Goal: Task Accomplishment & Management: Manage account settings

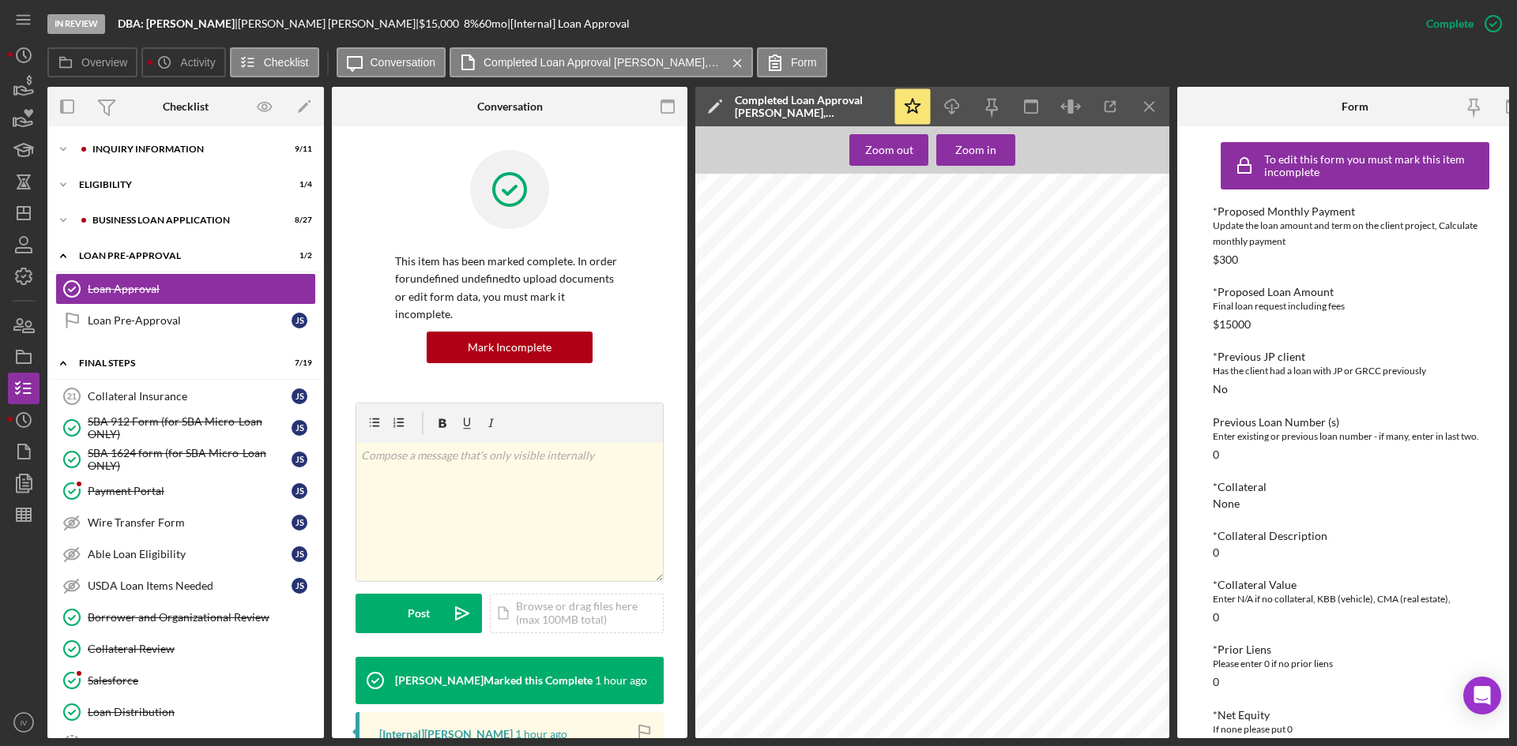
scroll to position [618, 0]
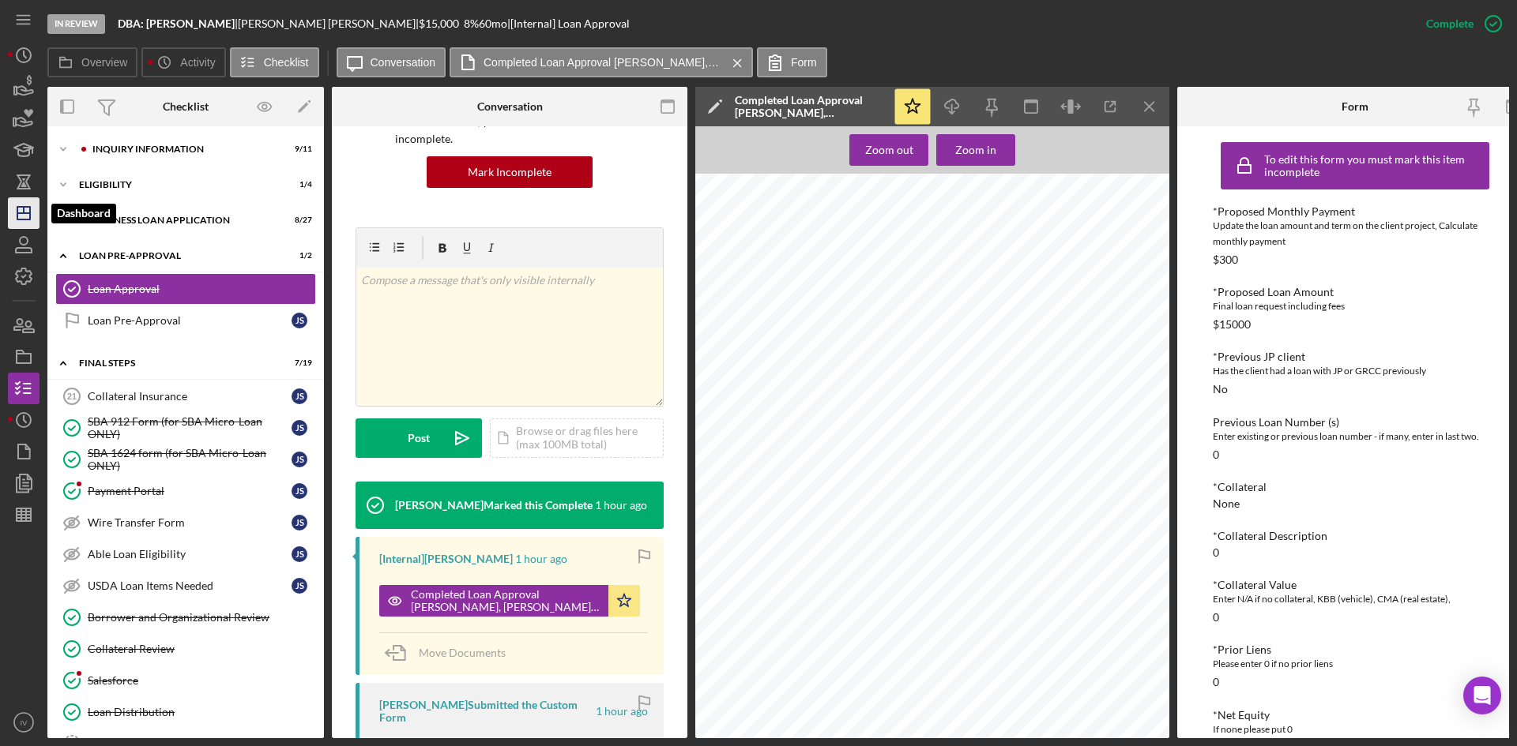
click at [38, 214] on icon "Icon/Dashboard" at bounding box center [23, 213] width 39 height 39
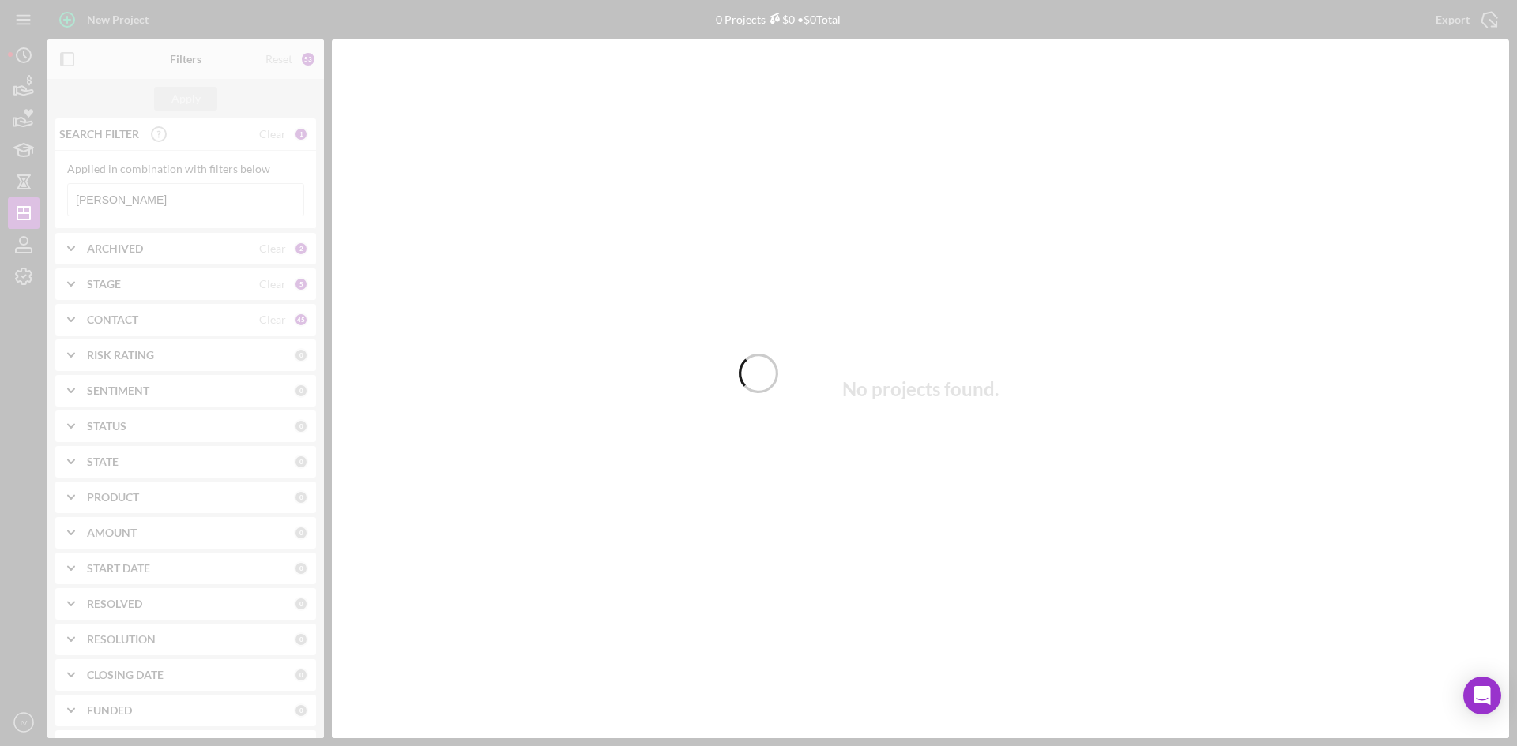
click at [125, 199] on div at bounding box center [758, 373] width 1517 height 746
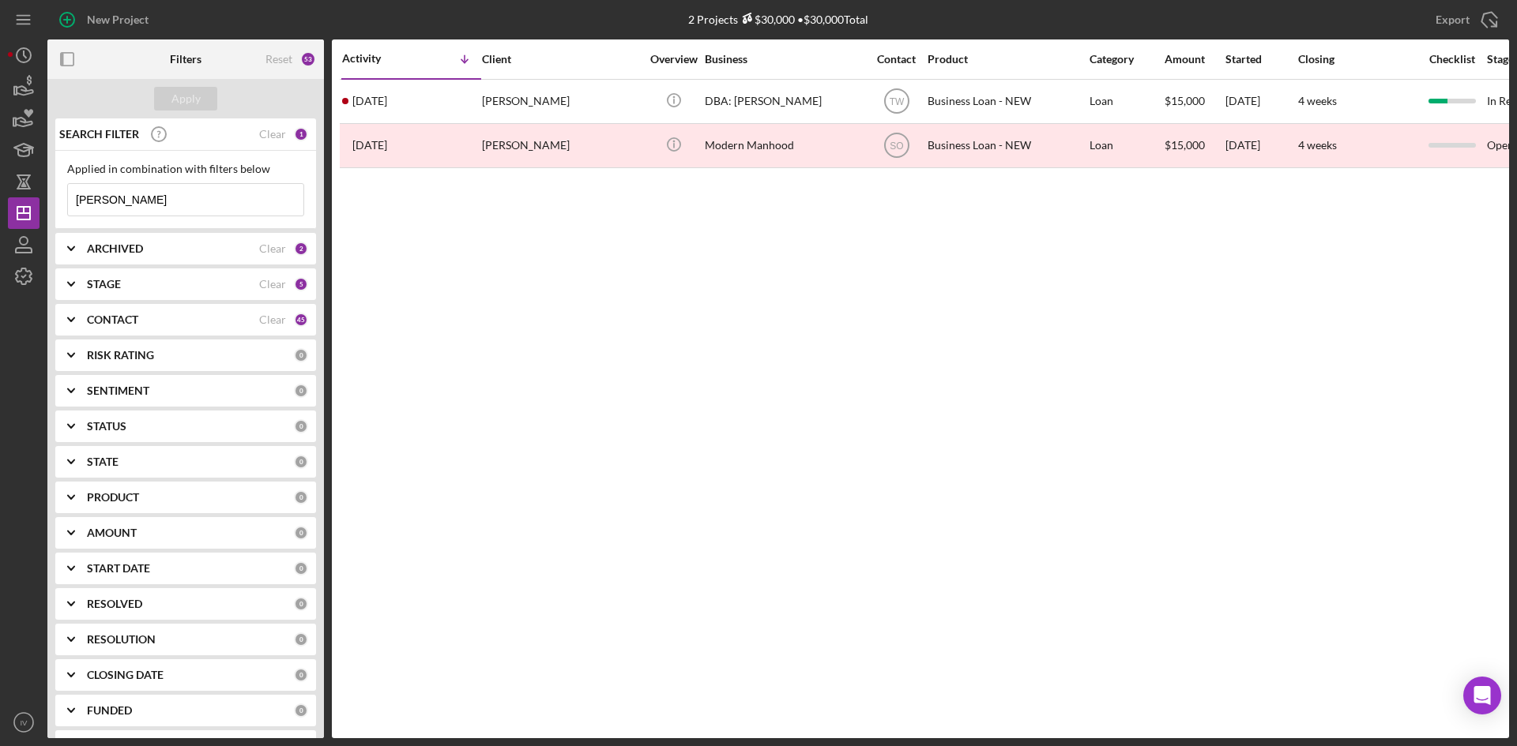
drag, startPoint x: 118, startPoint y: 208, endPoint x: 46, endPoint y: 213, distance: 72.9
click at [46, 213] on div "New Project 2 Projects $30,000 • $30,000 Total [PERSON_NAME] Export Icon/Export…" at bounding box center [758, 369] width 1501 height 739
type input "chase"
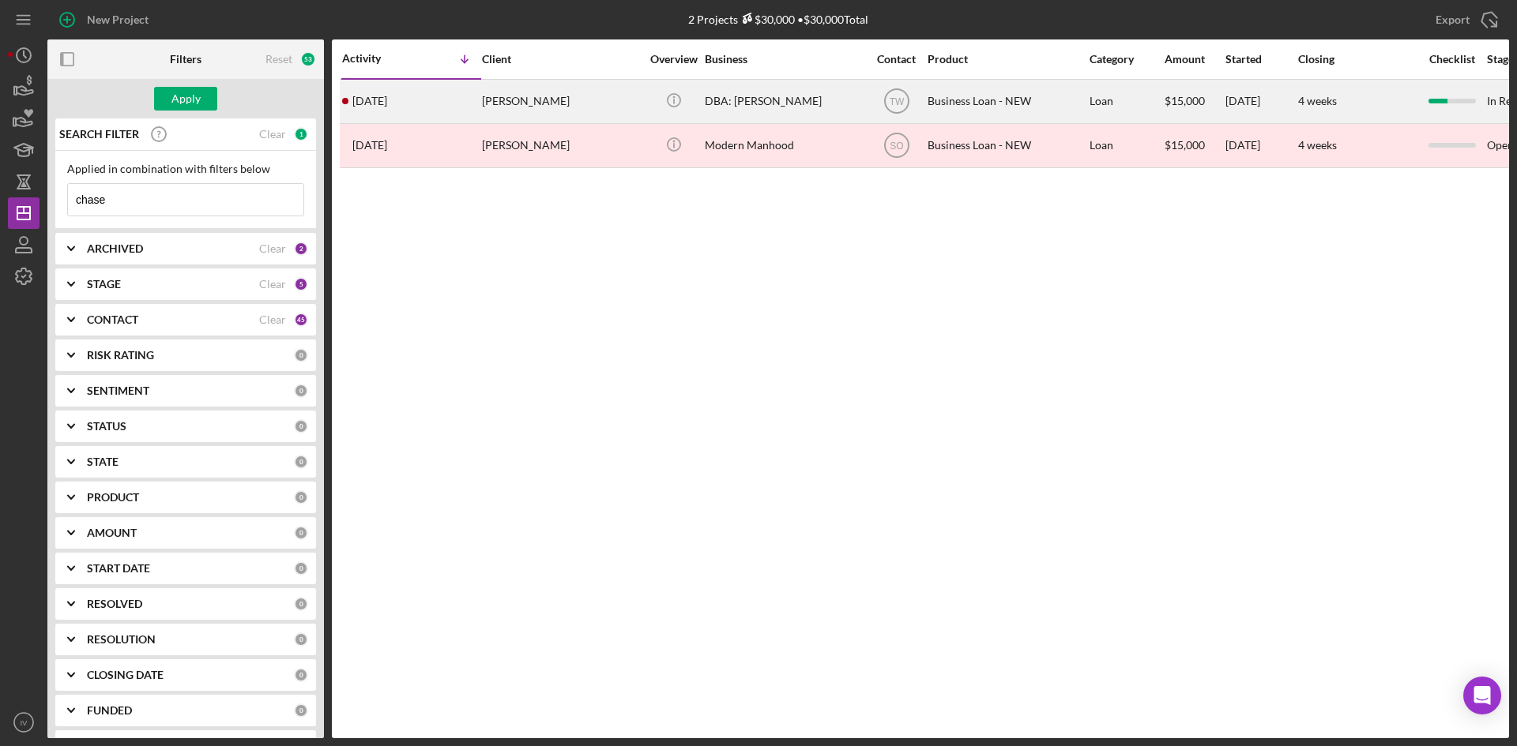
click at [509, 118] on div "[PERSON_NAME]" at bounding box center [561, 102] width 158 height 42
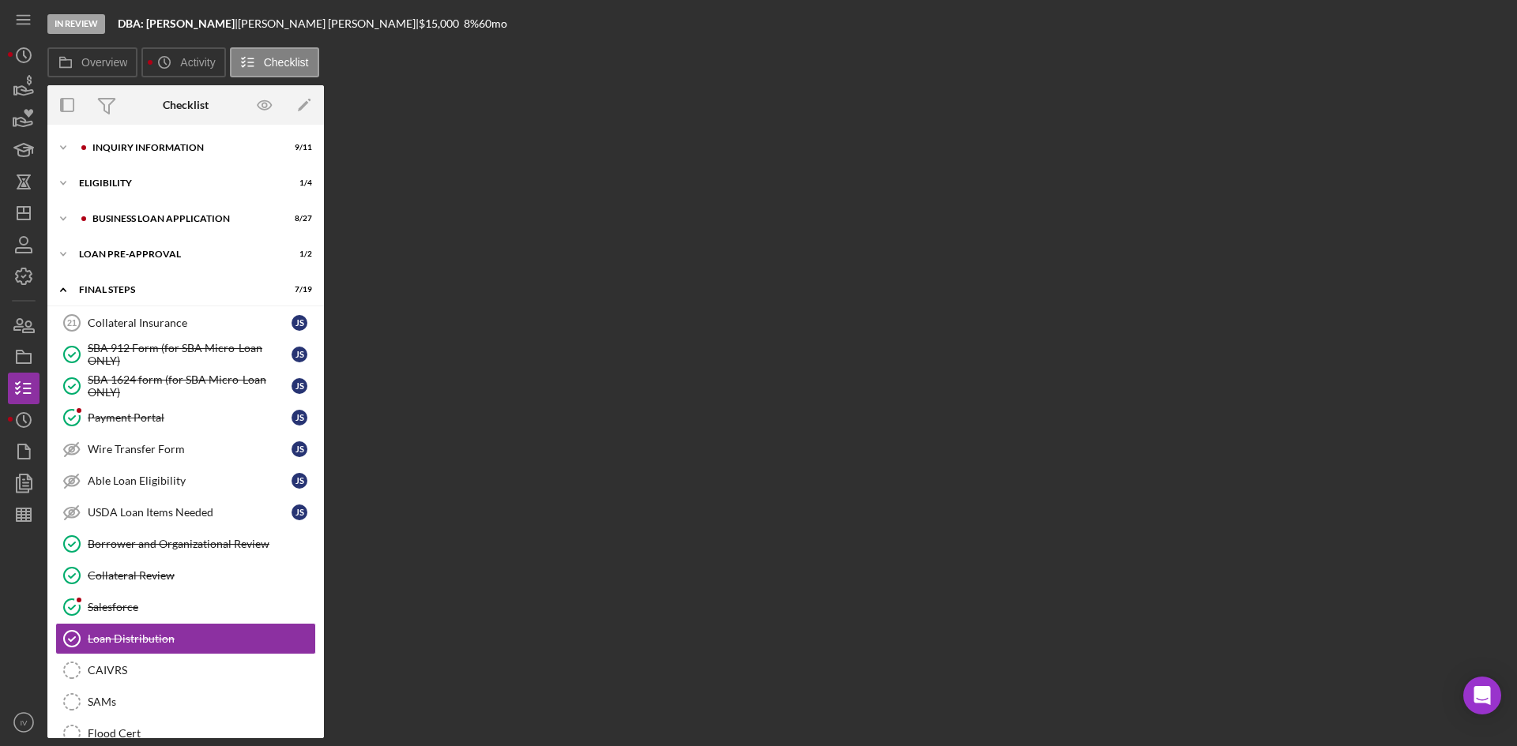
scroll to position [208, 0]
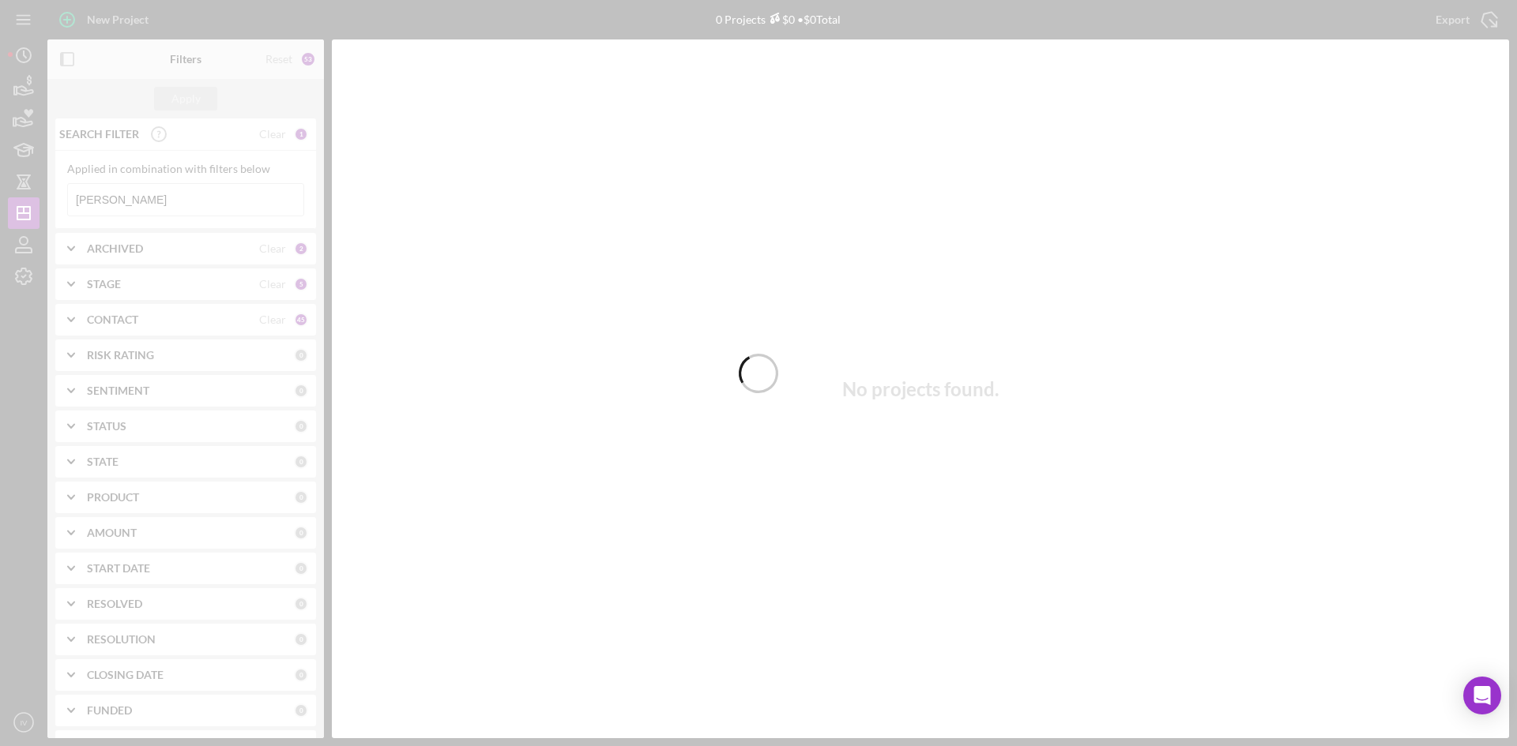
click at [133, 205] on div at bounding box center [758, 373] width 1517 height 746
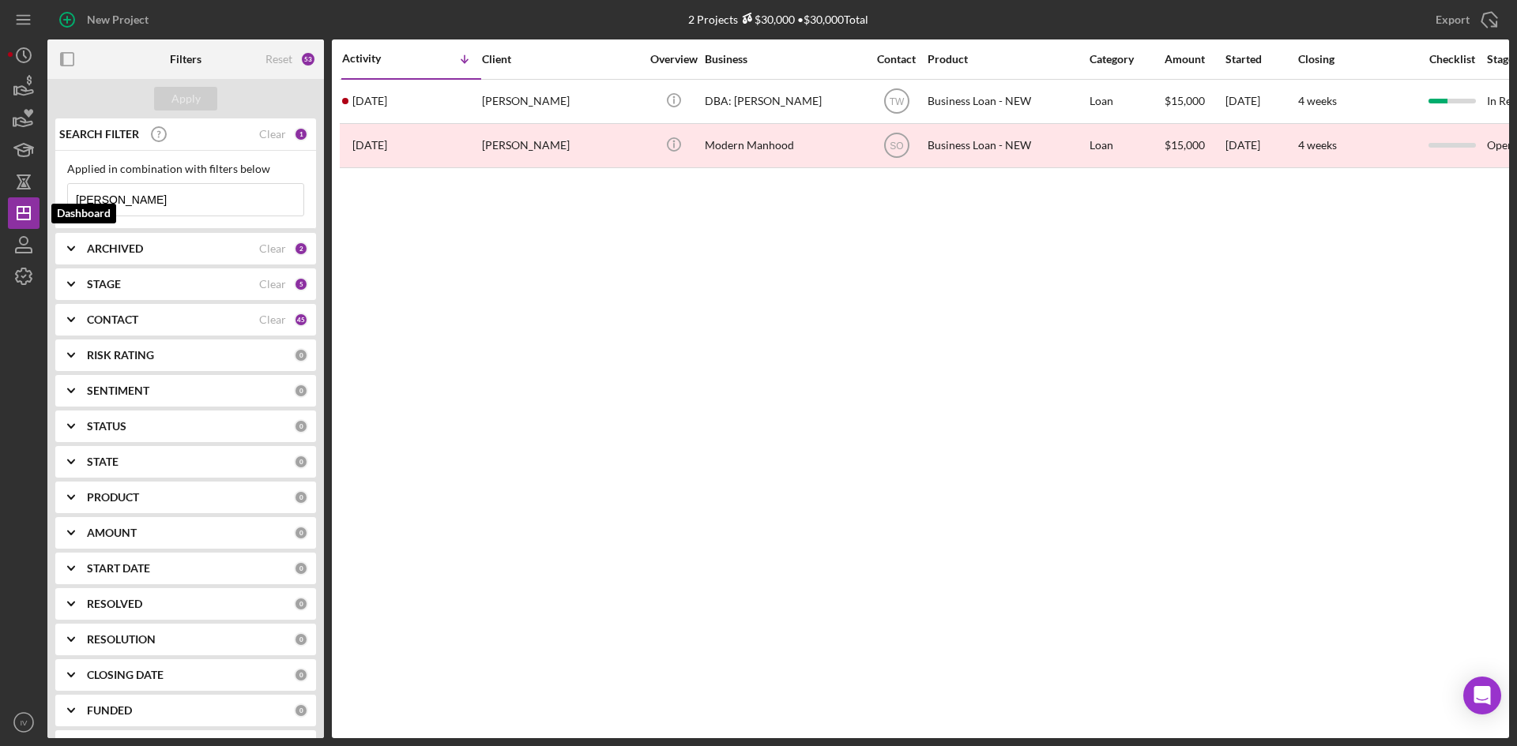
drag, startPoint x: 128, startPoint y: 209, endPoint x: -9, endPoint y: 199, distance: 137.0
click at [0, 199] on html "New Project 2 Projects $30,000 • $30,000 Total [PERSON_NAME] Export Icon/Export…" at bounding box center [758, 373] width 1517 height 746
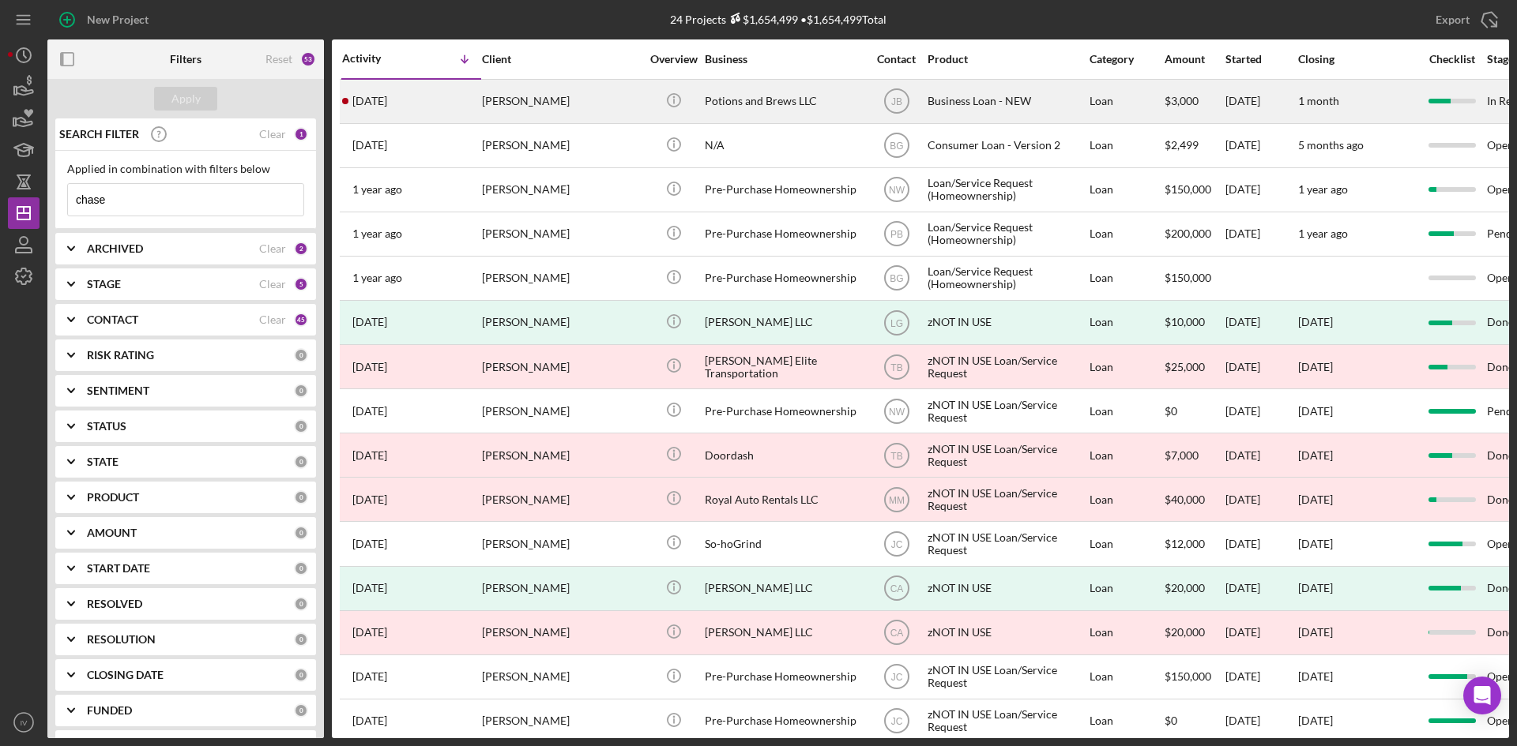
type input "chase"
click at [430, 100] on div "[DATE] [PERSON_NAME]" at bounding box center [411, 102] width 138 height 42
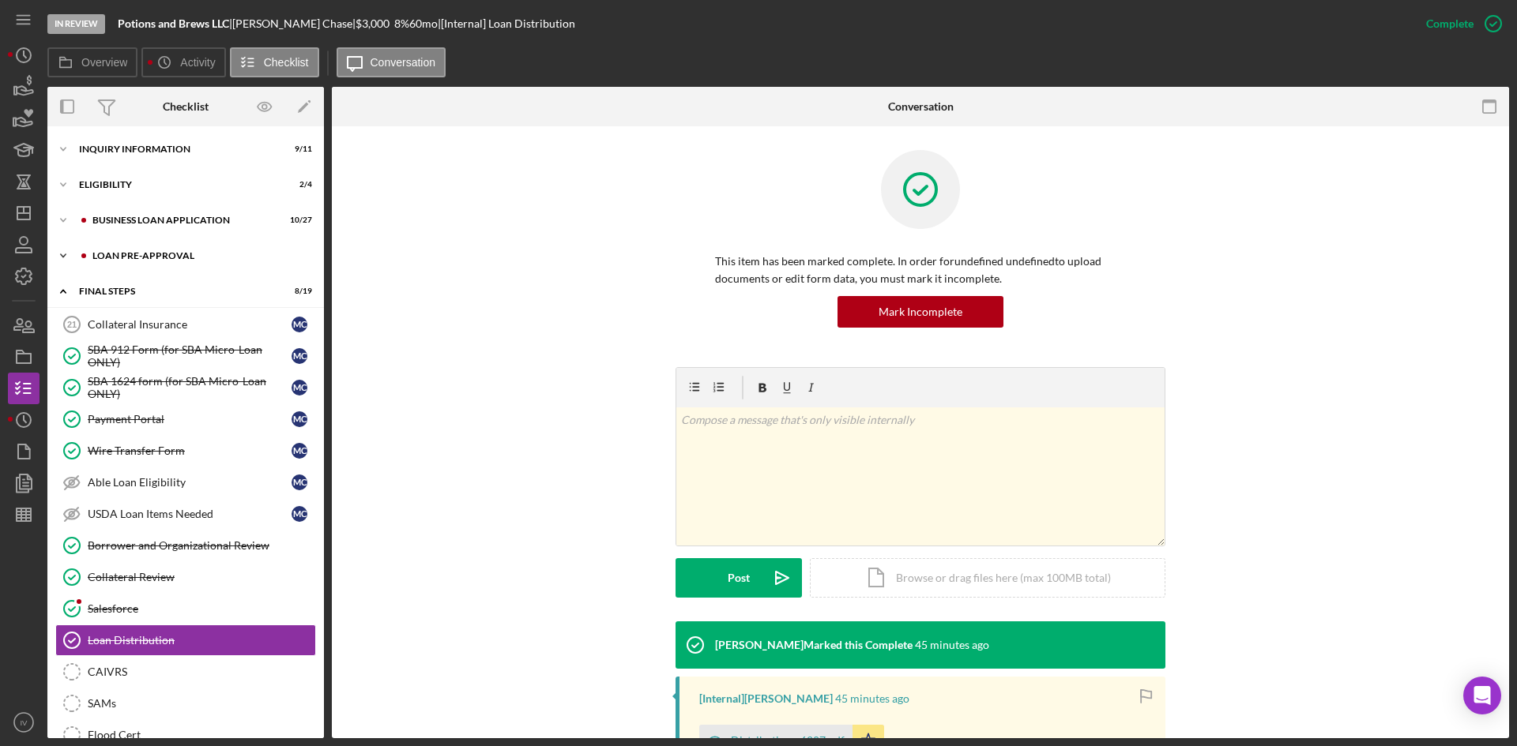
click at [129, 254] on div "LOAN PRE-APPROVAL" at bounding box center [198, 255] width 212 height 9
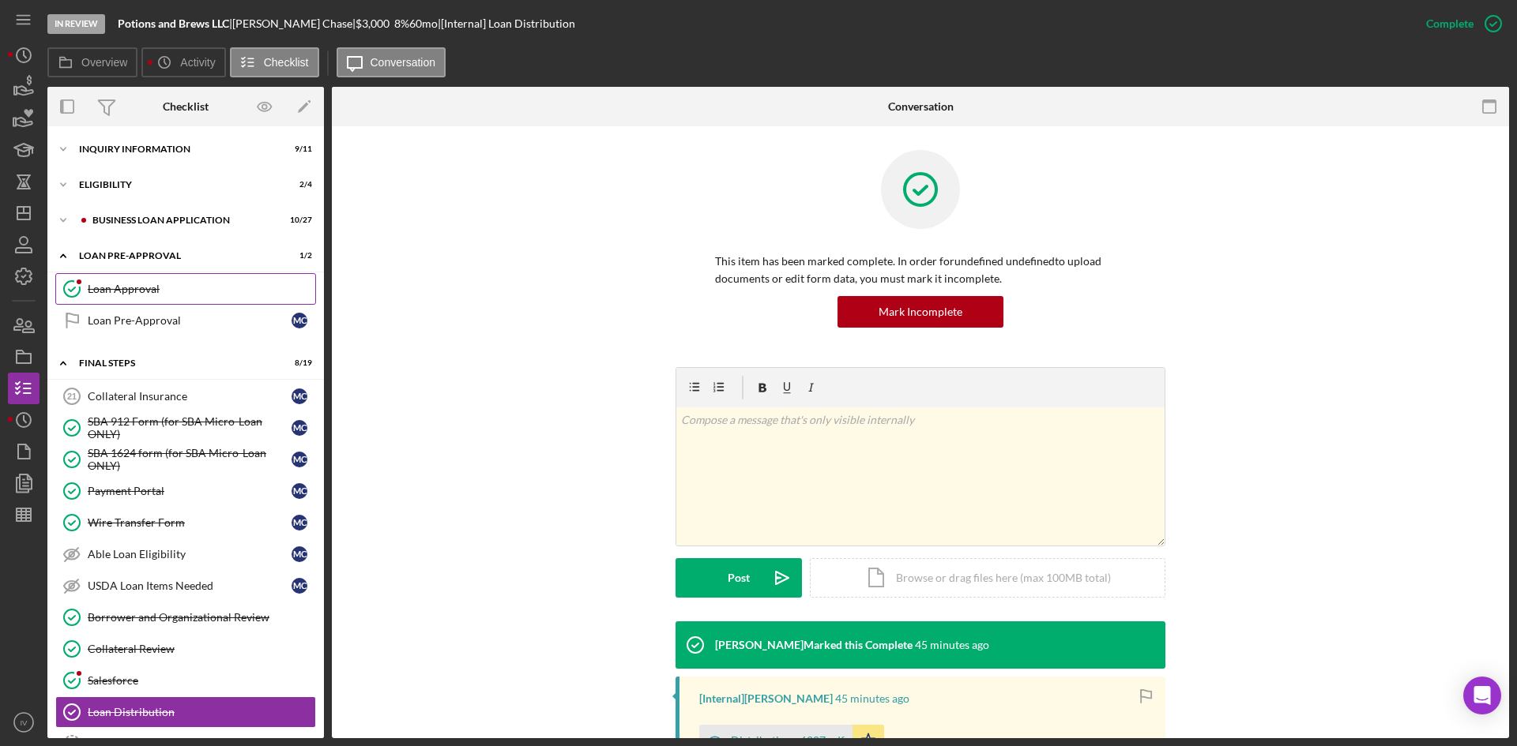
click at [147, 292] on div "Loan Approval" at bounding box center [201, 289] width 227 height 13
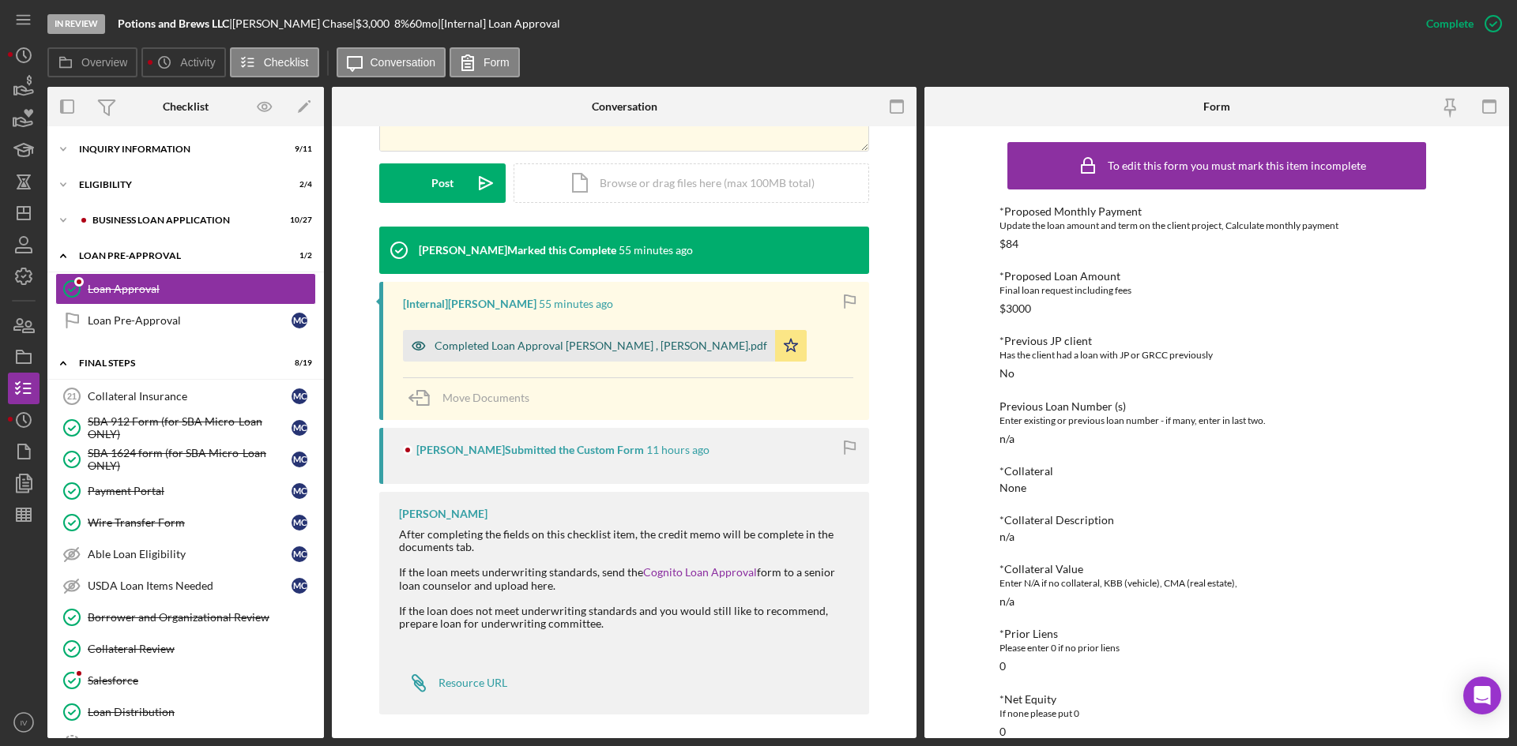
click at [593, 334] on div "Completed Loan Approval [PERSON_NAME] , [PERSON_NAME].pdf" at bounding box center [589, 346] width 372 height 32
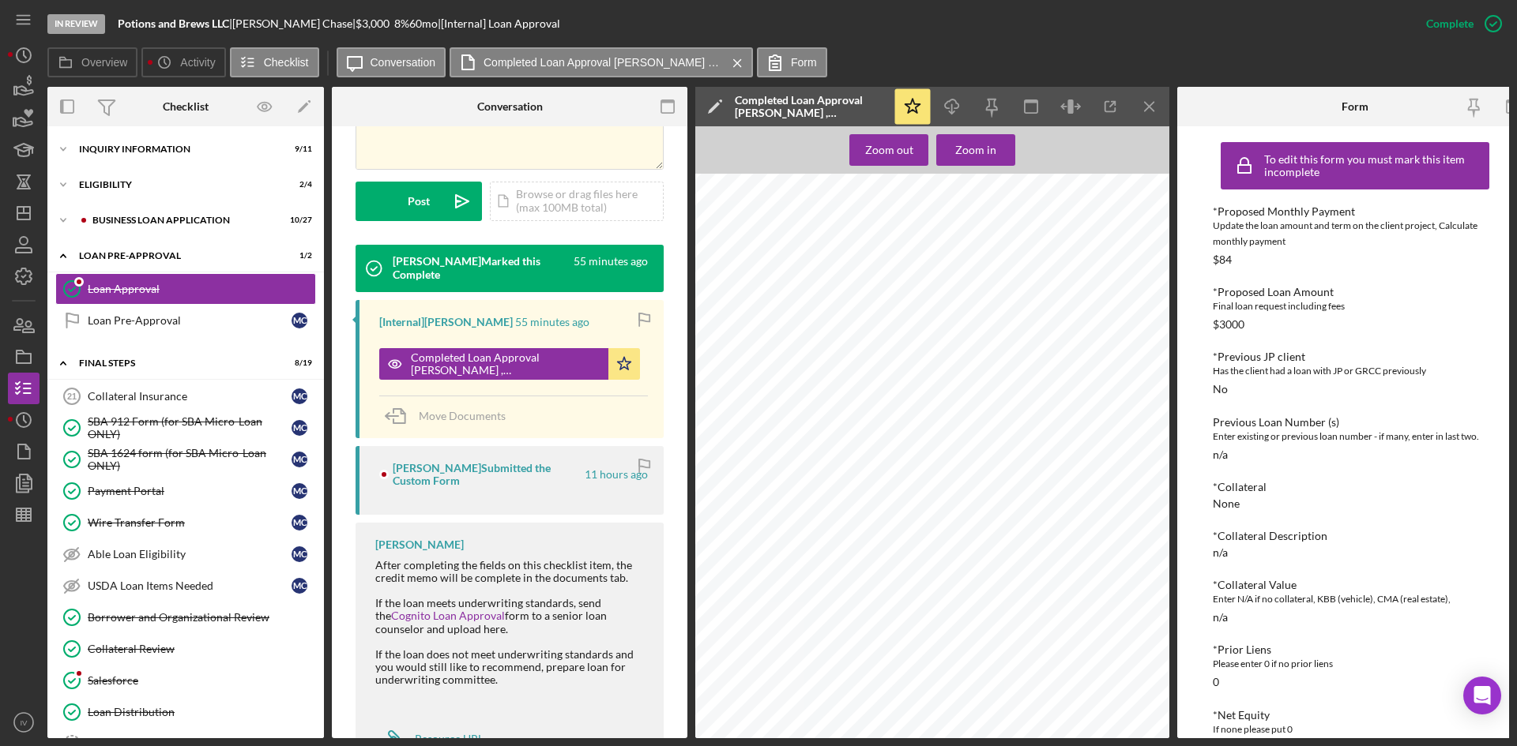
scroll to position [539, 0]
click at [31, 205] on icon "Icon/Dashboard" at bounding box center [23, 213] width 39 height 39
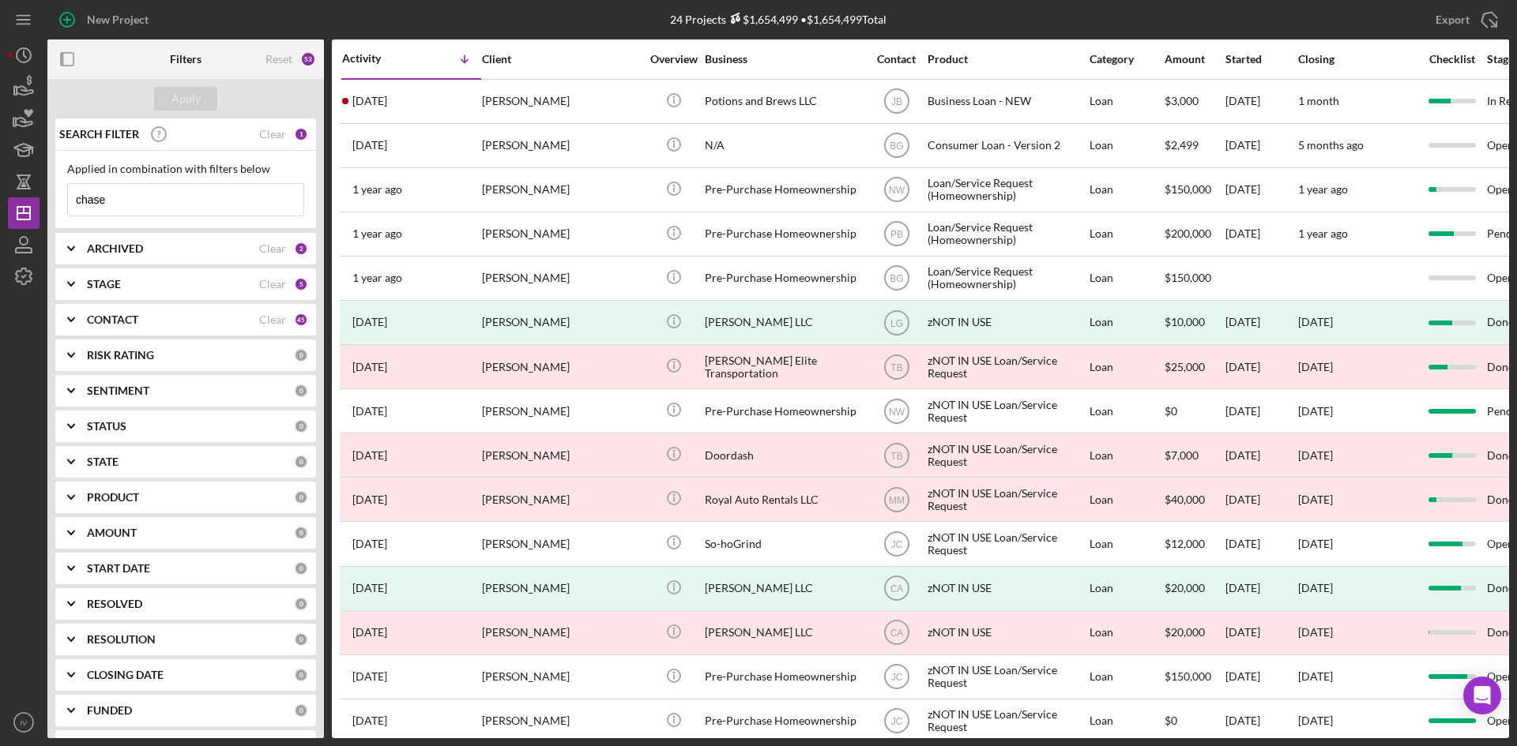
drag, startPoint x: 109, startPoint y: 205, endPoint x: -21, endPoint y: 191, distance: 130.3
click at [0, 191] on html "New Project 24 Projects $1,654,499 • $1,654,499 Total chase Export Icon/Export …" at bounding box center [758, 373] width 1517 height 746
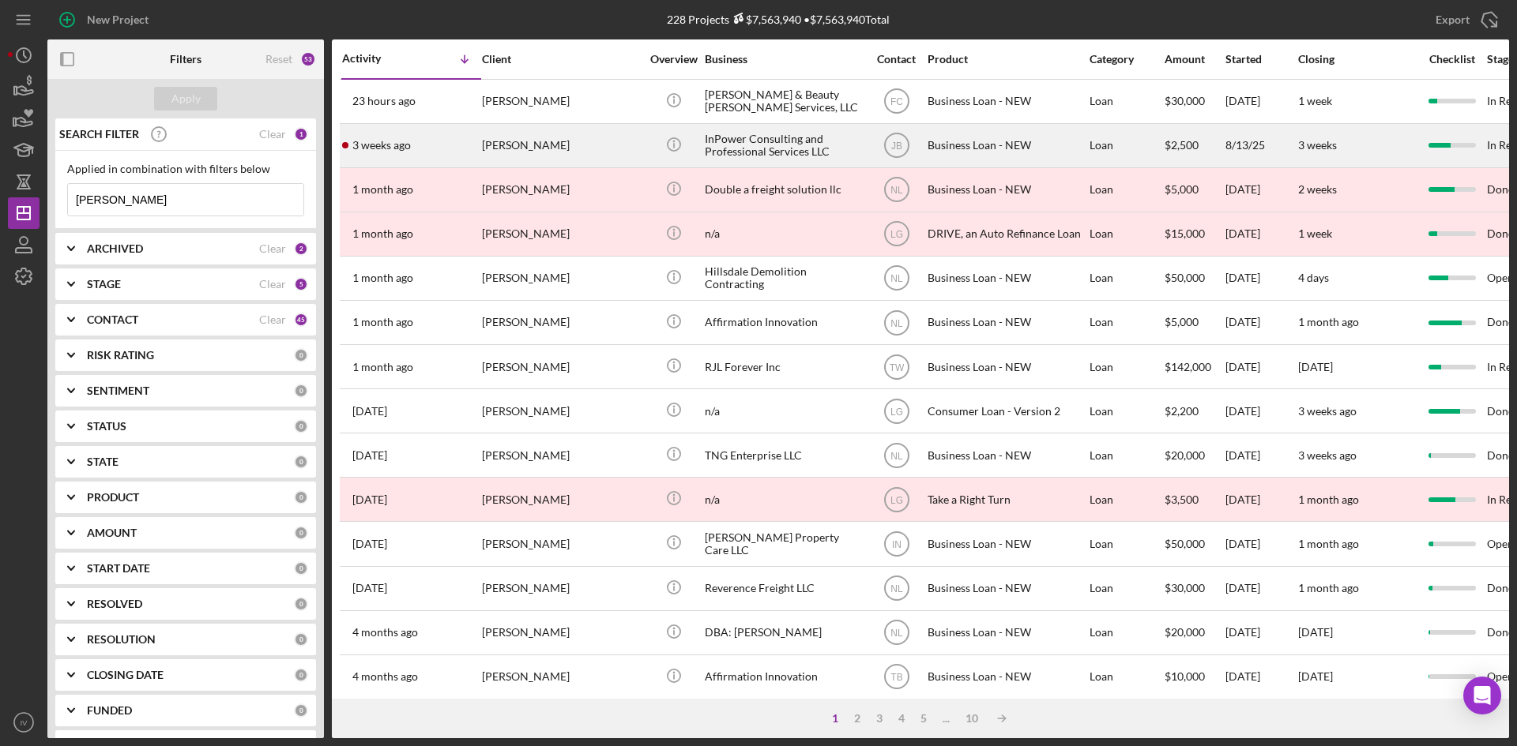
type input "[PERSON_NAME]"
click at [527, 146] on div "[PERSON_NAME]" at bounding box center [561, 146] width 158 height 42
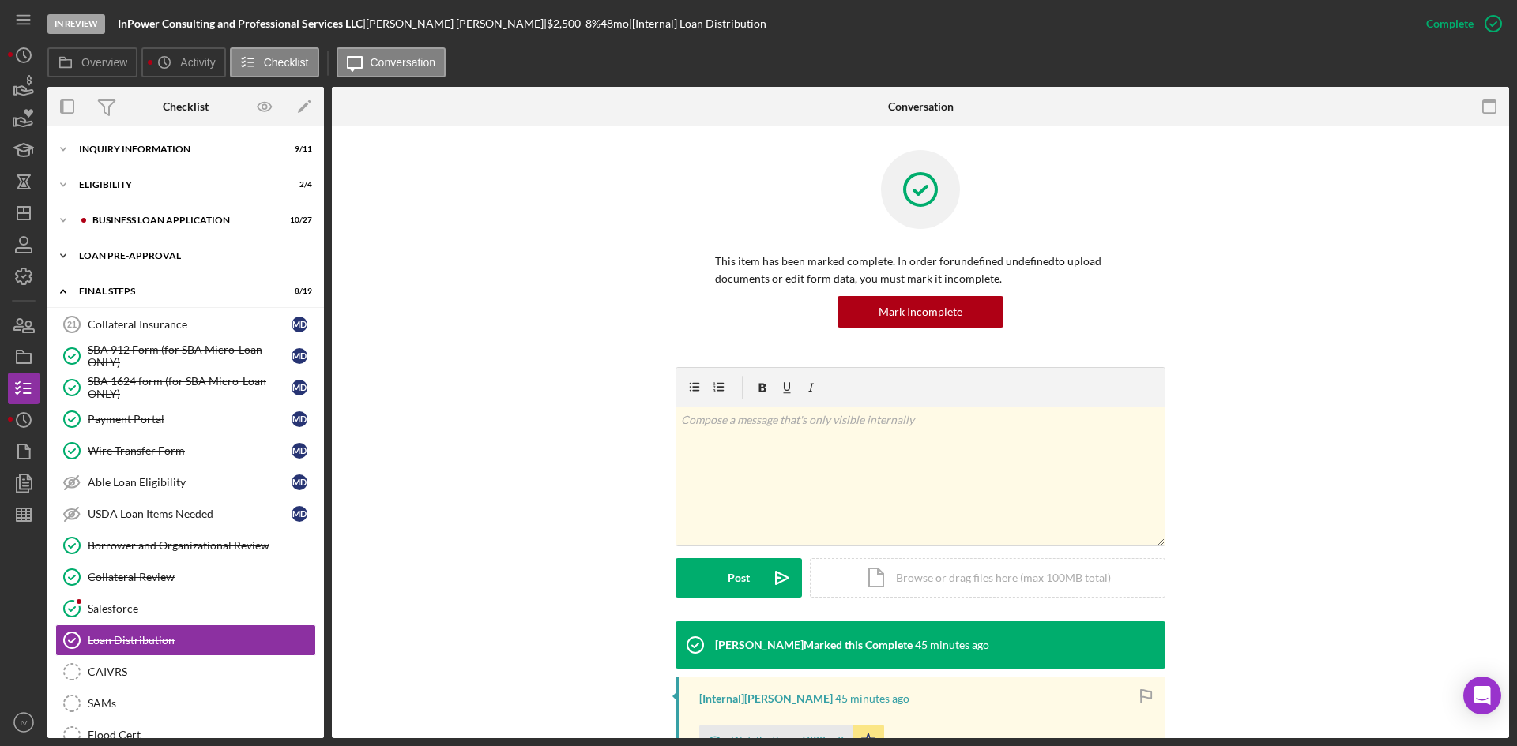
click at [167, 249] on div "Icon/Expander LOAN PRE-APPROVAL 1 / 2" at bounding box center [185, 256] width 276 height 32
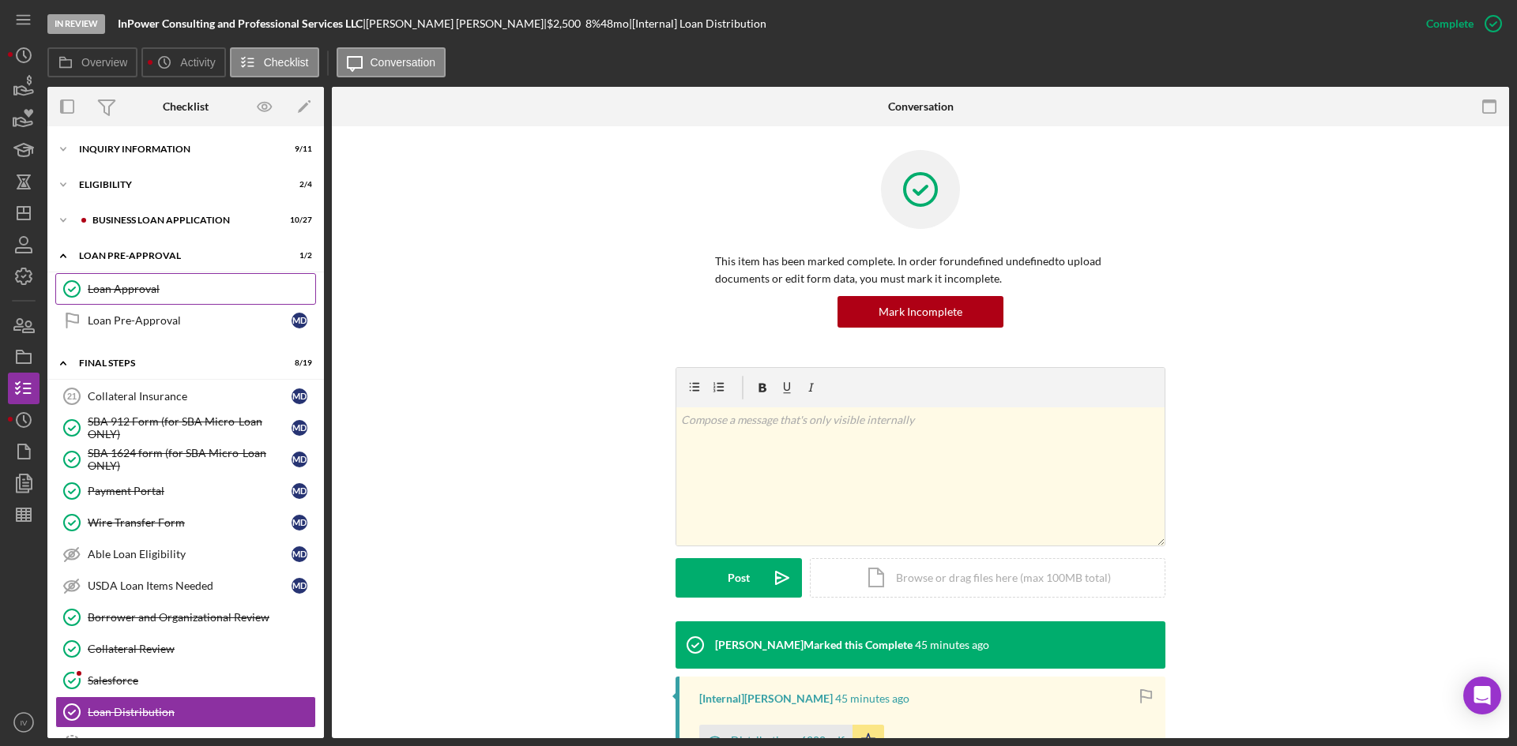
click at [164, 284] on div "Loan Approval" at bounding box center [201, 289] width 227 height 13
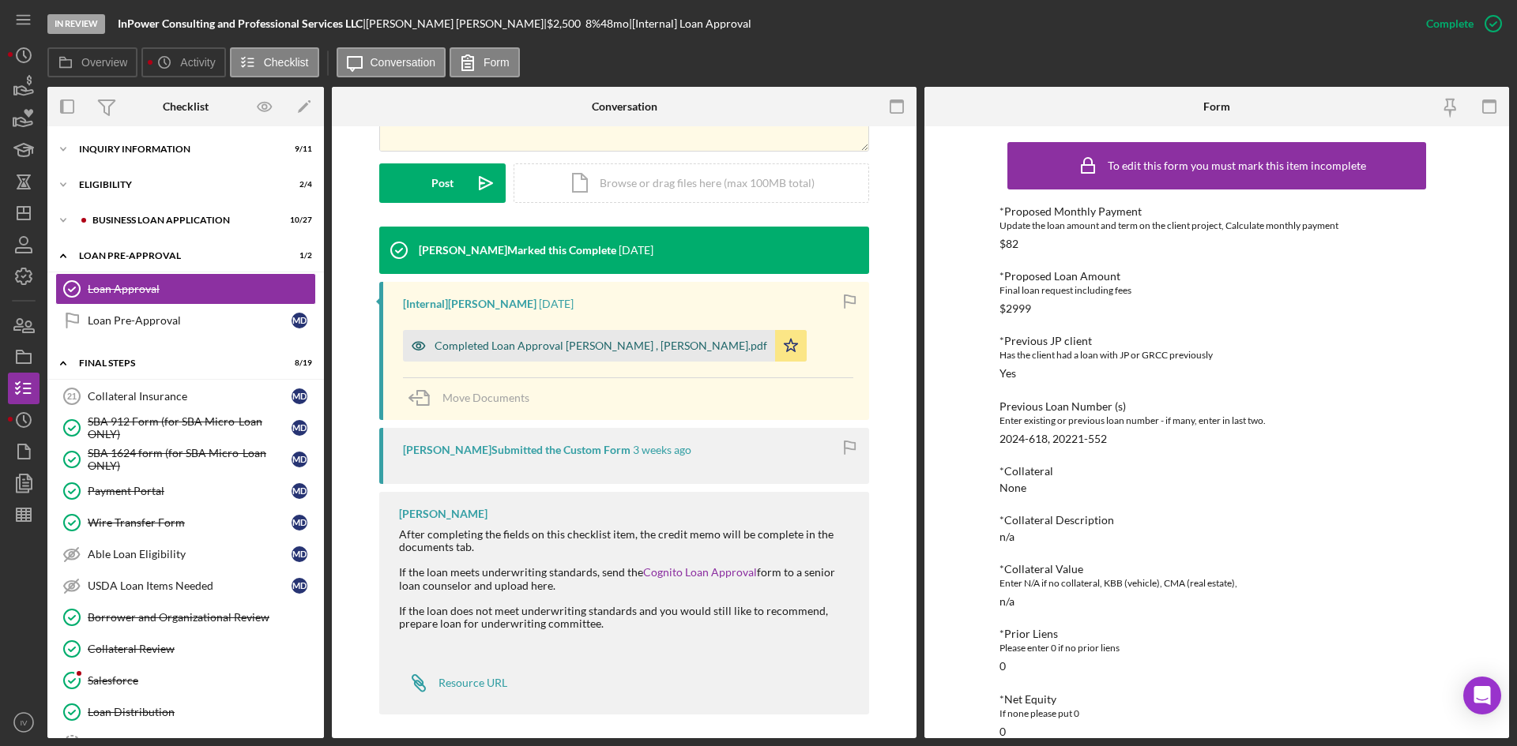
click at [596, 340] on div "Completed Loan Approval [PERSON_NAME] , [PERSON_NAME].pdf" at bounding box center [600, 346] width 333 height 13
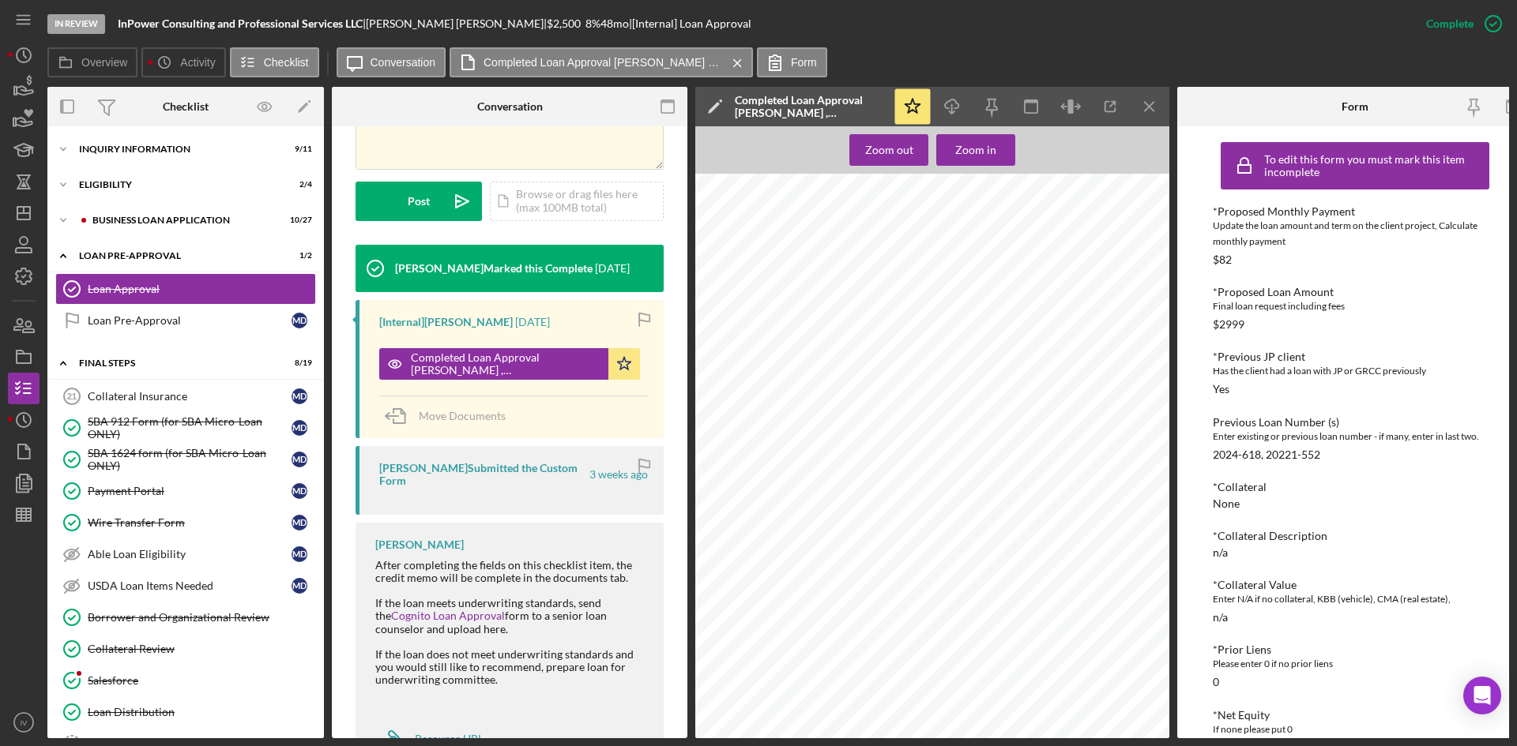
scroll to position [1422, 0]
drag, startPoint x: 12, startPoint y: 205, endPoint x: 26, endPoint y: 211, distance: 15.6
click at [12, 205] on icon "Icon/Dashboard" at bounding box center [23, 213] width 39 height 39
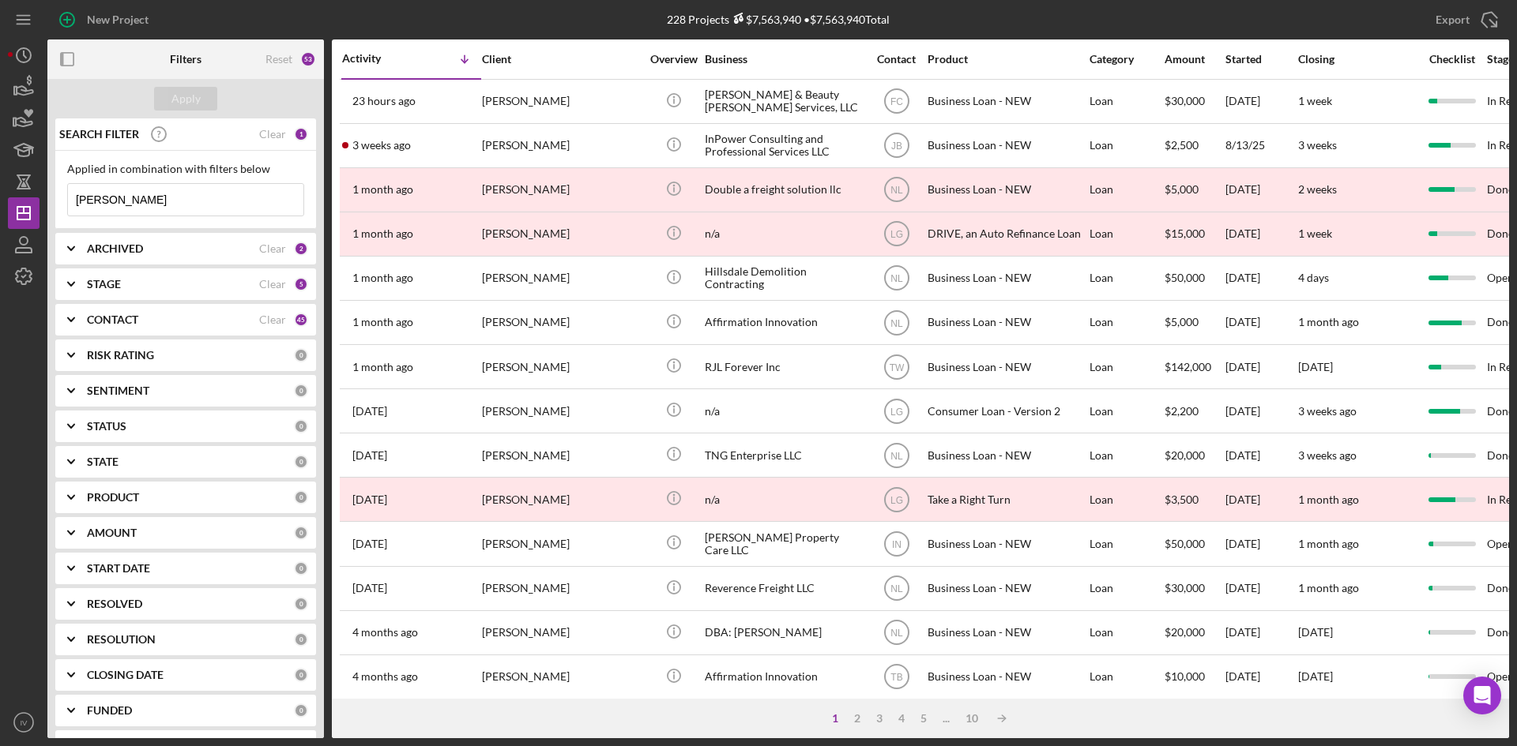
drag, startPoint x: 148, startPoint y: 211, endPoint x: -72, endPoint y: 200, distance: 220.7
click at [0, 200] on html "New Project 228 Projects $7,563,940 • $7,563,940 Total [PERSON_NAME] Export Ico…" at bounding box center [758, 373] width 1517 height 746
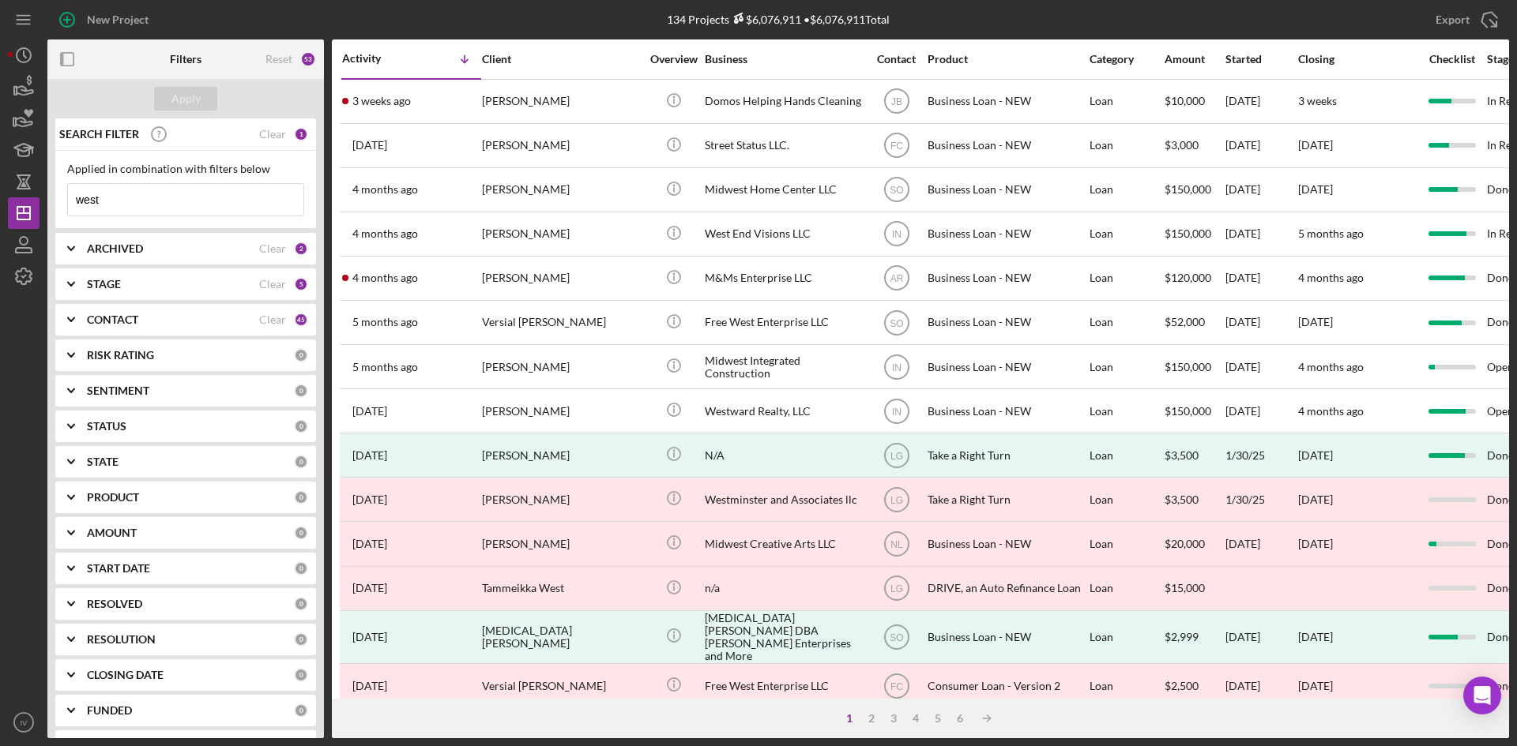
type input "west"
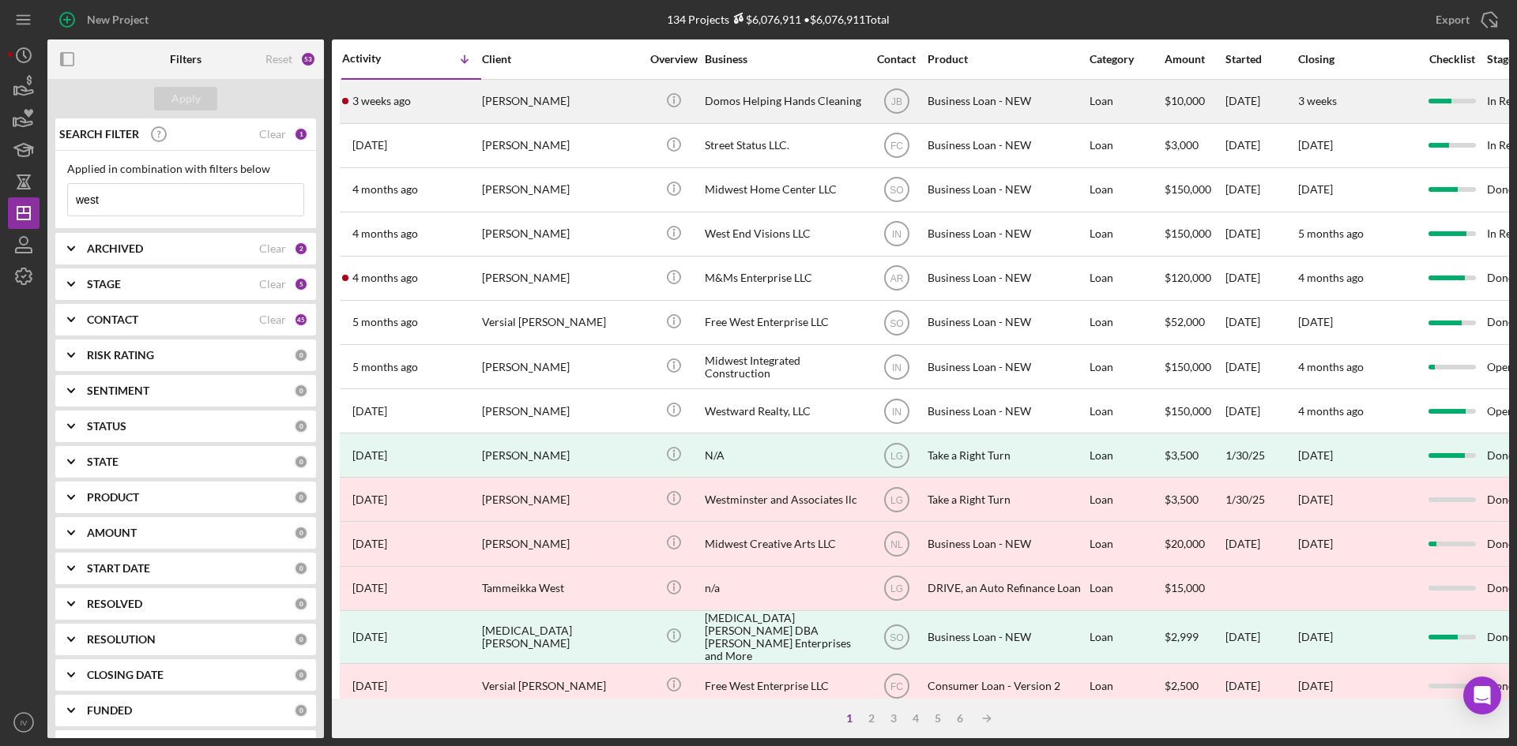
click at [577, 95] on div "[PERSON_NAME]" at bounding box center [561, 102] width 158 height 42
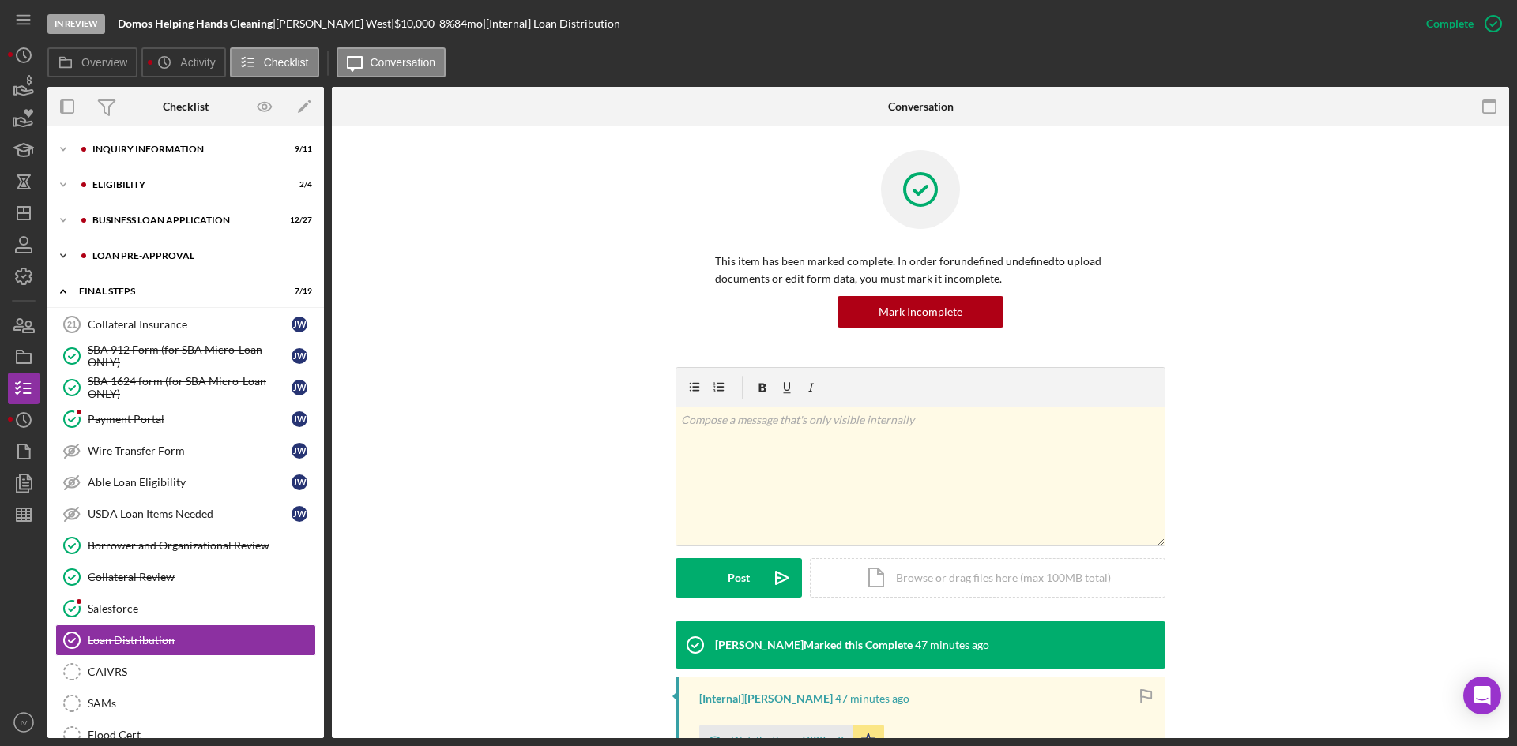
click at [141, 256] on div "LOAN PRE-APPROVAL" at bounding box center [198, 255] width 212 height 9
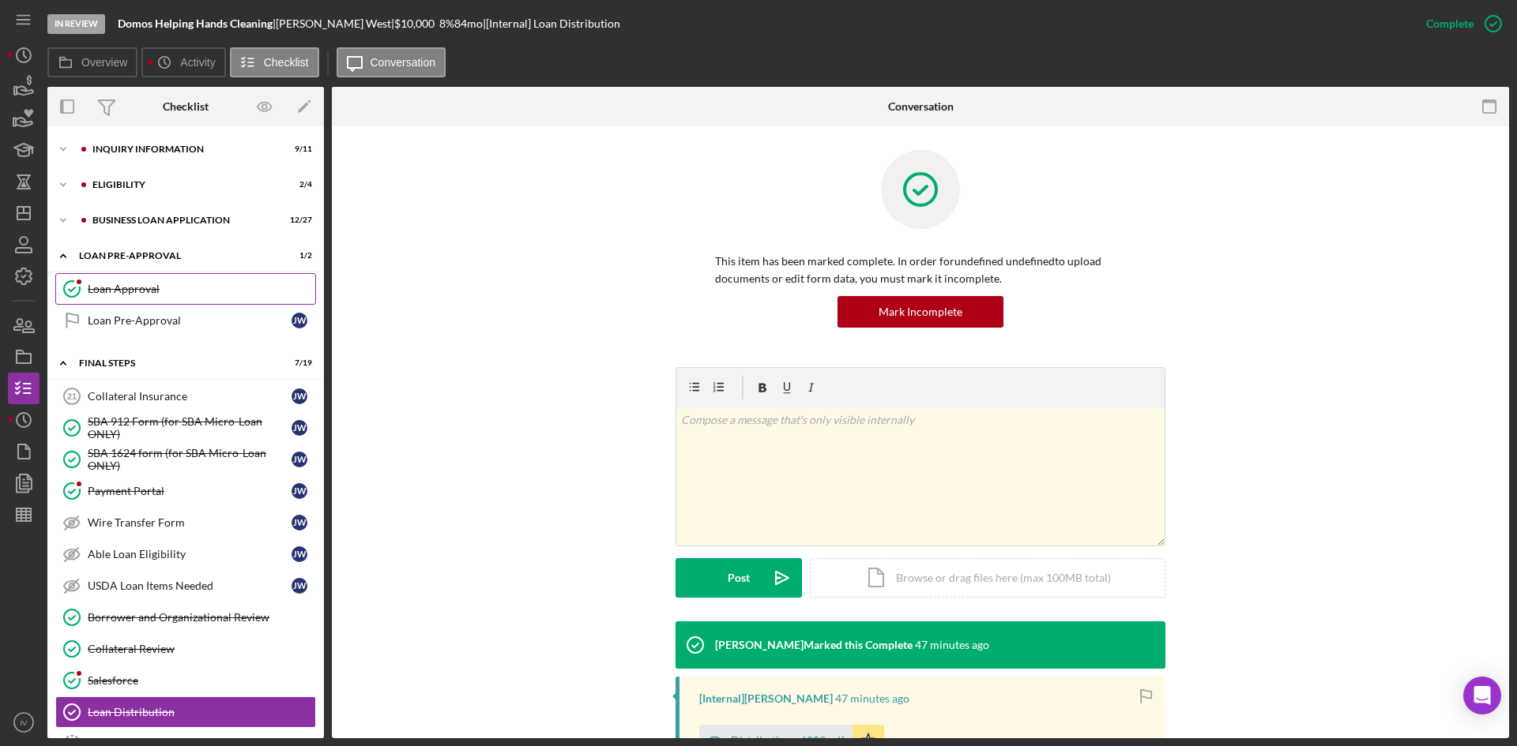
click at [143, 277] on link "Loan Approval Loan Approval" at bounding box center [185, 289] width 261 height 32
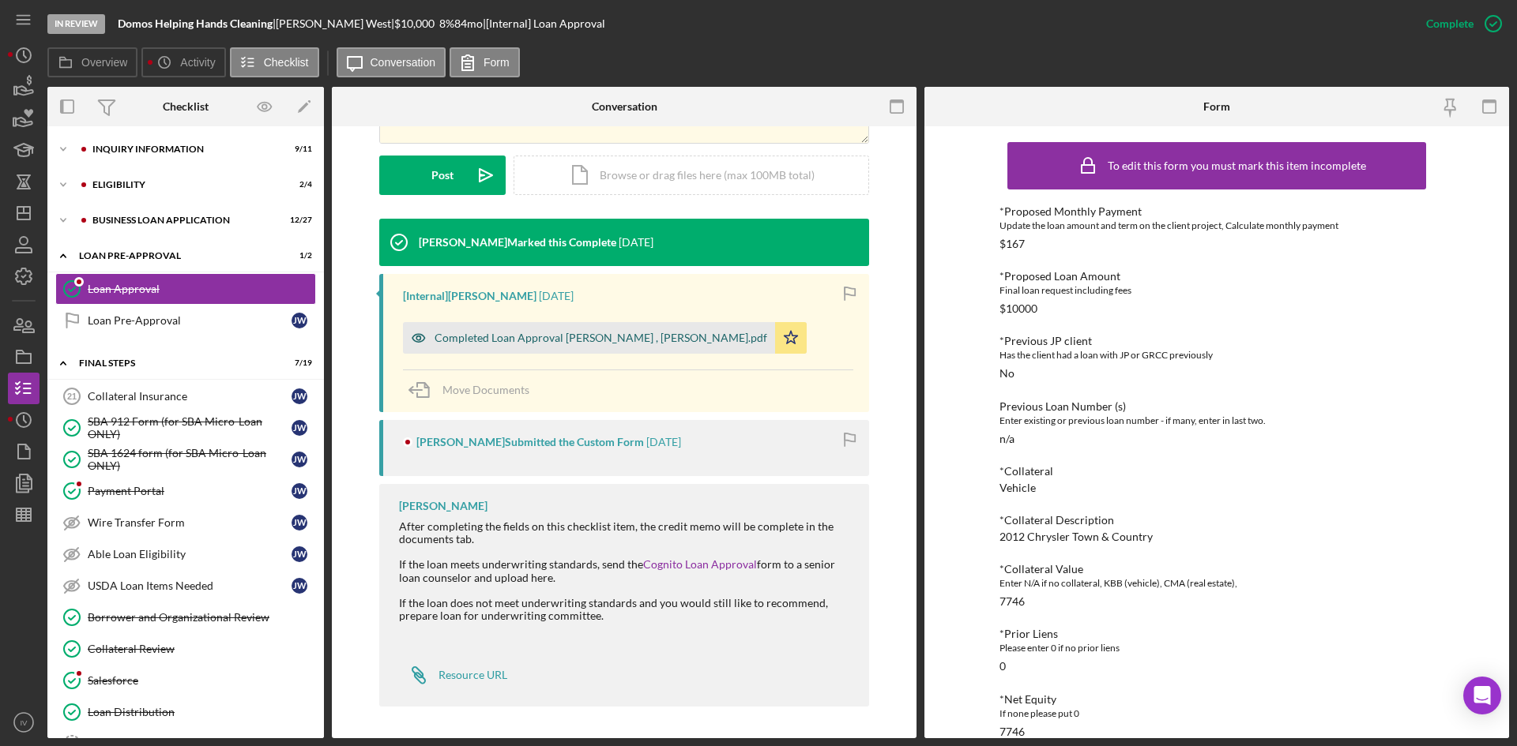
click at [576, 338] on div "Completed Loan Approval [PERSON_NAME] , [PERSON_NAME].pdf" at bounding box center [600, 338] width 333 height 13
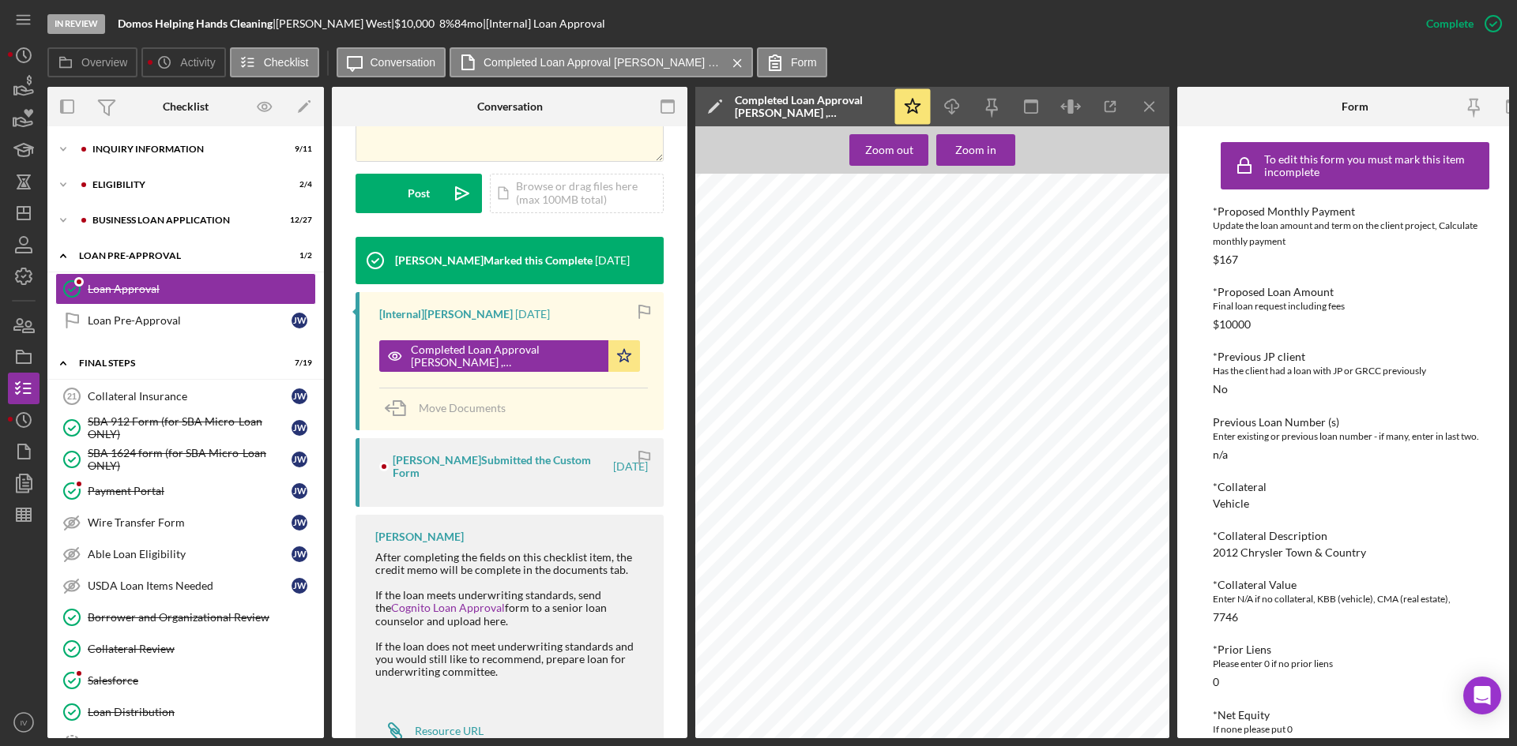
scroll to position [776, 0]
drag, startPoint x: 32, startPoint y: 205, endPoint x: 43, endPoint y: 206, distance: 10.4
click at [32, 205] on icon "Icon/Dashboard" at bounding box center [23, 213] width 39 height 39
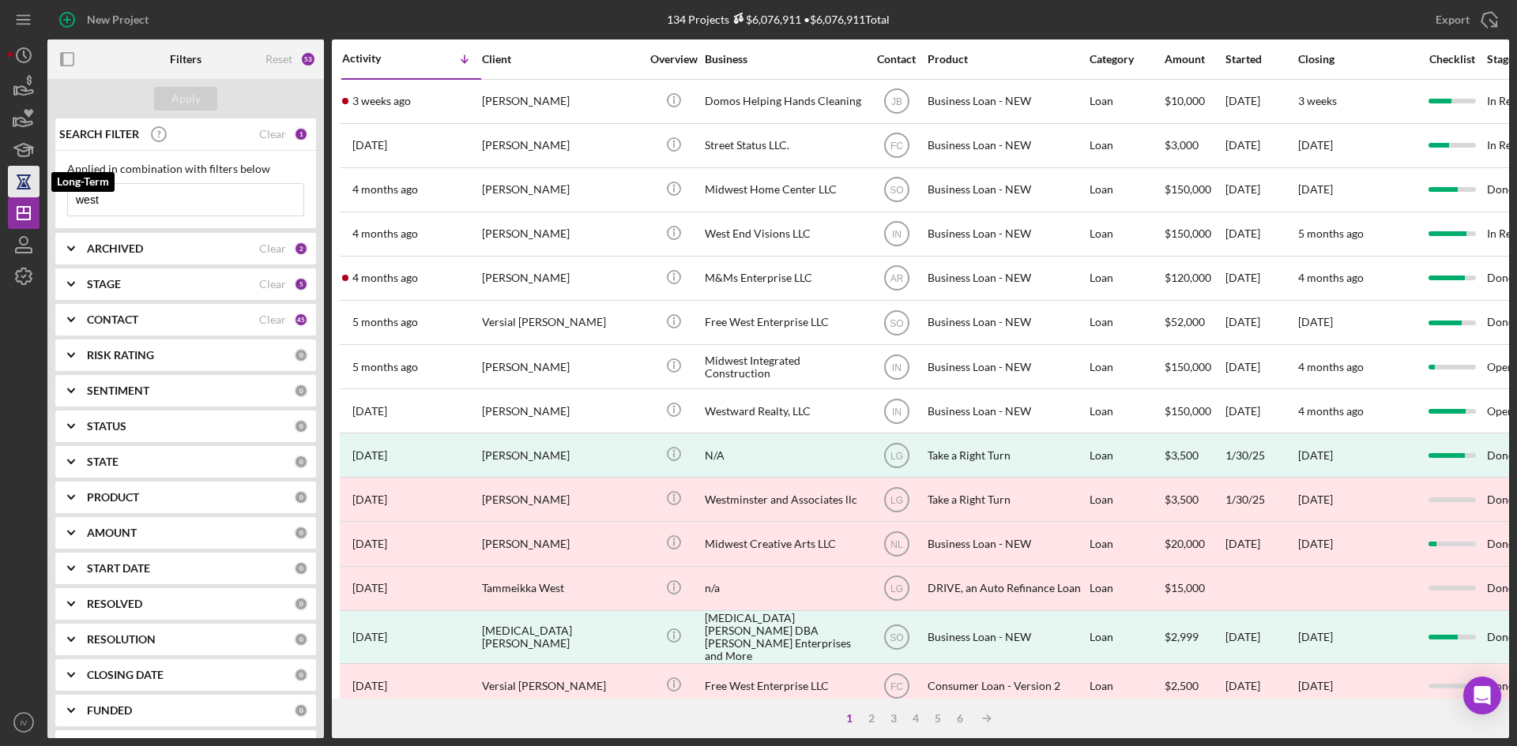
drag, startPoint x: 148, startPoint y: 198, endPoint x: 30, endPoint y: 196, distance: 118.5
click at [30, 196] on div "New Project 134 Projects $6,076,911 • $6,076,911 Total west Export Icon/Export …" at bounding box center [758, 369] width 1501 height 739
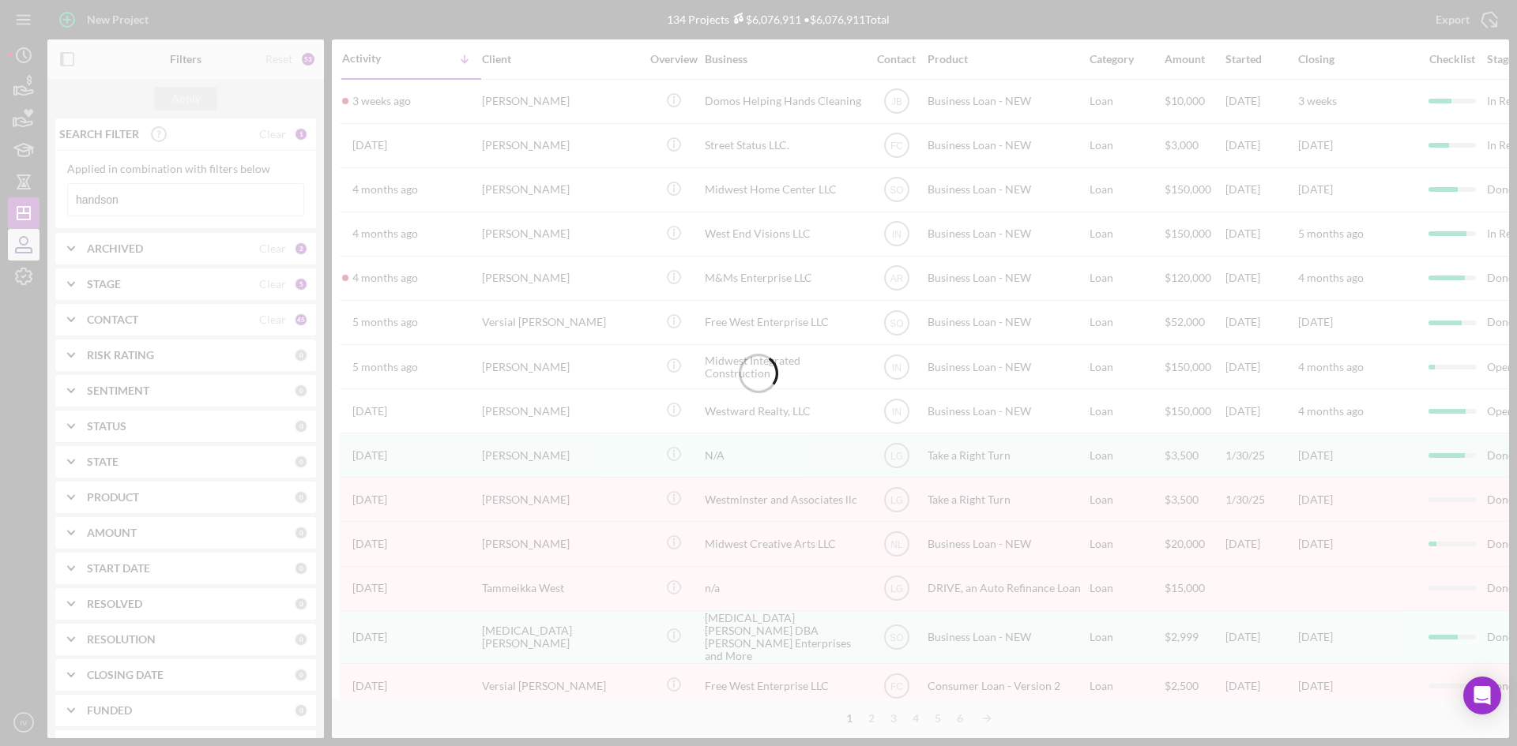
type input "handson"
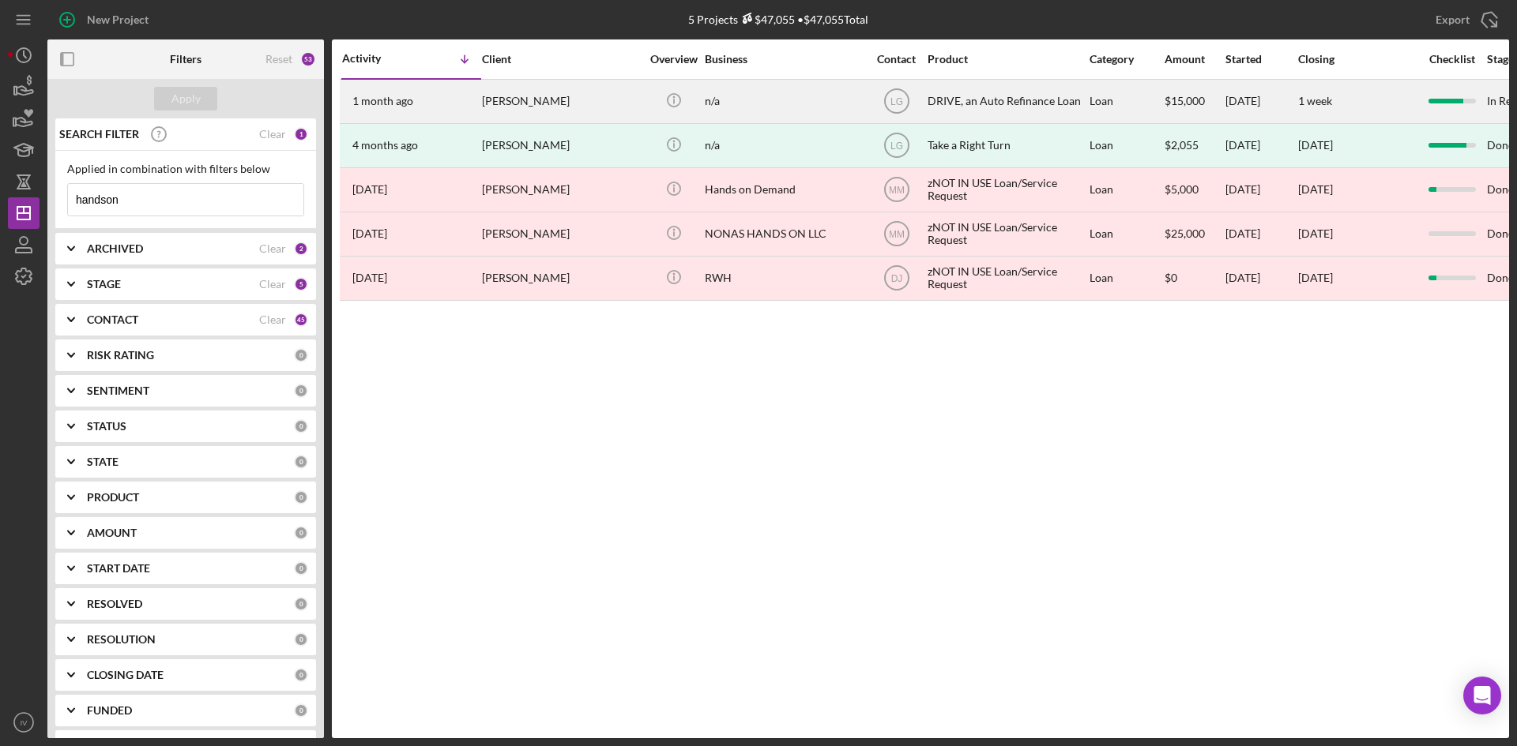
click at [526, 100] on div "[PERSON_NAME]" at bounding box center [561, 102] width 158 height 42
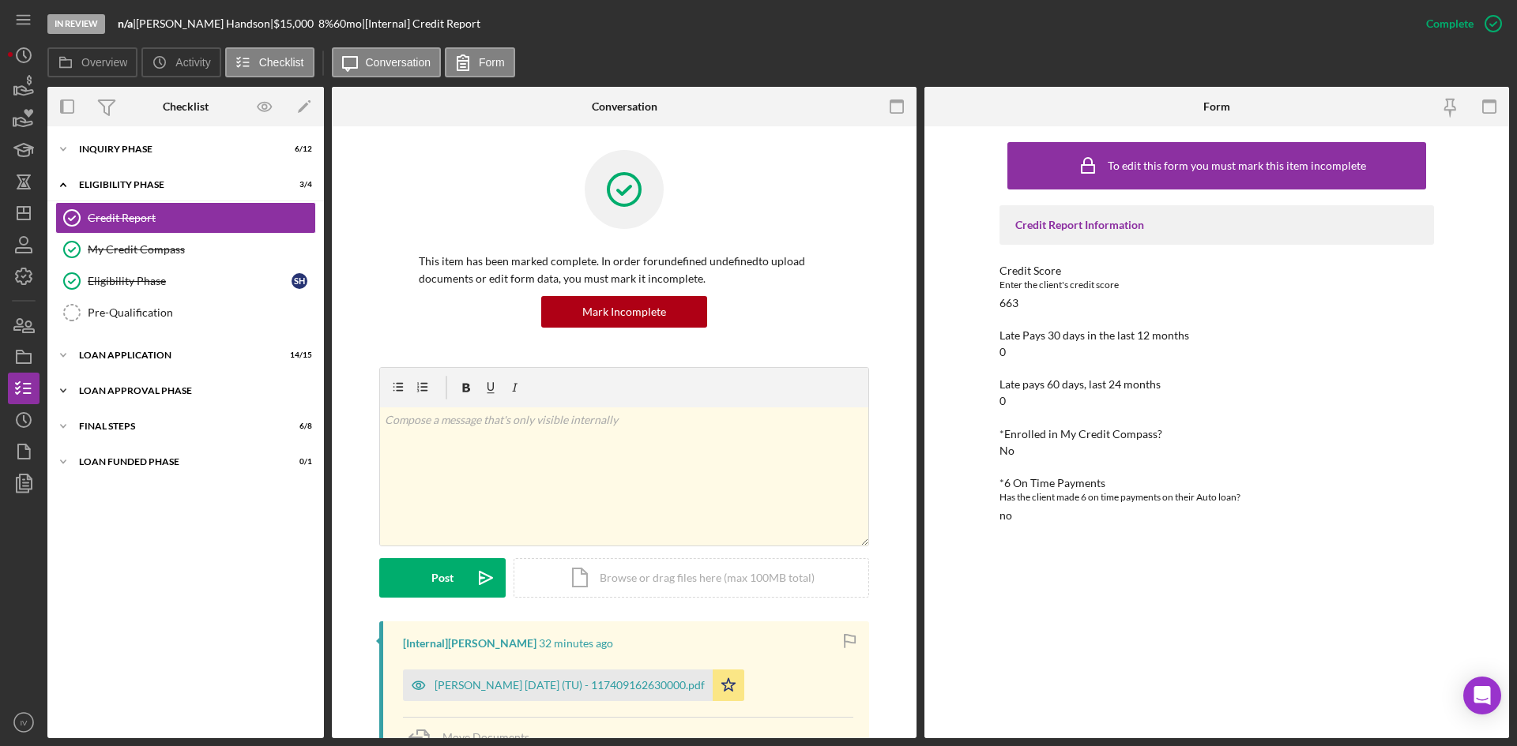
click at [115, 385] on div "Icon/Expander Loan Approval Phase 2 / 2" at bounding box center [185, 391] width 276 height 32
click at [137, 408] on link "Loan Approval Loan Approval" at bounding box center [185, 424] width 261 height 32
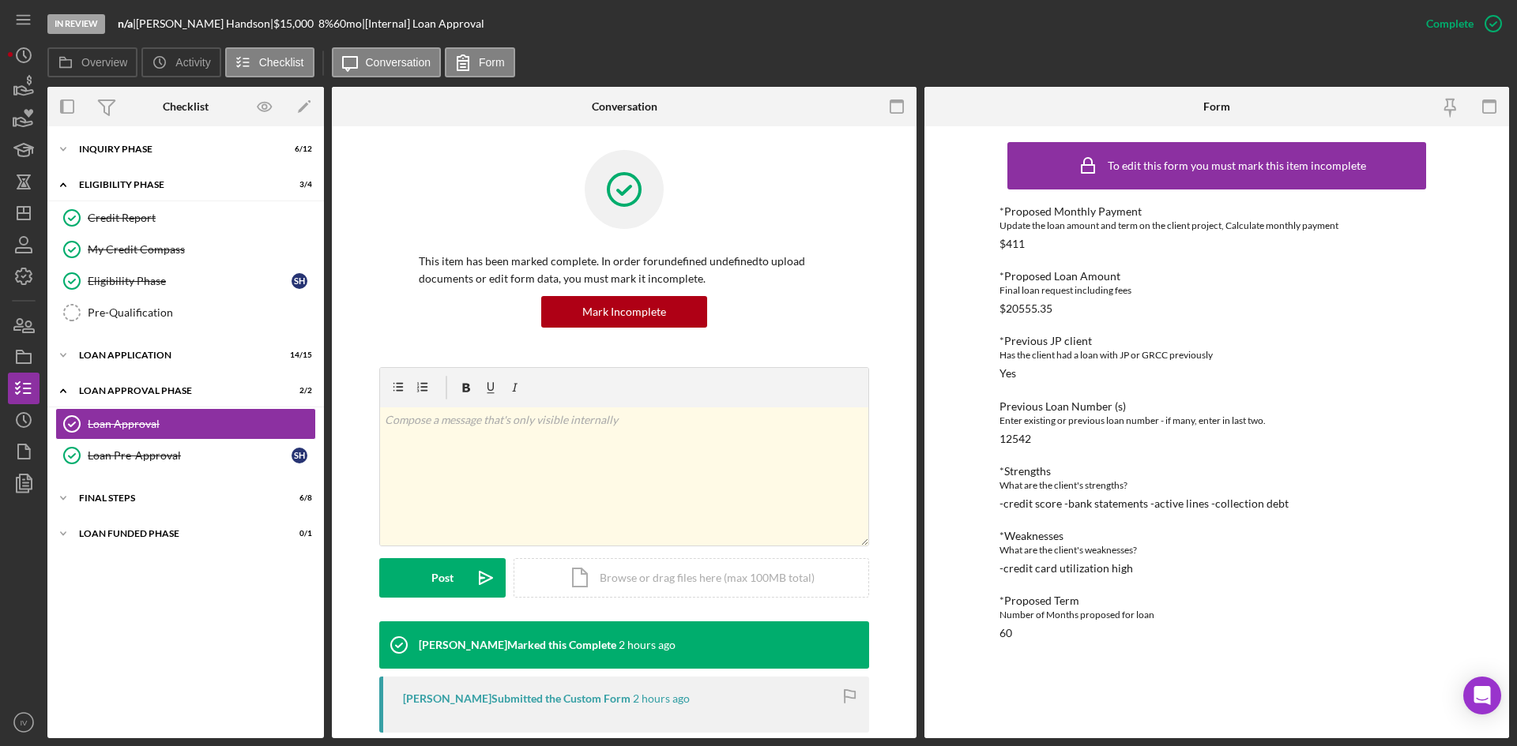
scroll to position [316, 0]
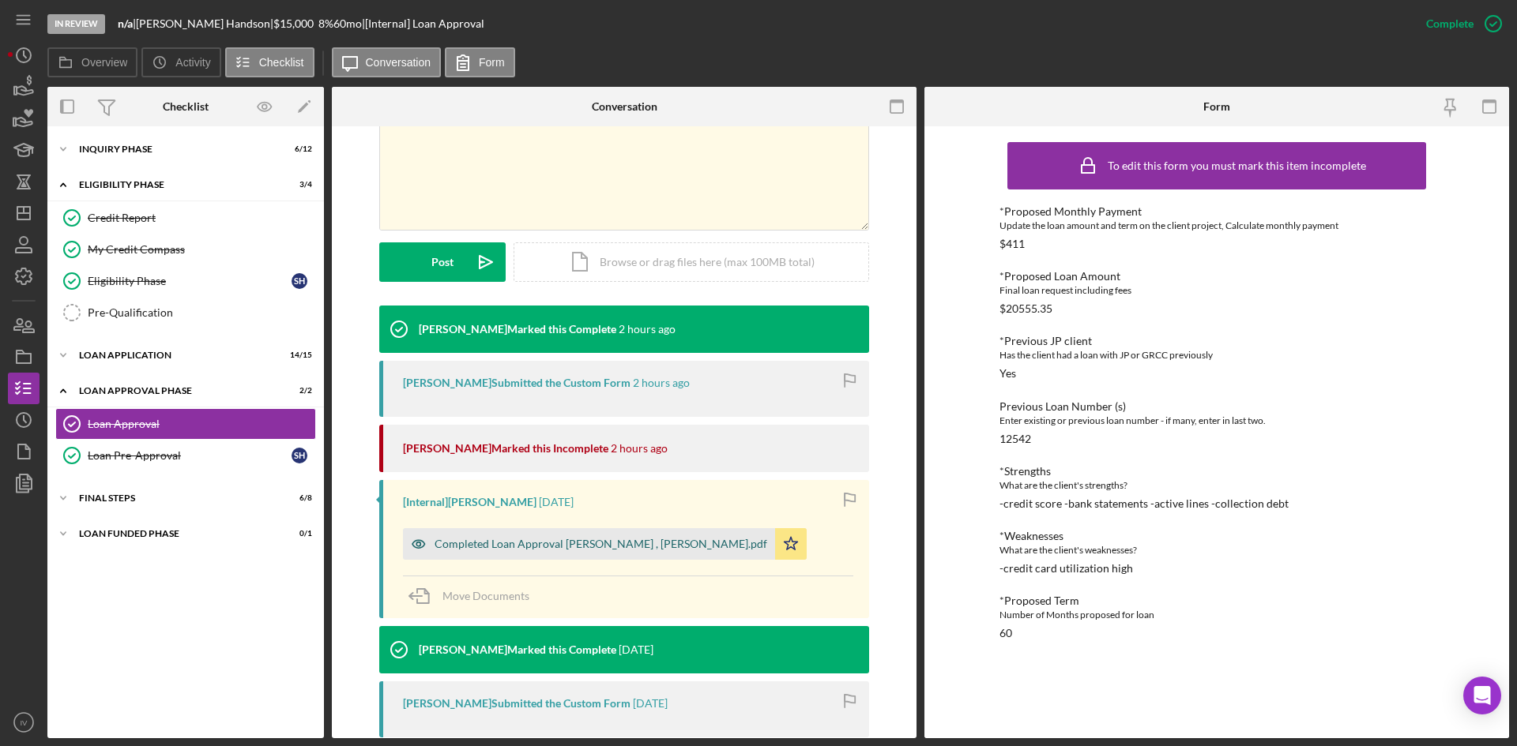
click at [553, 546] on div "Completed Loan Approval [PERSON_NAME] , [PERSON_NAME].pdf" at bounding box center [600, 544] width 333 height 13
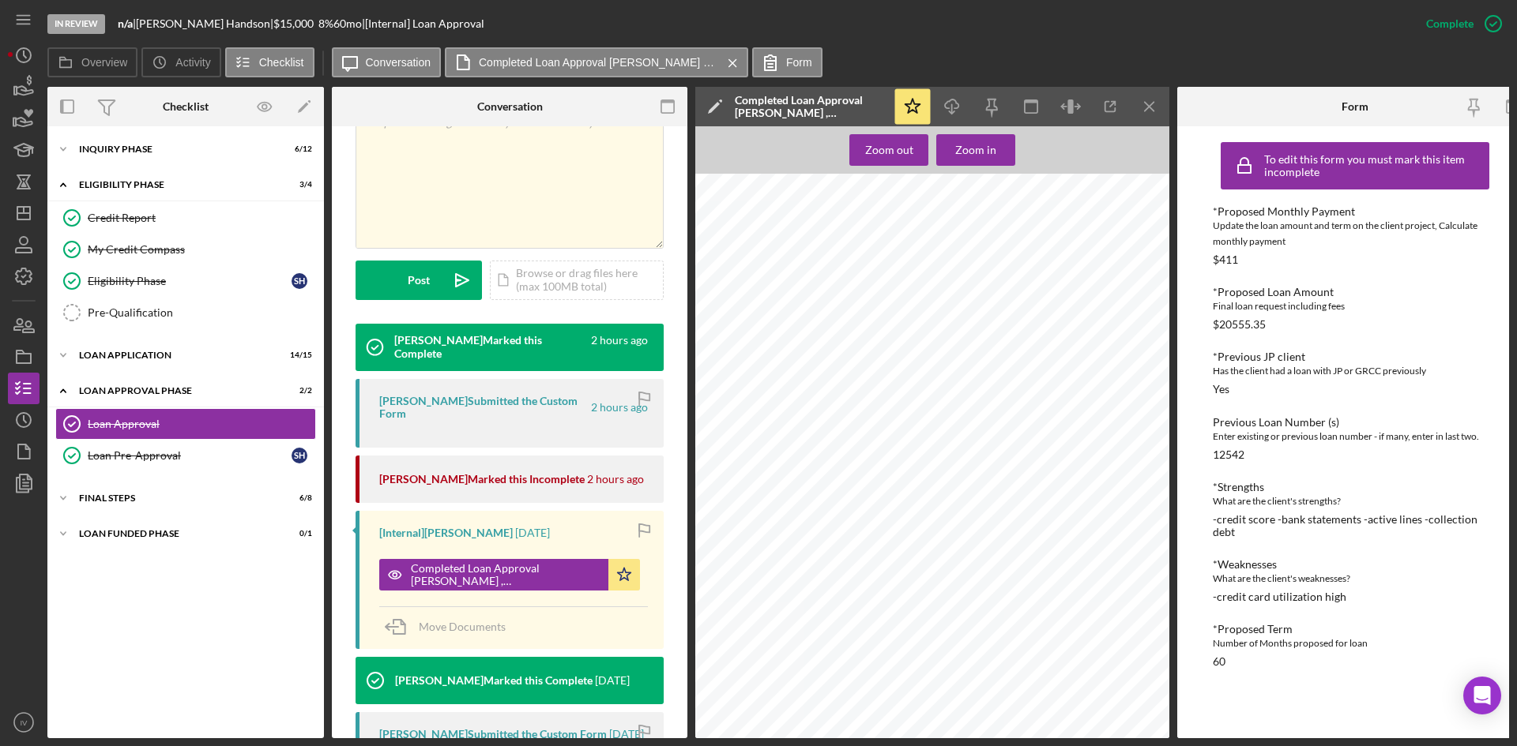
scroll to position [869, 0]
click at [126, 148] on div "Inquiry Phase" at bounding box center [191, 149] width 225 height 9
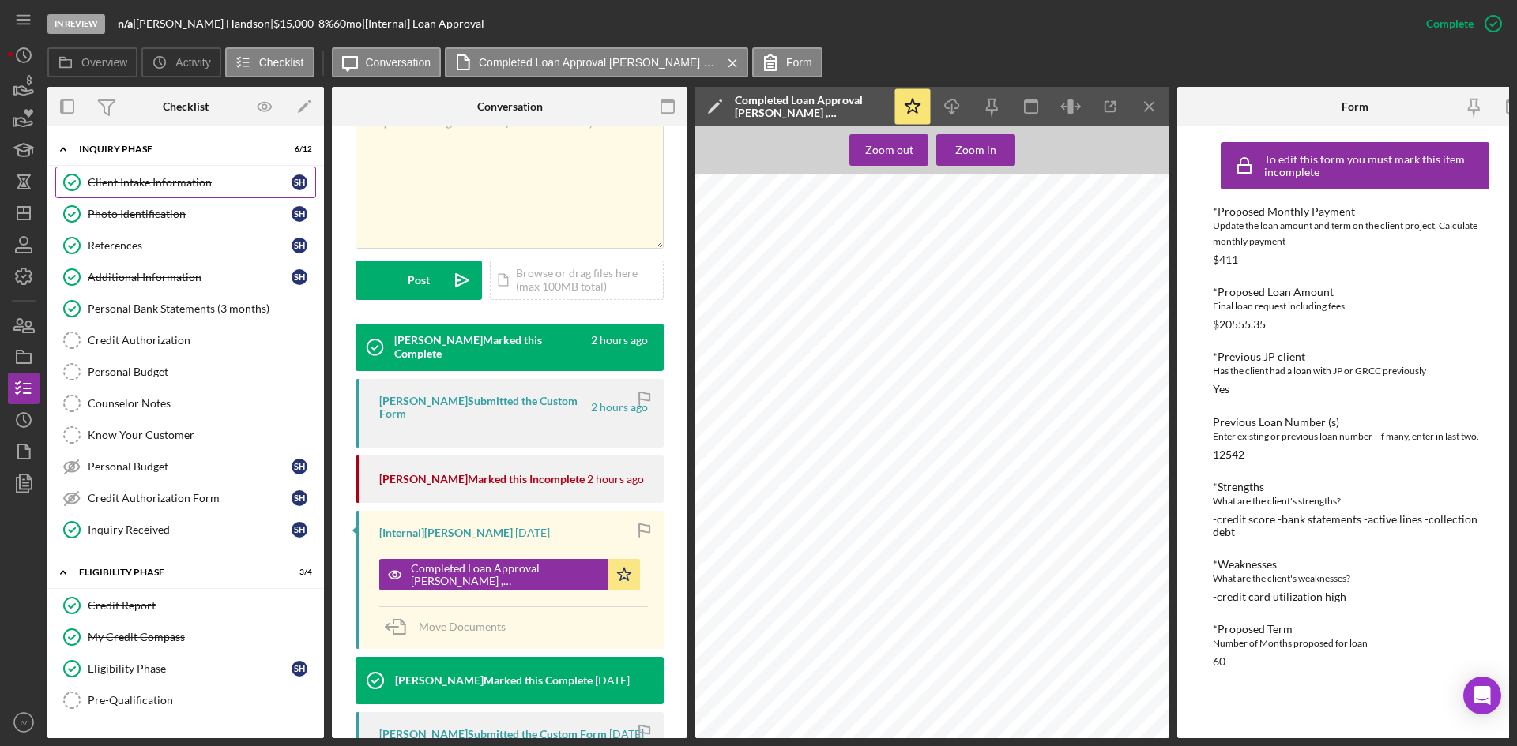
click at [135, 197] on link "Client Intake Information Client Intake Information S H" at bounding box center [185, 183] width 261 height 32
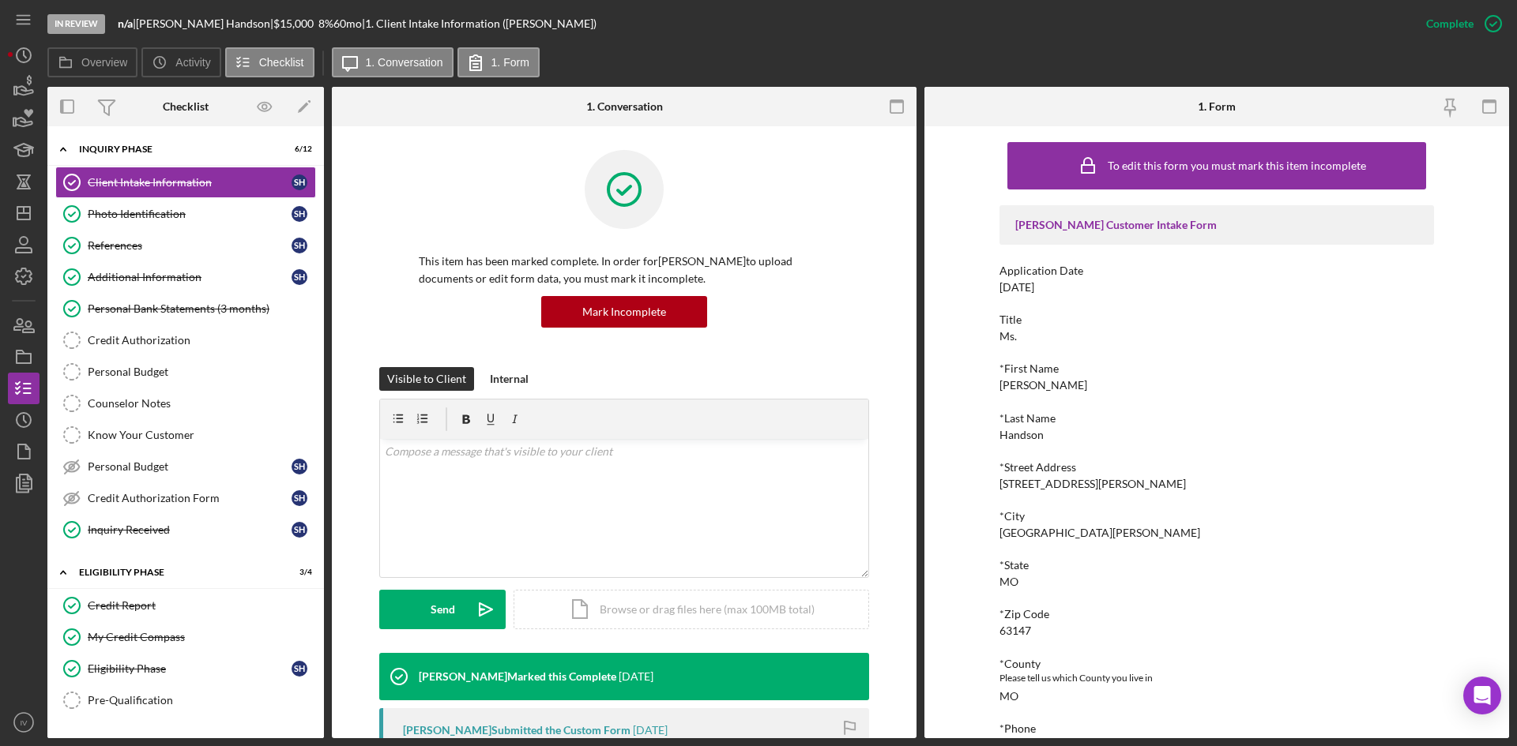
scroll to position [237, 0]
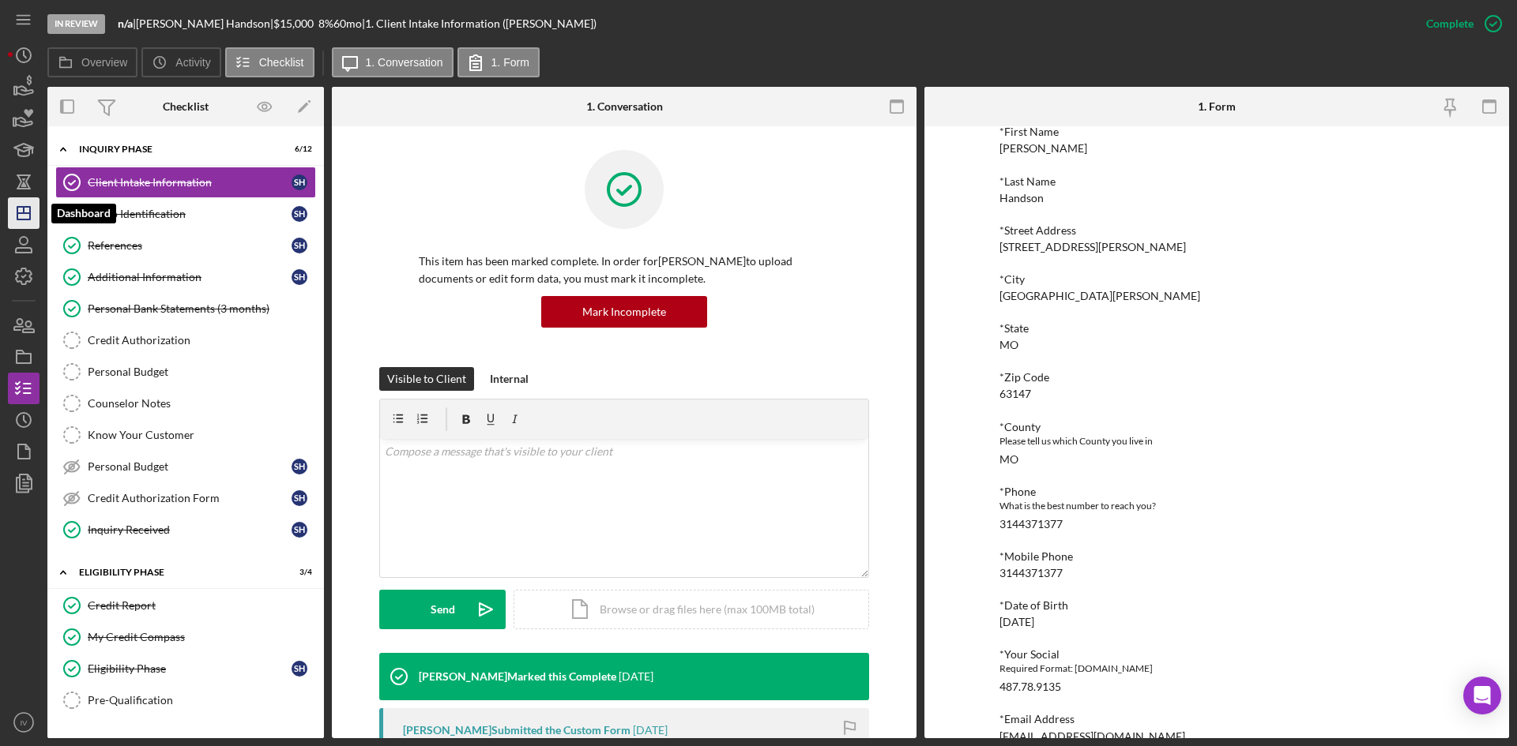
click at [19, 209] on icon "Icon/Dashboard" at bounding box center [23, 213] width 39 height 39
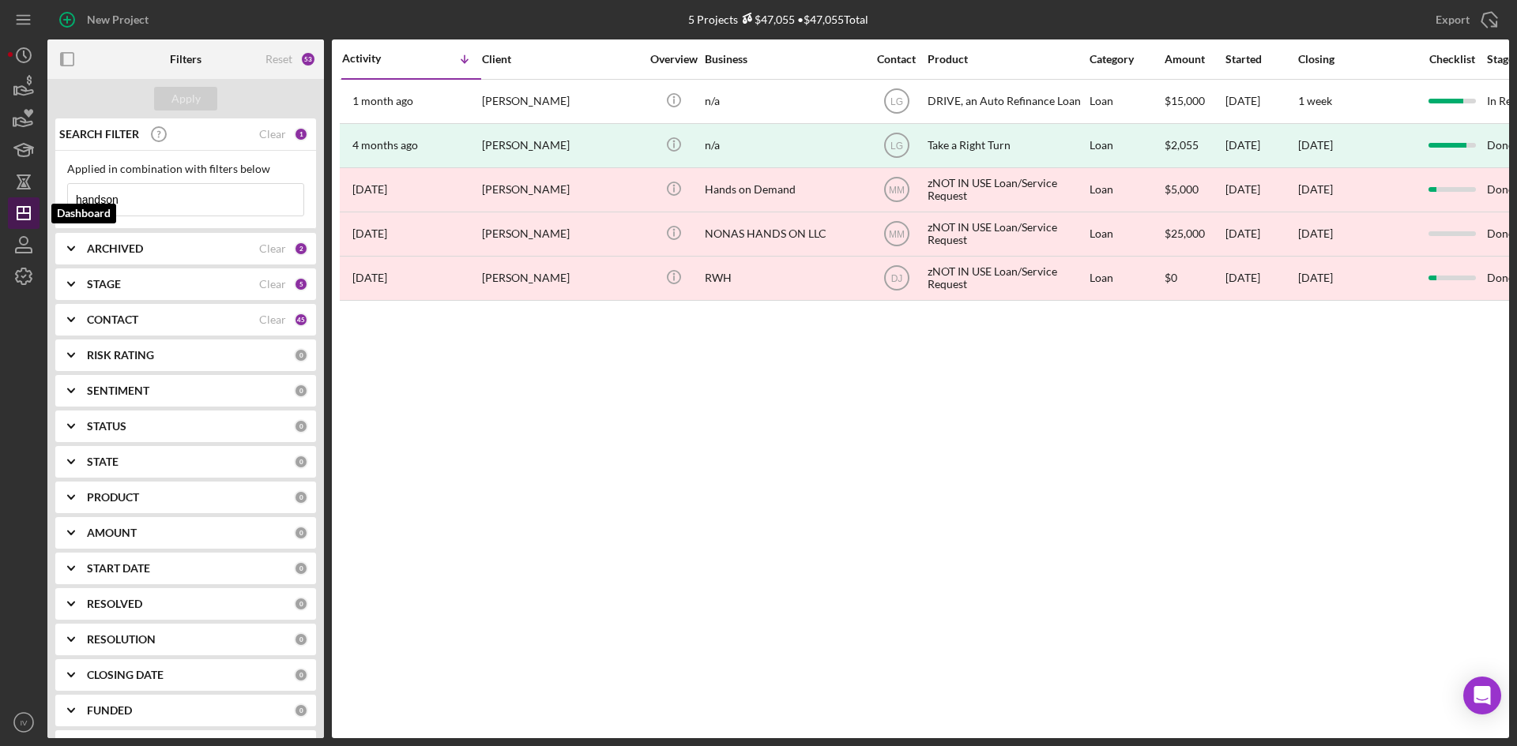
drag, startPoint x: 139, startPoint y: 205, endPoint x: 12, endPoint y: 225, distance: 128.7
click at [12, 225] on div "New Project 5 Projects $47,055 • $47,055 Total handson Export Icon/Export Filte…" at bounding box center [758, 369] width 1501 height 739
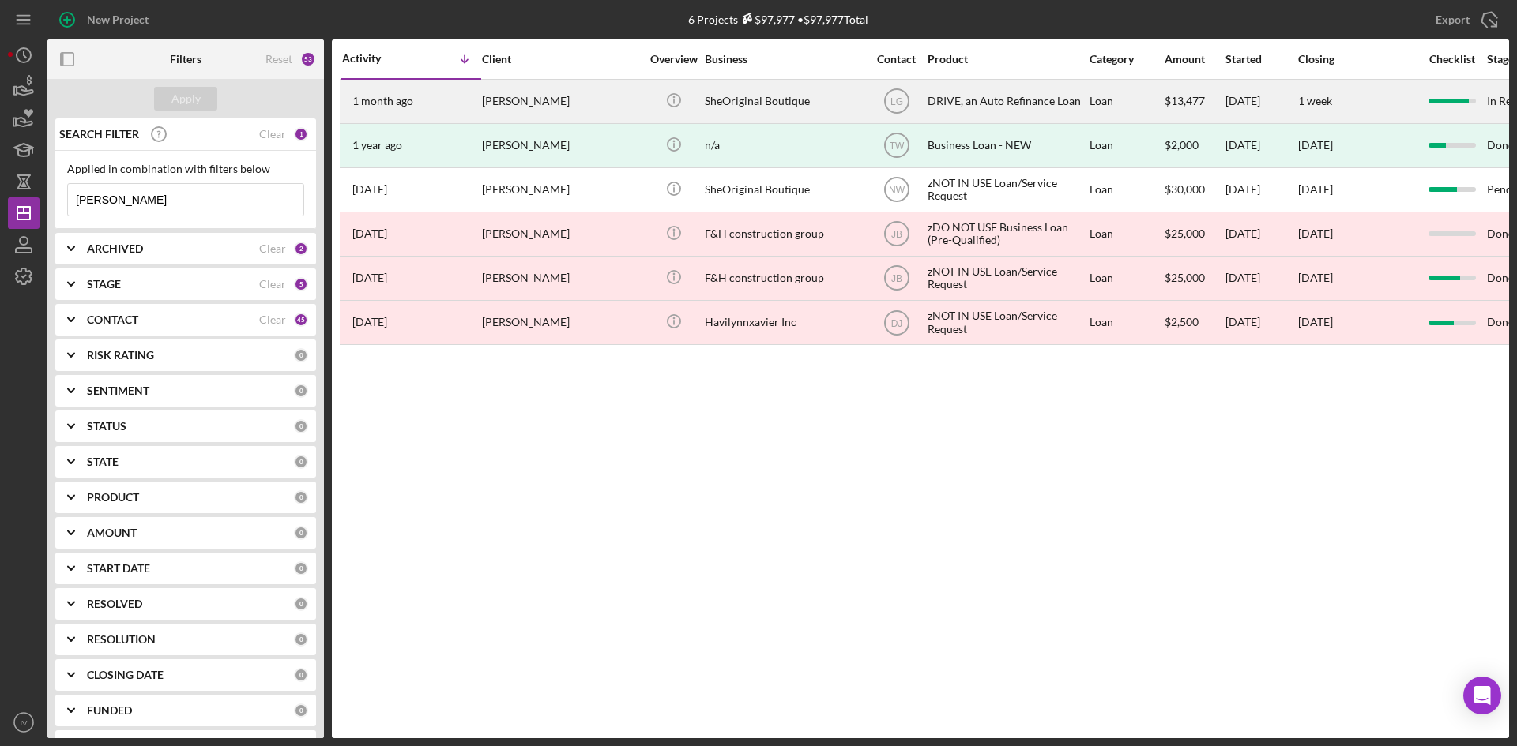
type input "[PERSON_NAME]"
click at [499, 90] on div "[PERSON_NAME]" at bounding box center [561, 102] width 158 height 42
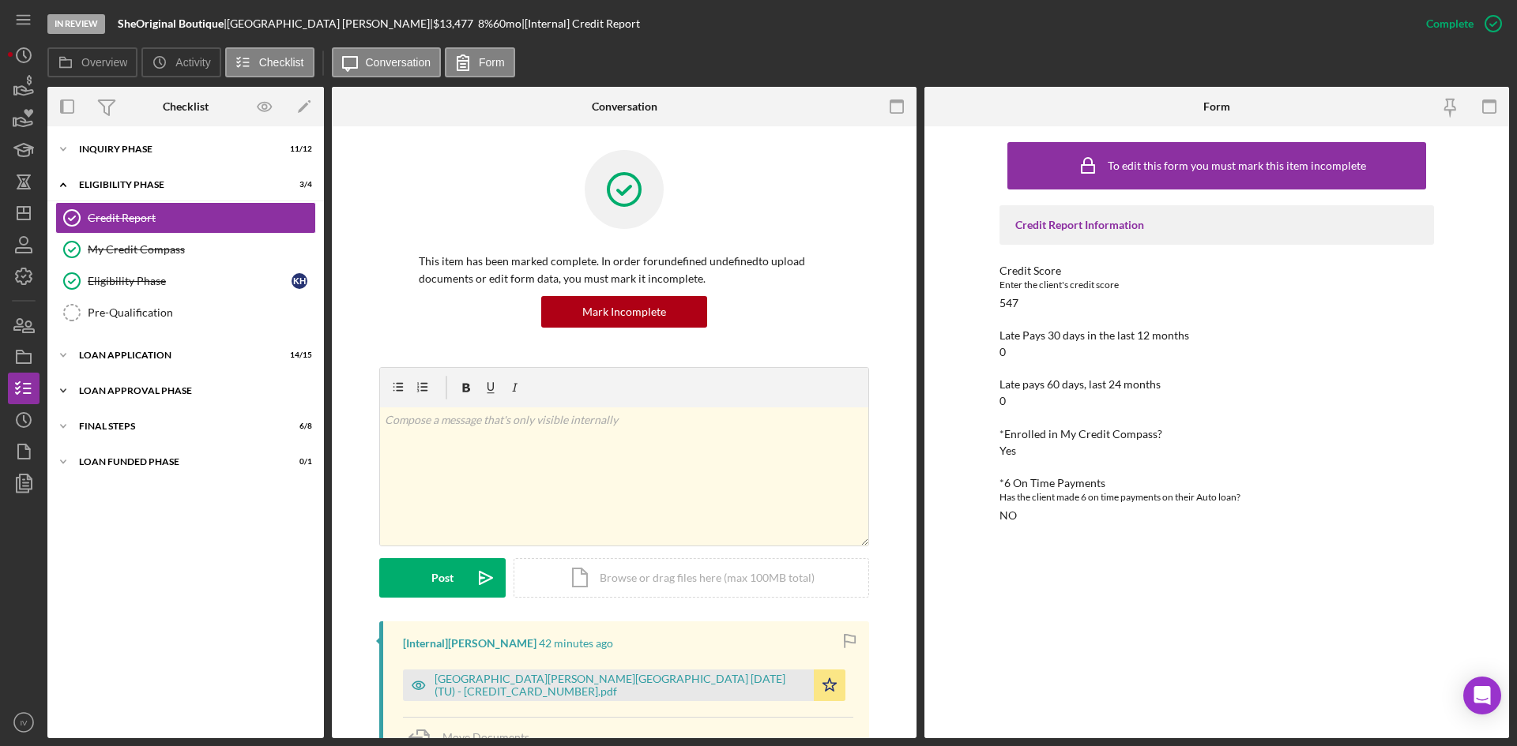
click at [168, 393] on div "Loan Approval Phase" at bounding box center [191, 390] width 225 height 9
drag, startPoint x: 165, startPoint y: 410, endPoint x: 184, endPoint y: 426, distance: 24.7
click at [165, 410] on link "Loan Approval Loan Approval" at bounding box center [185, 424] width 261 height 32
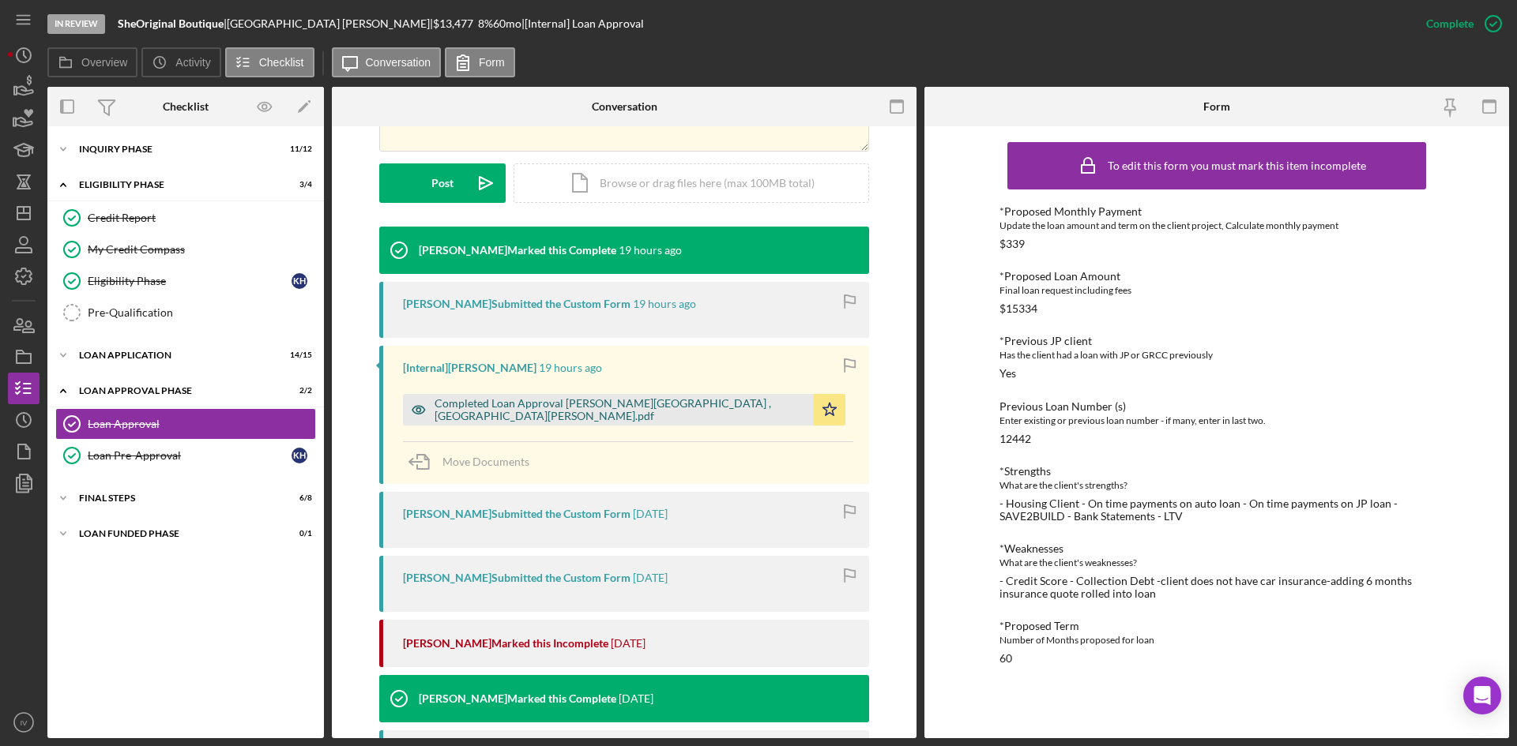
click at [568, 404] on div "Completed Loan Approval [PERSON_NAME][GEOGRAPHIC_DATA] , [GEOGRAPHIC_DATA][PERS…" at bounding box center [619, 409] width 371 height 25
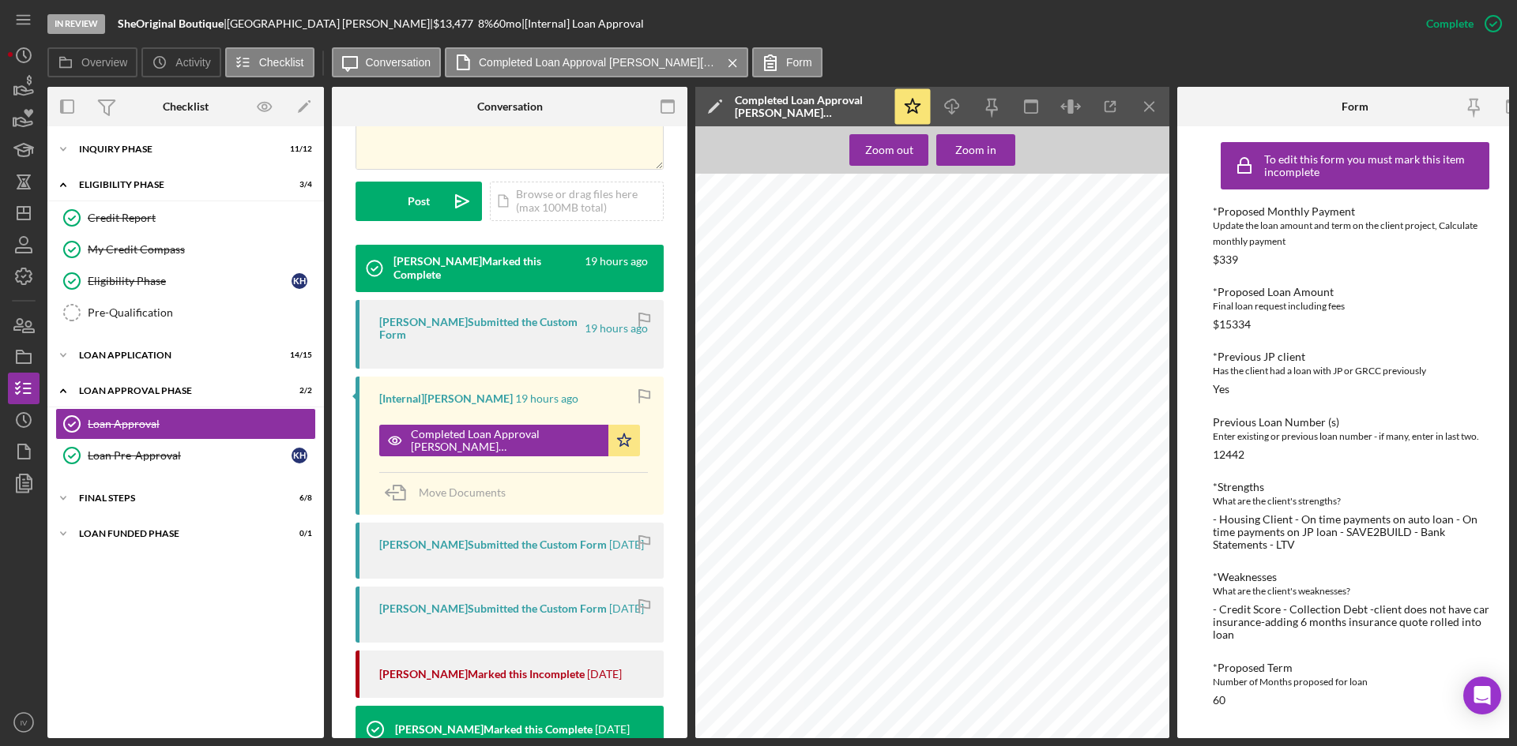
scroll to position [1092, 0]
drag, startPoint x: 136, startPoint y: 141, endPoint x: 140, endPoint y: 149, distance: 8.8
click at [136, 141] on div "Icon/Expander Inquiry Phase 11 / 12" at bounding box center [185, 149] width 276 height 32
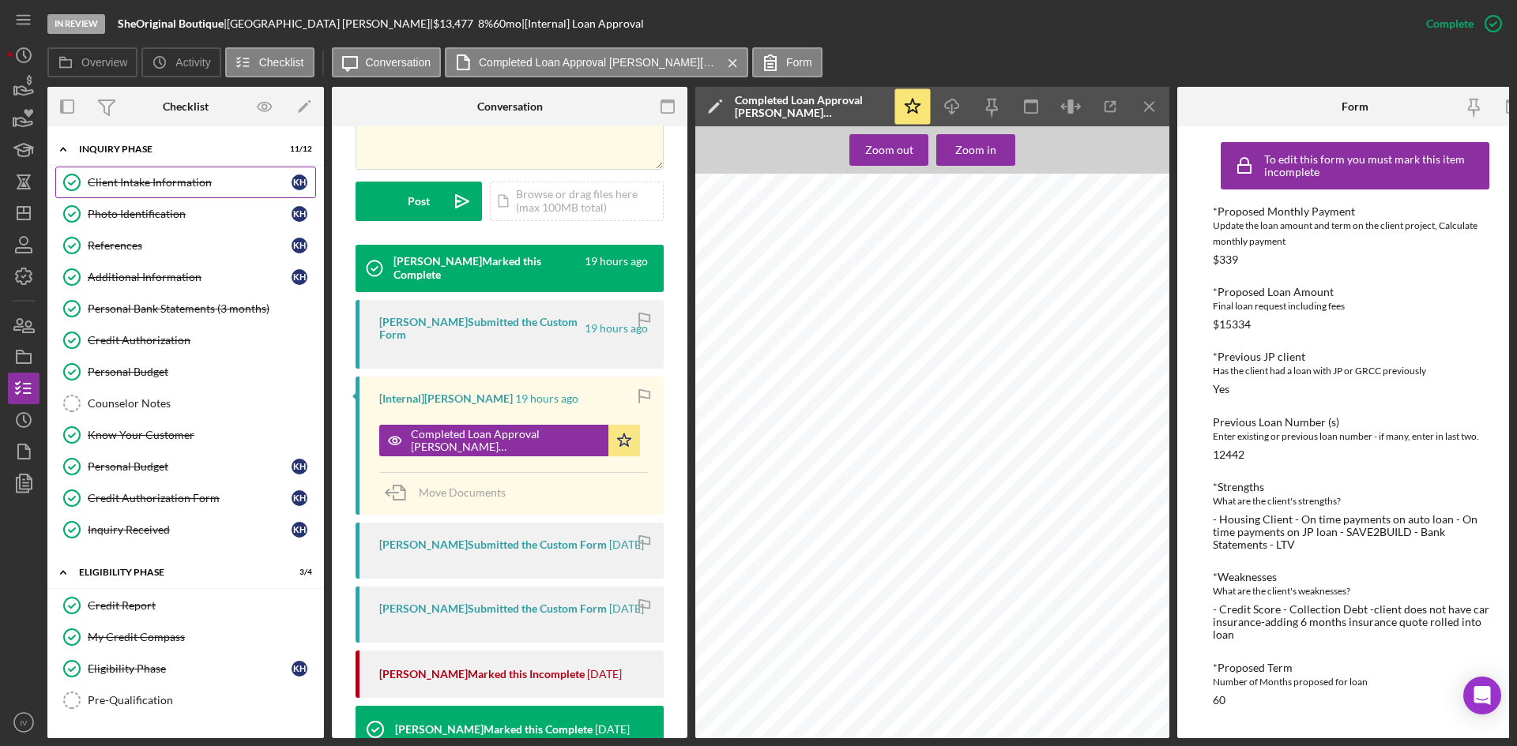
click at [149, 190] on link "Client Intake Information Client Intake Information K H" at bounding box center [185, 183] width 261 height 32
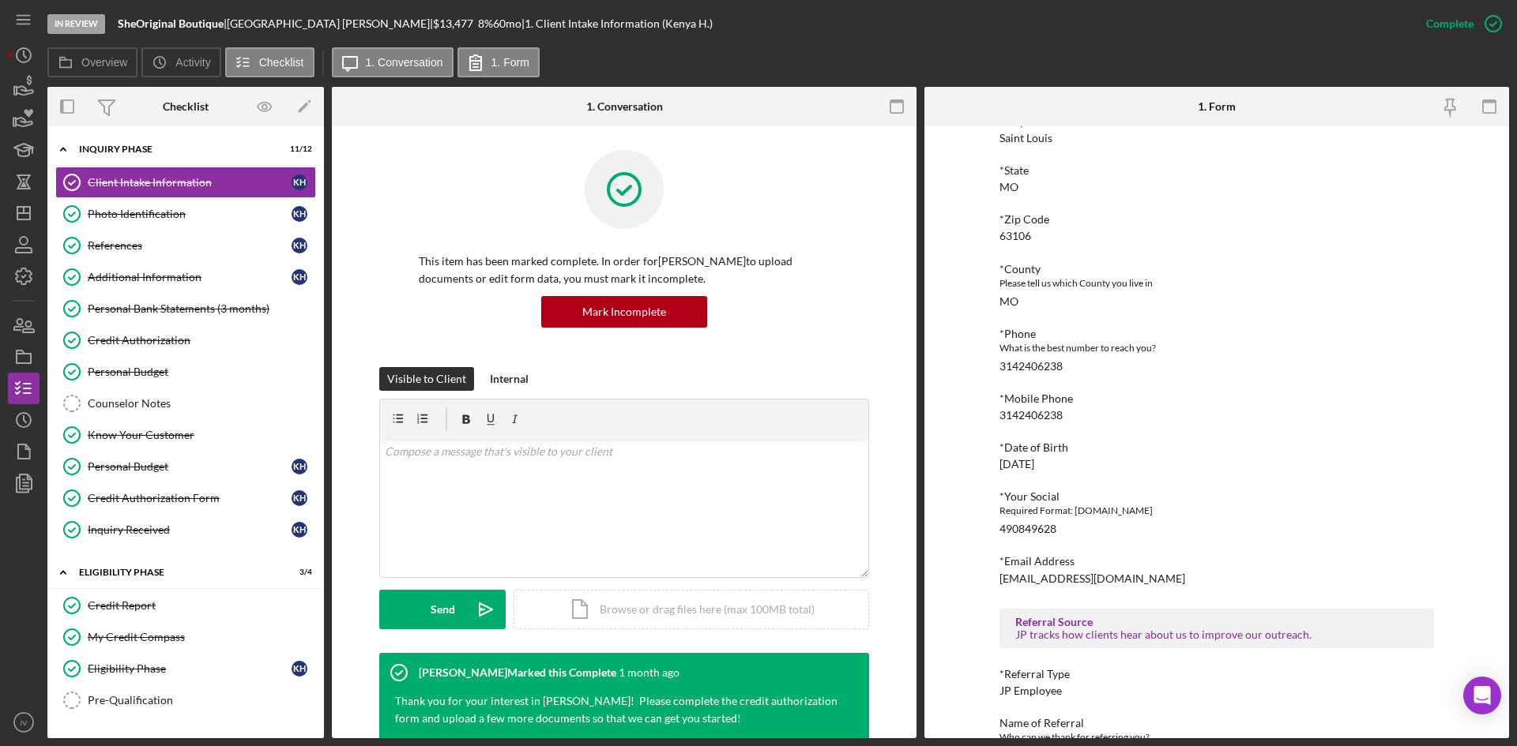
scroll to position [158, 0]
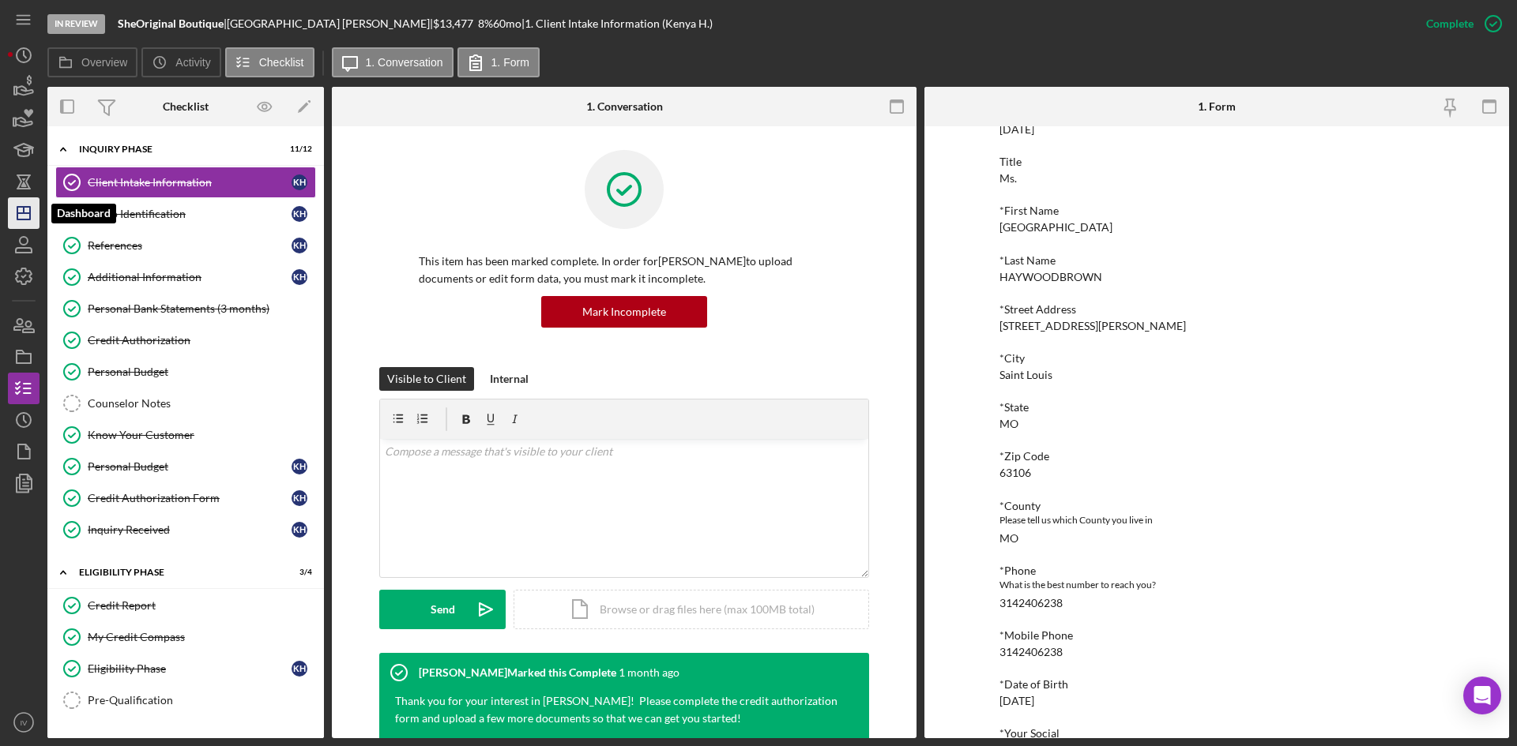
click at [25, 198] on icon "Icon/Dashboard" at bounding box center [23, 213] width 39 height 39
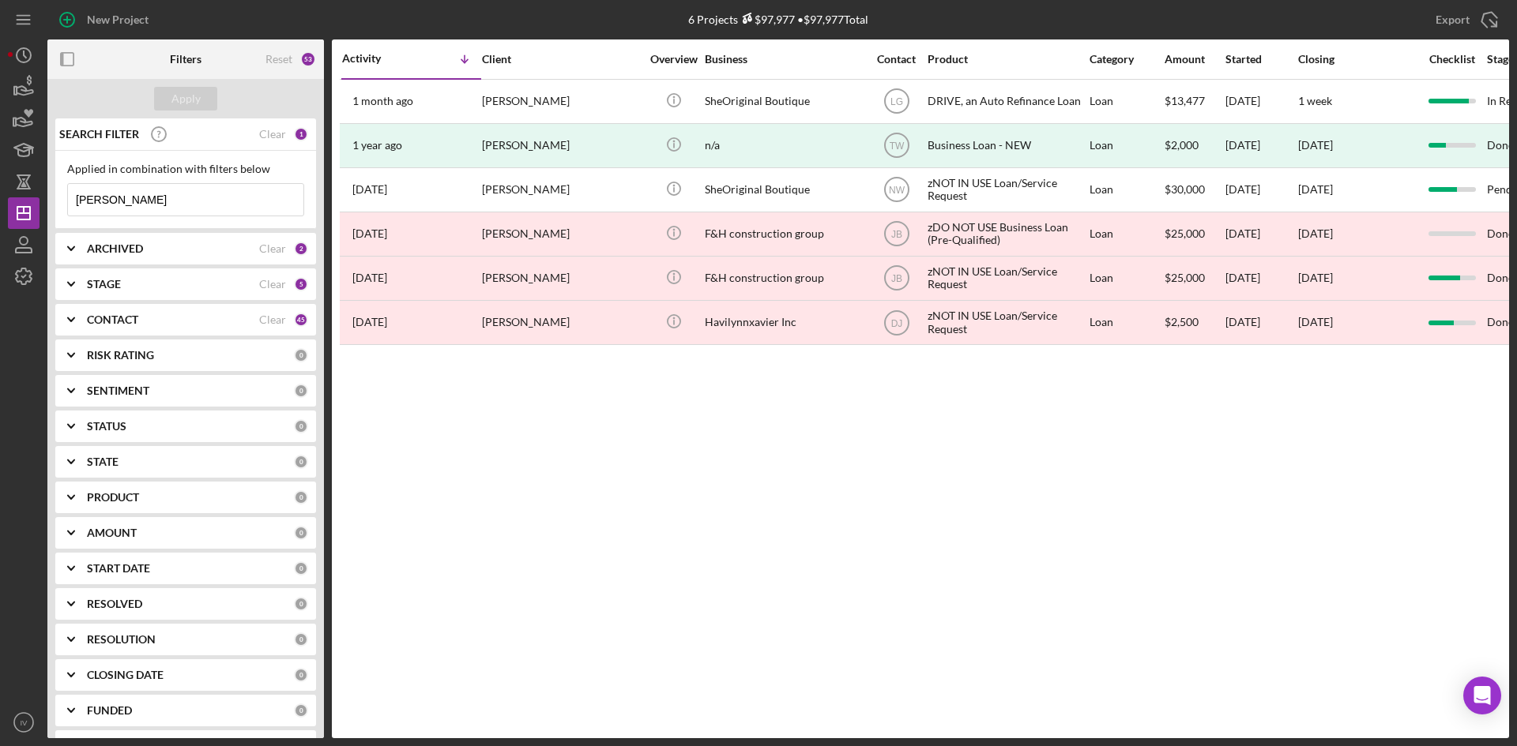
drag, startPoint x: 152, startPoint y: 195, endPoint x: -24, endPoint y: 224, distance: 178.6
click at [0, 224] on html "New Project 6 Projects $97,977 • $97,977 Total [PERSON_NAME] Export Icon/Export…" at bounding box center [758, 373] width 1517 height 746
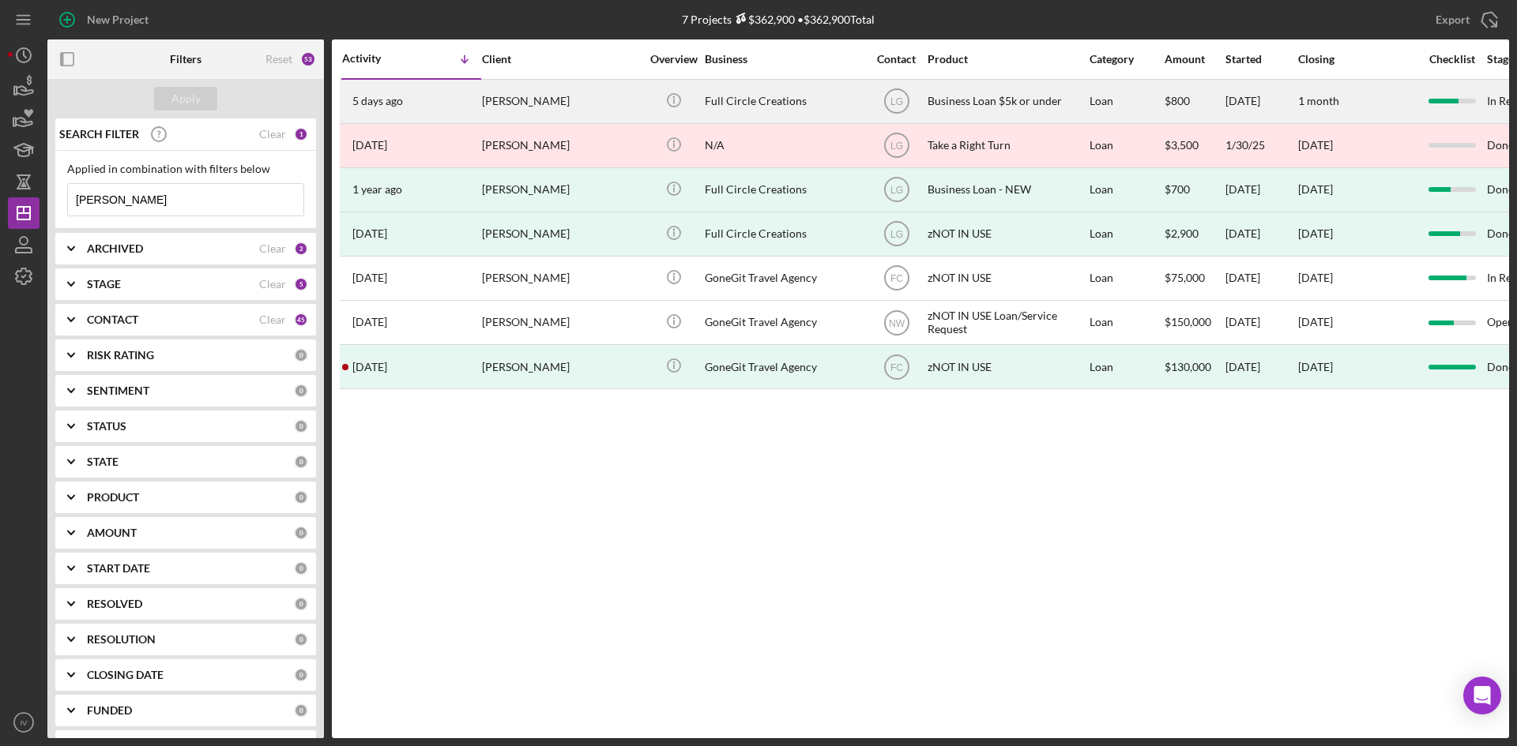
type input "[PERSON_NAME]"
click at [476, 103] on div "[DATE] [PERSON_NAME]" at bounding box center [411, 102] width 138 height 42
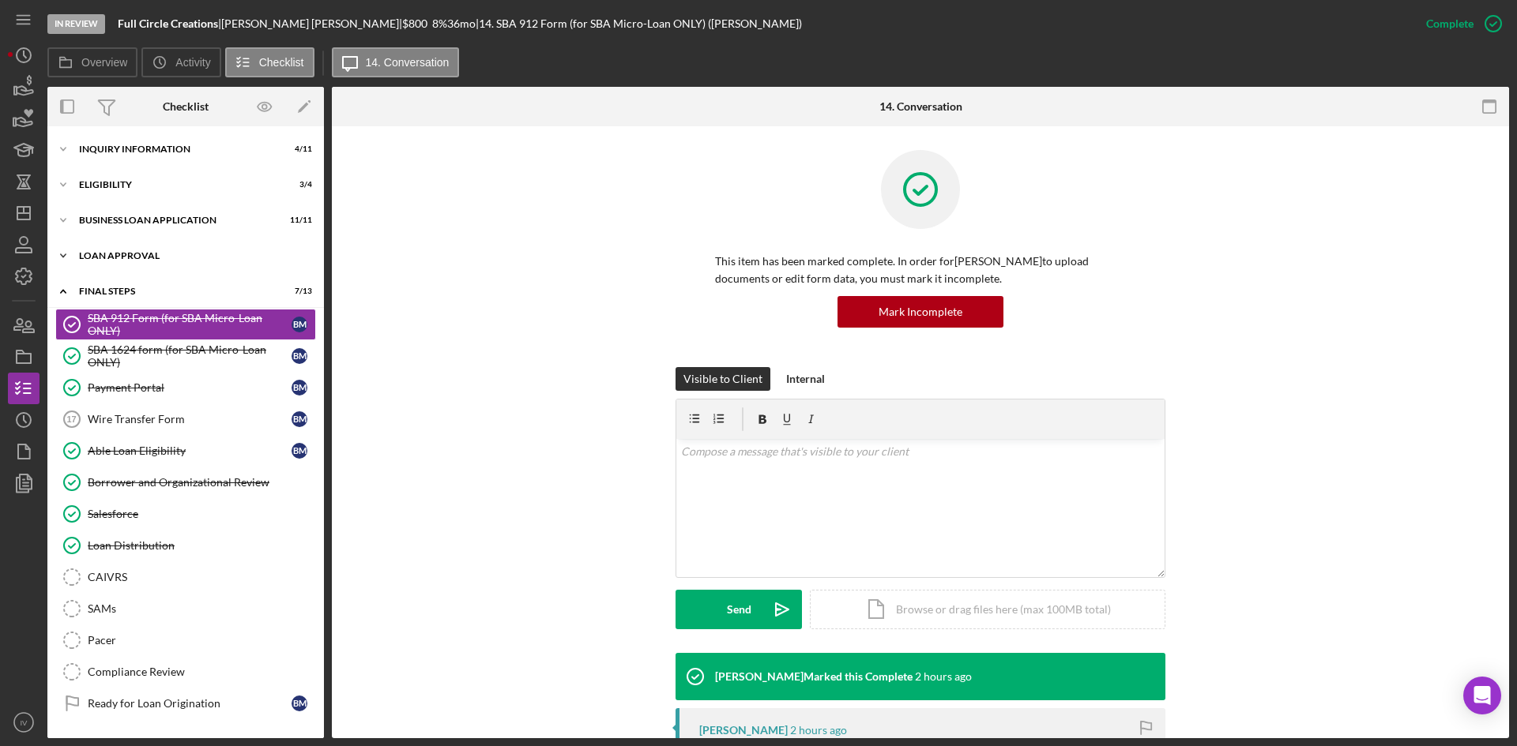
click at [135, 253] on div "Loan Approval" at bounding box center [191, 255] width 225 height 9
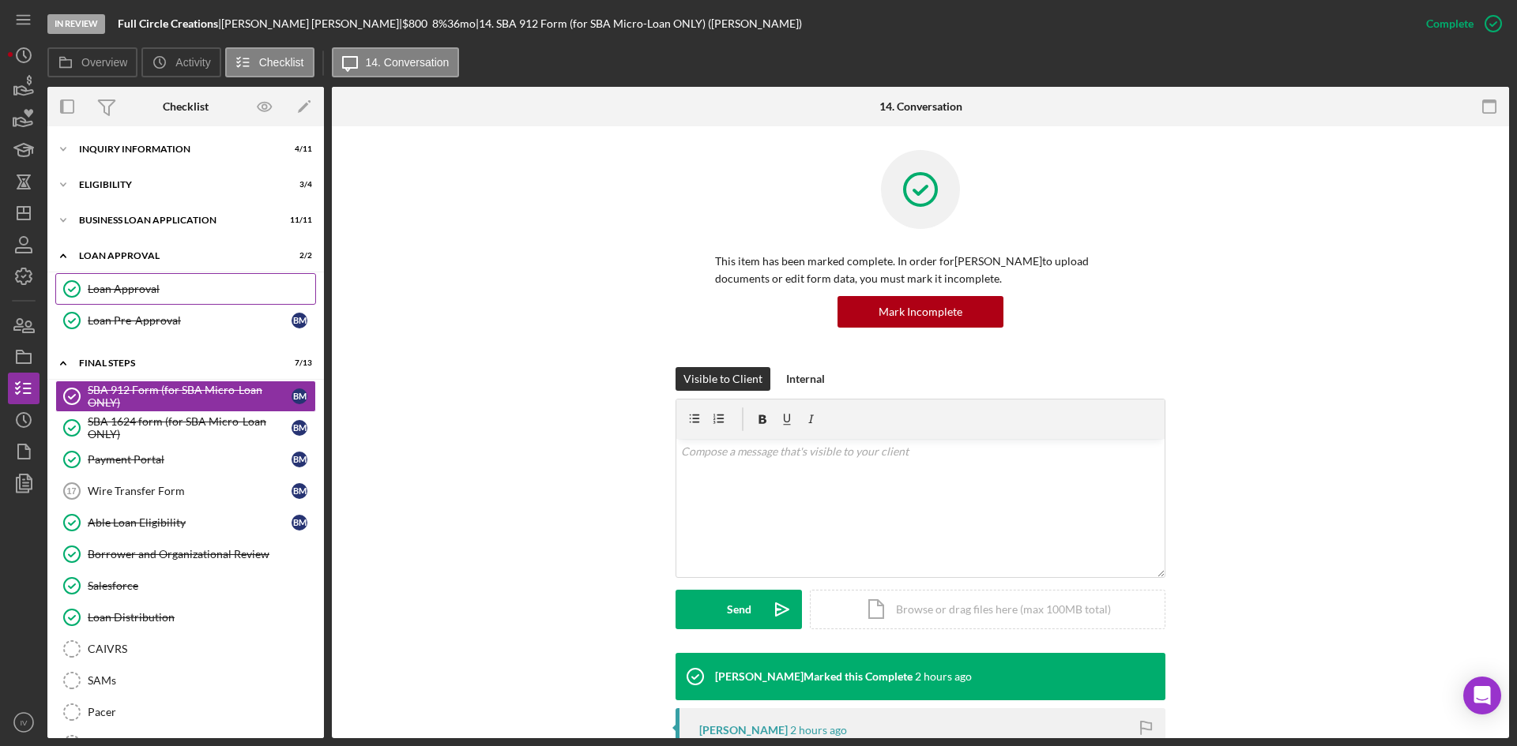
click at [154, 283] on div "Loan Approval" at bounding box center [201, 289] width 227 height 13
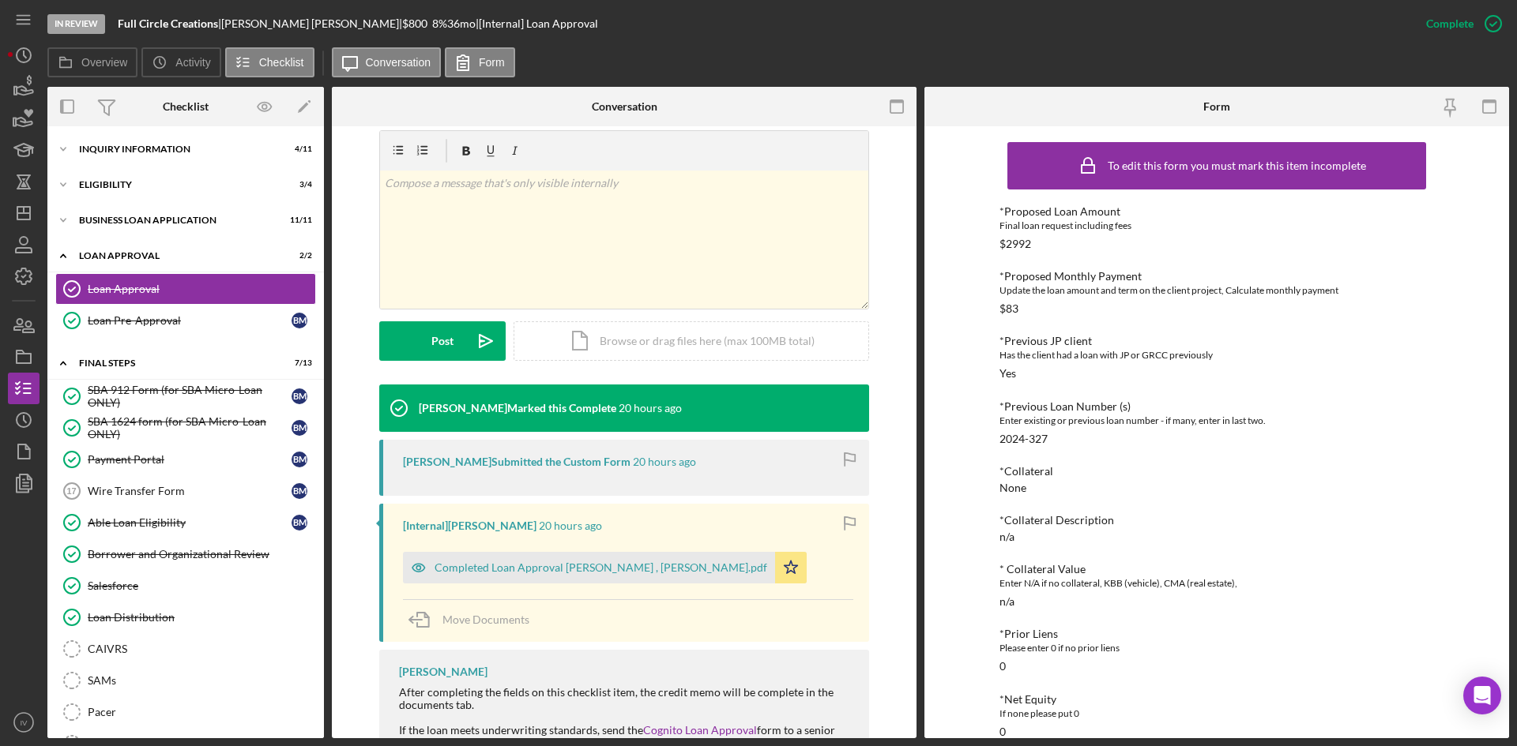
scroll to position [316, 0]
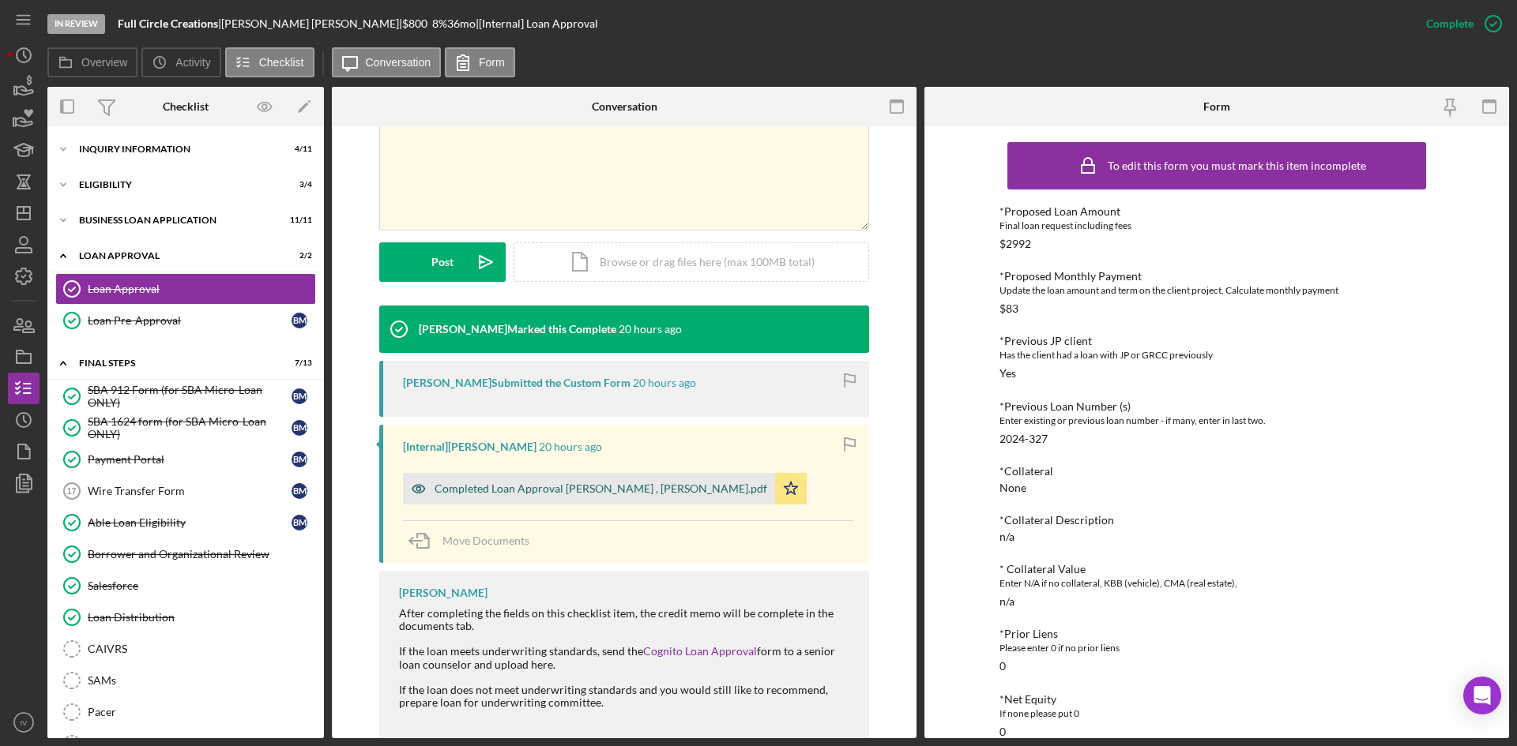
click at [599, 500] on div "Completed Loan Approval [PERSON_NAME] , [PERSON_NAME].pdf" at bounding box center [589, 489] width 372 height 32
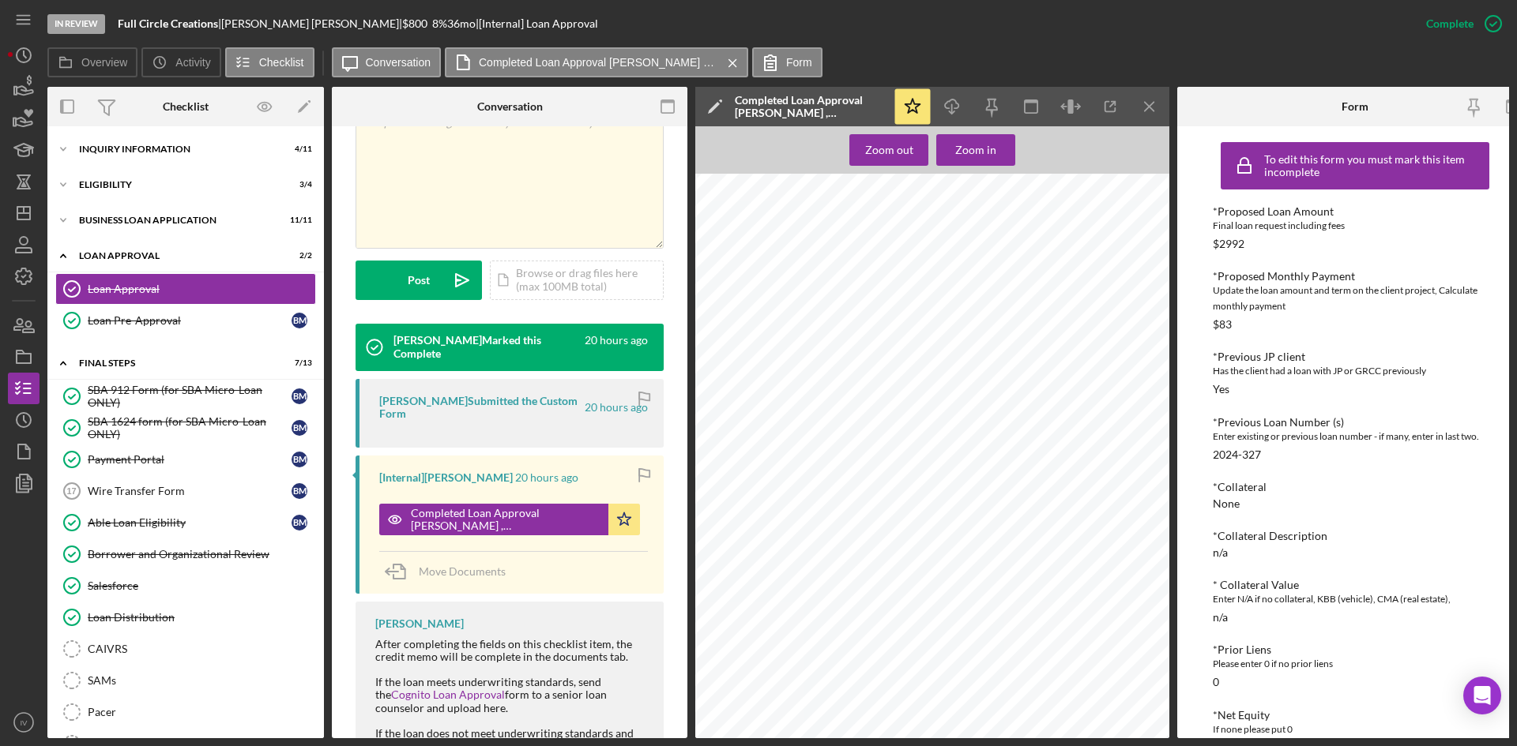
scroll to position [776, 0]
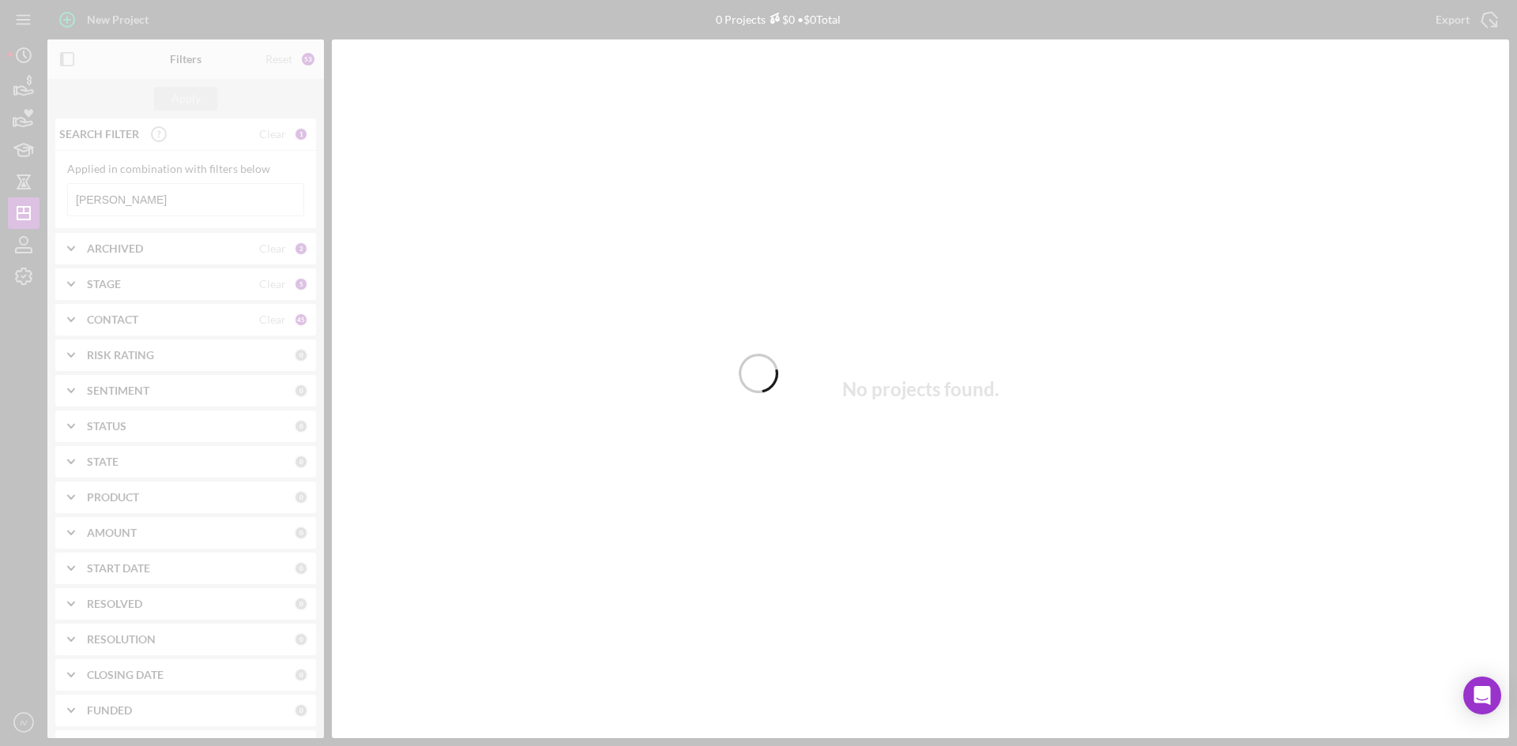
click at [160, 200] on div at bounding box center [758, 373] width 1517 height 746
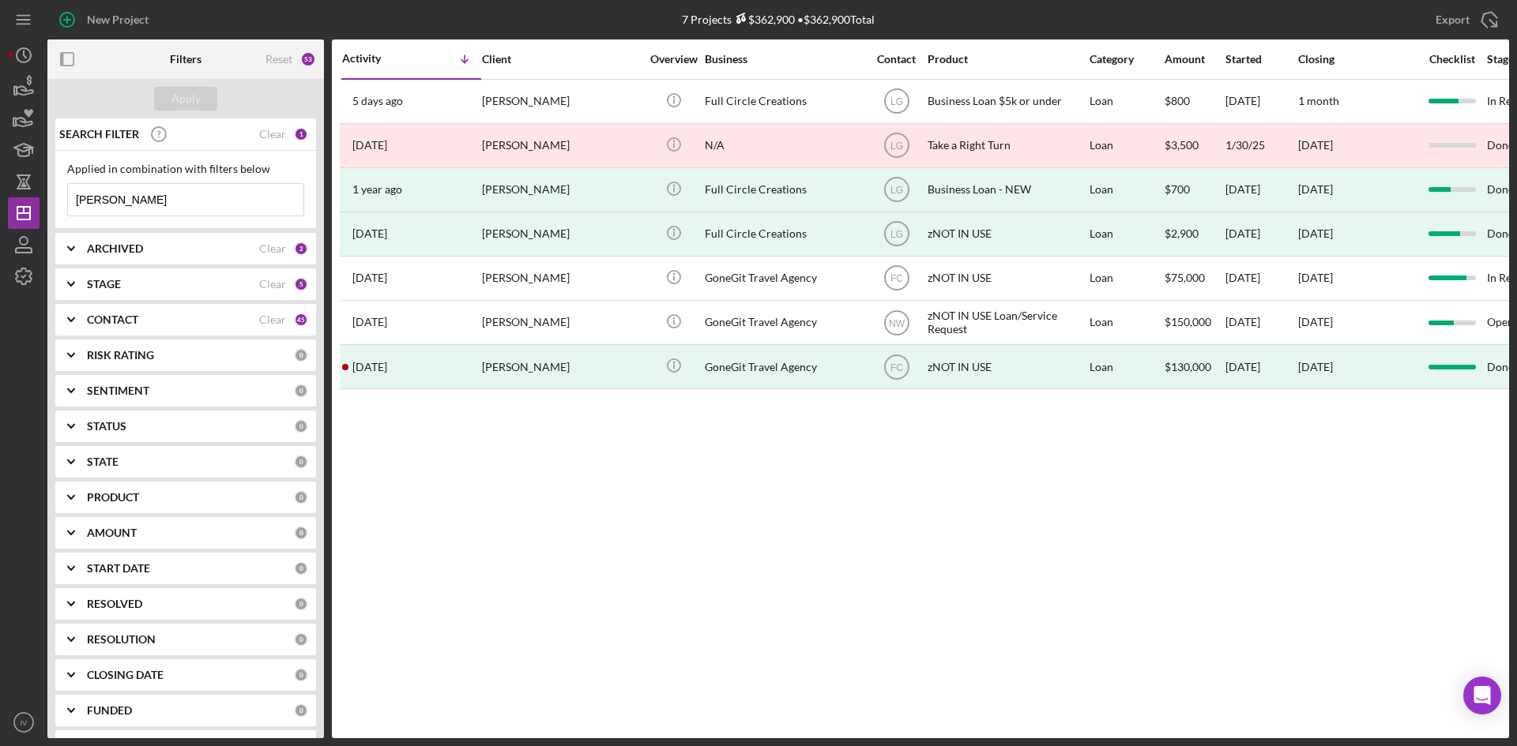
drag, startPoint x: 125, startPoint y: 194, endPoint x: 43, endPoint y: 203, distance: 81.9
click at [45, 202] on div "New Project 7 Projects $362,900 • $362,900 Total [PERSON_NAME] Export Icon/Expo…" at bounding box center [758, 369] width 1501 height 739
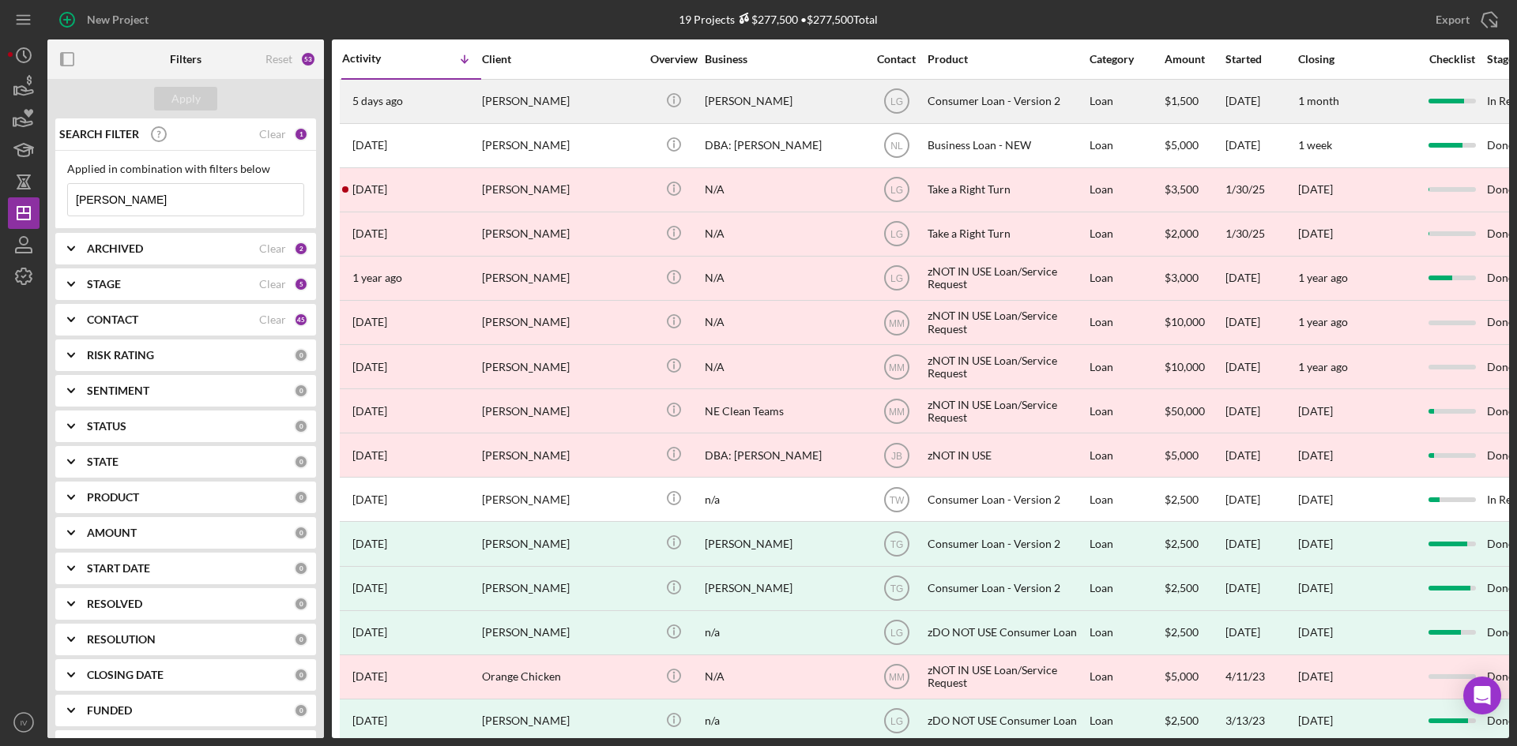
type input "[PERSON_NAME]"
click at [532, 111] on div "[PERSON_NAME]" at bounding box center [561, 102] width 158 height 42
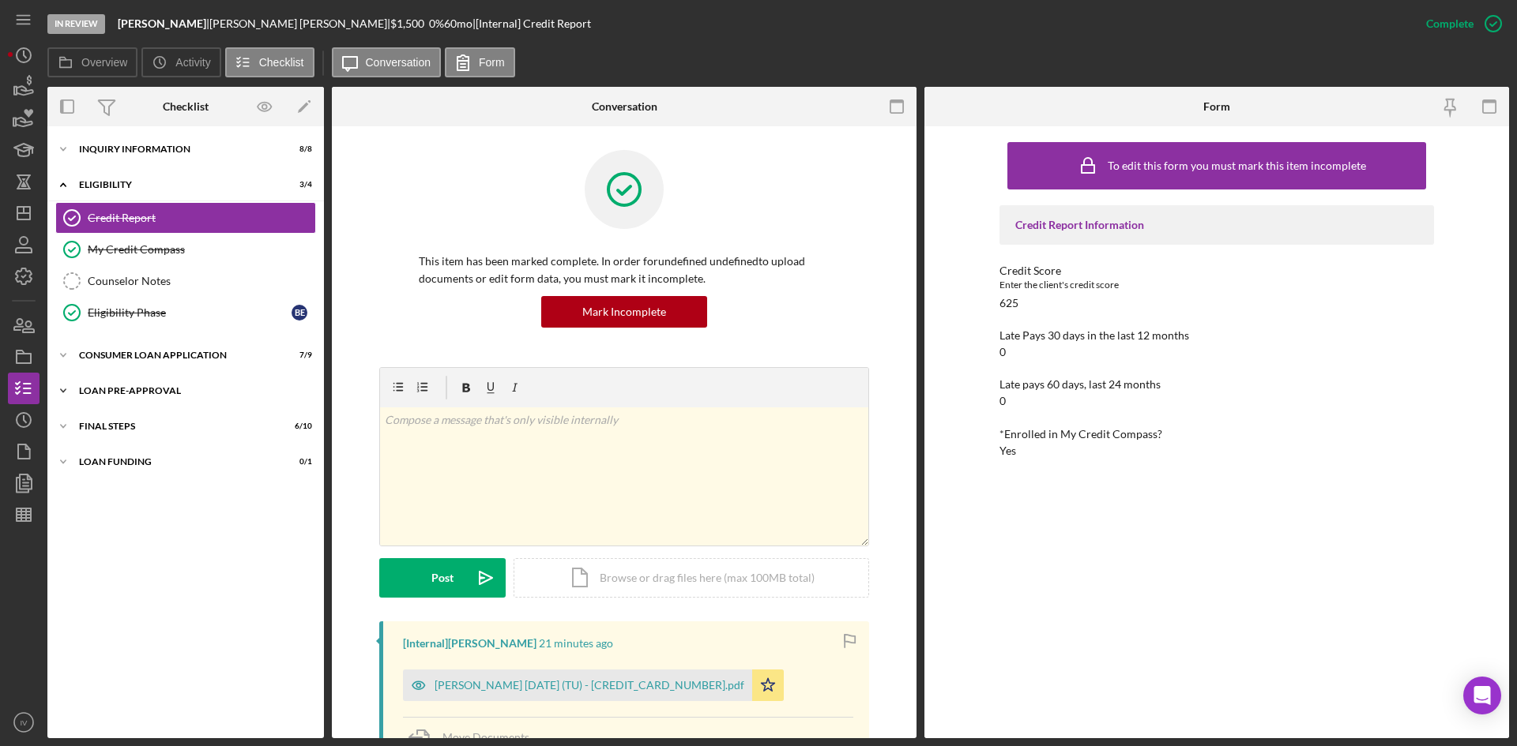
click at [130, 392] on div "Loan Pre-Approval" at bounding box center [191, 390] width 225 height 9
click at [140, 409] on link "Loan Approval Loan Approval" at bounding box center [185, 424] width 261 height 32
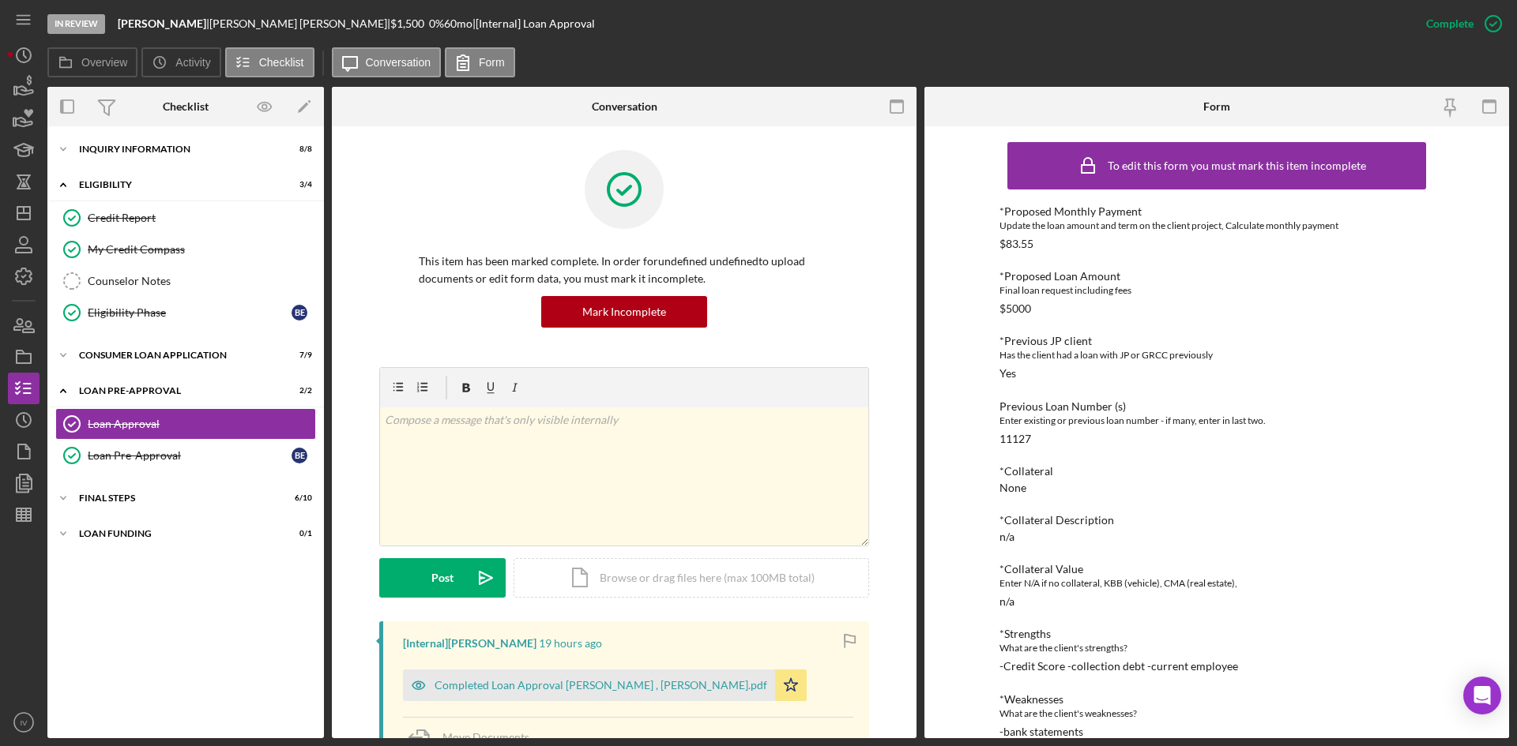
scroll to position [237, 0]
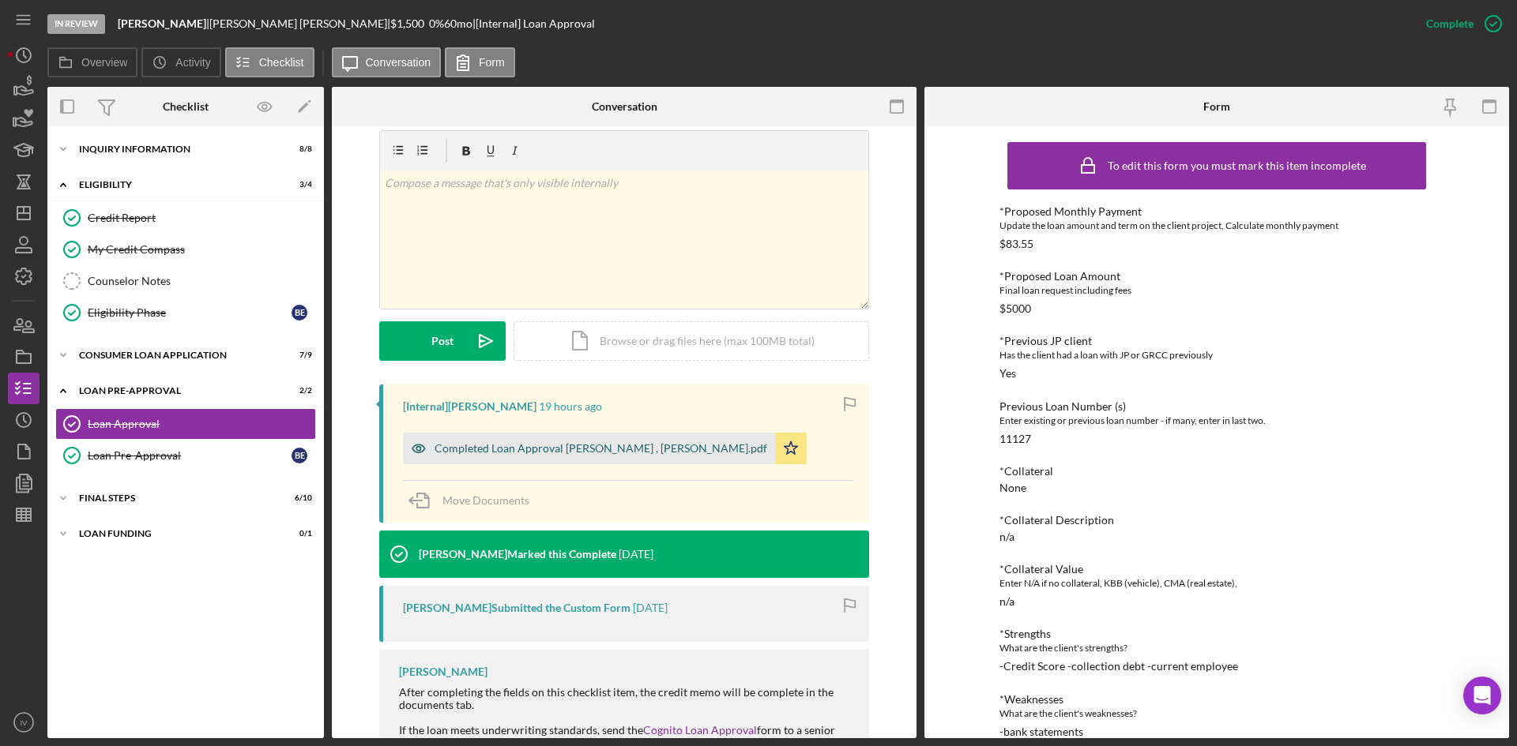
click at [588, 442] on div "Completed Loan Approval [PERSON_NAME] , [PERSON_NAME].pdf" at bounding box center [600, 448] width 333 height 13
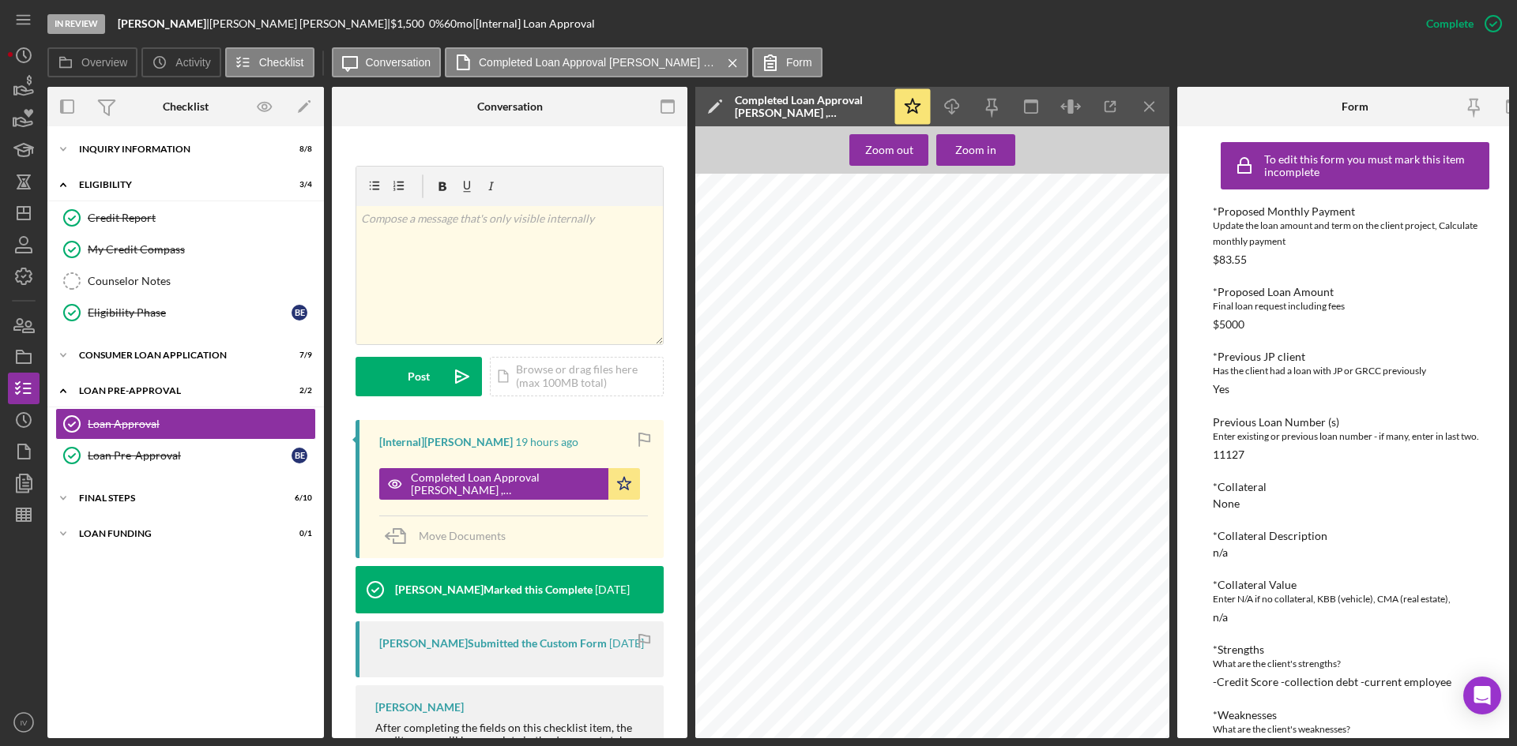
scroll to position [1329, 0]
click at [21, 219] on icon "Icon/Dashboard" at bounding box center [23, 213] width 39 height 39
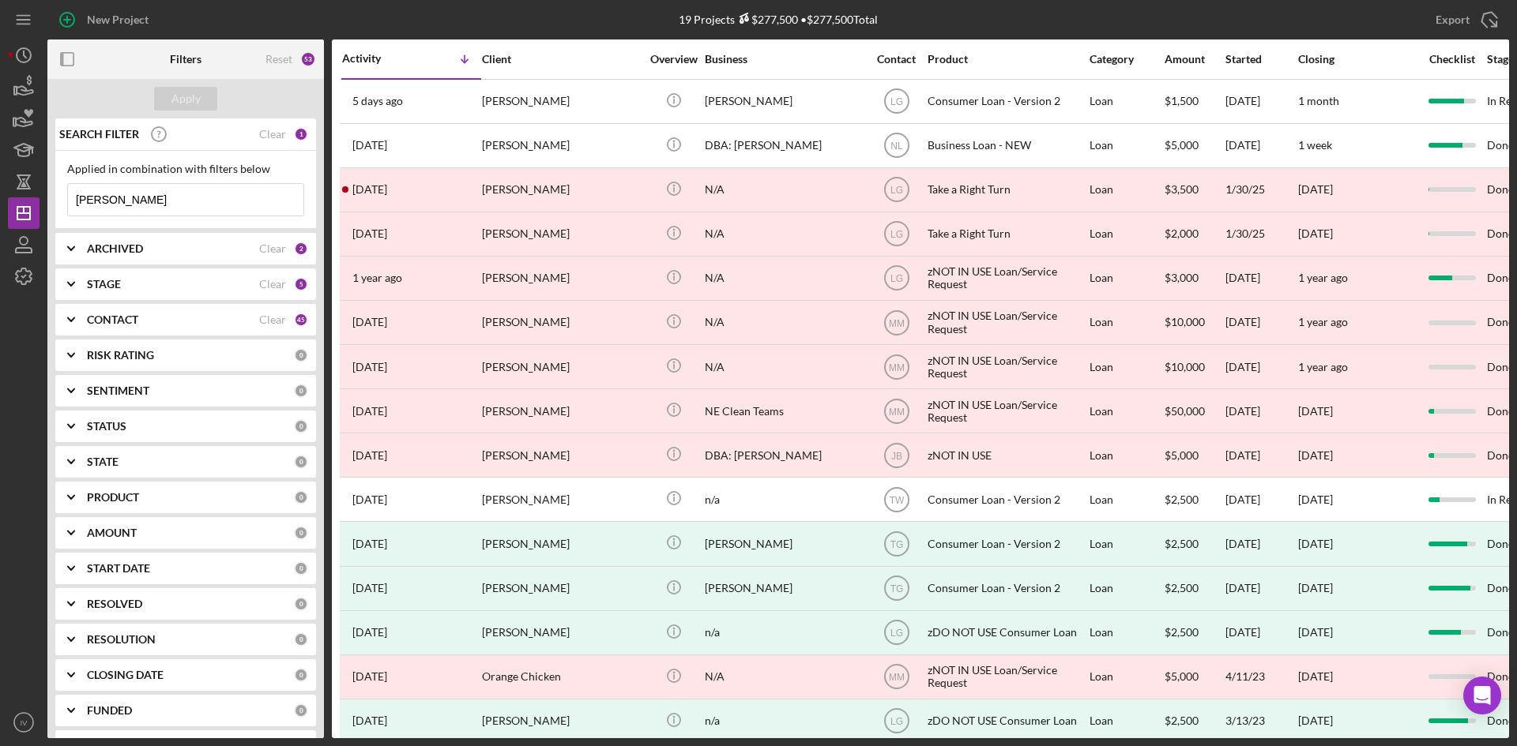
drag, startPoint x: 157, startPoint y: 200, endPoint x: 0, endPoint y: 232, distance: 160.5
click at [0, 232] on div "New Project 19 Projects $277,500 • $277,500 Total [PERSON_NAME] Export Icon/Exp…" at bounding box center [758, 373] width 1517 height 746
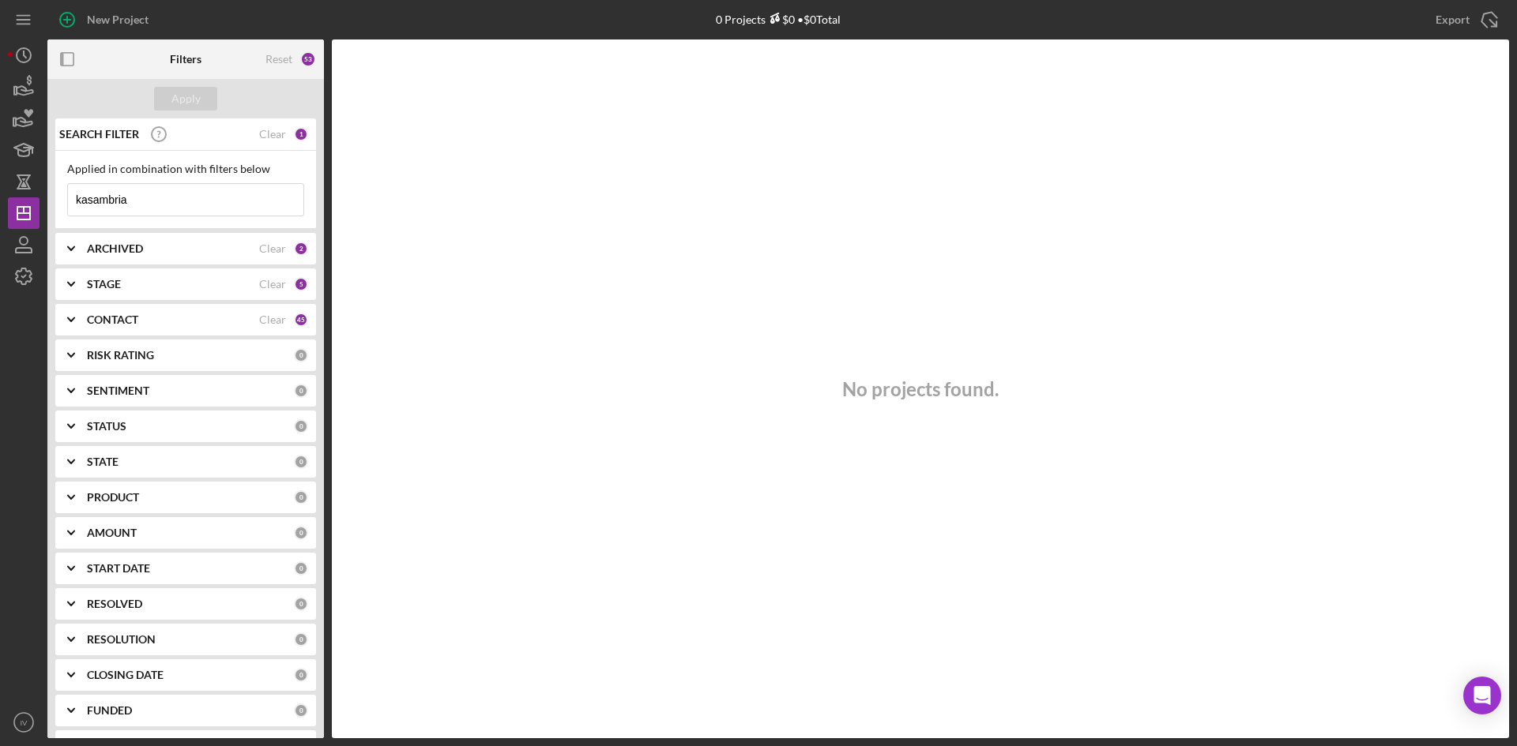
drag, startPoint x: 138, startPoint y: 198, endPoint x: -189, endPoint y: 234, distance: 328.9
click at [0, 234] on html "New Project 0 Projects $0 • $0 Total [PERSON_NAME] Export Icon/Export Filters R…" at bounding box center [758, 373] width 1517 height 746
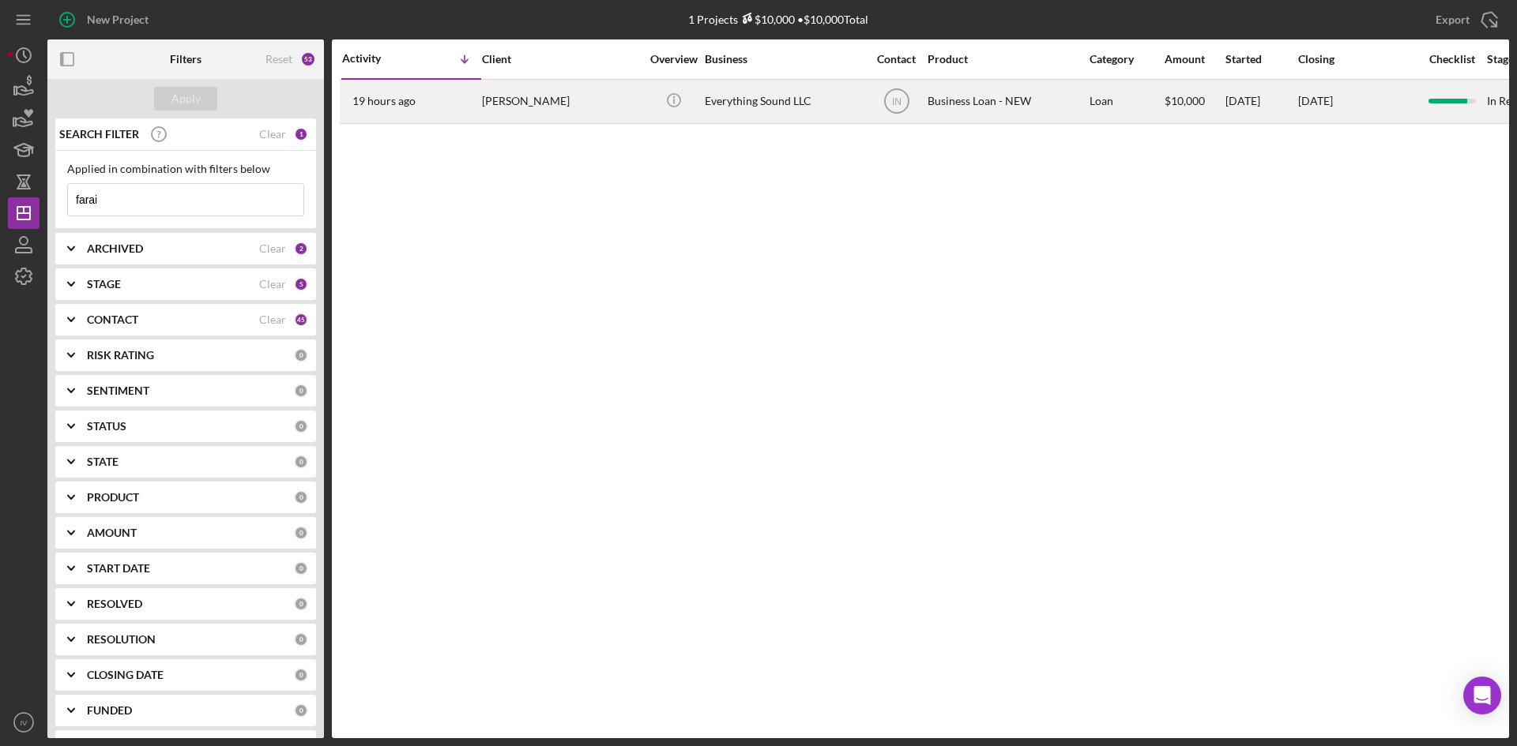
type input "farai"
click at [581, 107] on div "[PERSON_NAME]" at bounding box center [561, 102] width 158 height 42
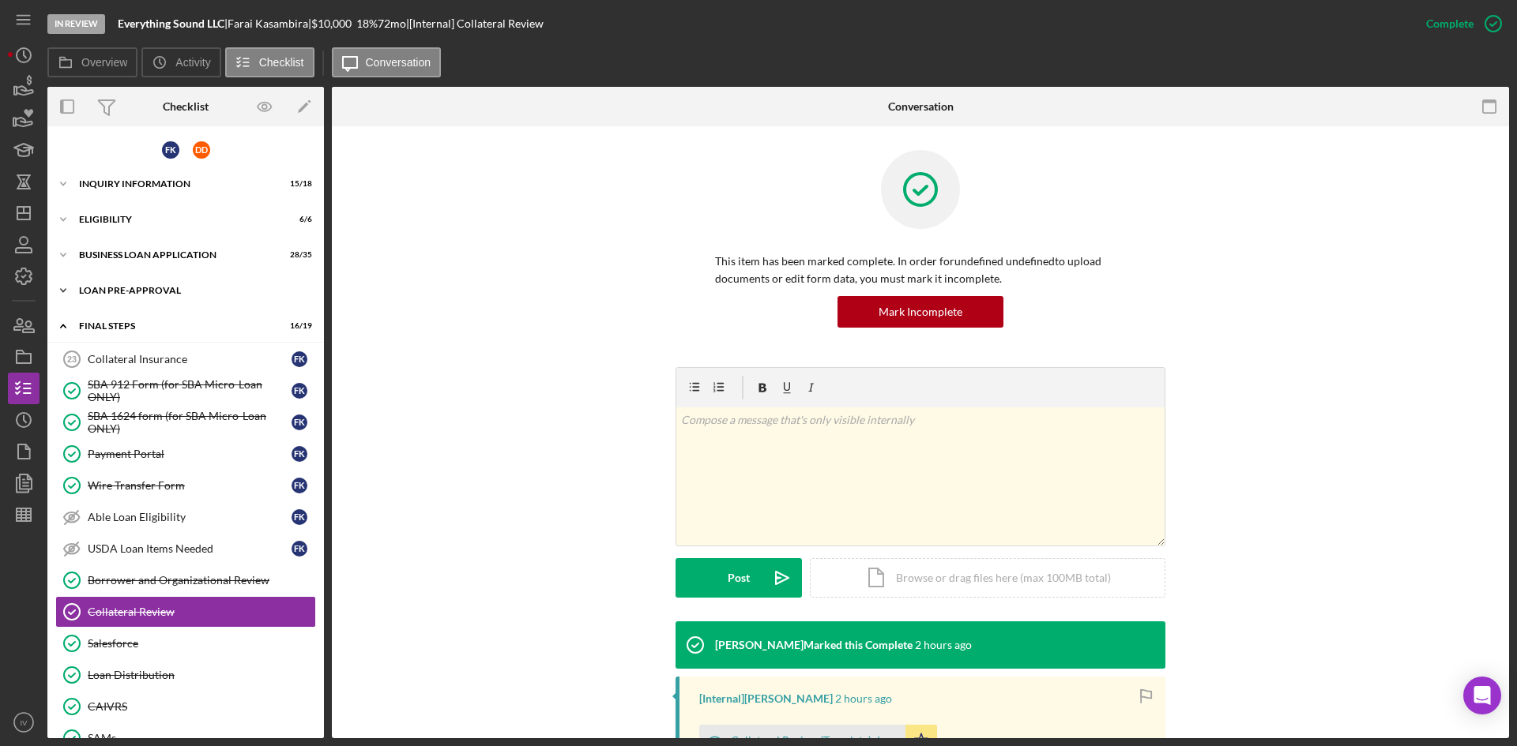
click at [169, 299] on div "Icon/Expander LOAN PRE-APPROVAL 2 / 2" at bounding box center [185, 291] width 276 height 32
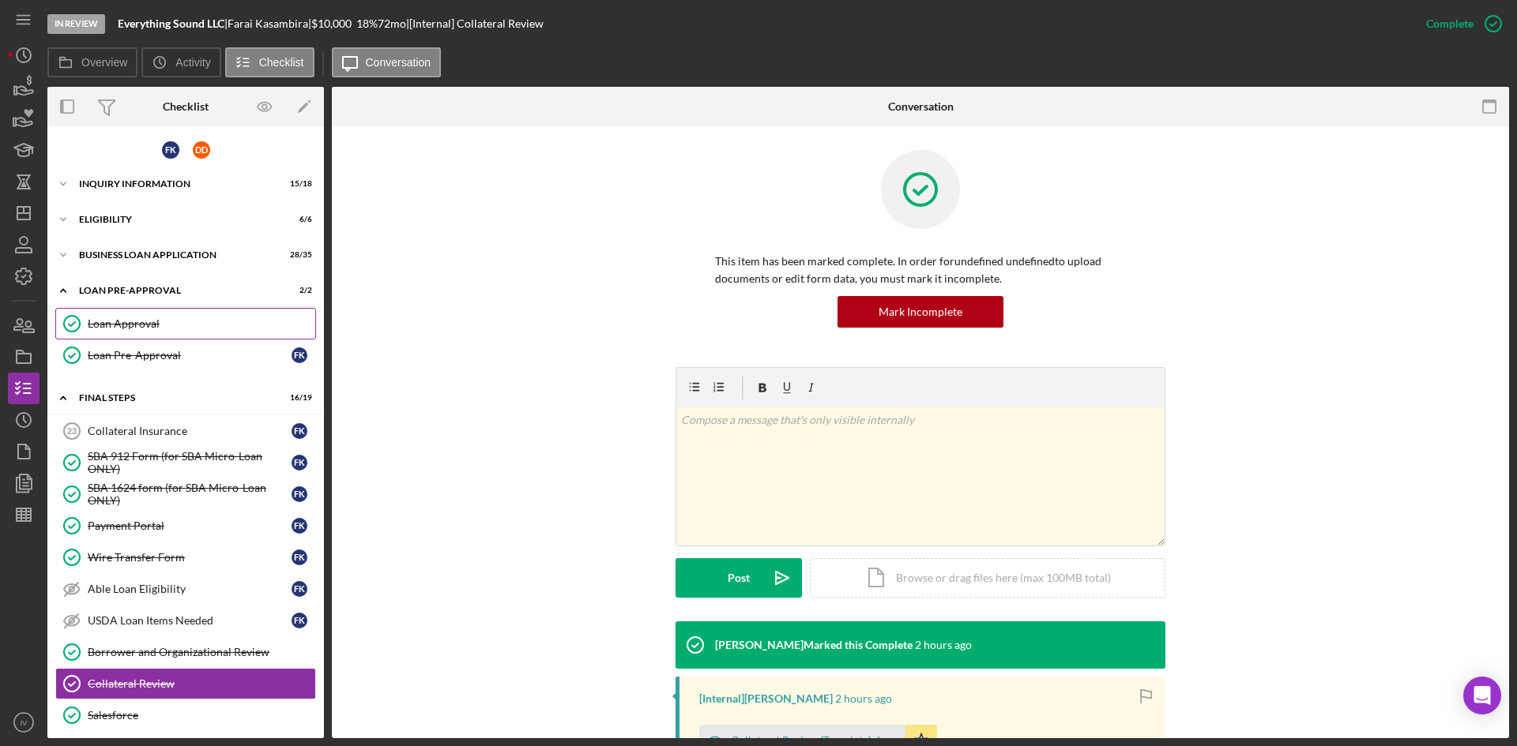
click at [174, 325] on div "Loan Approval" at bounding box center [201, 324] width 227 height 13
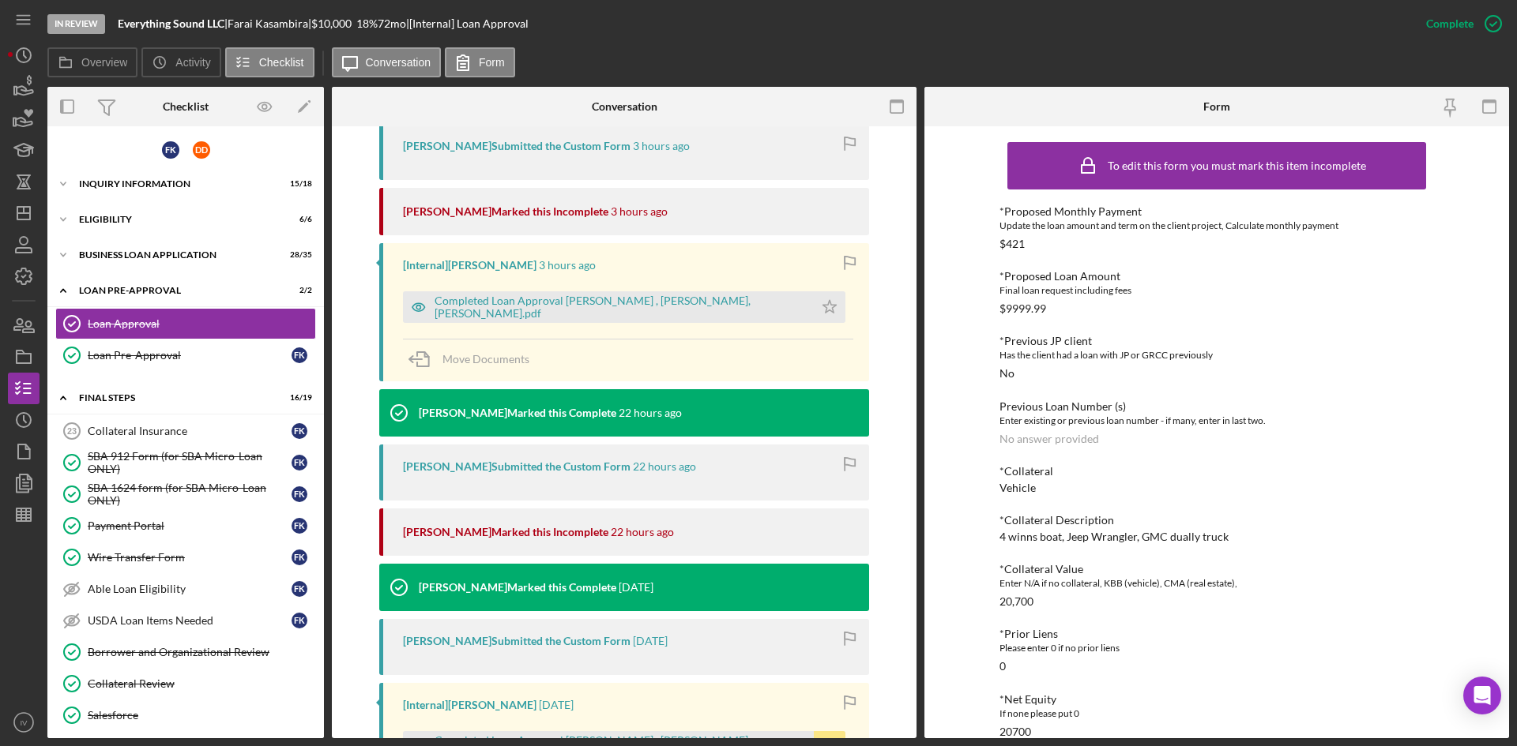
scroll to position [632, 0]
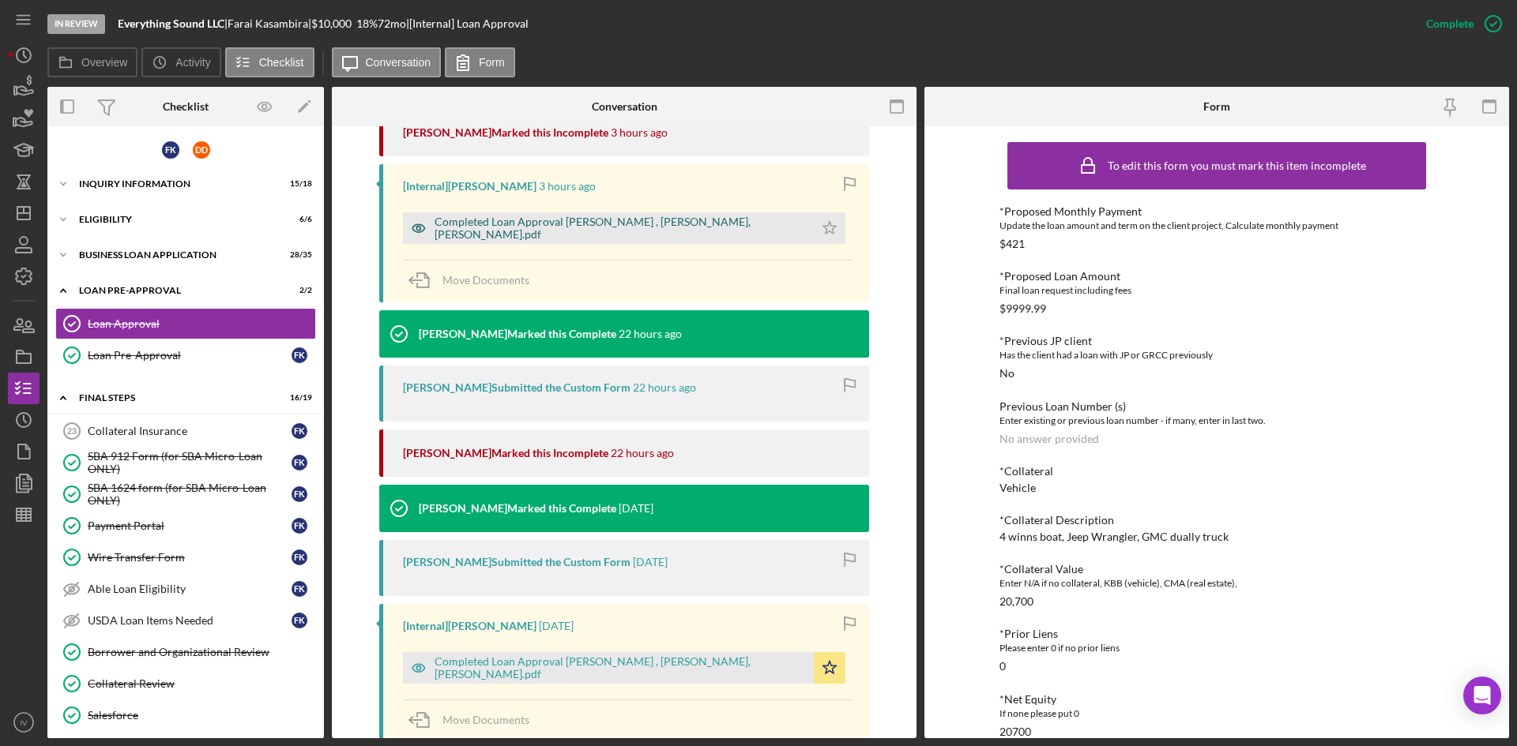
click at [551, 228] on div "Completed Loan Approval [PERSON_NAME] , [PERSON_NAME], [PERSON_NAME].pdf" at bounding box center [619, 228] width 371 height 25
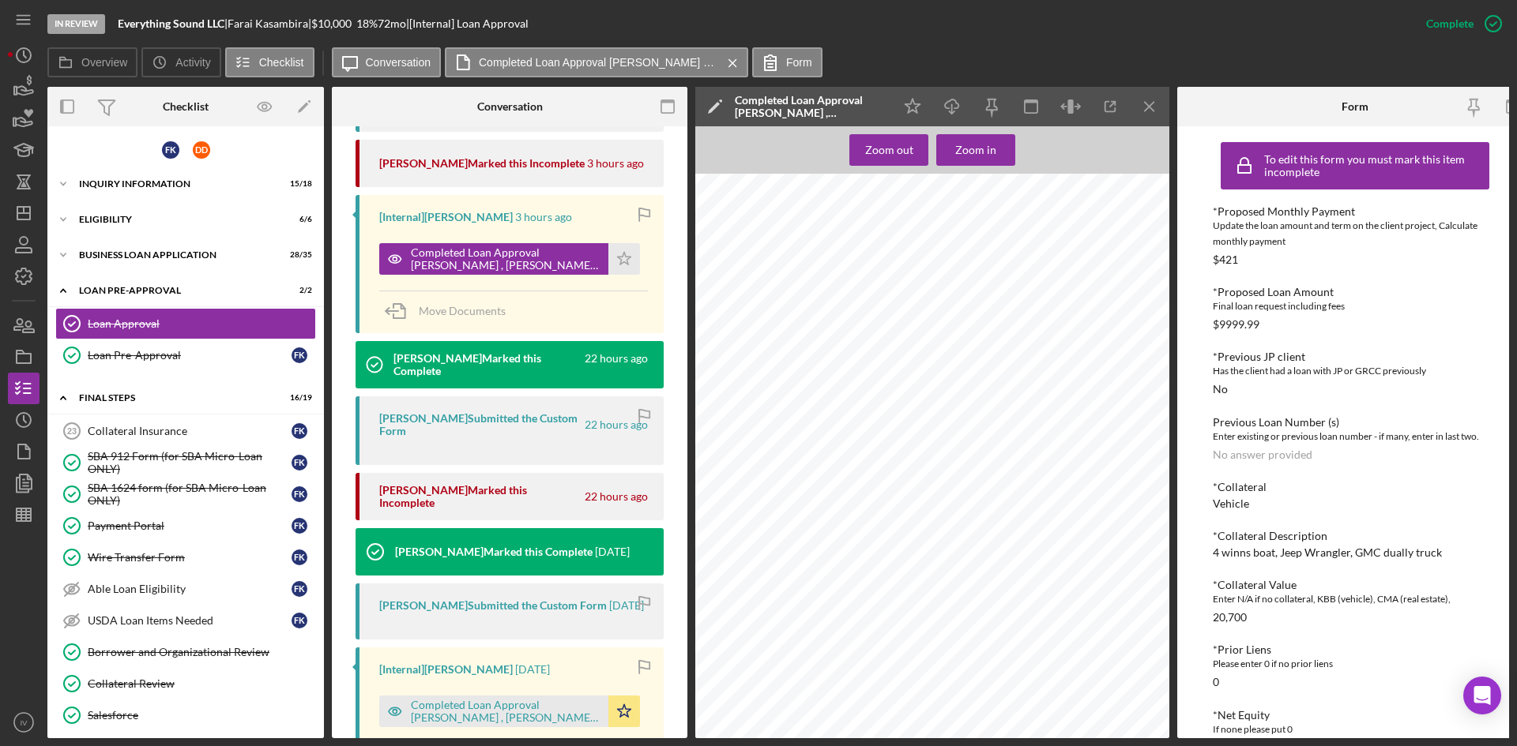
scroll to position [1738, 0]
click at [24, 213] on line "button" at bounding box center [23, 213] width 13 height 0
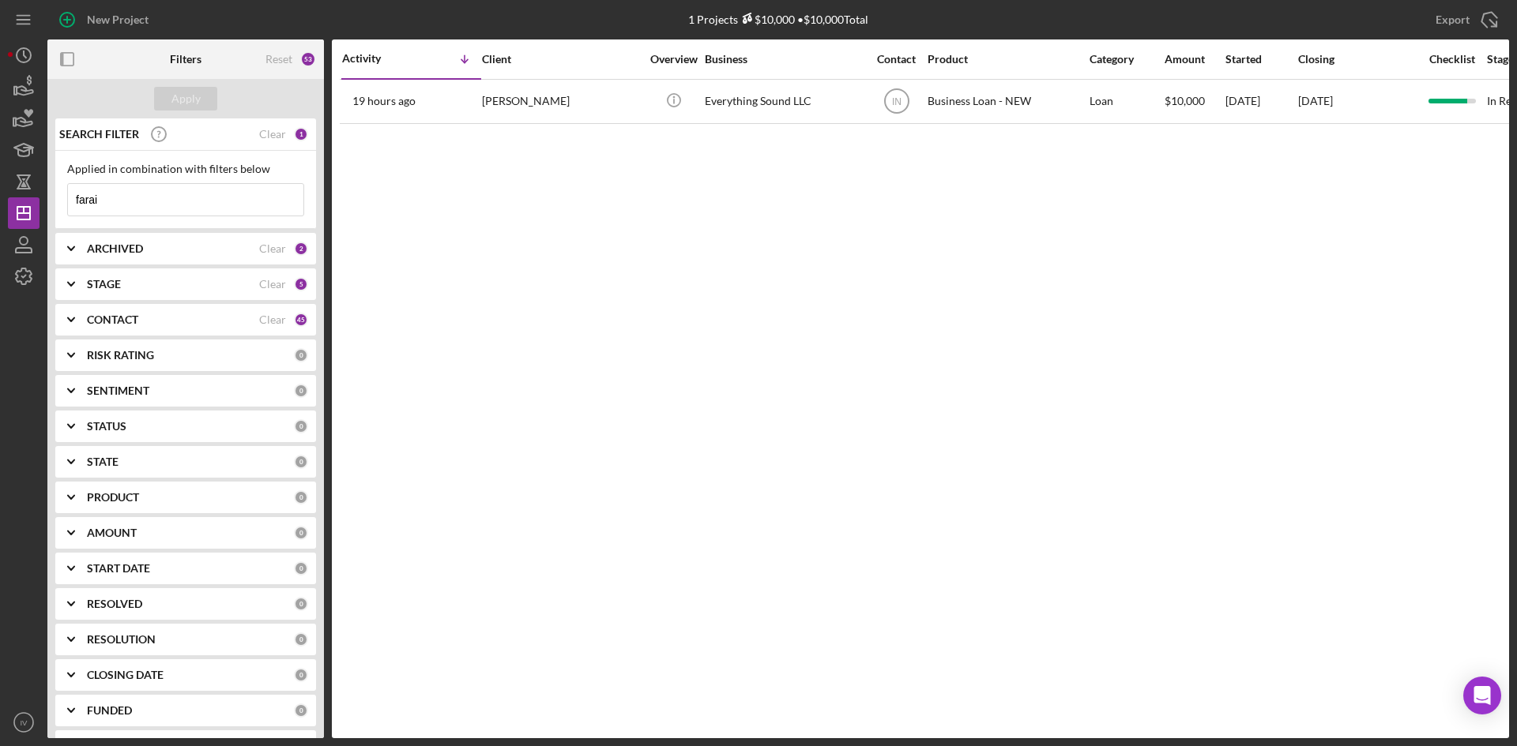
drag, startPoint x: 141, startPoint y: 202, endPoint x: -57, endPoint y: 207, distance: 198.3
click at [0, 207] on html "New Project 1 Projects $10,000 • $10,000 Total farai Export Icon/Export Filters…" at bounding box center [758, 373] width 1517 height 746
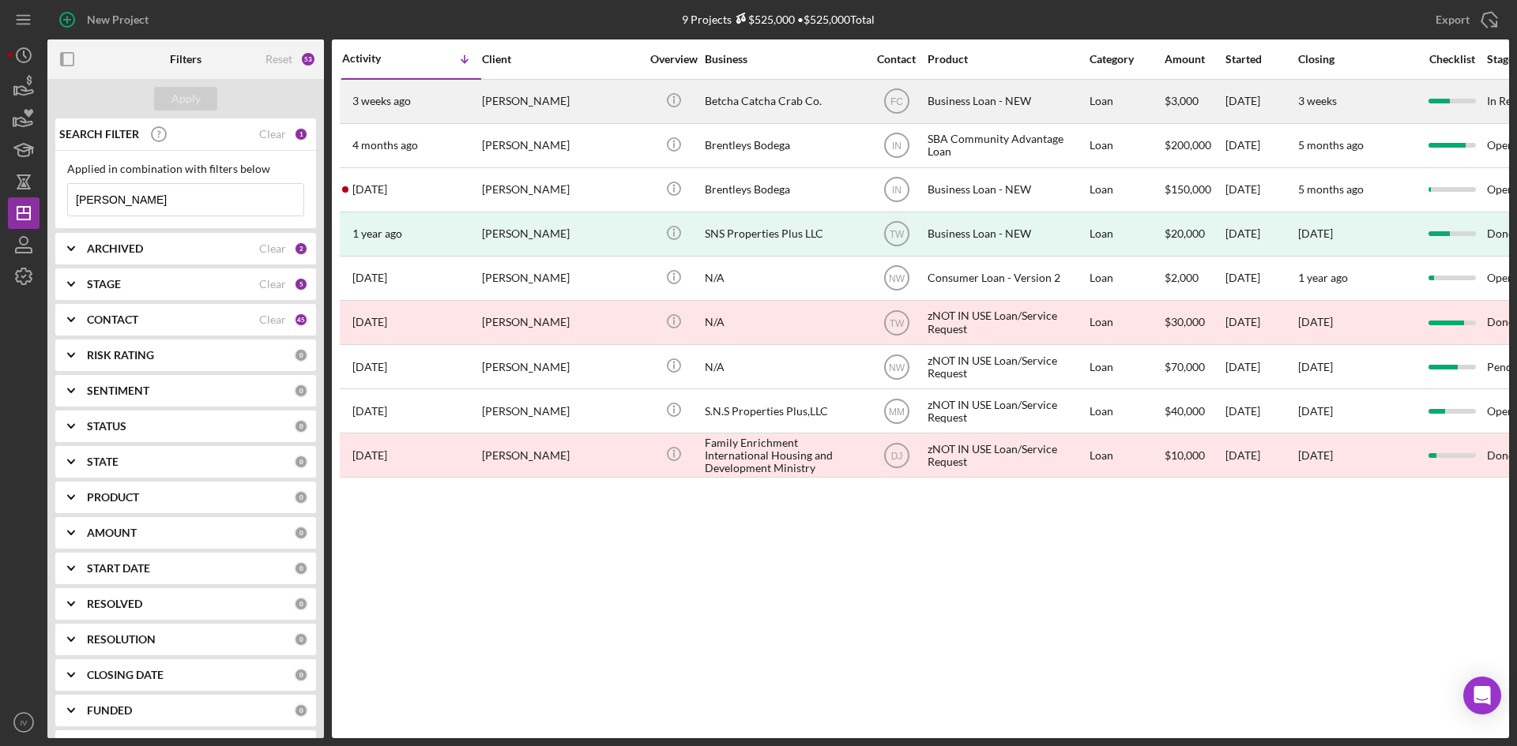
type input "[PERSON_NAME]"
click at [461, 103] on div "[DATE] [PERSON_NAME]" at bounding box center [411, 102] width 138 height 42
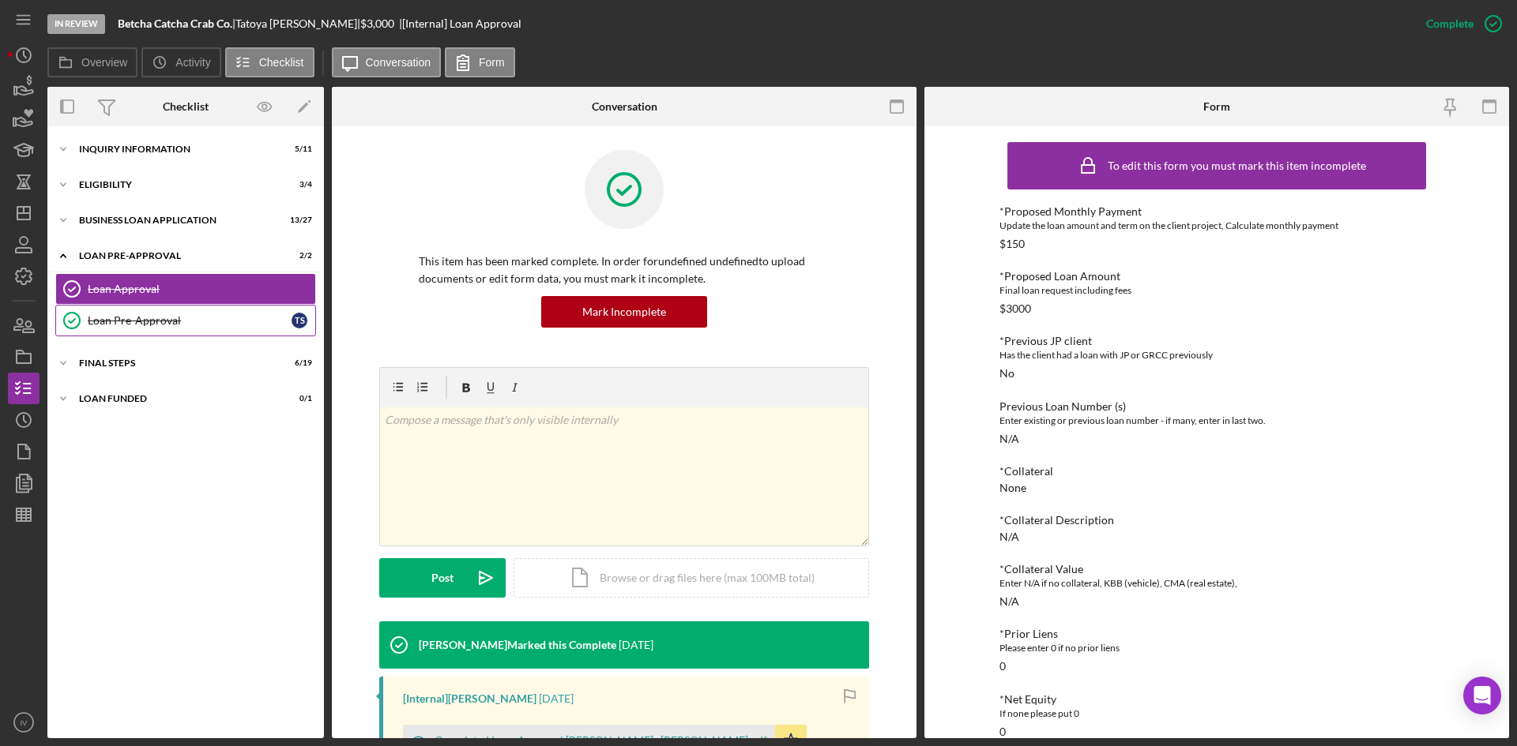
click at [137, 328] on link "Loan Pre-Approval Loan Pre-Approval T S" at bounding box center [185, 321] width 261 height 32
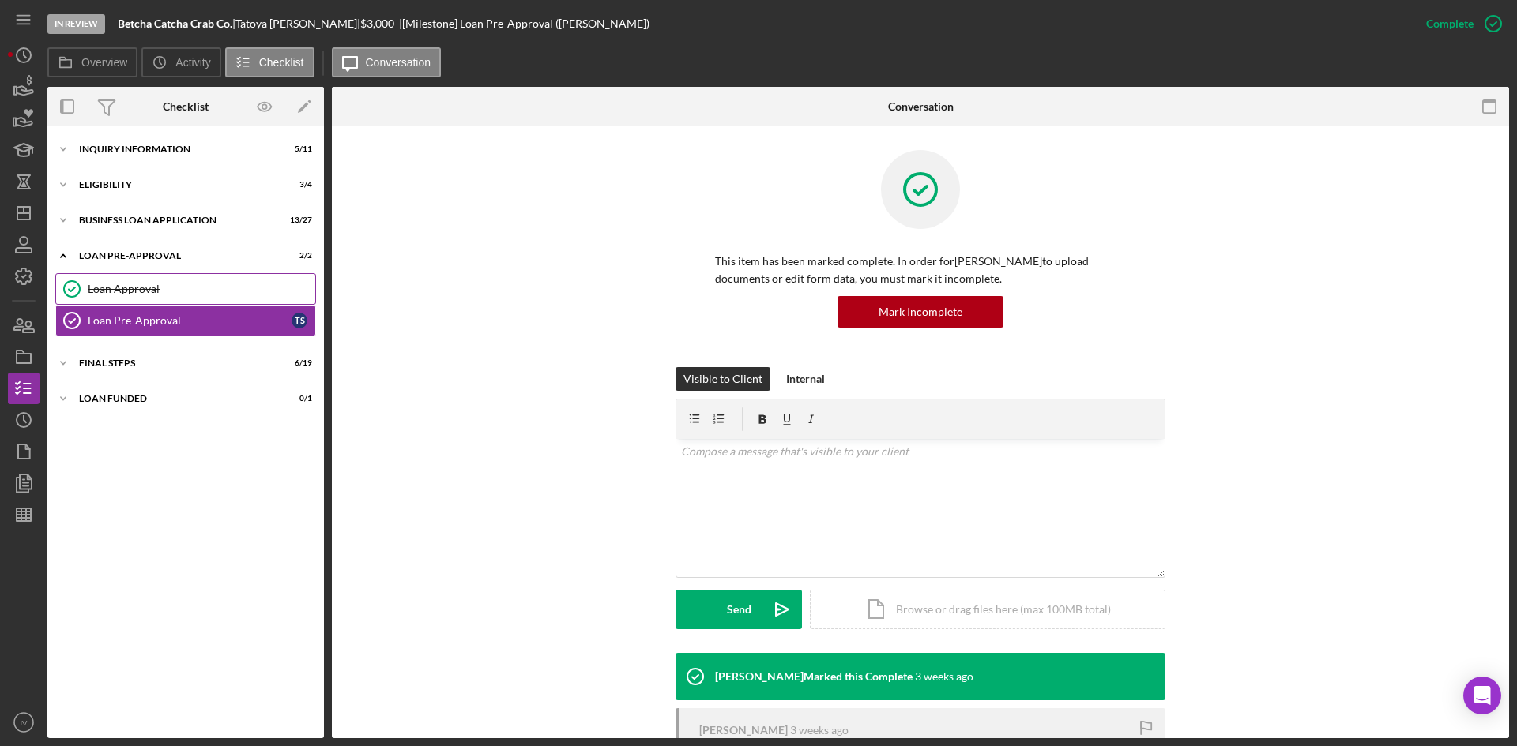
click at [141, 294] on div "Loan Approval" at bounding box center [201, 289] width 227 height 13
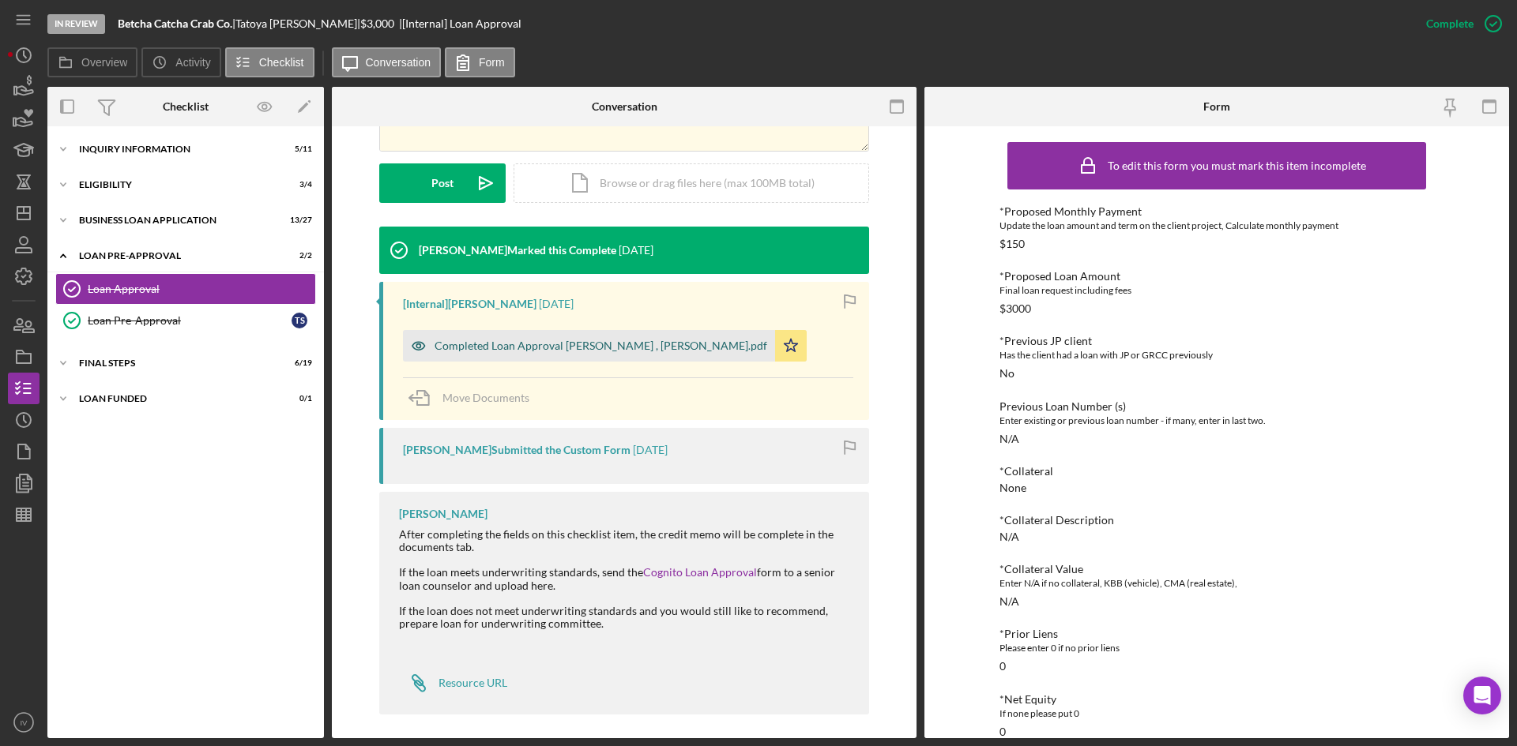
click at [565, 332] on div "Completed Loan Approval [PERSON_NAME] , [PERSON_NAME].pdf" at bounding box center [589, 346] width 372 height 32
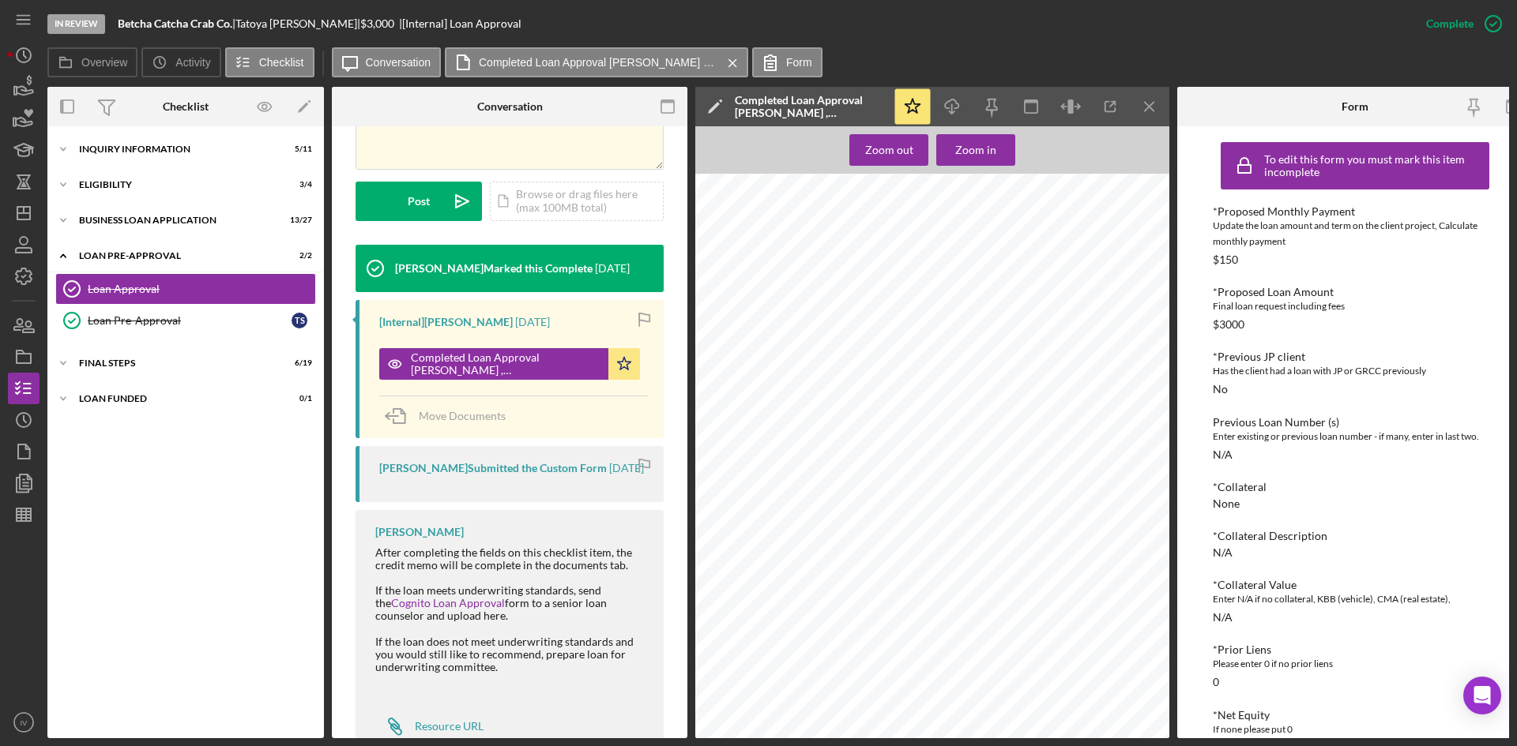
scroll to position [632, 0]
click at [16, 206] on icon "Icon/Dashboard" at bounding box center [23, 213] width 39 height 39
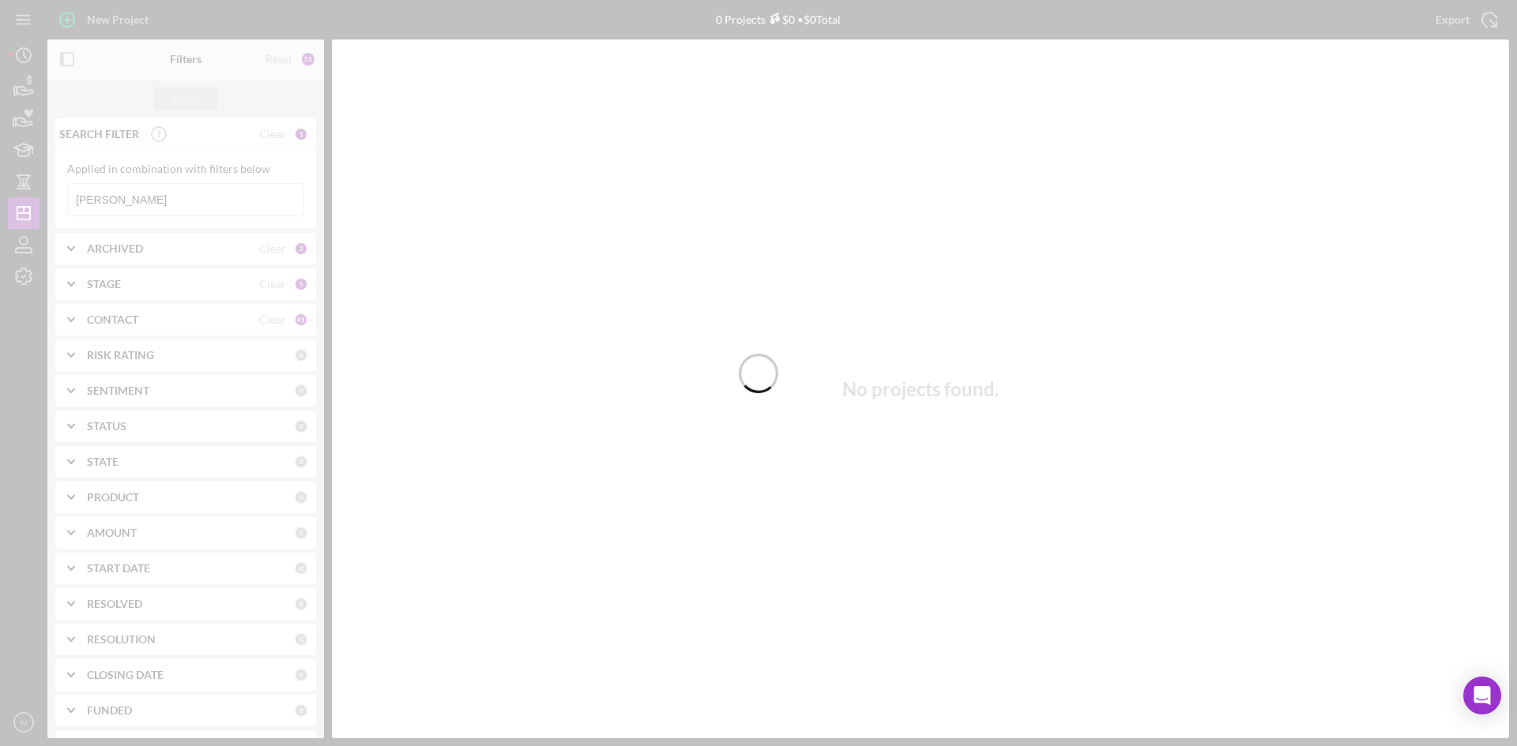
click at [132, 201] on div at bounding box center [758, 373] width 1517 height 746
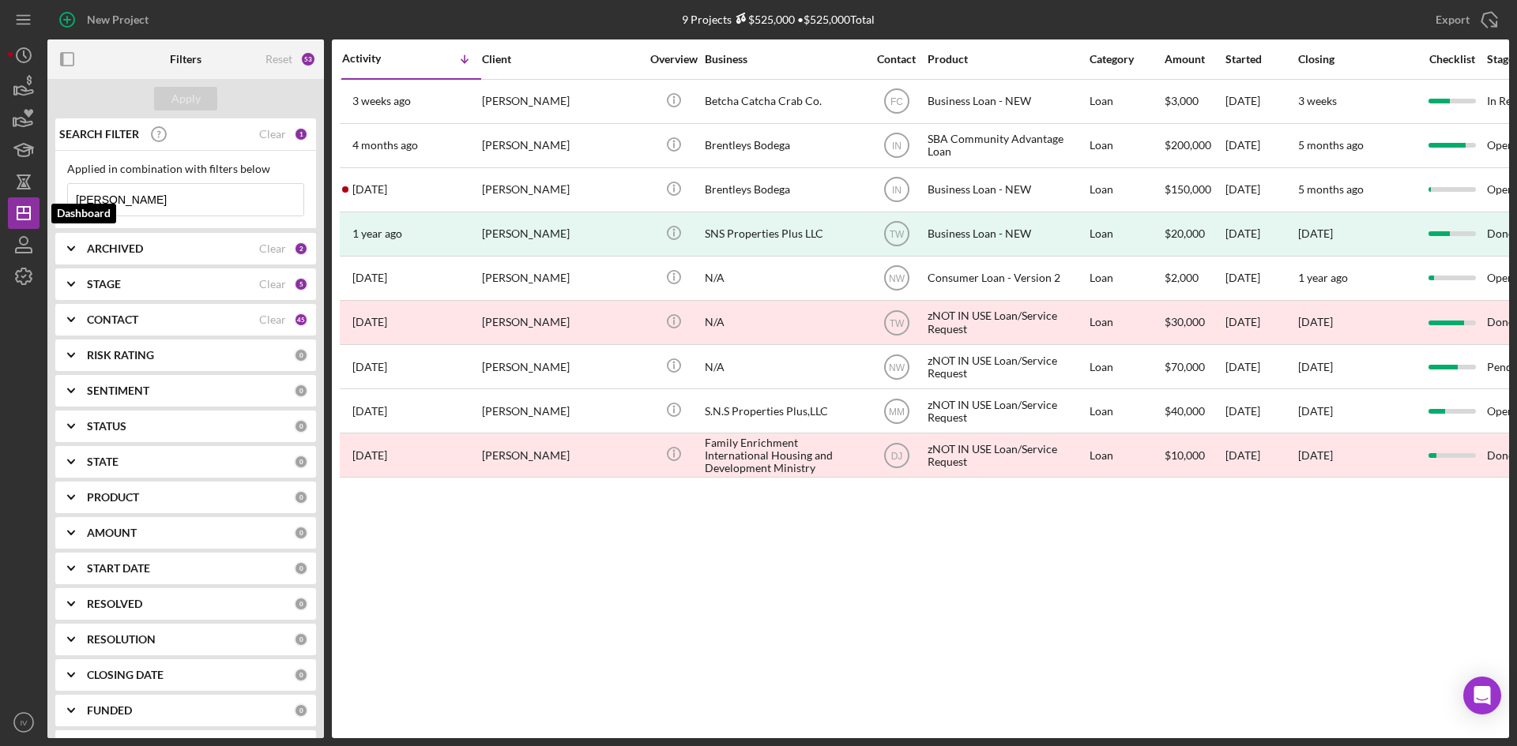
drag, startPoint x: 165, startPoint y: 198, endPoint x: -35, endPoint y: 220, distance: 201.1
click at [0, 220] on html "New Project 9 Projects $525,000 • $525,000 Total [PERSON_NAME] Export Icon/Expo…" at bounding box center [758, 373] width 1517 height 746
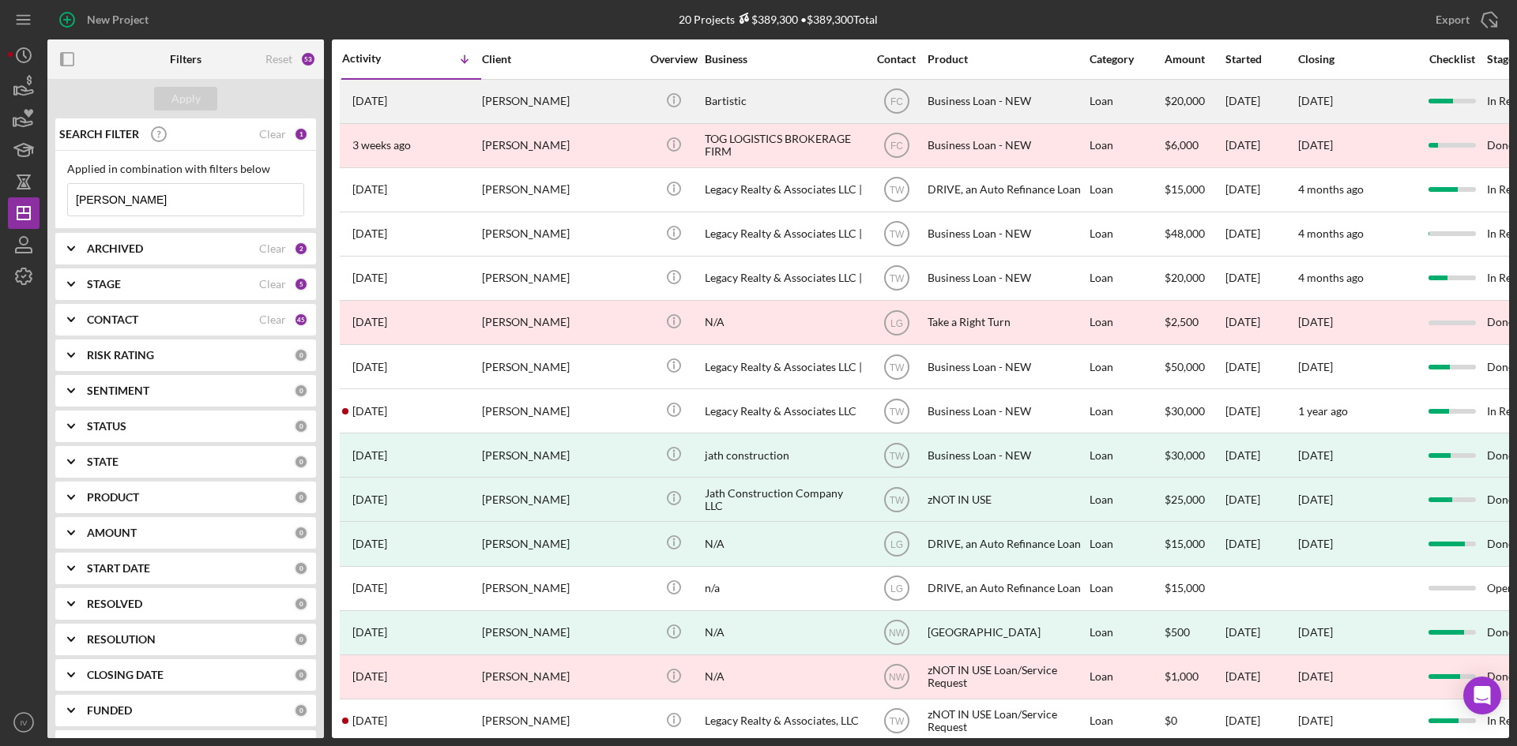
type input "[PERSON_NAME]"
click at [603, 105] on div "[PERSON_NAME]" at bounding box center [561, 102] width 158 height 42
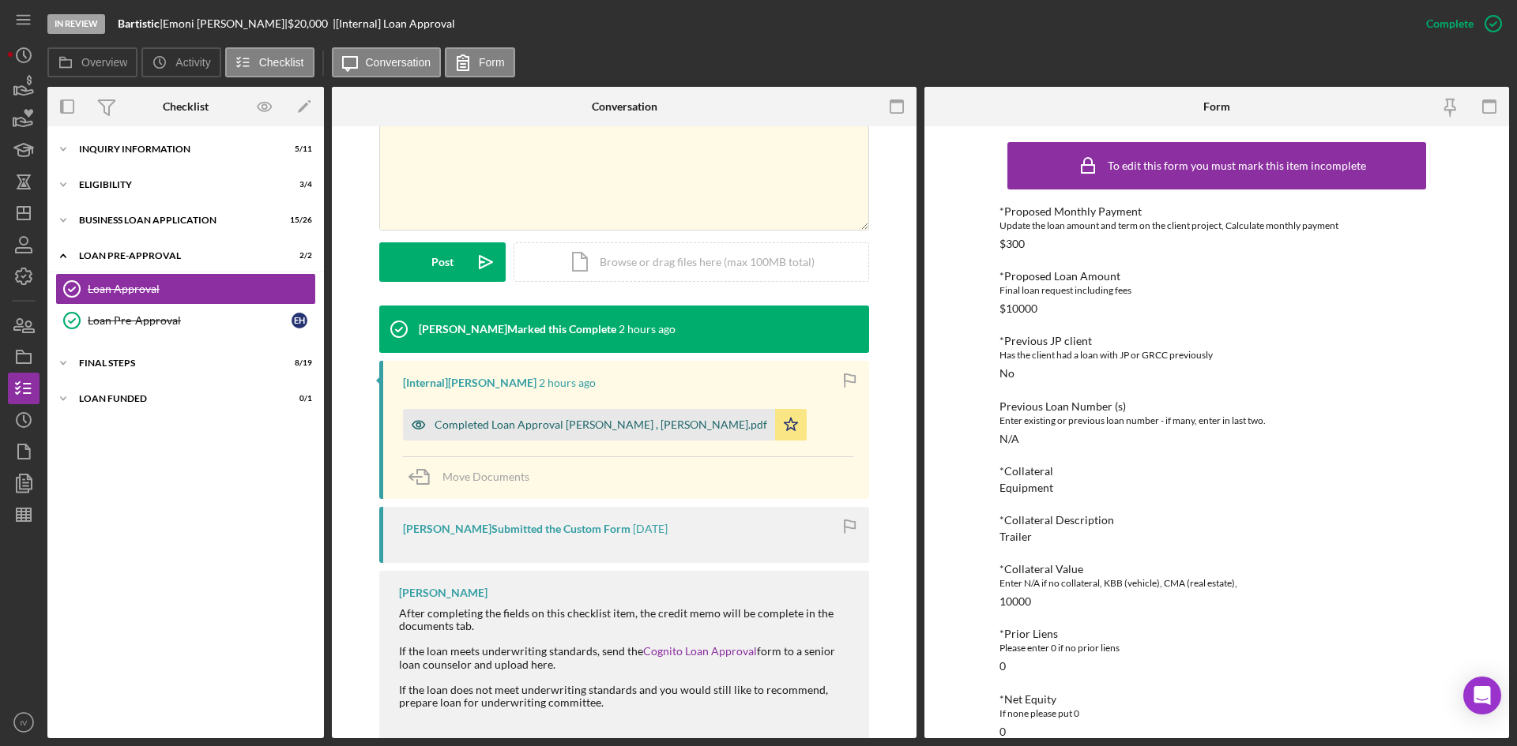
click at [572, 413] on div "Completed Loan Approval [PERSON_NAME] , [PERSON_NAME].pdf" at bounding box center [589, 425] width 372 height 32
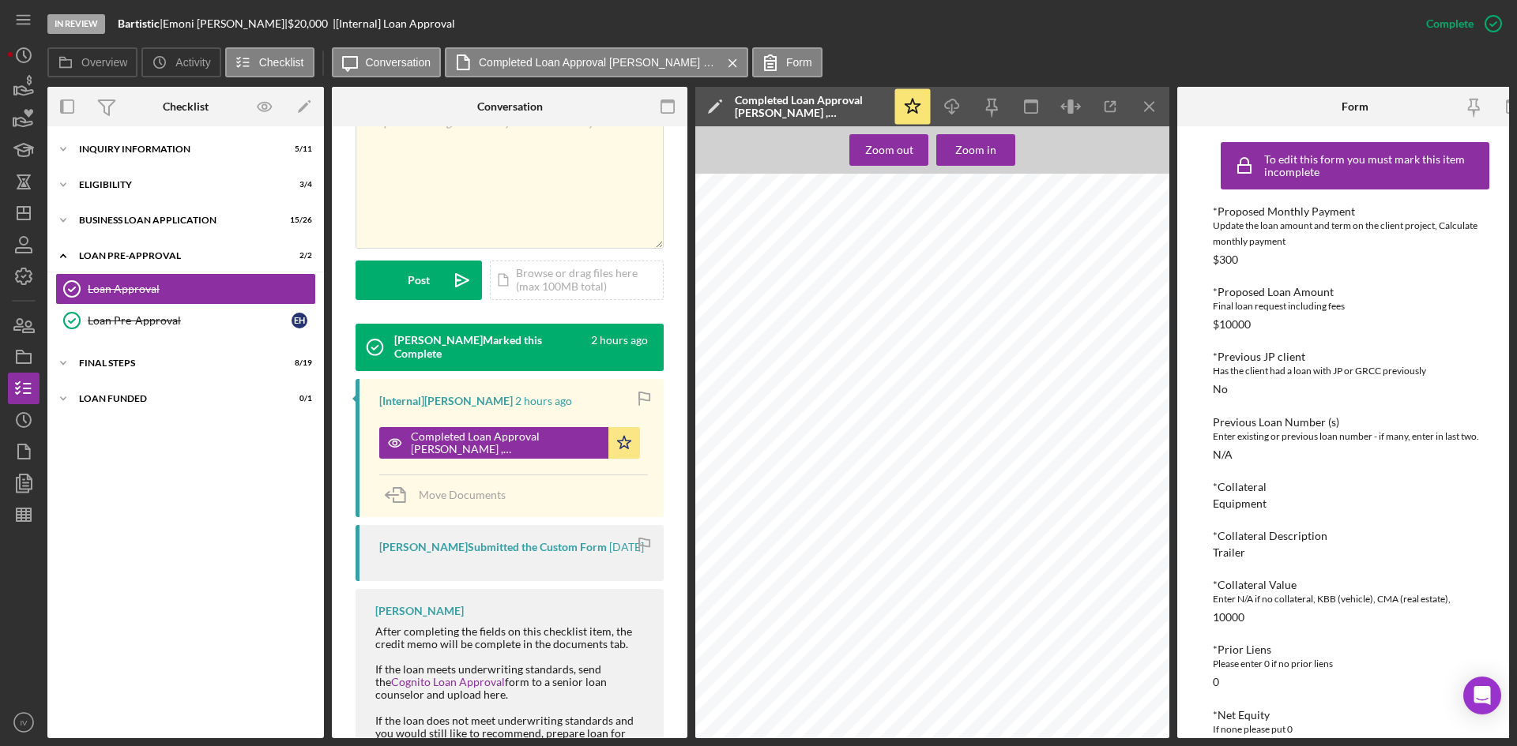
scroll to position [1343, 0]
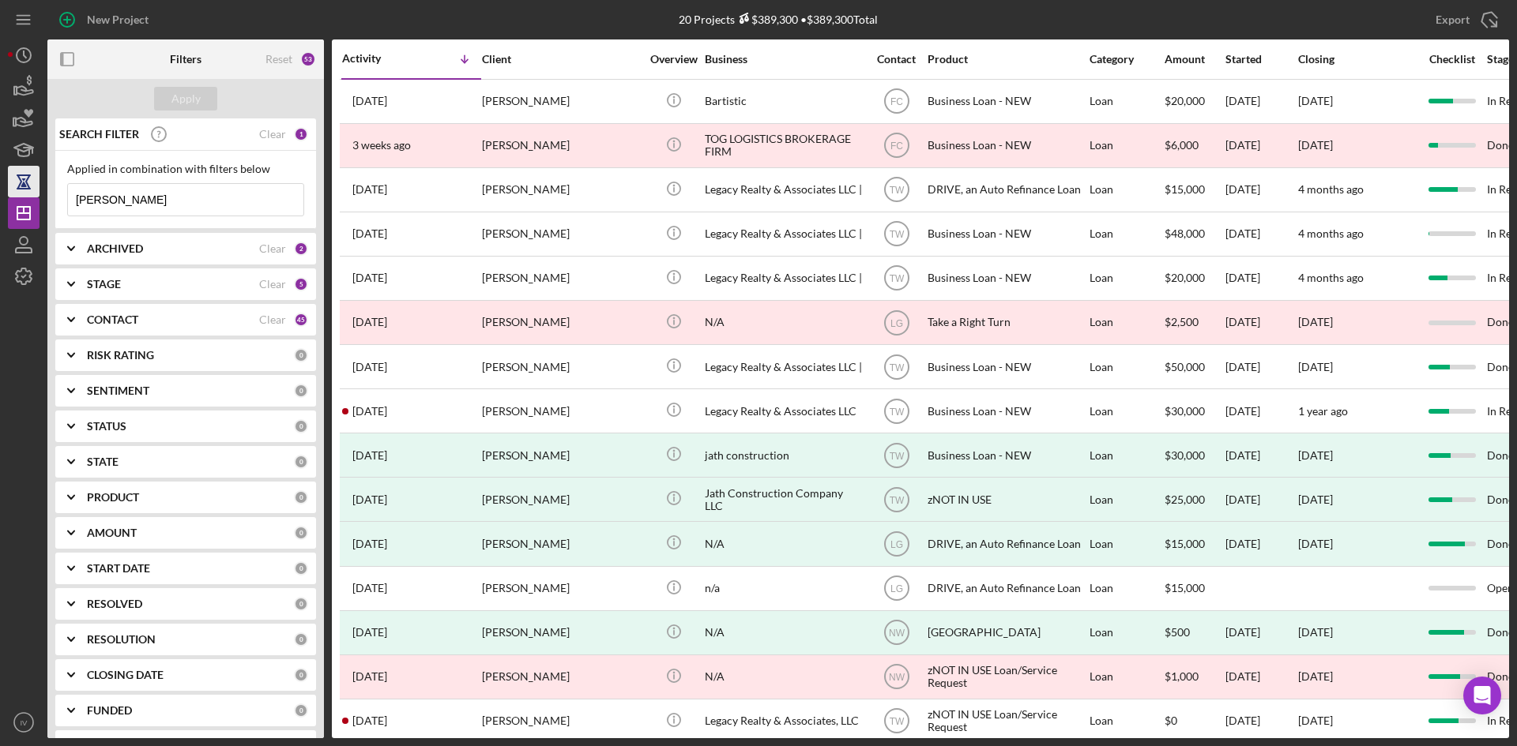
drag, startPoint x: 158, startPoint y: 197, endPoint x: 32, endPoint y: 195, distance: 125.6
click at [32, 195] on div "New Project 20 Projects $389,300 • $389,300 Total [PERSON_NAME] Export Icon/Exp…" at bounding box center [758, 369] width 1501 height 739
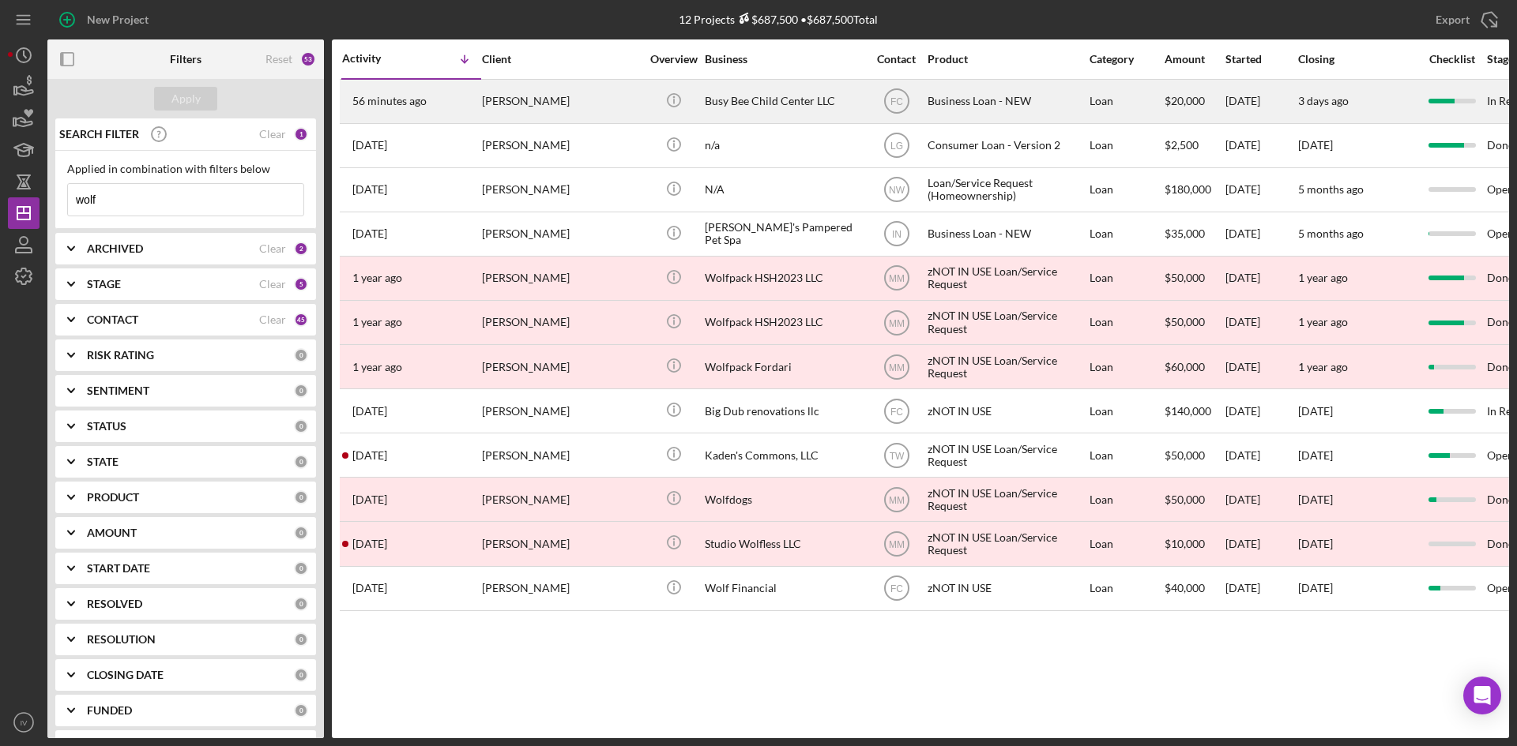
type input "wolf"
click at [584, 104] on div "[PERSON_NAME]" at bounding box center [561, 102] width 158 height 42
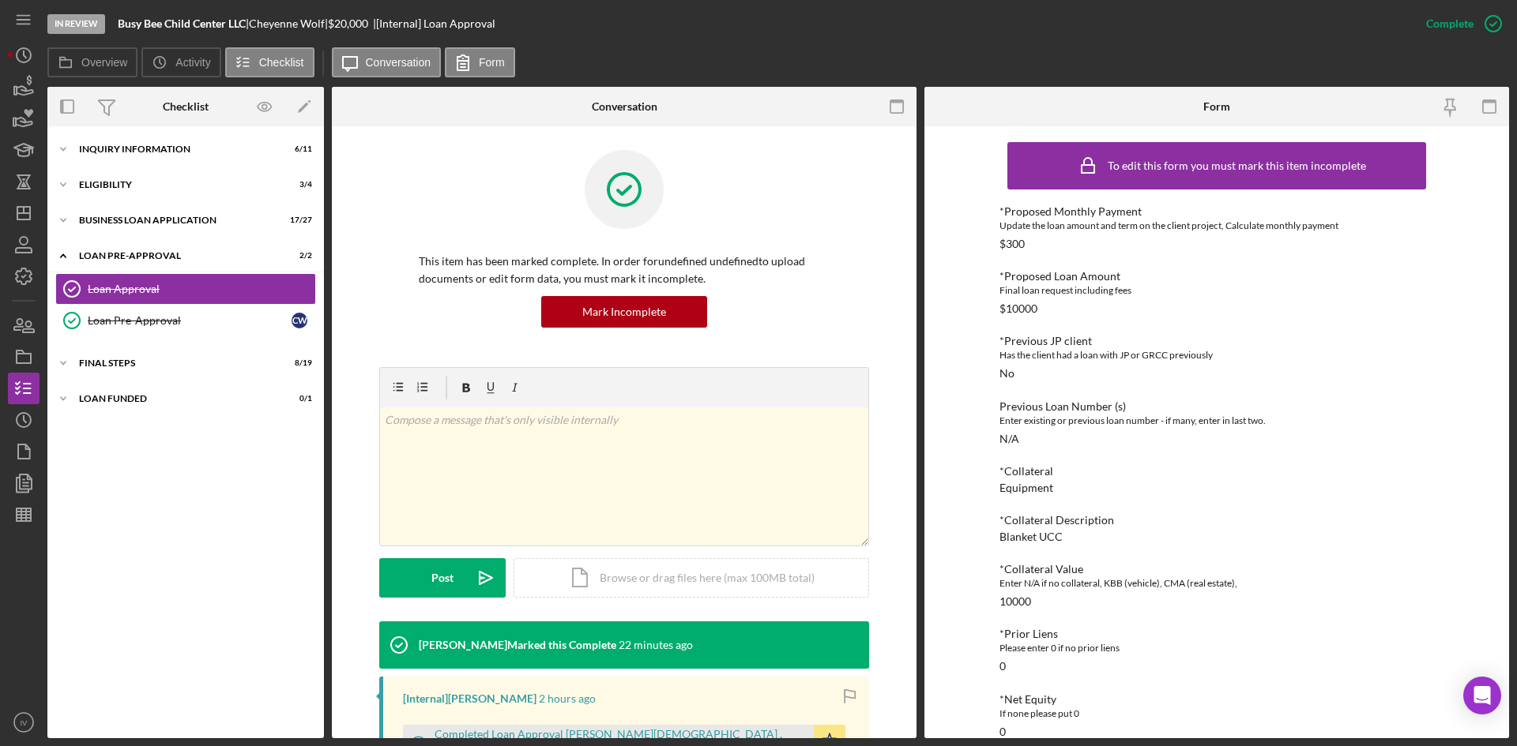
scroll to position [395, 0]
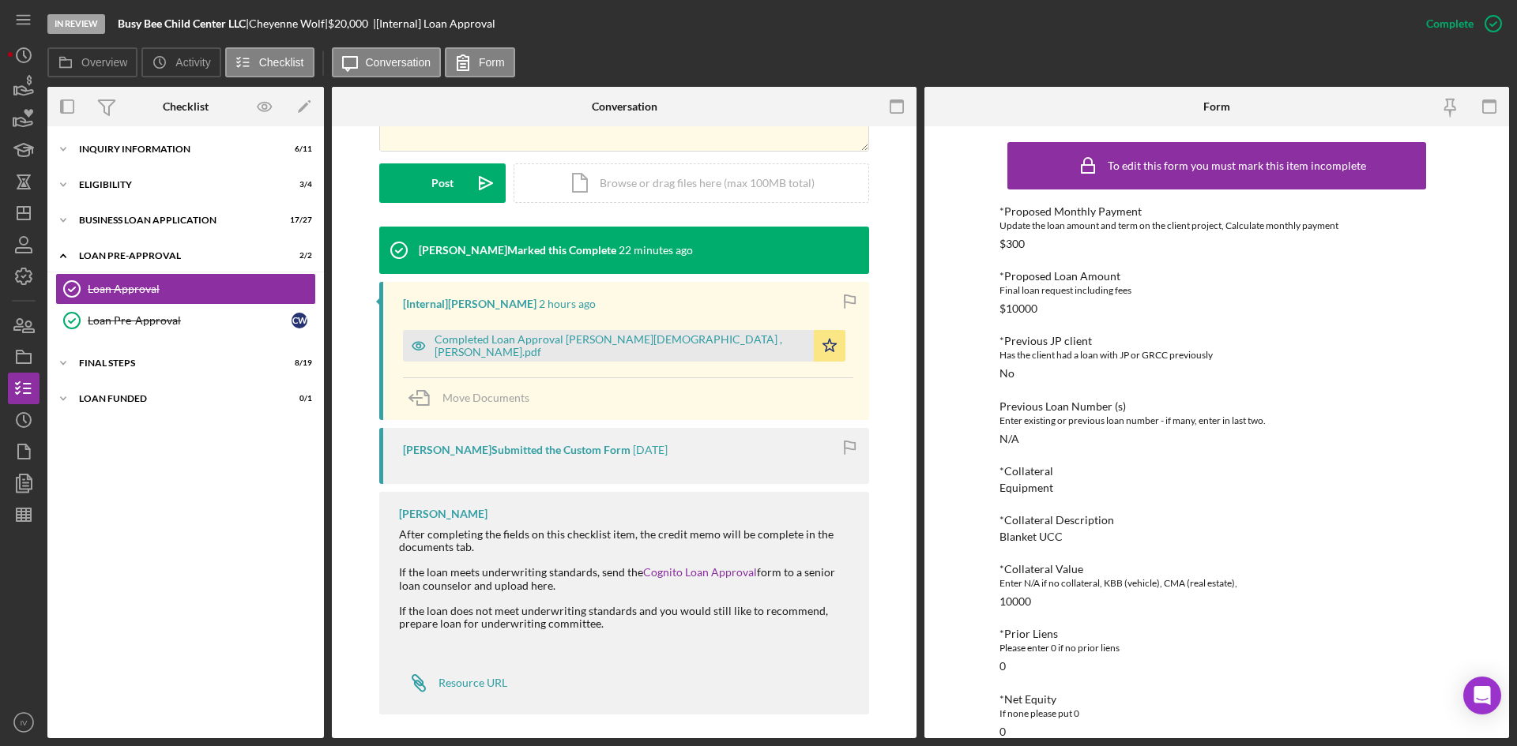
click at [518, 328] on div "Completed Loan Approval [PERSON_NAME][DEMOGRAPHIC_DATA] , [PERSON_NAME].pdf Ico…" at bounding box center [628, 341] width 450 height 39
click at [521, 336] on div "Completed Loan Approval [PERSON_NAME][DEMOGRAPHIC_DATA] , [PERSON_NAME].pdf" at bounding box center [608, 346] width 411 height 32
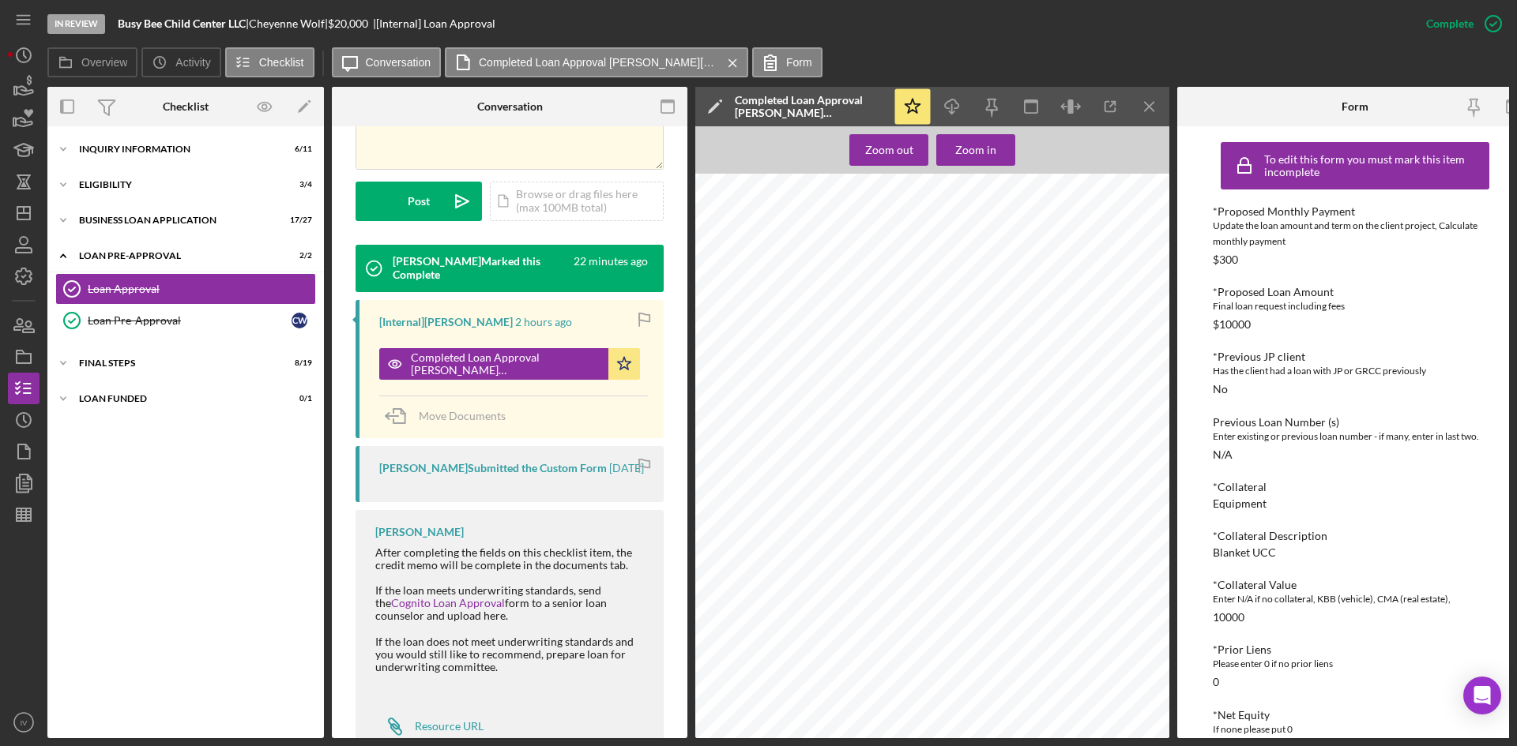
scroll to position [1164, 0]
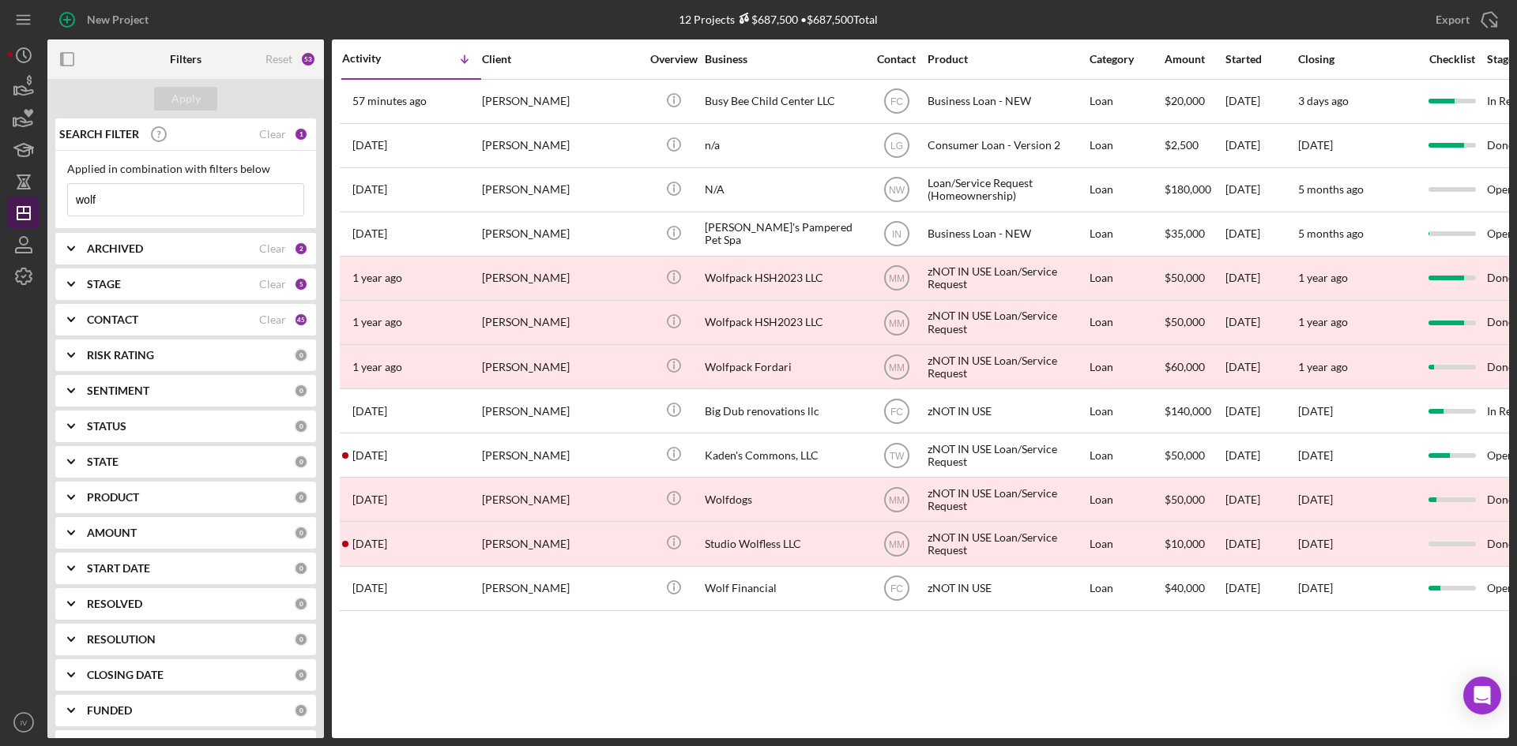
drag, startPoint x: 137, startPoint y: 207, endPoint x: 6, endPoint y: 214, distance: 131.3
click at [9, 213] on div "New Project 12 Projects $687,500 • $687,500 Total wolf Export Icon/Export Filte…" at bounding box center [758, 369] width 1501 height 739
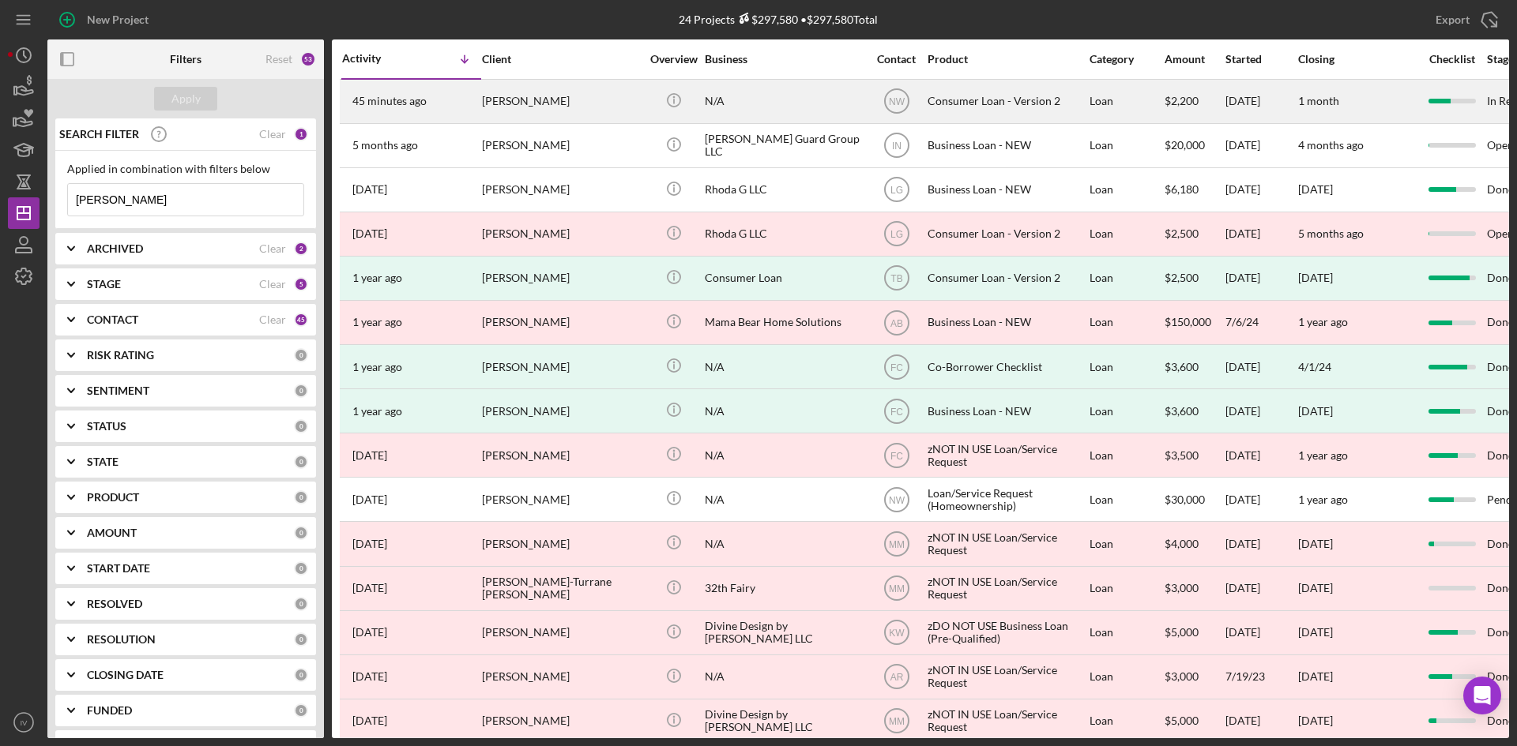
type input "[PERSON_NAME]"
click at [532, 107] on div "[PERSON_NAME]" at bounding box center [561, 102] width 158 height 42
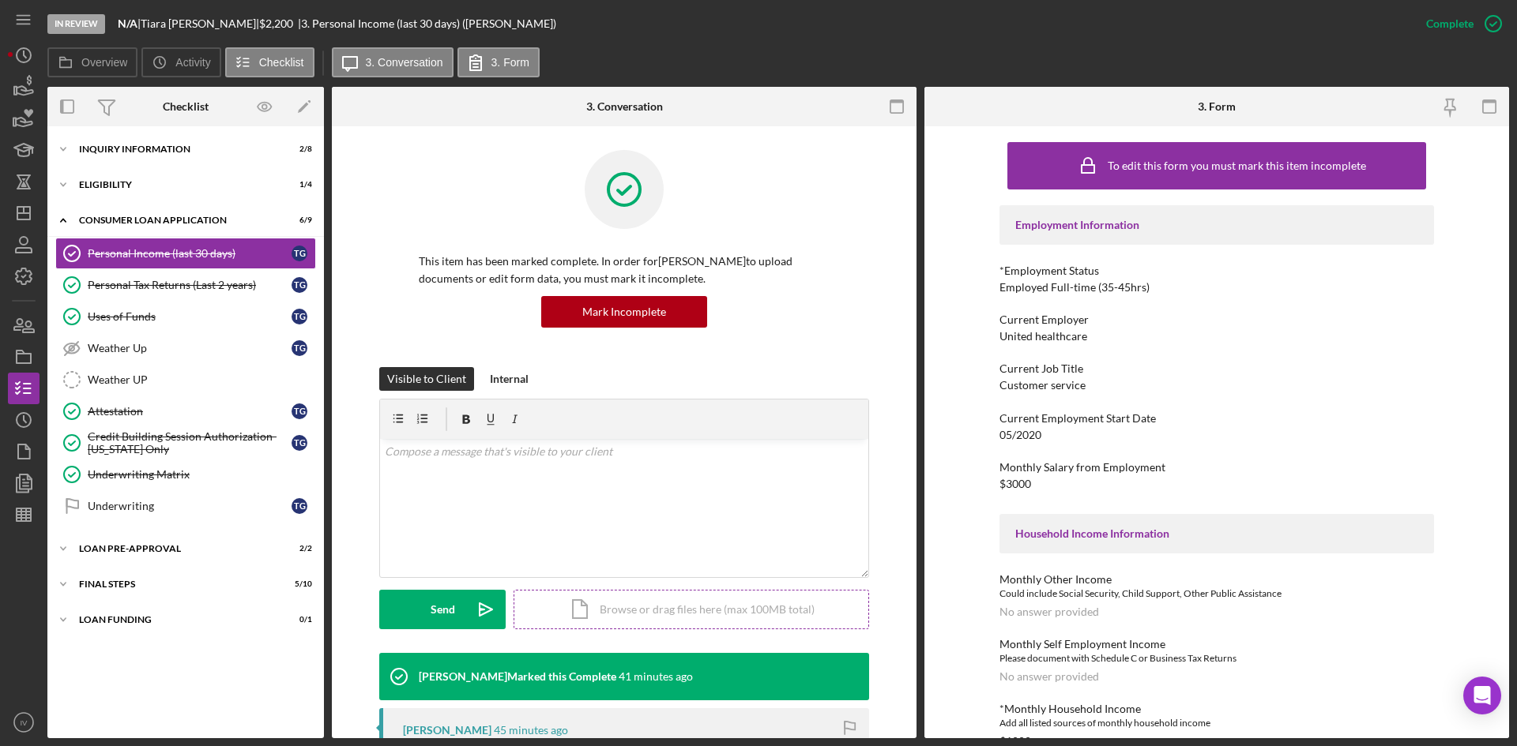
scroll to position [237, 0]
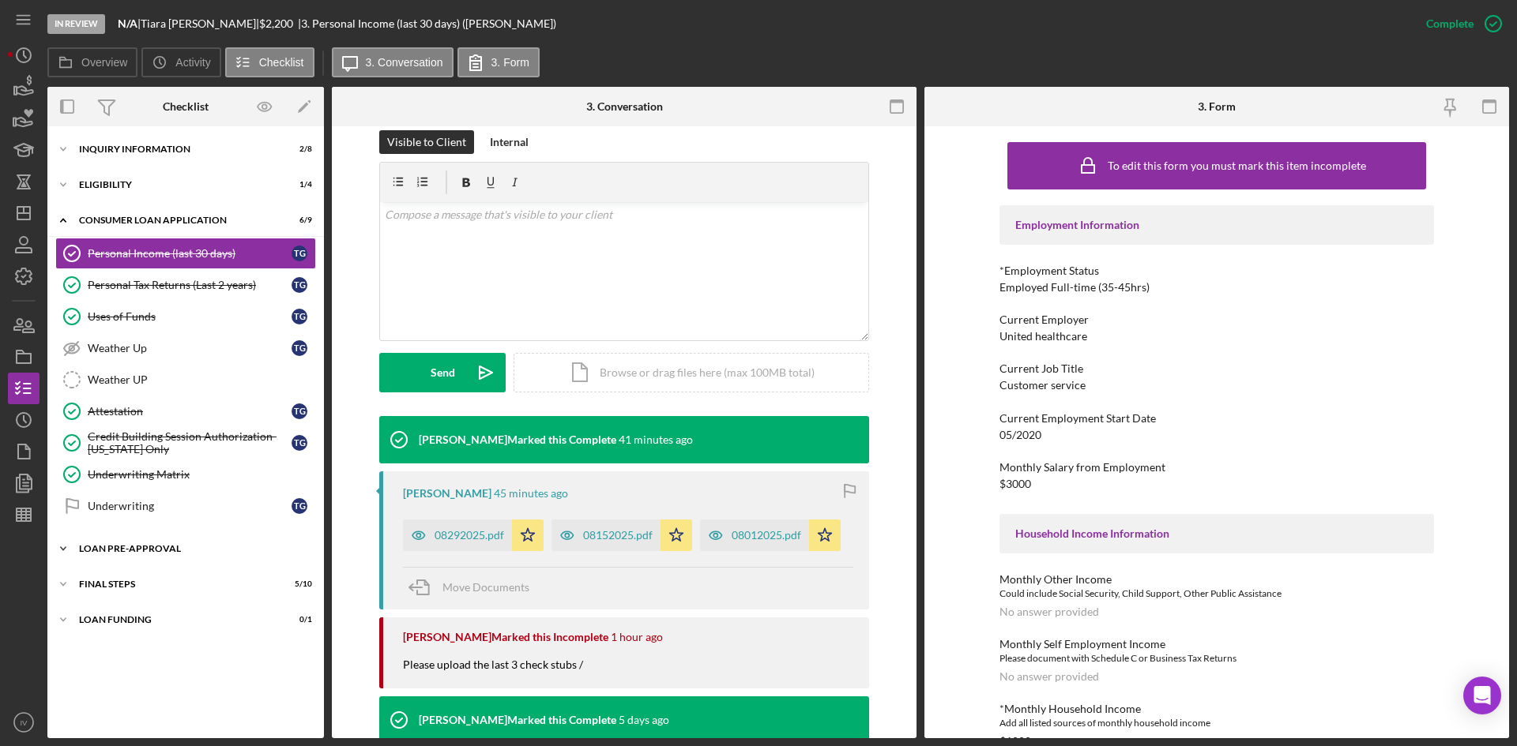
click at [145, 561] on div "Icon/Expander Loan Pre-Approval 2 / 2" at bounding box center [185, 549] width 276 height 32
click at [147, 573] on link "Loan Approval Loan Approval" at bounding box center [185, 582] width 261 height 32
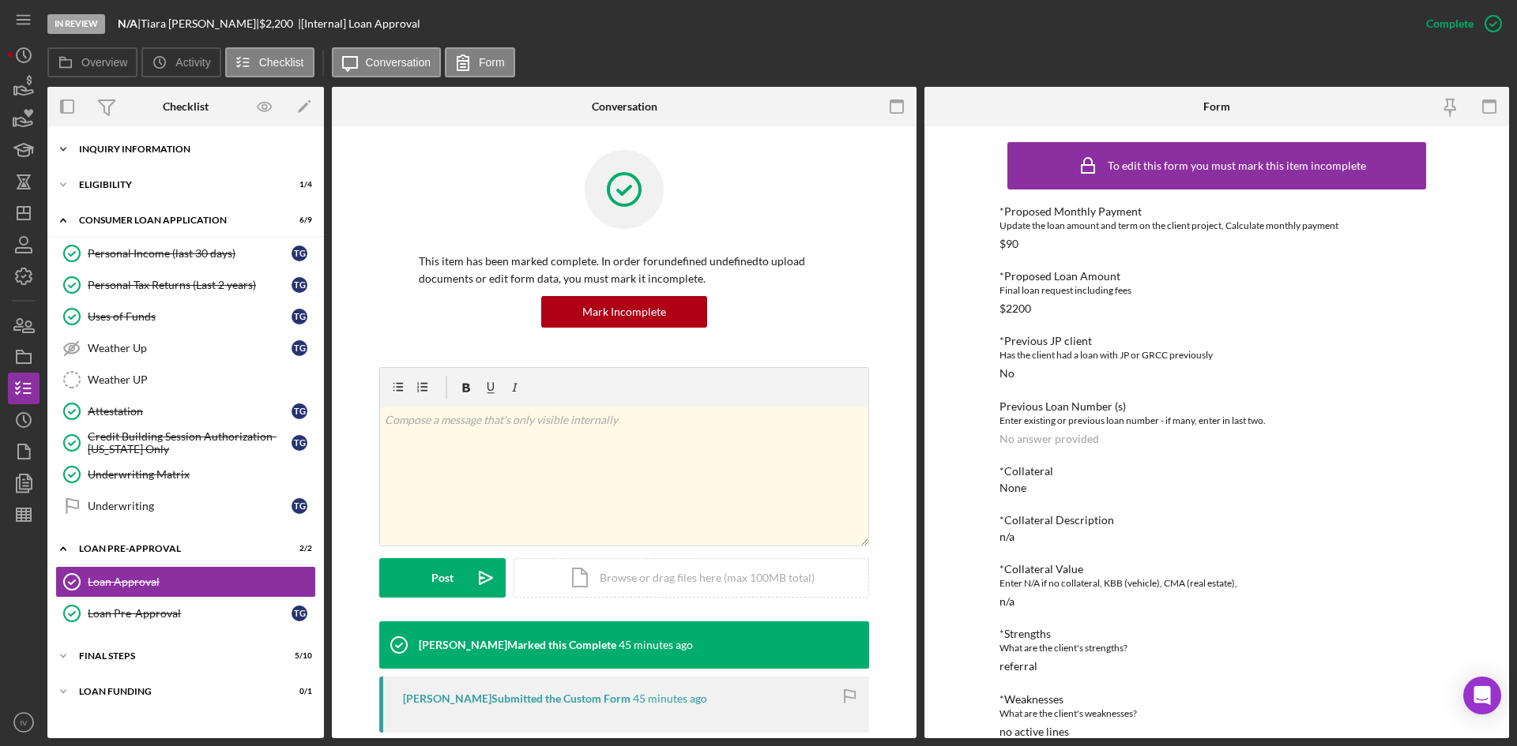
click at [121, 154] on div "Icon/Expander Inquiry Information 2 / 8" at bounding box center [185, 149] width 276 height 32
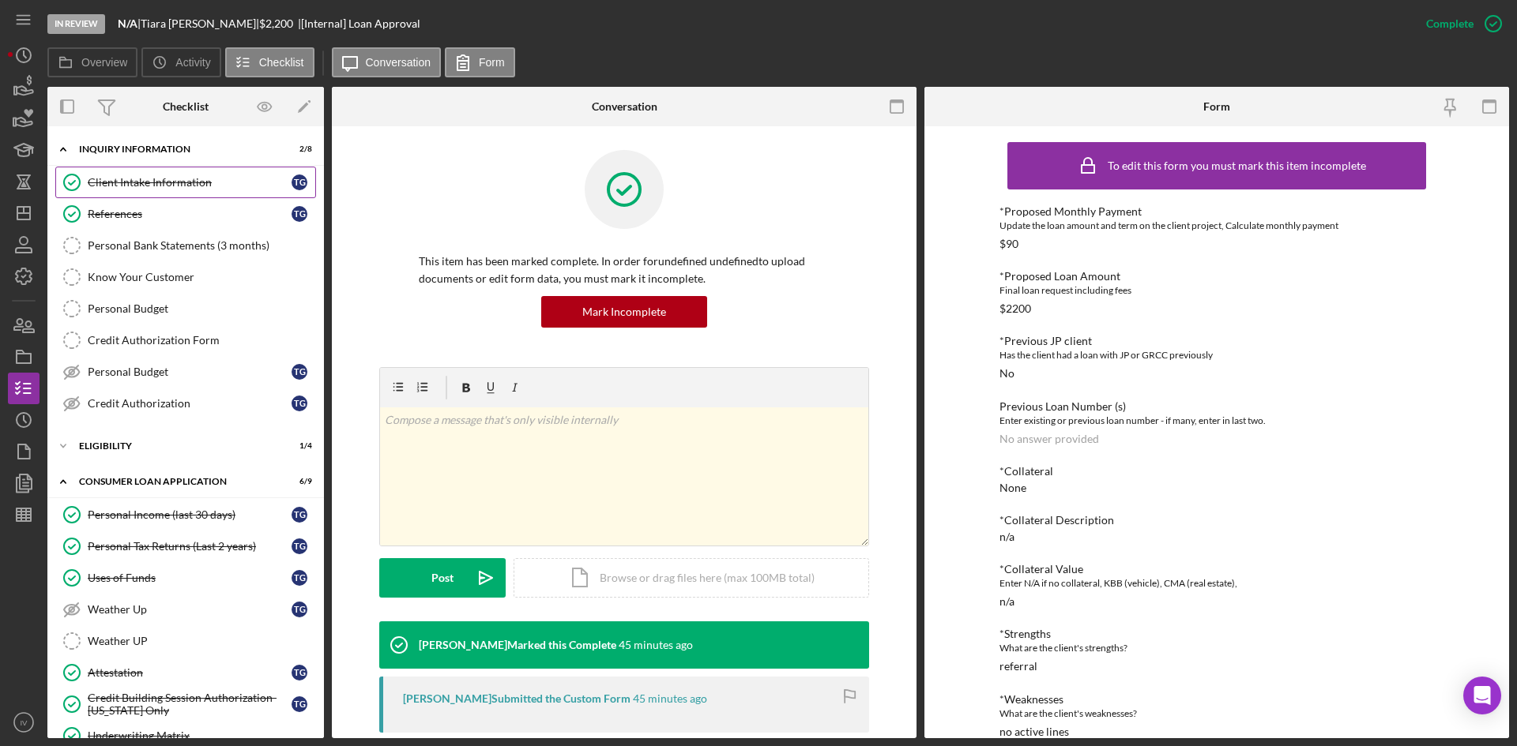
click at [147, 182] on div "Client Intake Information" at bounding box center [190, 182] width 204 height 13
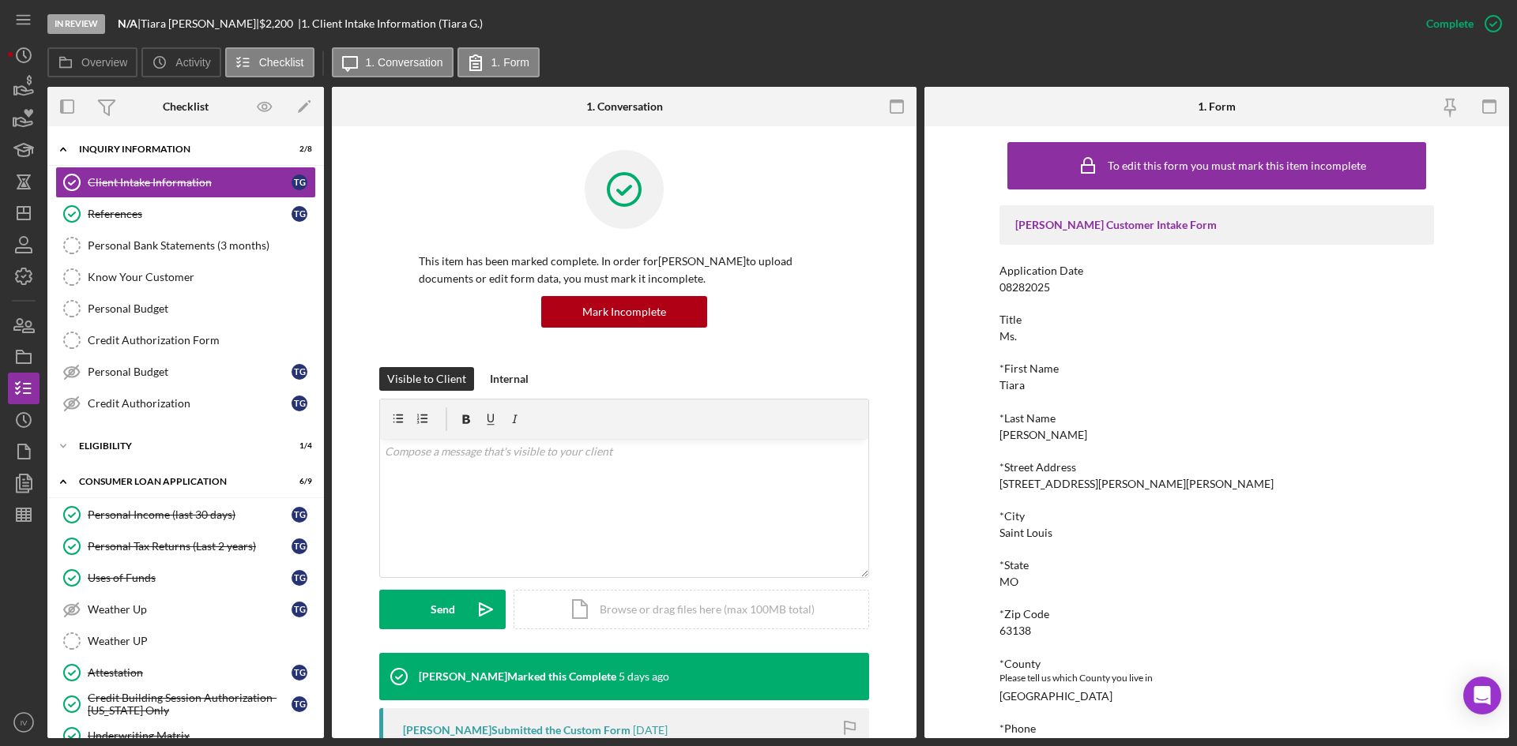
scroll to position [316, 0]
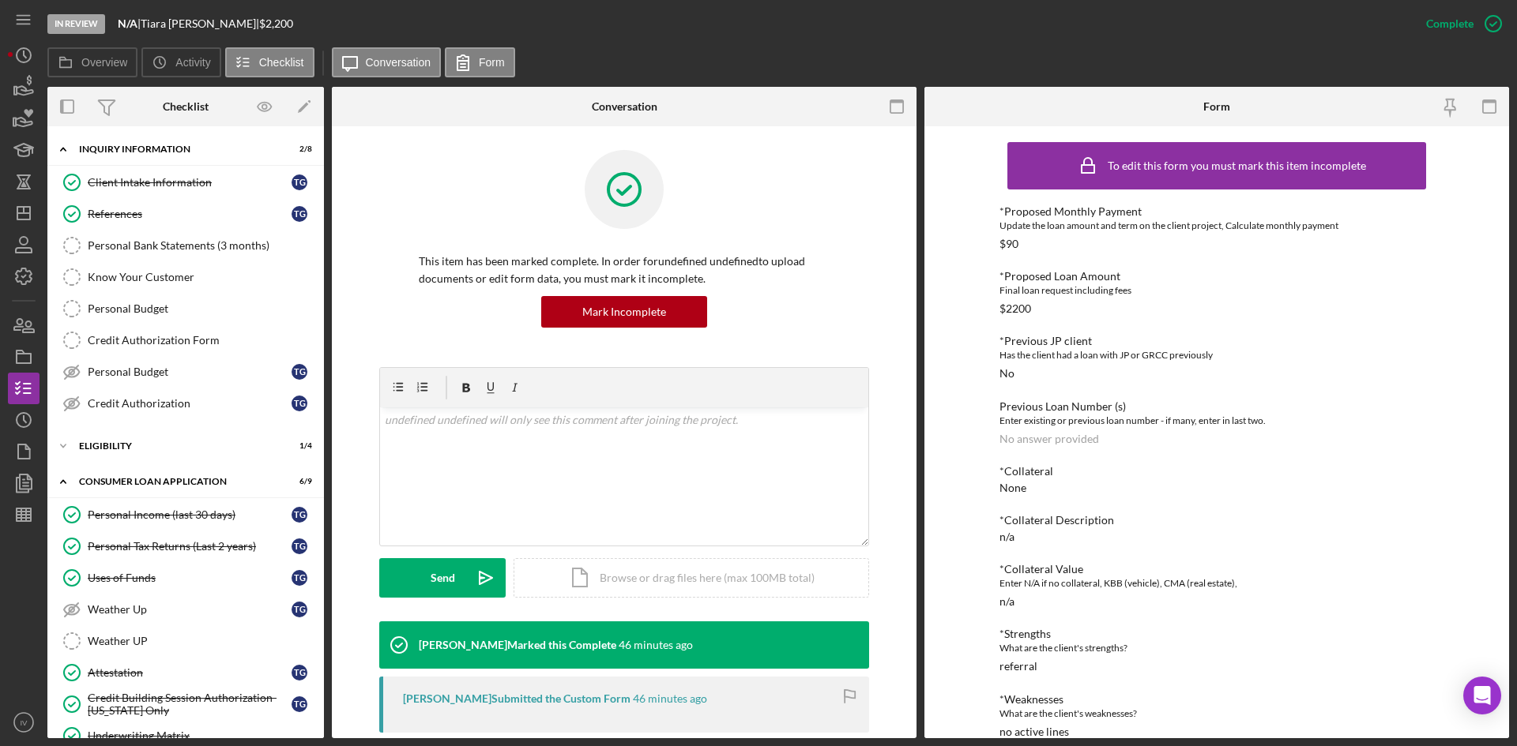
scroll to position [239, 0]
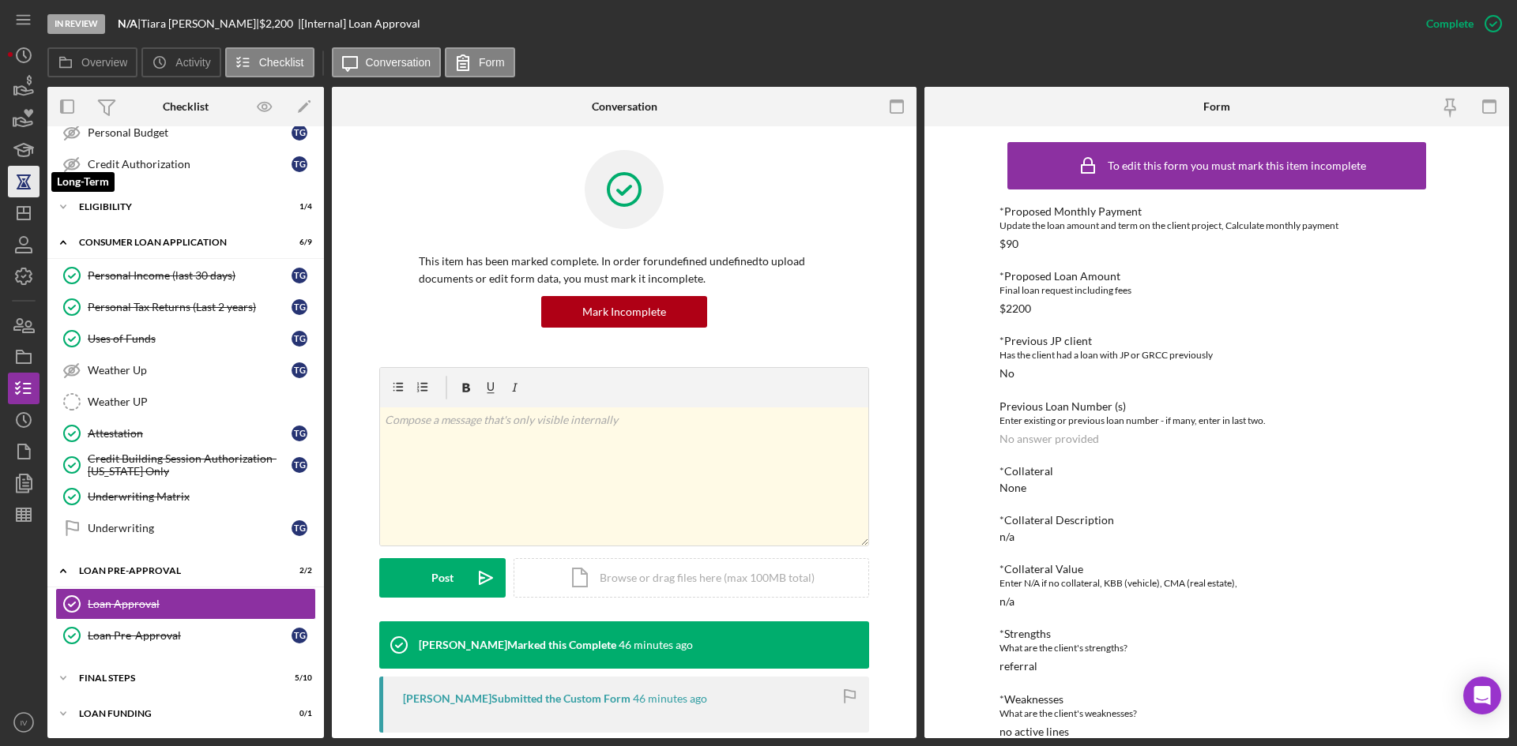
click at [15, 191] on icon "button" at bounding box center [23, 181] width 39 height 39
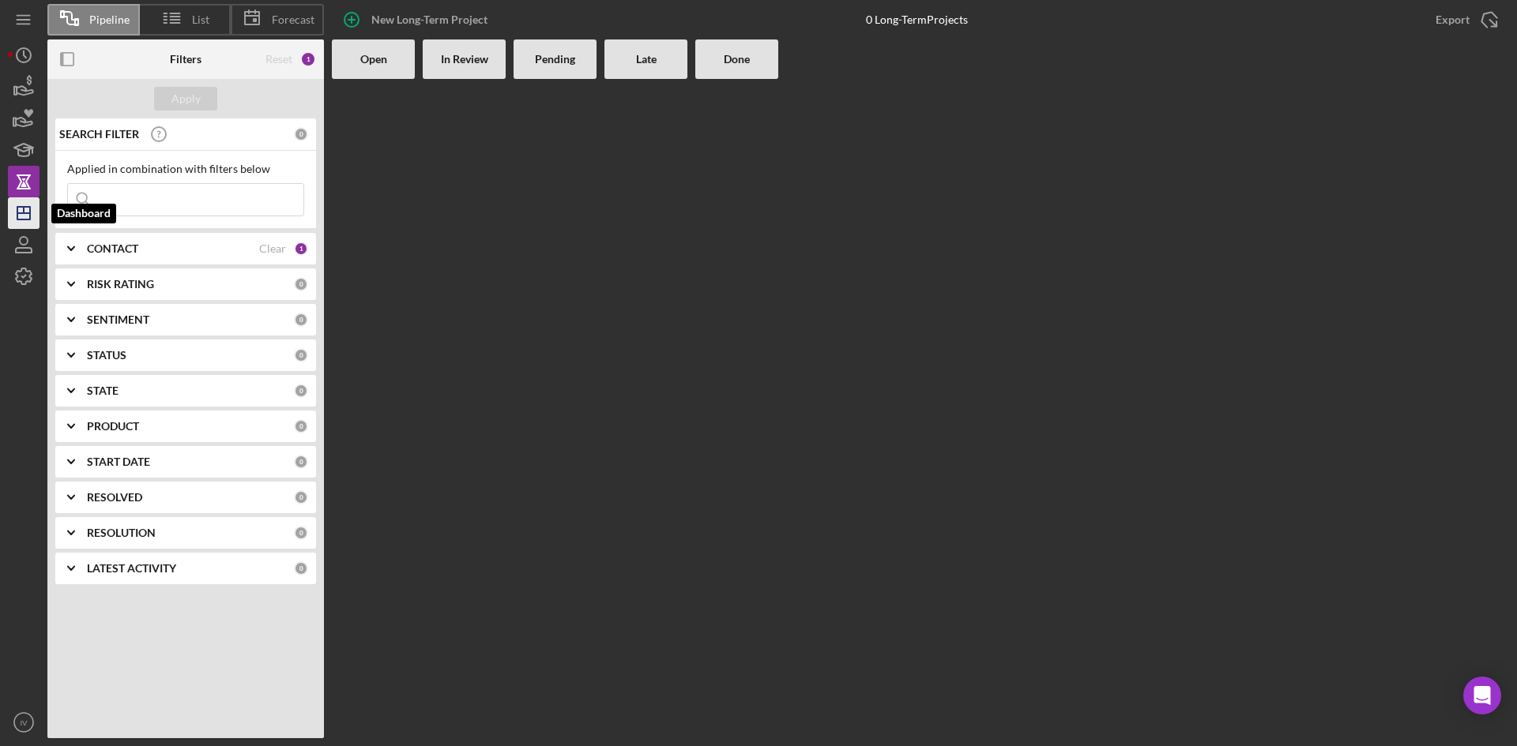
click at [16, 213] on icon "Icon/Dashboard" at bounding box center [23, 213] width 39 height 39
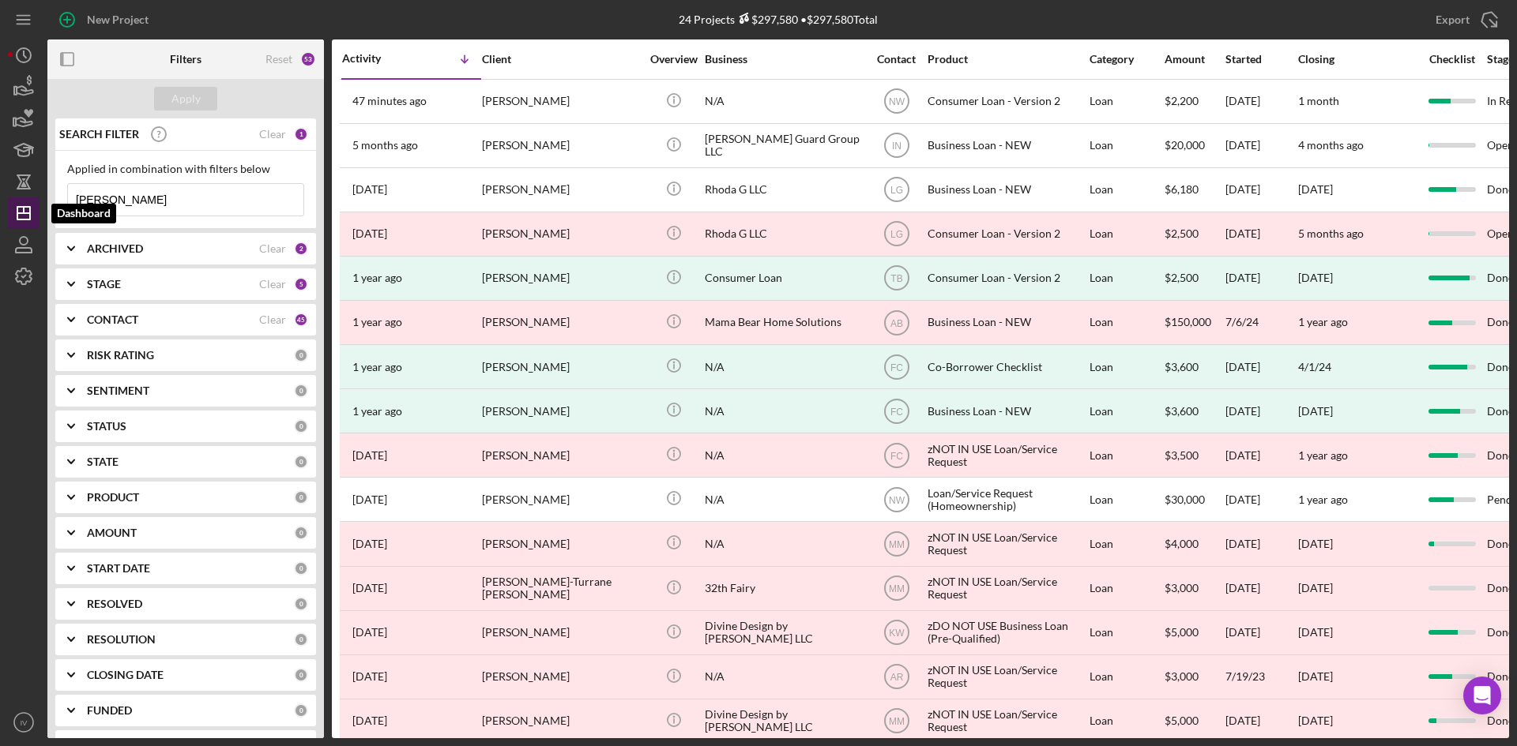
drag, startPoint x: 130, startPoint y: 197, endPoint x: 32, endPoint y: 212, distance: 99.8
click at [32, 212] on div "New Project 24 Projects $297,580 • $297,580 Total [PERSON_NAME] Export Icon/Exp…" at bounding box center [758, 369] width 1501 height 739
type input "[DEMOGRAPHIC_DATA]"
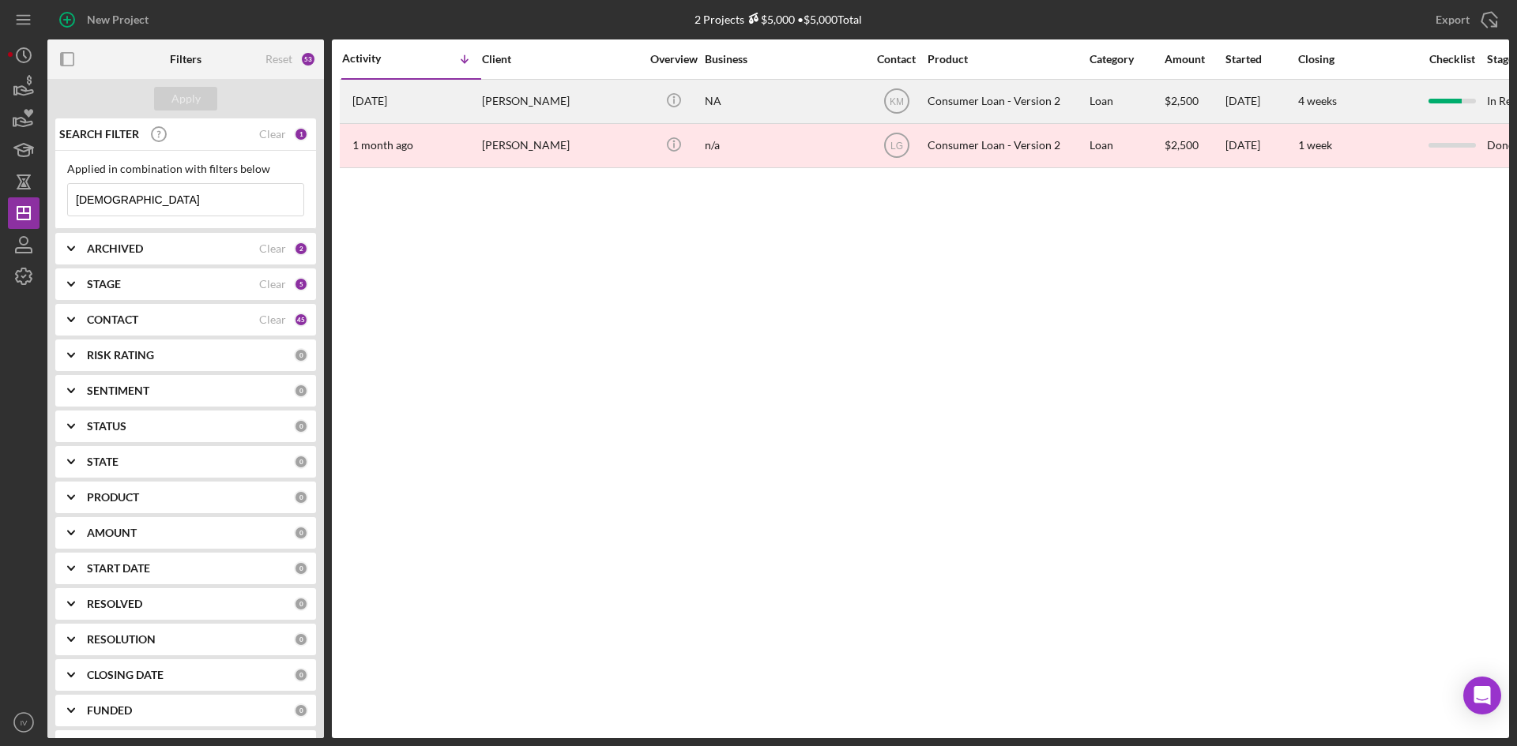
click at [442, 104] on div "[DATE] [PERSON_NAME]" at bounding box center [411, 102] width 138 height 42
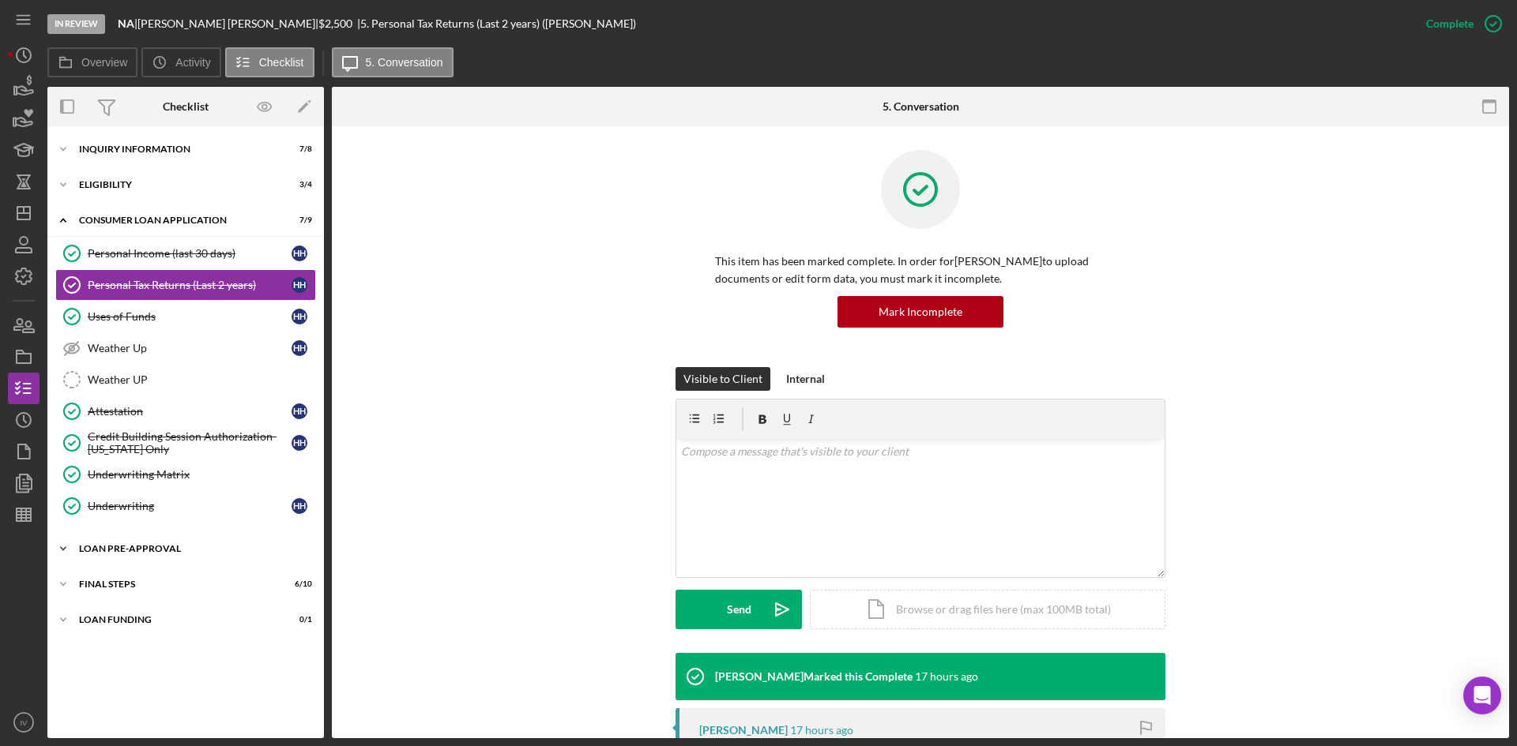
drag, startPoint x: 101, startPoint y: 590, endPoint x: 112, endPoint y: 542, distance: 49.4
click at [101, 590] on div "Icon/Expander FINAL STEPS 6 / 10" at bounding box center [185, 585] width 276 height 32
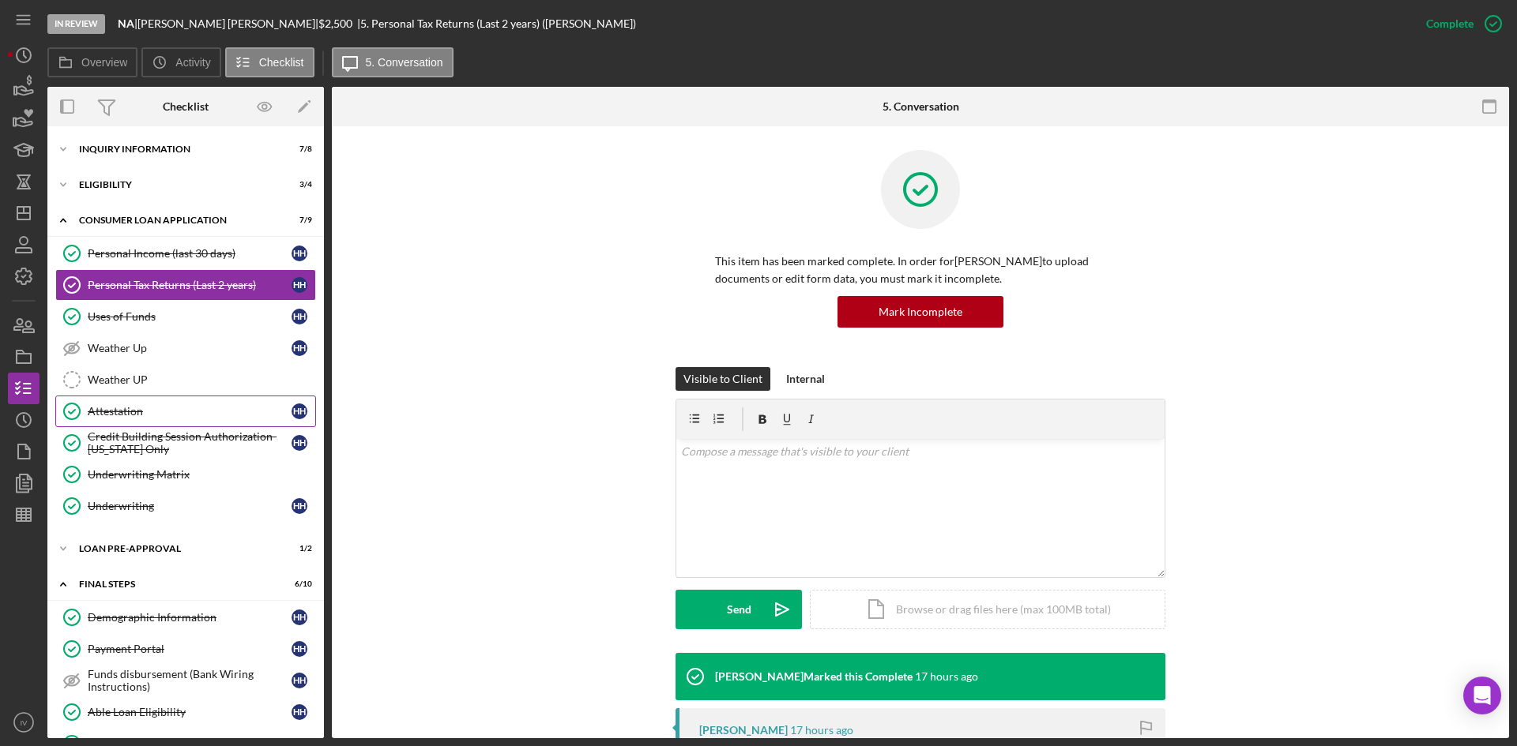
click at [152, 410] on div "Attestation" at bounding box center [190, 411] width 204 height 13
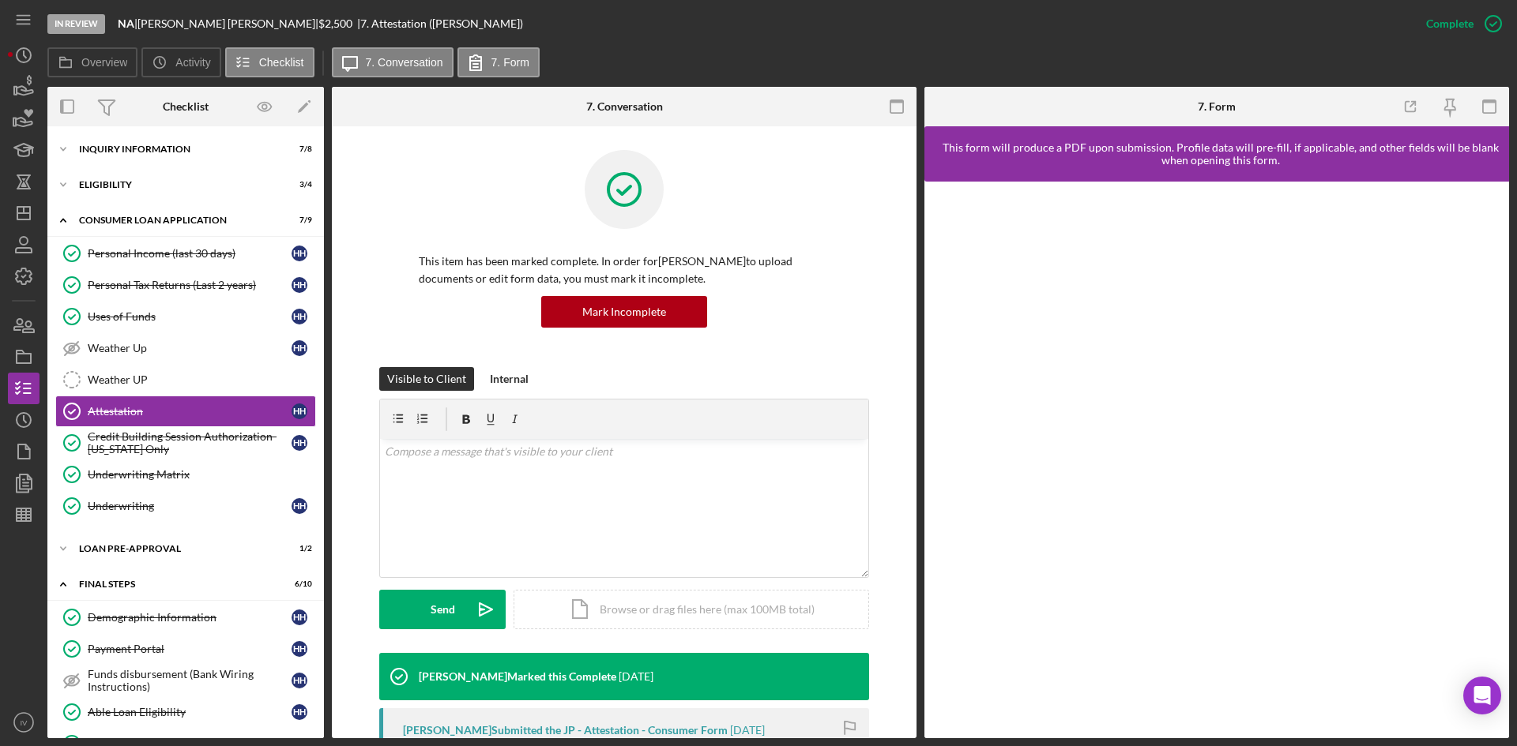
scroll to position [306, 0]
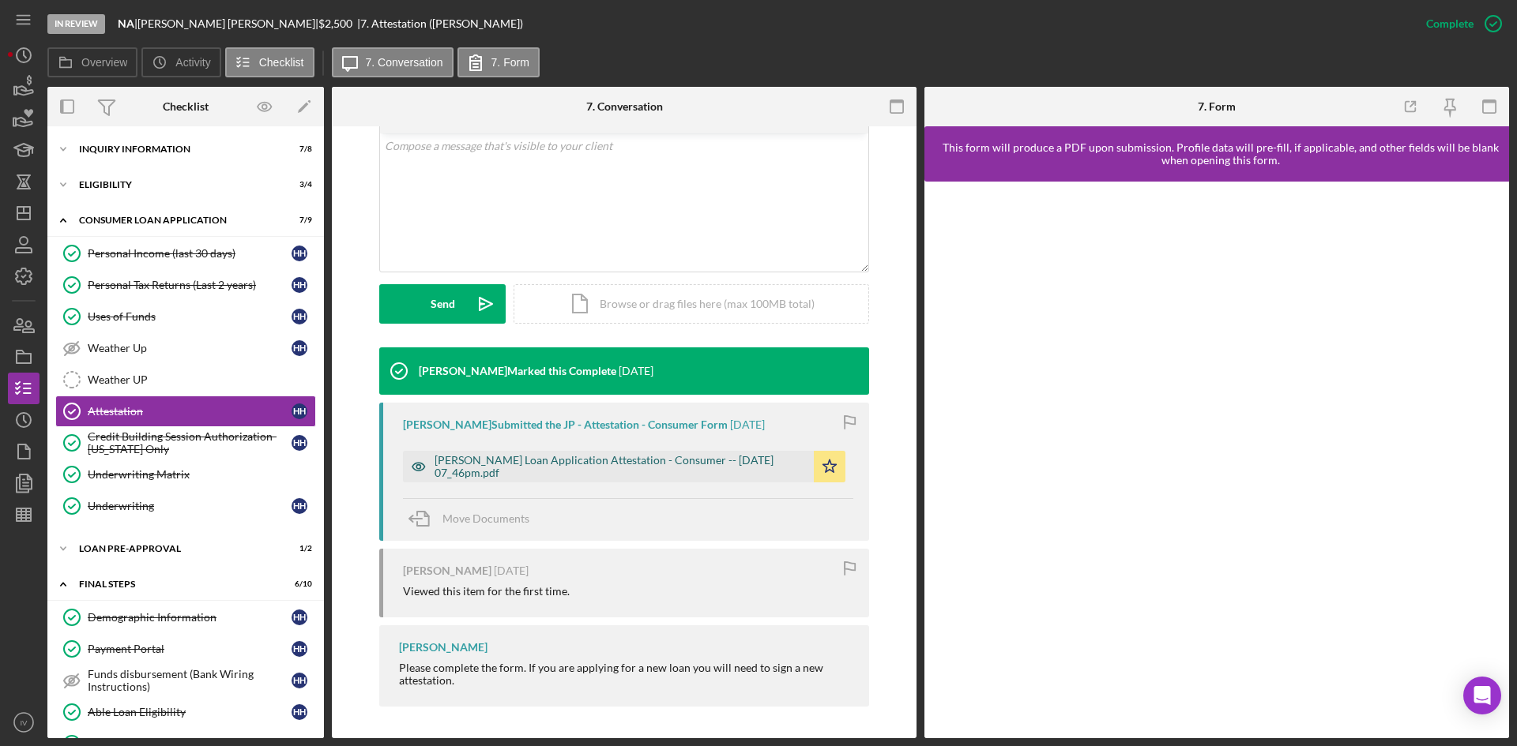
click at [545, 476] on div "[PERSON_NAME] Loan Application Attestation - Consumer -- [DATE] 07_46pm.pdf" at bounding box center [619, 466] width 371 height 25
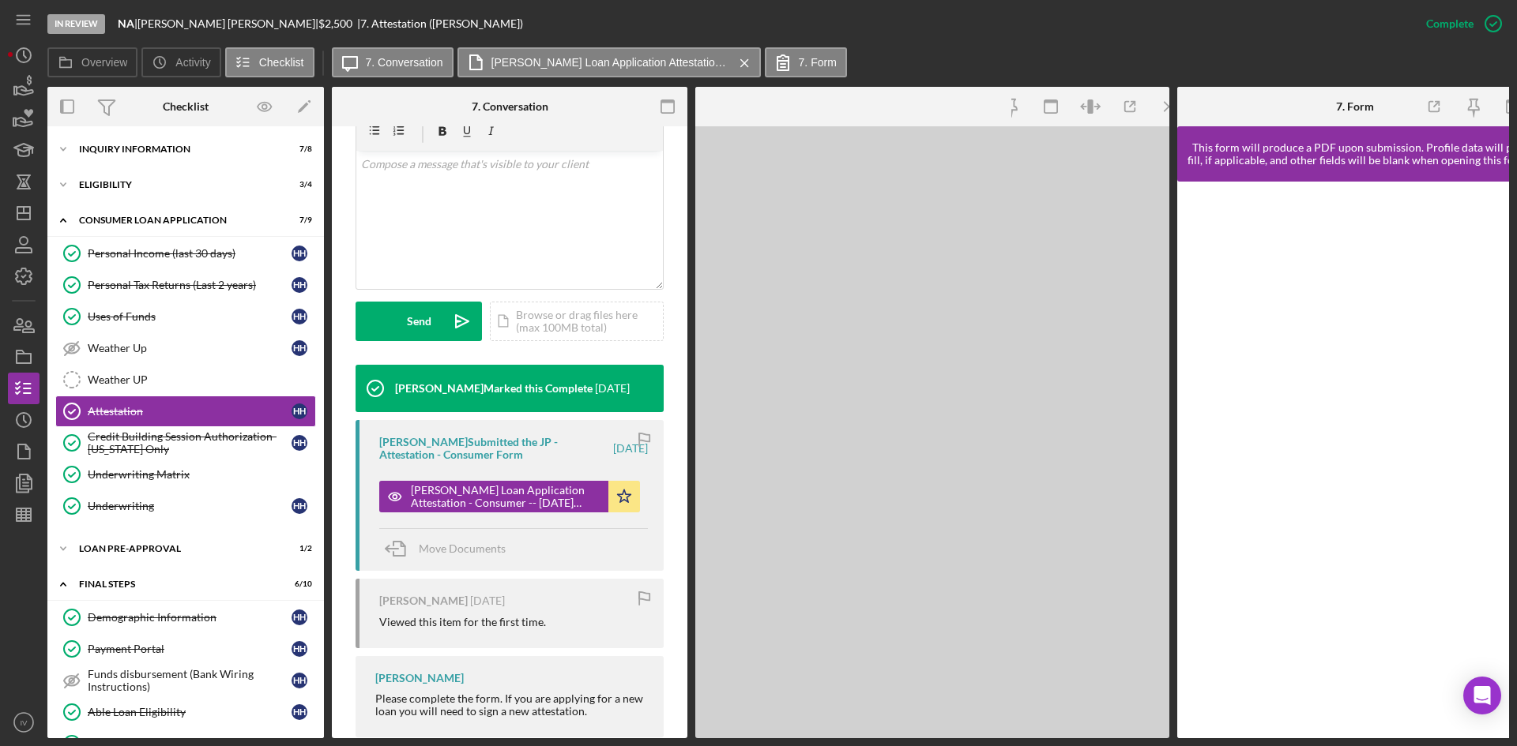
scroll to position [323, 0]
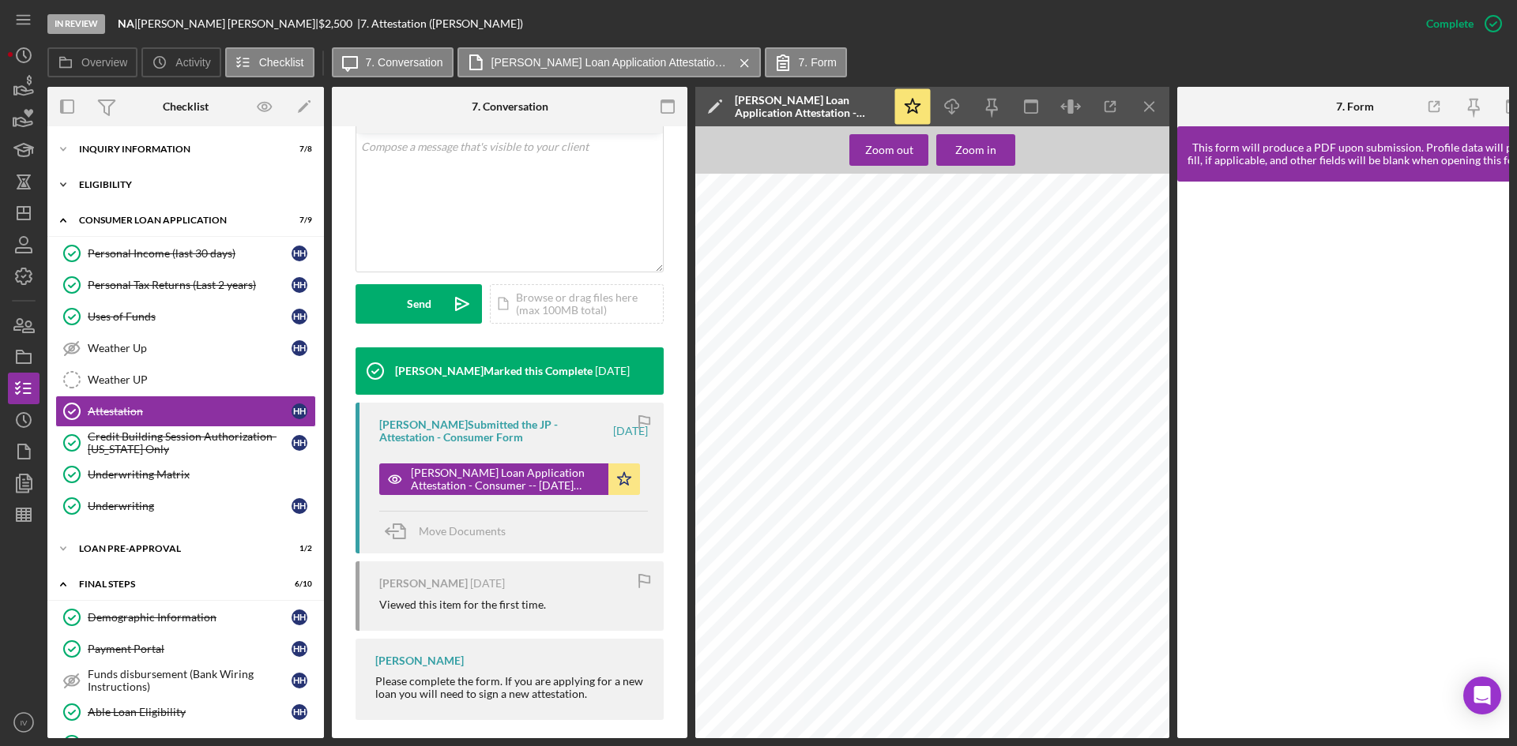
click at [148, 184] on div "Eligibility" at bounding box center [191, 184] width 225 height 9
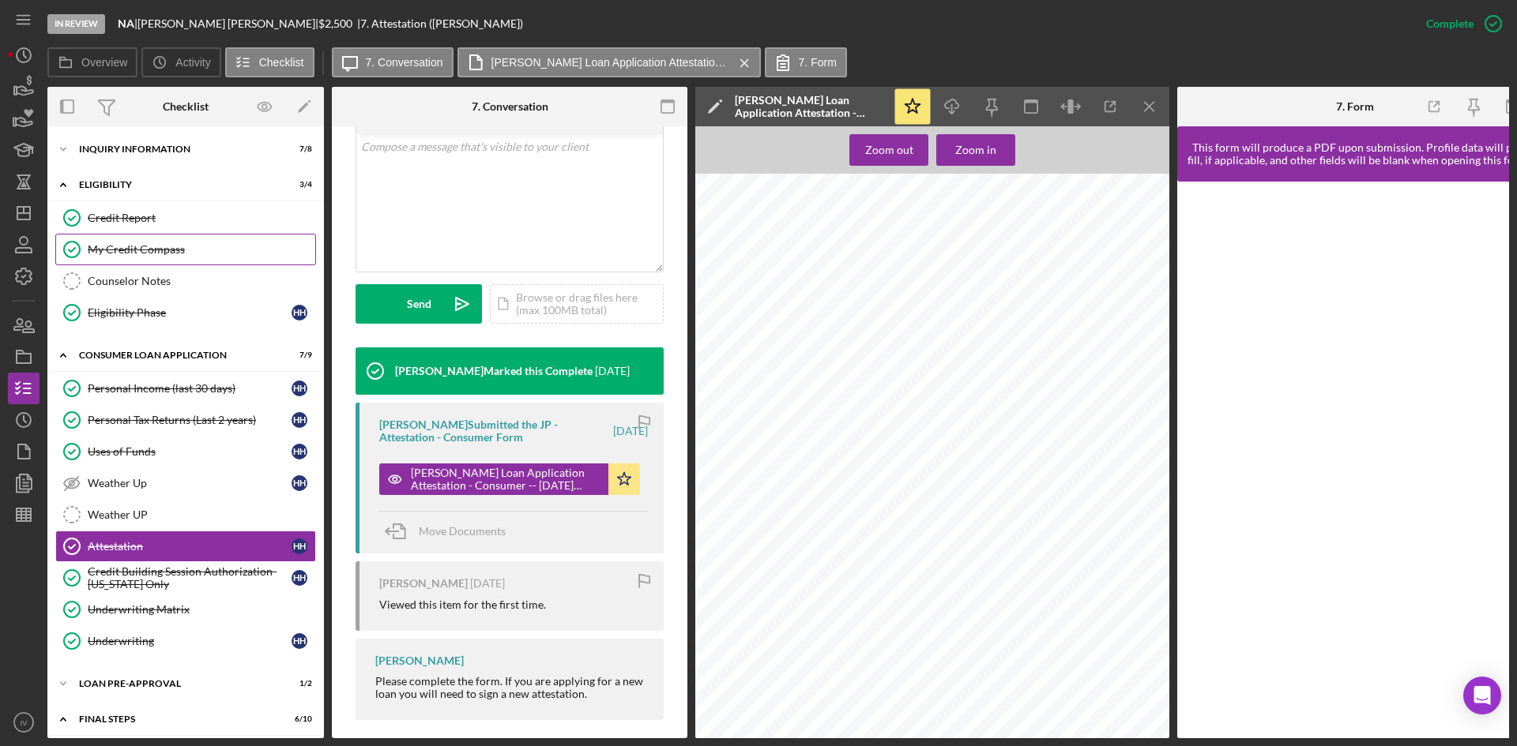
click at [136, 259] on link "My Credit Compass My Credit Compass" at bounding box center [185, 250] width 261 height 32
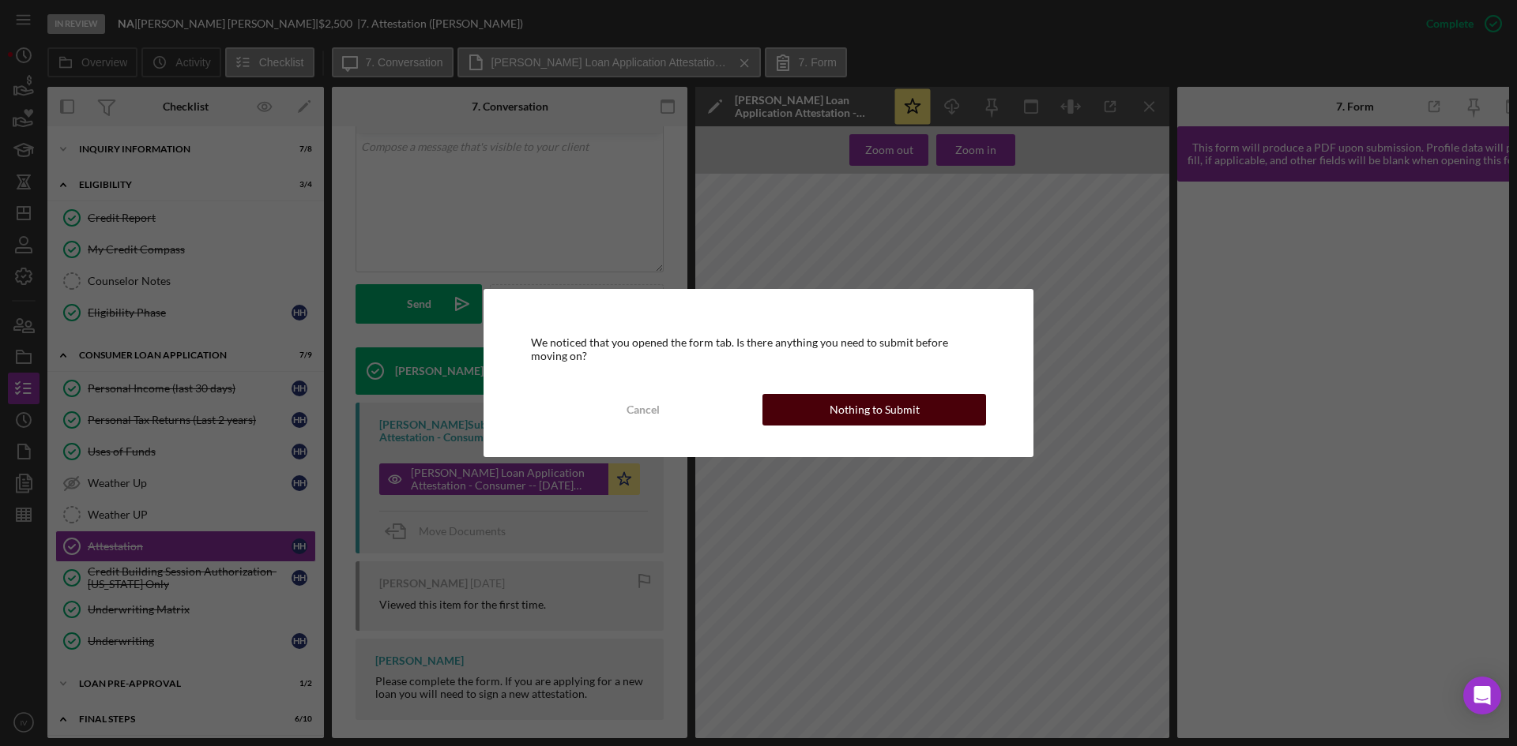
click at [939, 418] on button "Nothing to Submit" at bounding box center [874, 410] width 224 height 32
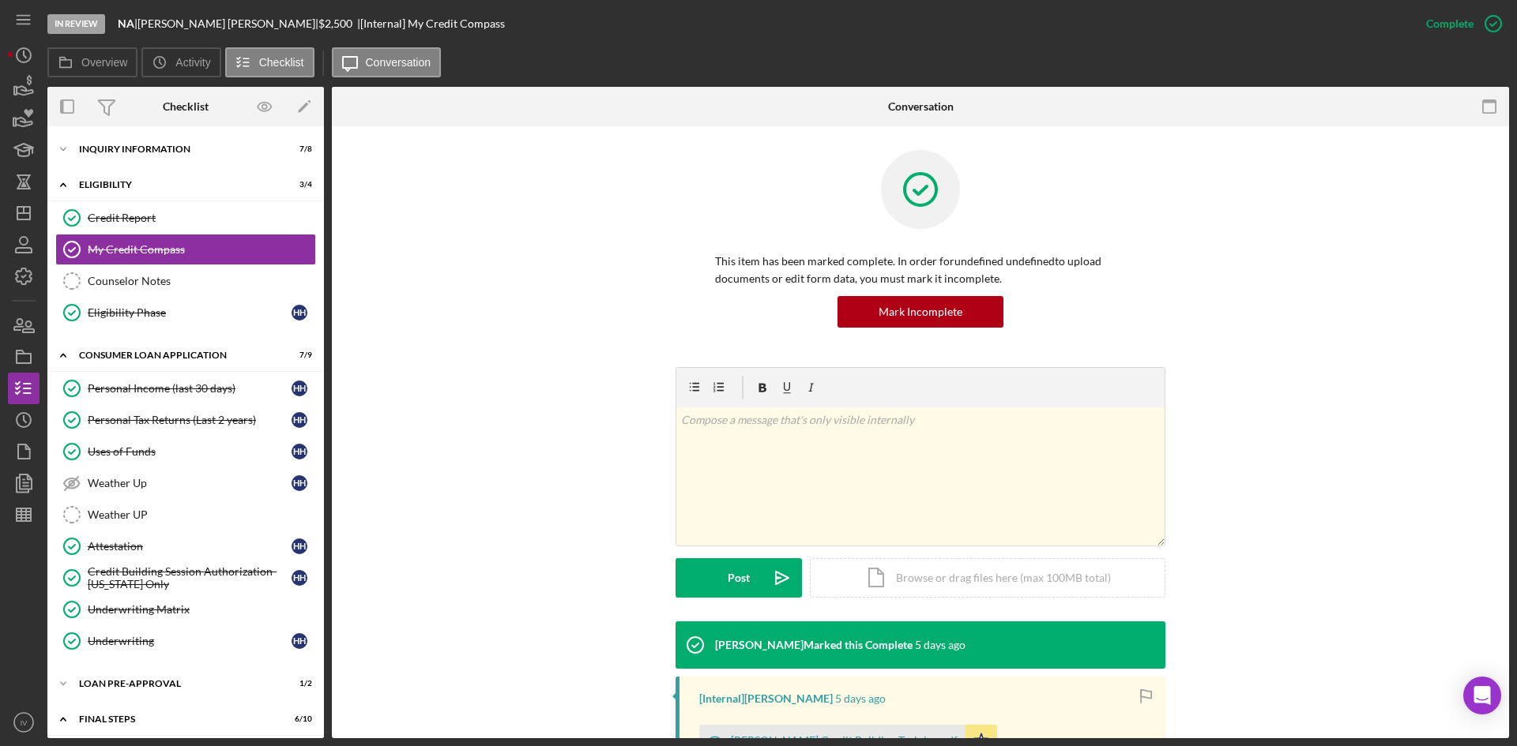
scroll to position [236, 0]
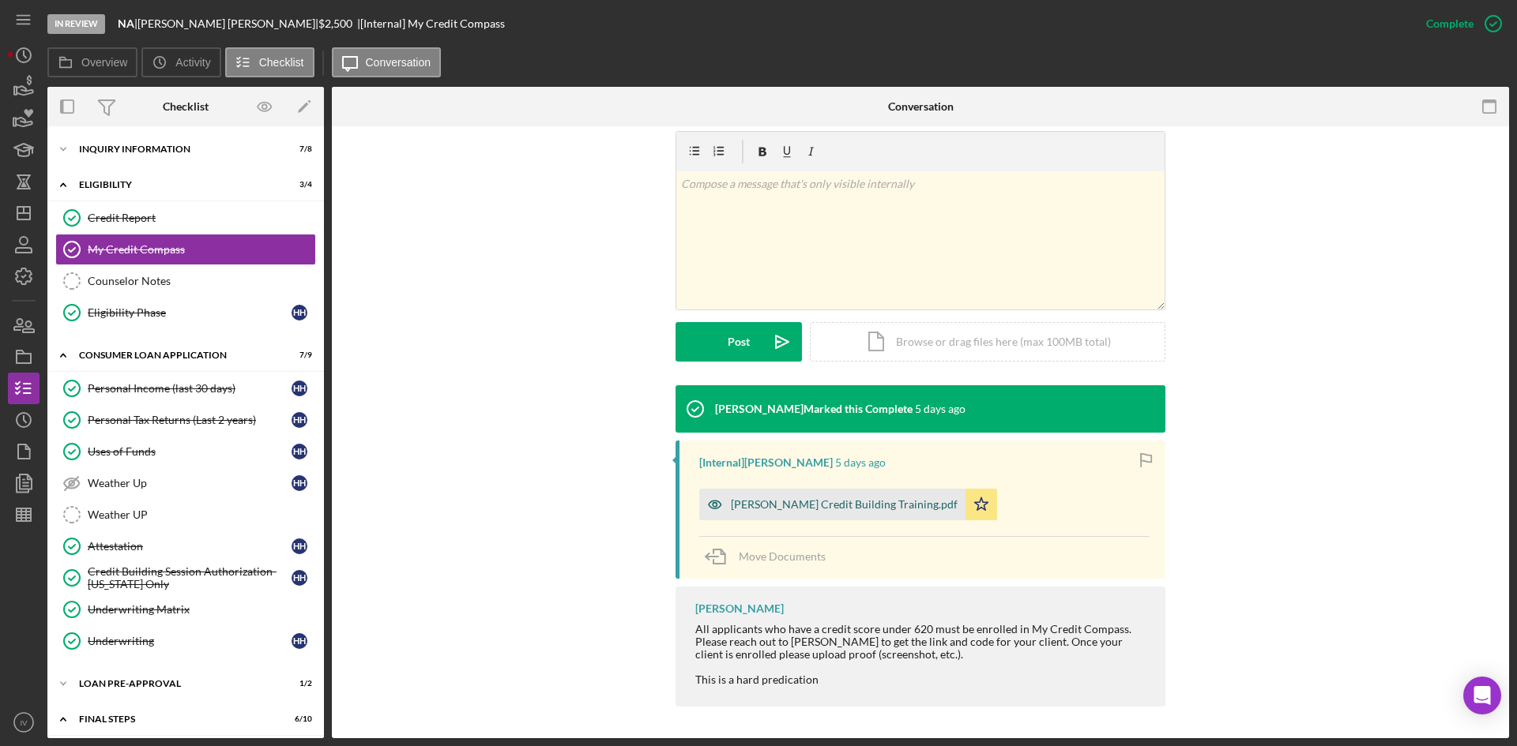
click at [843, 507] on div "[PERSON_NAME] Credit Building Training.pdf" at bounding box center [844, 504] width 227 height 13
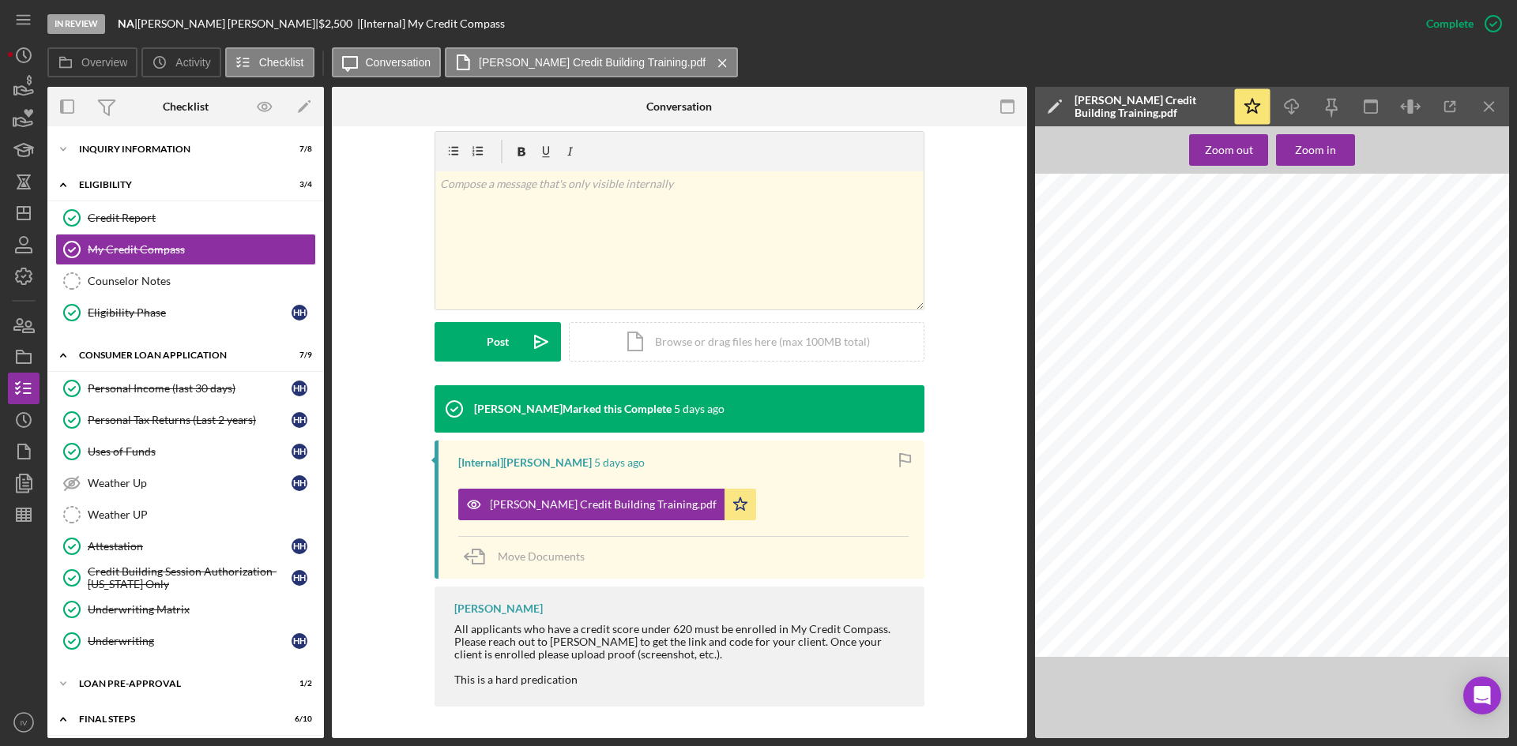
scroll to position [0, 0]
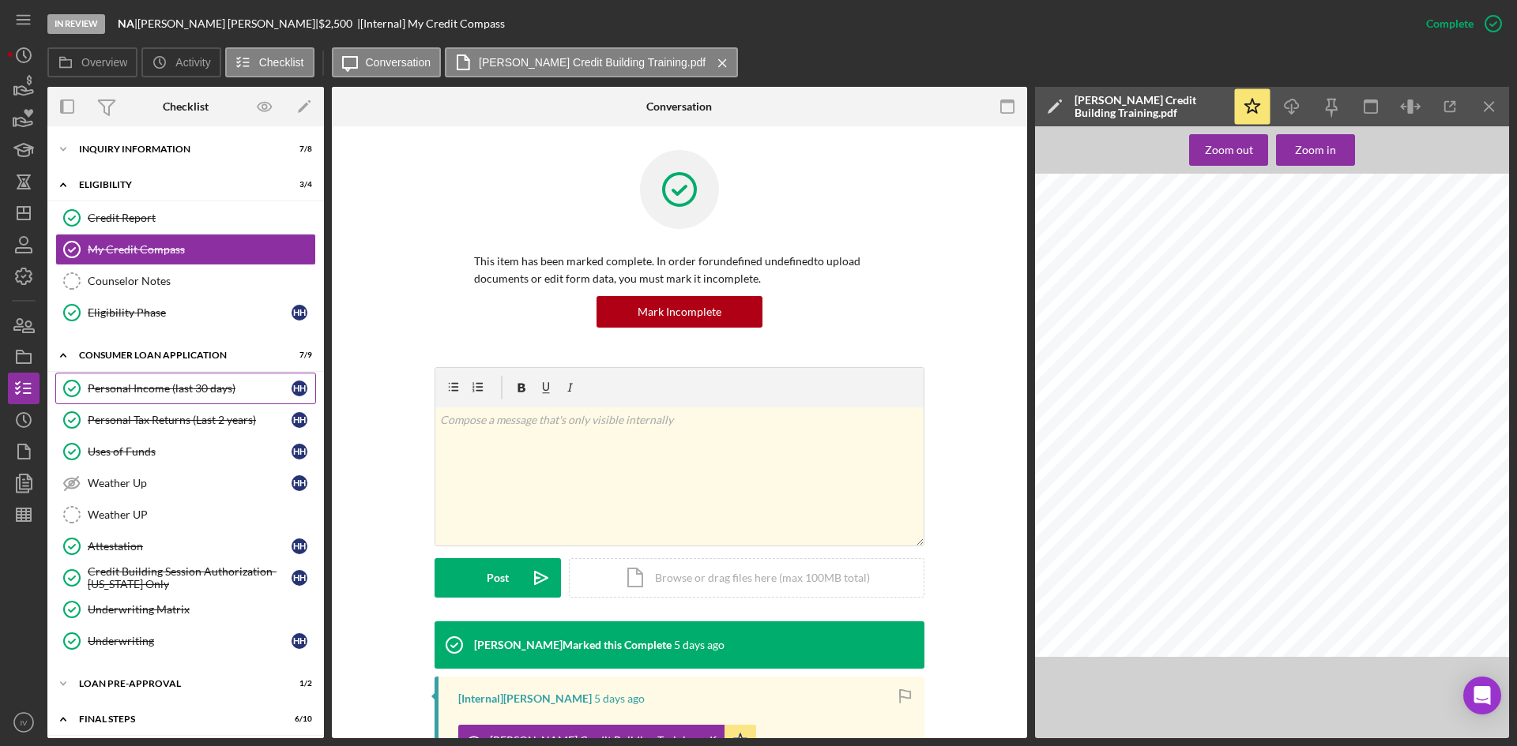
drag, startPoint x: 158, startPoint y: 213, endPoint x: 262, endPoint y: 395, distance: 209.5
click at [158, 213] on div "Credit Report" at bounding box center [201, 218] width 227 height 13
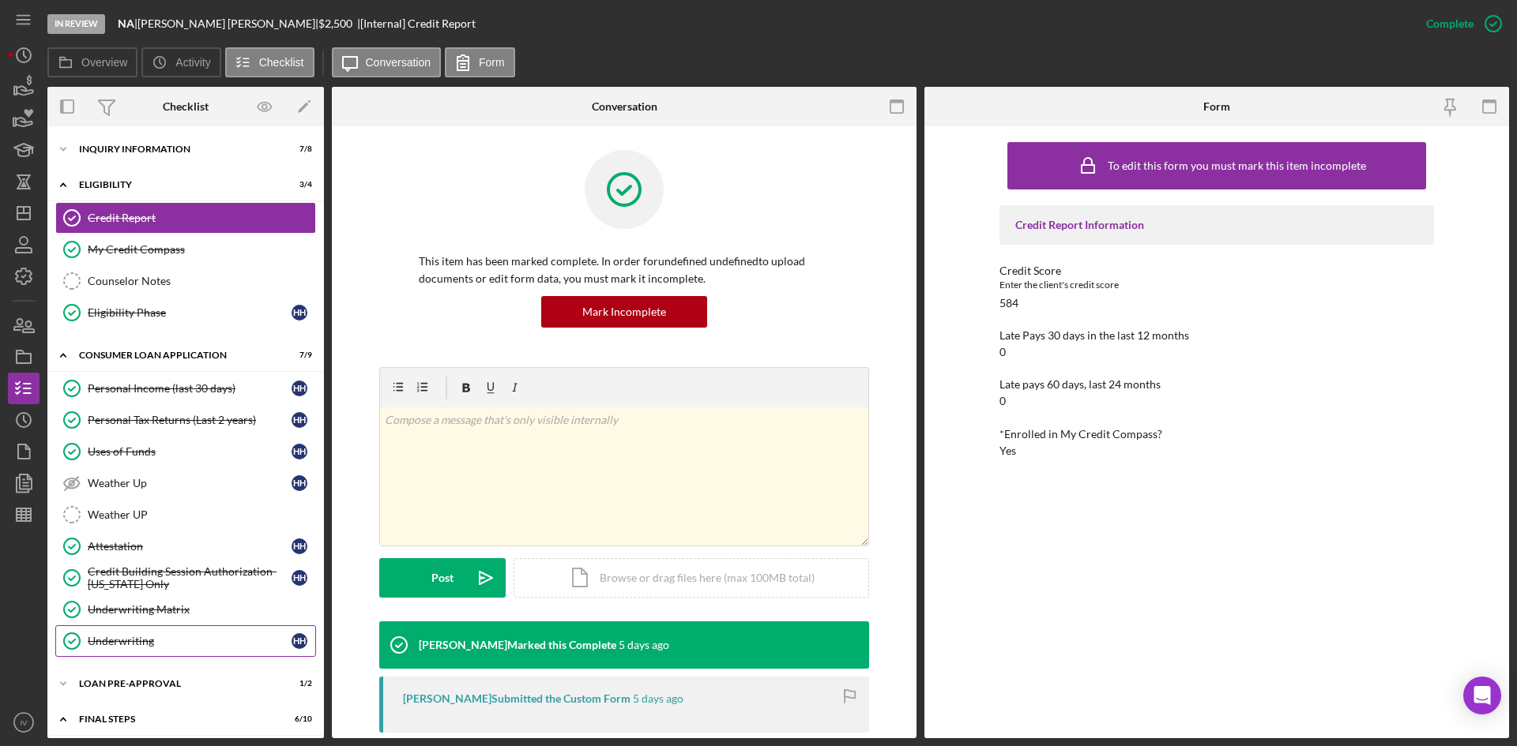
scroll to position [158, 0]
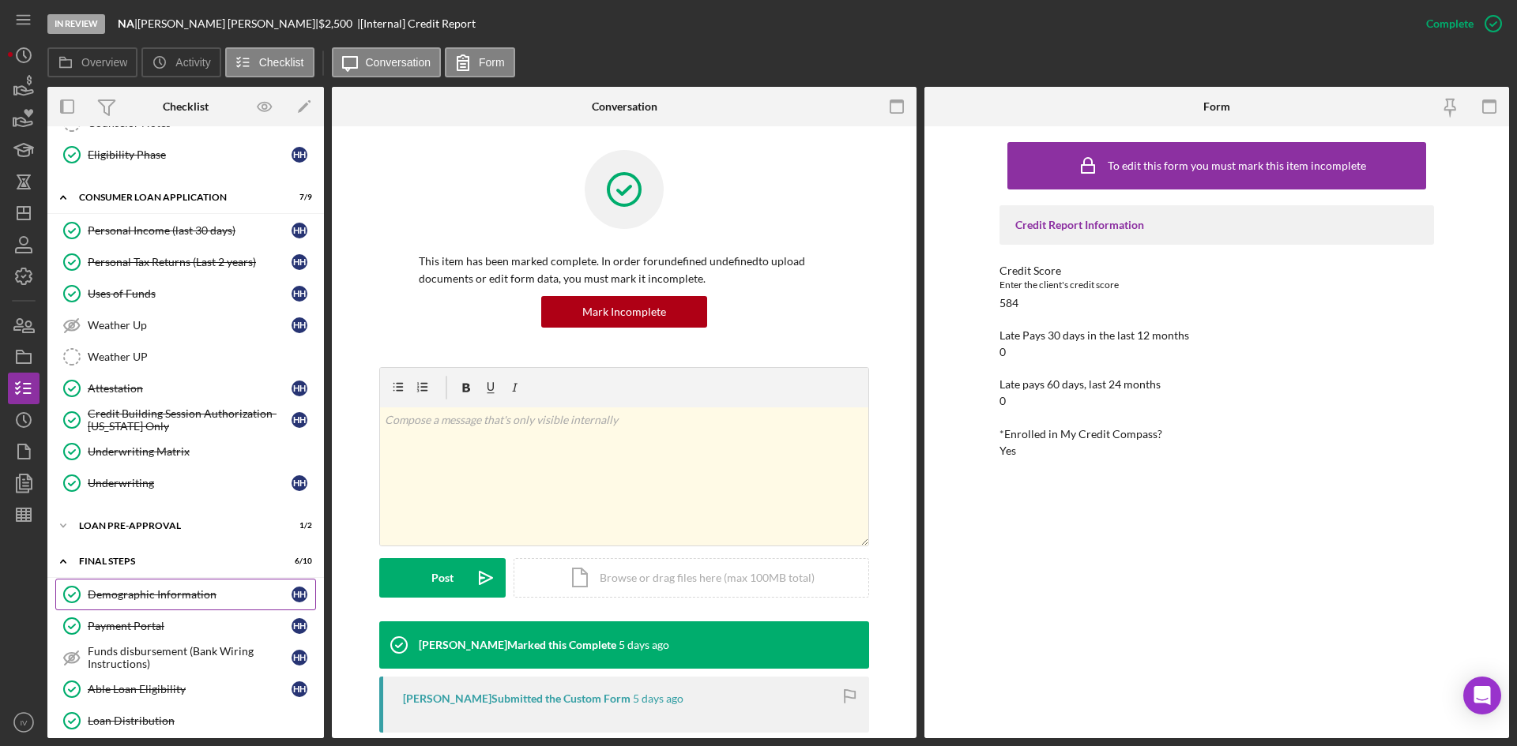
drag, startPoint x: 171, startPoint y: 602, endPoint x: 180, endPoint y: 598, distance: 10.3
click at [171, 602] on link "Demographic Information Demographic Information H H" at bounding box center [185, 595] width 261 height 32
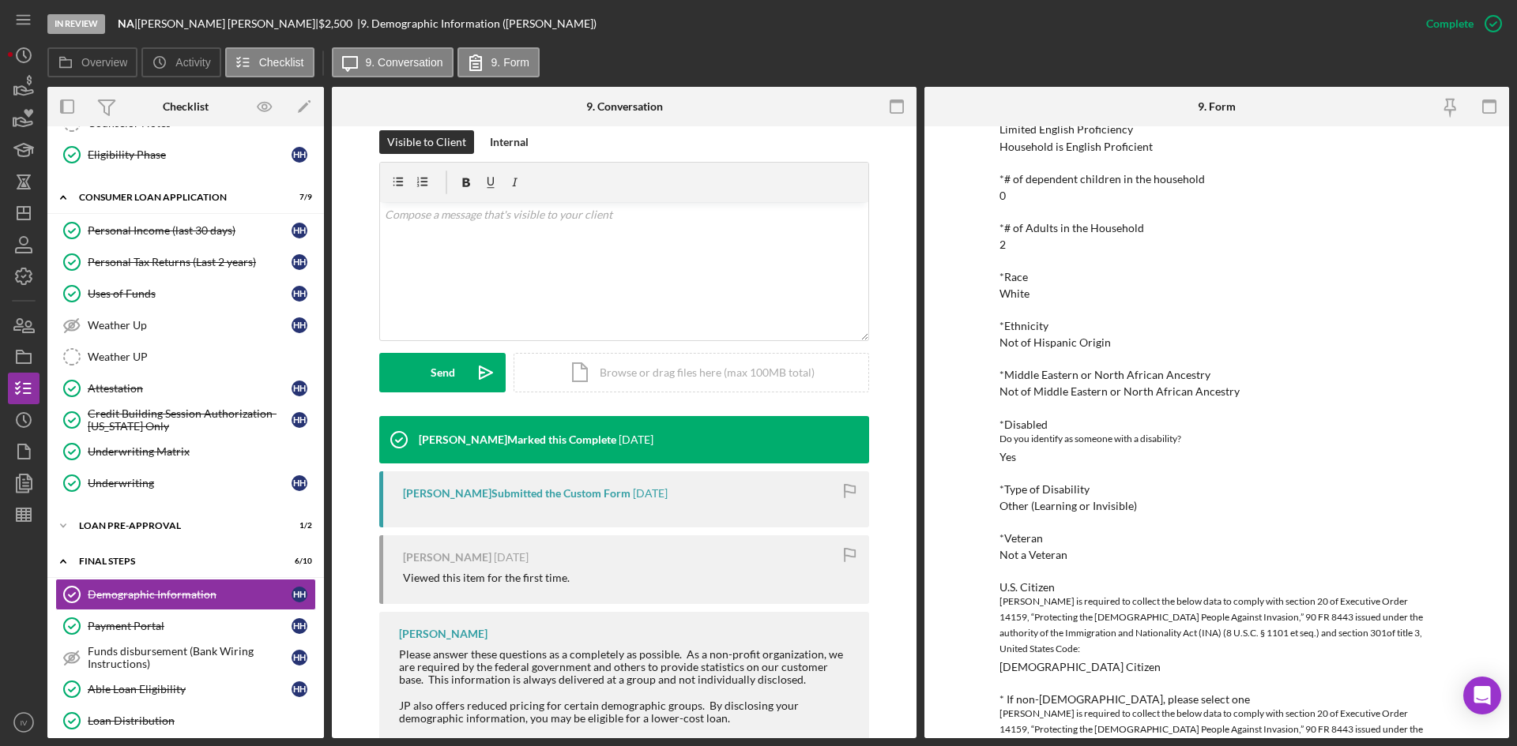
scroll to position [237, 0]
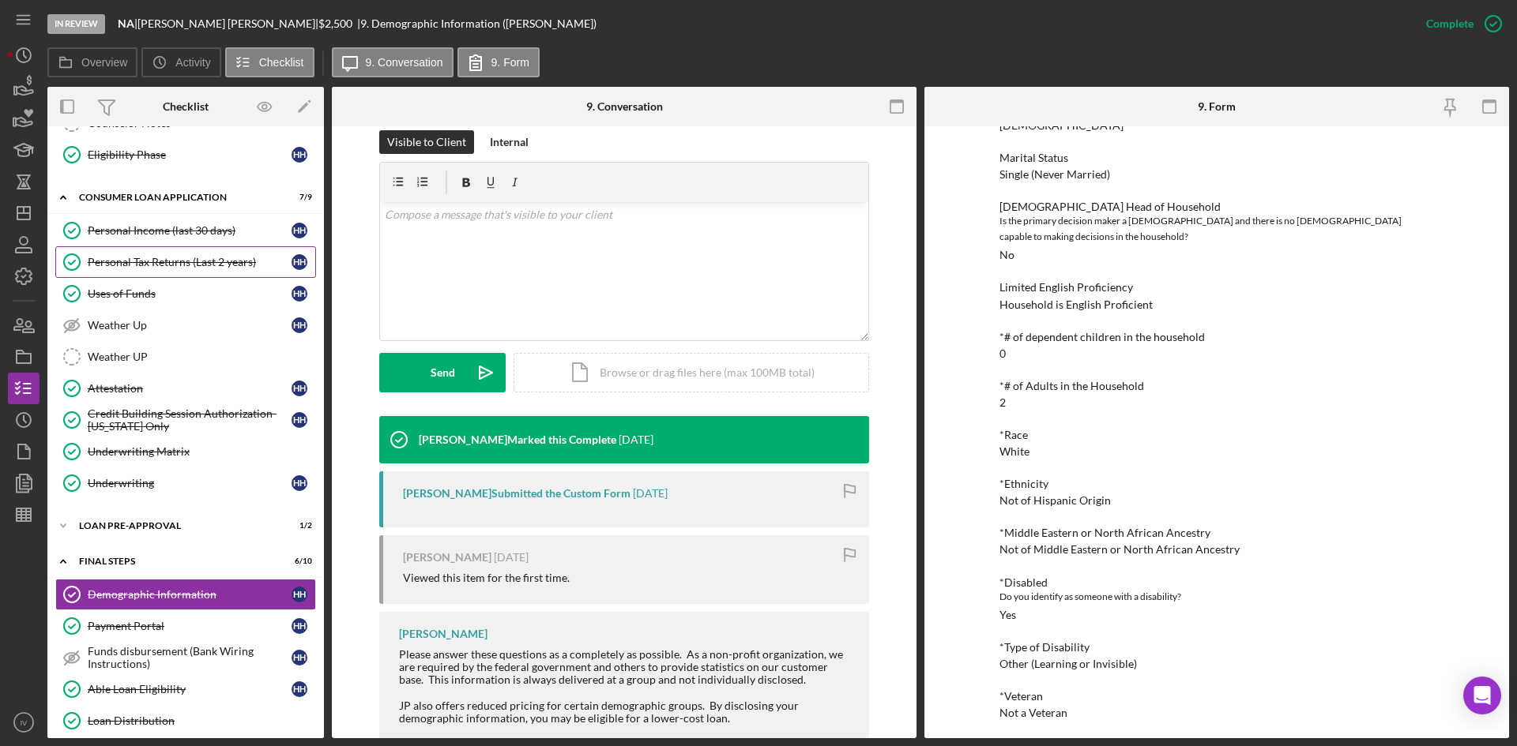
click at [185, 256] on div "Personal Tax Returns (Last 2 years)" at bounding box center [190, 262] width 204 height 13
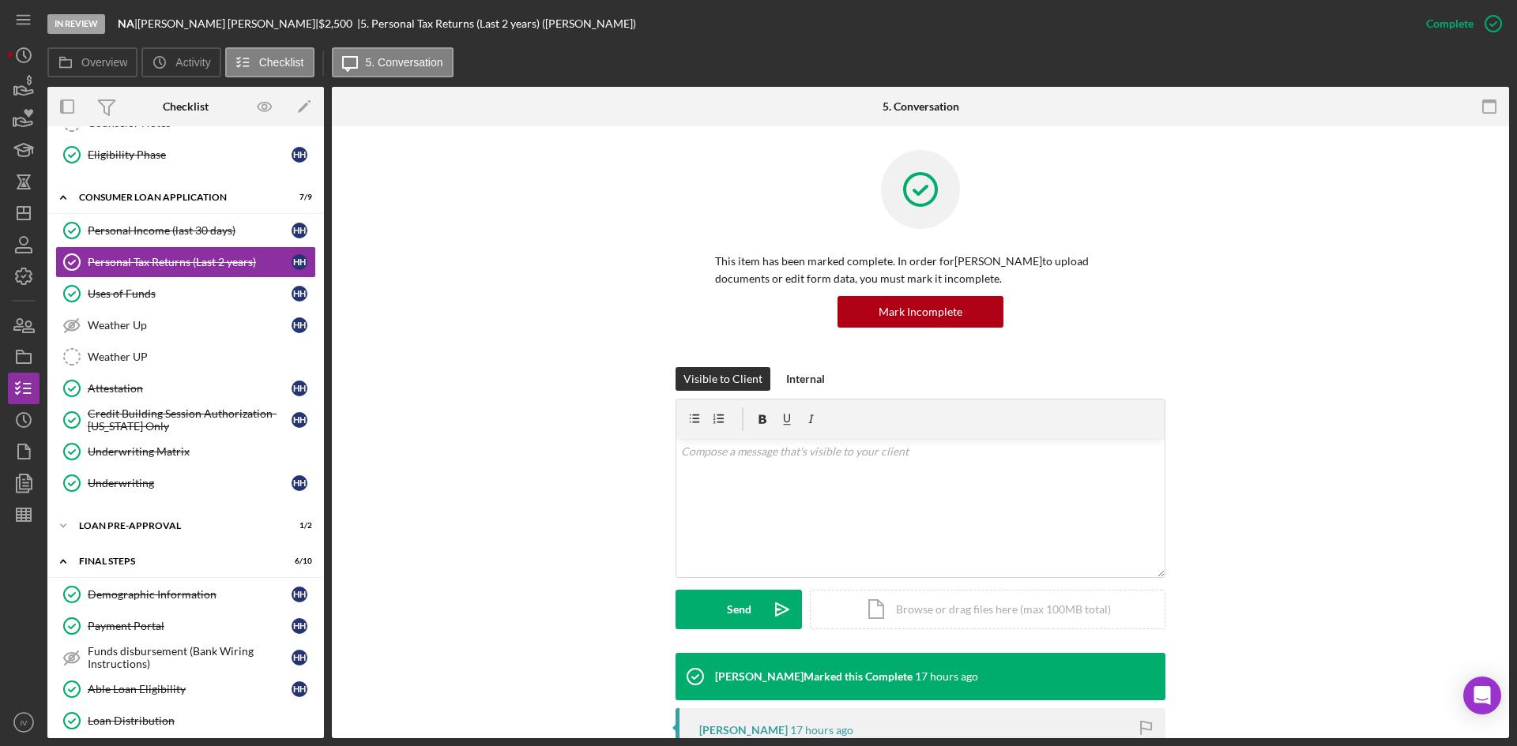
scroll to position [395, 0]
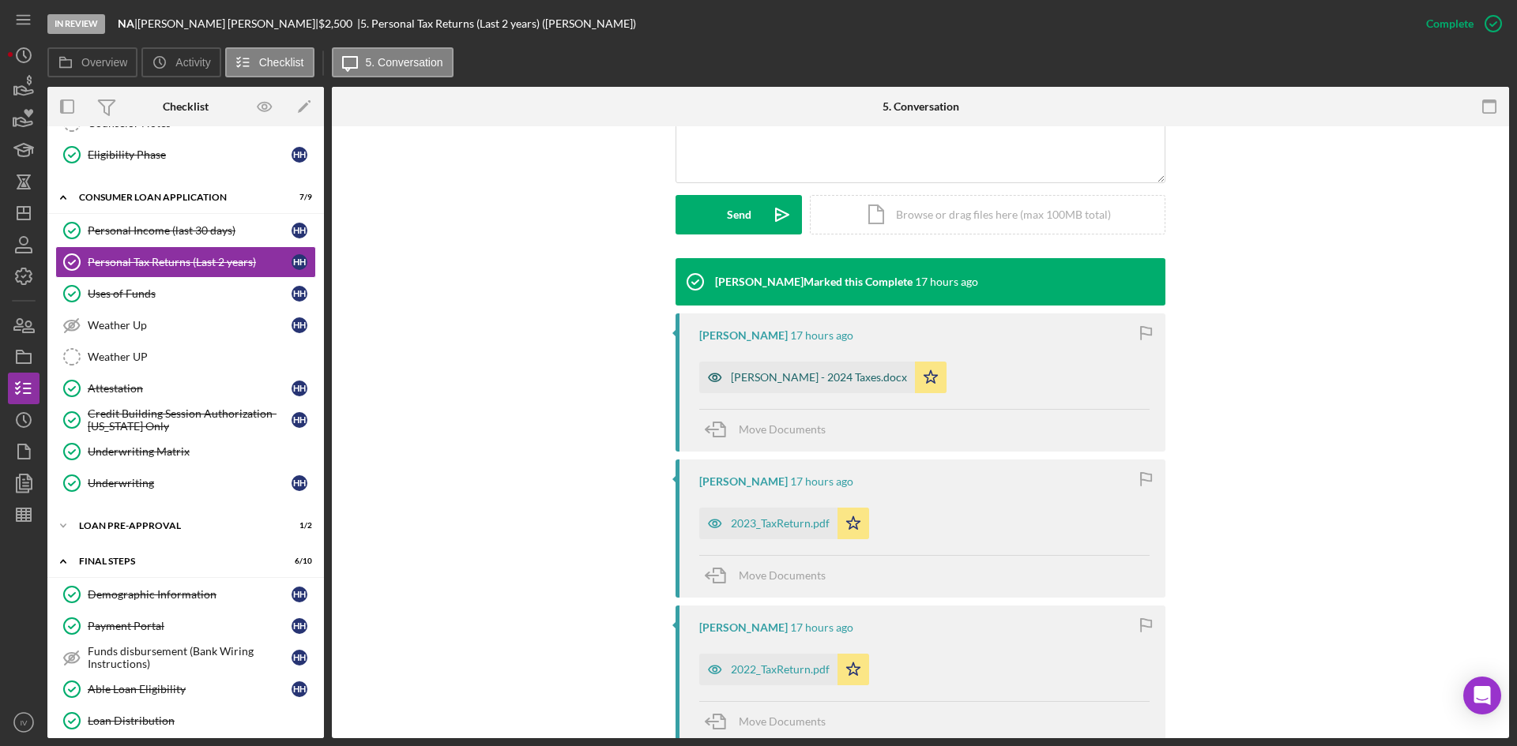
click at [791, 387] on div "[PERSON_NAME] - 2024 Taxes.docx" at bounding box center [807, 378] width 216 height 32
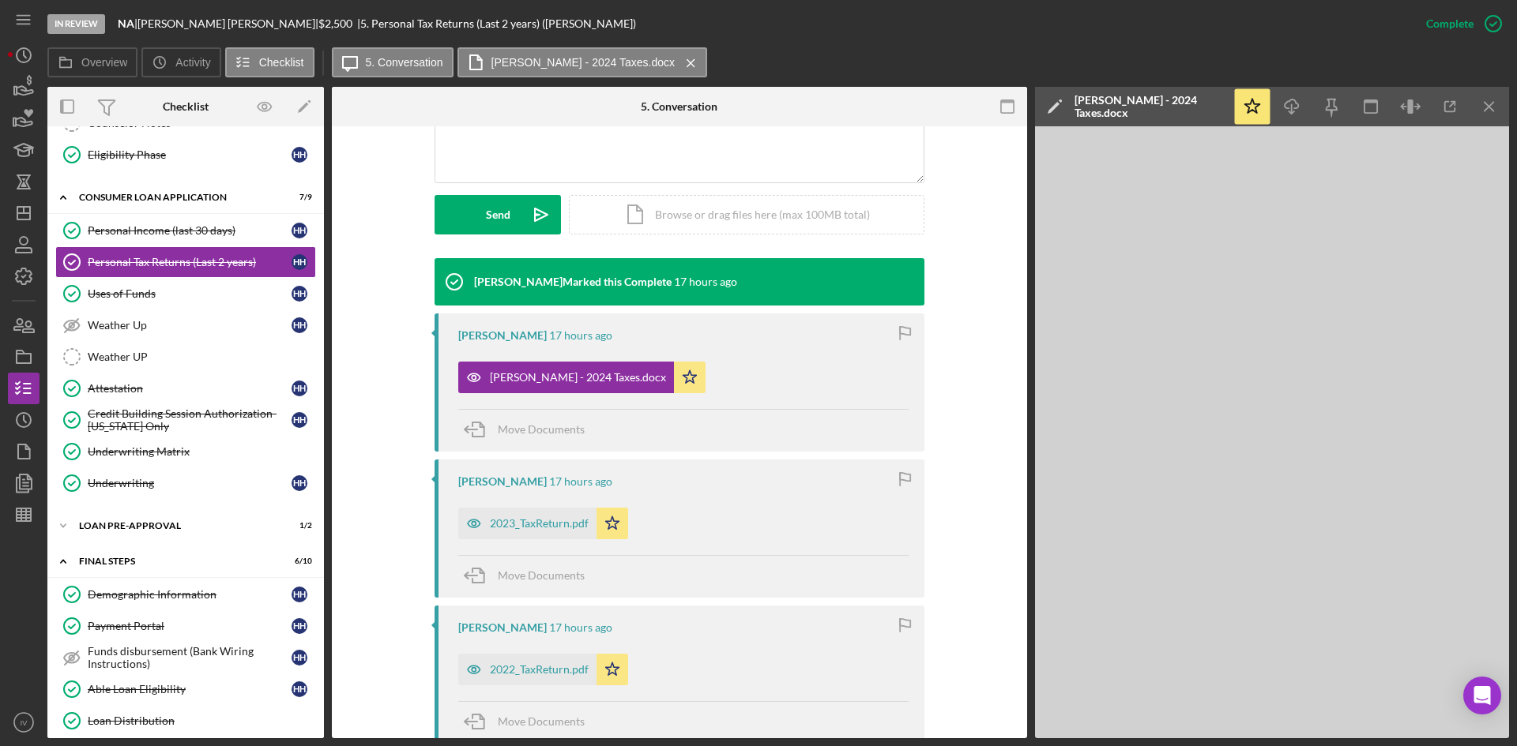
click at [543, 507] on div "2023_TaxReturn.pdf Icon/Star" at bounding box center [547, 519] width 178 height 39
click at [516, 530] on div "2023_TaxReturn.pdf" at bounding box center [539, 523] width 99 height 13
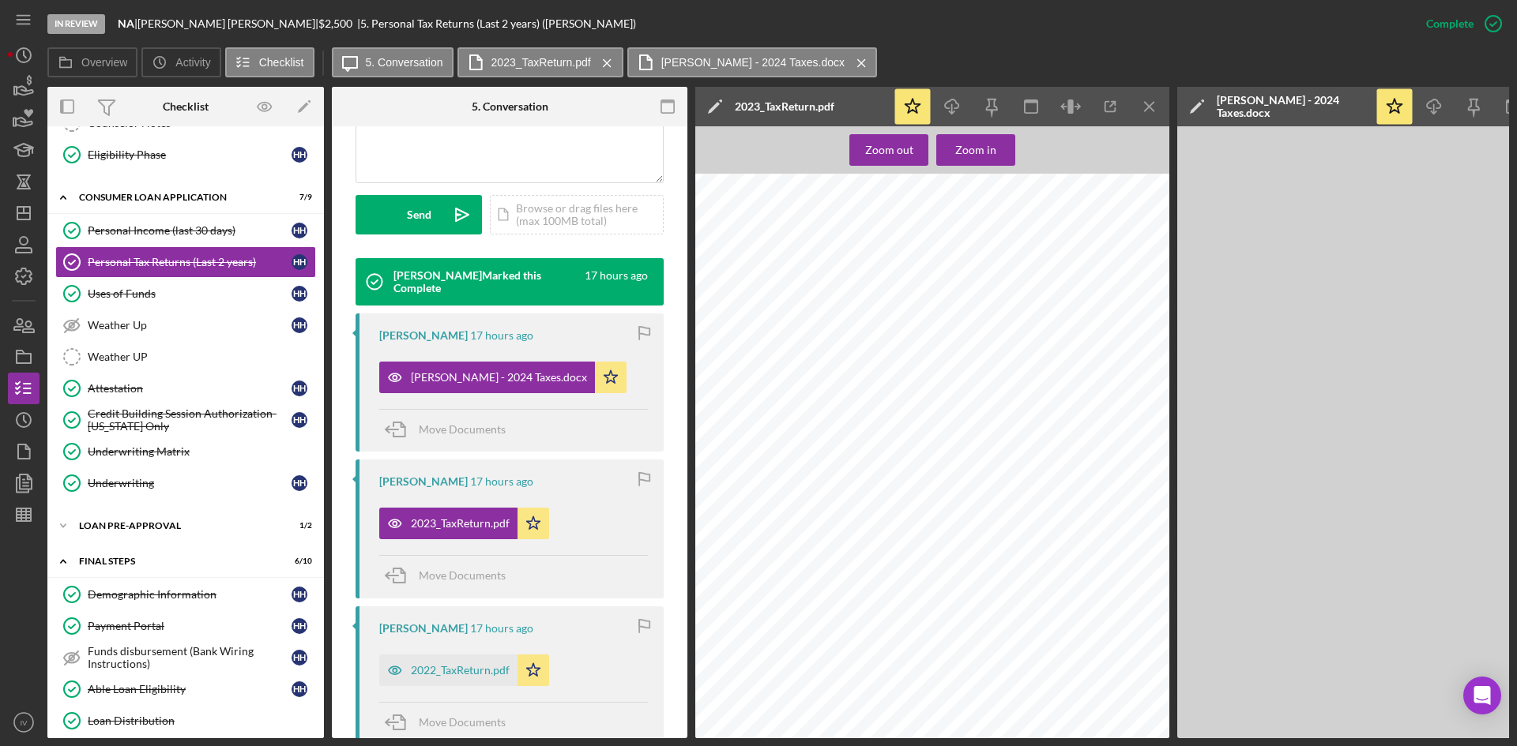
scroll to position [1817, 0]
click at [209, 414] on div "Credit Building Session Authorization- [US_STATE] Only" at bounding box center [190, 420] width 204 height 25
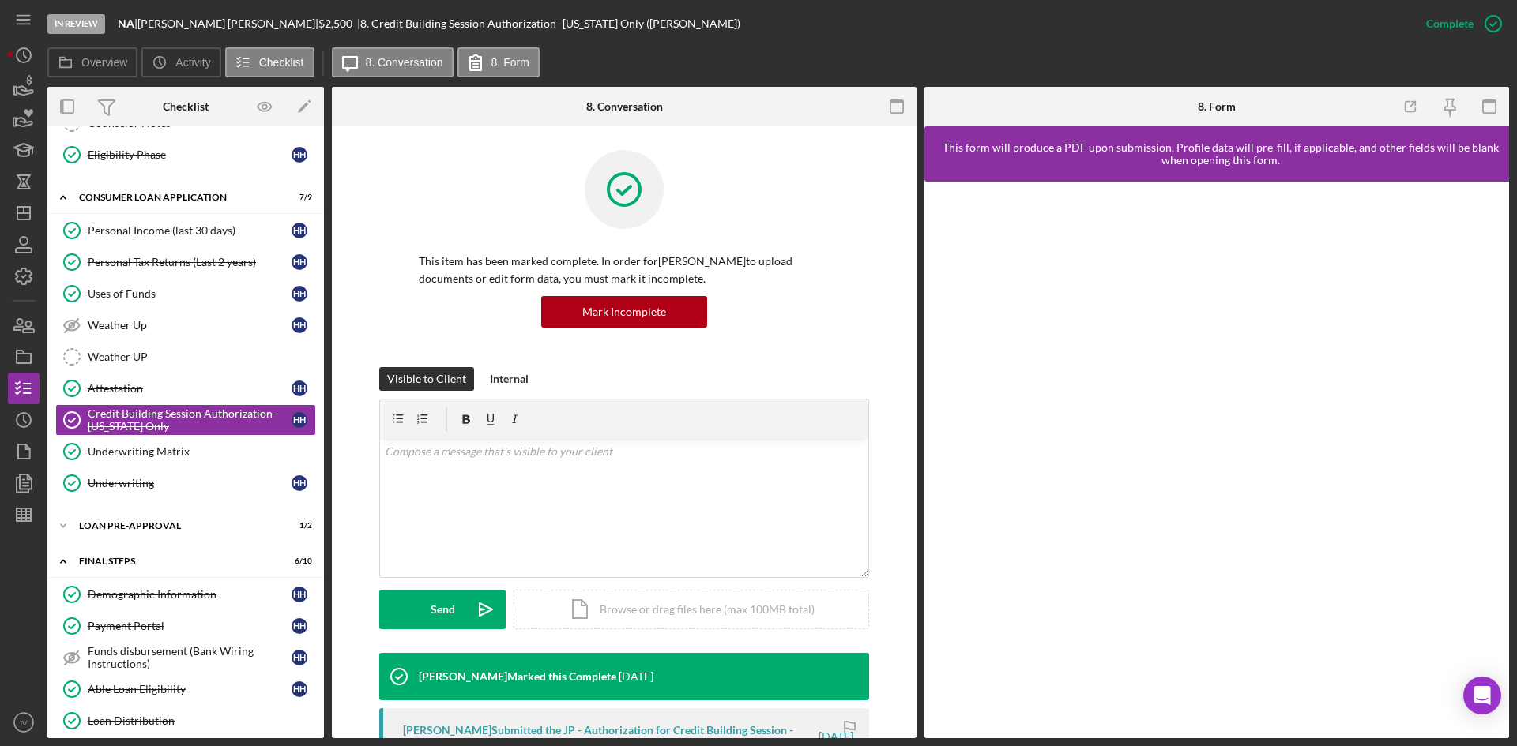
scroll to position [316, 0]
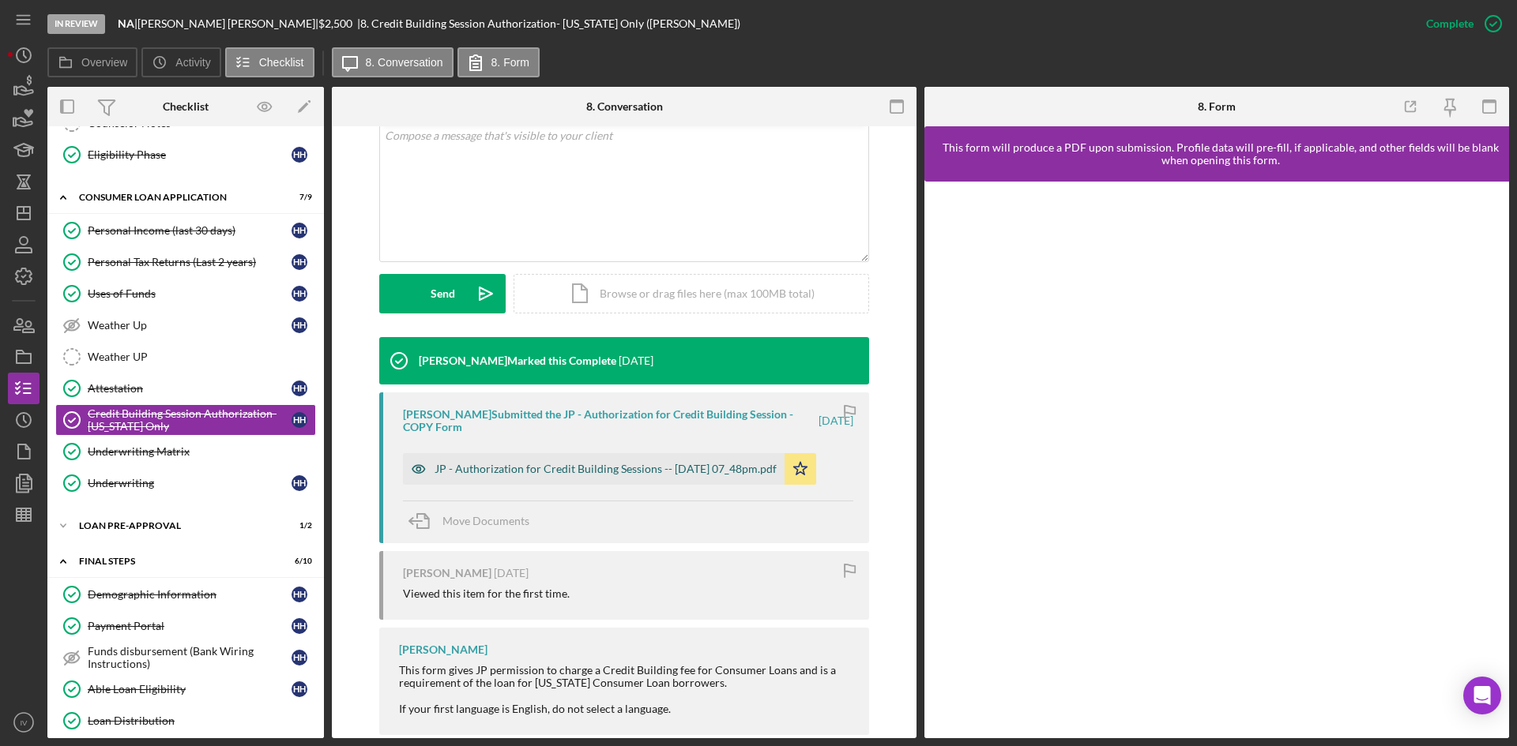
click at [620, 476] on div "JP - Authorization for Credit Building Sessions -- [DATE] 07_48pm.pdf" at bounding box center [594, 469] width 382 height 32
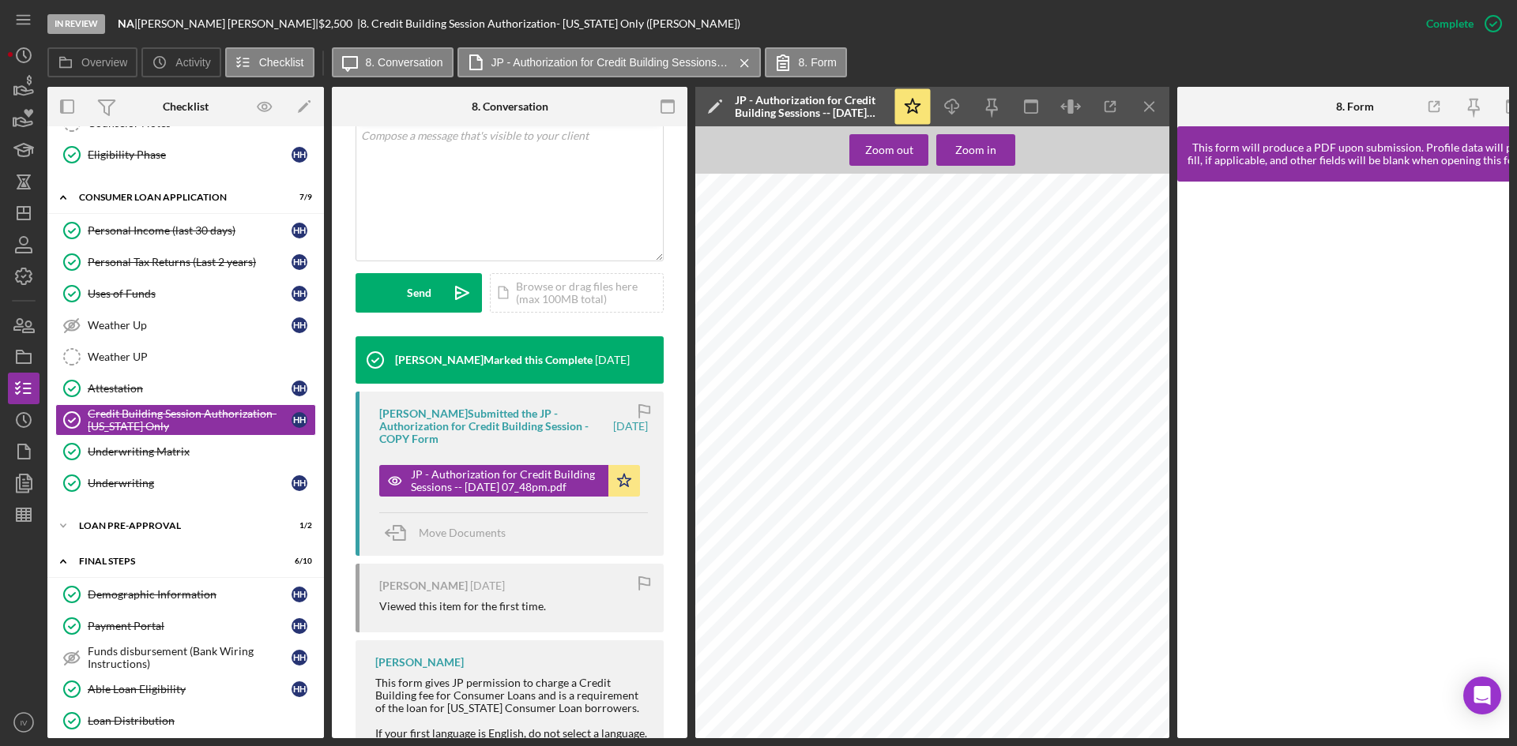
drag, startPoint x: 179, startPoint y: 235, endPoint x: 613, endPoint y: 316, distance: 441.1
click at [179, 235] on div "Personal Income (last 30 days)" at bounding box center [190, 230] width 204 height 13
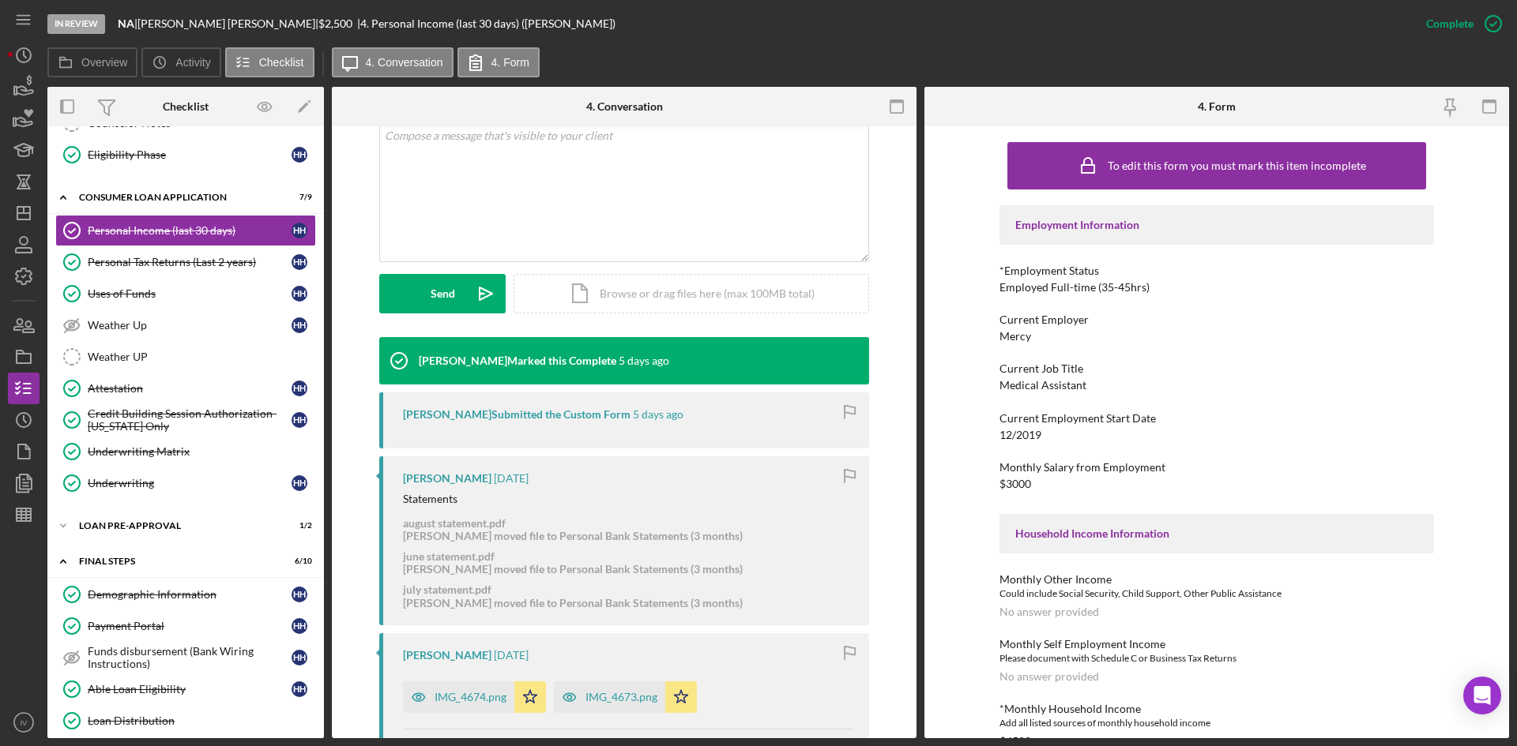
scroll to position [395, 0]
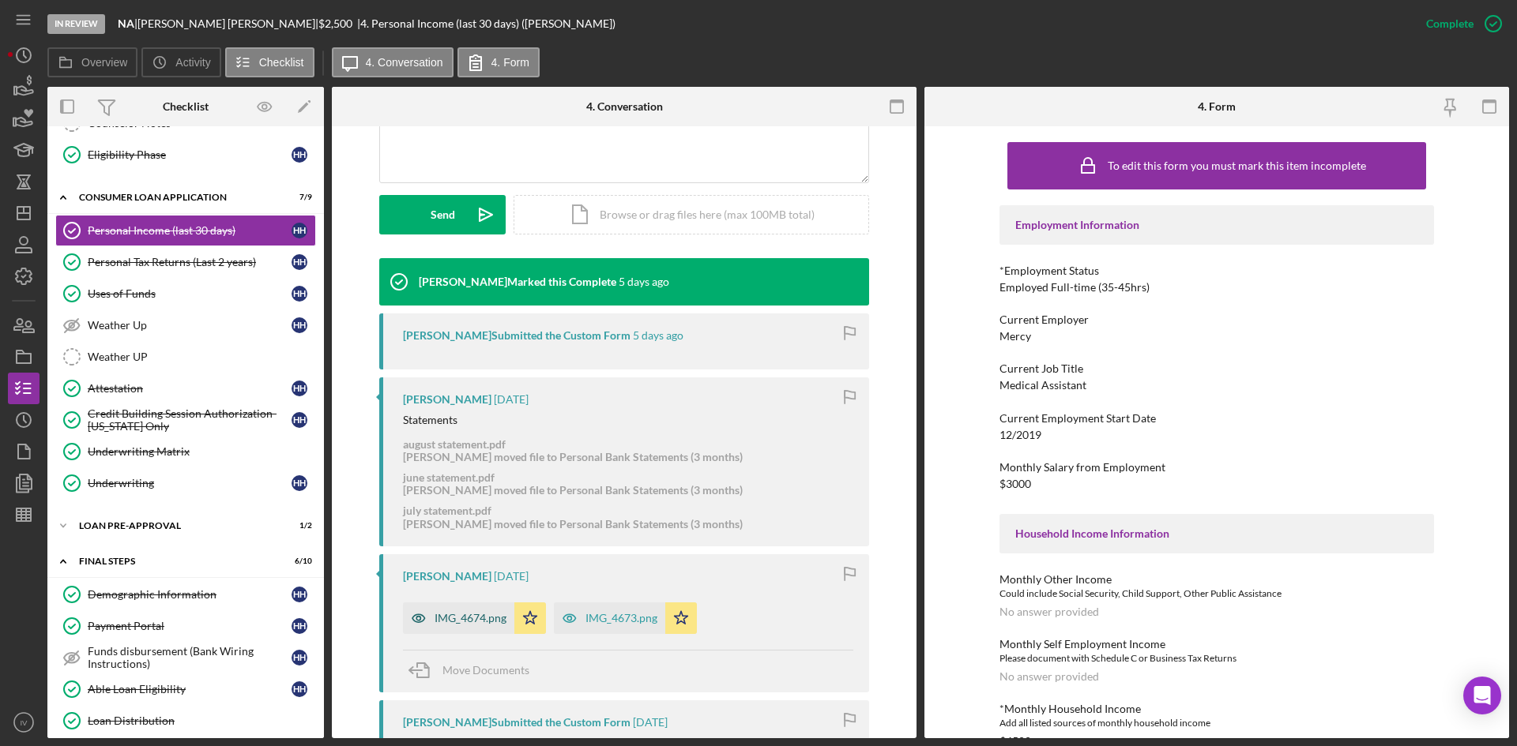
click at [451, 622] on div "IMG_4674.png" at bounding box center [470, 618] width 72 height 13
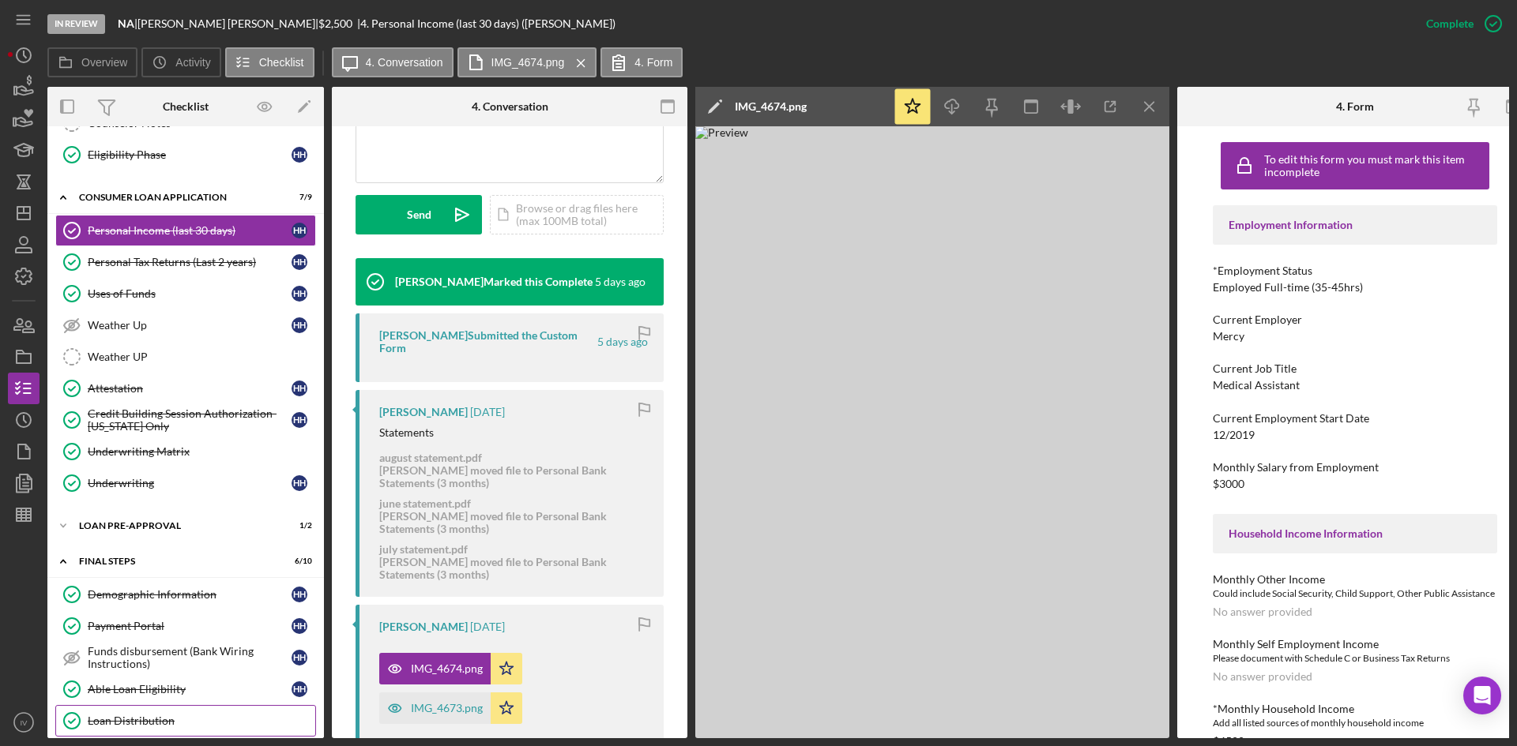
scroll to position [370, 0]
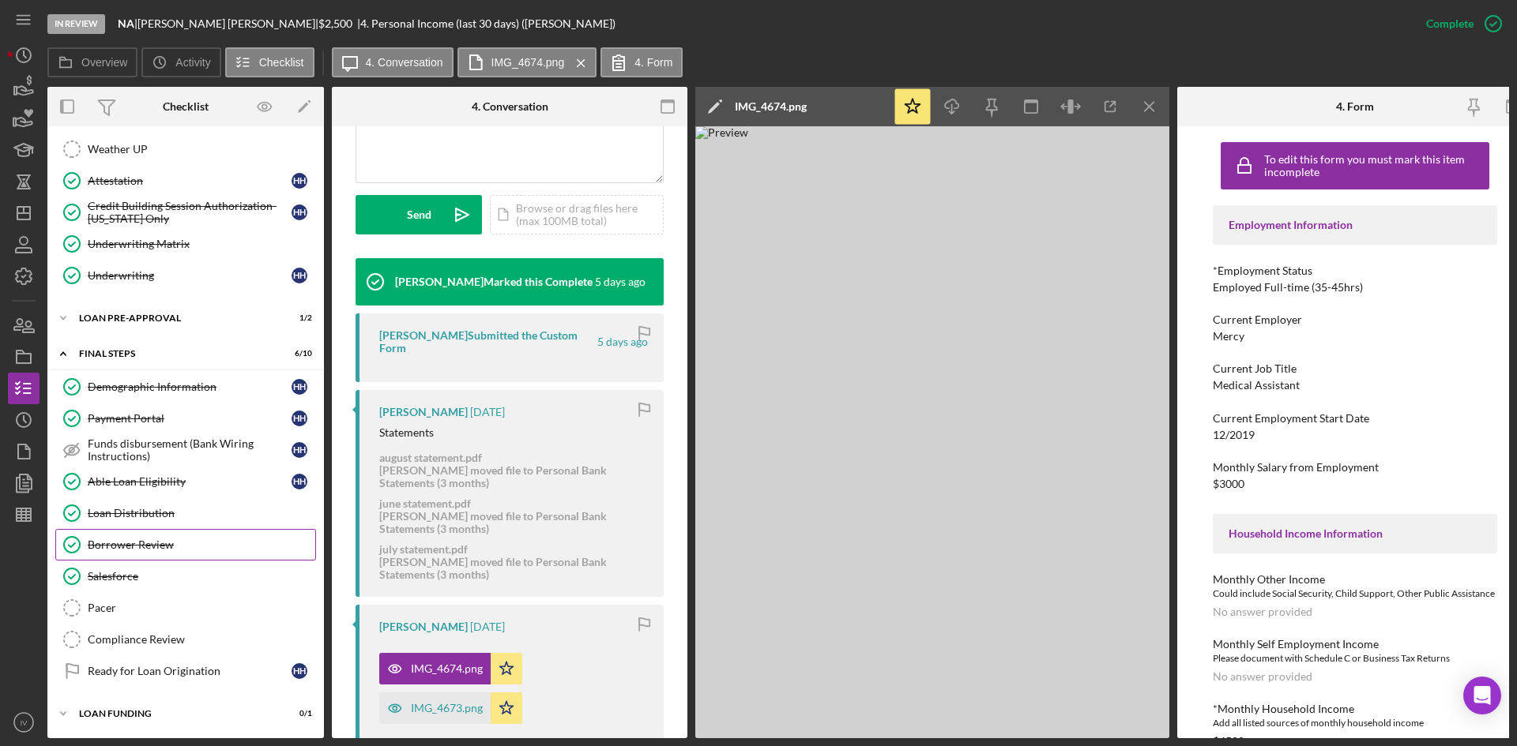
drag, startPoint x: 140, startPoint y: 539, endPoint x: 254, endPoint y: 504, distance: 119.2
click at [140, 539] on div "Borrower Review" at bounding box center [201, 545] width 227 height 13
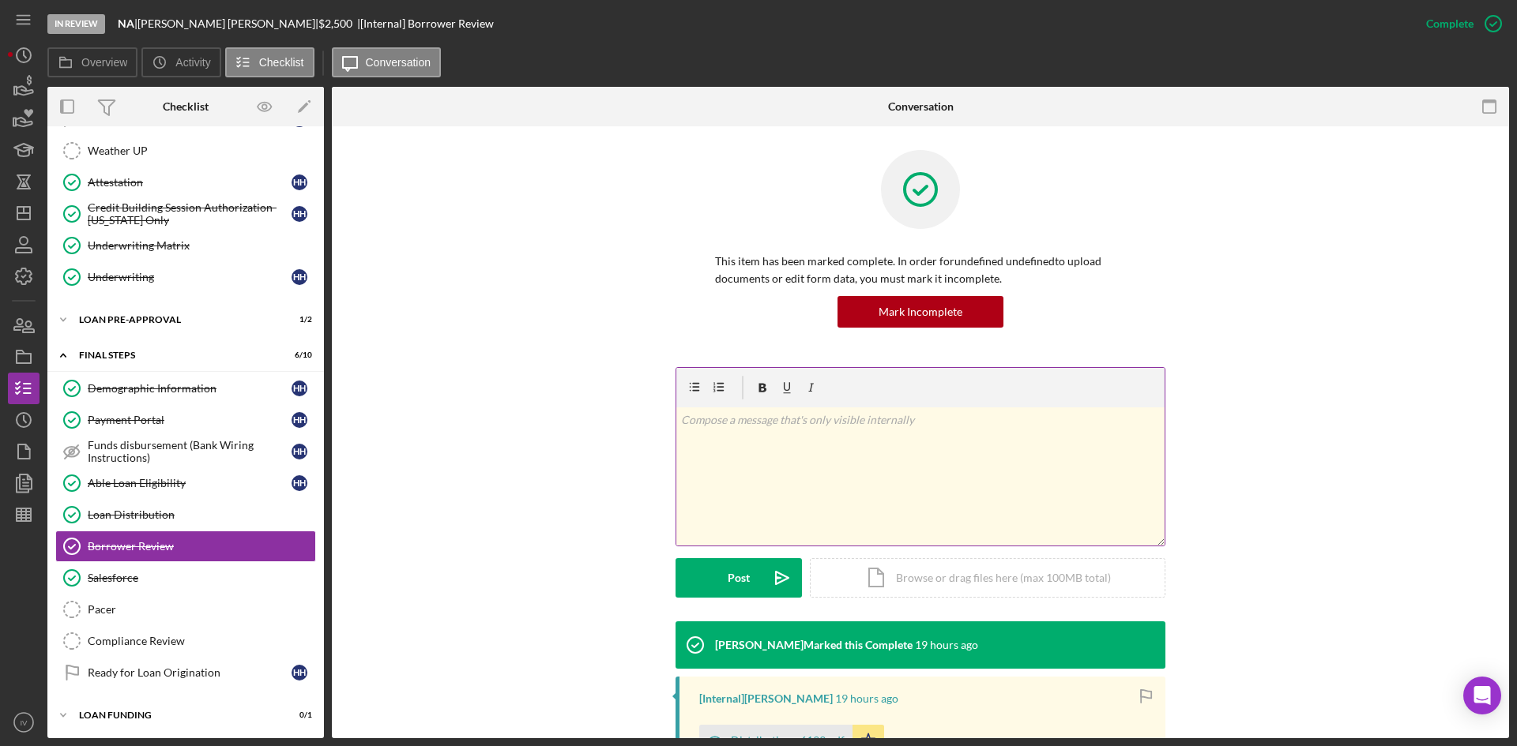
scroll to position [224, 0]
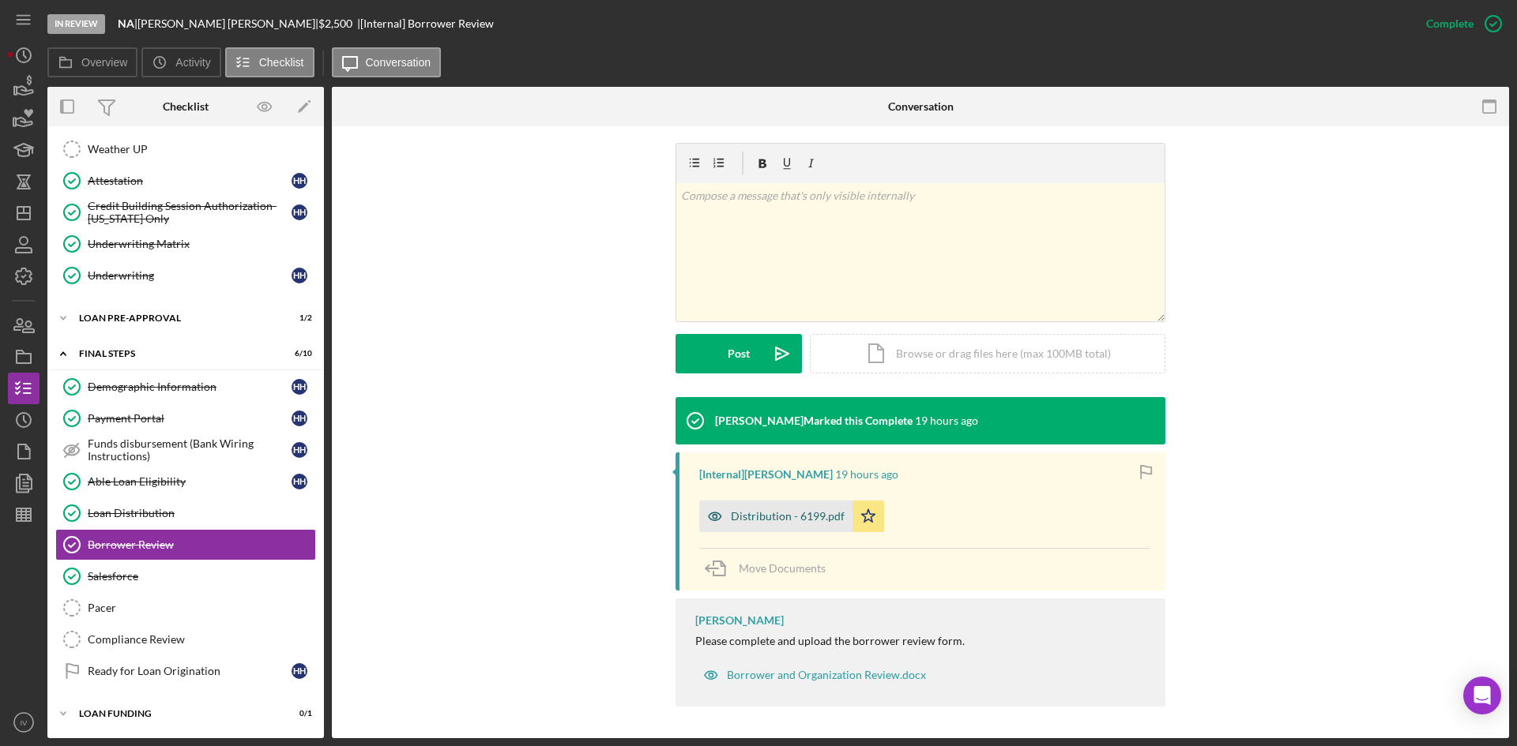
click at [748, 515] on div "Distribution - 6199.pdf" at bounding box center [788, 516] width 114 height 13
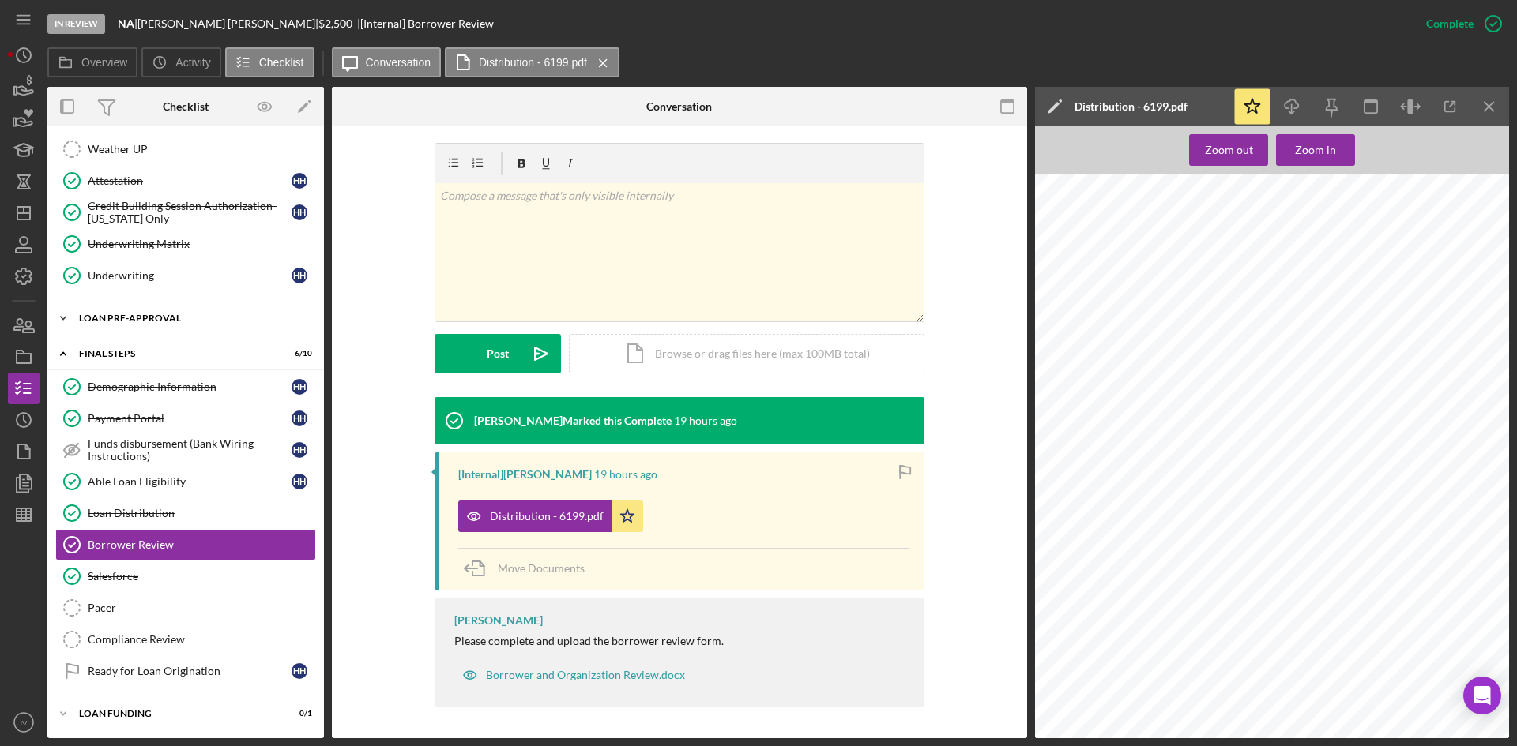
click at [160, 318] on div "Loan Pre-Approval" at bounding box center [191, 318] width 225 height 9
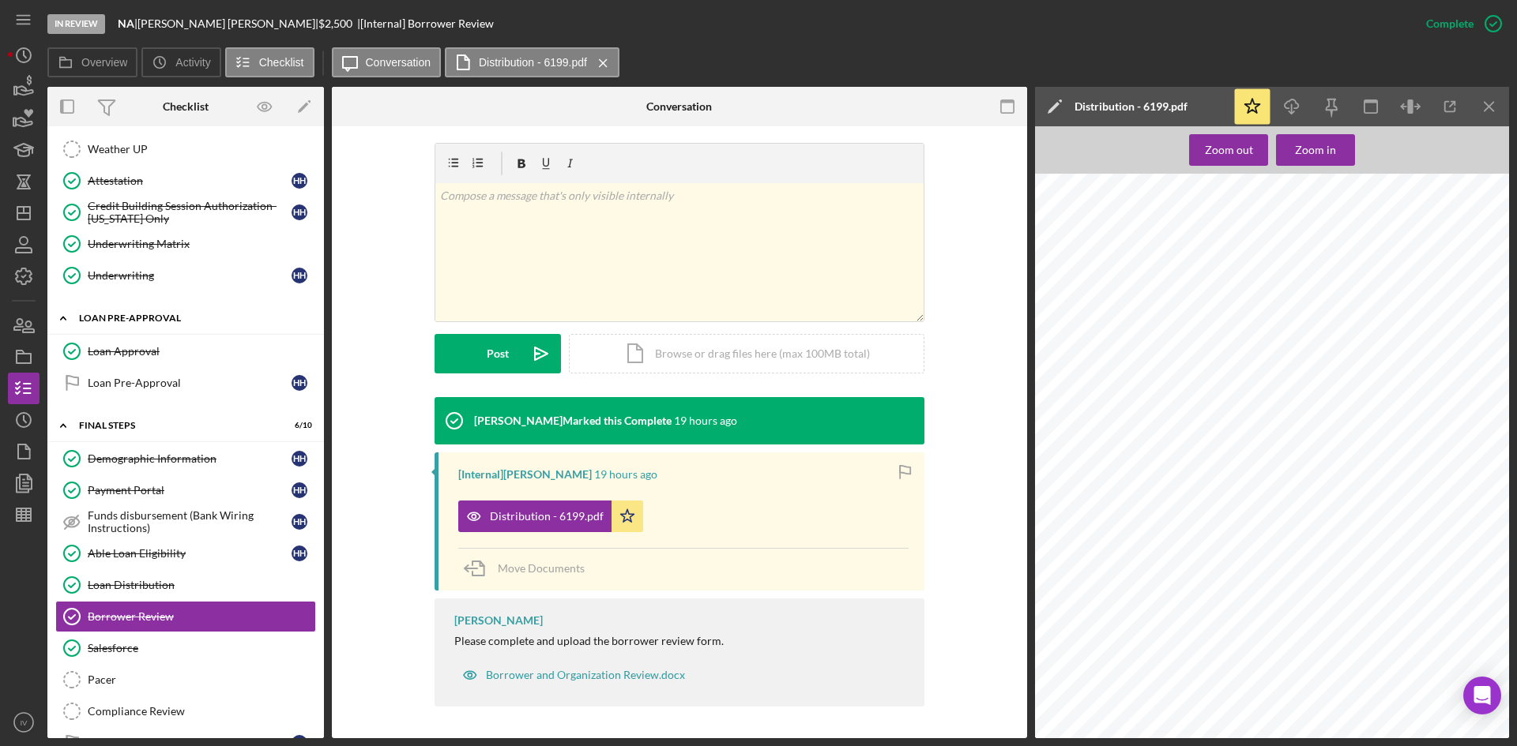
click at [91, 317] on div "Loan Pre-Approval" at bounding box center [191, 318] width 225 height 9
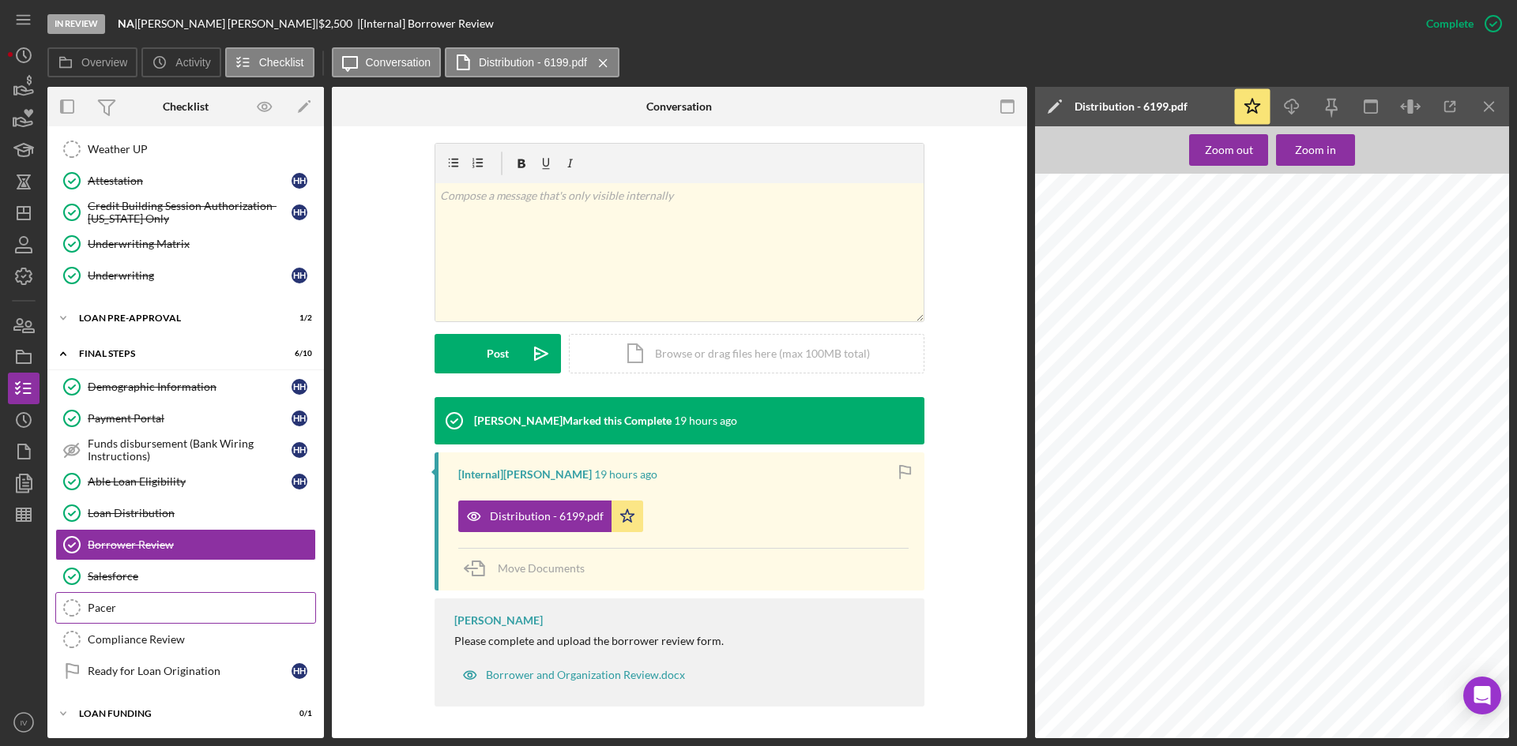
scroll to position [208, 0]
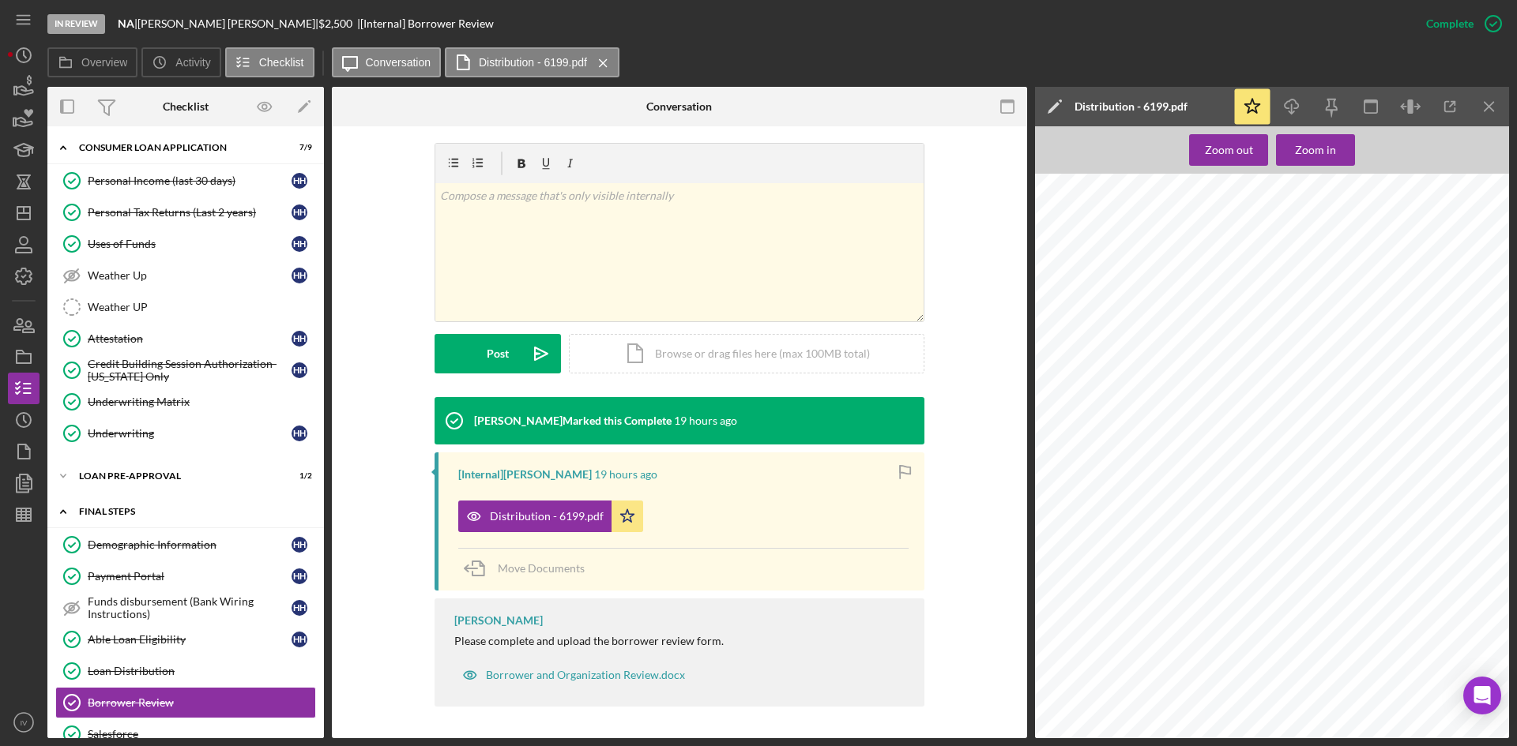
click at [100, 506] on div "Icon/Expander FINAL STEPS 6 / 10" at bounding box center [185, 512] width 276 height 32
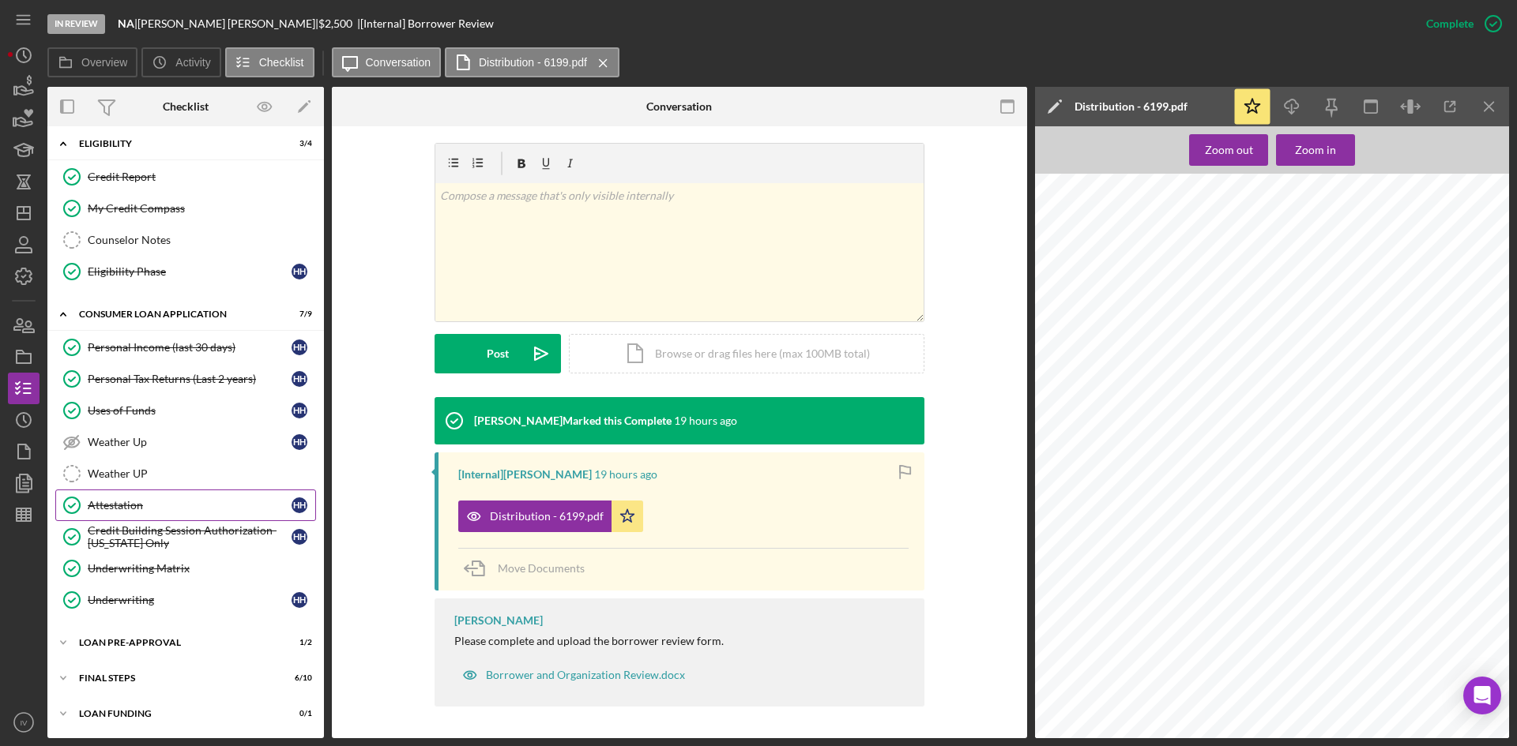
scroll to position [41, 0]
click at [109, 678] on div "FINAL STEPS" at bounding box center [191, 678] width 225 height 9
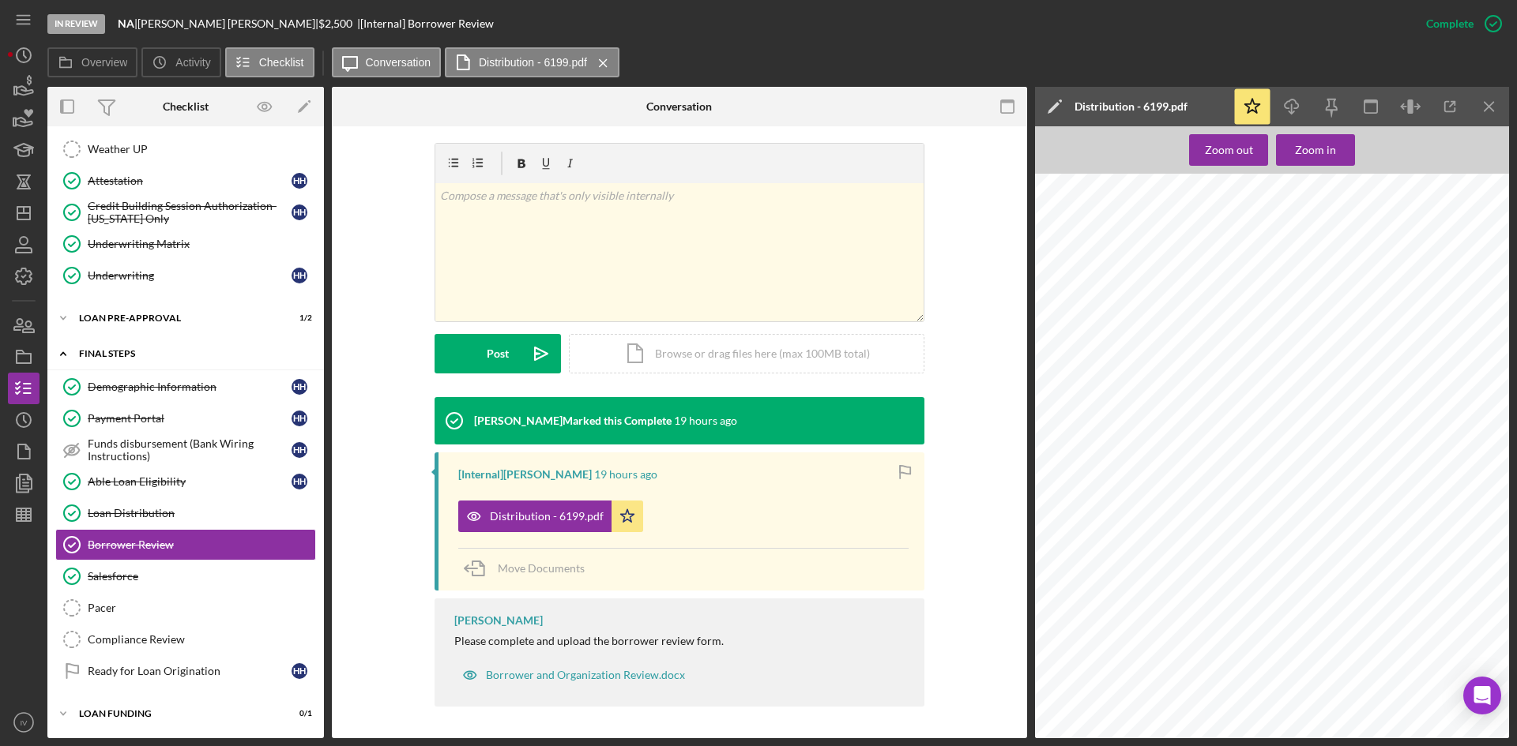
click at [96, 354] on div "FINAL STEPS" at bounding box center [191, 353] width 225 height 9
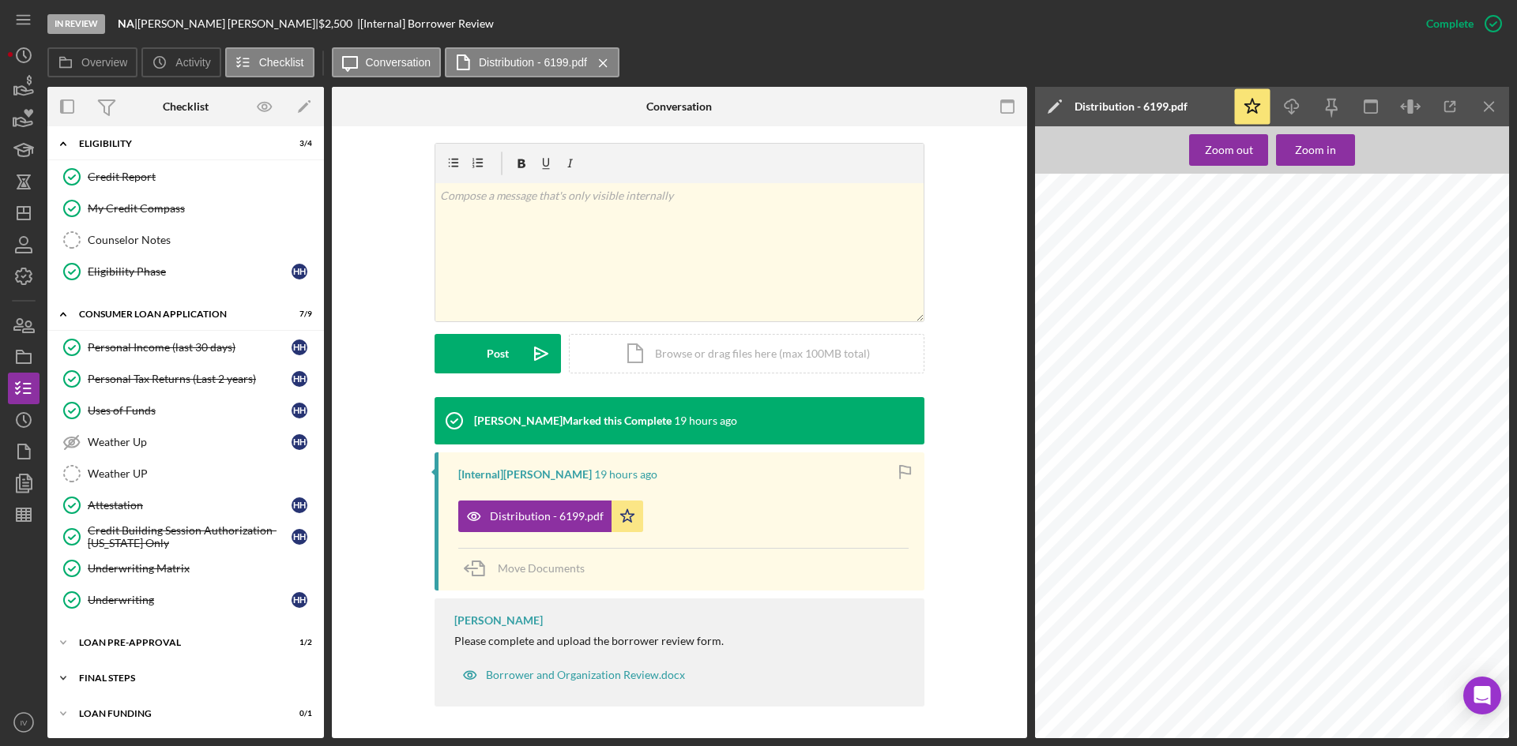
scroll to position [41, 0]
click at [90, 313] on div "Consumer Loan Application" at bounding box center [191, 314] width 225 height 9
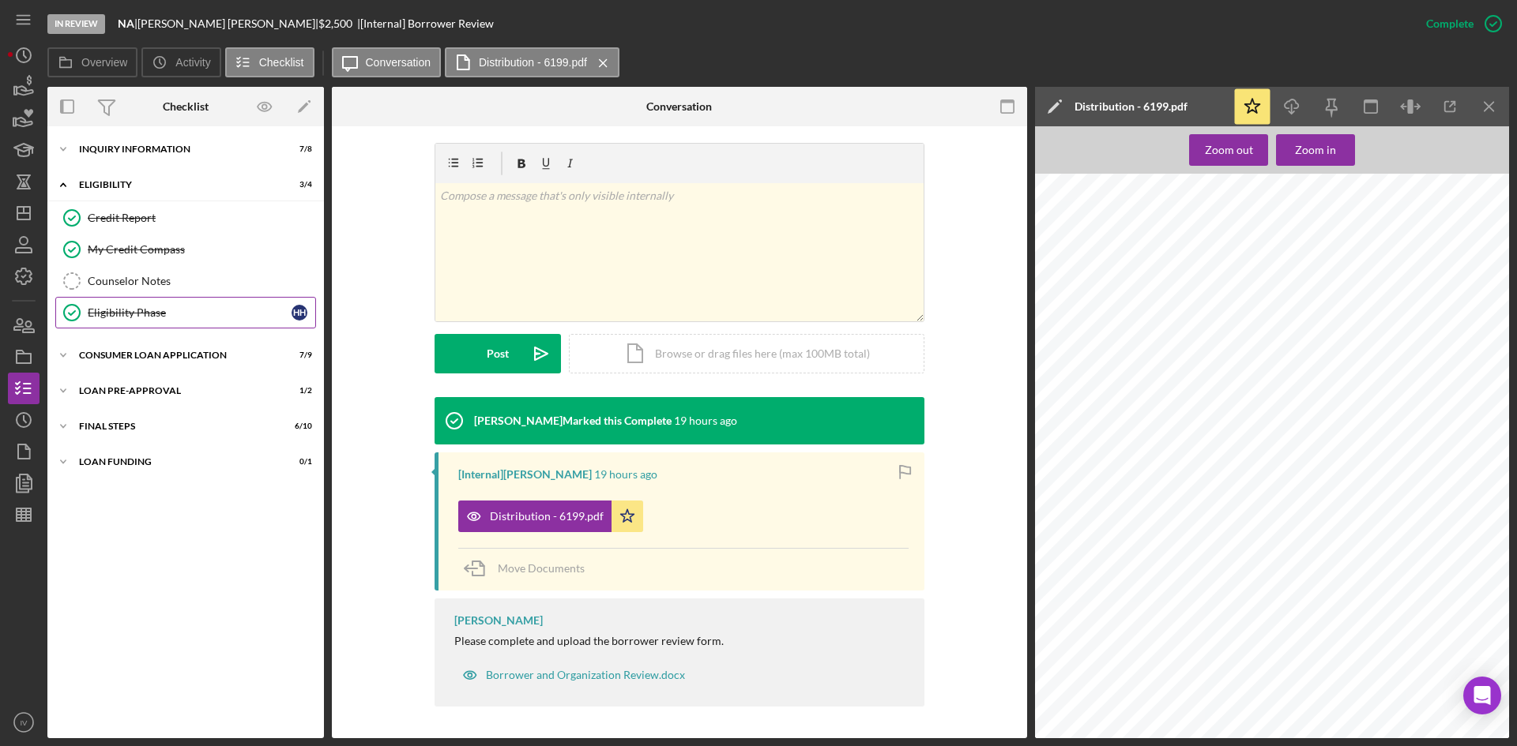
click at [126, 320] on link "Eligibility Phase Eligibility Phase H H" at bounding box center [185, 313] width 261 height 32
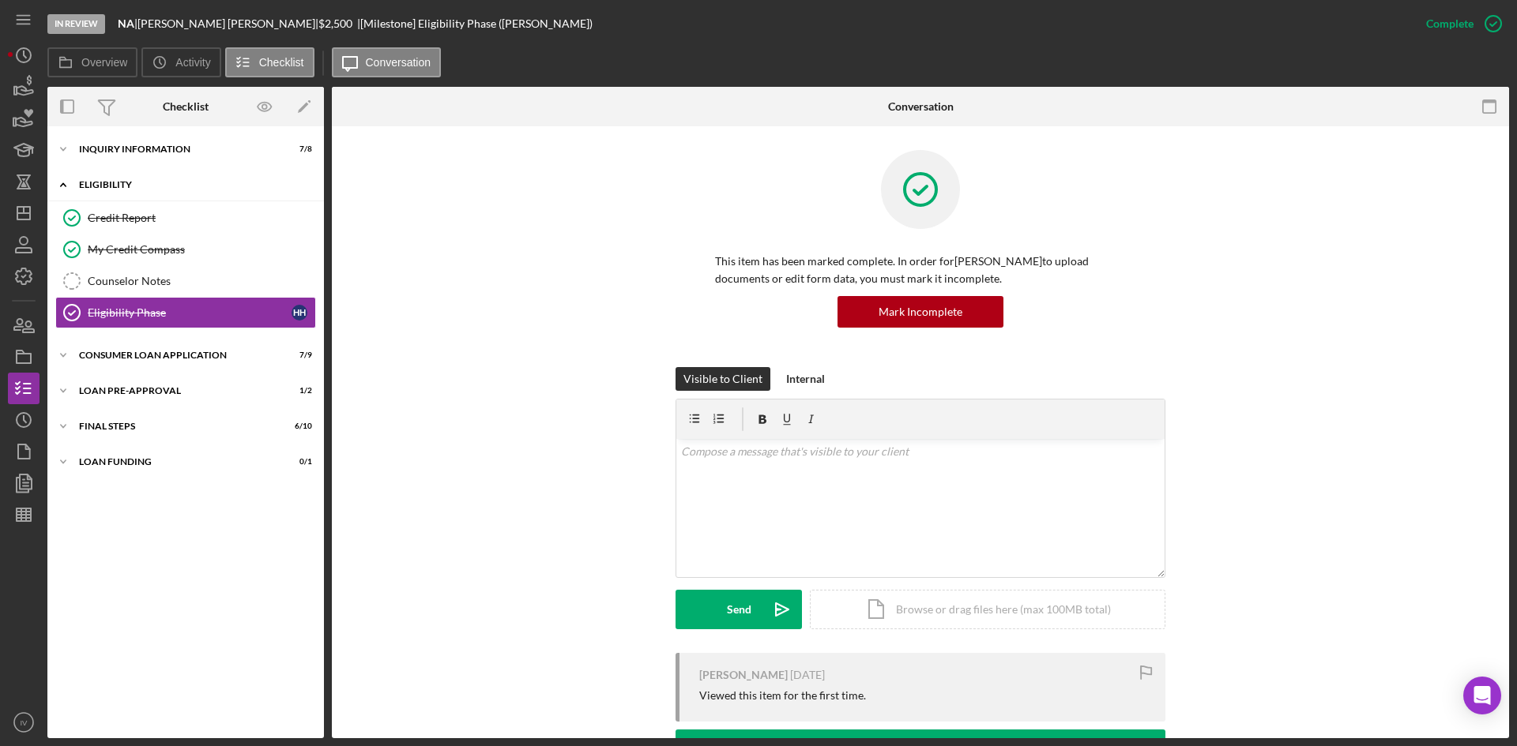
click at [118, 179] on div "Icon/Expander Eligibility 3 / 4" at bounding box center [185, 185] width 276 height 32
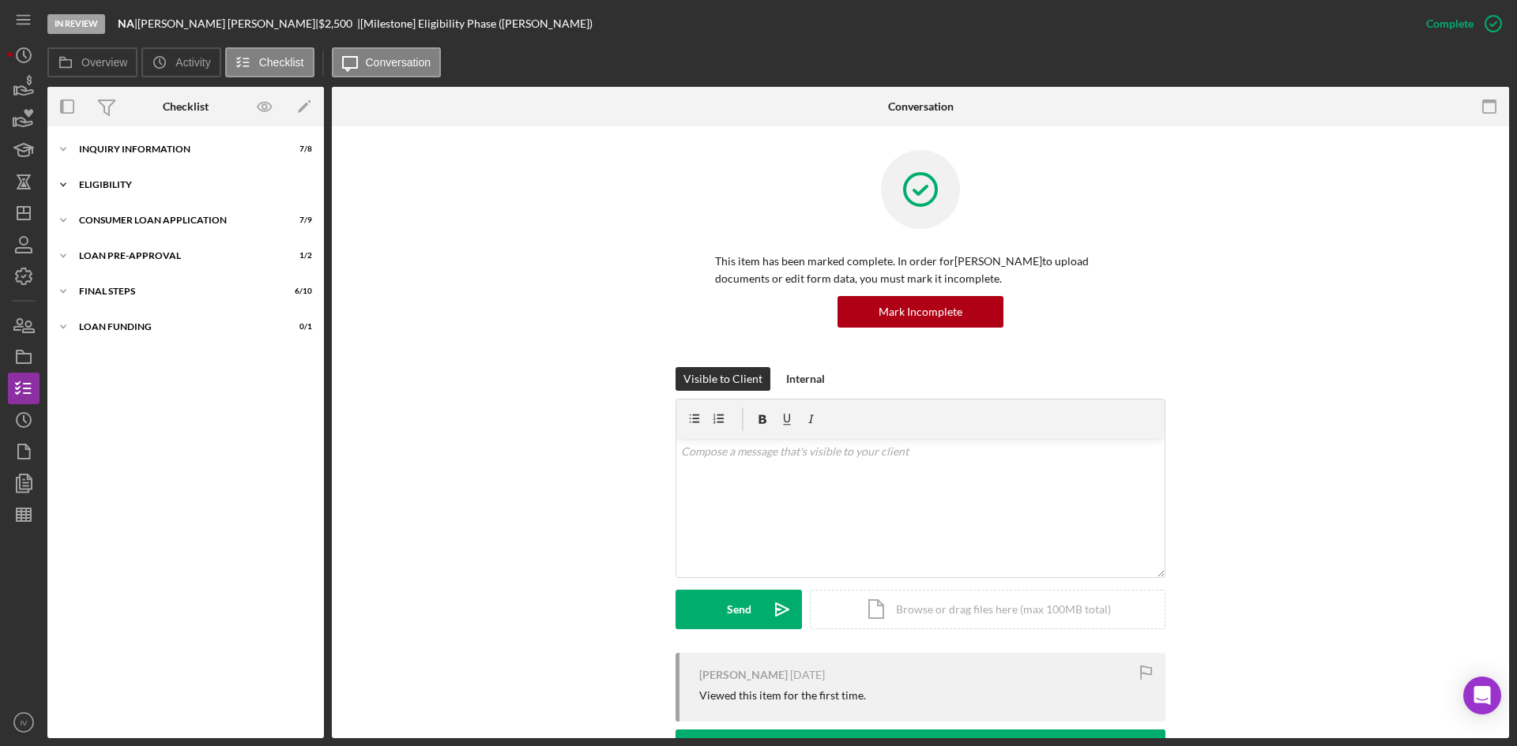
click at [118, 179] on div "Icon/Expander Eligibility 3 / 4" at bounding box center [185, 185] width 276 height 32
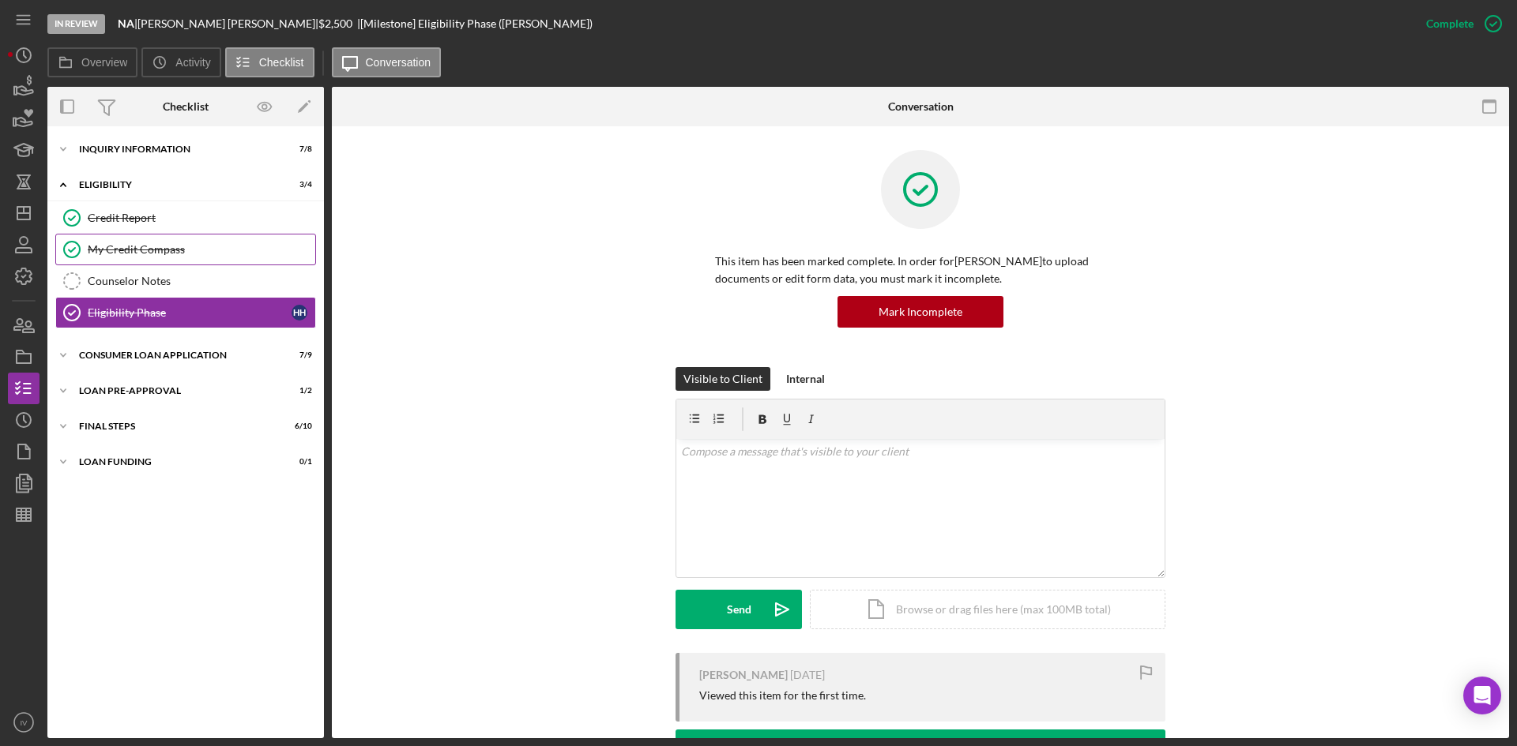
click at [113, 238] on link "My Credit Compass My Credit Compass" at bounding box center [185, 250] width 261 height 32
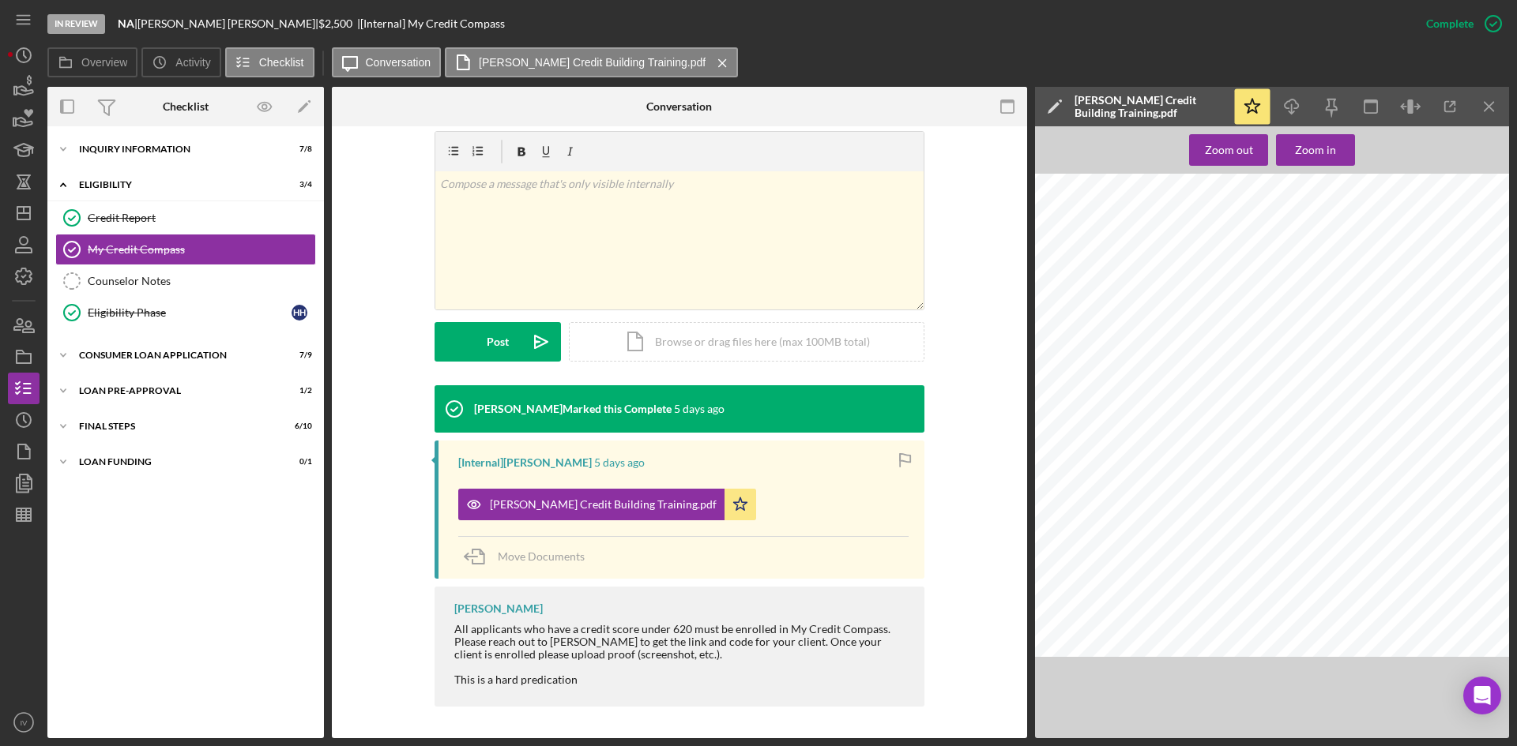
scroll to position [0, 63]
click at [137, 388] on div "Loan Pre-Approval" at bounding box center [191, 390] width 225 height 9
drag, startPoint x: 137, startPoint y: 388, endPoint x: 170, endPoint y: 427, distance: 51.6
click at [164, 424] on div "Loan Approval" at bounding box center [201, 424] width 227 height 13
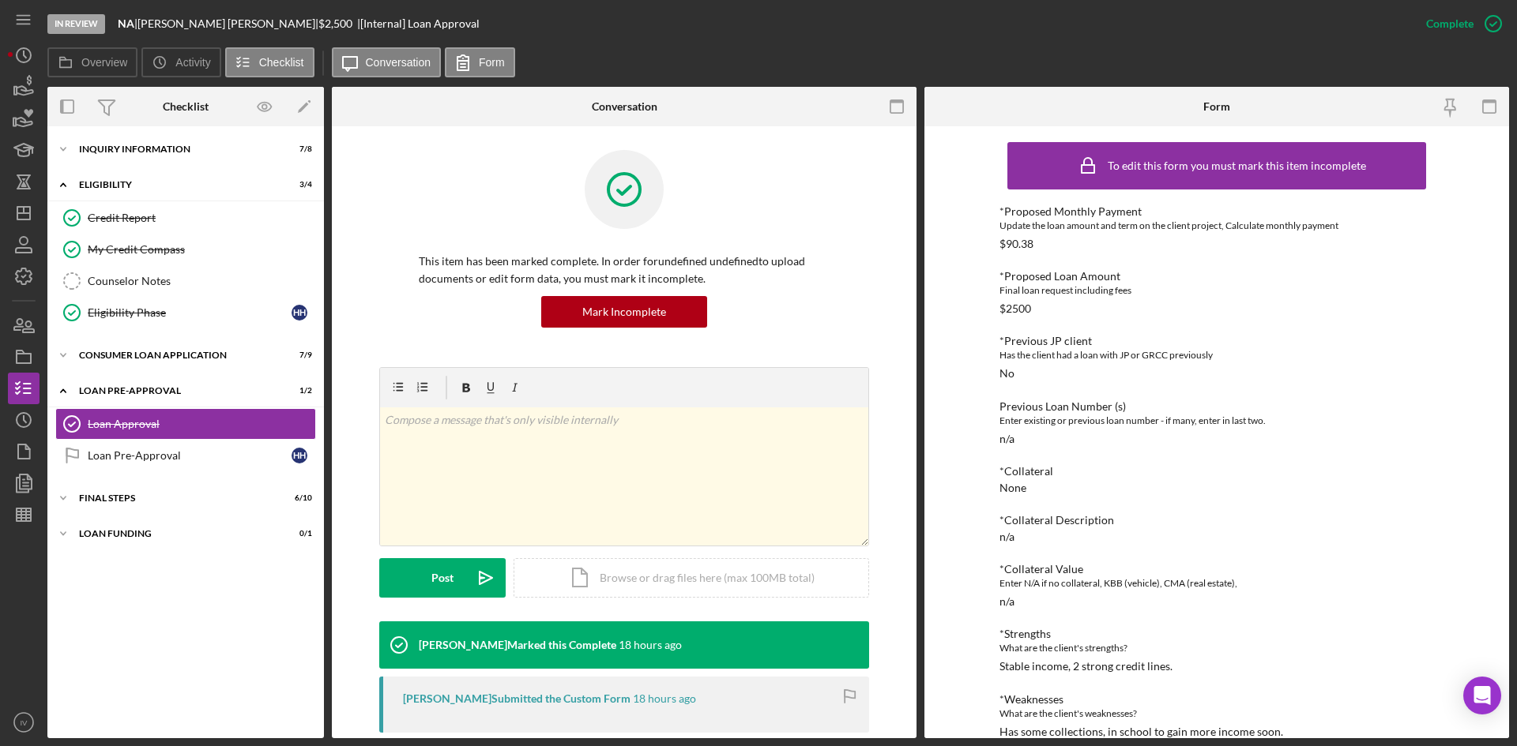
scroll to position [474, 0]
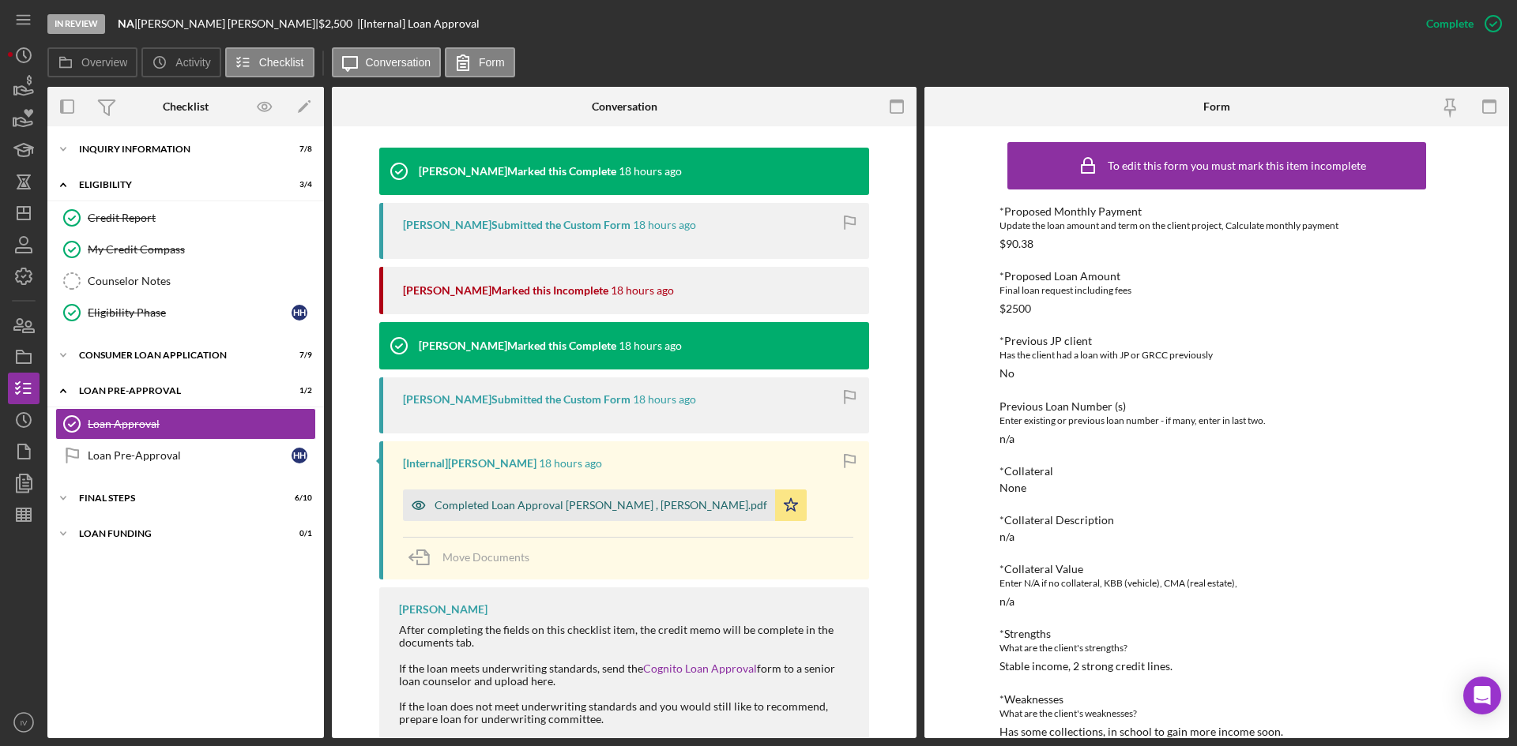
click at [600, 491] on div "Completed Loan Approval [PERSON_NAME] , [PERSON_NAME].pdf" at bounding box center [589, 506] width 372 height 32
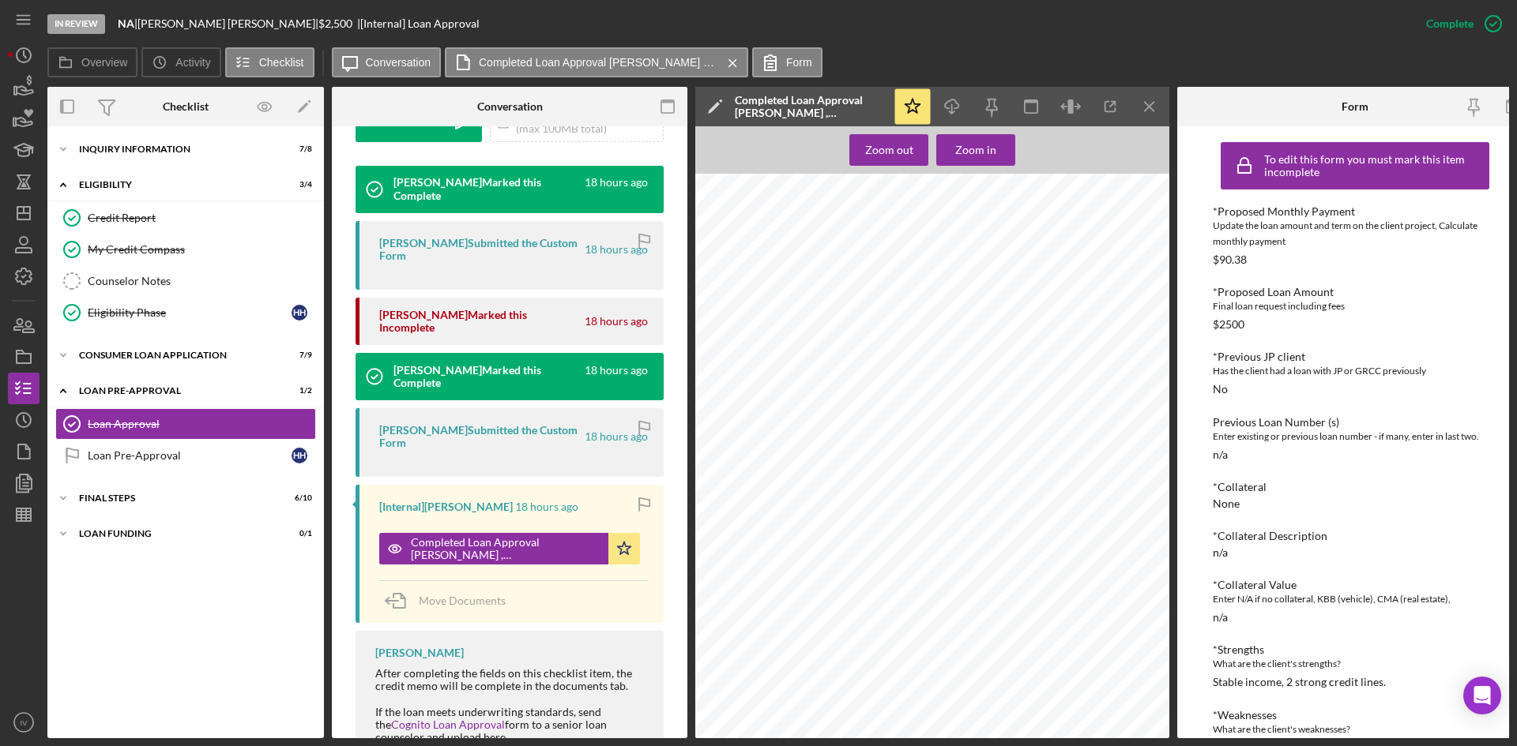
scroll to position [460, 0]
drag, startPoint x: 19, startPoint y: 209, endPoint x: 30, endPoint y: 205, distance: 11.5
click at [19, 209] on icon "Icon/Dashboard" at bounding box center [23, 213] width 39 height 39
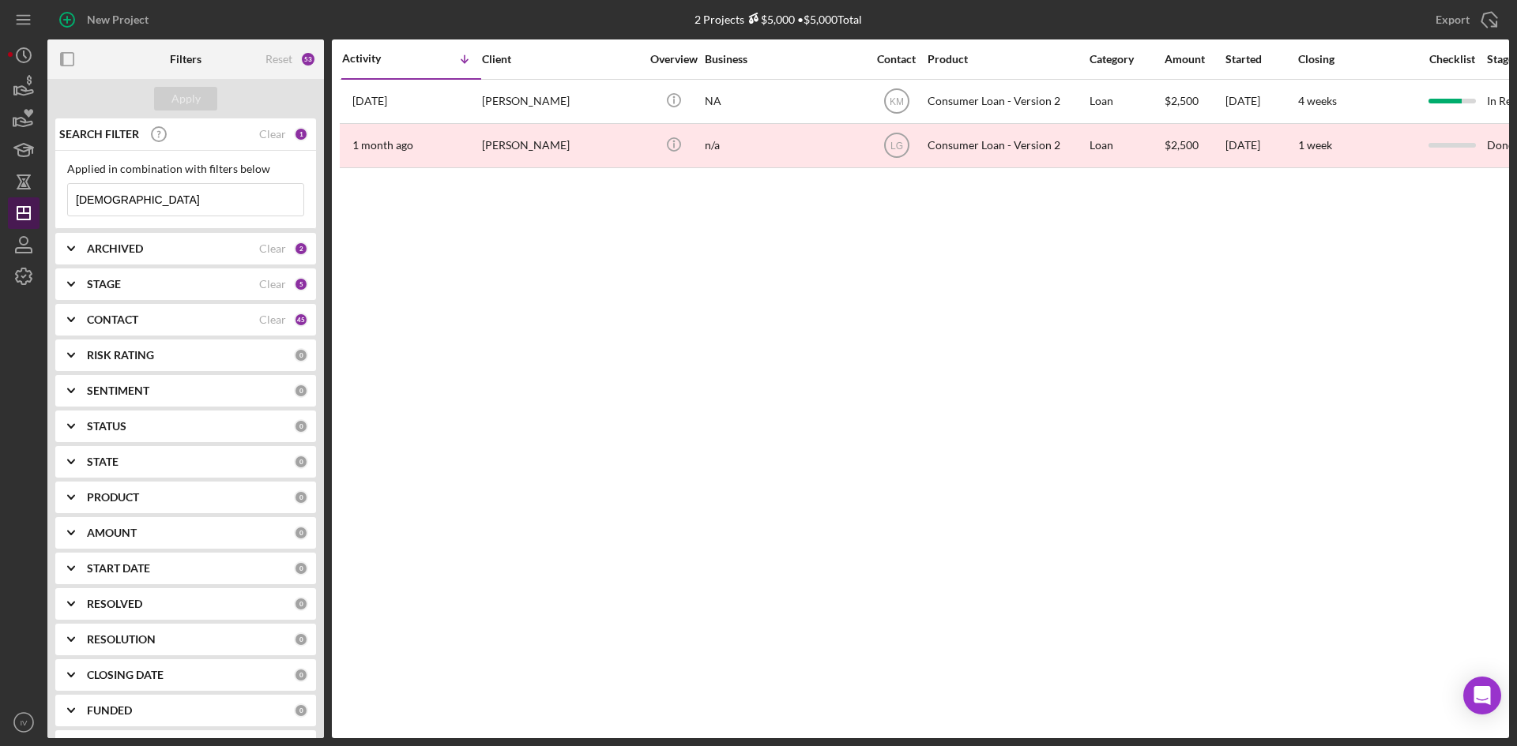
drag, startPoint x: 148, startPoint y: 211, endPoint x: 31, endPoint y: 212, distance: 116.9
click at [31, 212] on div "New Project 2 Projects $5,000 • $5,000 Total [PERSON_NAME] Export Icon/Export F…" at bounding box center [758, 369] width 1501 height 739
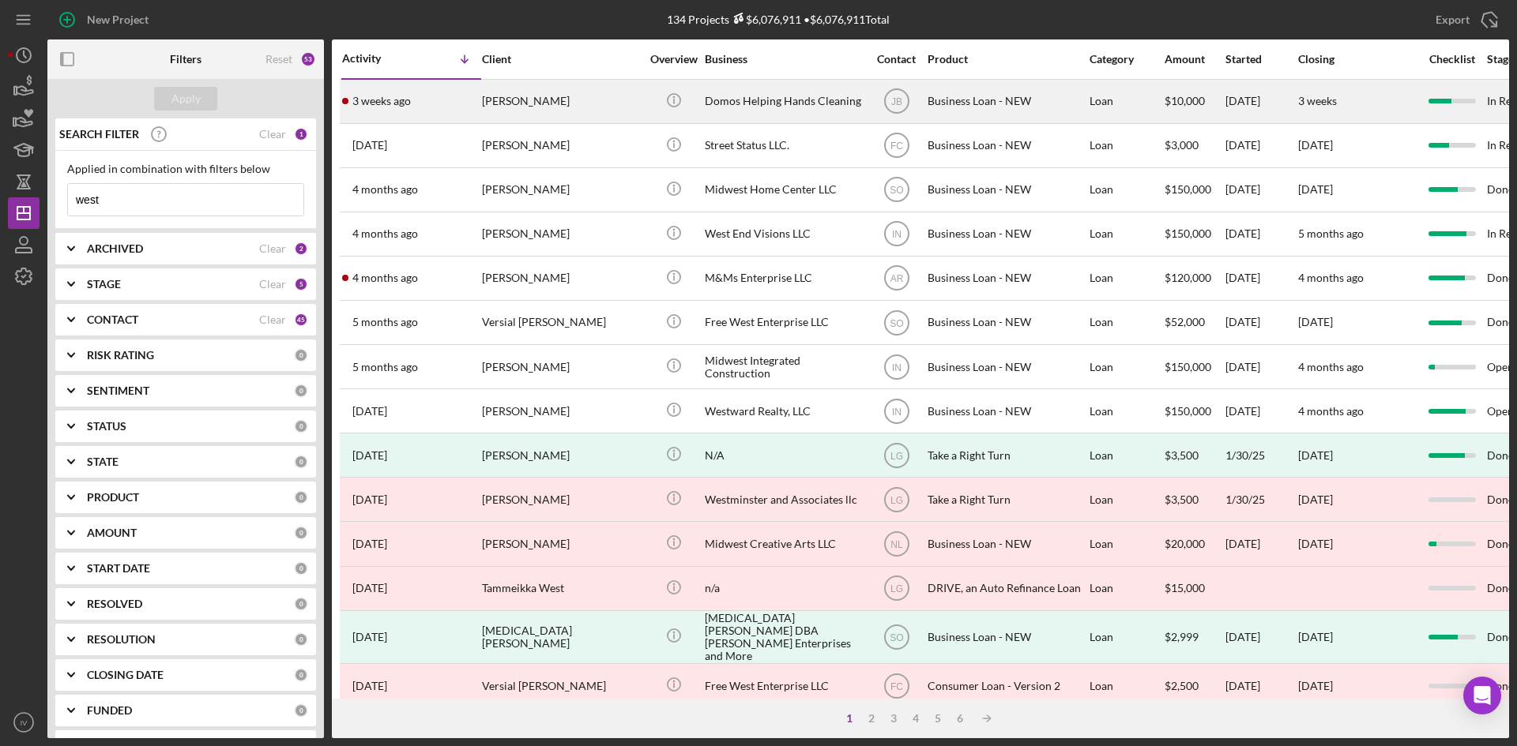
type input "west"
click at [536, 105] on div "[PERSON_NAME]" at bounding box center [561, 102] width 158 height 42
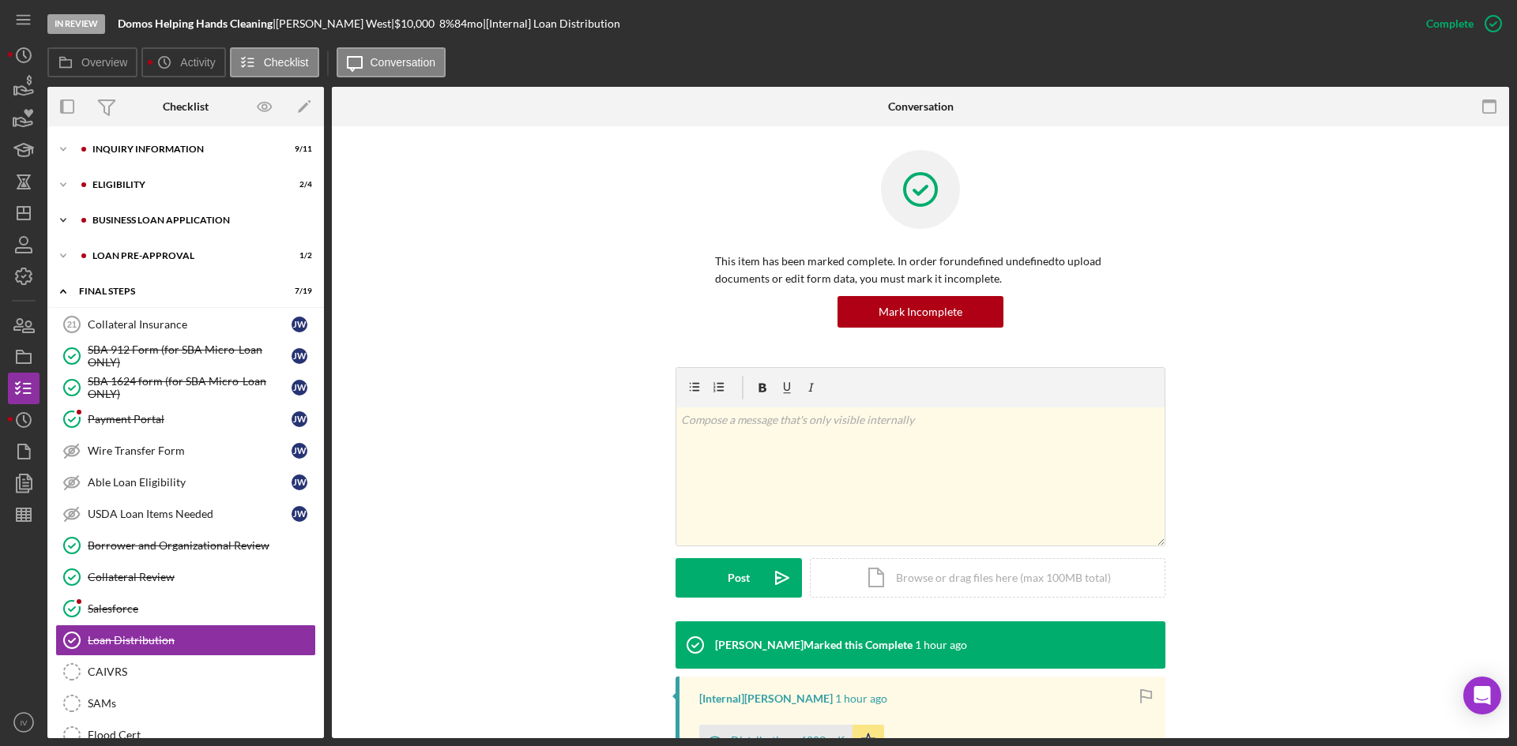
drag, startPoint x: 116, startPoint y: 220, endPoint x: 121, endPoint y: 231, distance: 11.3
click at [116, 220] on div "BUSINESS LOAN APPLICATION" at bounding box center [198, 220] width 212 height 9
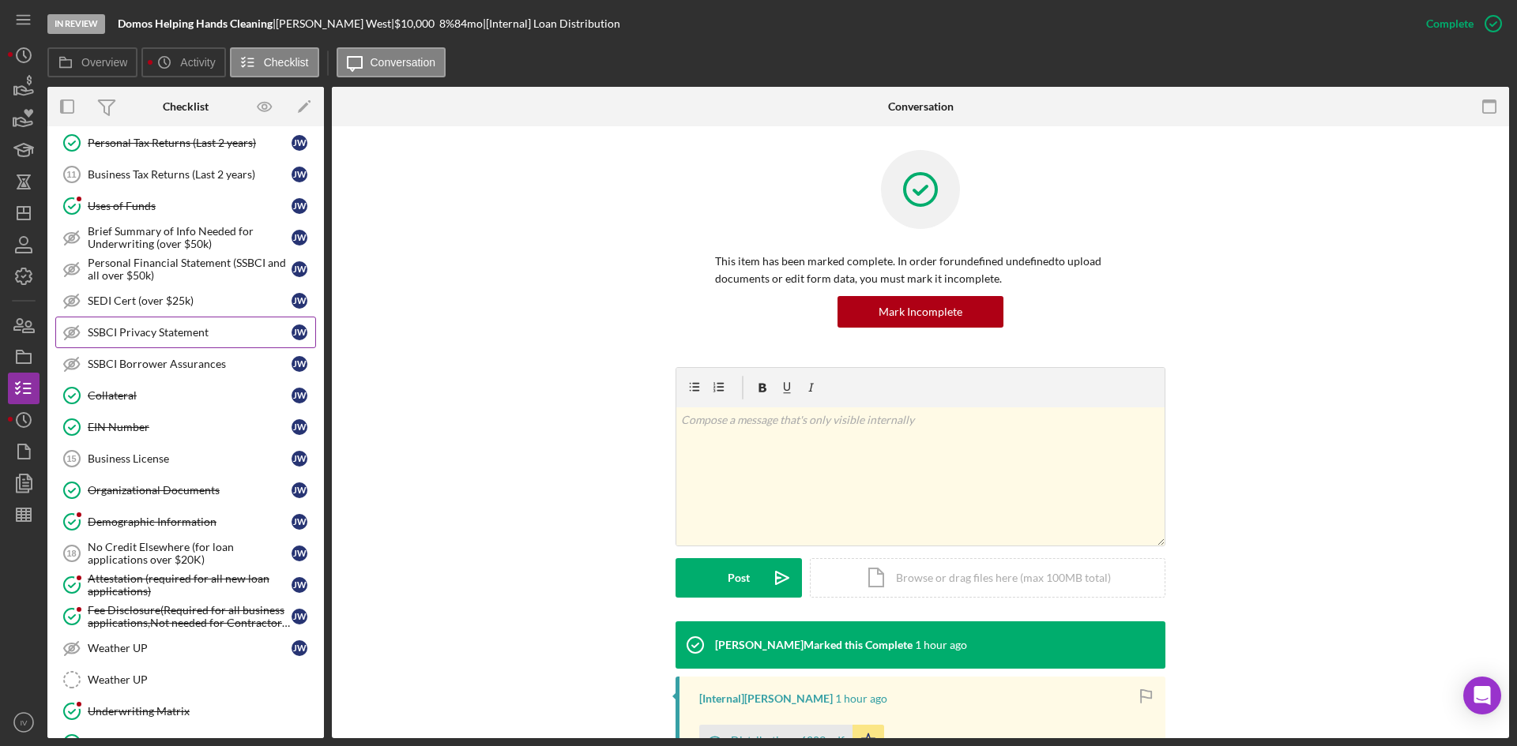
scroll to position [316, 0]
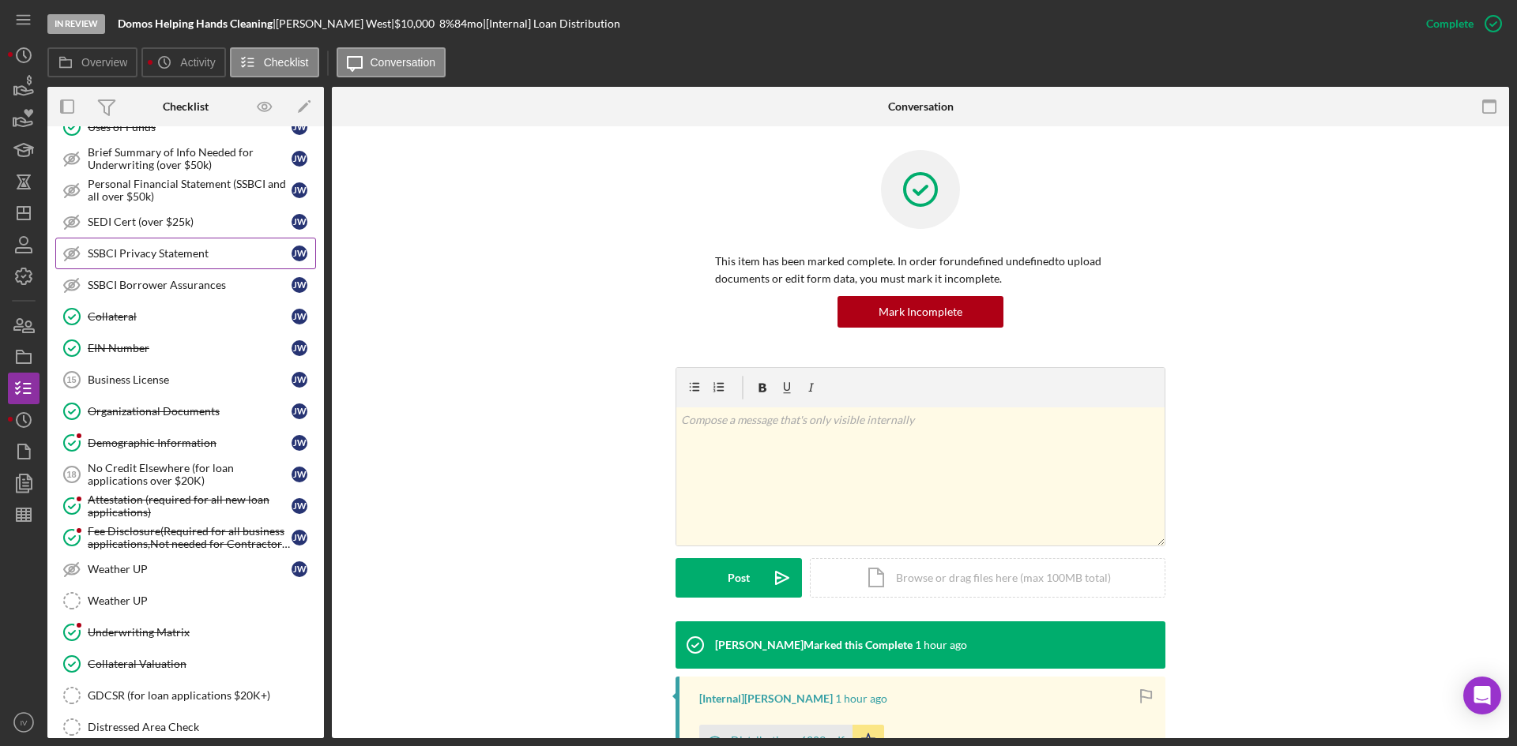
click at [164, 501] on div "Attestation (required for all new loan applications)" at bounding box center [190, 506] width 204 height 25
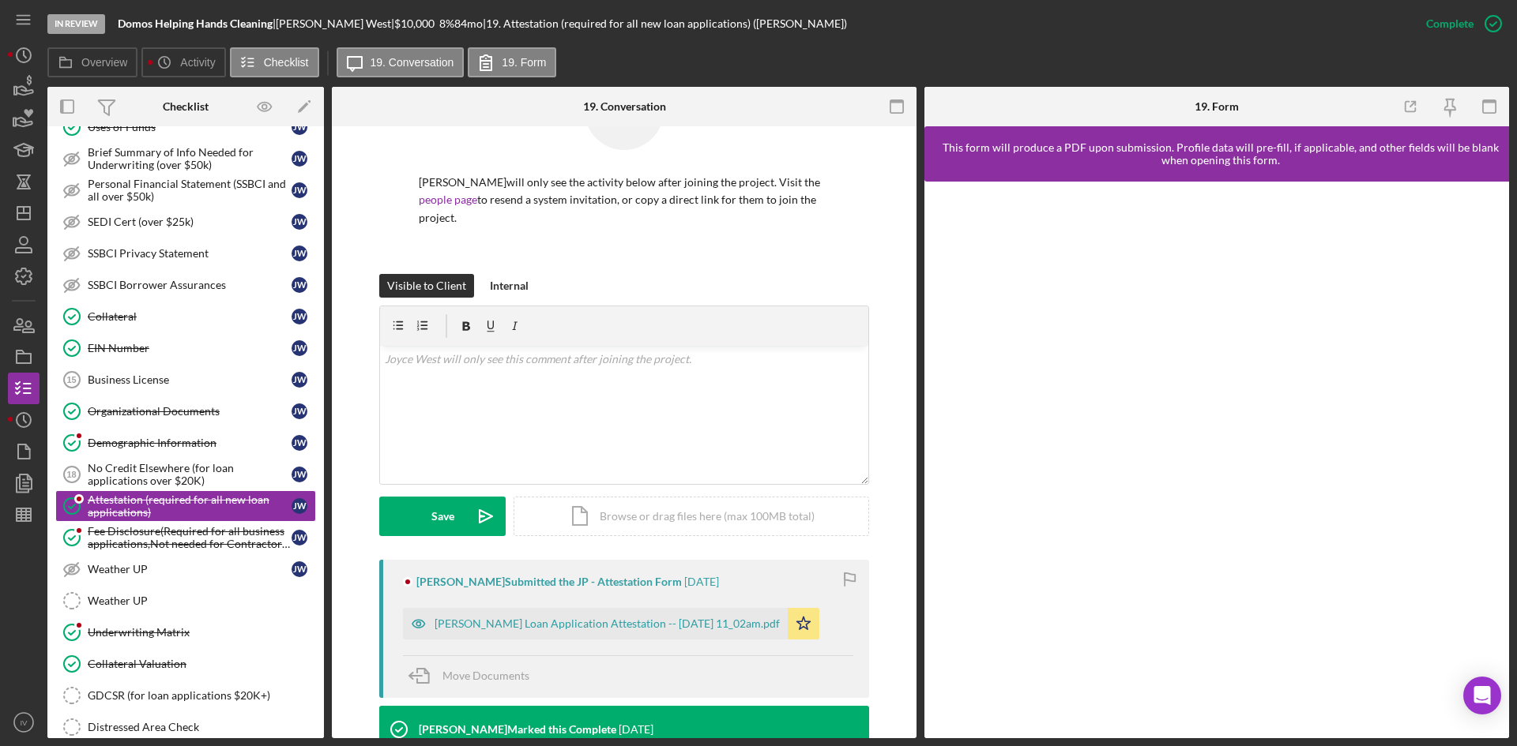
scroll to position [316, 0]
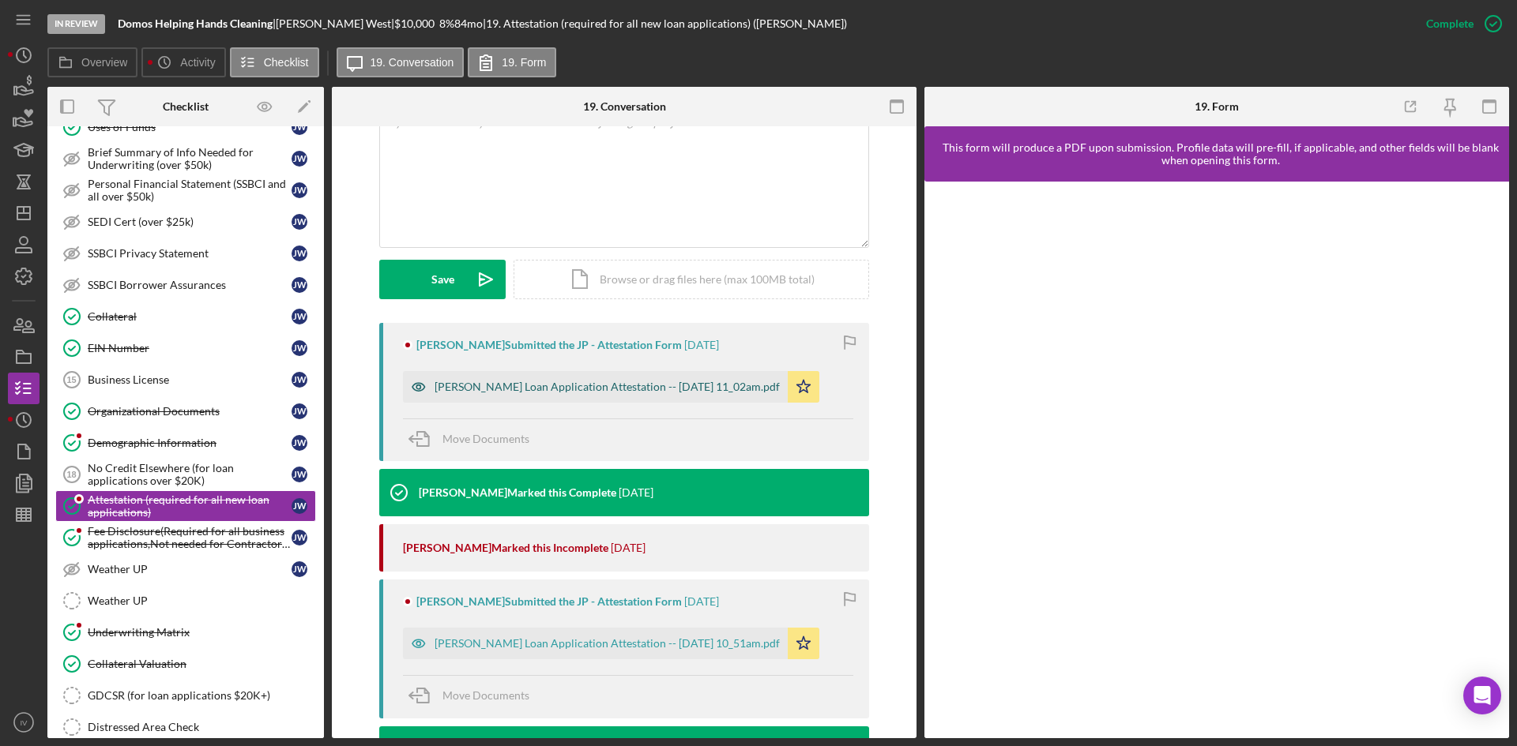
click at [689, 382] on div "[PERSON_NAME] Loan Application Attestation -- [DATE] 11_02am.pdf" at bounding box center [595, 387] width 385 height 32
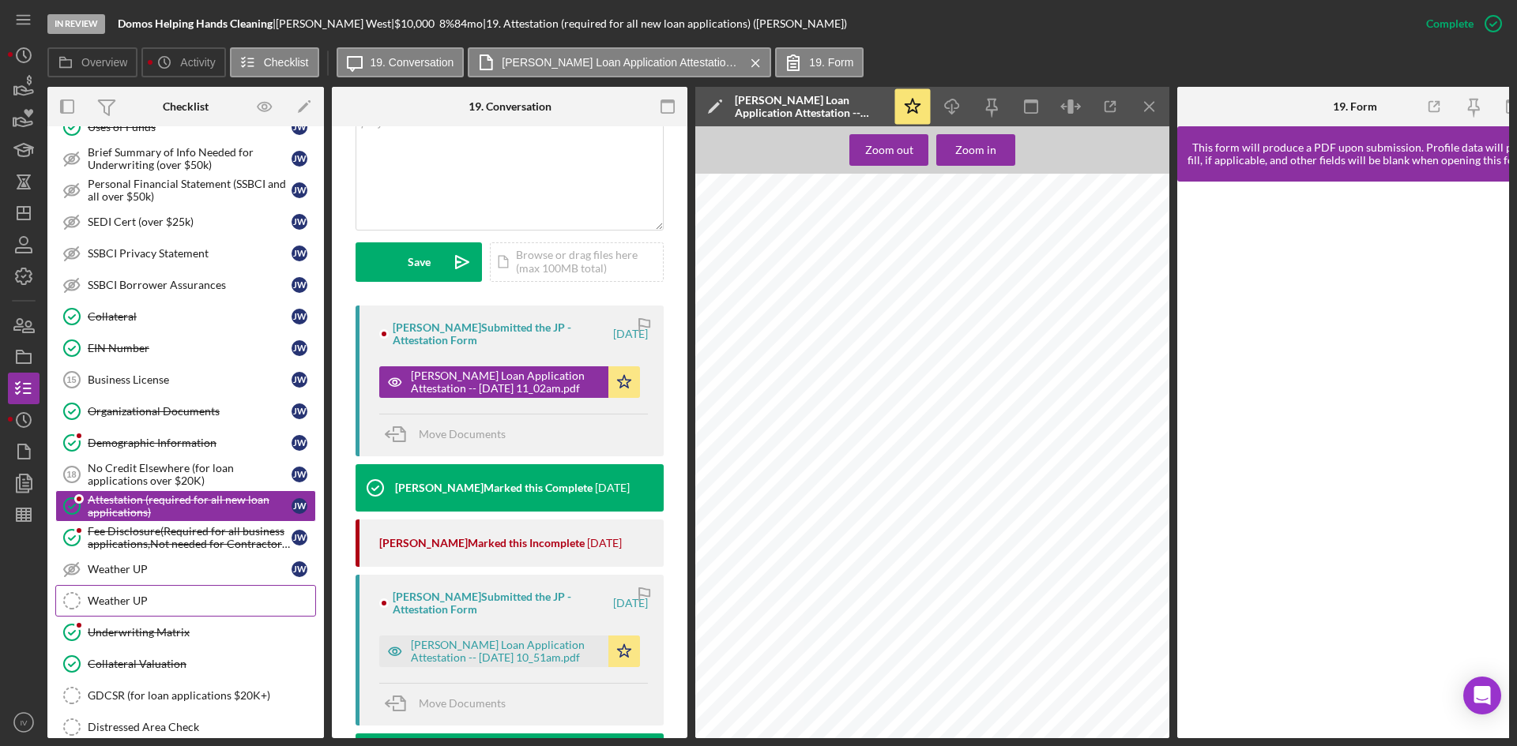
scroll to position [0, 0]
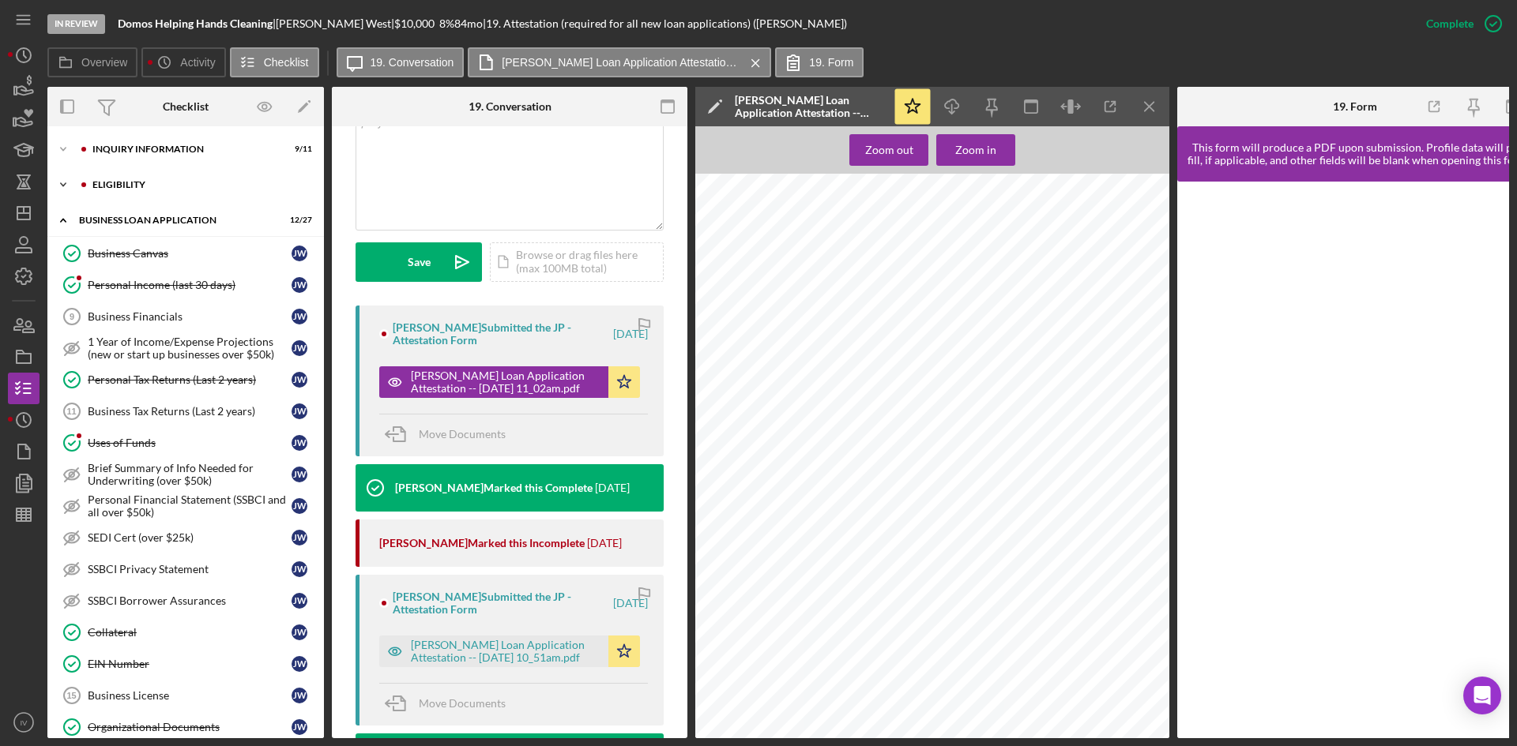
click at [117, 184] on div "ELIGIBILITY" at bounding box center [198, 184] width 212 height 9
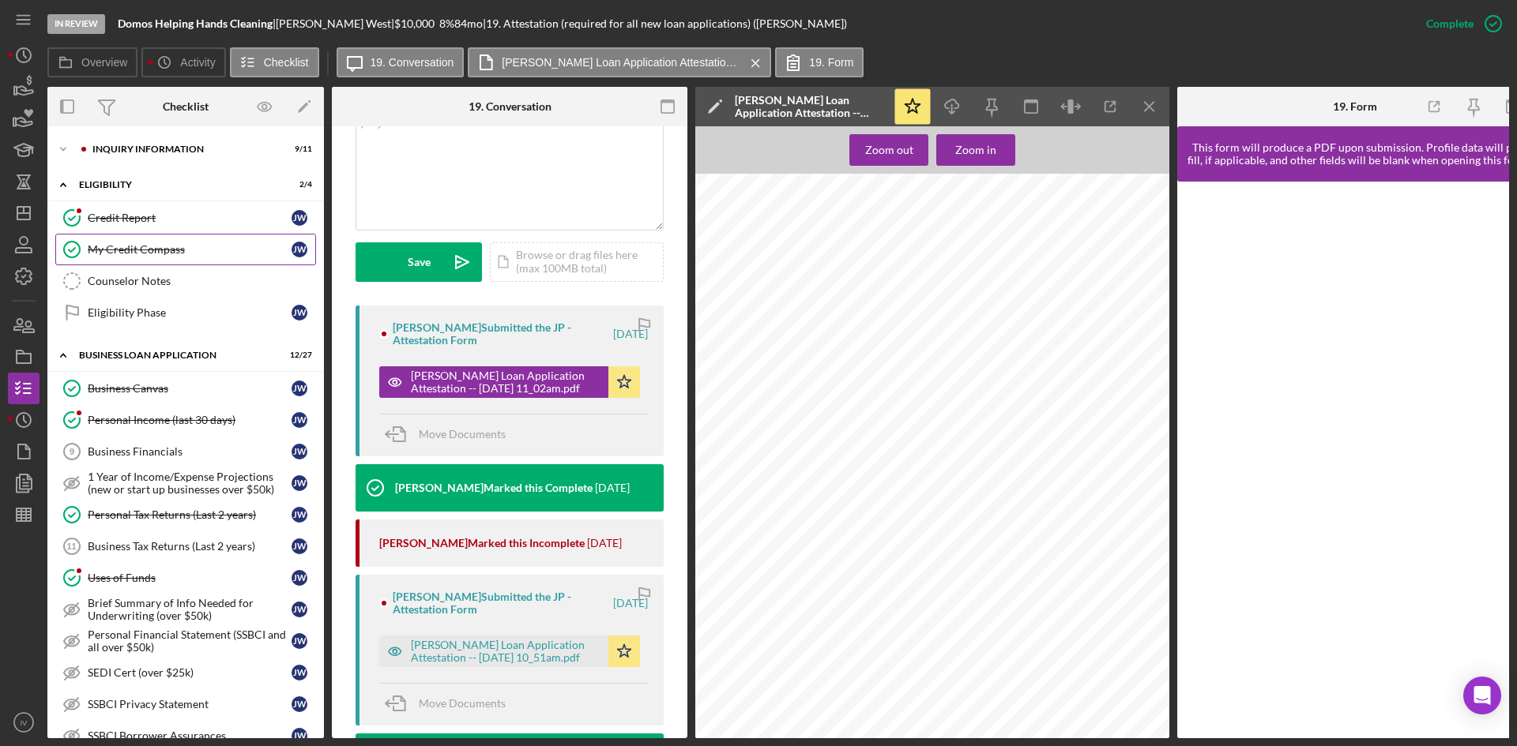
click at [138, 252] on div "My Credit Compass" at bounding box center [190, 249] width 204 height 13
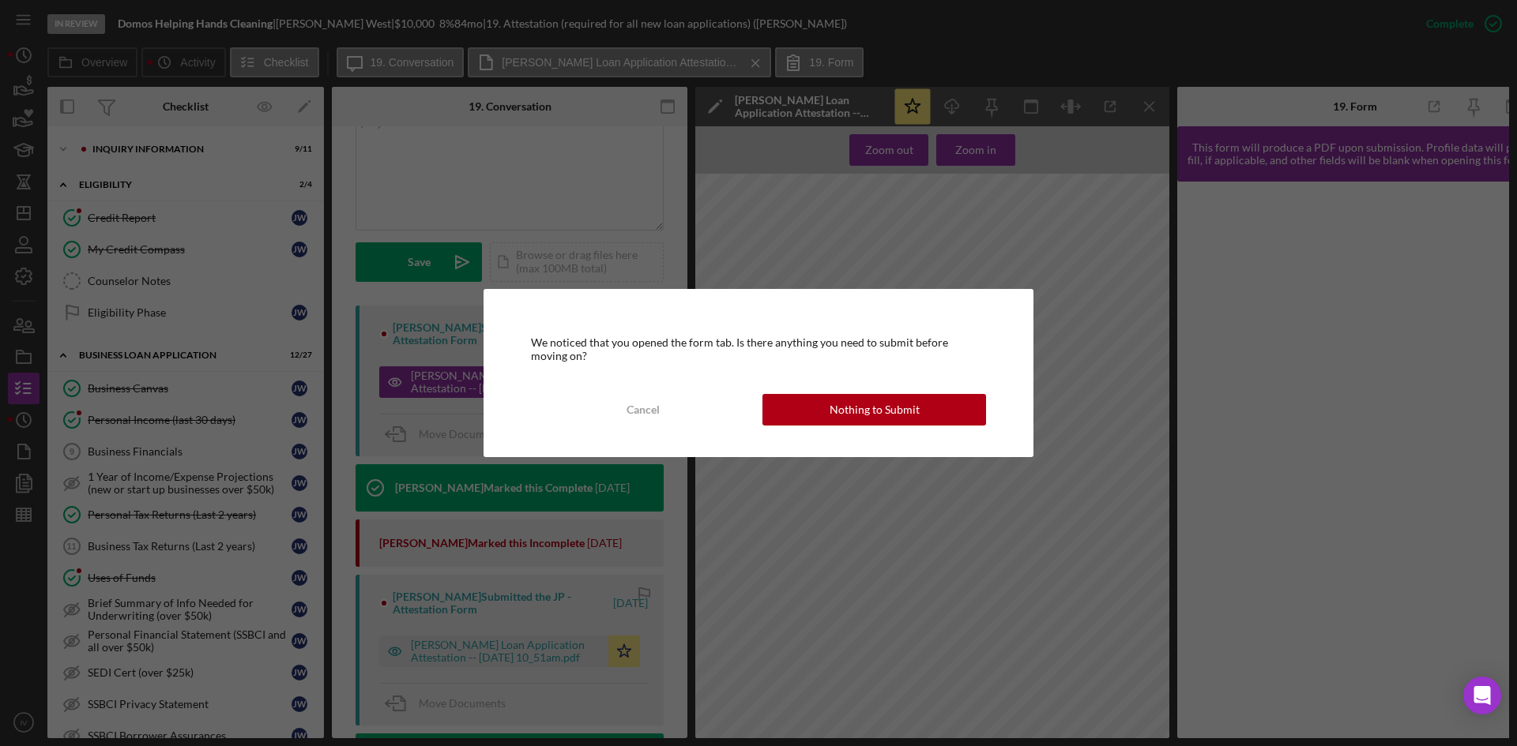
click at [855, 393] on div "We noticed that you opened the form tab. Is there anything you need to submit b…" at bounding box center [758, 372] width 550 height 167
click at [859, 406] on div "Nothing to Submit" at bounding box center [874, 410] width 90 height 32
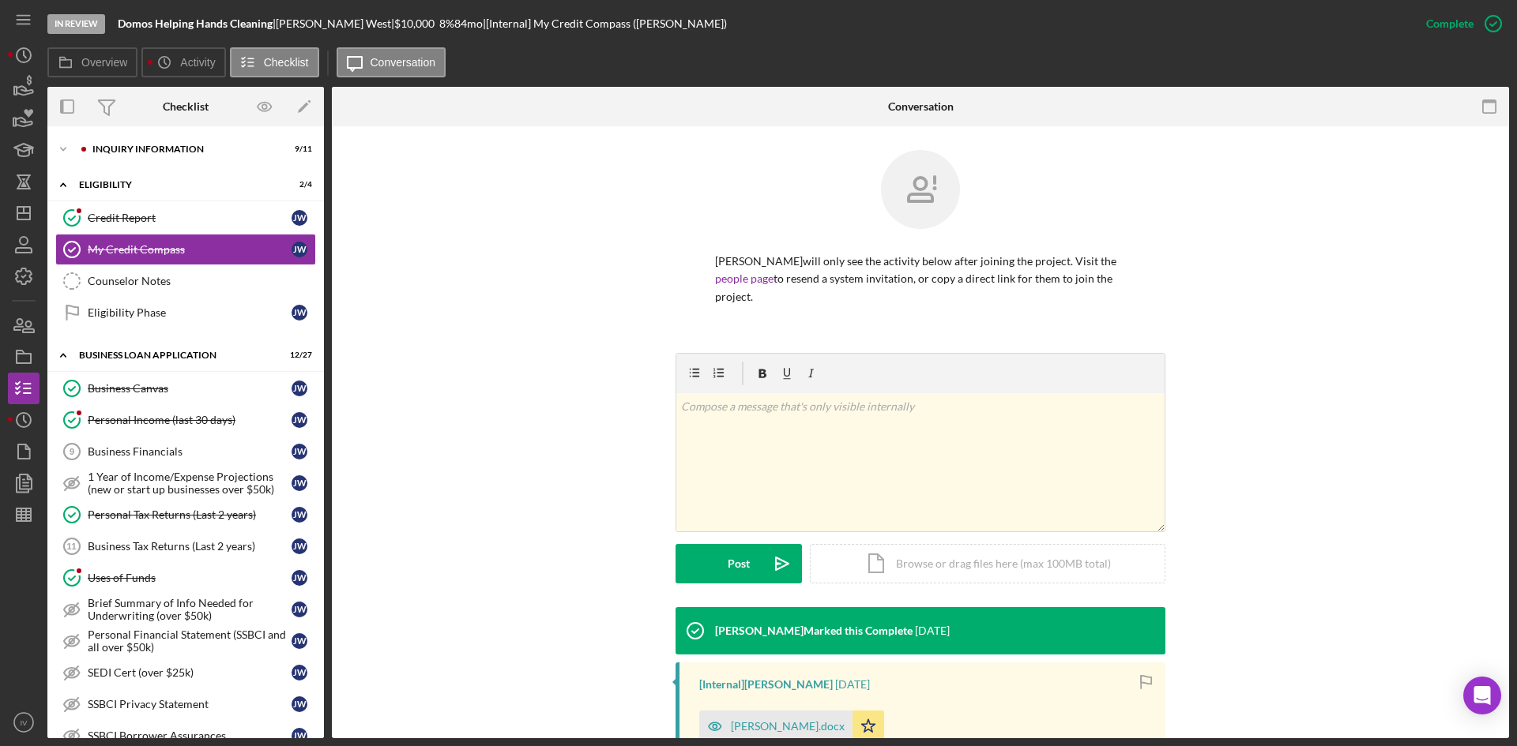
scroll to position [205, 0]
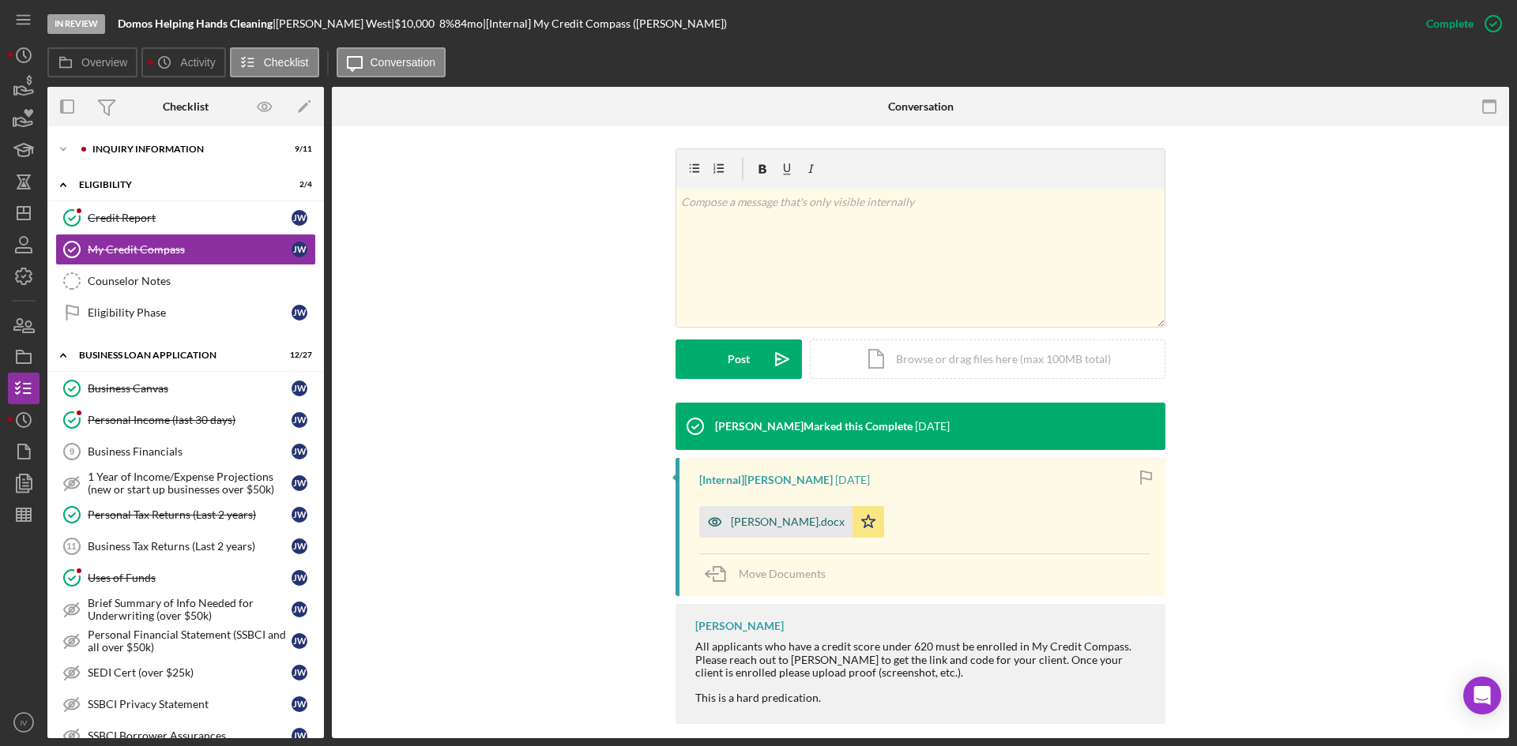
click at [798, 516] on div "[PERSON_NAME].docx" at bounding box center [788, 522] width 114 height 13
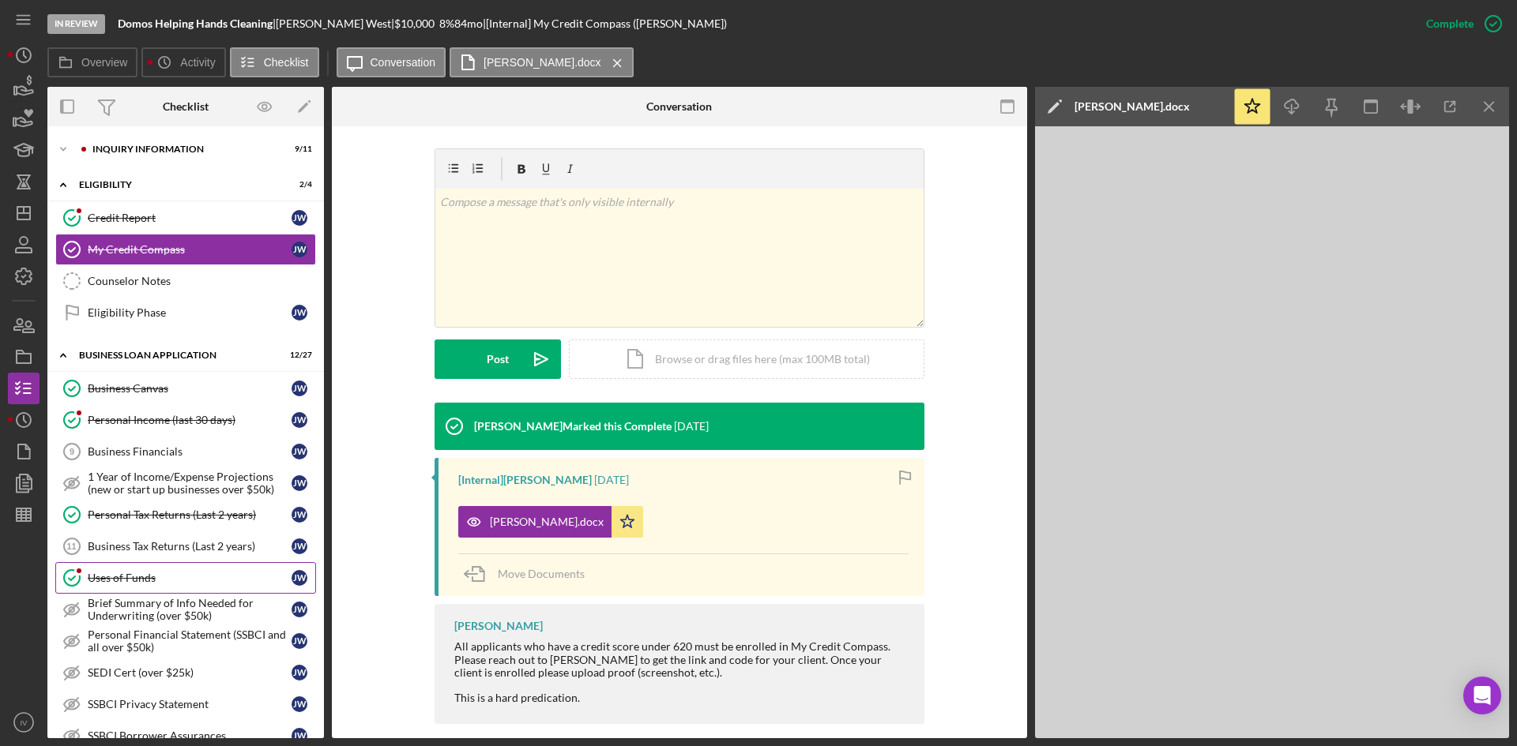
click at [141, 584] on div "Uses of Funds" at bounding box center [190, 578] width 204 height 13
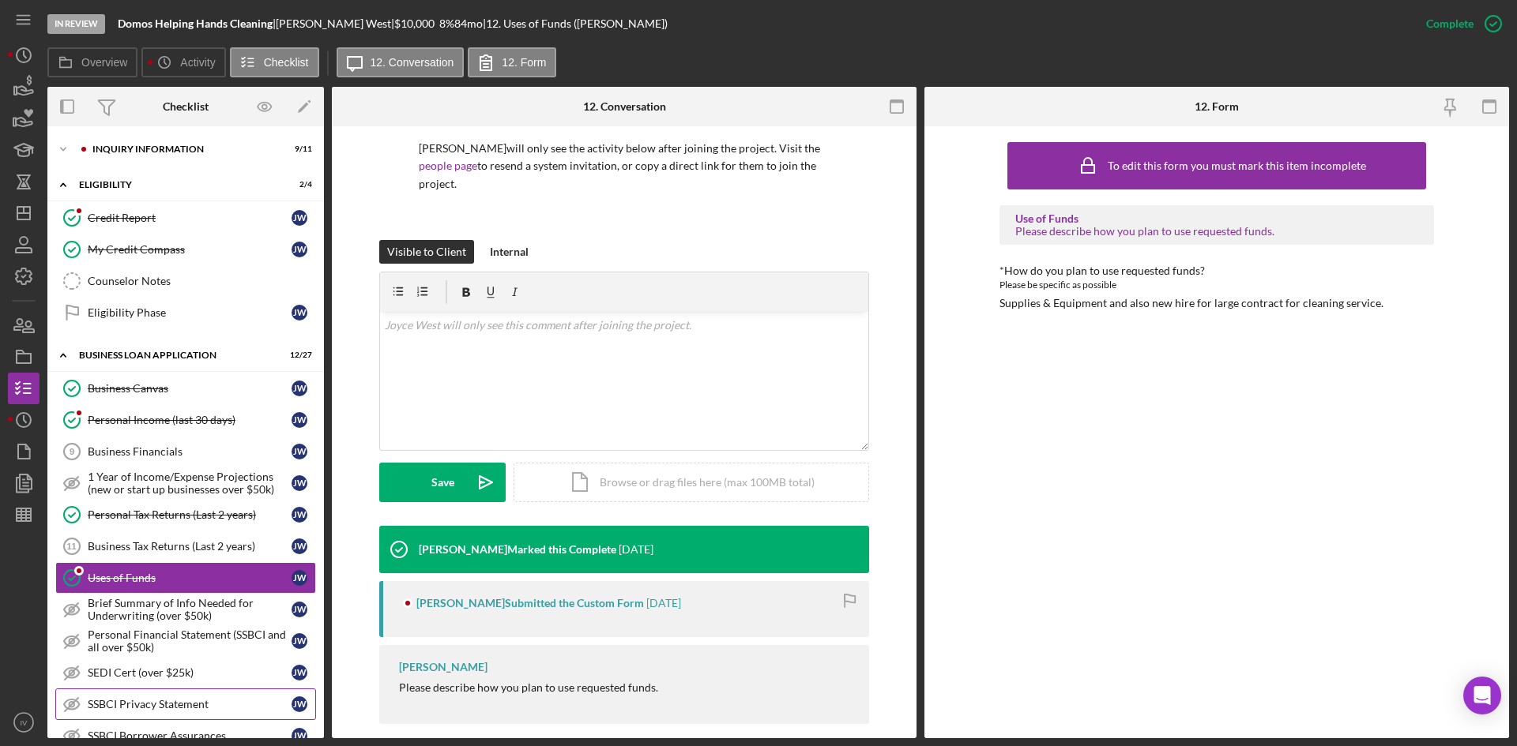
scroll to position [237, 0]
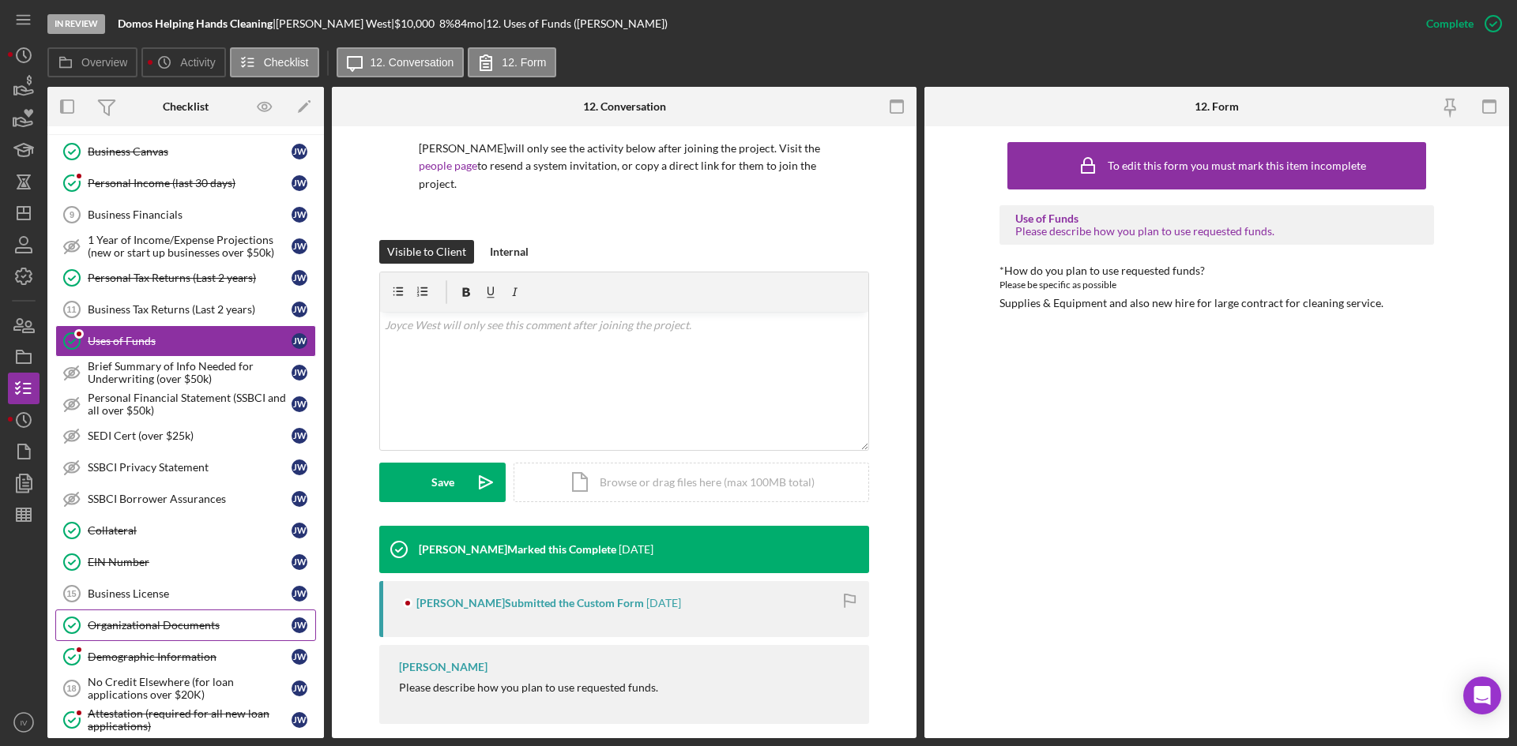
drag, startPoint x: 159, startPoint y: 629, endPoint x: 183, endPoint y: 620, distance: 26.0
click at [159, 629] on div "Organizational Documents" at bounding box center [190, 625] width 204 height 13
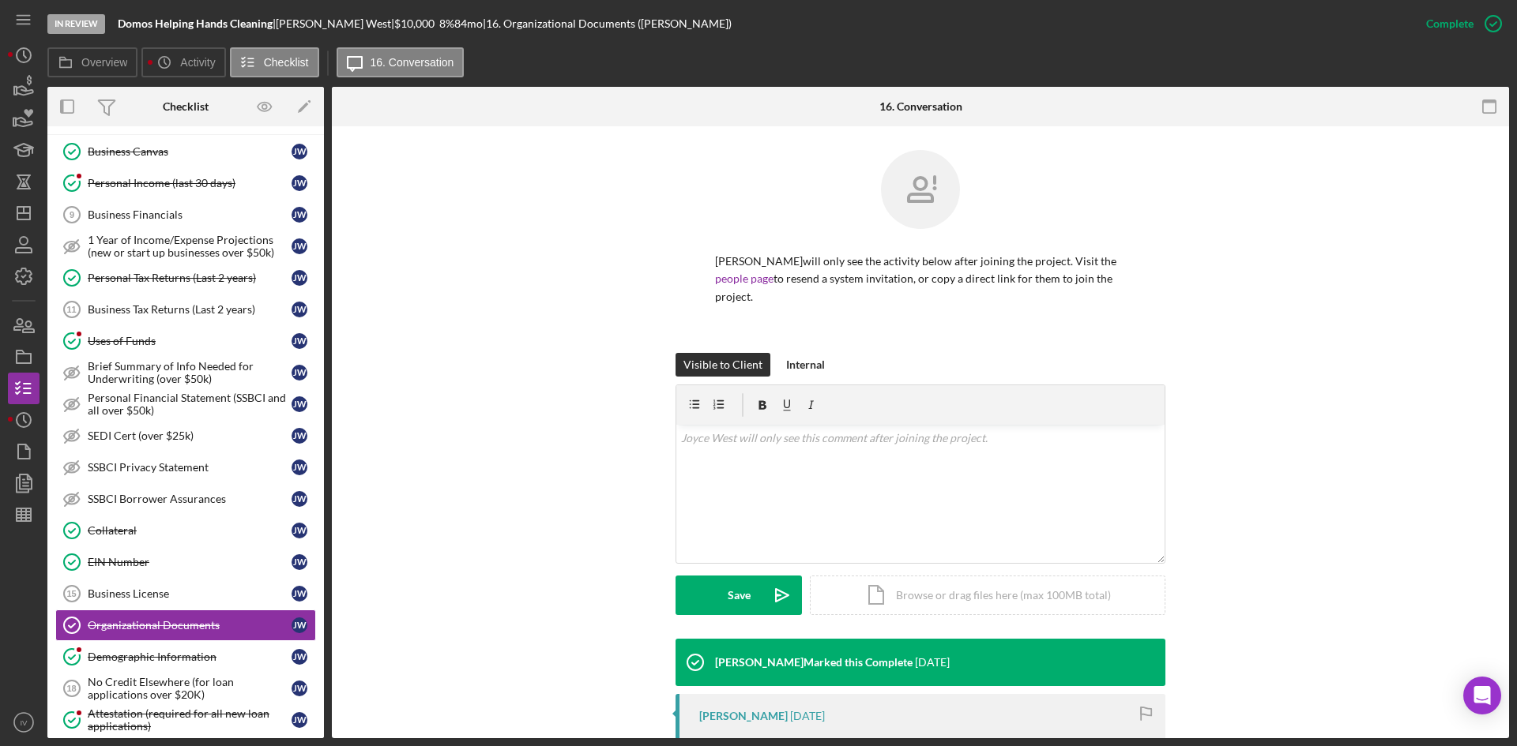
scroll to position [237, 0]
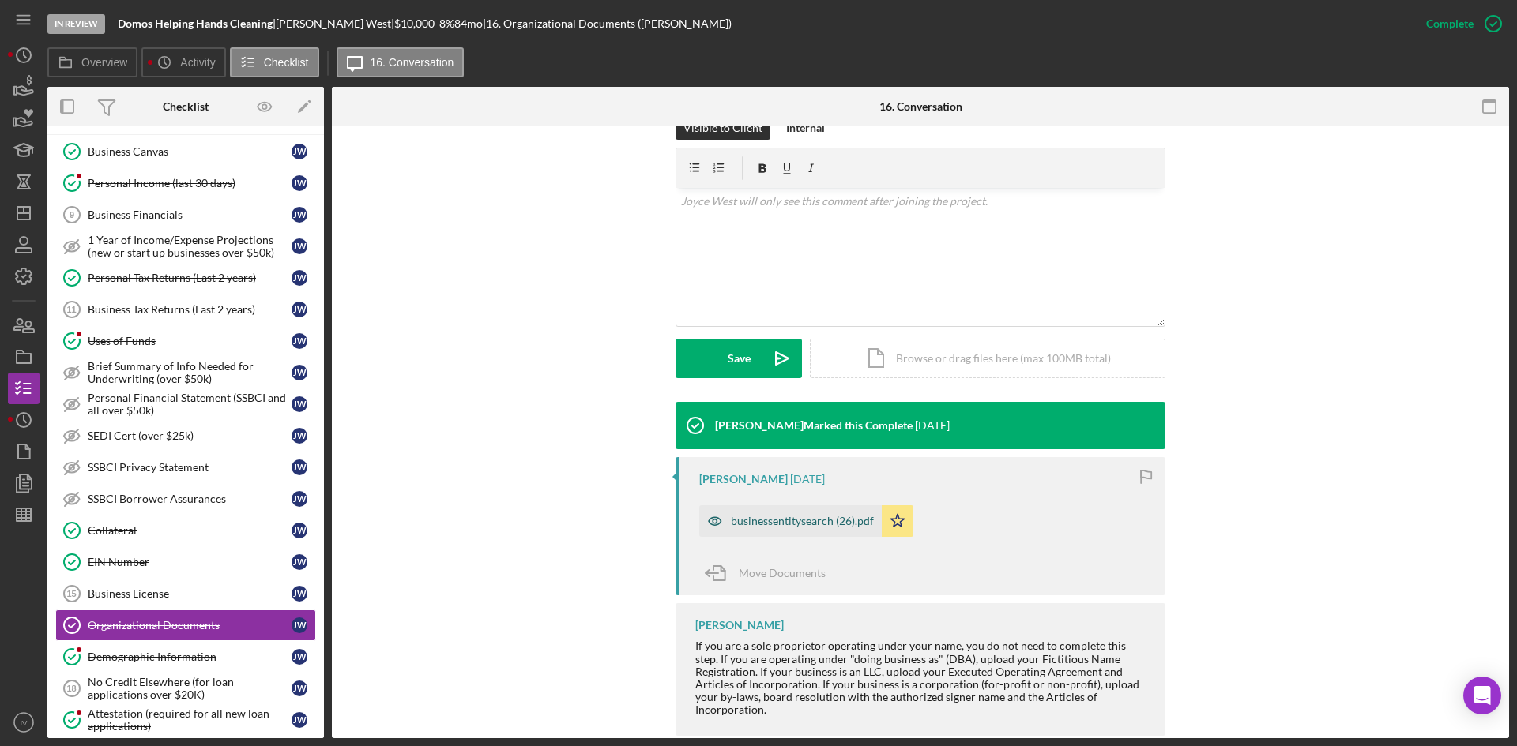
click at [773, 517] on div "businessentitysearch (26).pdf" at bounding box center [790, 522] width 182 height 32
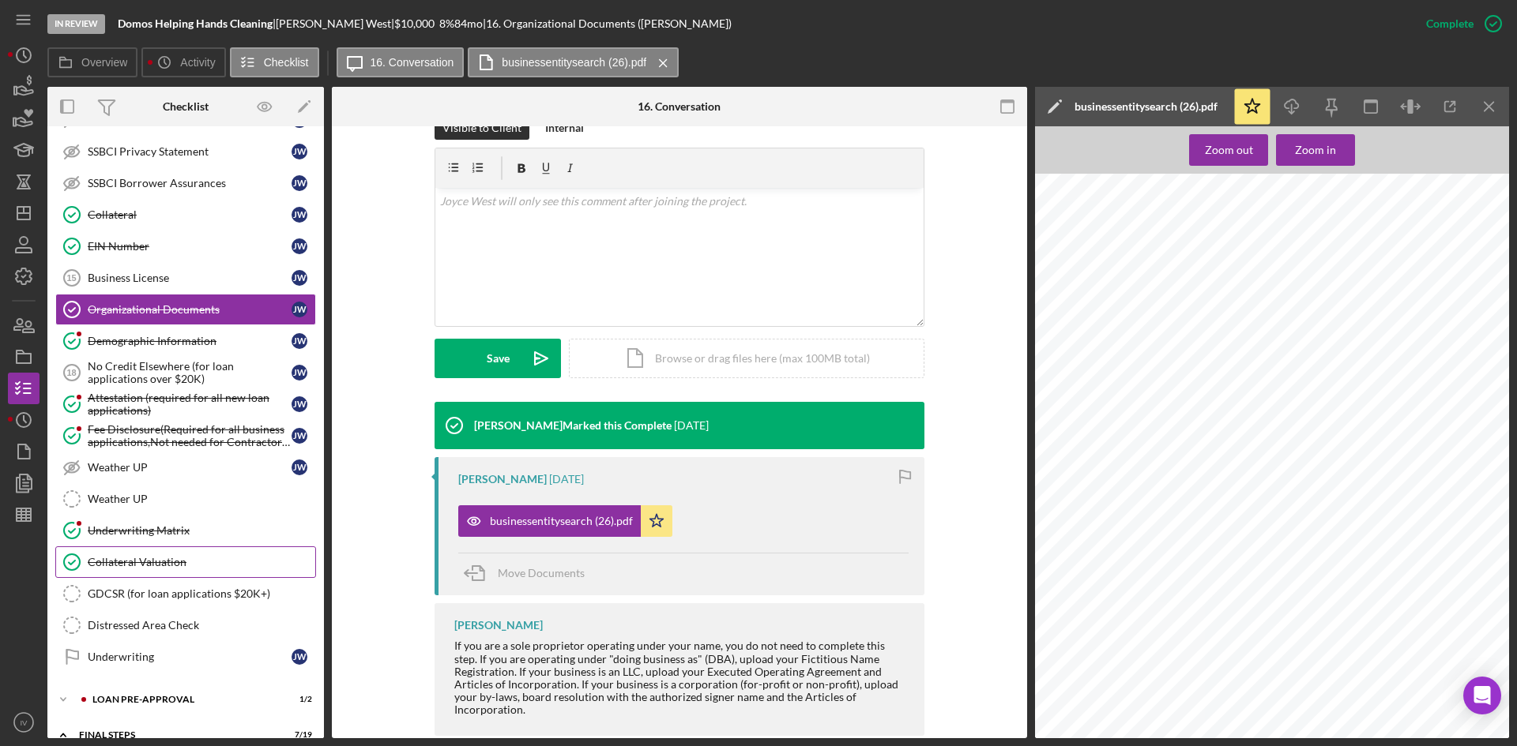
scroll to position [395, 0]
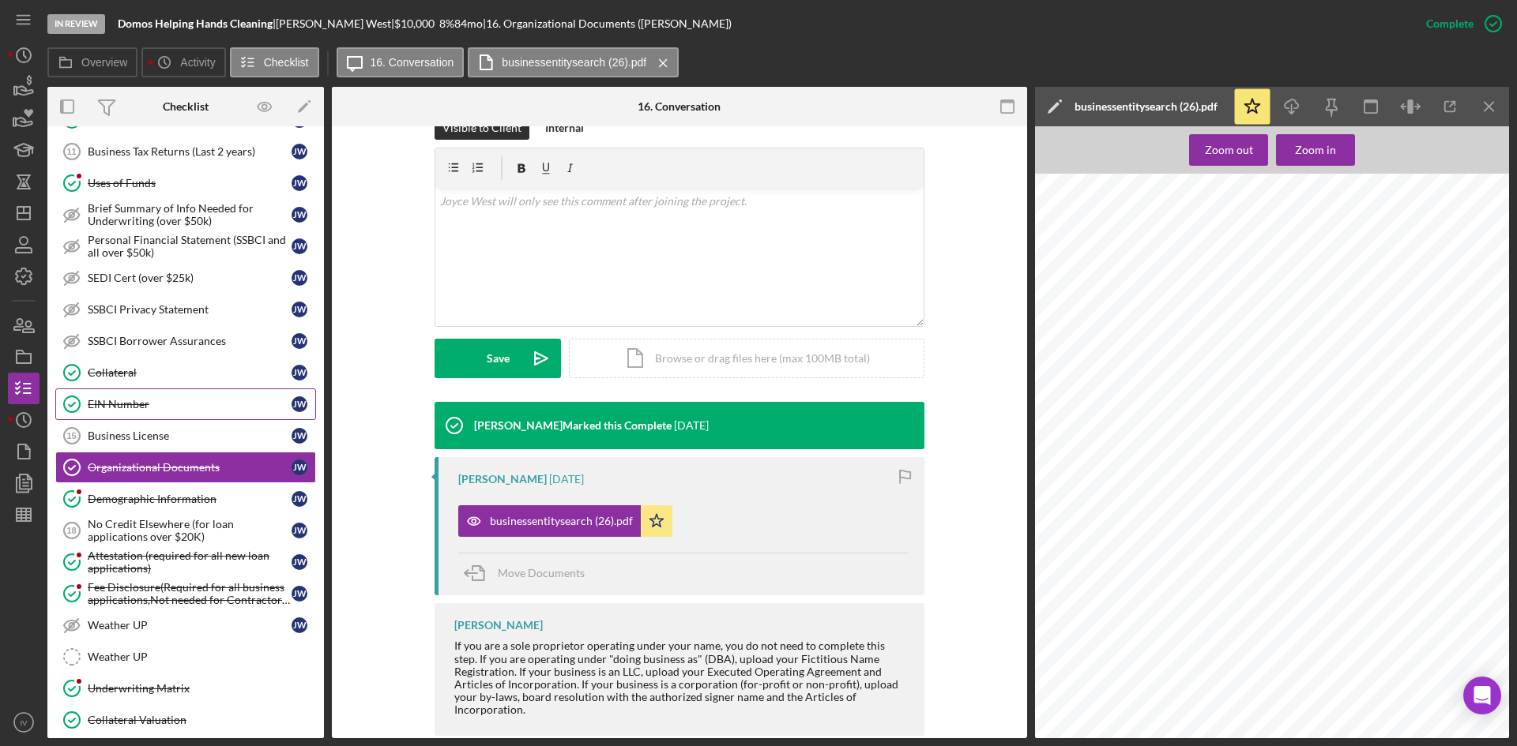
drag, startPoint x: 135, startPoint y: 397, endPoint x: 216, endPoint y: 397, distance: 80.6
click at [135, 398] on div "EIN Number" at bounding box center [190, 404] width 204 height 13
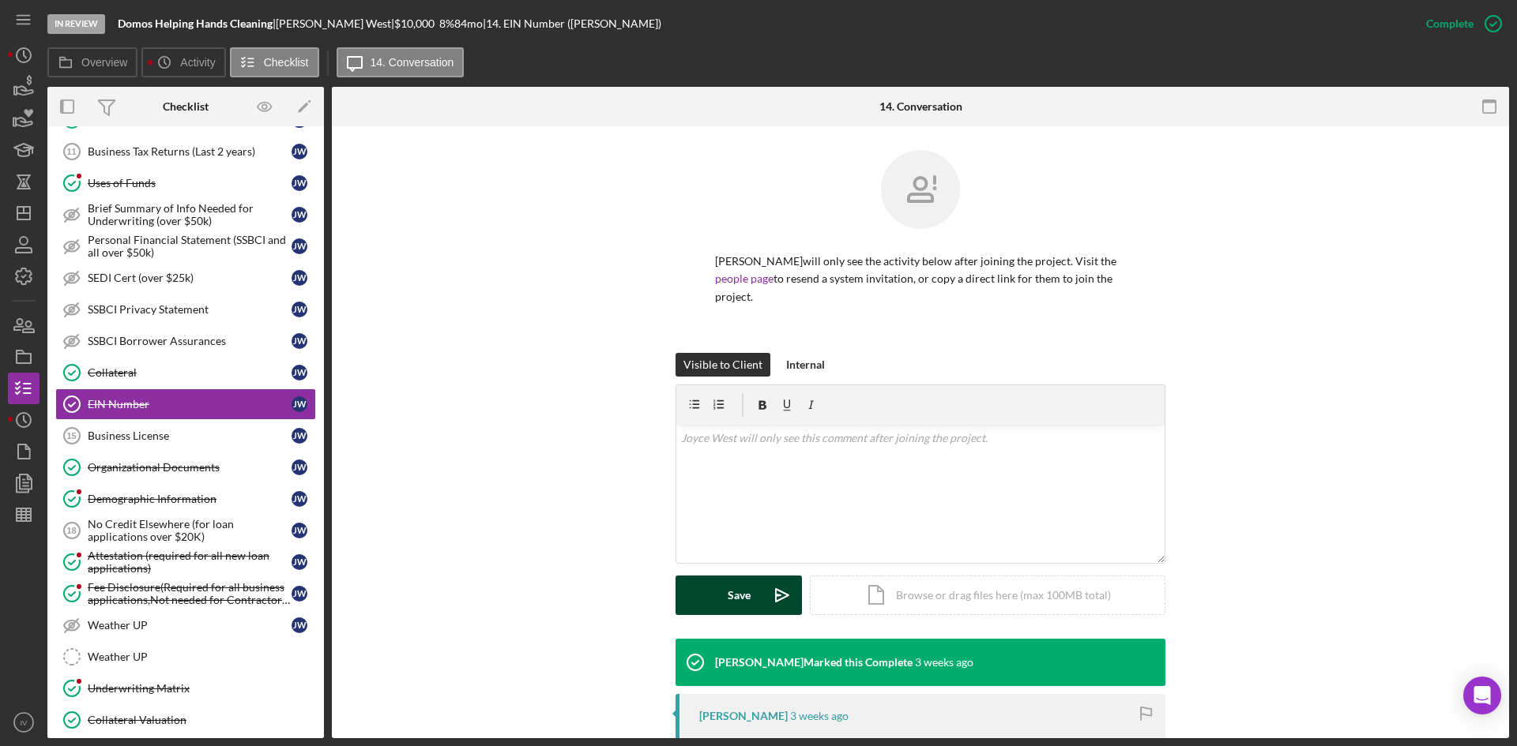
scroll to position [197, 0]
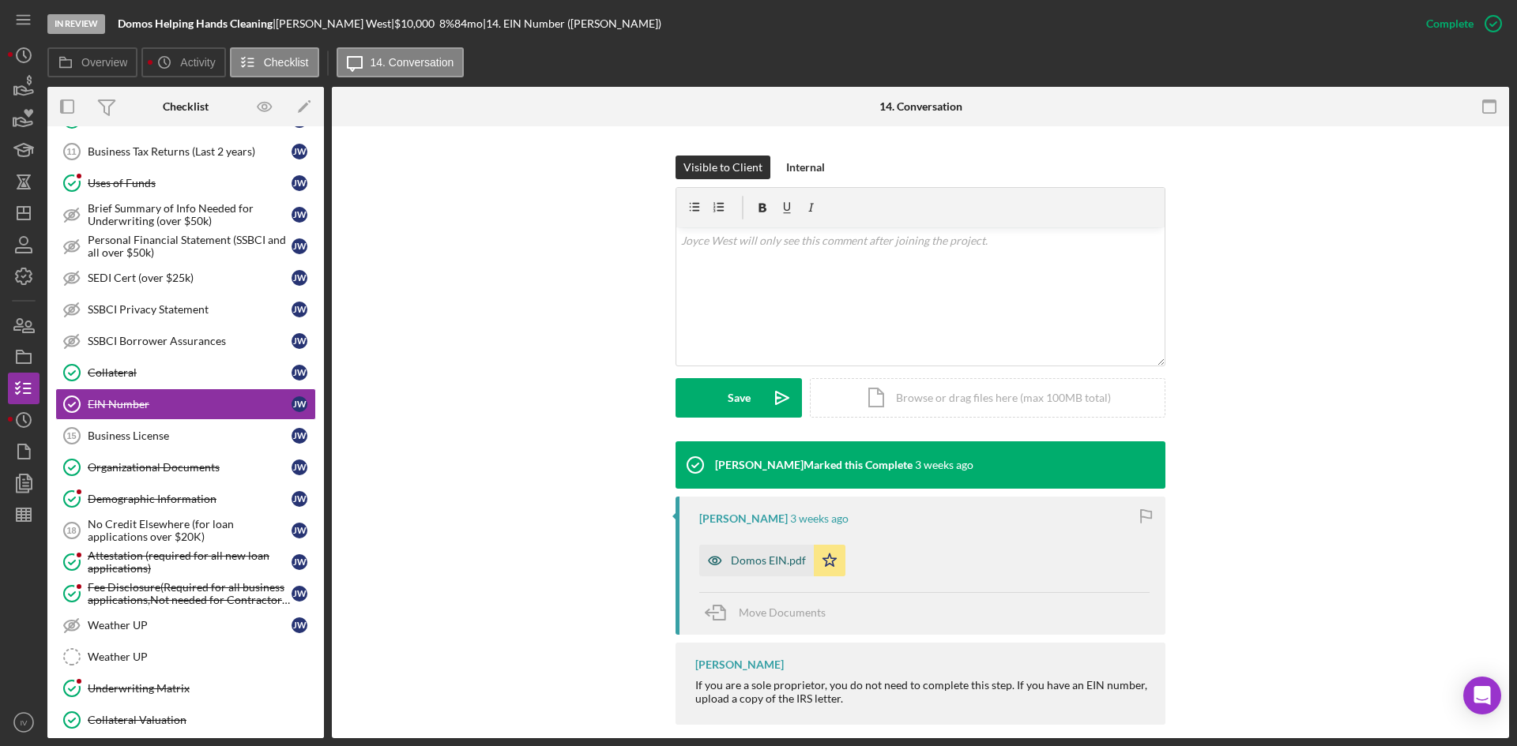
click at [763, 554] on div "Domos EIN.pdf" at bounding box center [768, 560] width 75 height 13
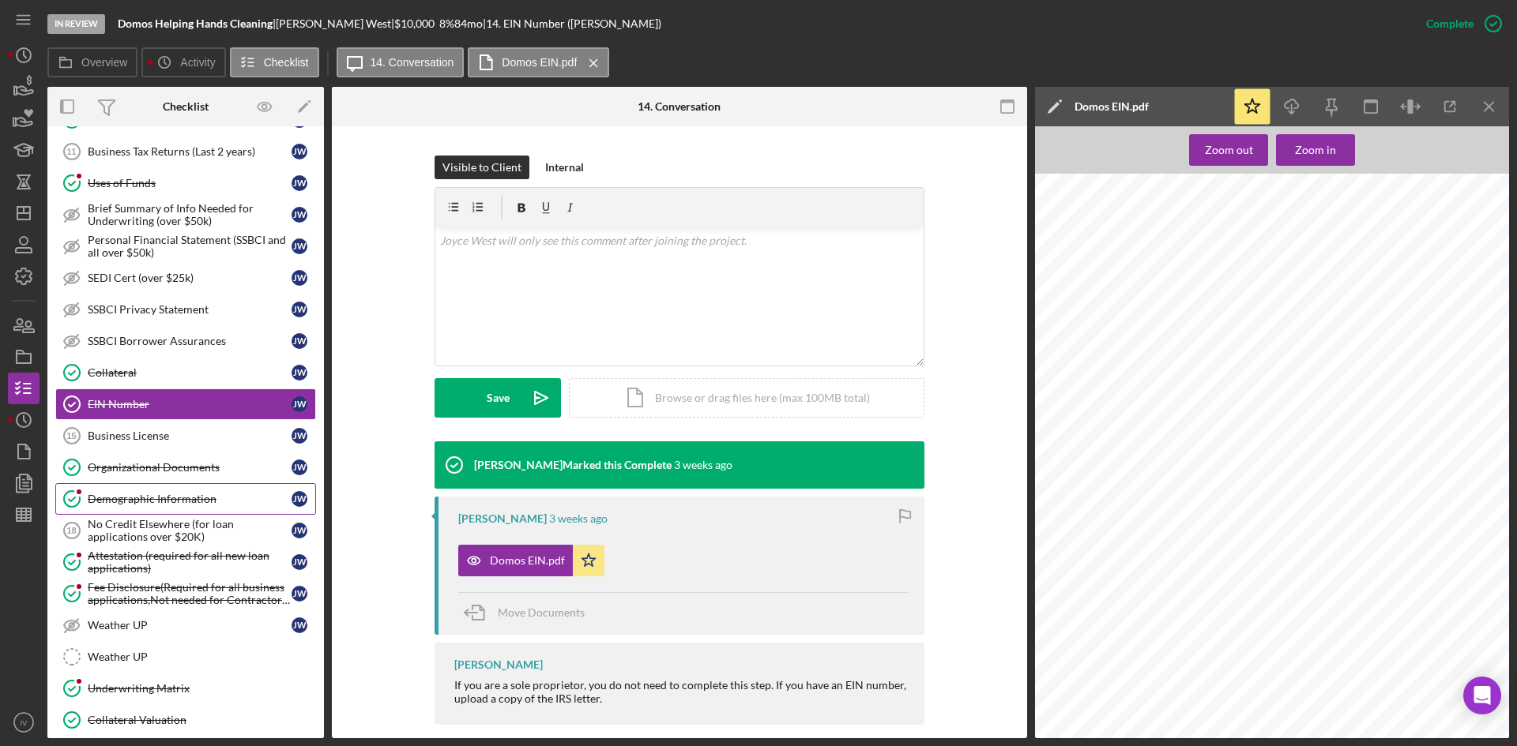
click at [216, 498] on div "Demographic Information" at bounding box center [190, 499] width 204 height 13
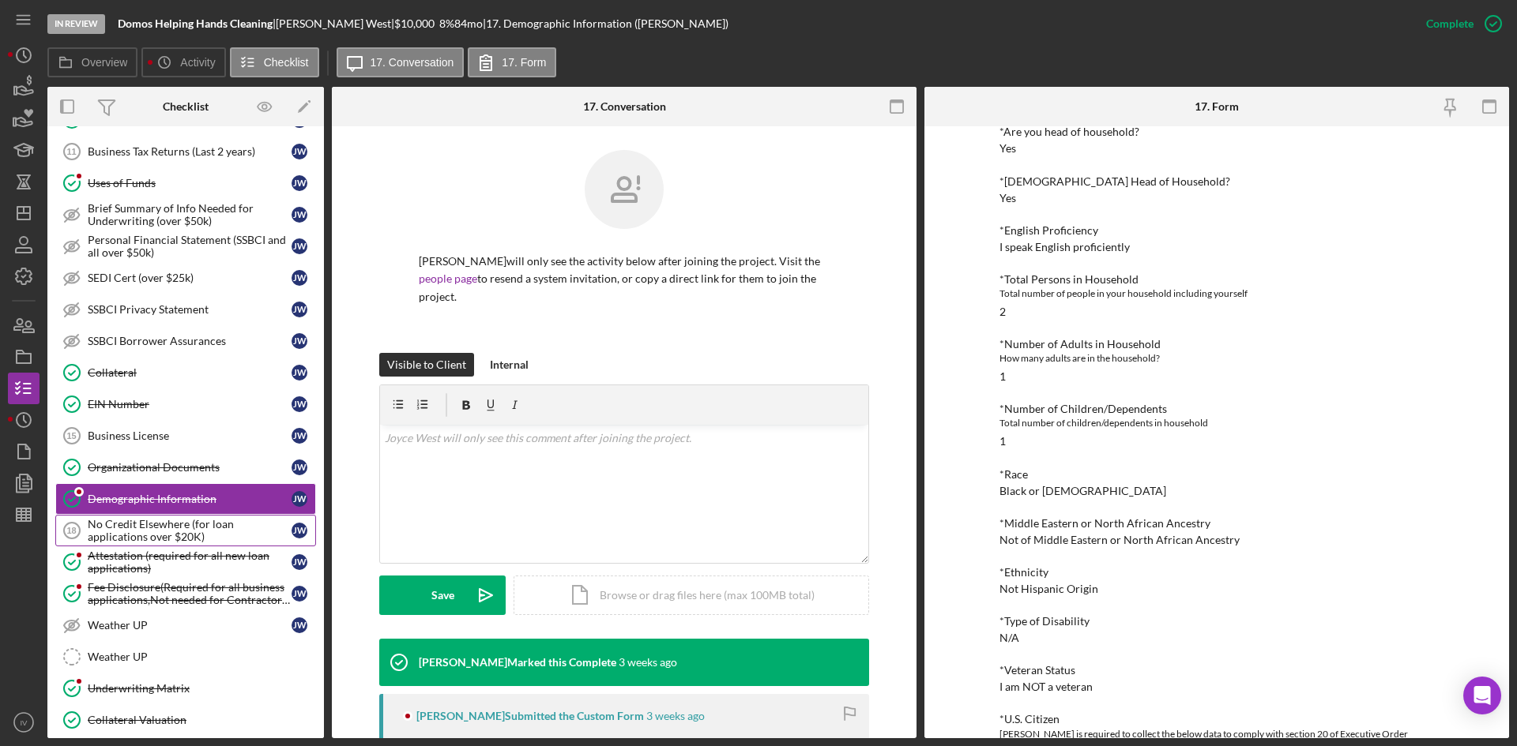
scroll to position [237, 0]
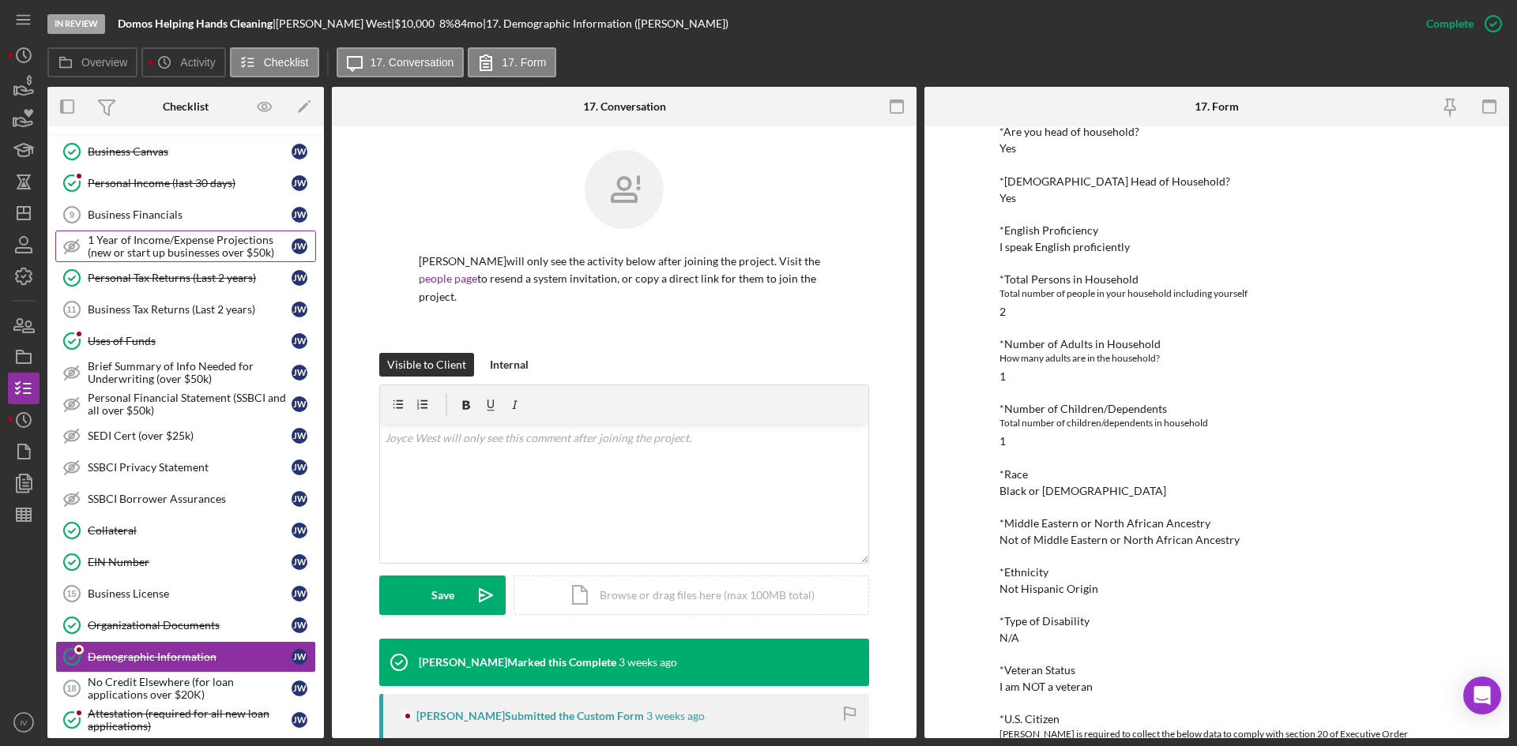
drag, startPoint x: 202, startPoint y: 274, endPoint x: 302, endPoint y: 255, distance: 101.3
click at [202, 274] on div "Personal Tax Returns (Last 2 years)" at bounding box center [190, 278] width 204 height 13
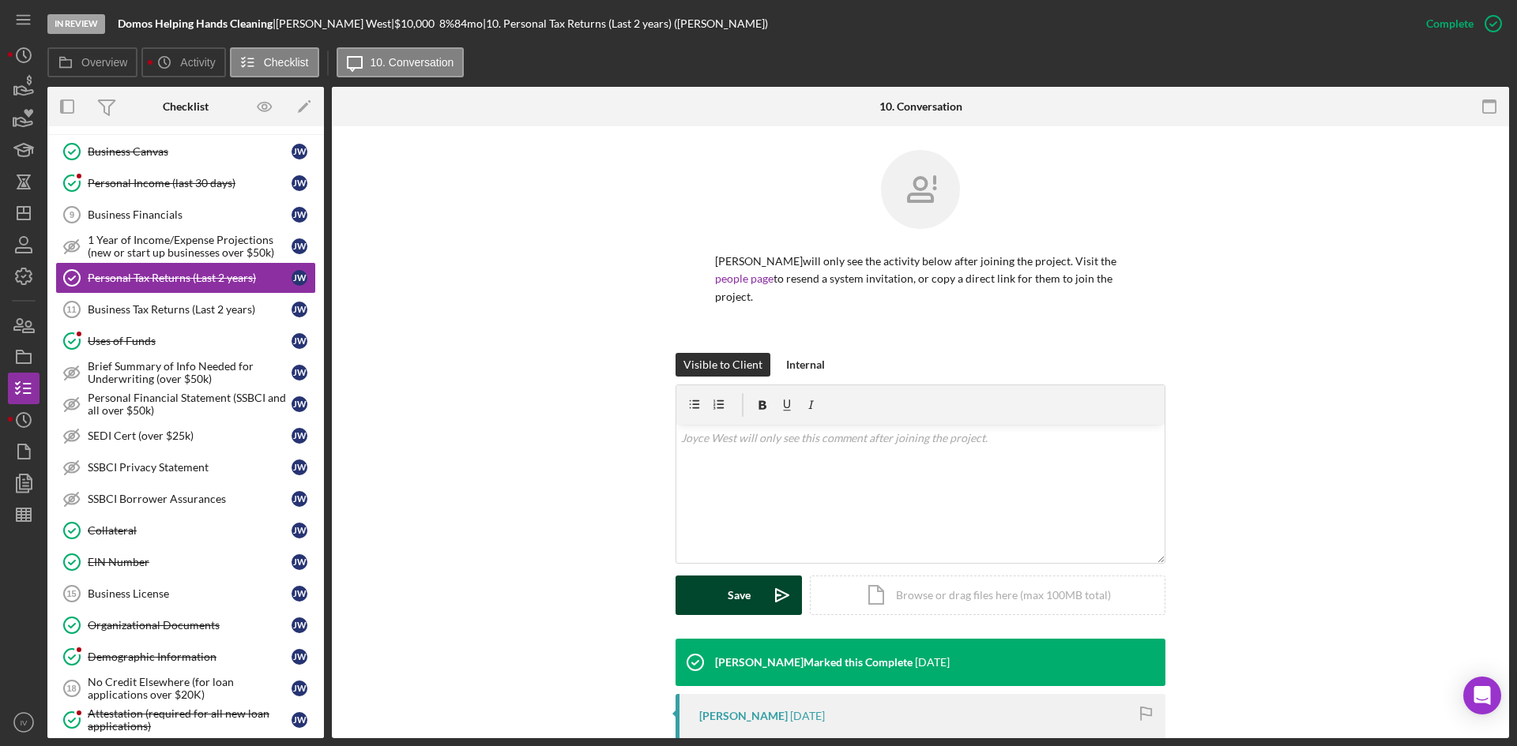
scroll to position [235, 0]
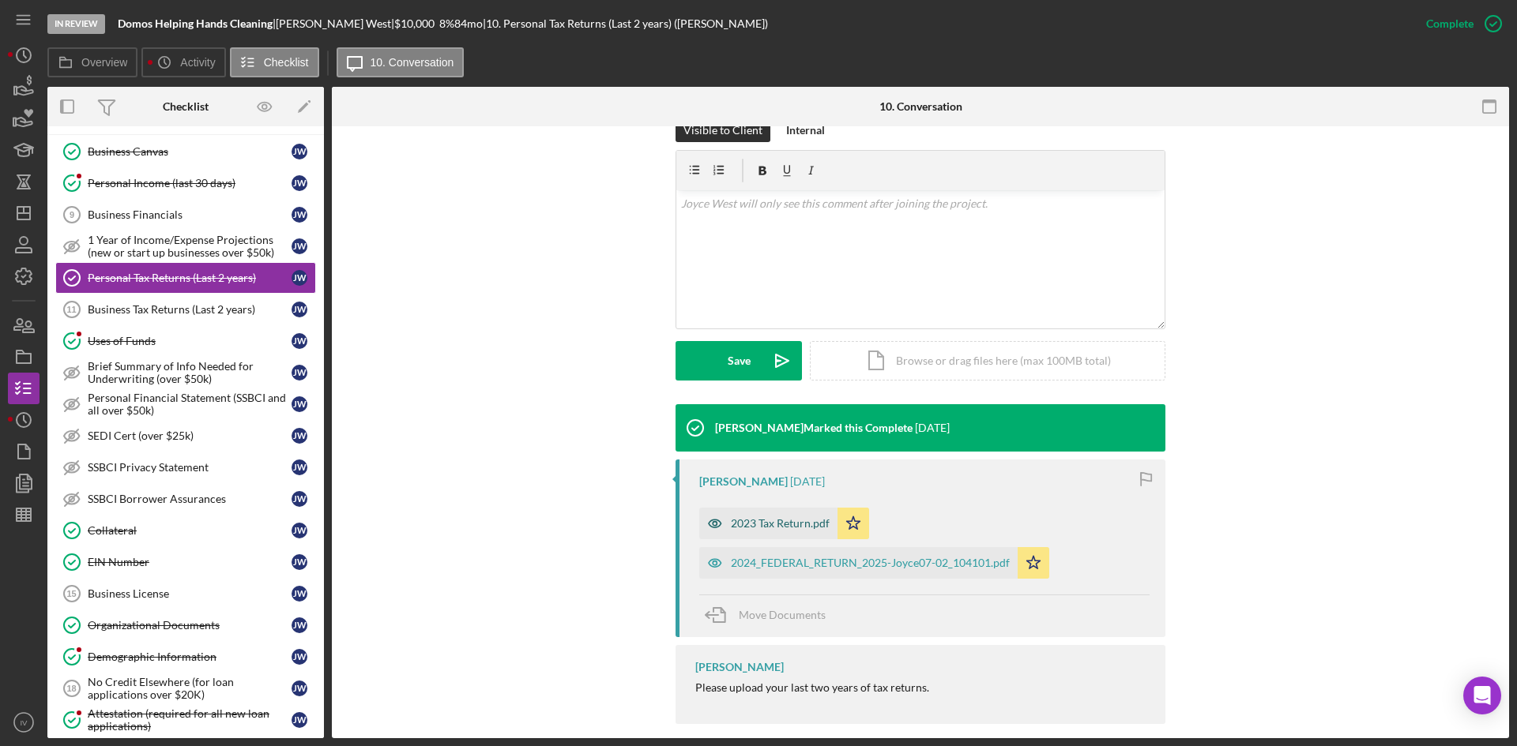
click at [779, 517] on div "2023 Tax Return.pdf" at bounding box center [768, 524] width 138 height 32
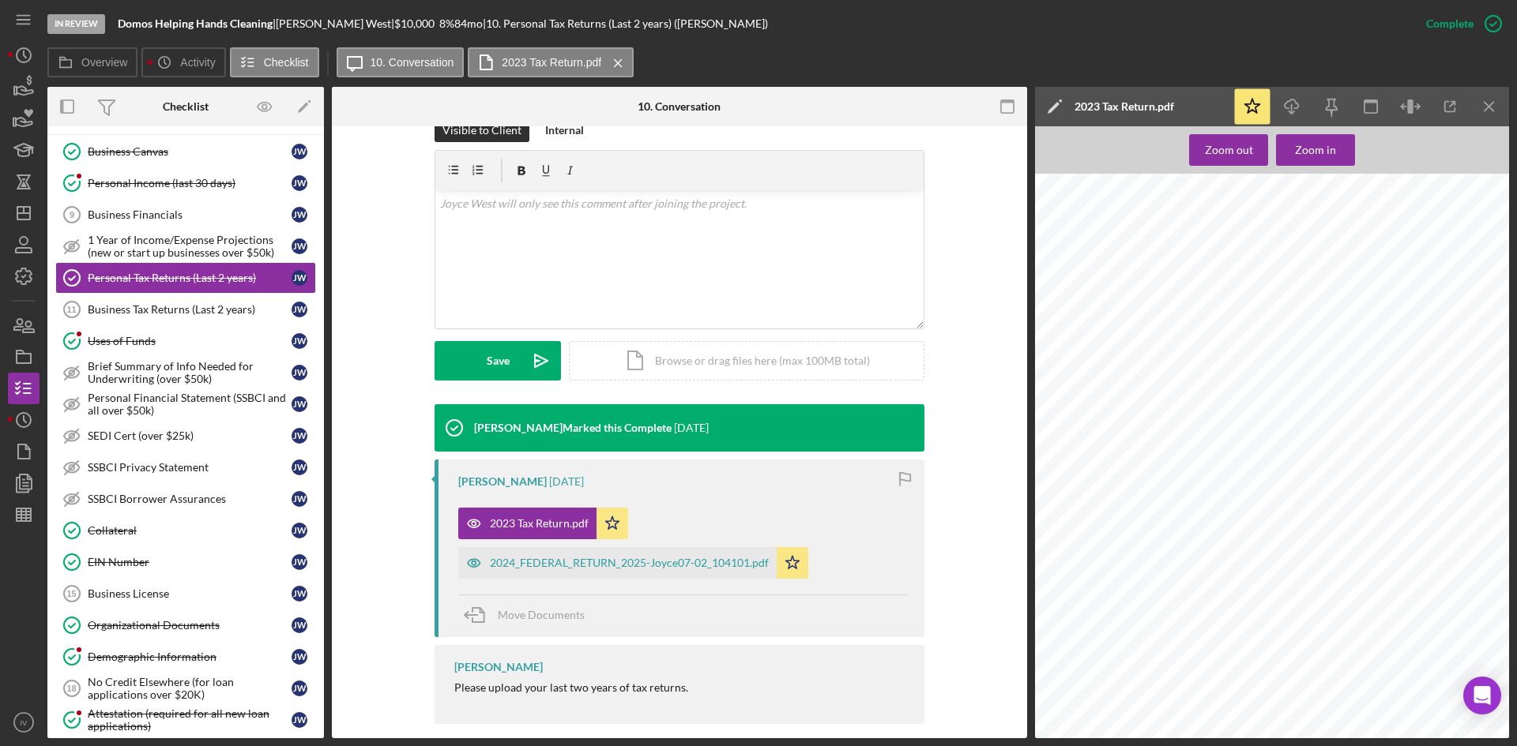
scroll to position [1659, 0]
click at [566, 557] on div "2024_FEDERAL_RETURN_2025-Joyce07-02_104101.pdf" at bounding box center [629, 563] width 279 height 13
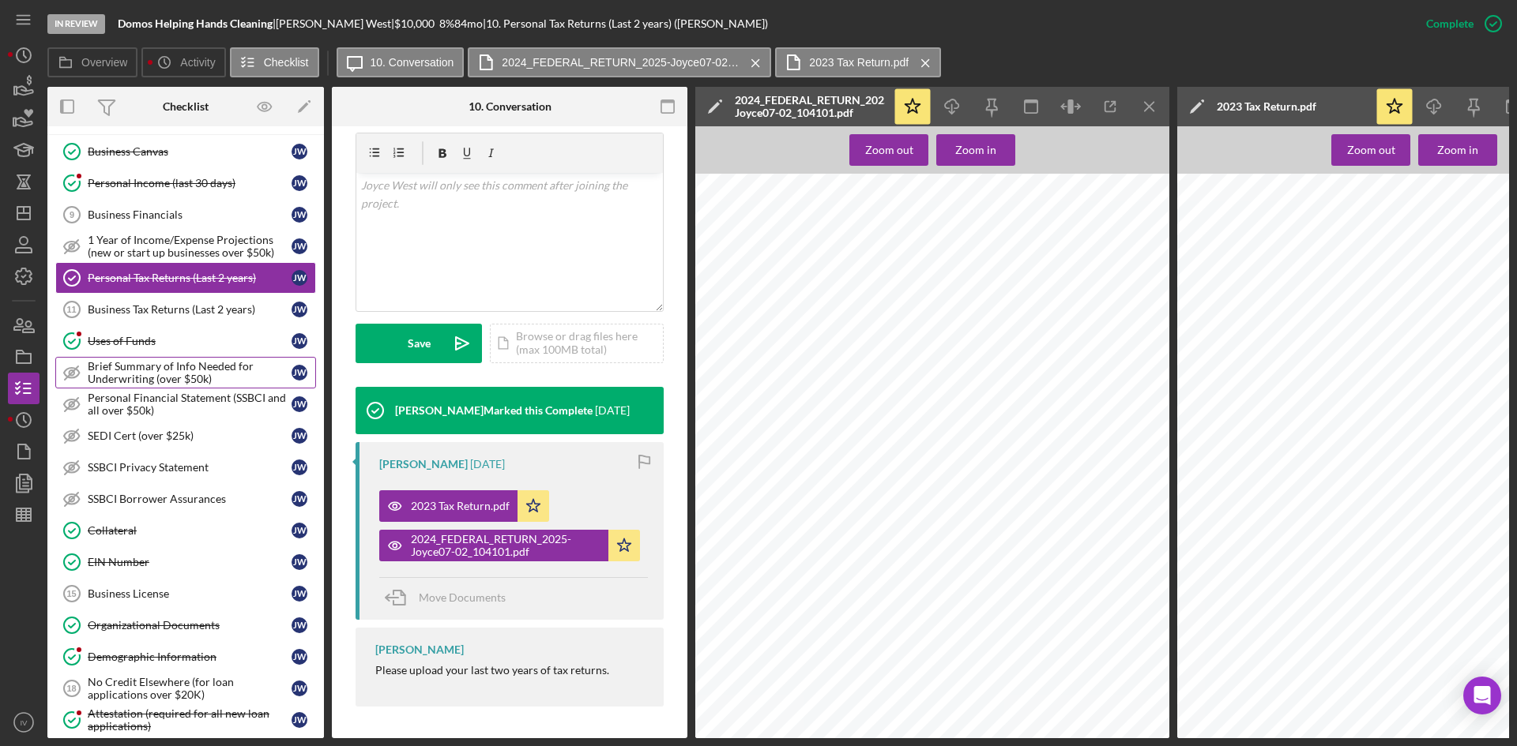
scroll to position [0, 0]
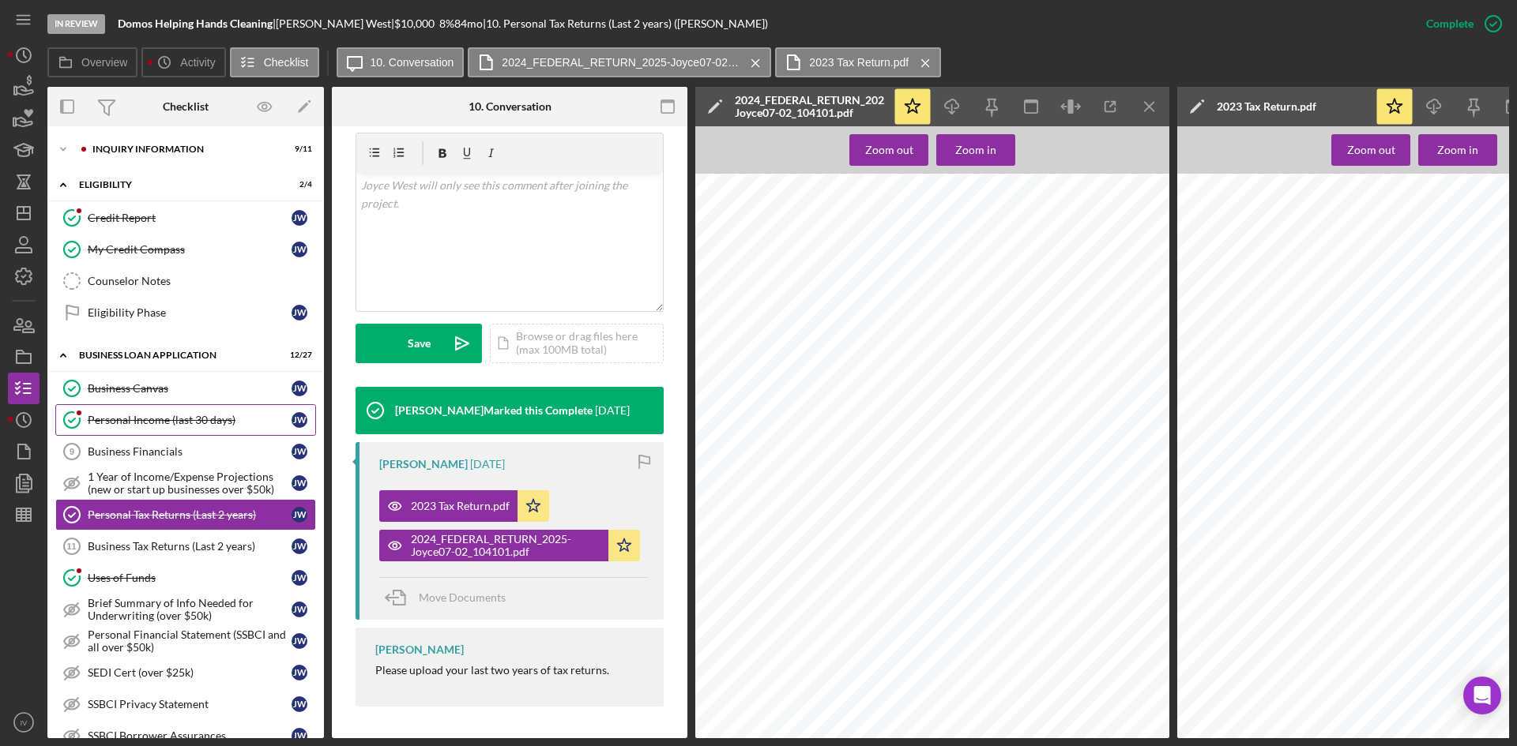
click at [174, 425] on div "Personal Income (last 30 days)" at bounding box center [190, 420] width 204 height 13
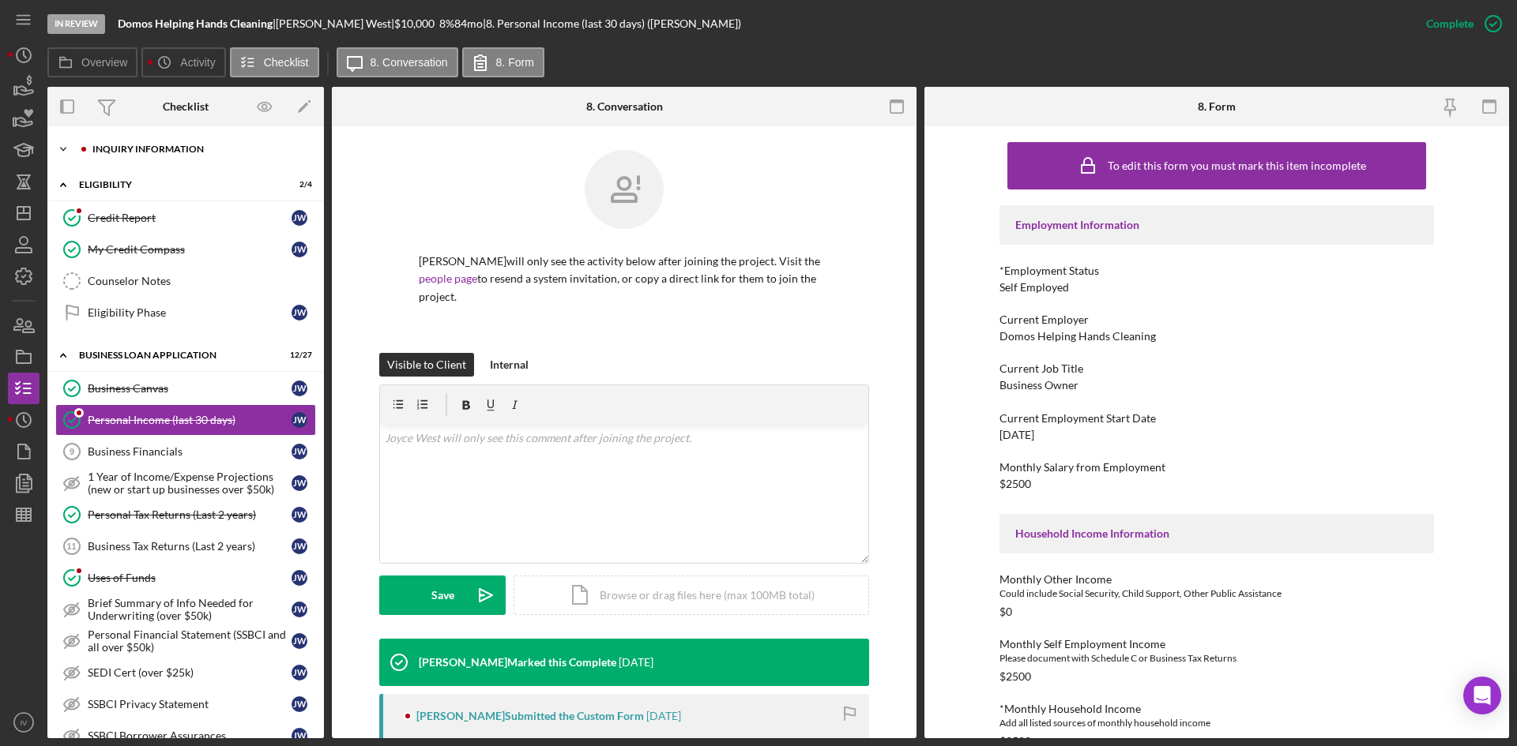
click at [105, 151] on div "INQUIRY INFORMATION" at bounding box center [198, 149] width 212 height 9
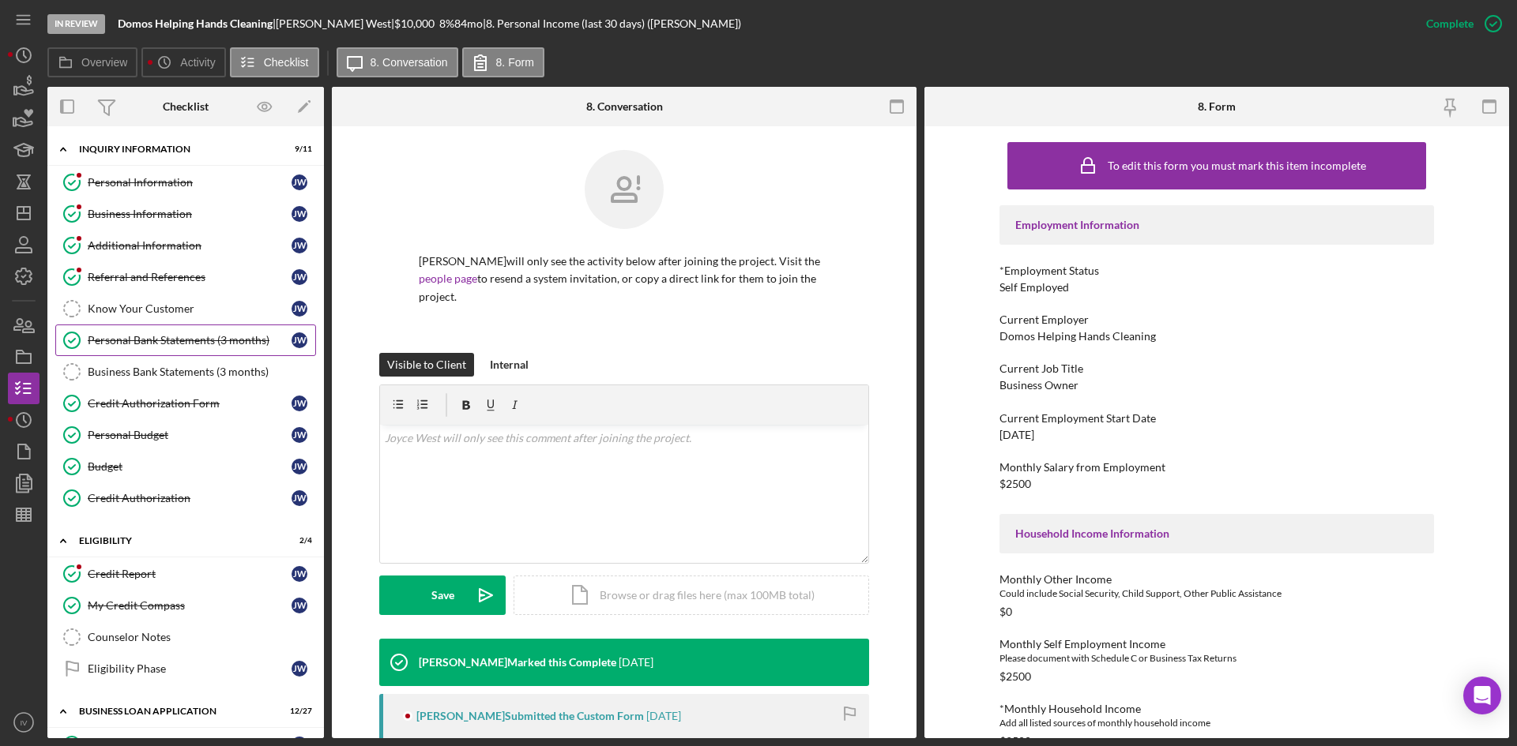
click at [135, 350] on link "Personal Bank Statements (3 months) Personal Bank Statements (3 months) [PERSON…" at bounding box center [185, 341] width 261 height 32
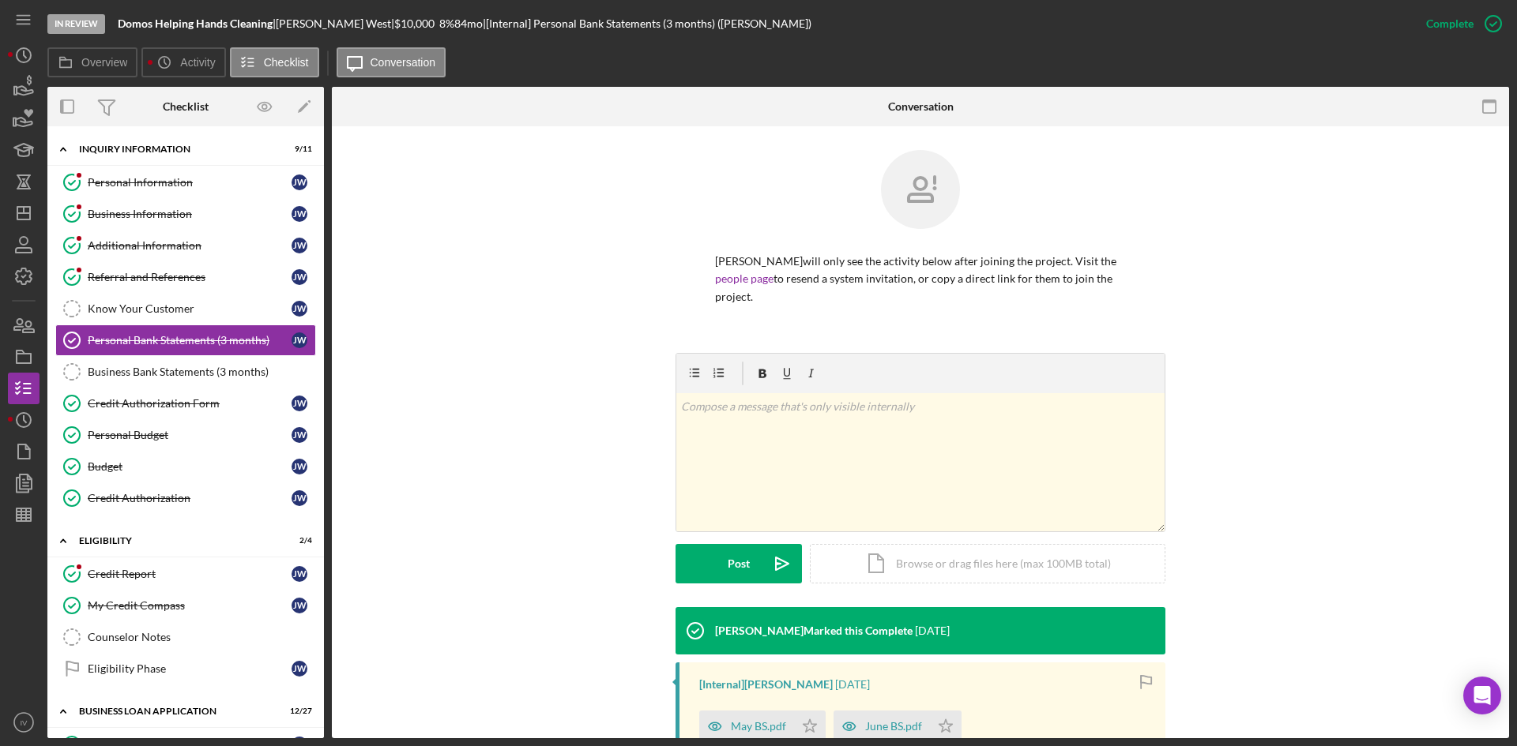
scroll to position [209, 0]
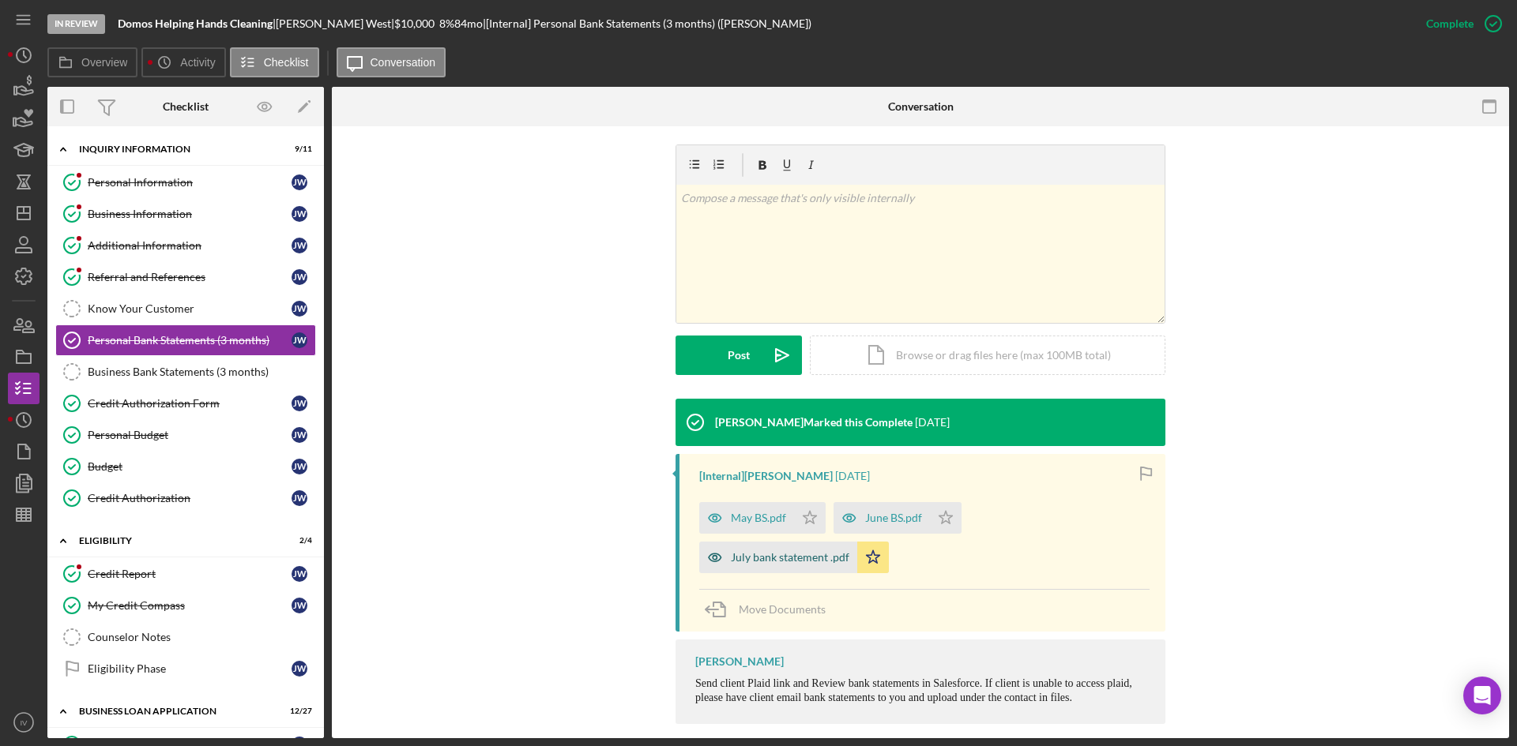
click at [768, 551] on div "July bank statement .pdf" at bounding box center [790, 557] width 118 height 13
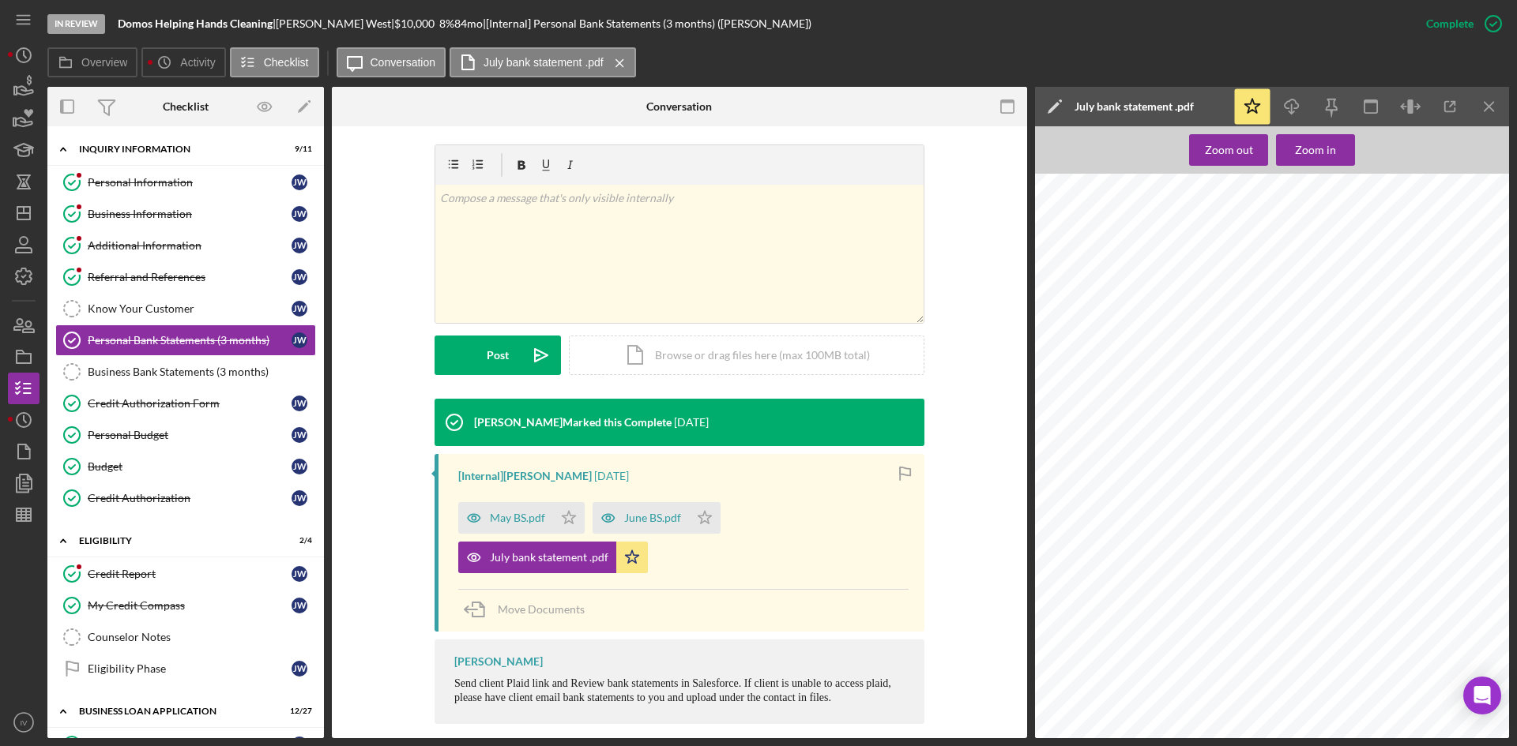
scroll to position [0, 0]
click at [1321, 155] on div "Zoom in" at bounding box center [1315, 150] width 41 height 32
click at [642, 512] on div "June BS.pdf" at bounding box center [652, 518] width 57 height 13
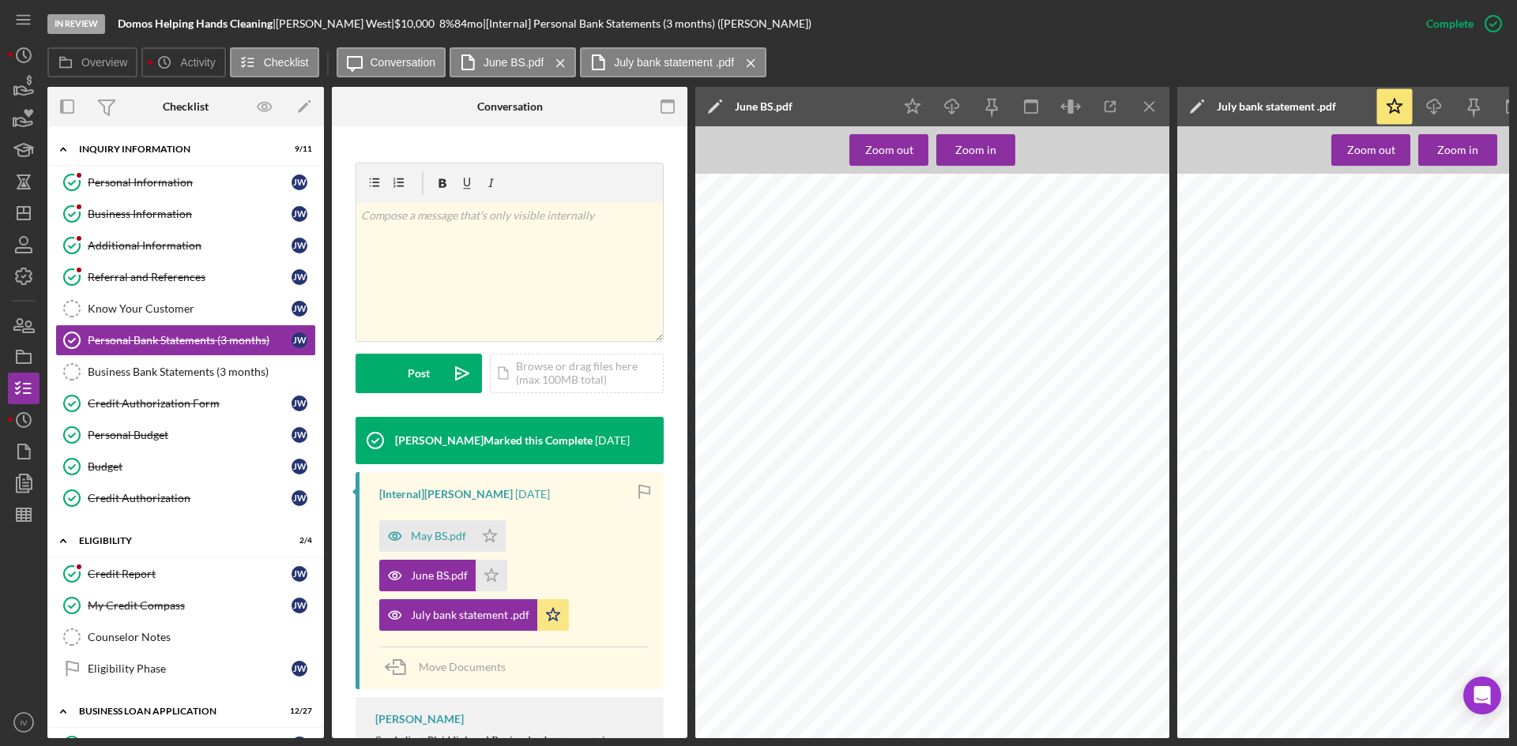
scroll to position [395, 0]
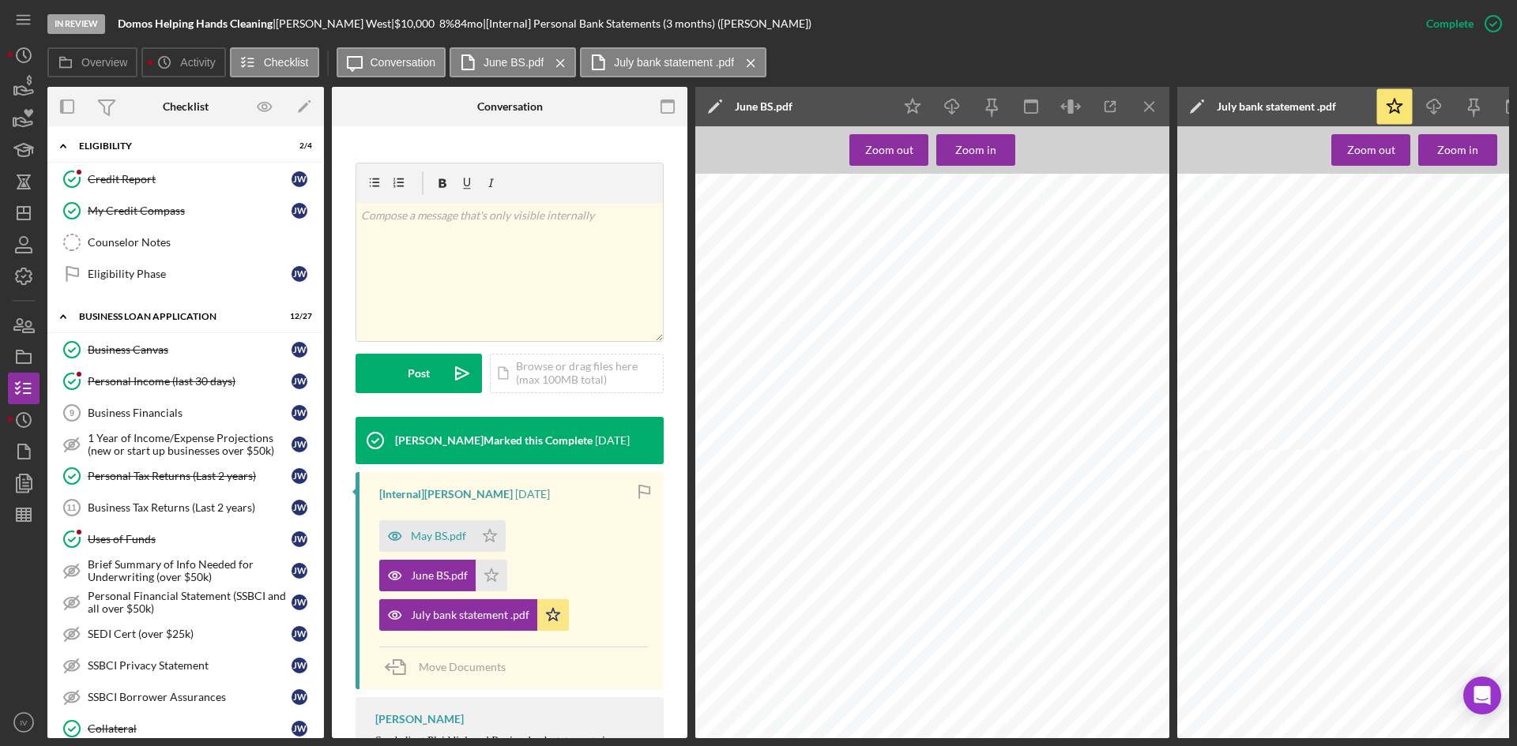
click at [198, 389] on link "Personal Income (last 30 days) Personal Income (last 30 days) [PERSON_NAME]" at bounding box center [185, 382] width 261 height 32
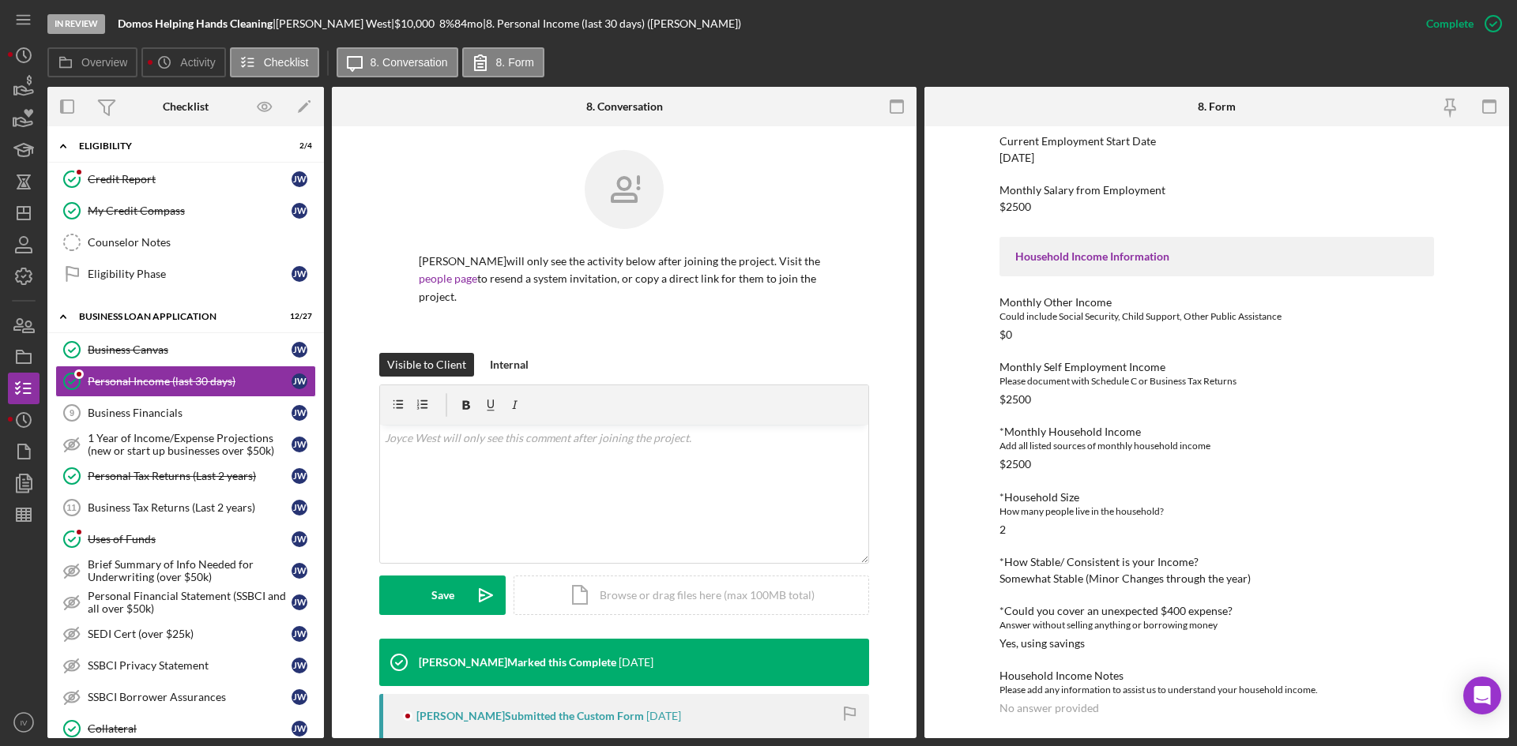
scroll to position [389, 0]
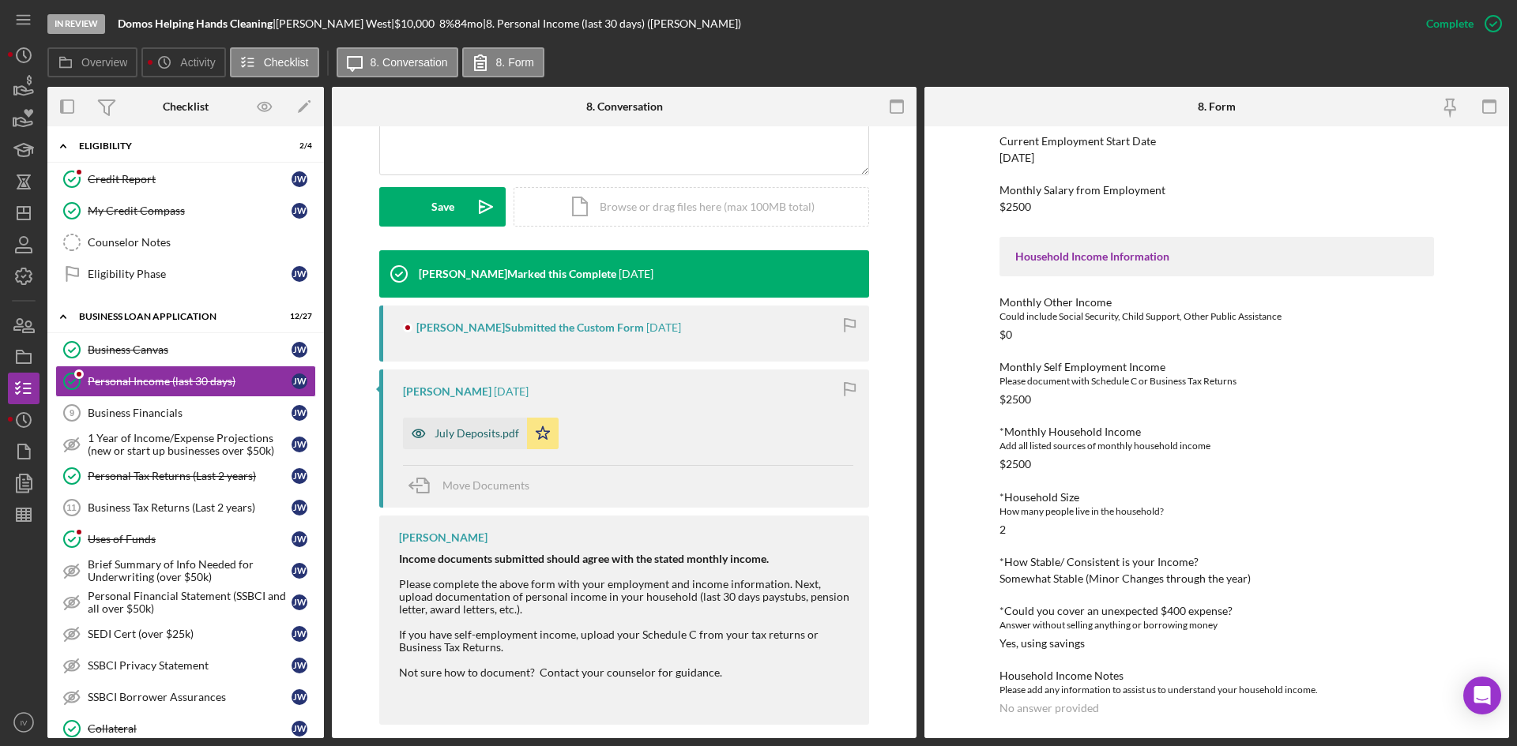
click at [485, 427] on div "July Deposits.pdf" at bounding box center [476, 433] width 85 height 13
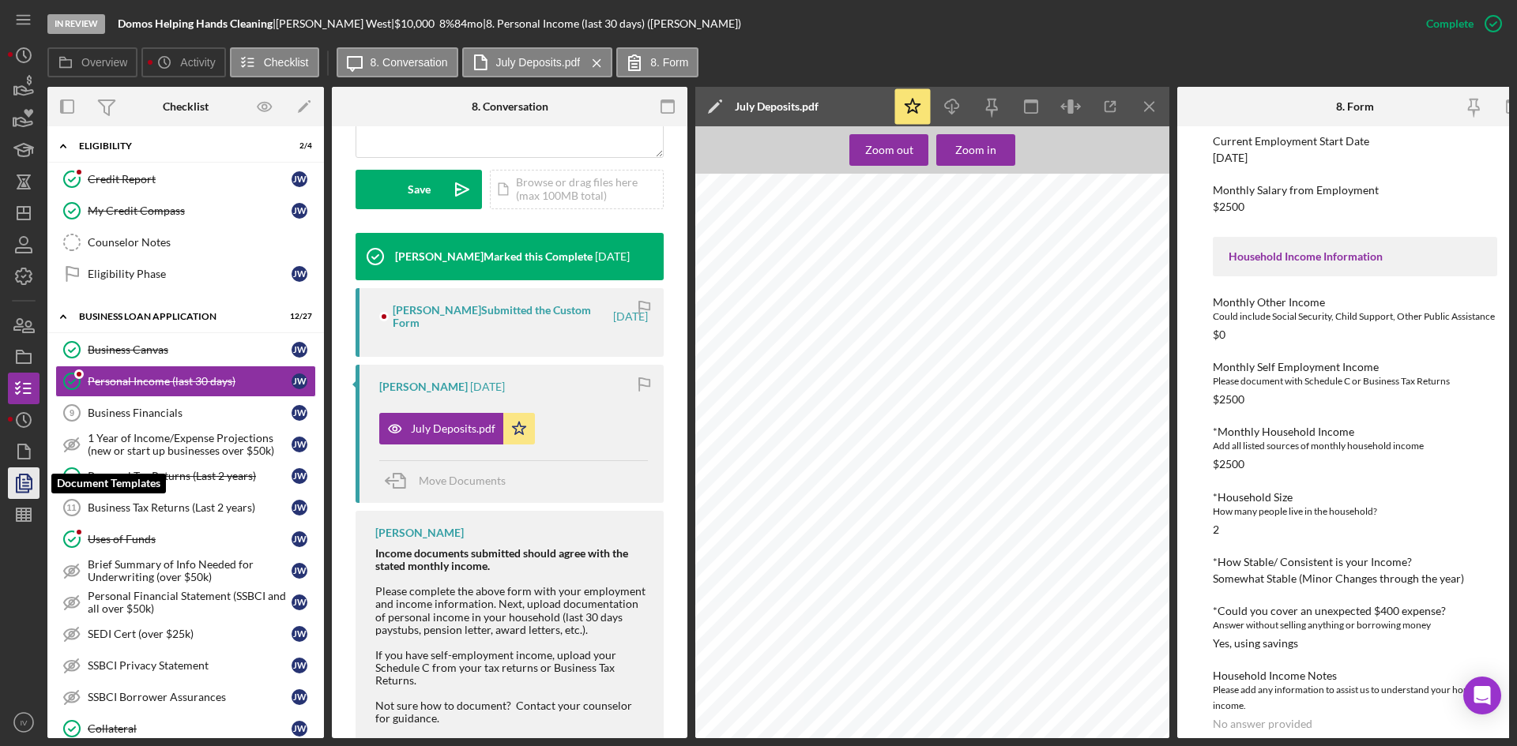
click at [21, 486] on icon "button" at bounding box center [23, 483] width 39 height 39
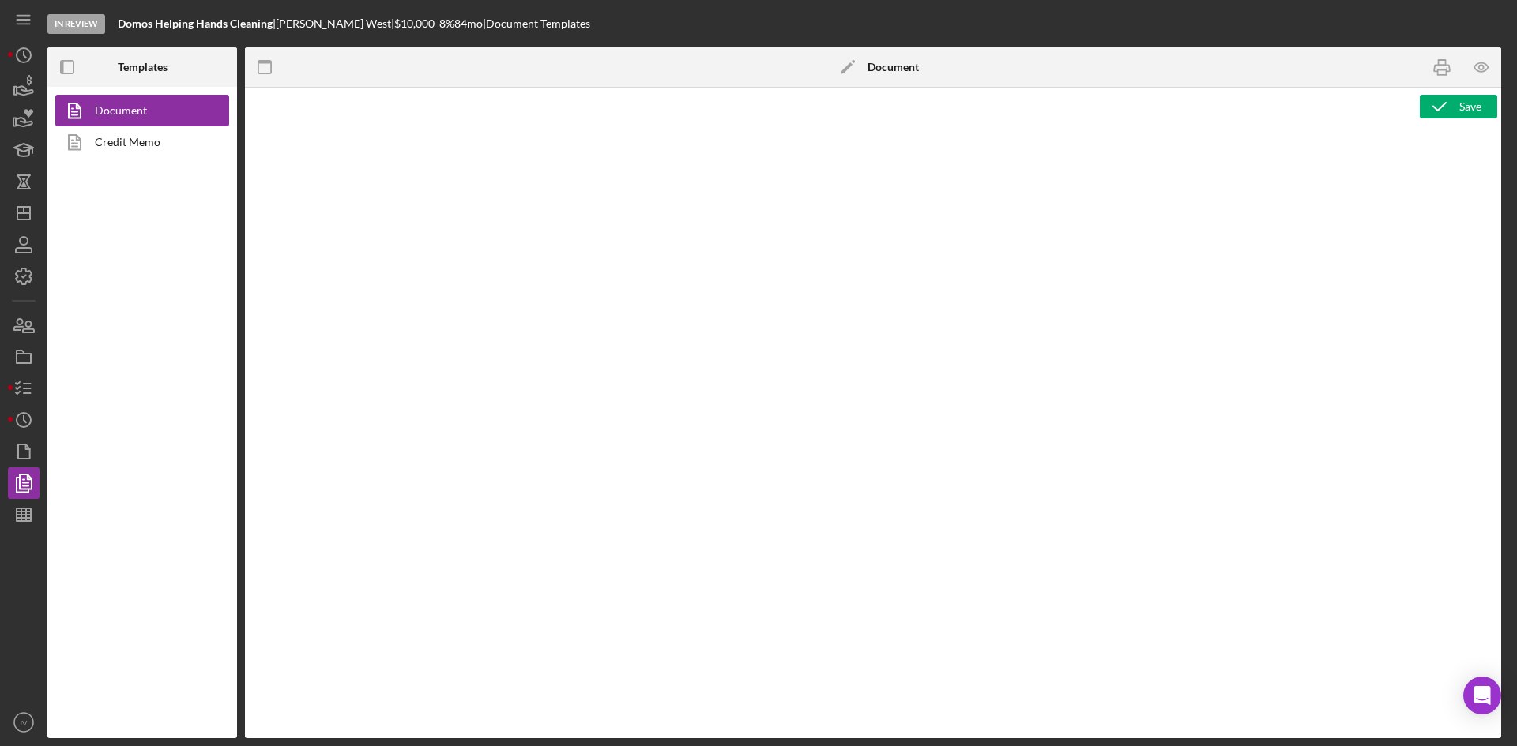
type textarea "Copy and paste, or create, your document template here."
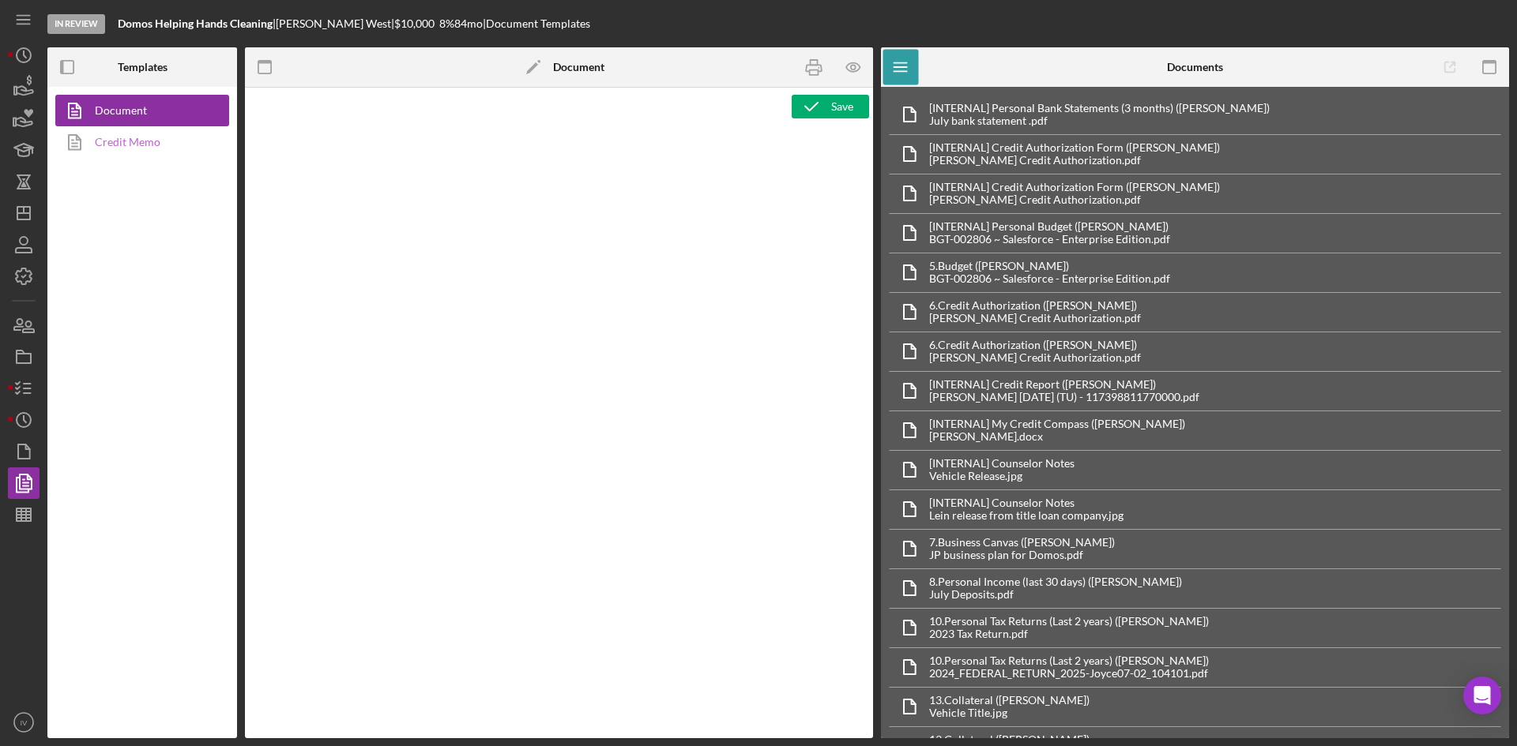
click at [151, 154] on link "Credit Memo" at bounding box center [138, 142] width 166 height 32
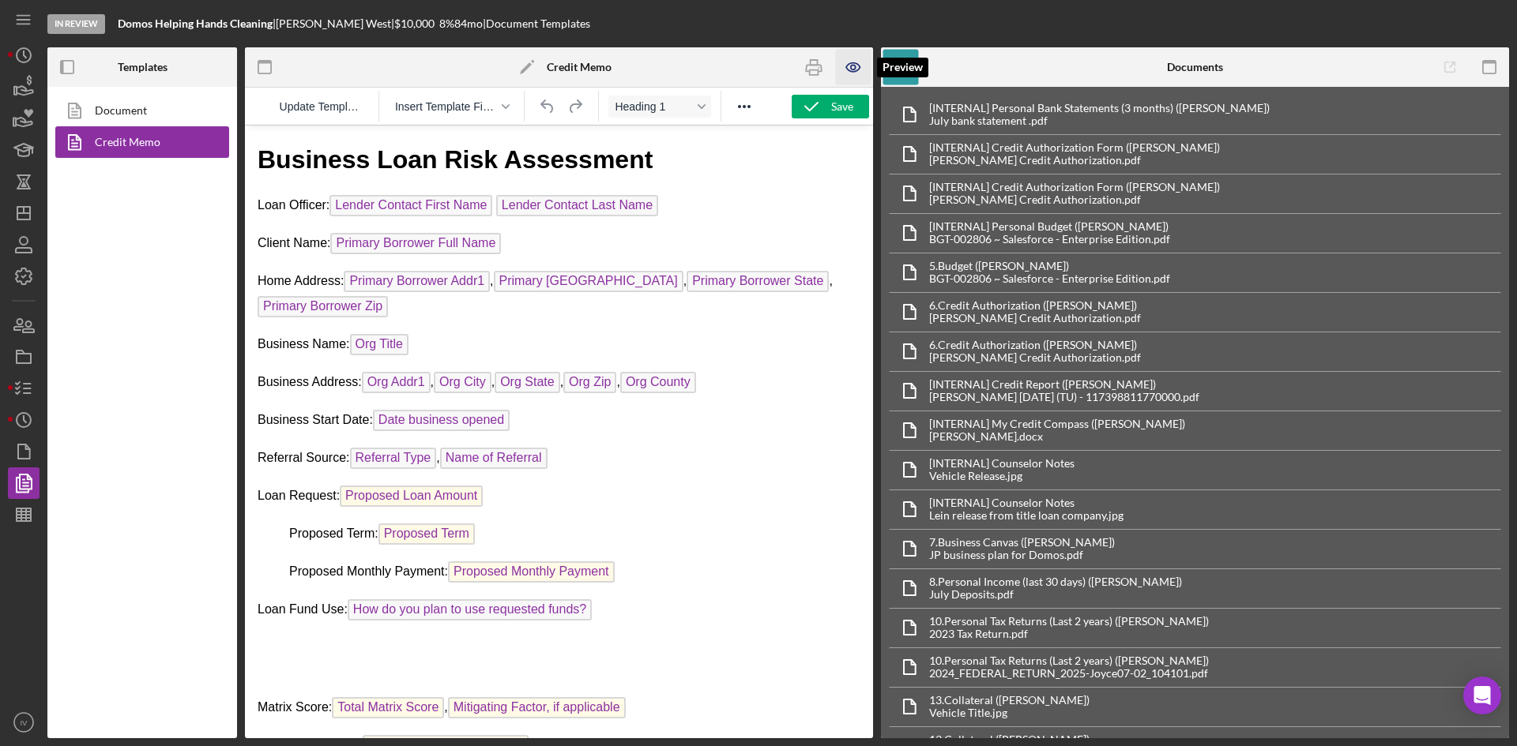
click at [844, 62] on icon "button" at bounding box center [854, 68] width 36 height 36
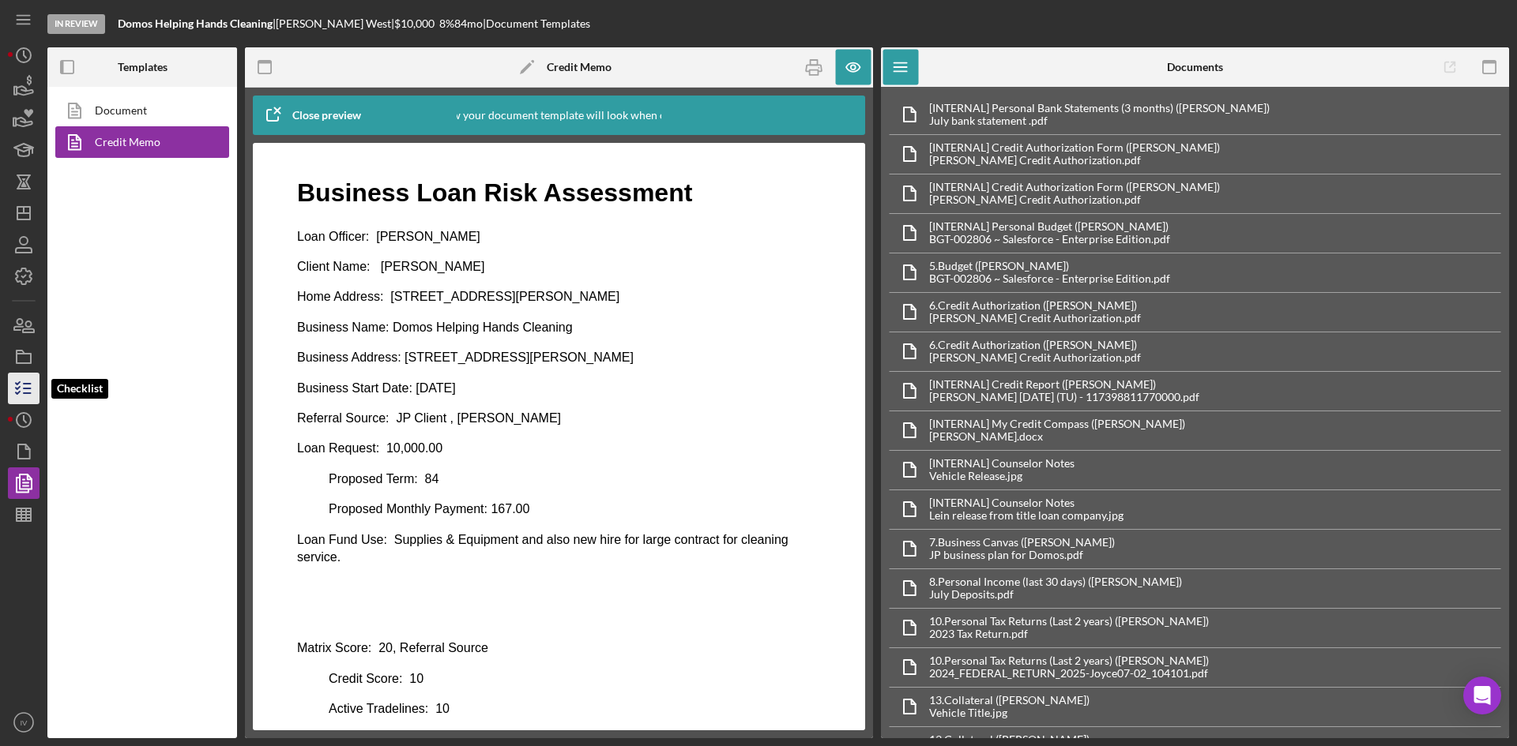
click at [21, 383] on icon "button" at bounding box center [23, 388] width 39 height 39
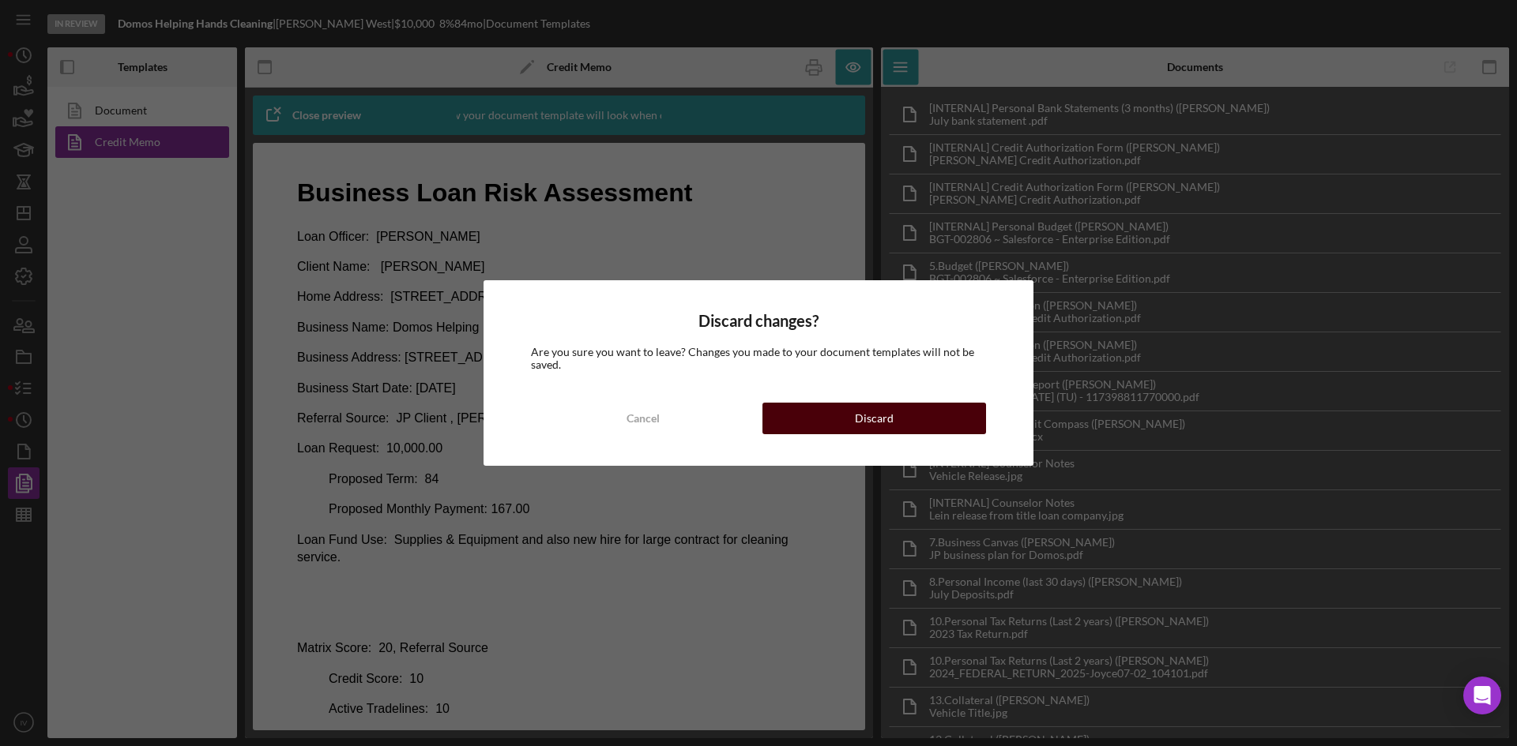
click at [820, 415] on button "Discard" at bounding box center [874, 419] width 224 height 32
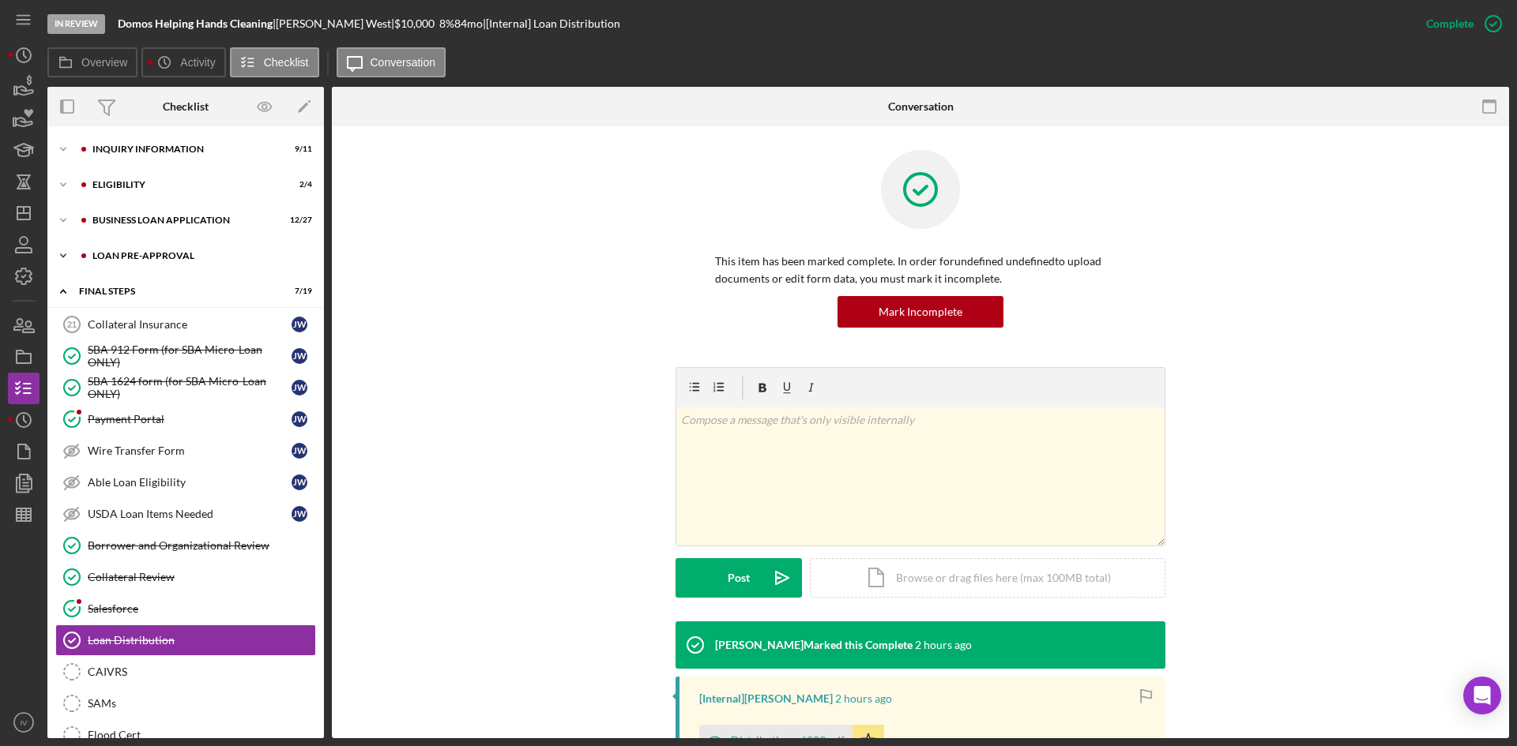
drag, startPoint x: 154, startPoint y: 255, endPoint x: 154, endPoint y: 265, distance: 10.3
click at [154, 255] on div "LOAN PRE-APPROVAL" at bounding box center [198, 255] width 212 height 9
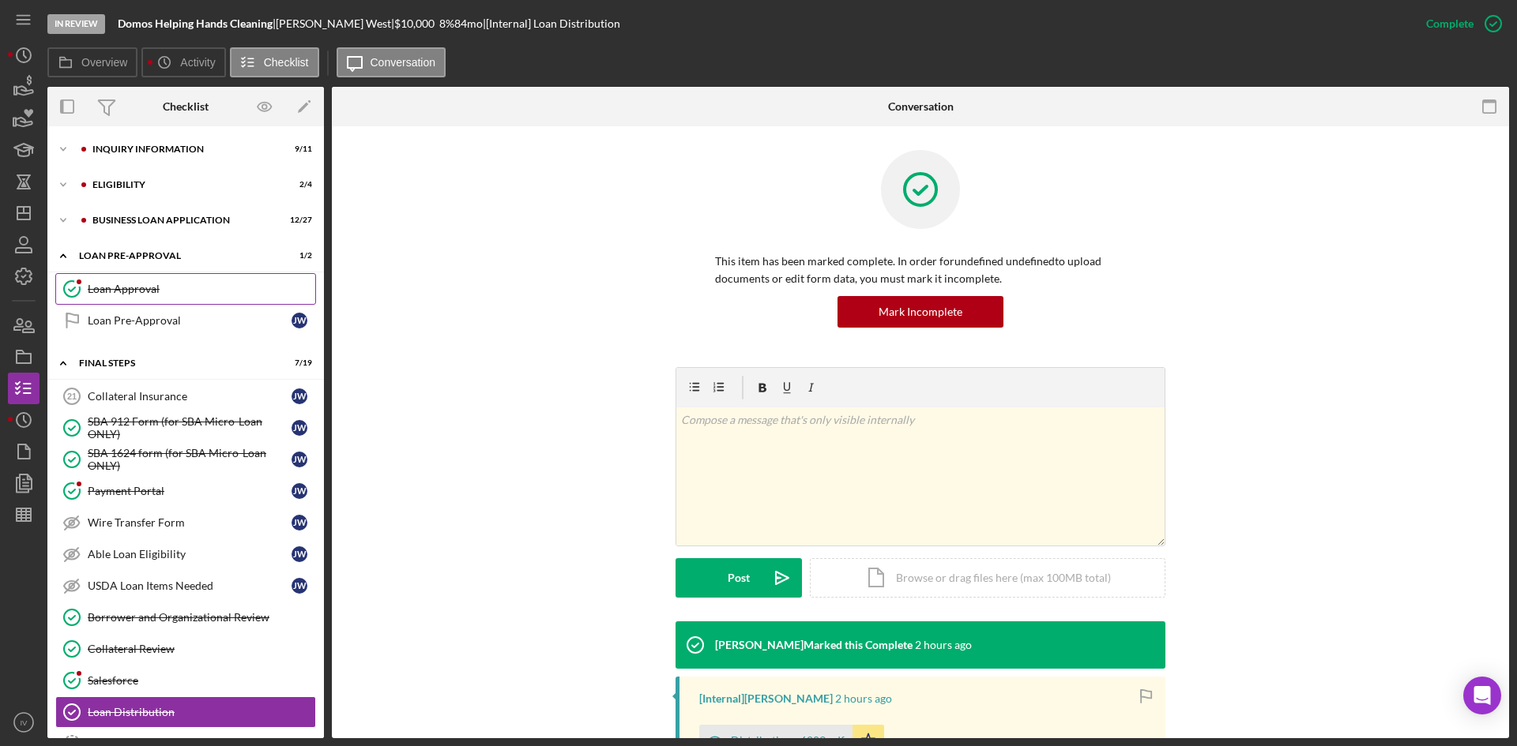
click at [155, 275] on link "Loan Approval Loan Approval" at bounding box center [185, 289] width 261 height 32
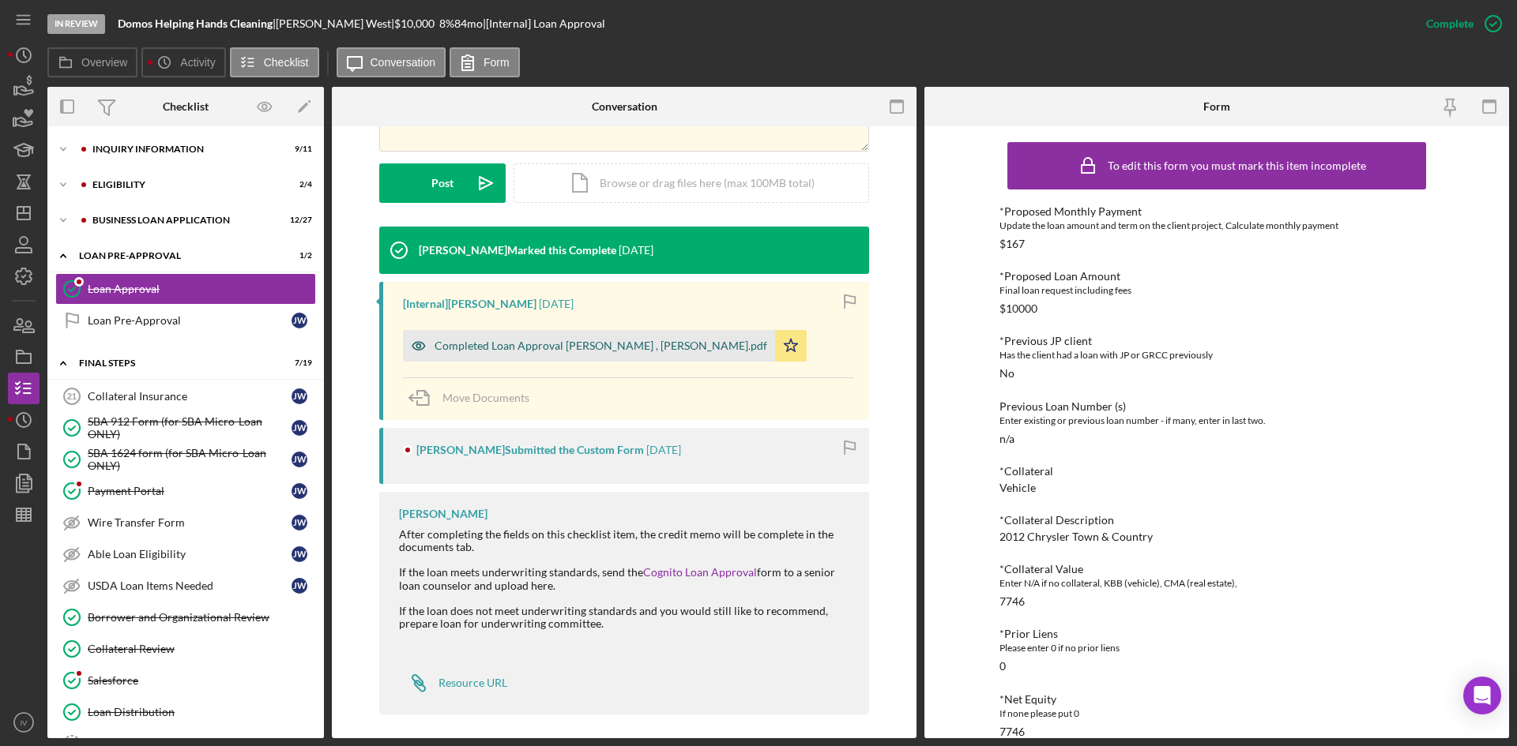
click at [655, 351] on div "Completed Loan Approval [PERSON_NAME] , [PERSON_NAME].pdf" at bounding box center [600, 346] width 333 height 13
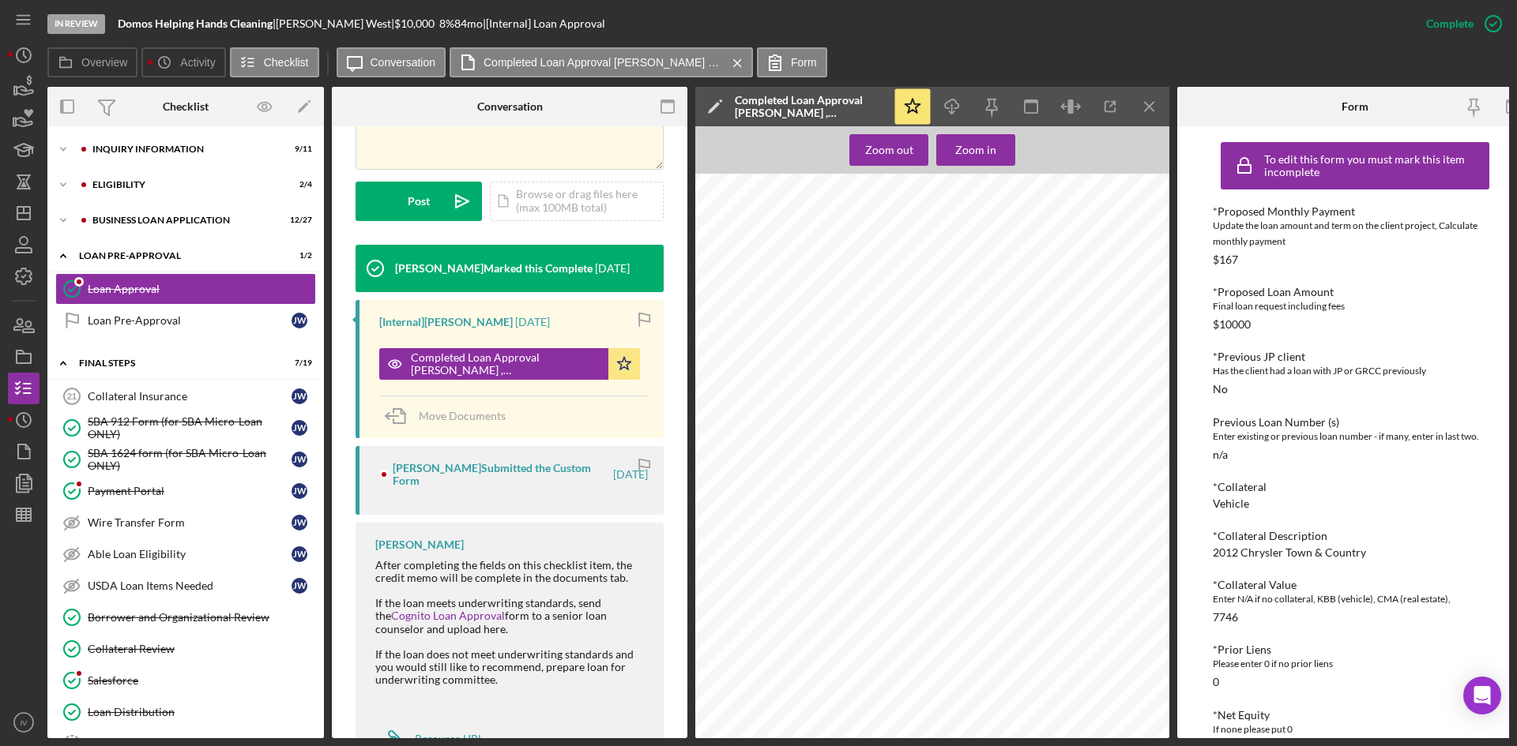
scroll to position [948, 0]
drag, startPoint x: 165, startPoint y: 611, endPoint x: 179, endPoint y: 611, distance: 14.2
click at [165, 611] on div "Borrower and Organizational Review" at bounding box center [201, 617] width 227 height 13
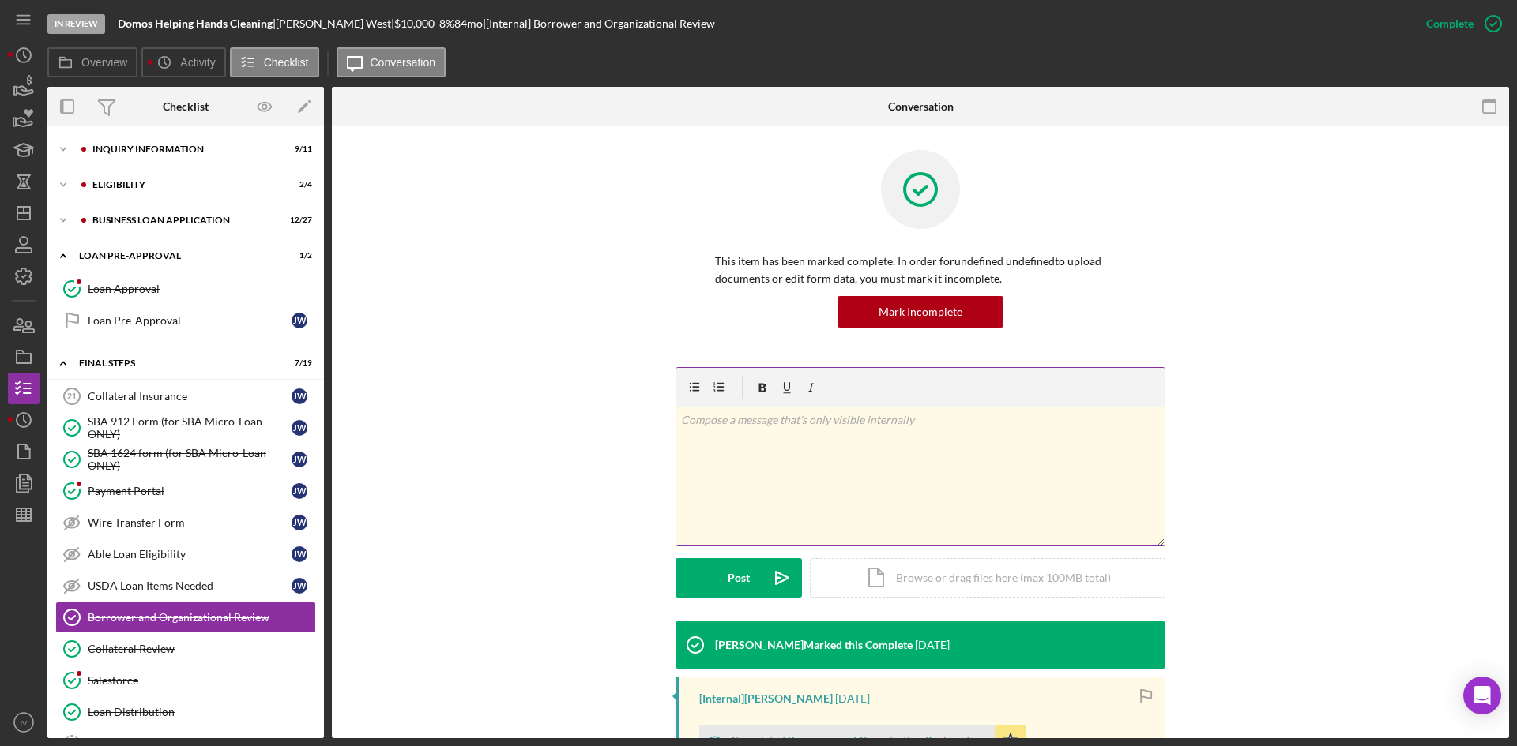
scroll to position [158, 0]
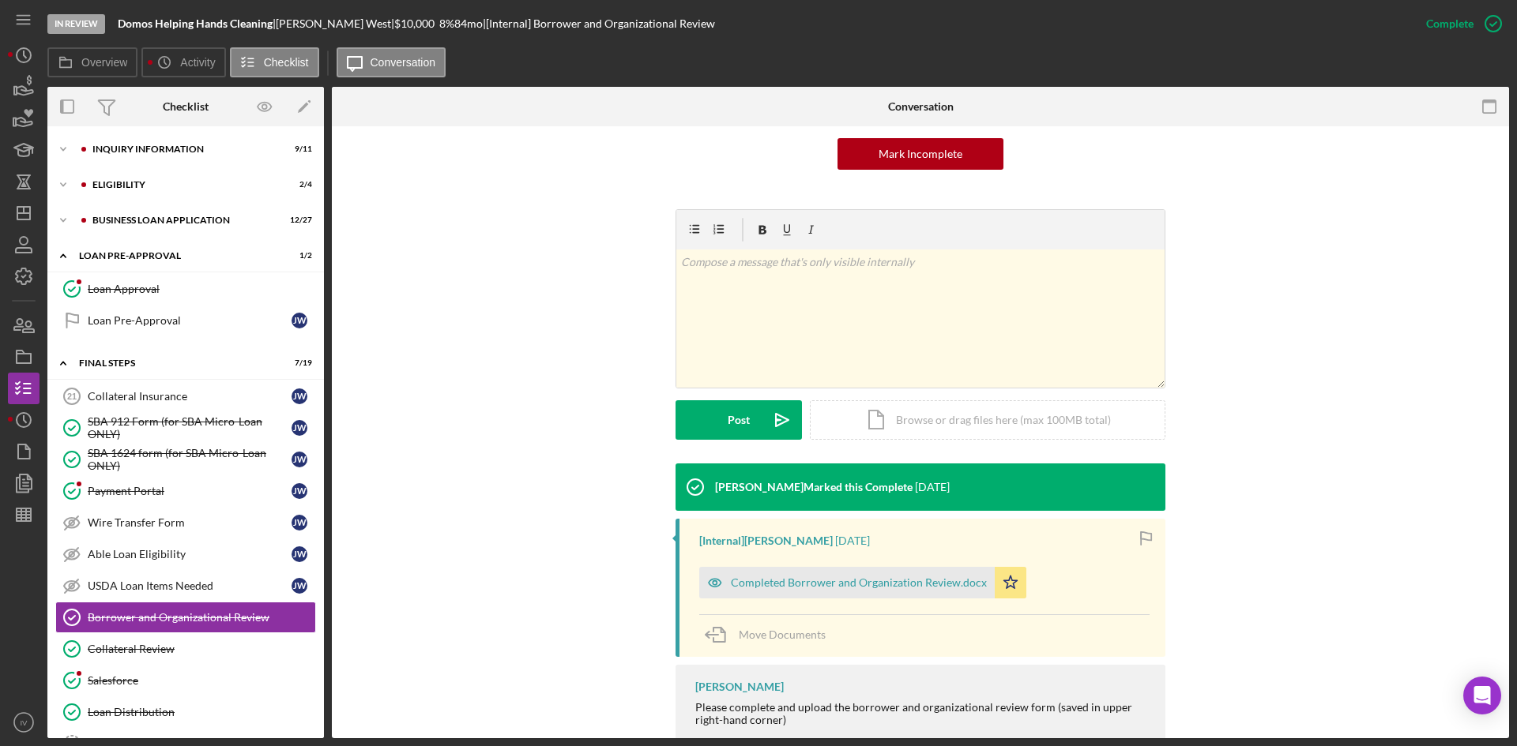
click at [815, 583] on div "Completed Borrower and Organization Review.docx" at bounding box center [859, 583] width 256 height 13
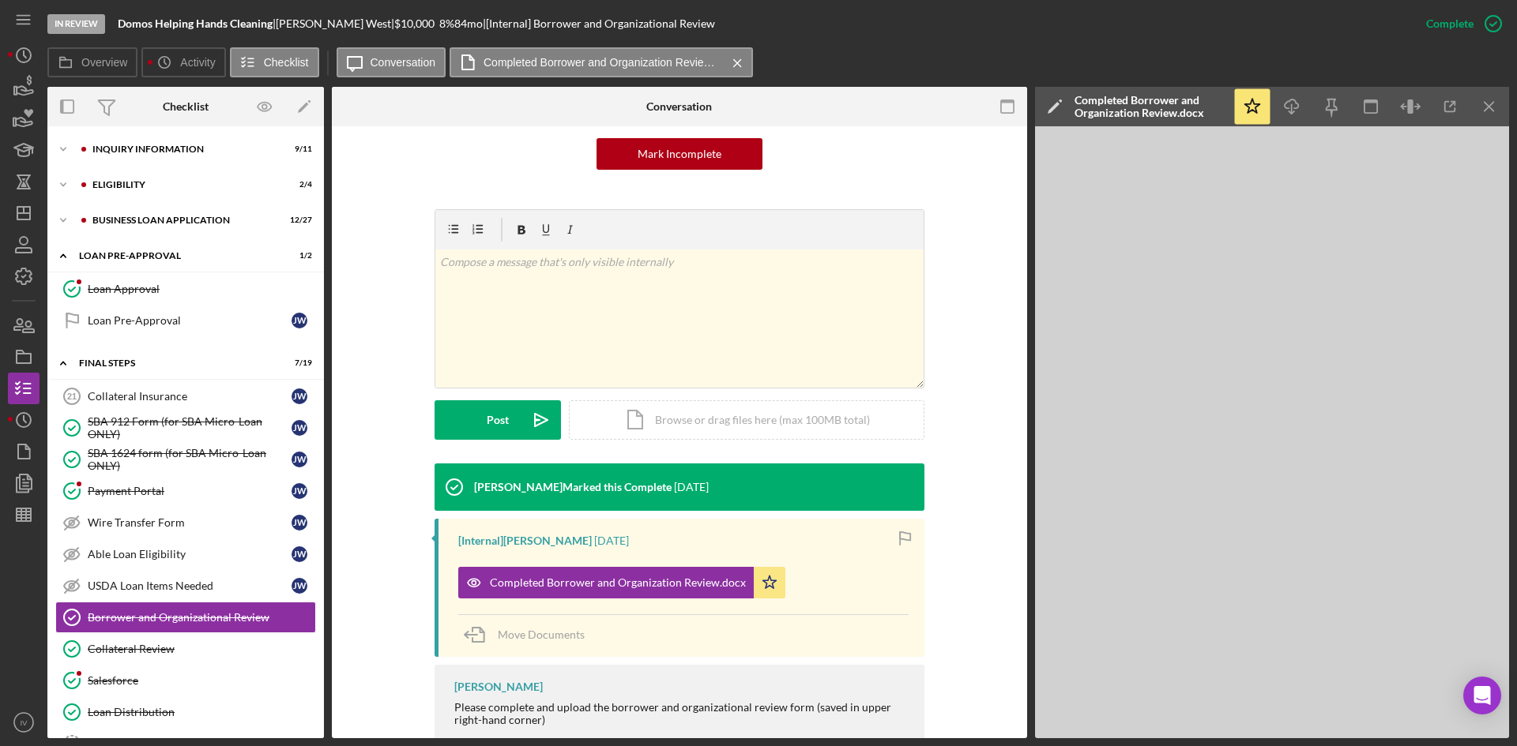
scroll to position [237, 0]
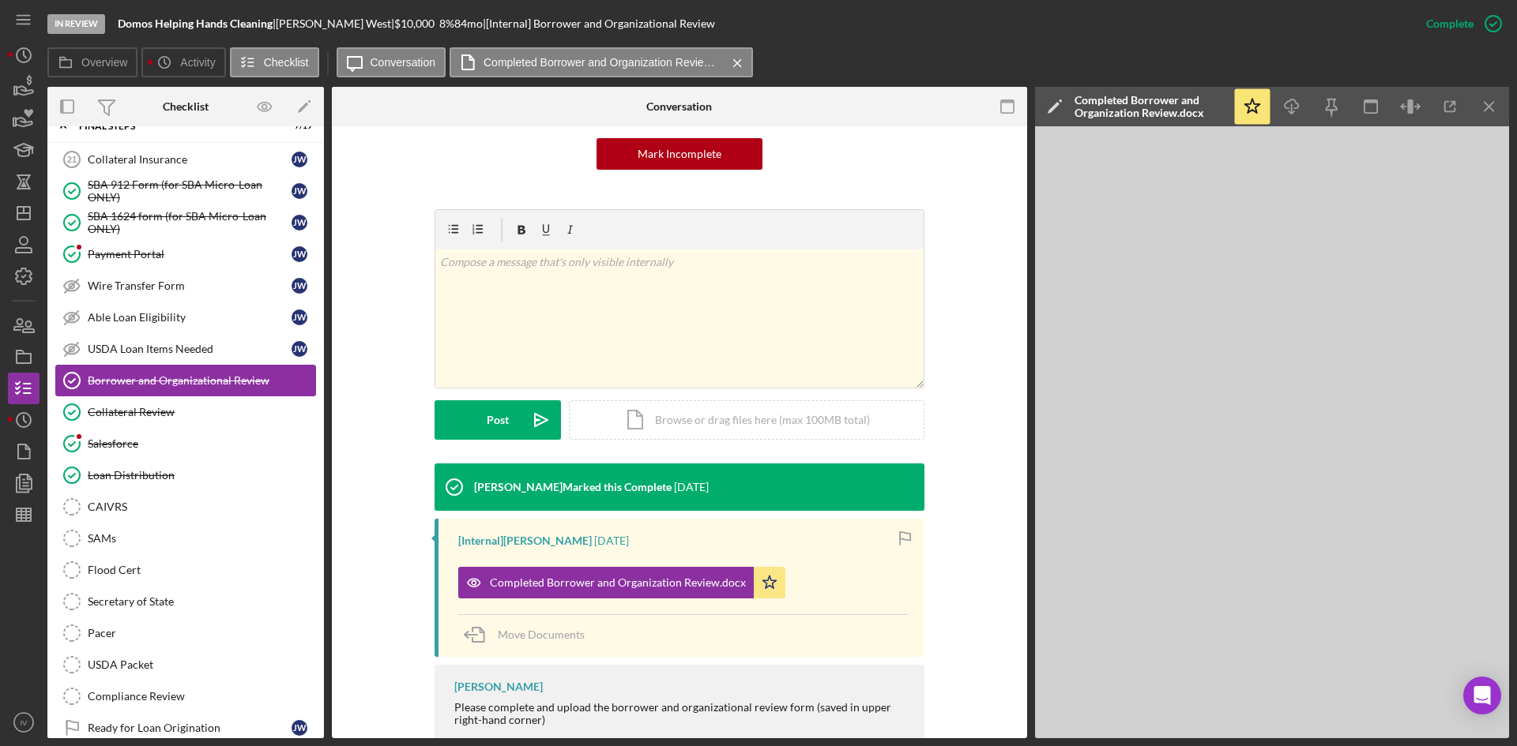
drag, startPoint x: 133, startPoint y: 416, endPoint x: 301, endPoint y: 373, distance: 173.0
click at [133, 416] on div "Collateral Review" at bounding box center [201, 412] width 227 height 13
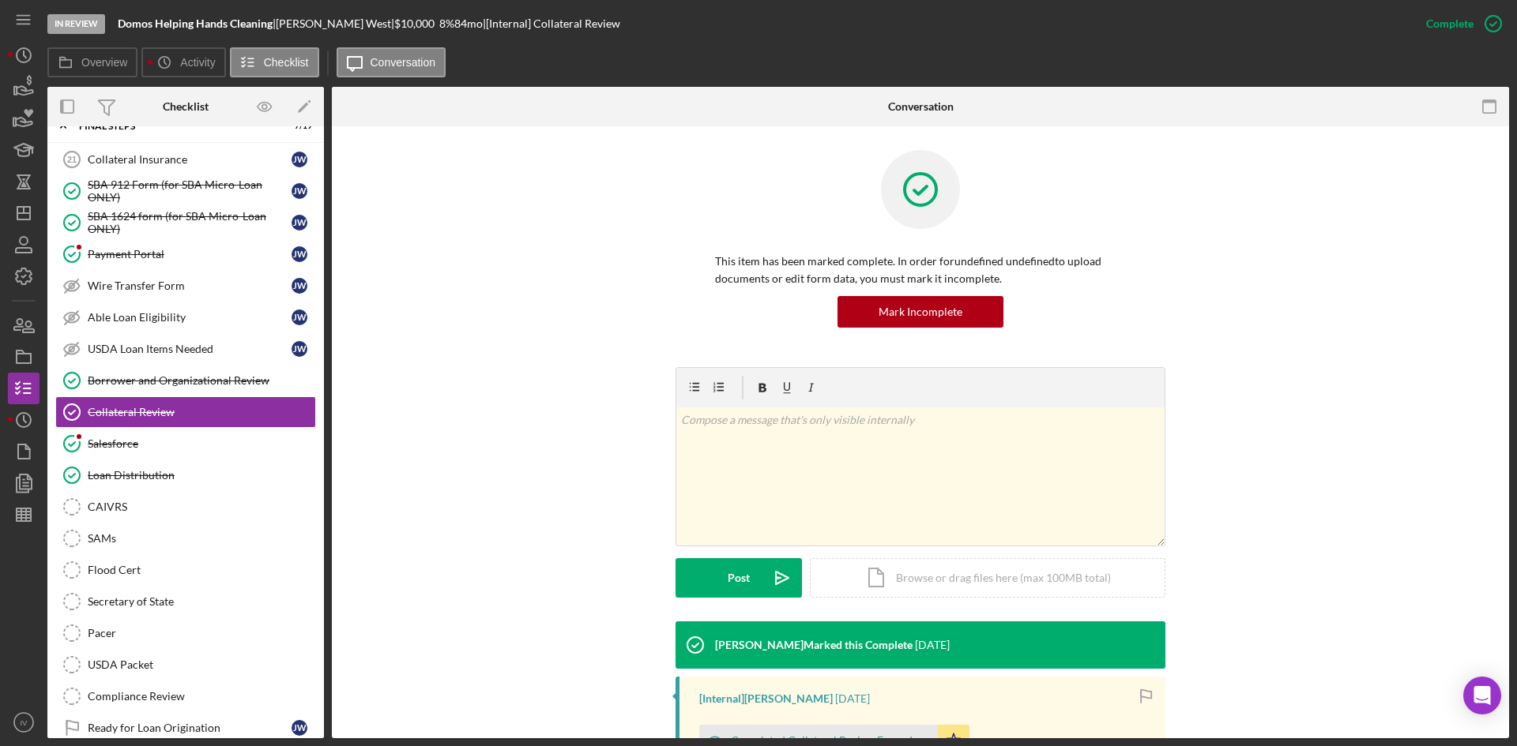
scroll to position [224, 0]
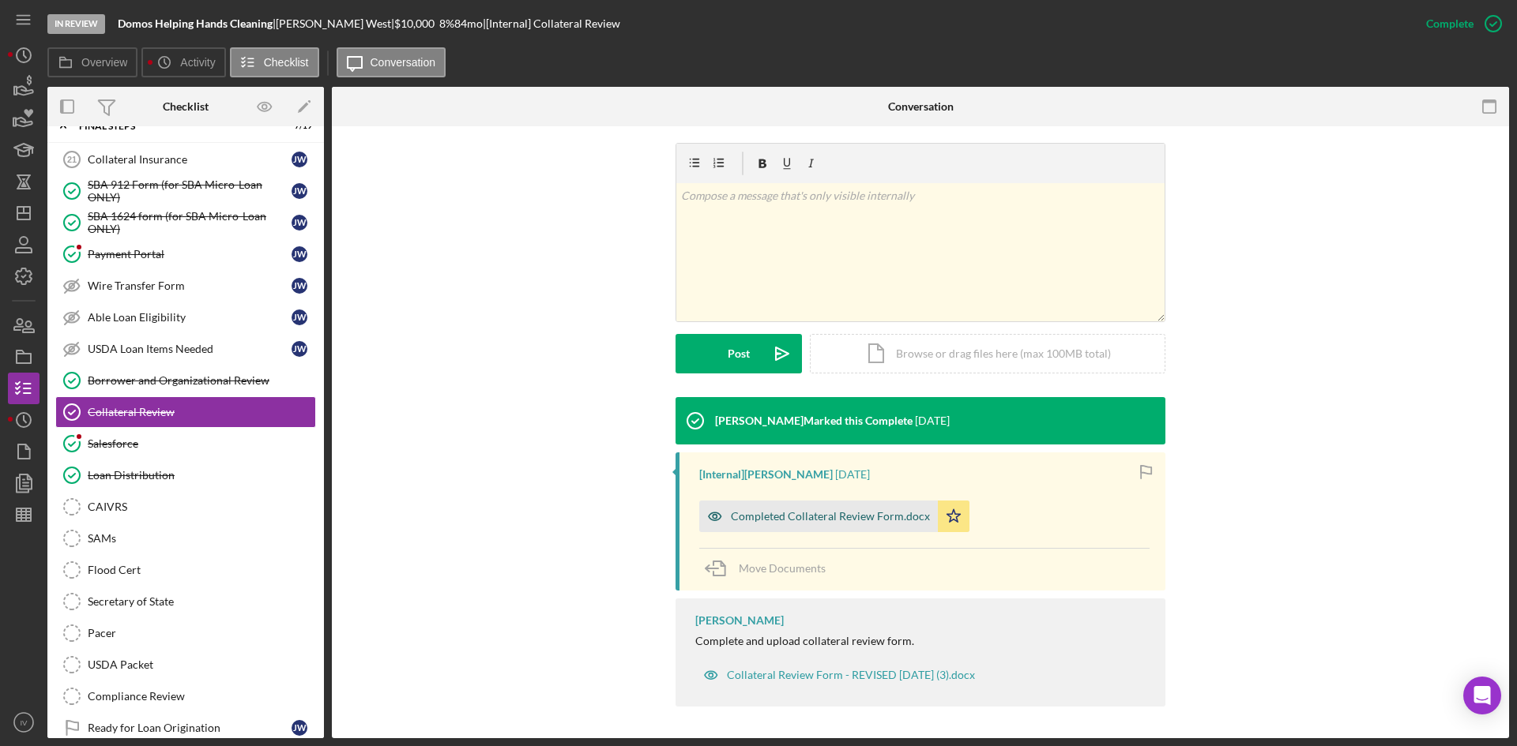
click at [830, 513] on div "Completed Collateral Review Form.docx" at bounding box center [830, 516] width 199 height 13
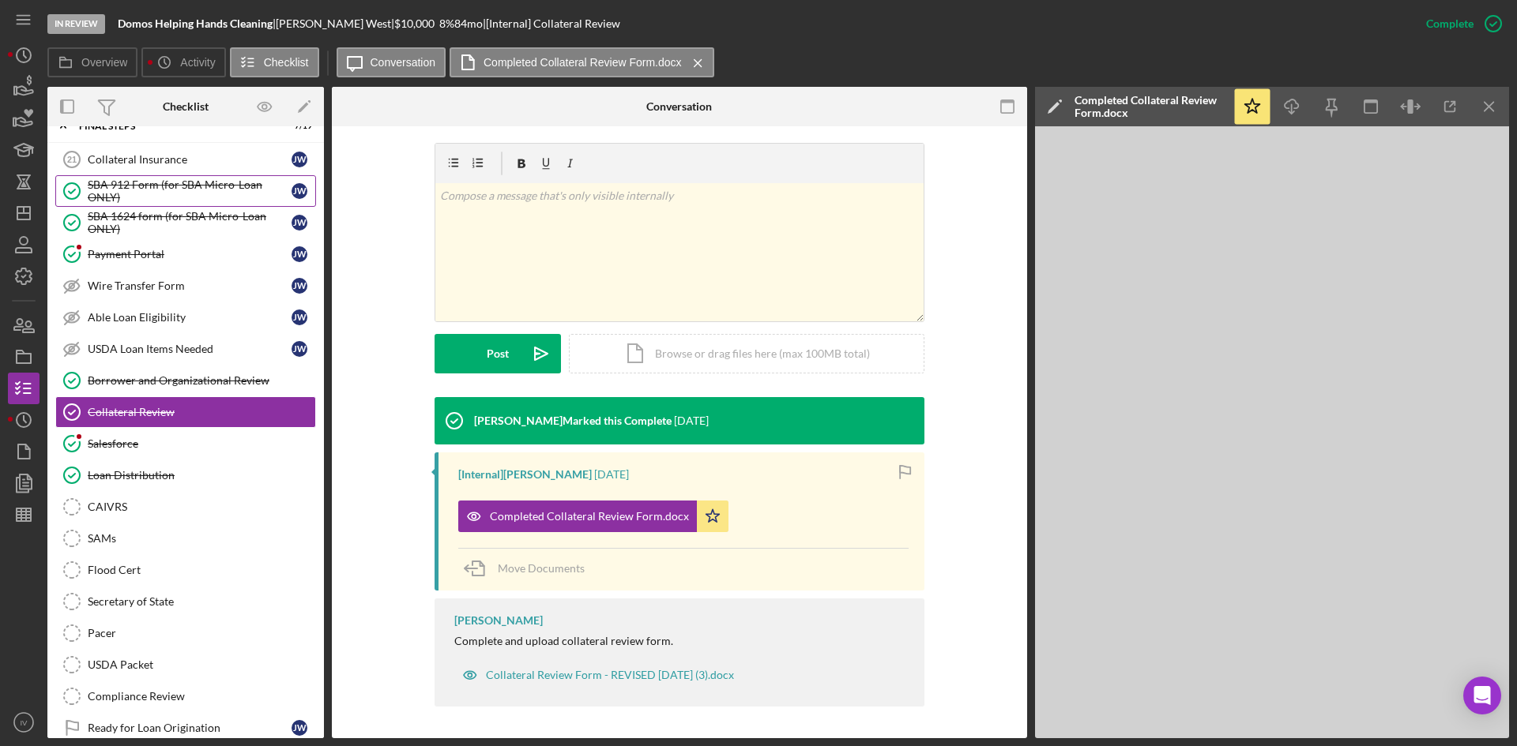
scroll to position [0, 0]
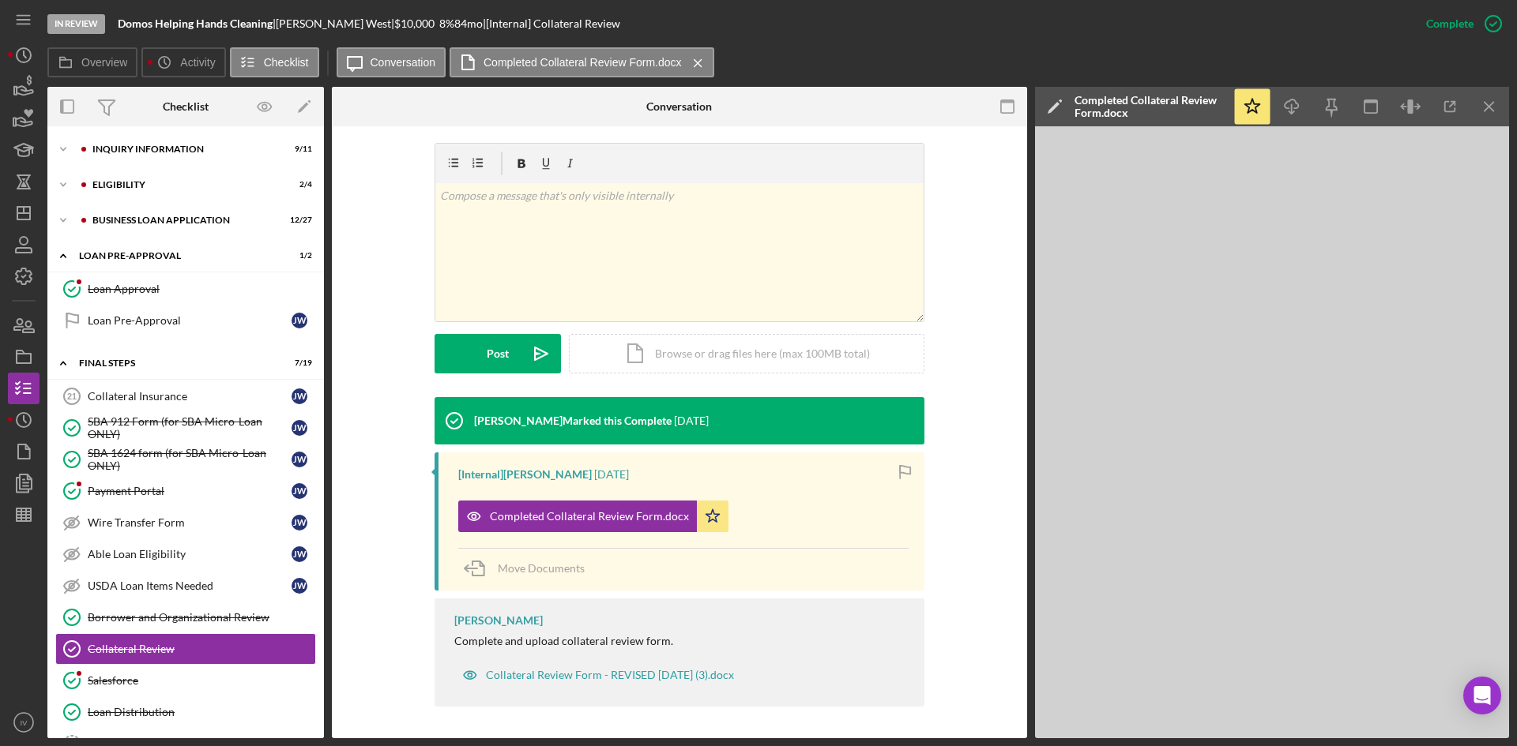
drag, startPoint x: 189, startPoint y: 423, endPoint x: 320, endPoint y: 385, distance: 136.7
click at [189, 423] on div "SBA 912 Form (for SBA Micro-Loan ONLY)" at bounding box center [190, 427] width 204 height 25
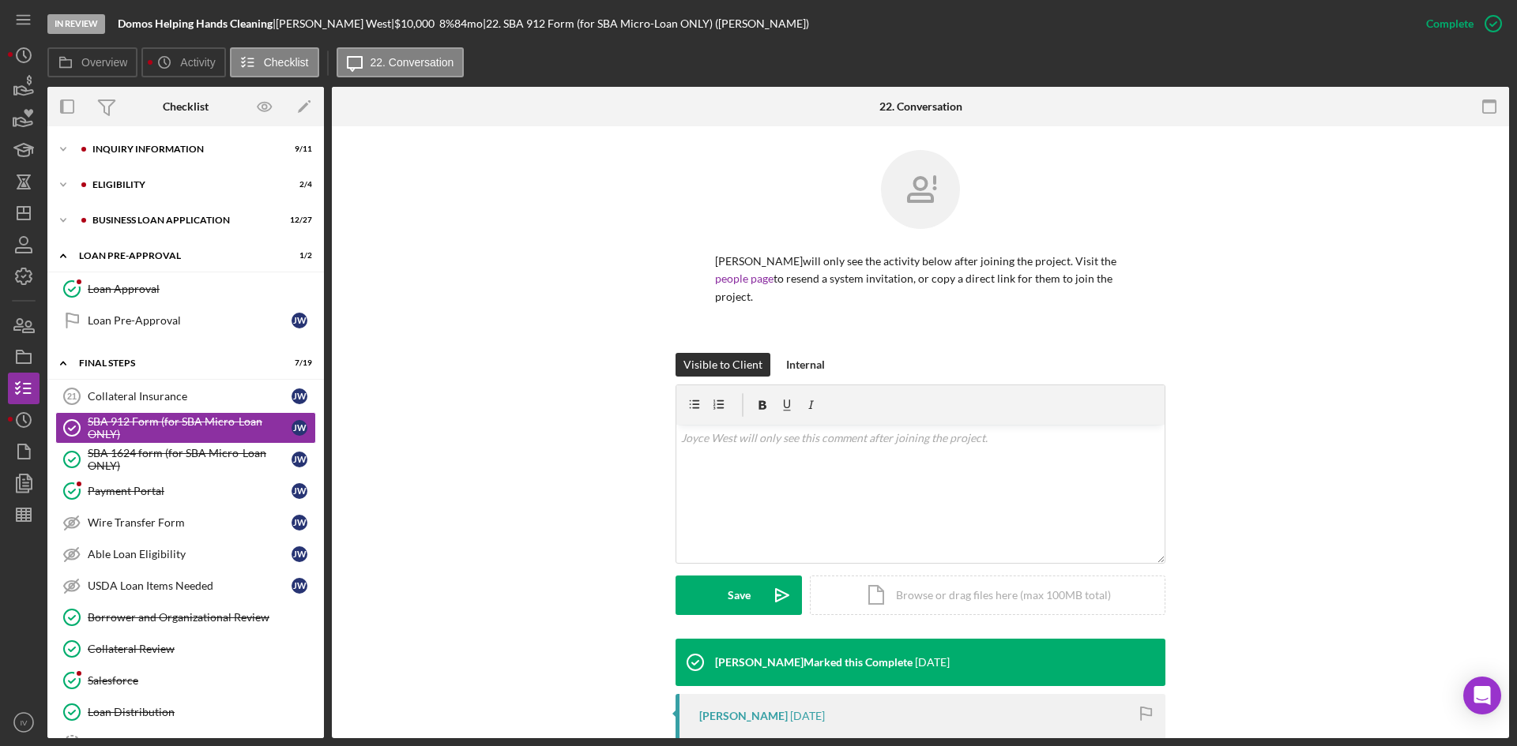
scroll to position [224, 0]
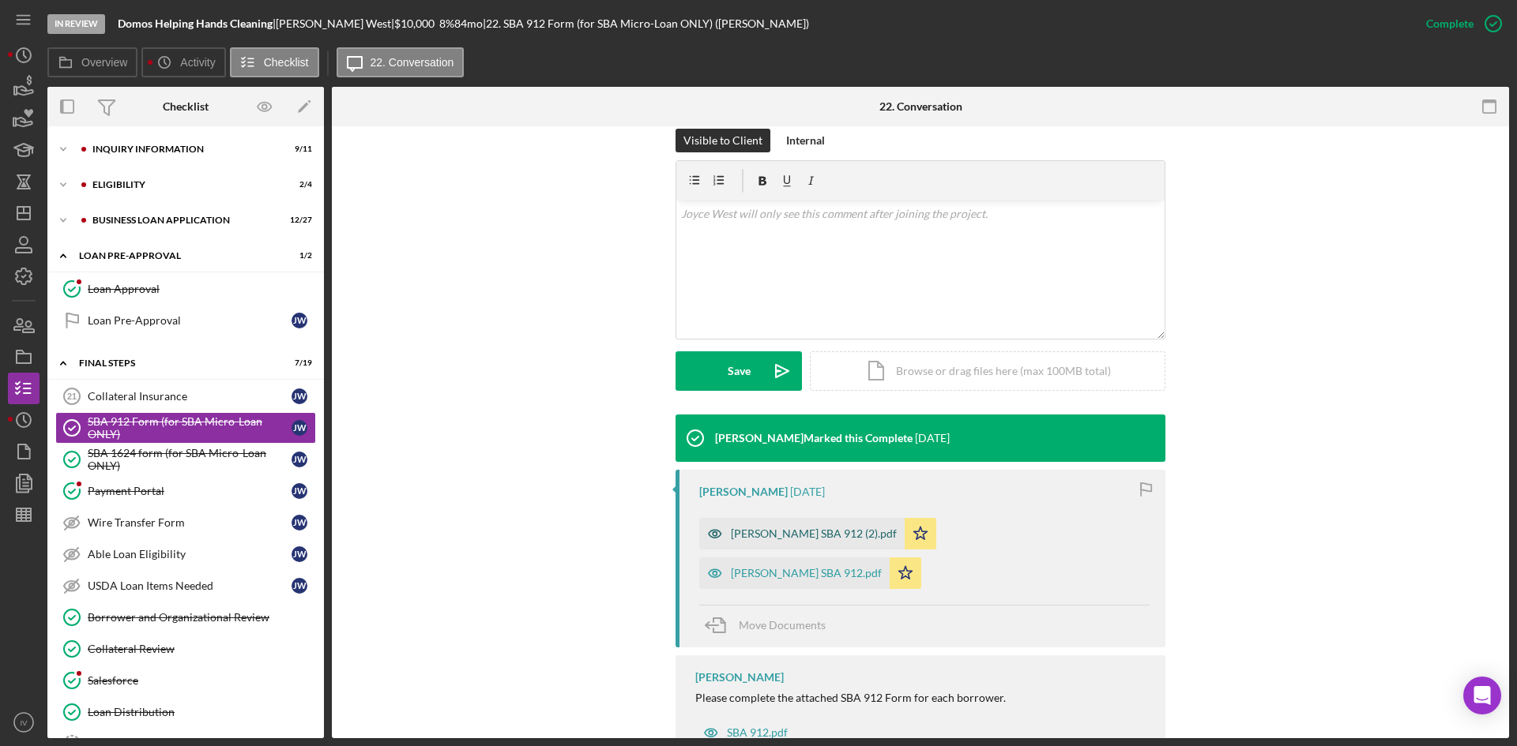
click at [795, 529] on div "[PERSON_NAME] SBA 912 (2).pdf" at bounding box center [801, 534] width 205 height 32
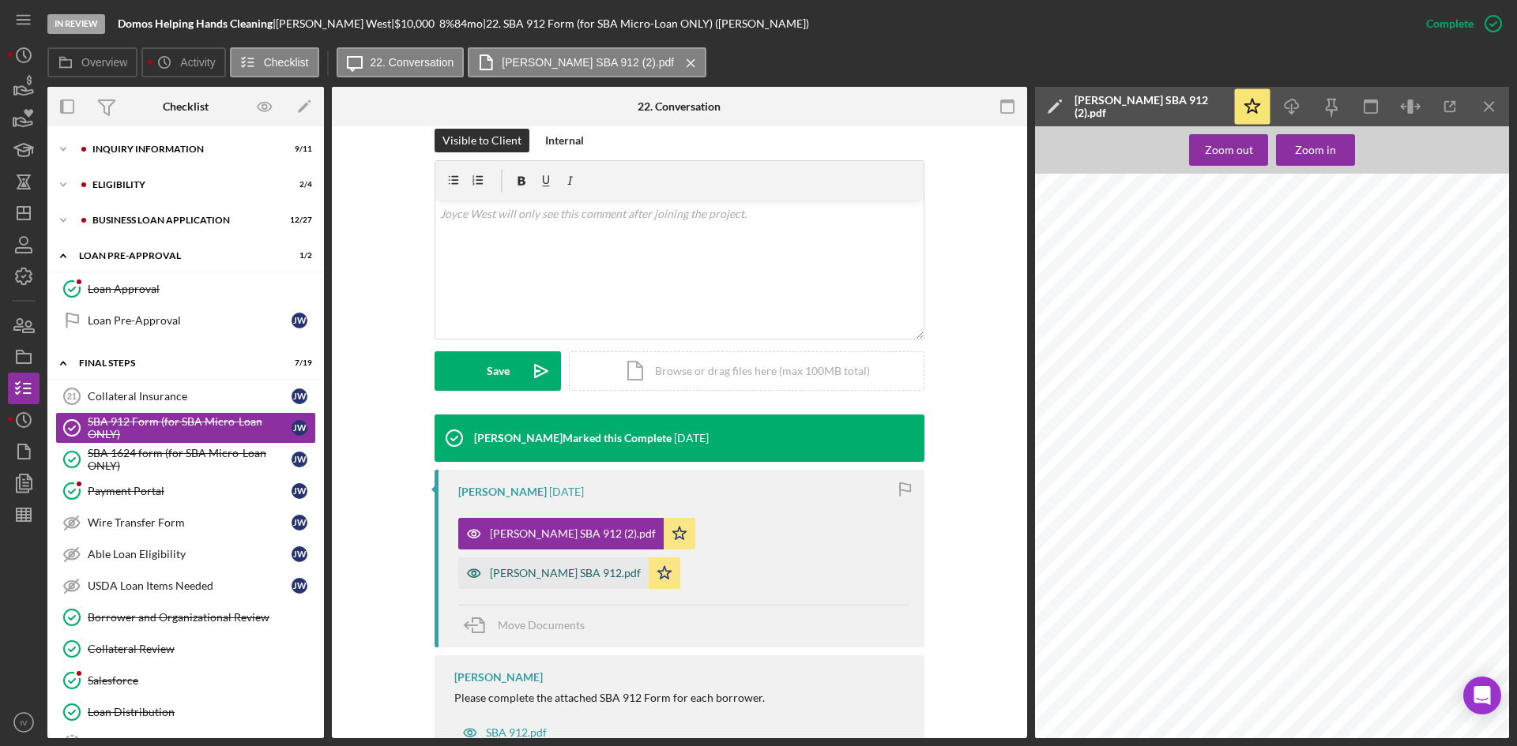
click at [641, 567] on div "[PERSON_NAME] SBA 912.pdf" at bounding box center [565, 573] width 151 height 13
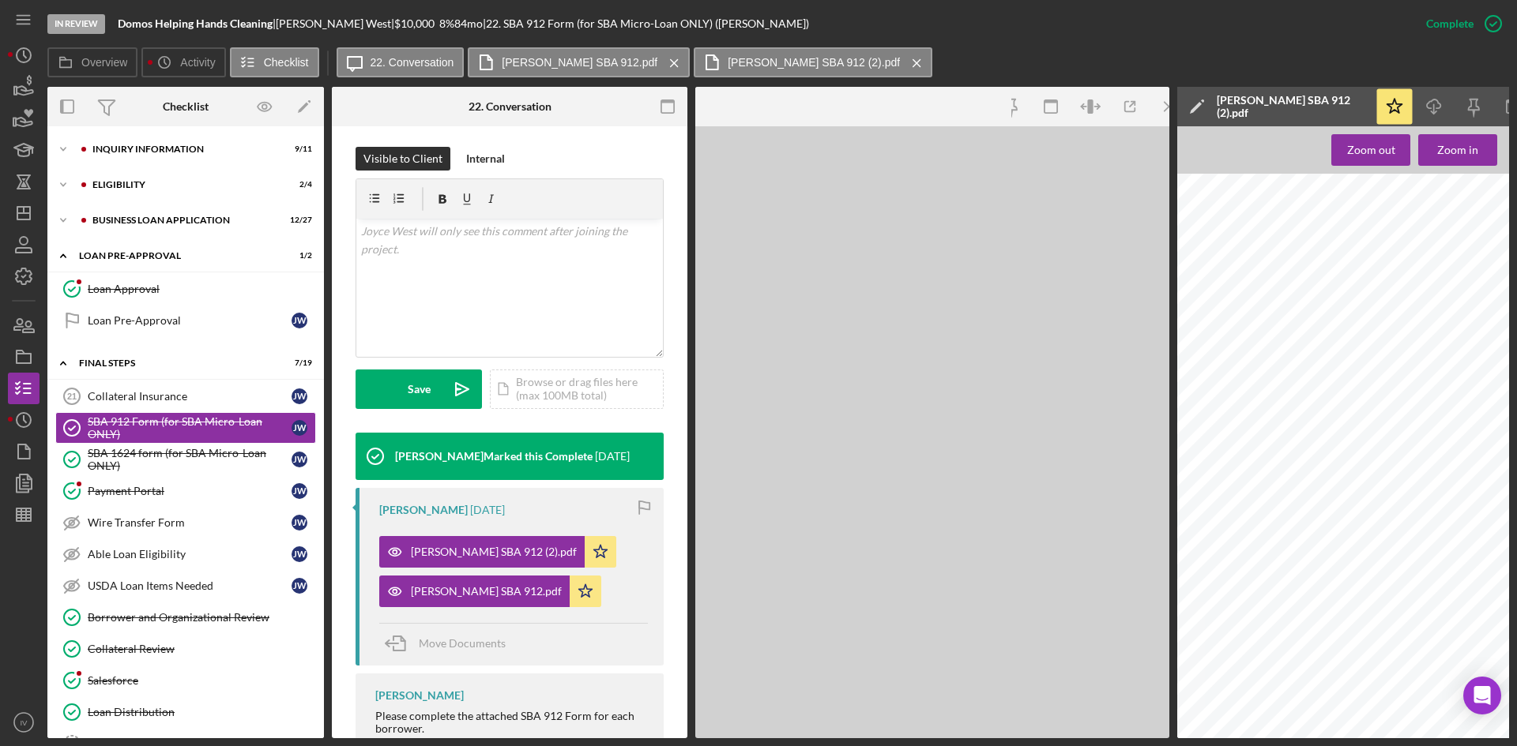
scroll to position [260, 0]
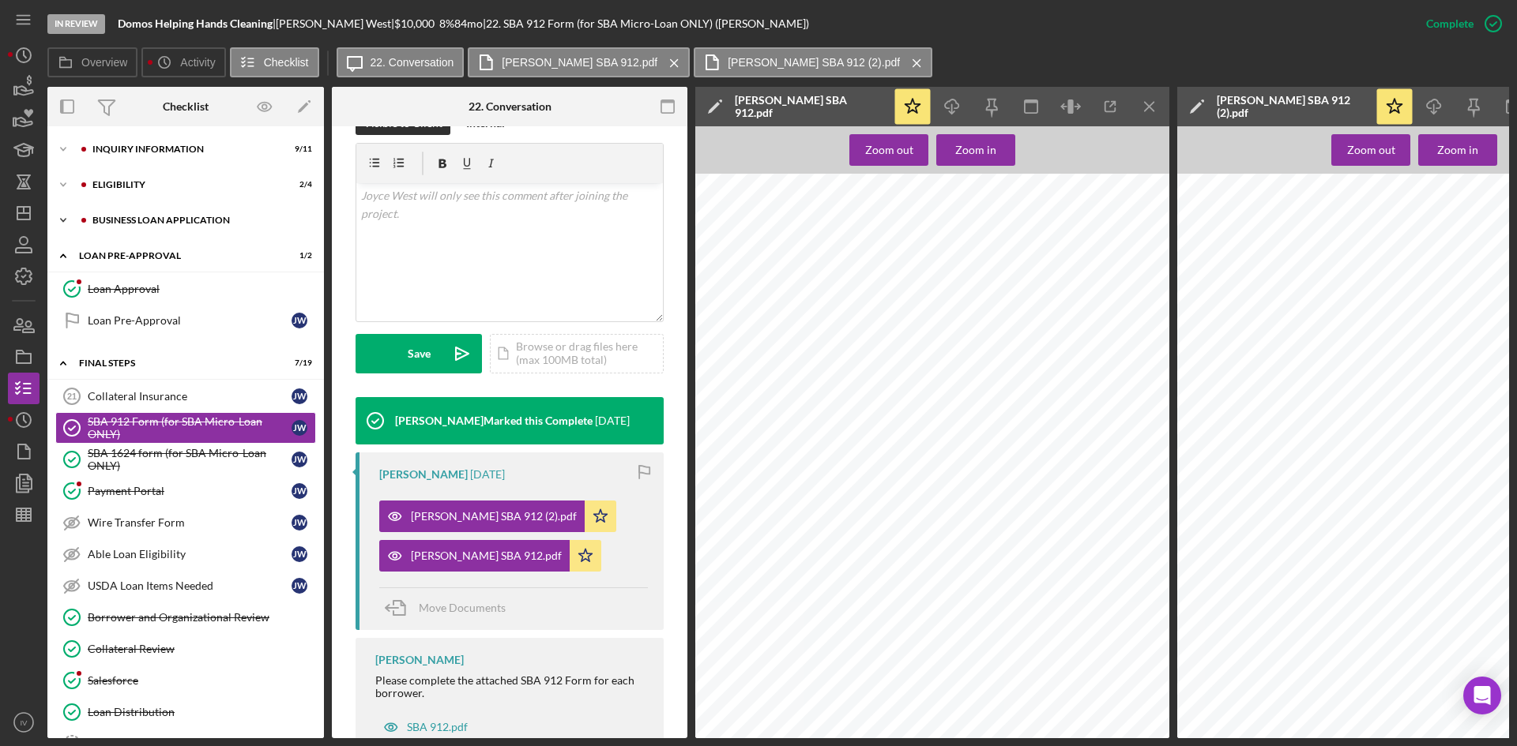
click at [103, 222] on div "BUSINESS LOAN APPLICATION" at bounding box center [198, 220] width 212 height 9
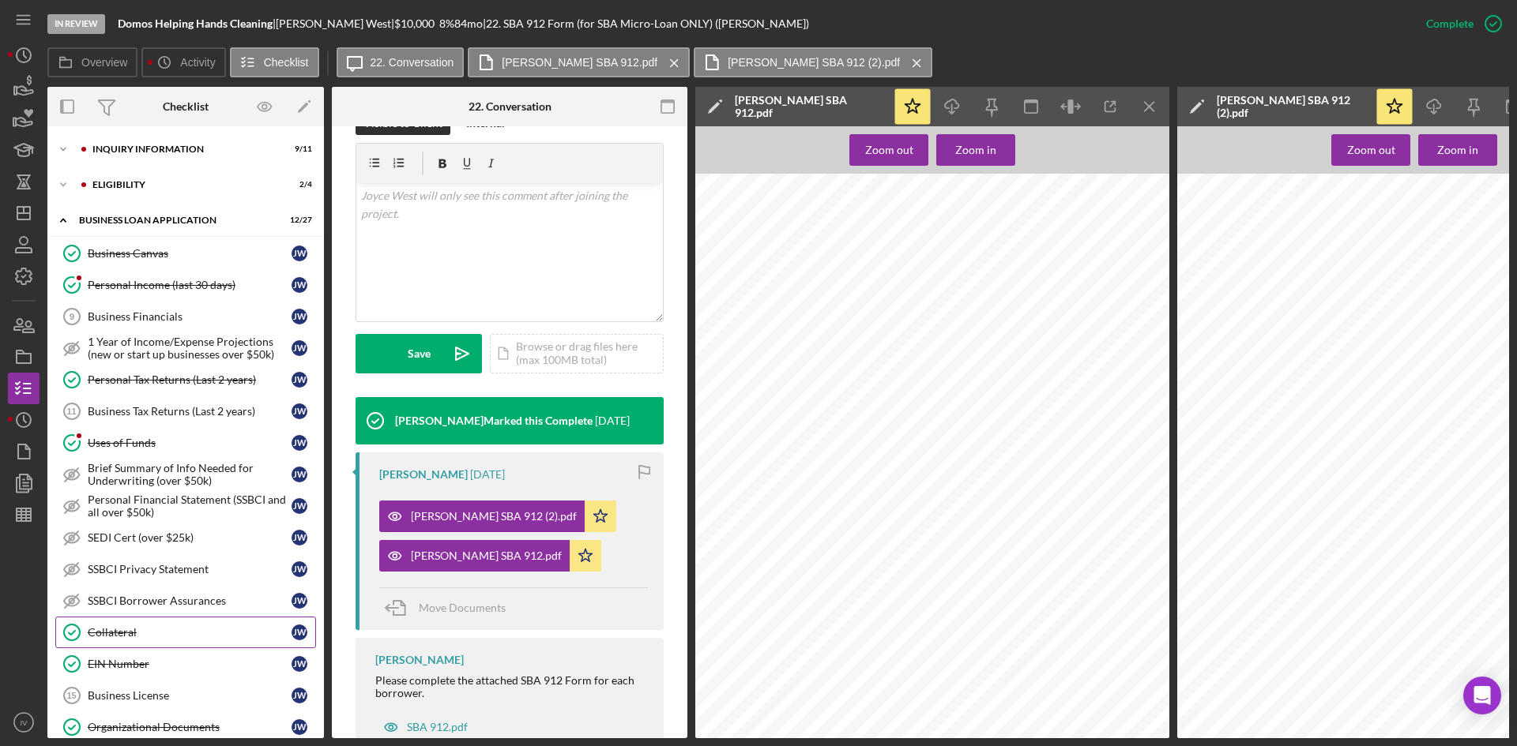
click at [130, 623] on link "Collateral Collateral [PERSON_NAME]" at bounding box center [185, 633] width 261 height 32
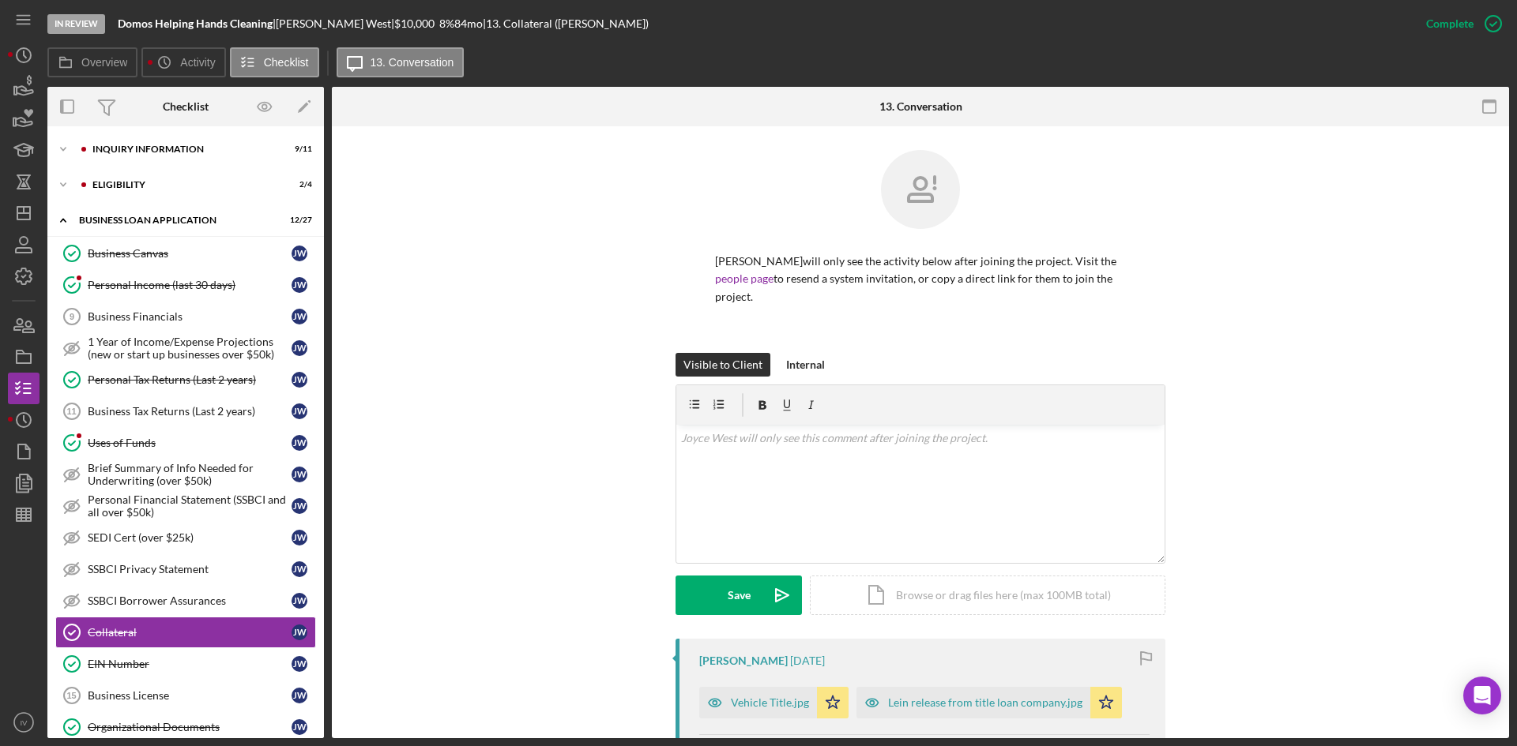
scroll to position [316, 0]
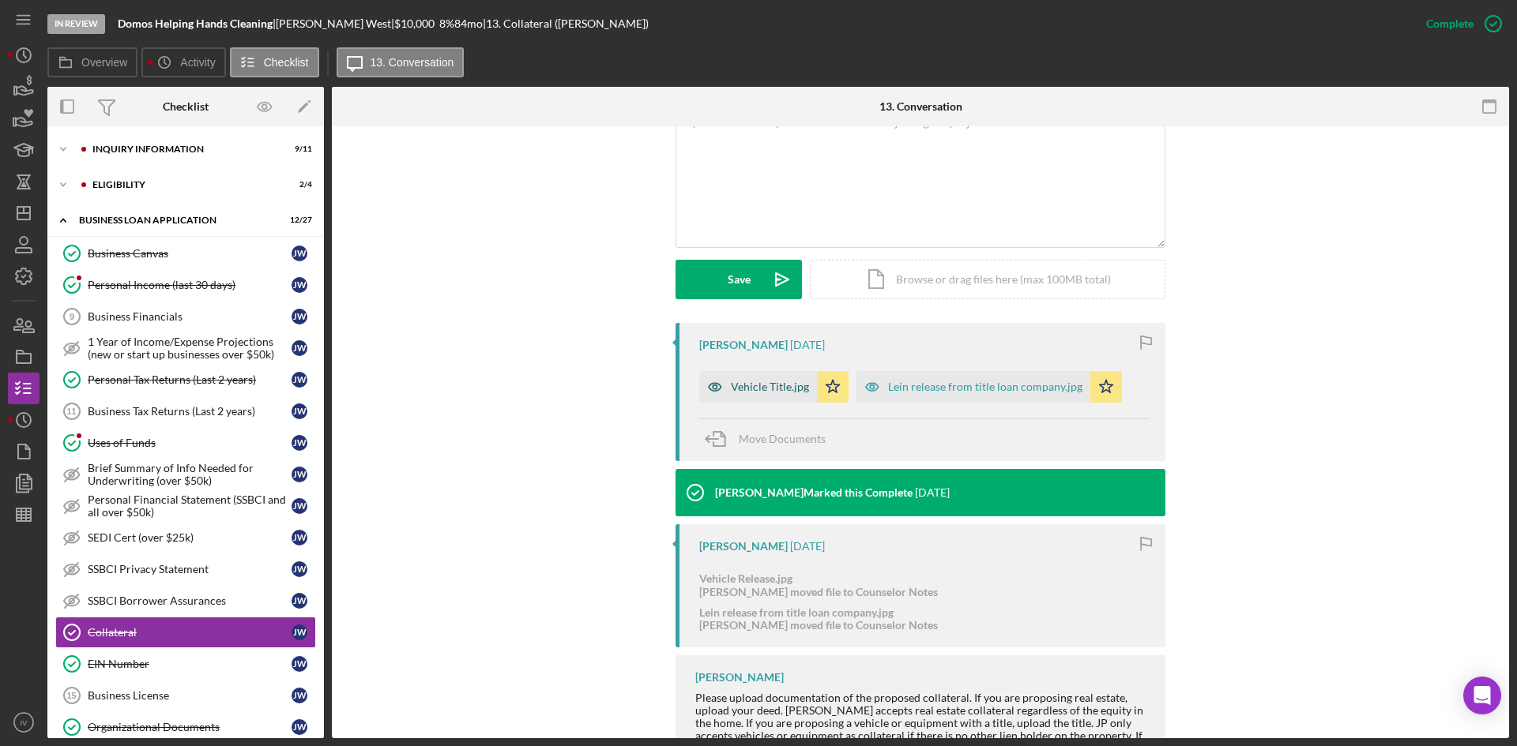
click at [772, 371] on div "Vehicle Title.jpg" at bounding box center [758, 387] width 118 height 32
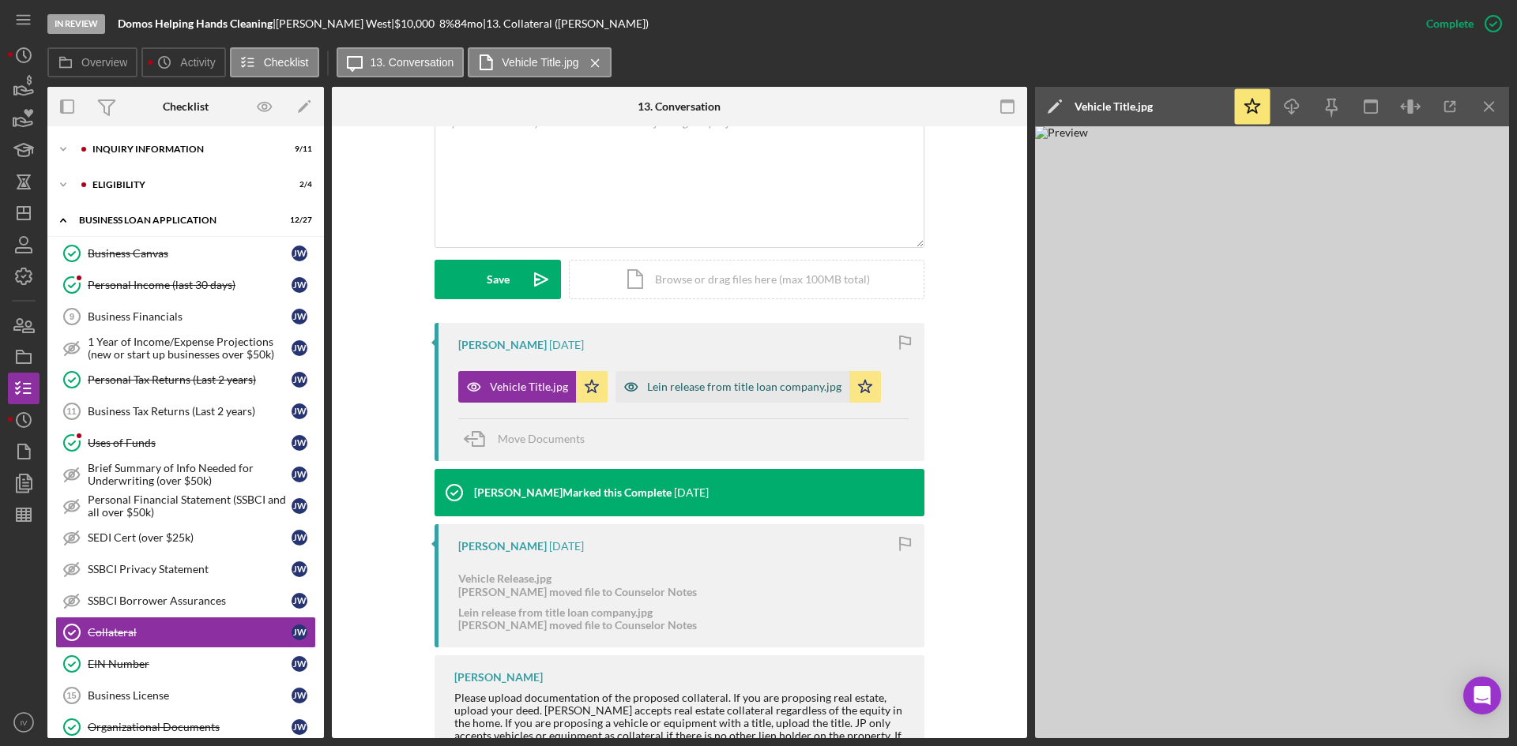
click at [702, 371] on div "Lein release from title loan company.jpg" at bounding box center [732, 387] width 234 height 32
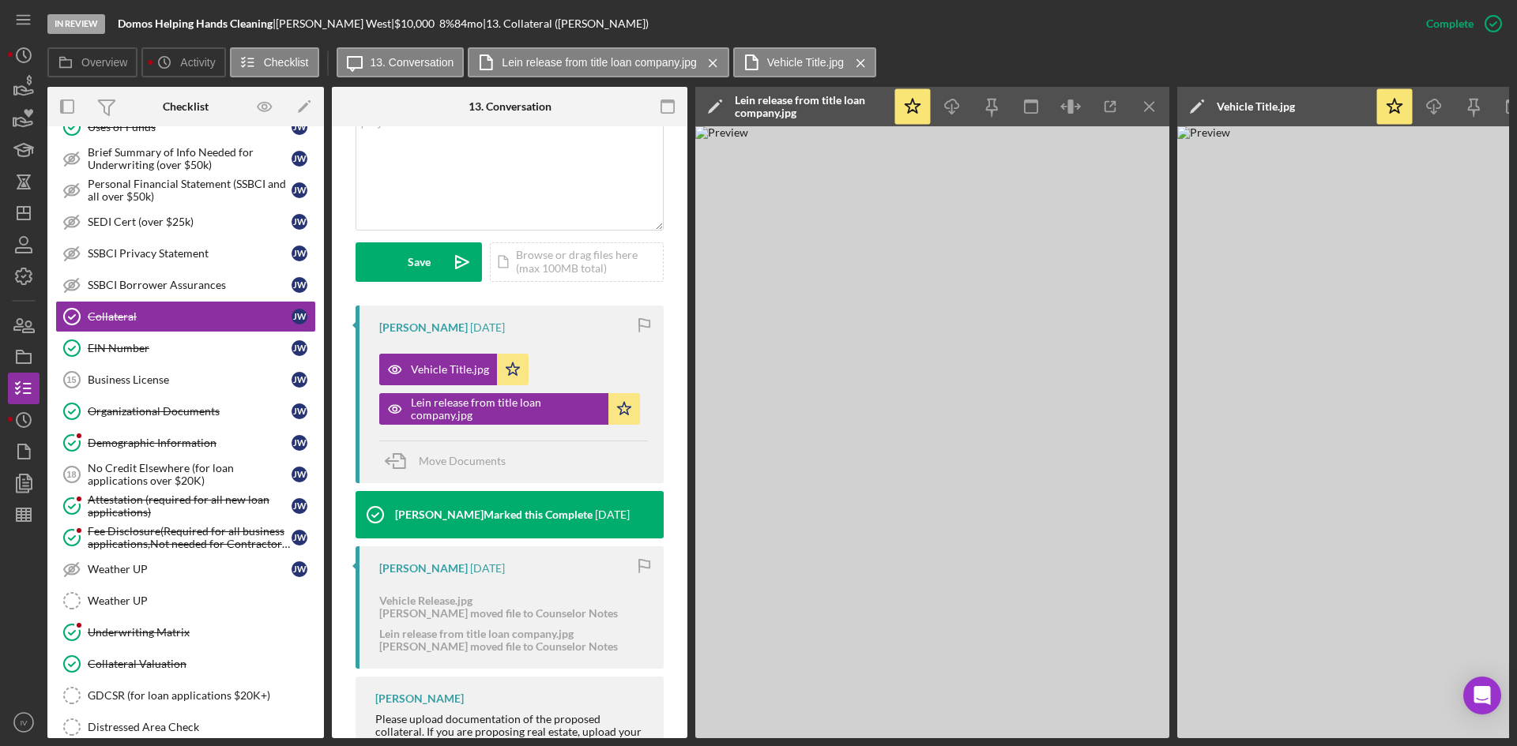
scroll to position [711, 0]
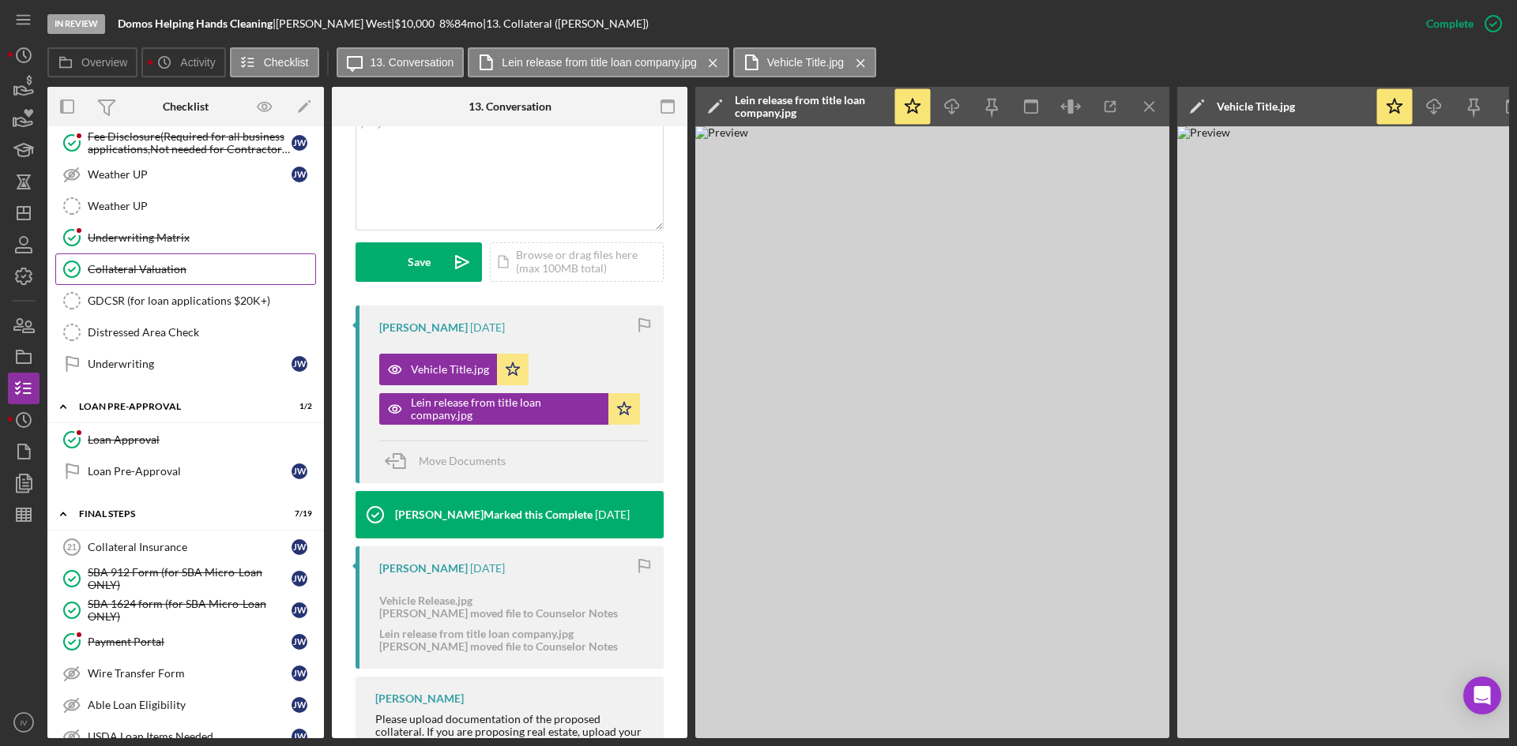
drag, startPoint x: 172, startPoint y: 276, endPoint x: 202, endPoint y: 278, distance: 30.1
click at [172, 276] on div "Collateral Valuation" at bounding box center [201, 269] width 227 height 13
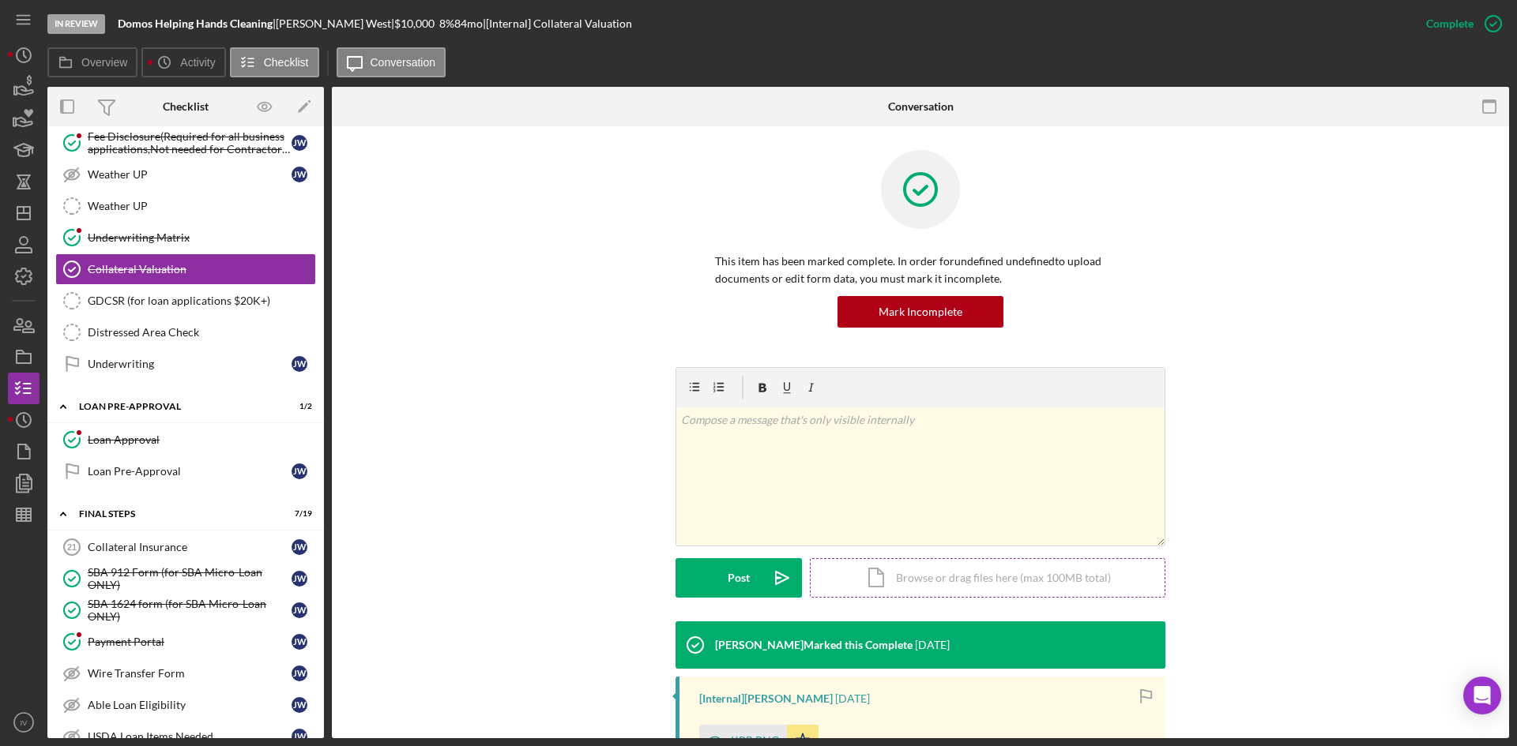
scroll to position [223, 0]
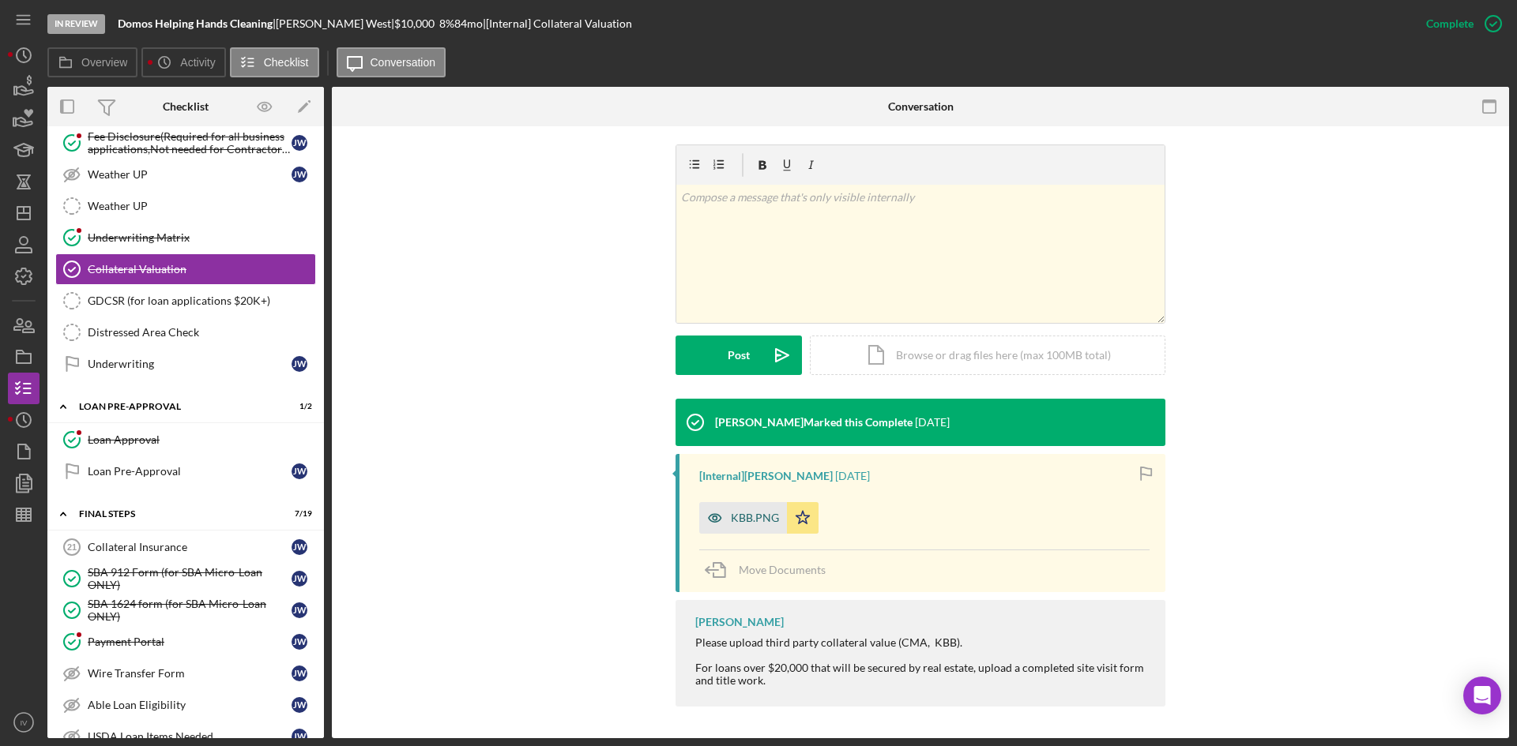
click at [748, 513] on div "KBB.PNG" at bounding box center [755, 518] width 48 height 13
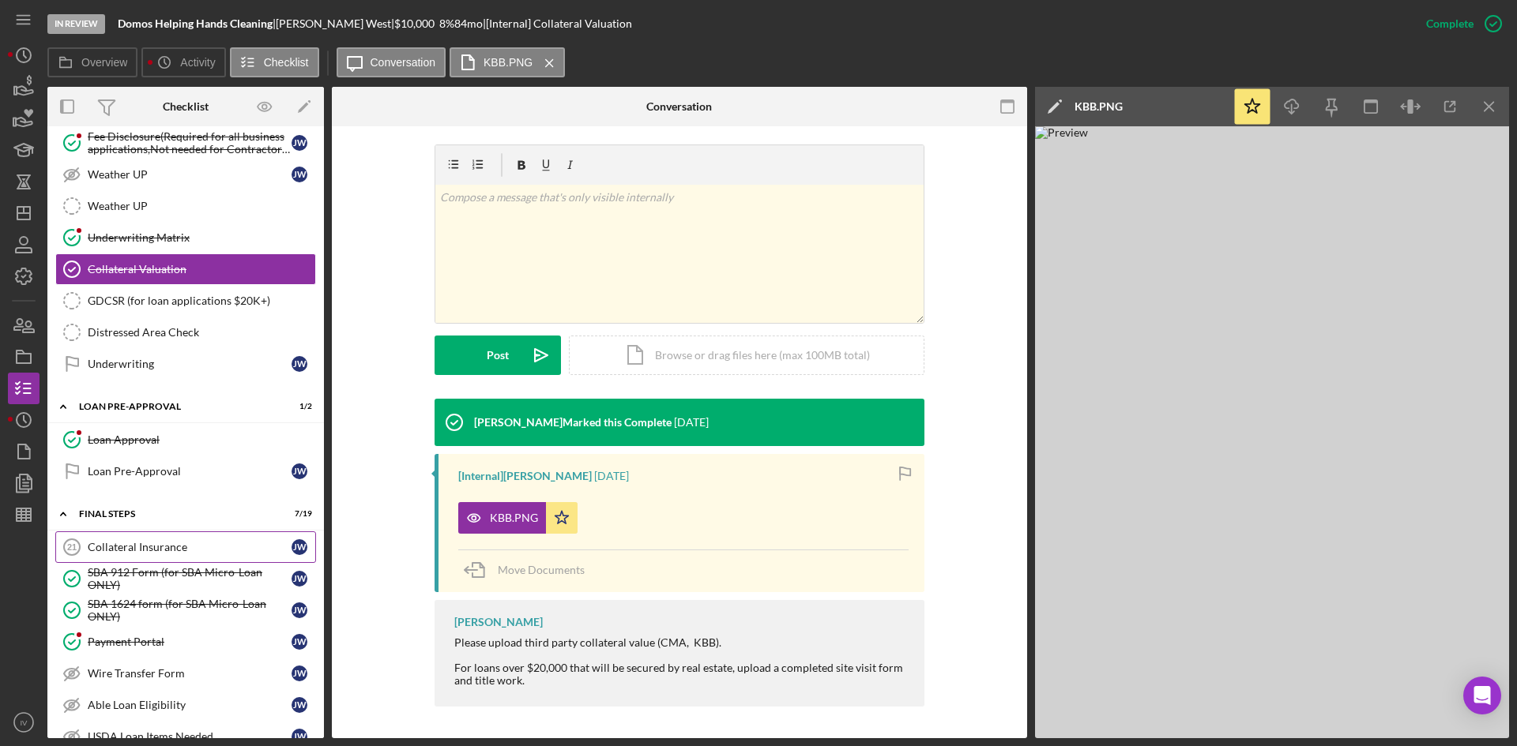
scroll to position [474, 0]
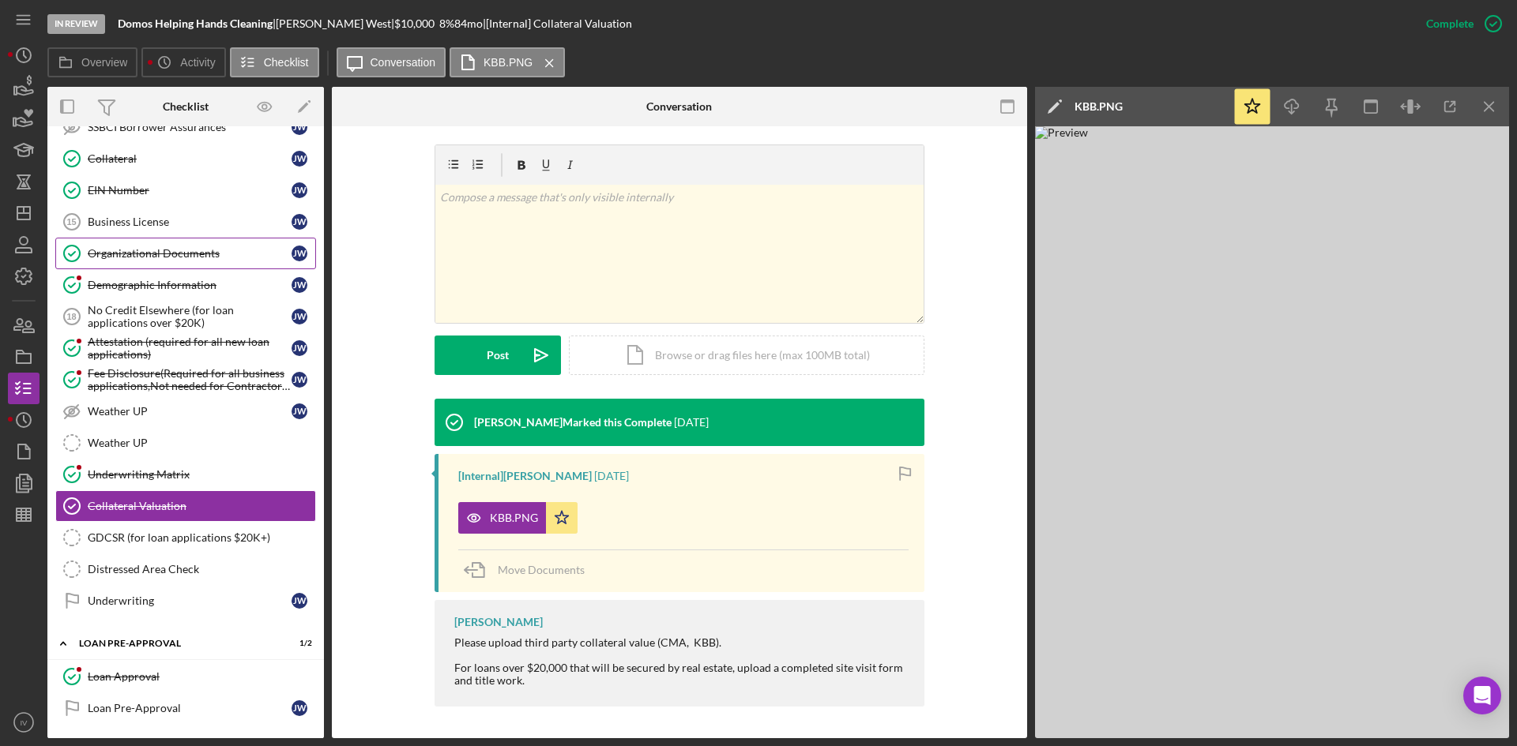
click at [139, 259] on div "Organizational Documents" at bounding box center [190, 253] width 204 height 13
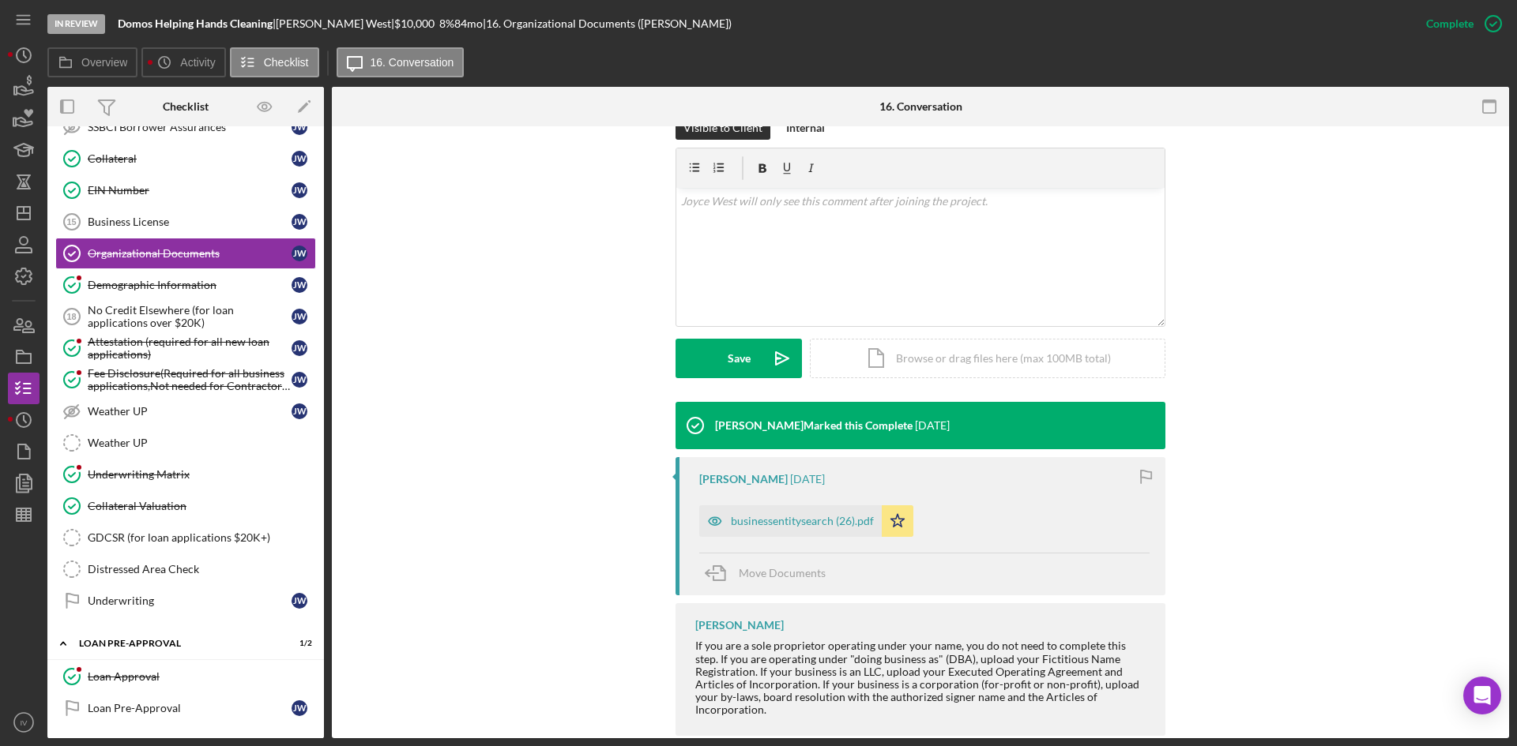
scroll to position [249, 0]
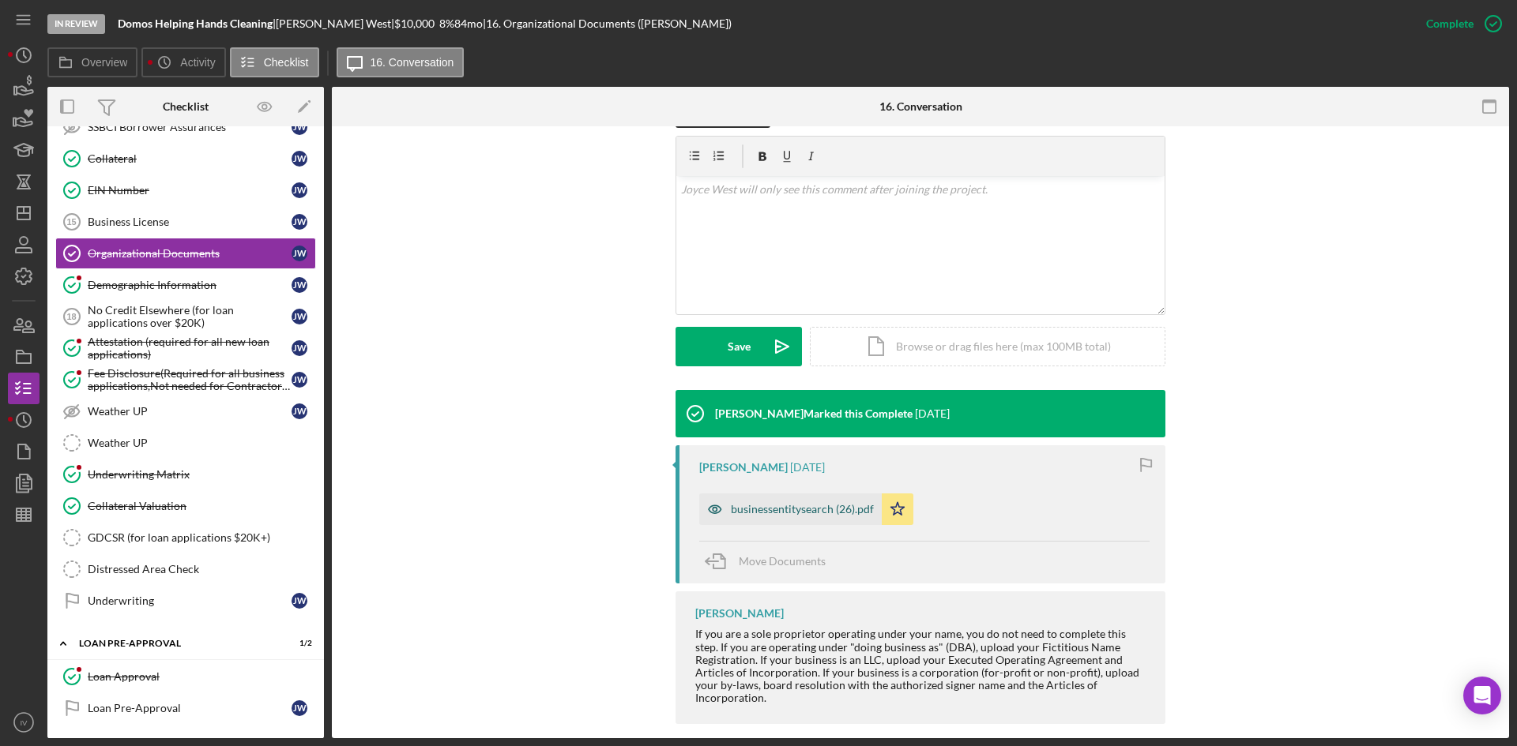
click at [780, 503] on div "businessentitysearch (26).pdf" at bounding box center [802, 509] width 143 height 13
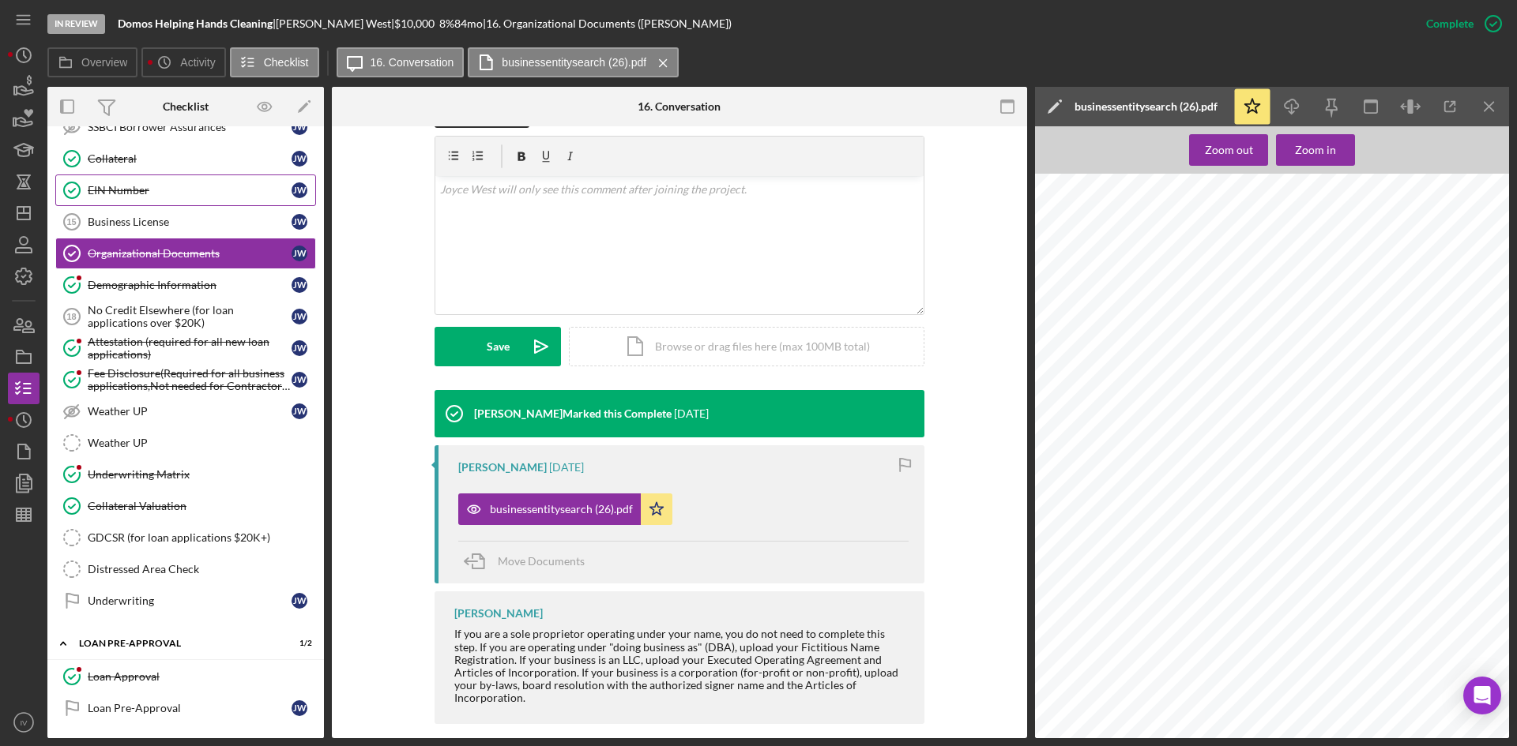
drag, startPoint x: 124, startPoint y: 197, endPoint x: 152, endPoint y: 200, distance: 27.7
click at [124, 197] on link "EIN Number EIN Number [PERSON_NAME]" at bounding box center [185, 191] width 261 height 32
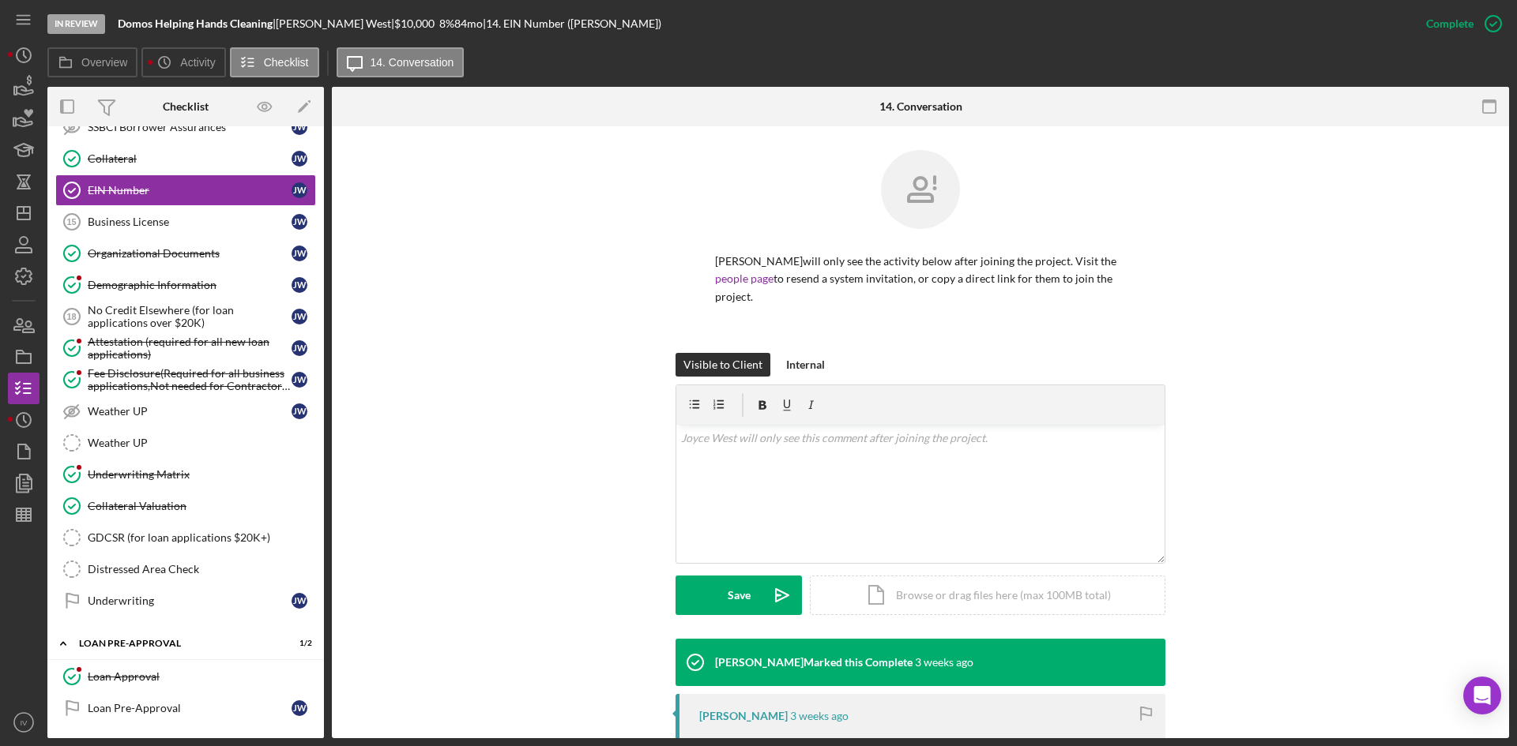
scroll to position [197, 0]
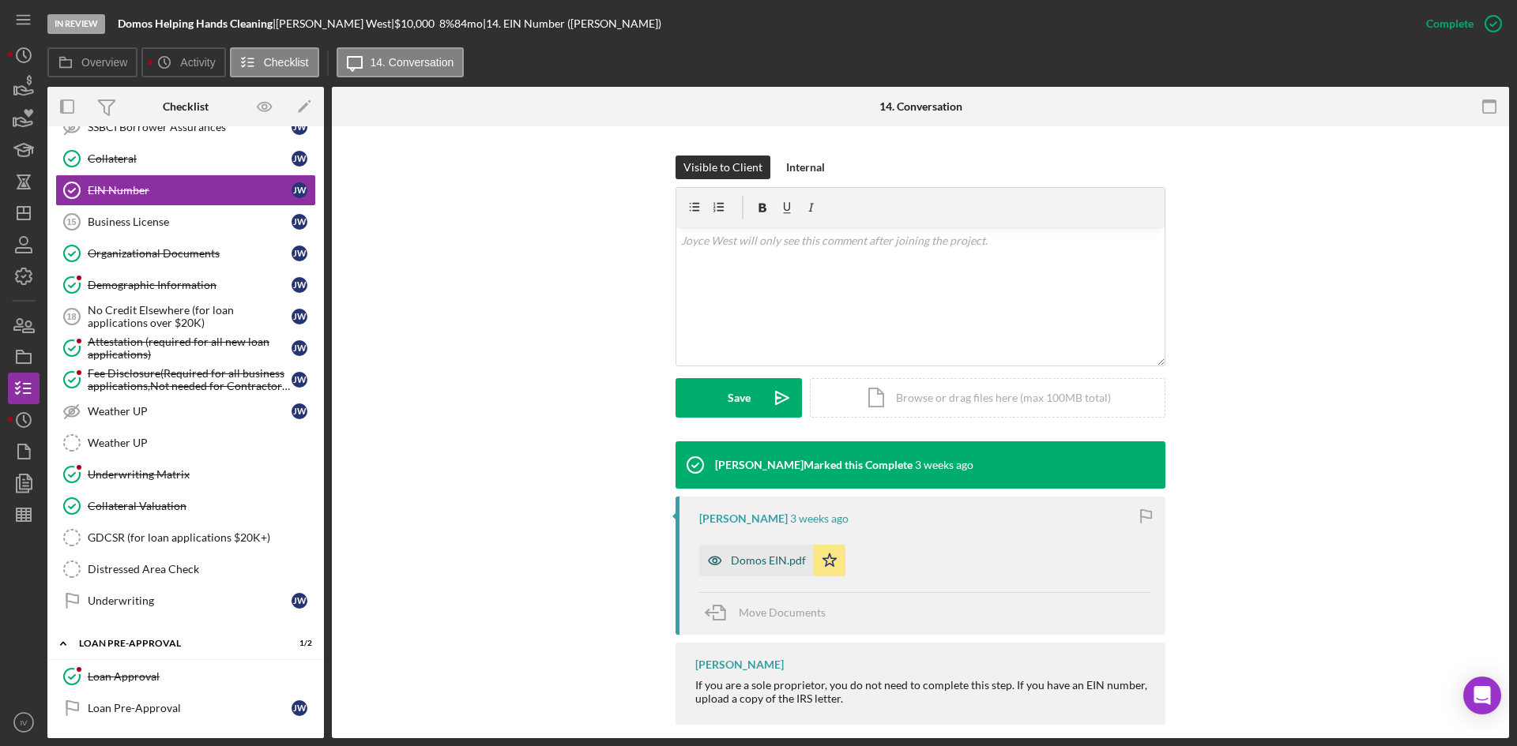
click at [764, 554] on div "Domos EIN.pdf" at bounding box center [768, 560] width 75 height 13
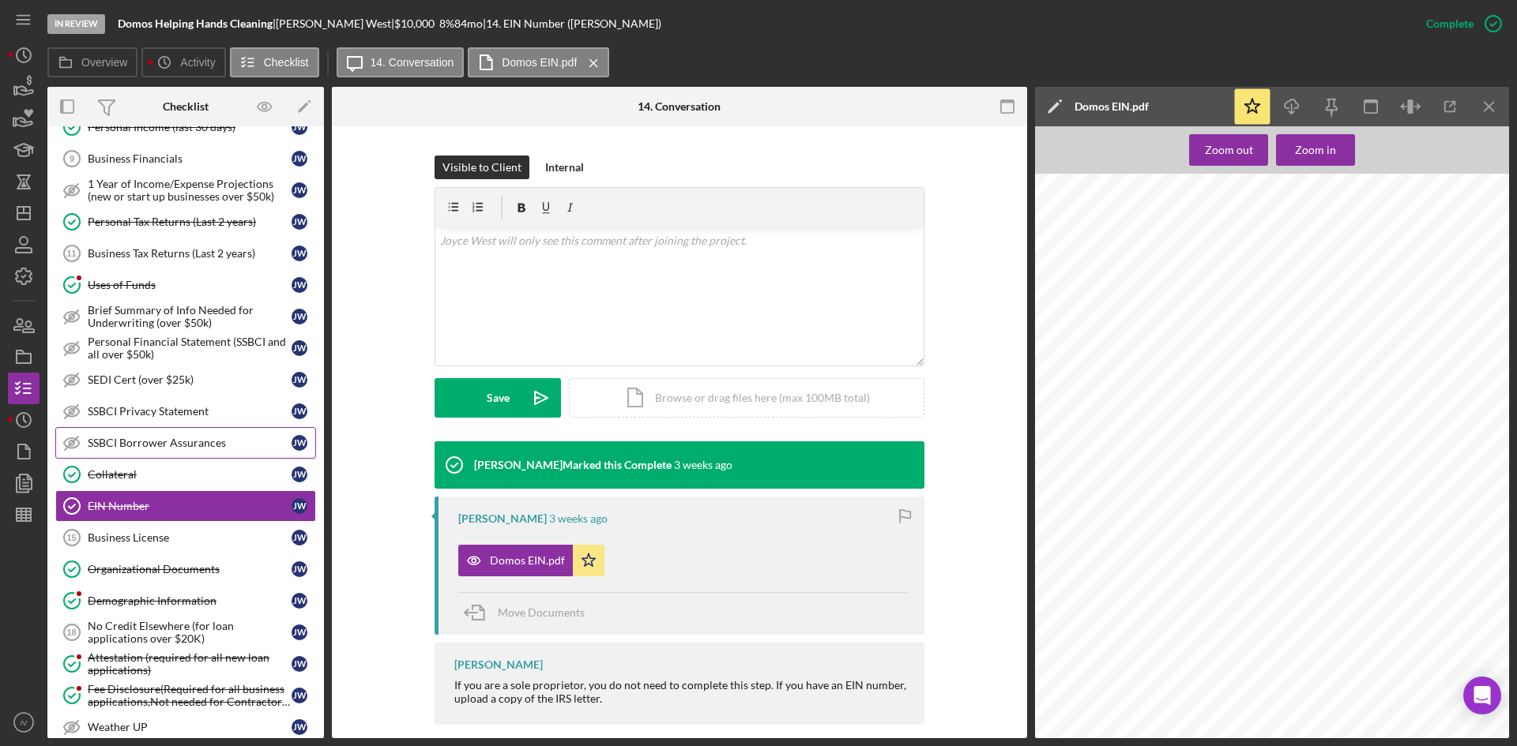
scroll to position [79, 0]
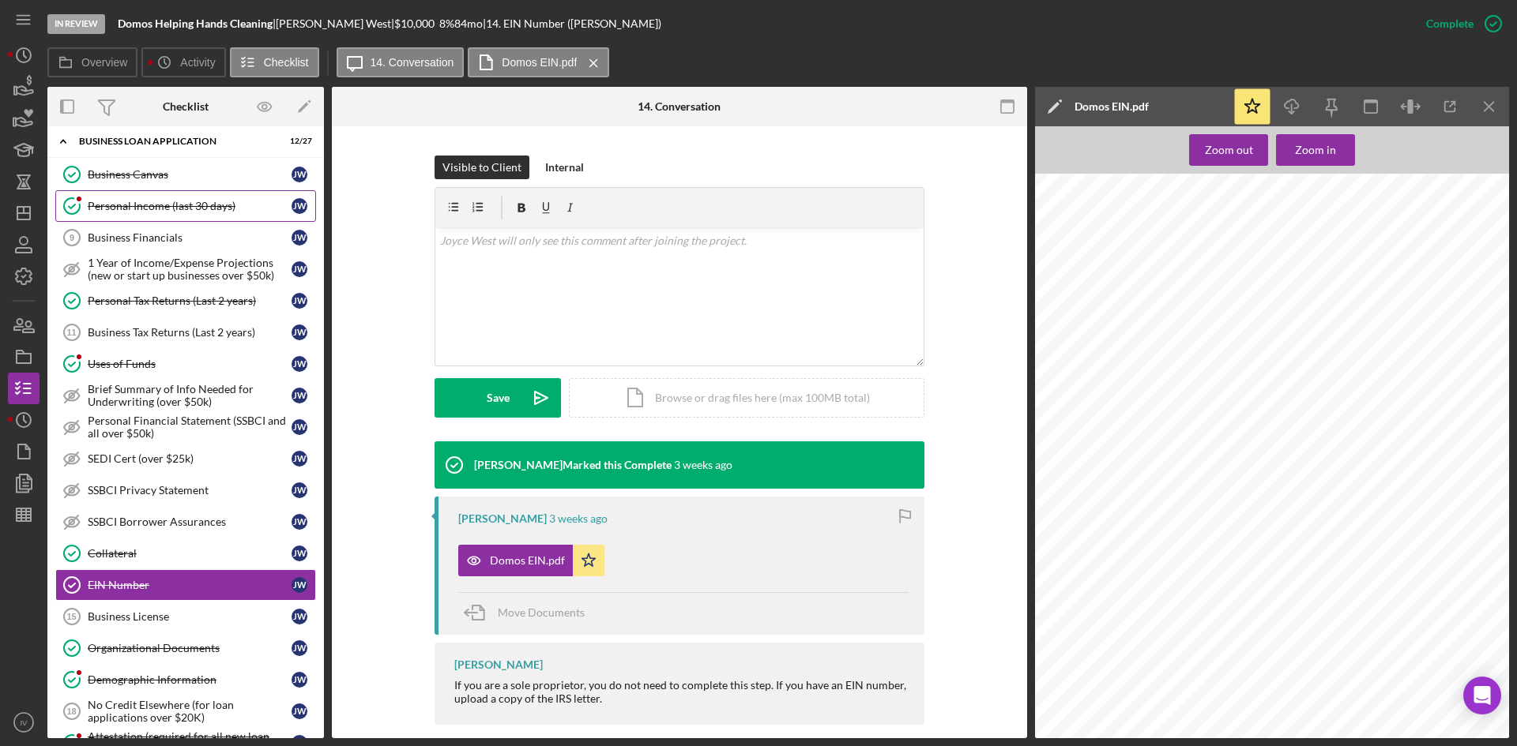
drag, startPoint x: 151, startPoint y: 173, endPoint x: 239, endPoint y: 194, distance: 91.0
click at [151, 173] on div "Business Canvas" at bounding box center [190, 174] width 204 height 13
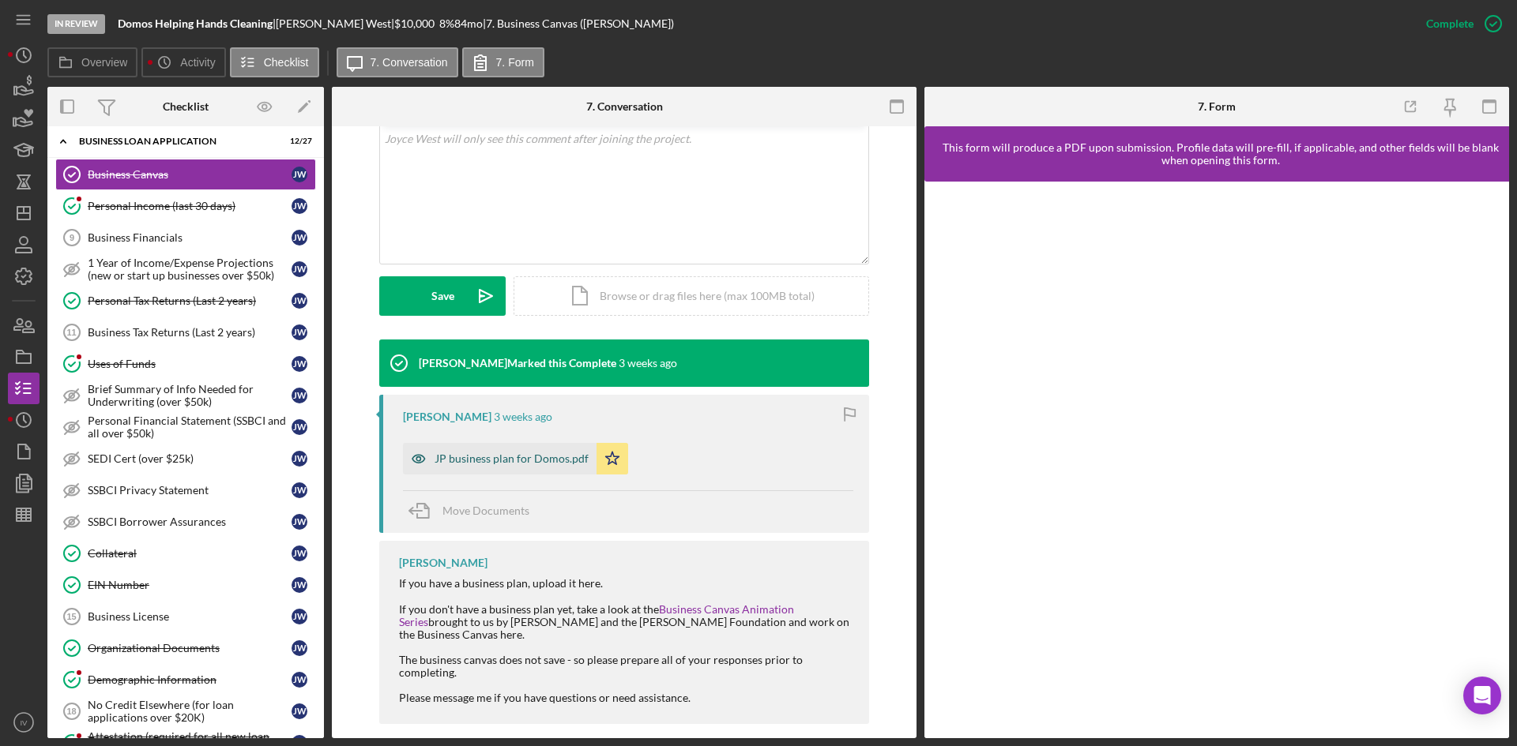
click at [541, 453] on div "JP business plan for Domos.pdf" at bounding box center [511, 459] width 154 height 13
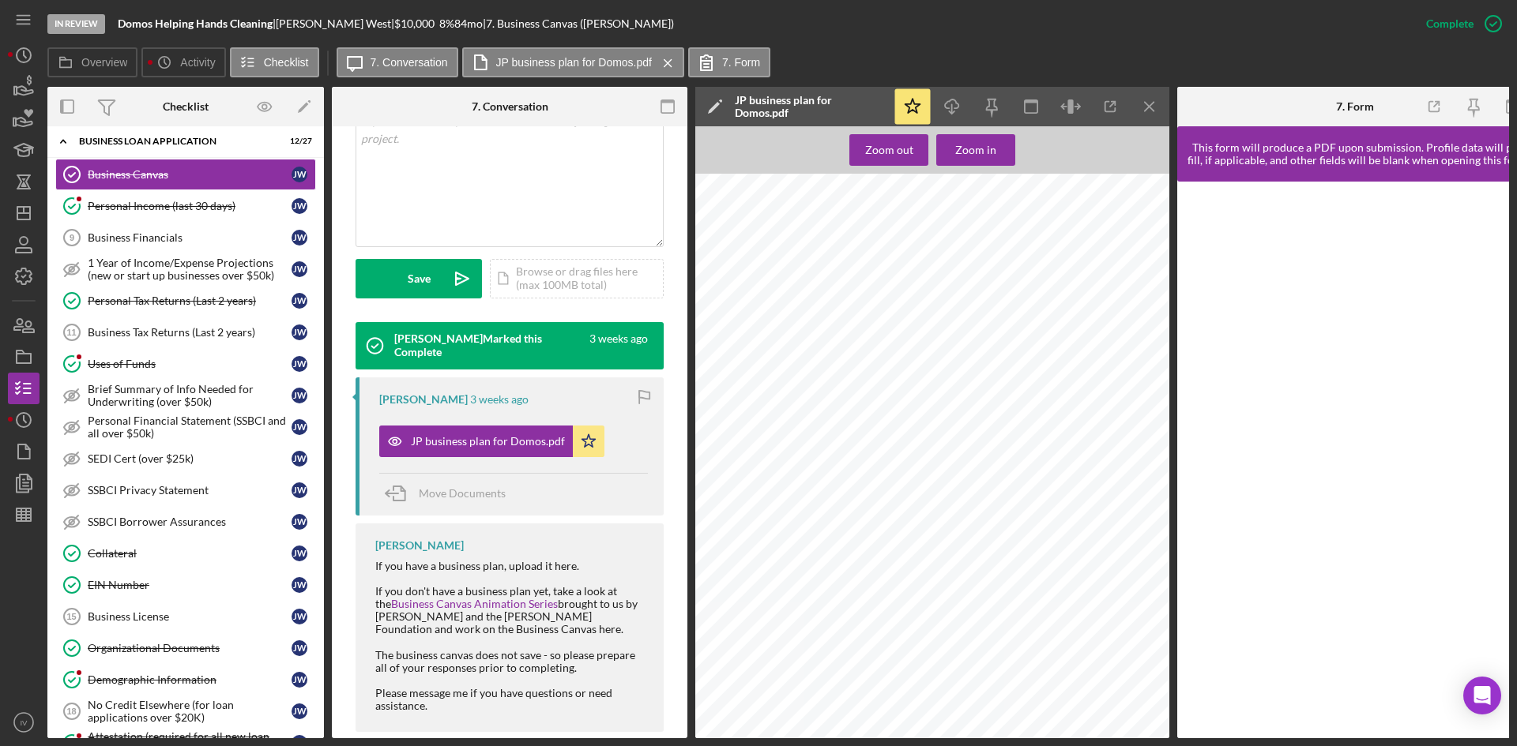
scroll to position [474, 0]
click at [30, 213] on line "button" at bounding box center [23, 213] width 13 height 0
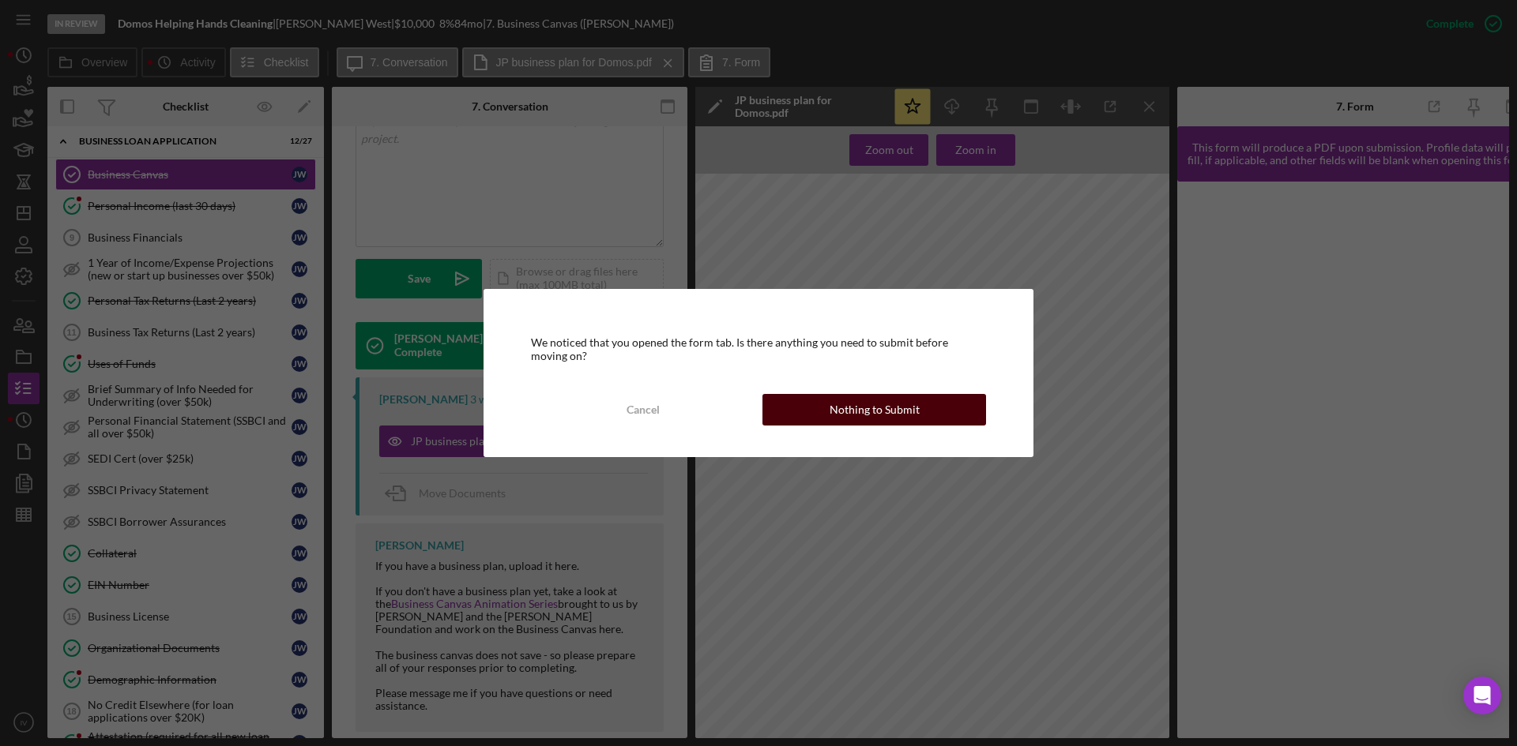
click at [780, 404] on button "Nothing to Submit" at bounding box center [874, 410] width 224 height 32
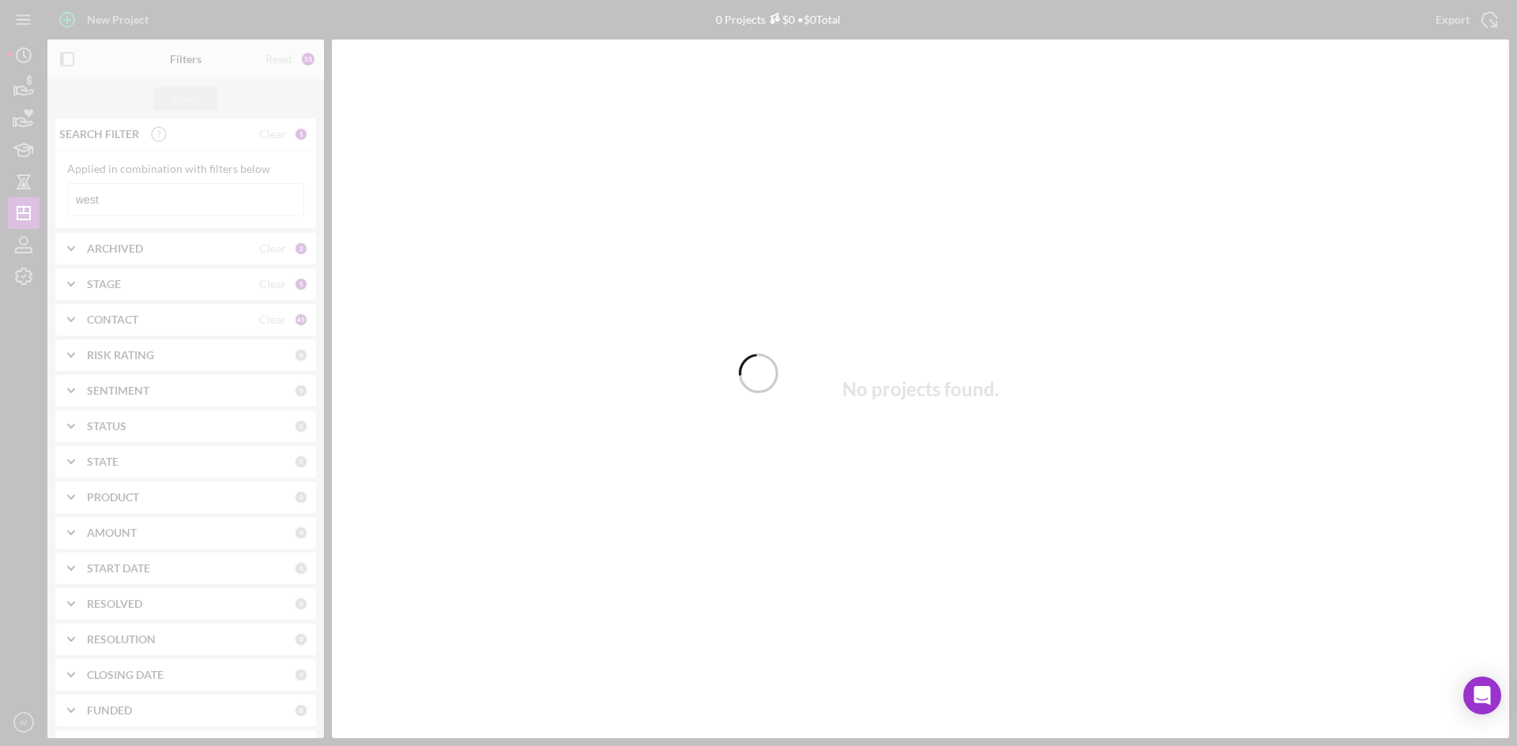
click at [159, 200] on div at bounding box center [758, 373] width 1517 height 746
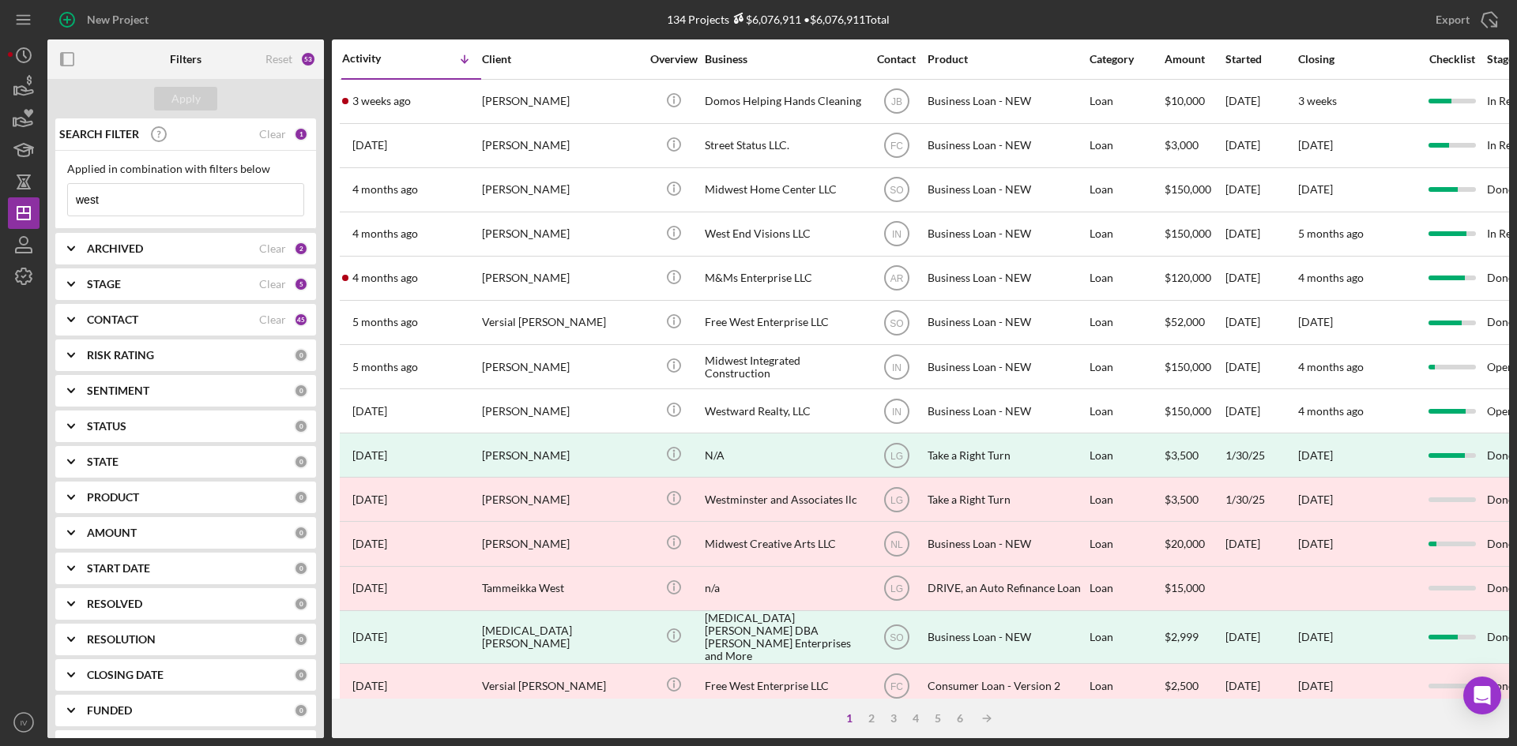
drag, startPoint x: 160, startPoint y: 201, endPoint x: 0, endPoint y: 202, distance: 160.3
click at [0, 202] on div "New Project 134 Projects $6,076,911 • $6,076,911 Total west Export Icon/Export …" at bounding box center [758, 373] width 1517 height 746
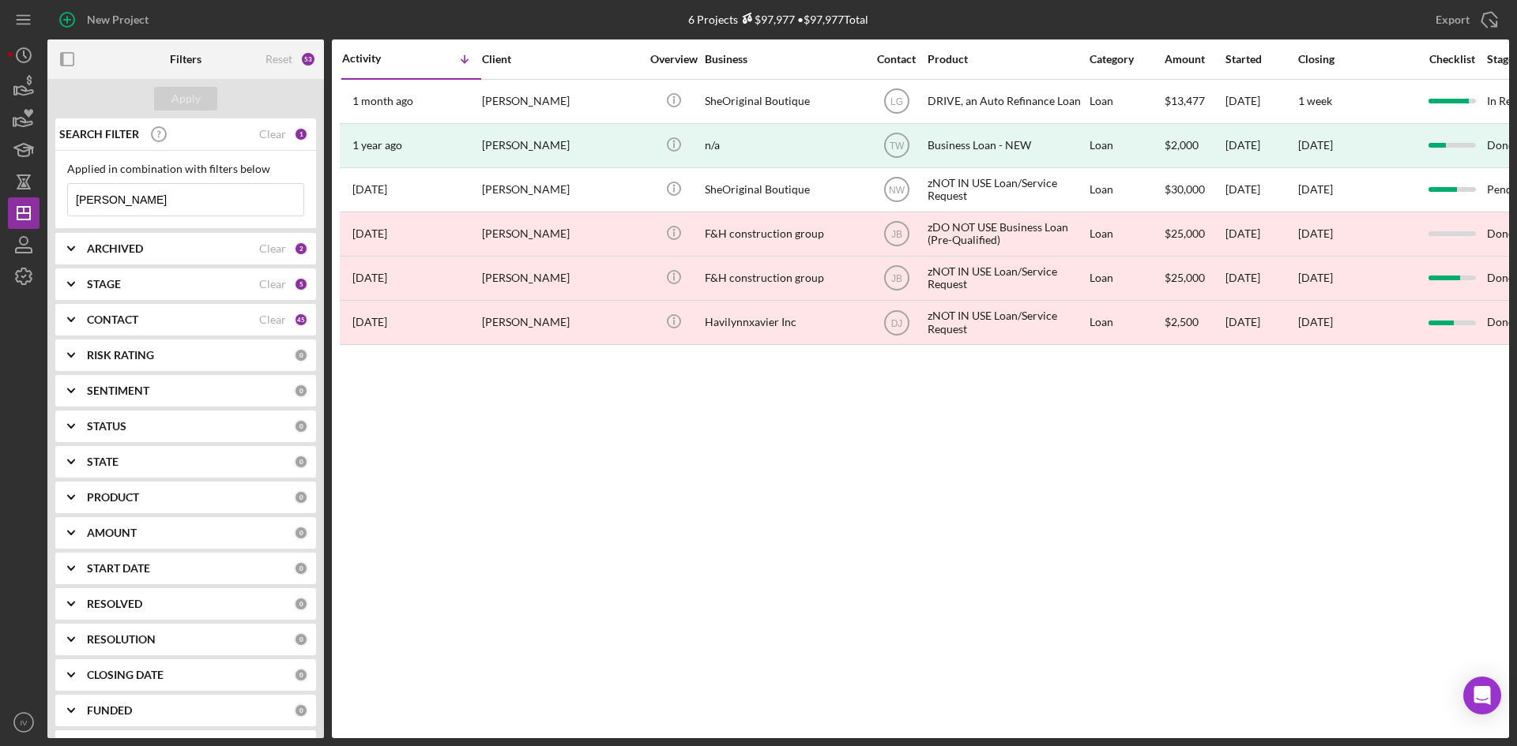
type input "[PERSON_NAME]"
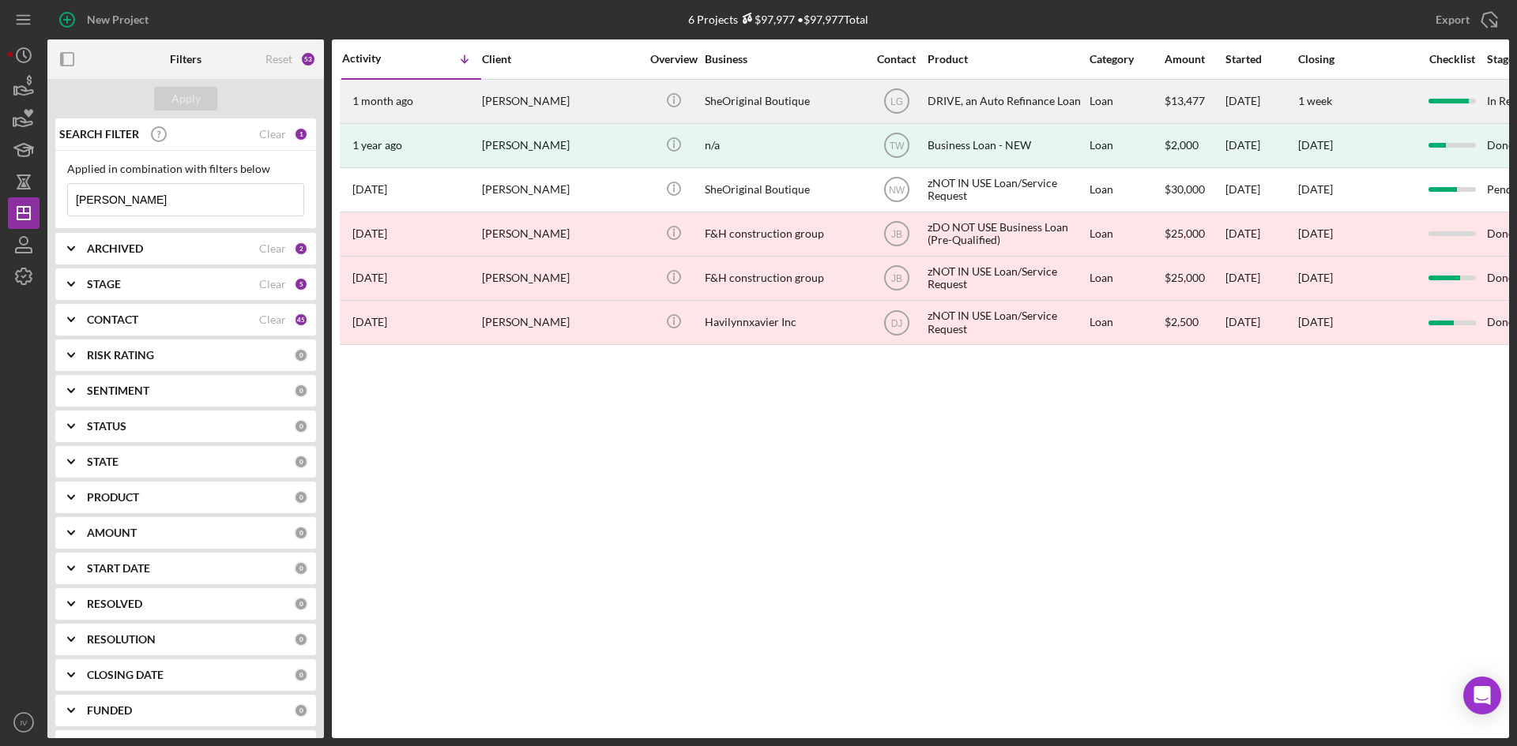
click at [557, 101] on div "[PERSON_NAME]" at bounding box center [561, 102] width 158 height 42
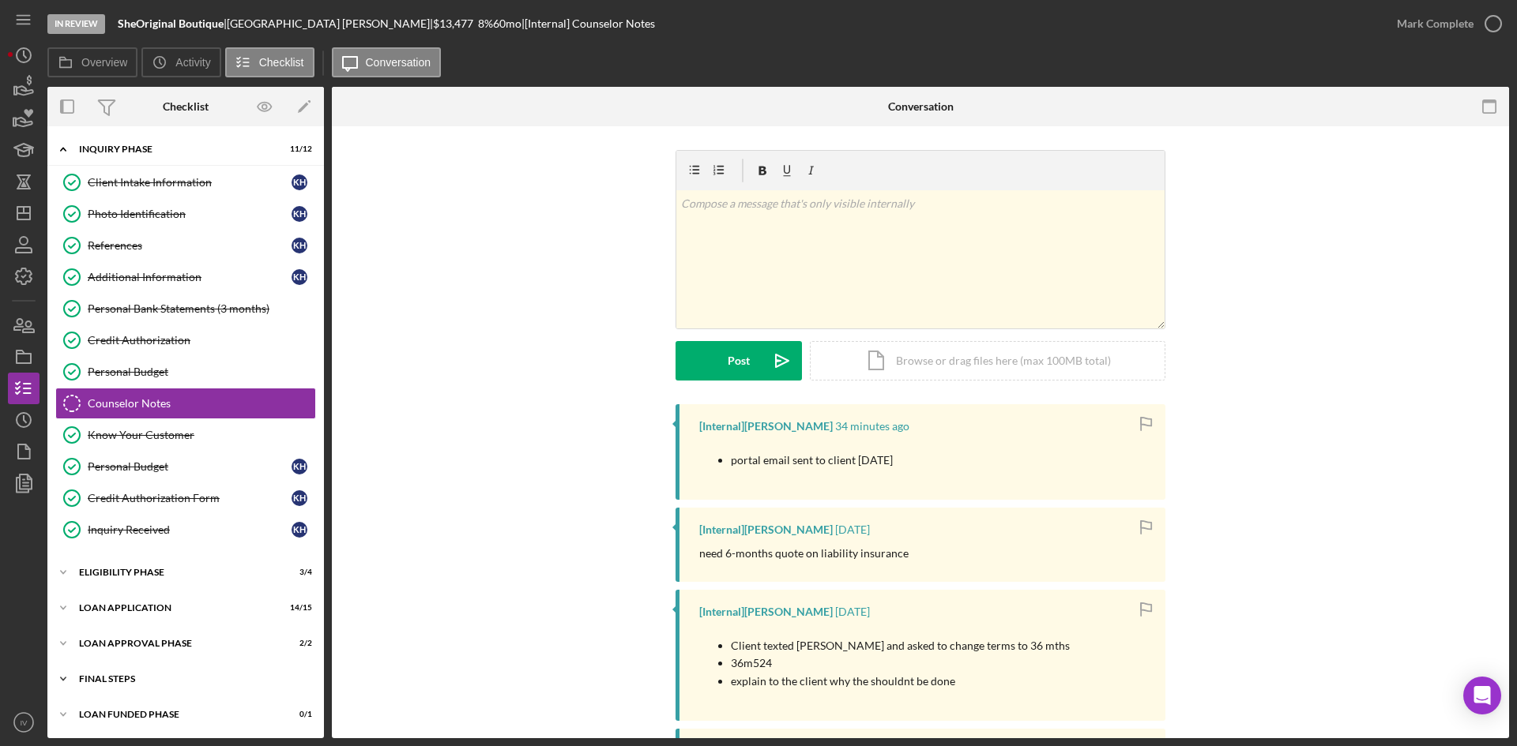
click at [92, 671] on div "Icon/Expander FINAL STEPS 6 / 8" at bounding box center [185, 680] width 276 height 32
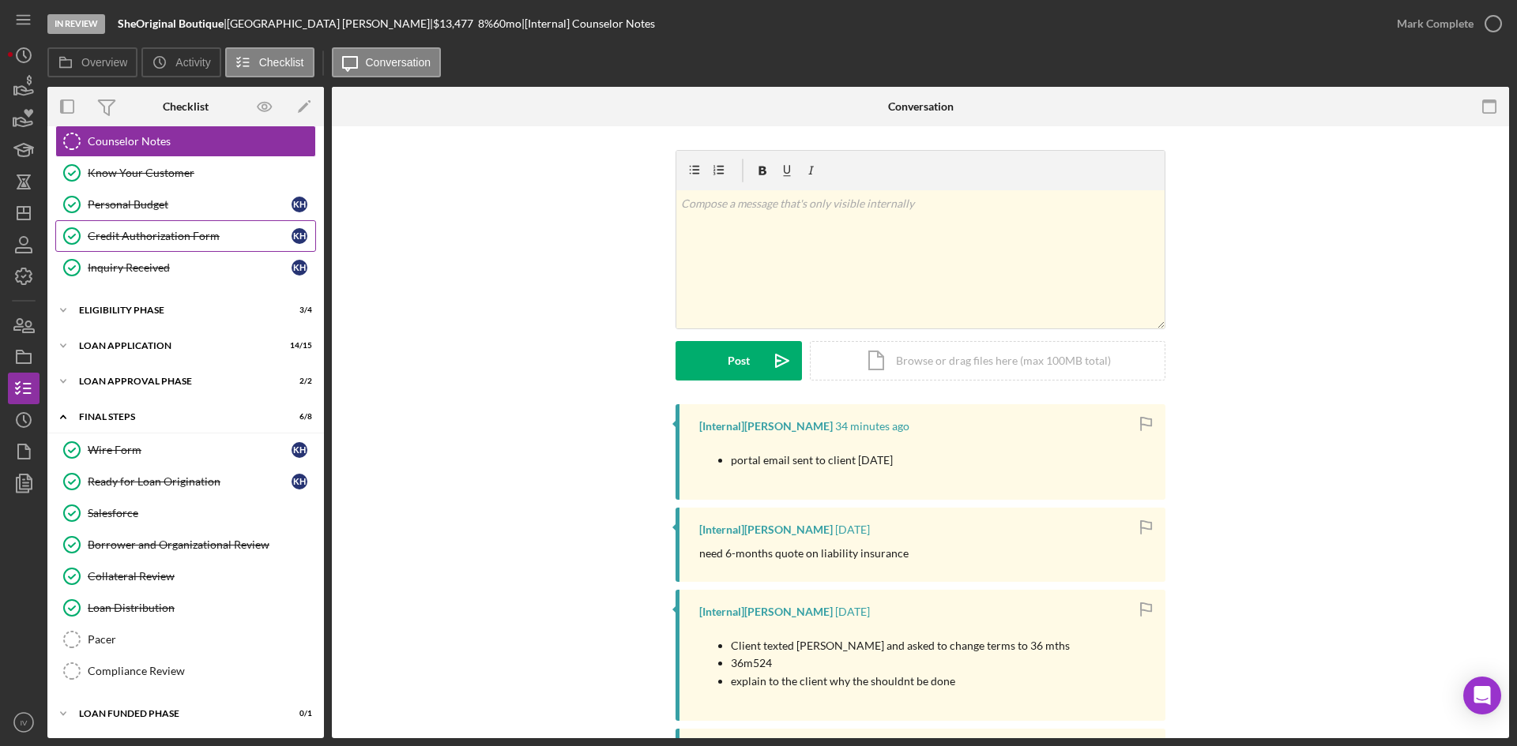
scroll to position [25, 0]
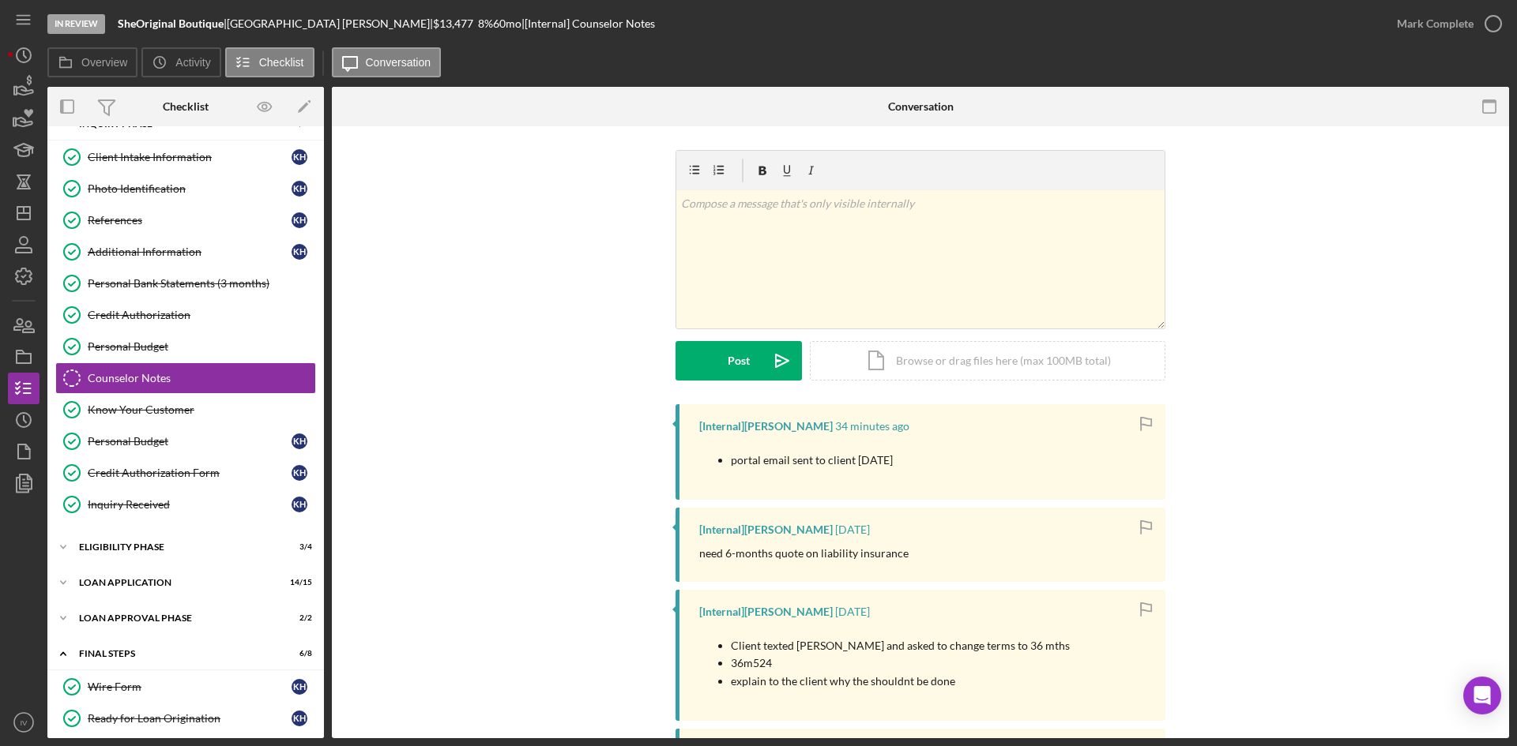
click at [113, 566] on div "Icon/Expander Inquiry Phase 11 / 12 Client Intake Information Client Intake Inf…" at bounding box center [185, 538] width 276 height 859
click at [104, 585] on div "Loan Application" at bounding box center [191, 582] width 225 height 9
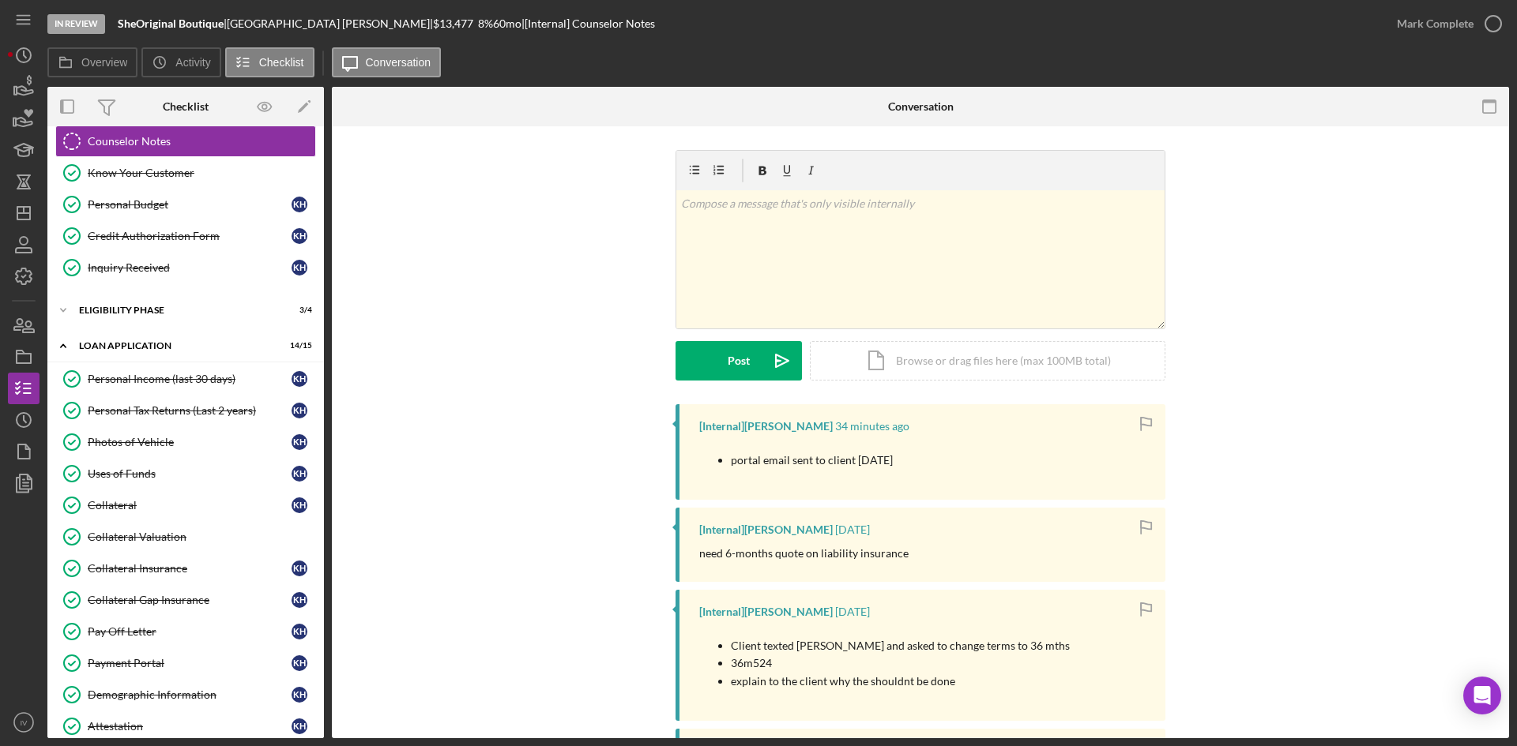
scroll to position [499, 0]
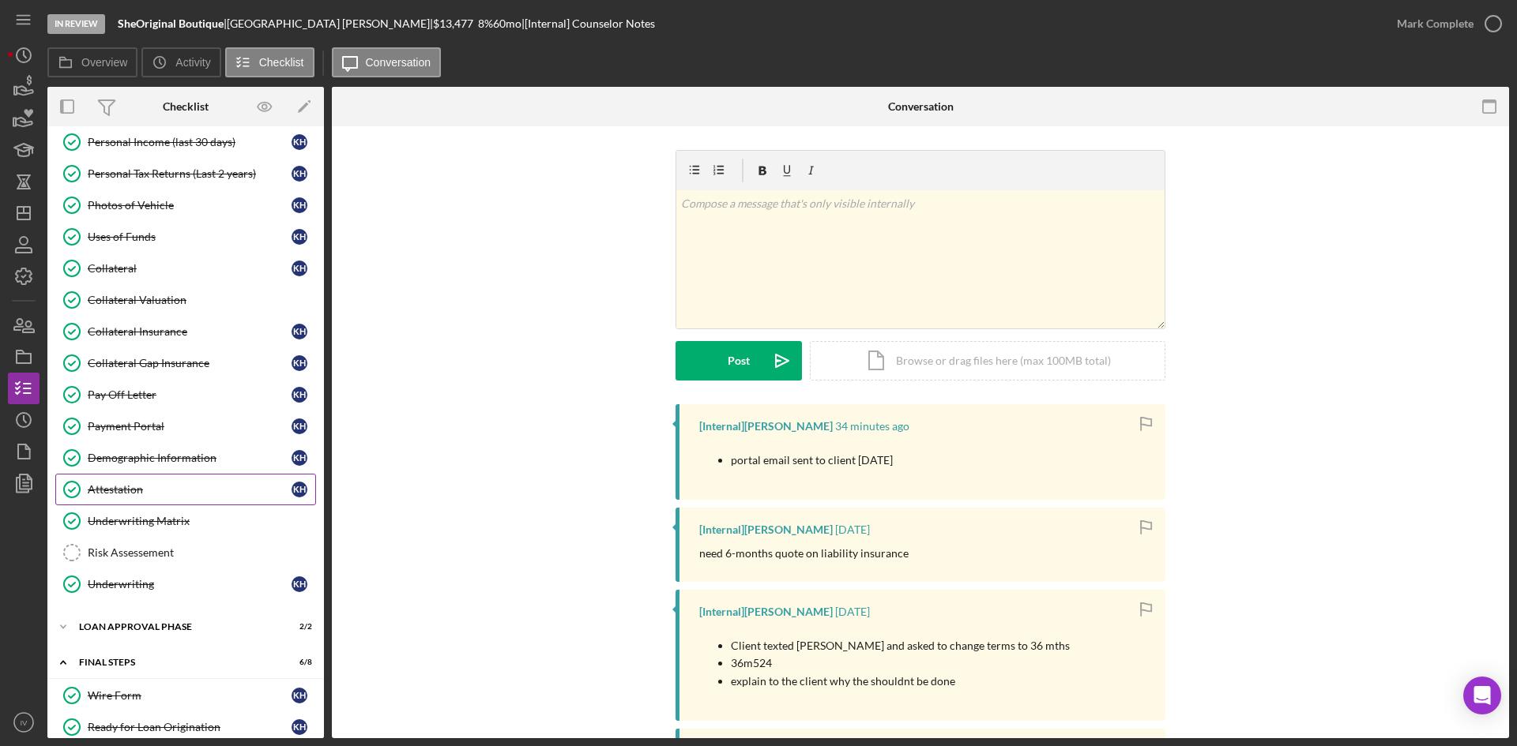
click at [152, 498] on link "Attestation Attestation K H" at bounding box center [185, 490] width 261 height 32
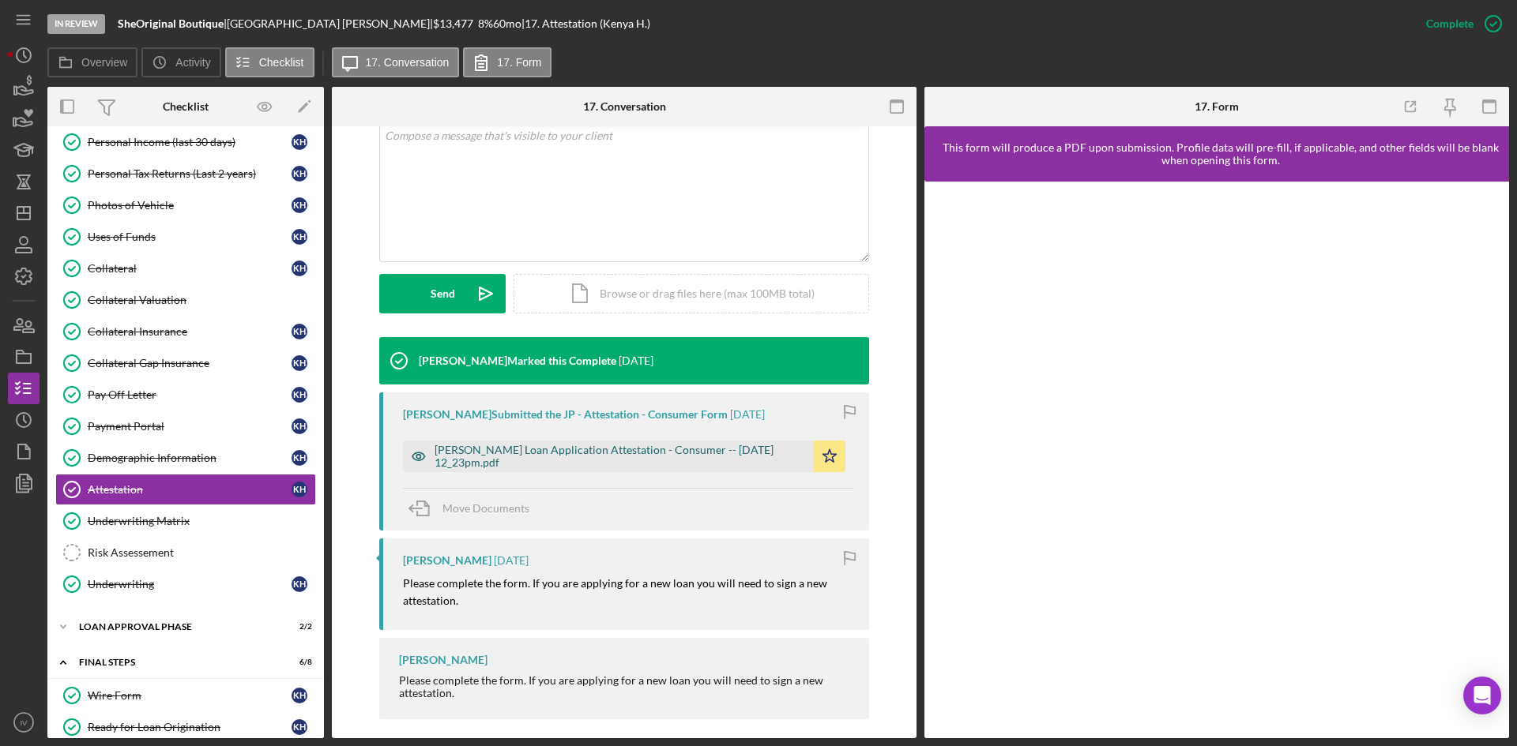
click at [698, 448] on div "[PERSON_NAME] Loan Application Attestation - Consumer -- [DATE] 12_23pm.pdf" at bounding box center [619, 456] width 371 height 25
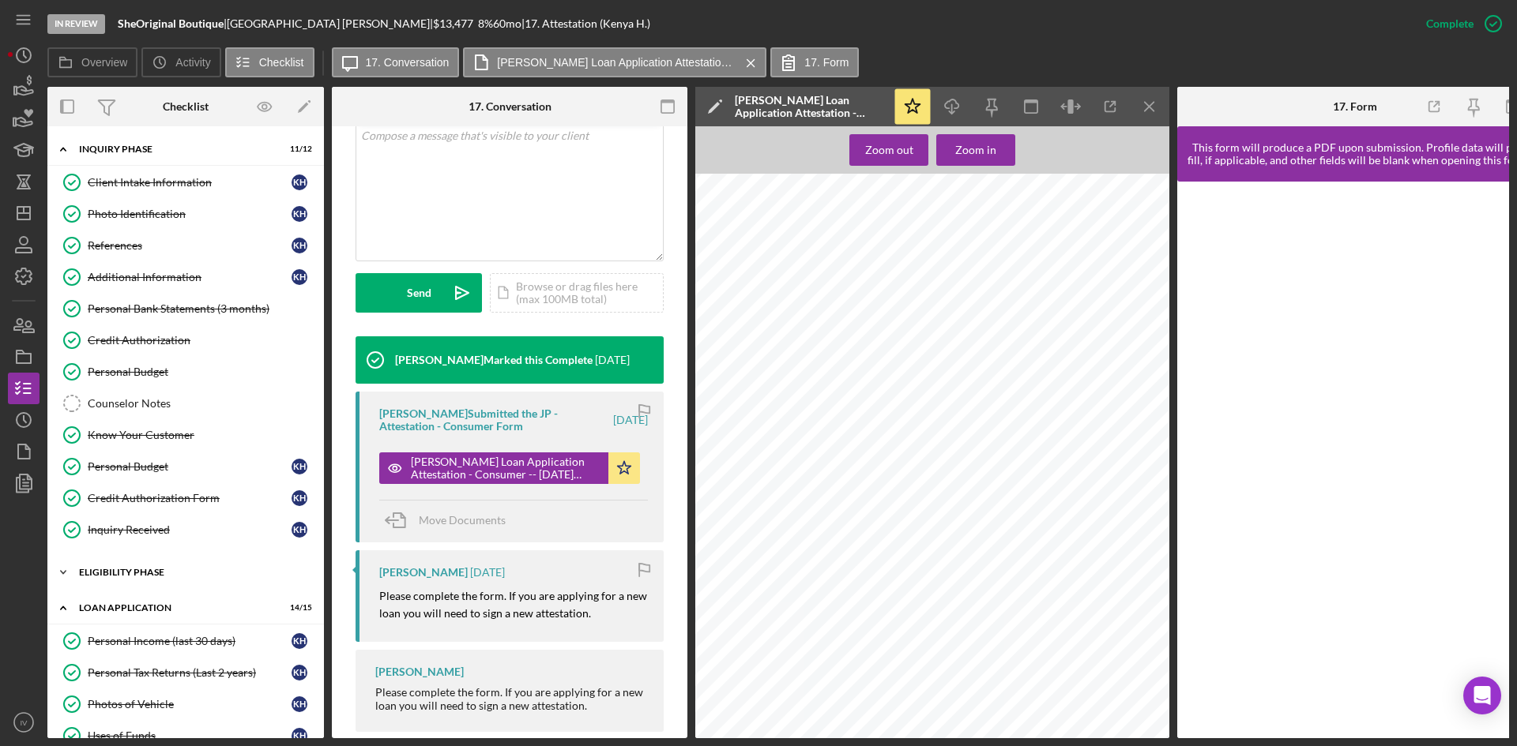
click at [130, 574] on div "Eligibility Phase" at bounding box center [191, 572] width 225 height 9
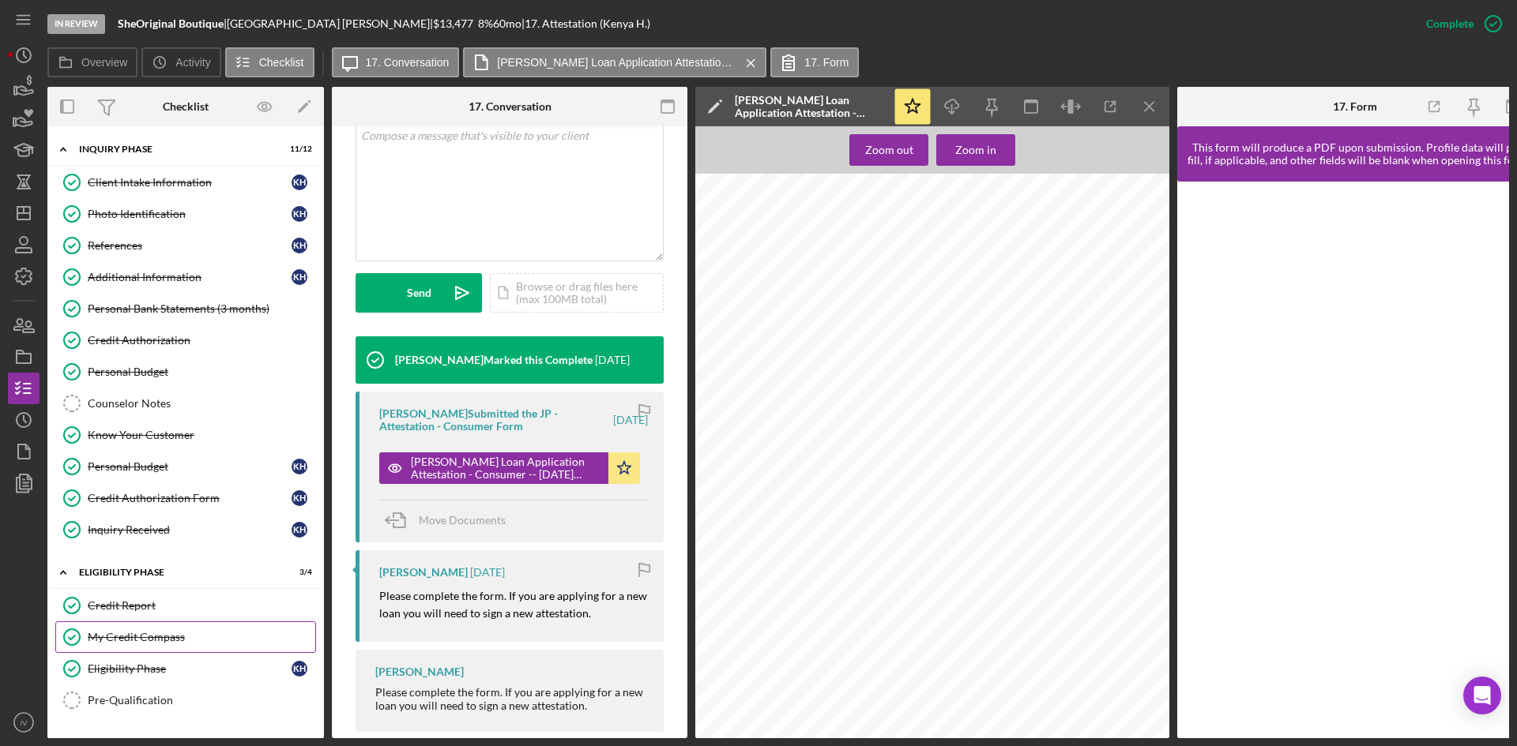
drag, startPoint x: 144, startPoint y: 637, endPoint x: 152, endPoint y: 639, distance: 8.2
click at [147, 638] on div "My Credit Compass" at bounding box center [201, 637] width 227 height 13
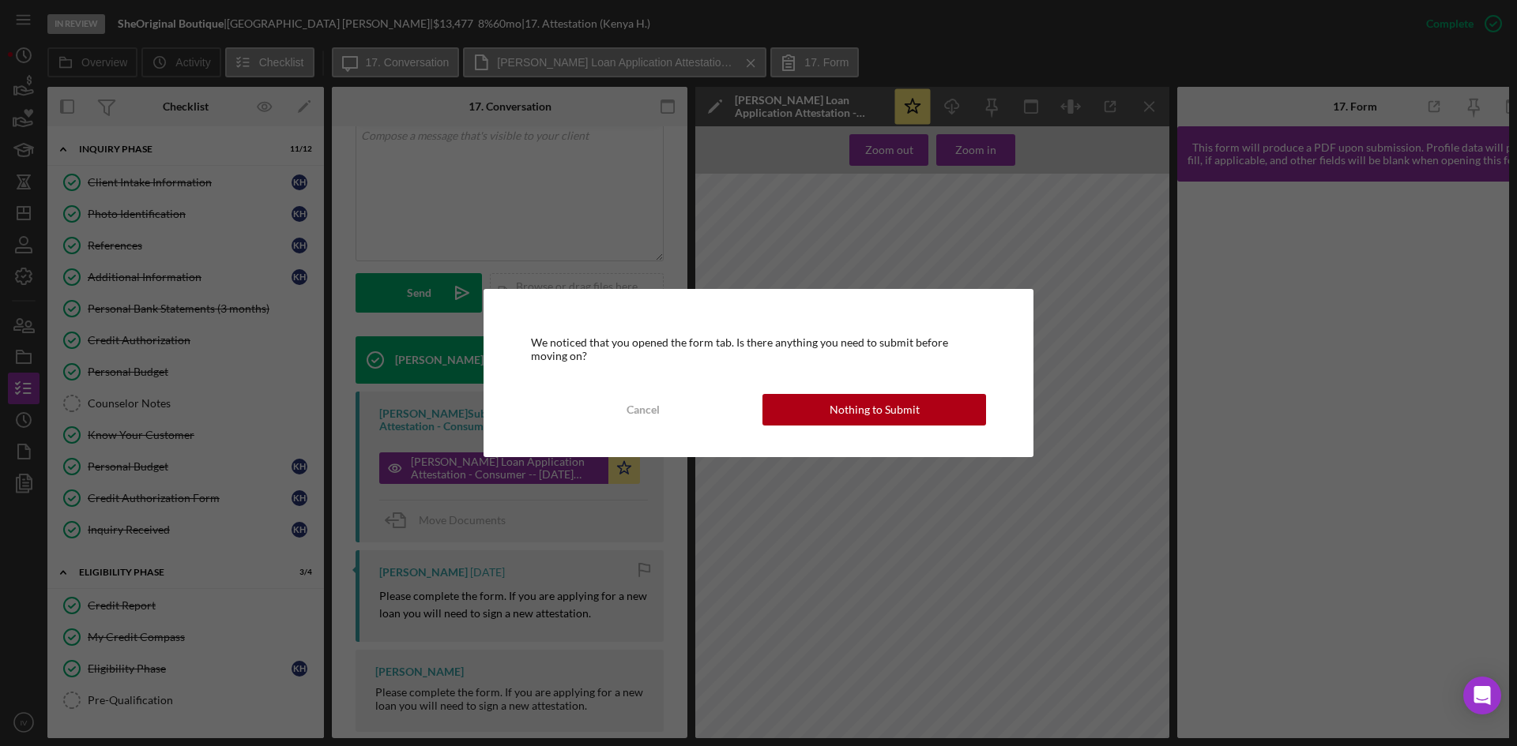
click at [813, 392] on div "We noticed that you opened the form tab. Is there anything you need to submit b…" at bounding box center [758, 372] width 550 height 167
click at [831, 409] on button "Nothing to Submit" at bounding box center [874, 410] width 224 height 32
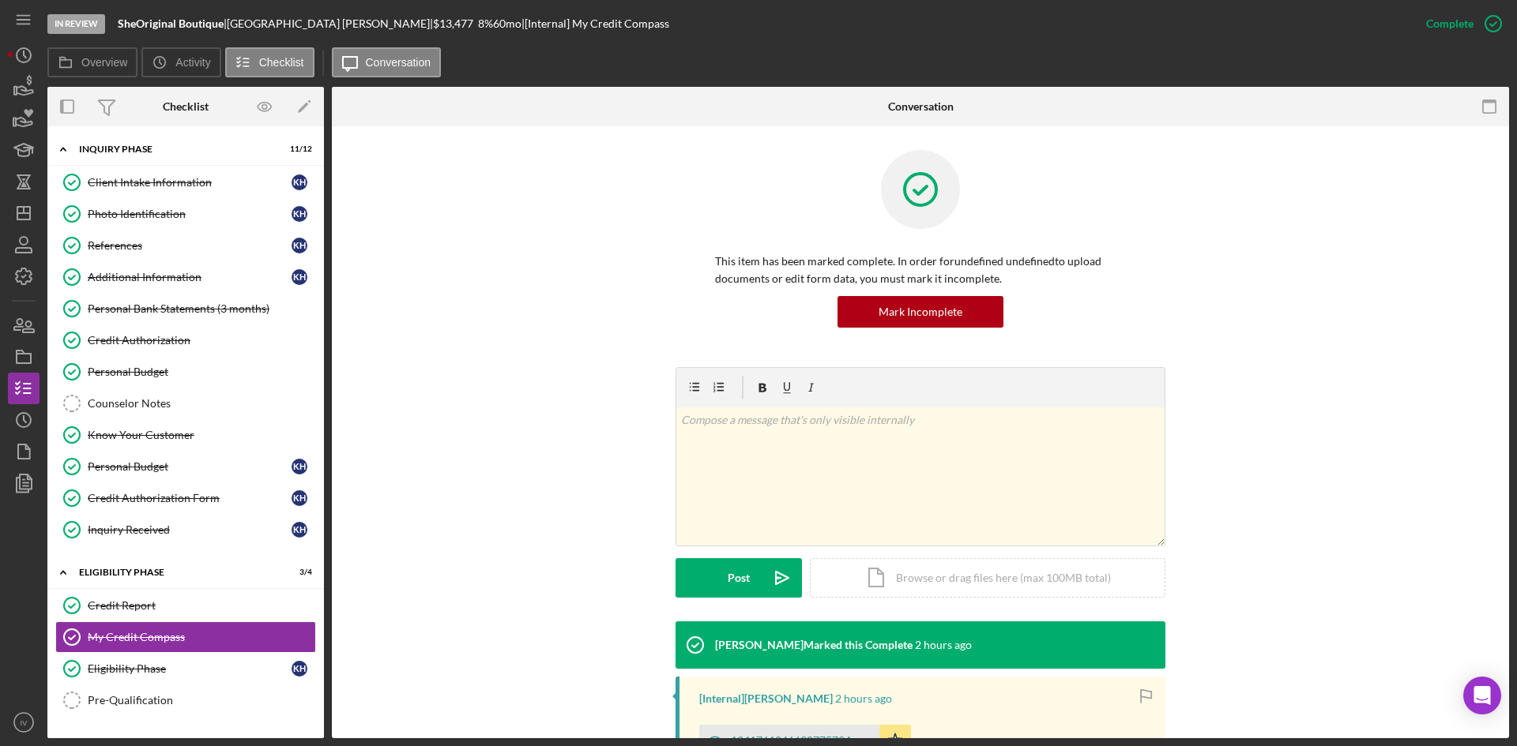
scroll to position [158, 0]
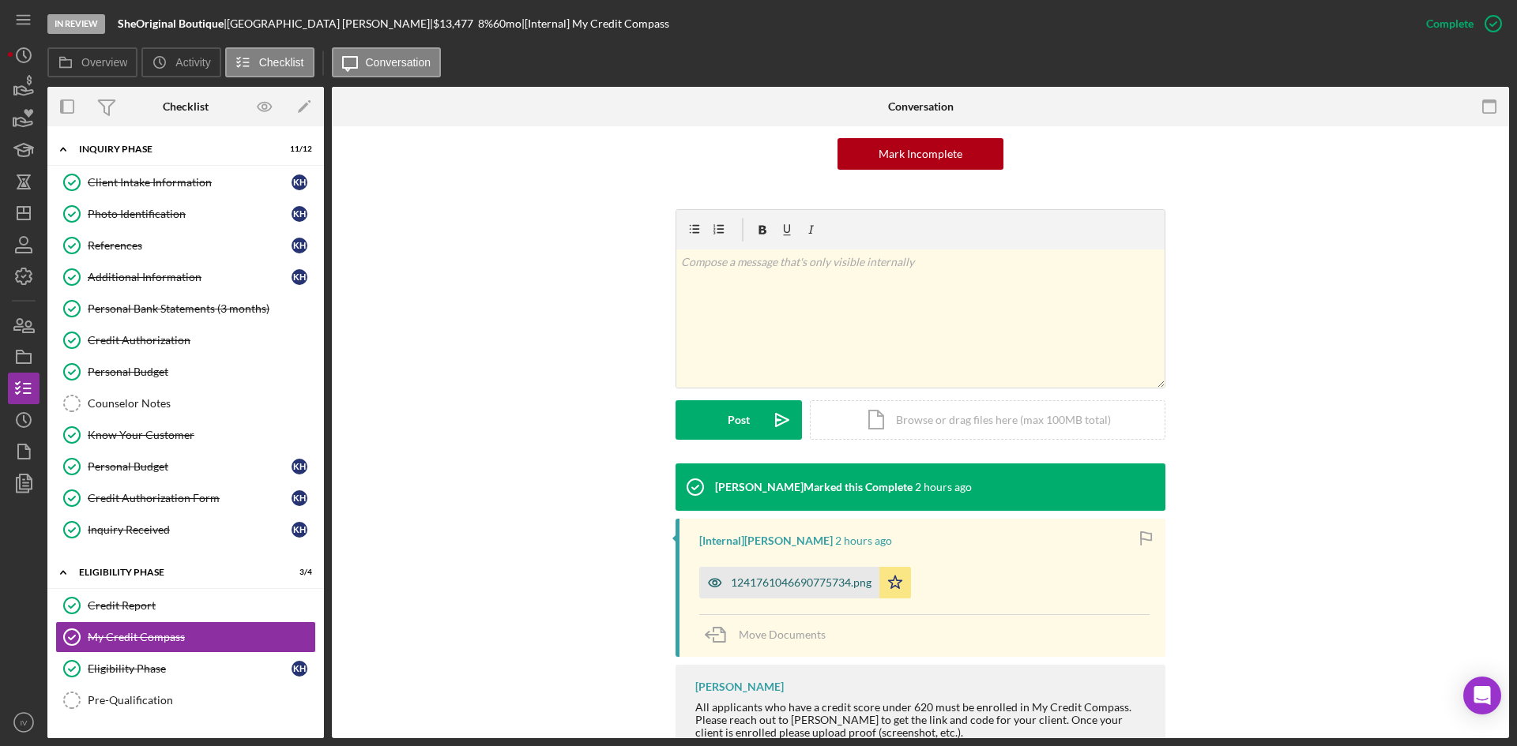
click at [771, 586] on div "1241761046690775734.png" at bounding box center [801, 583] width 141 height 13
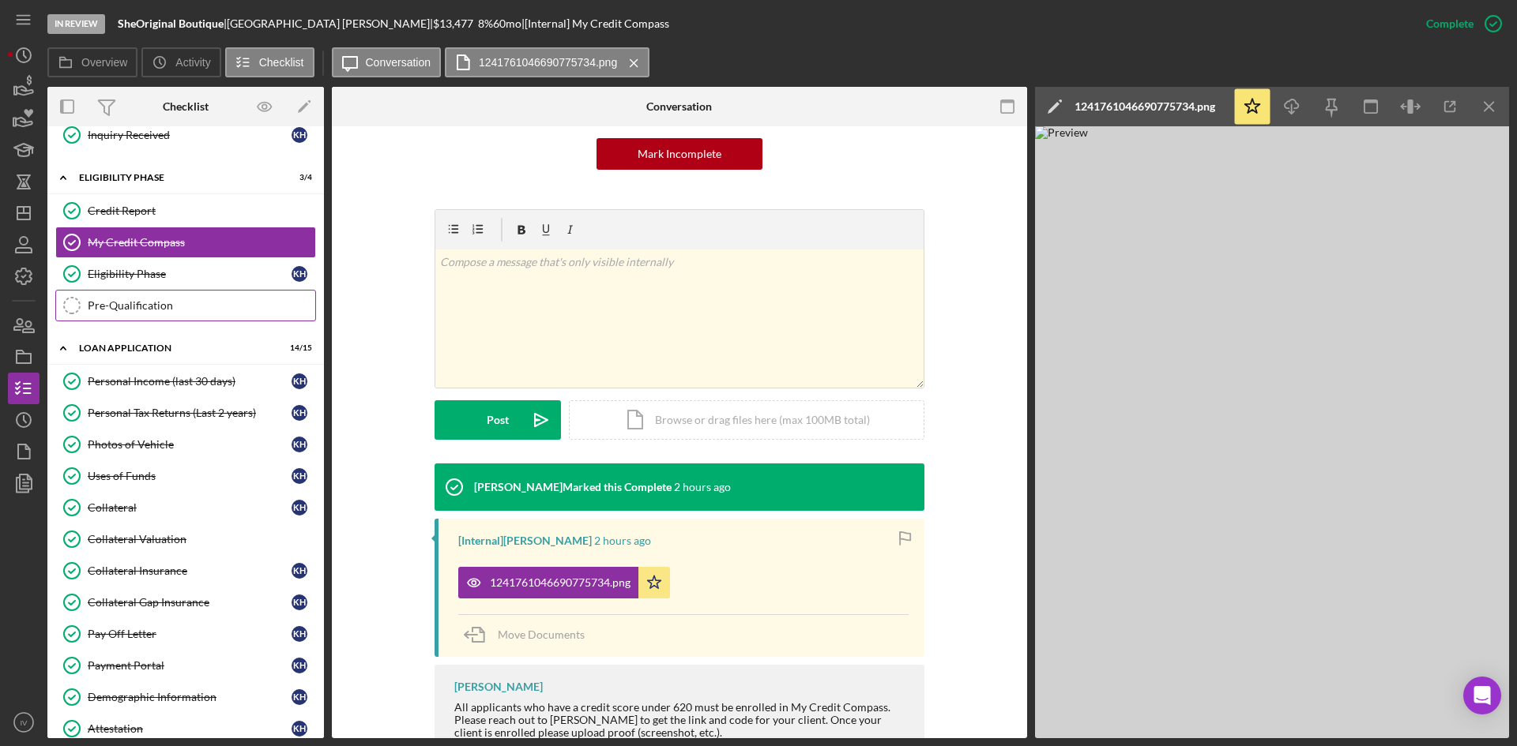
scroll to position [474, 0]
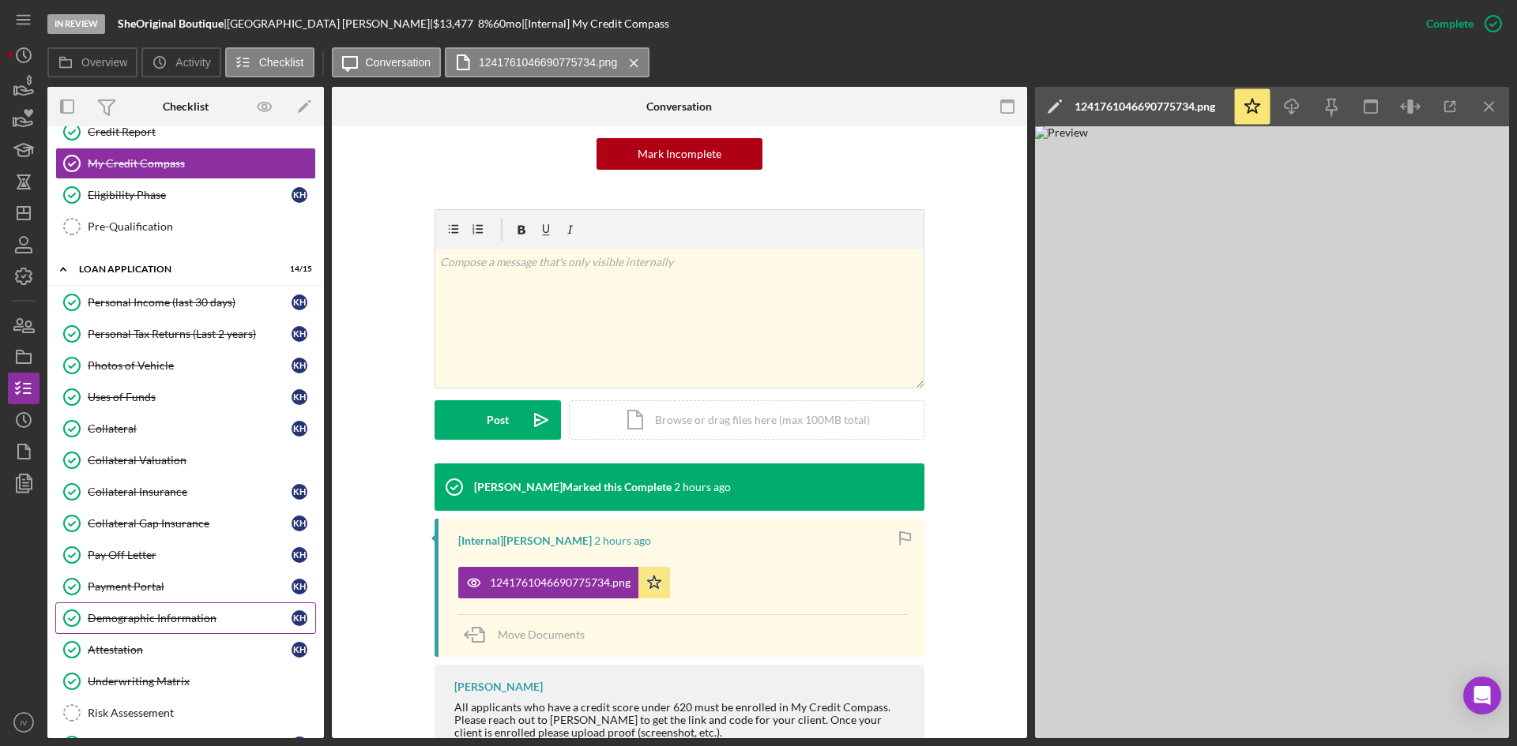
click at [107, 620] on div "Demographic Information" at bounding box center [190, 618] width 204 height 13
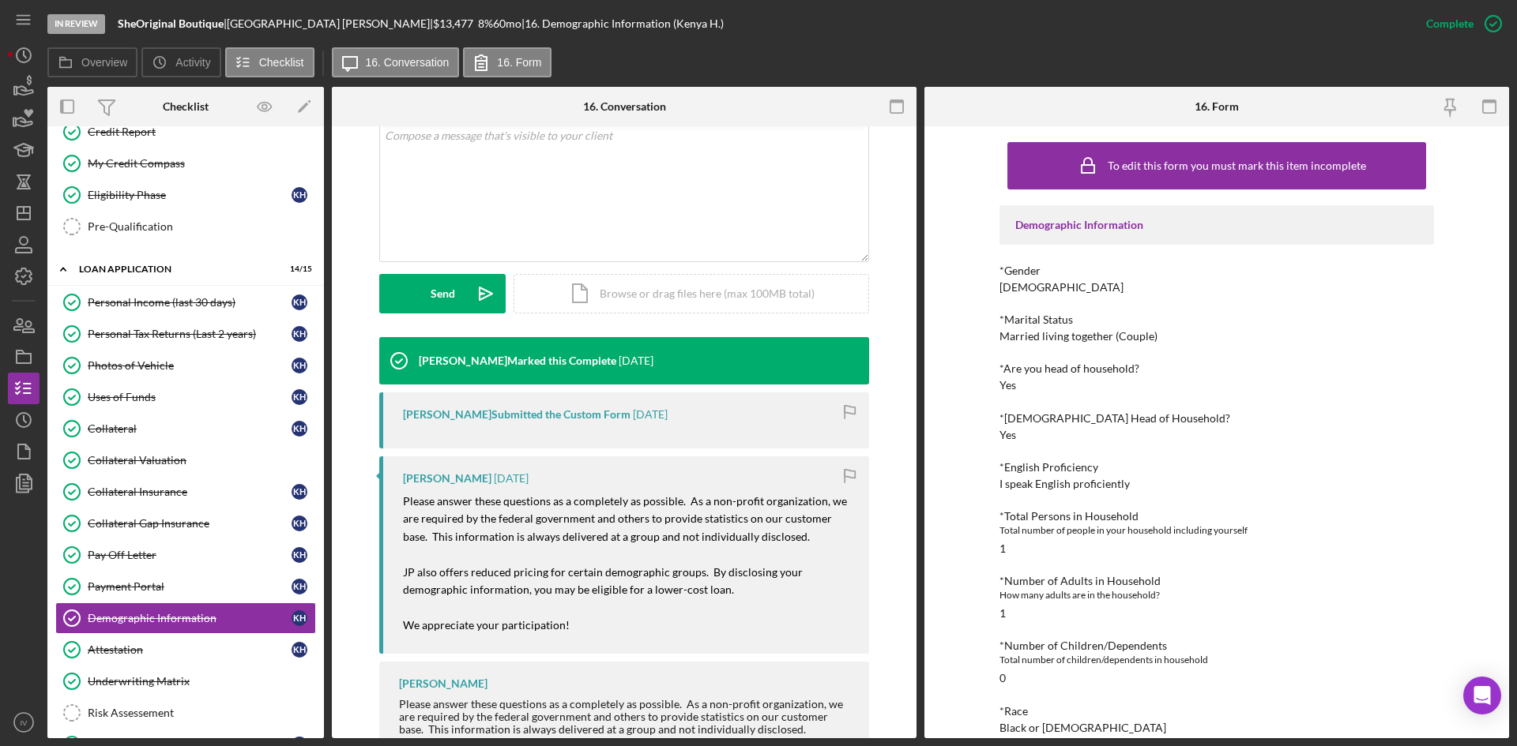
scroll to position [237, 0]
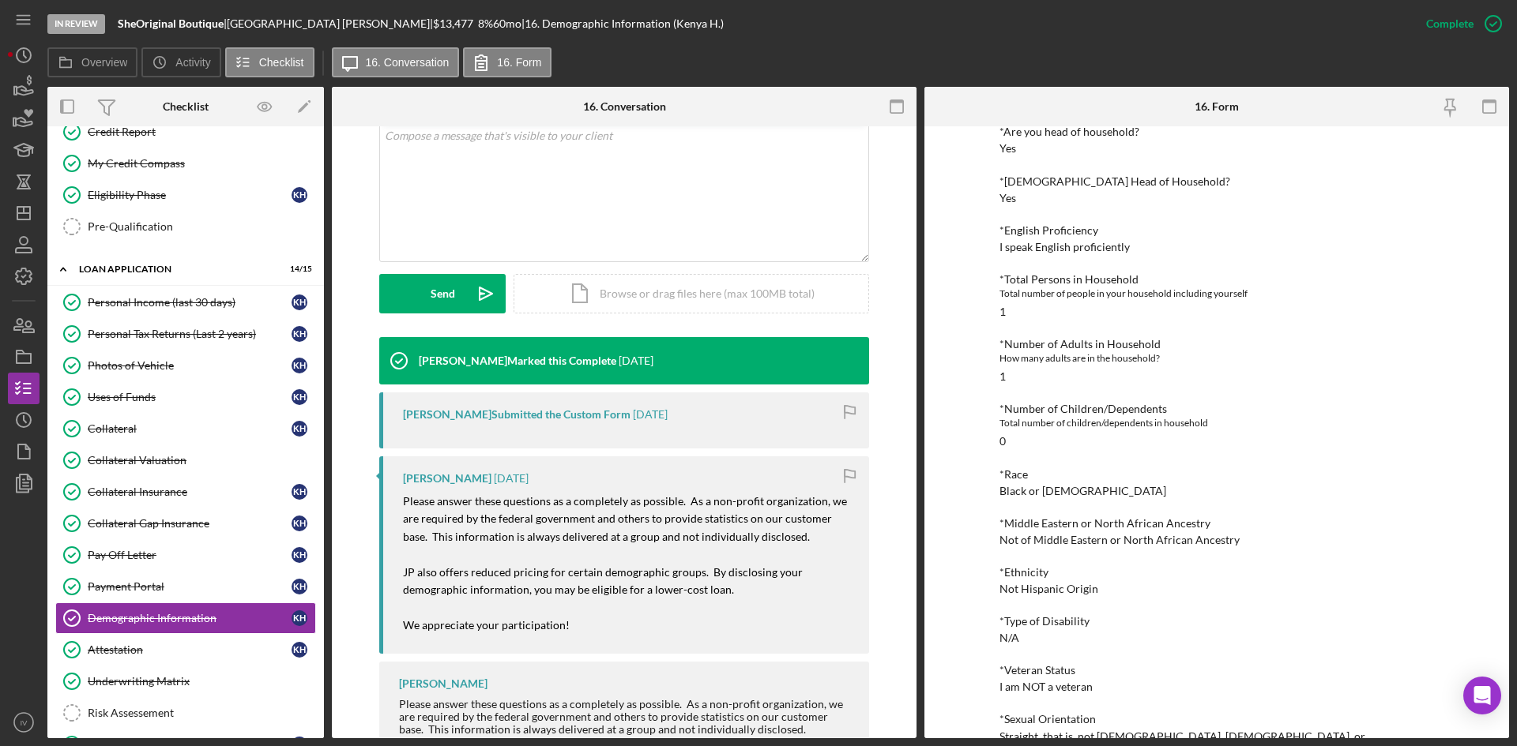
drag, startPoint x: 164, startPoint y: 342, endPoint x: 562, endPoint y: 297, distance: 400.6
click at [164, 342] on link "Personal Tax Returns (Last 2 years) Personal Tax Returns (Last 2 years) K H" at bounding box center [185, 334] width 261 height 32
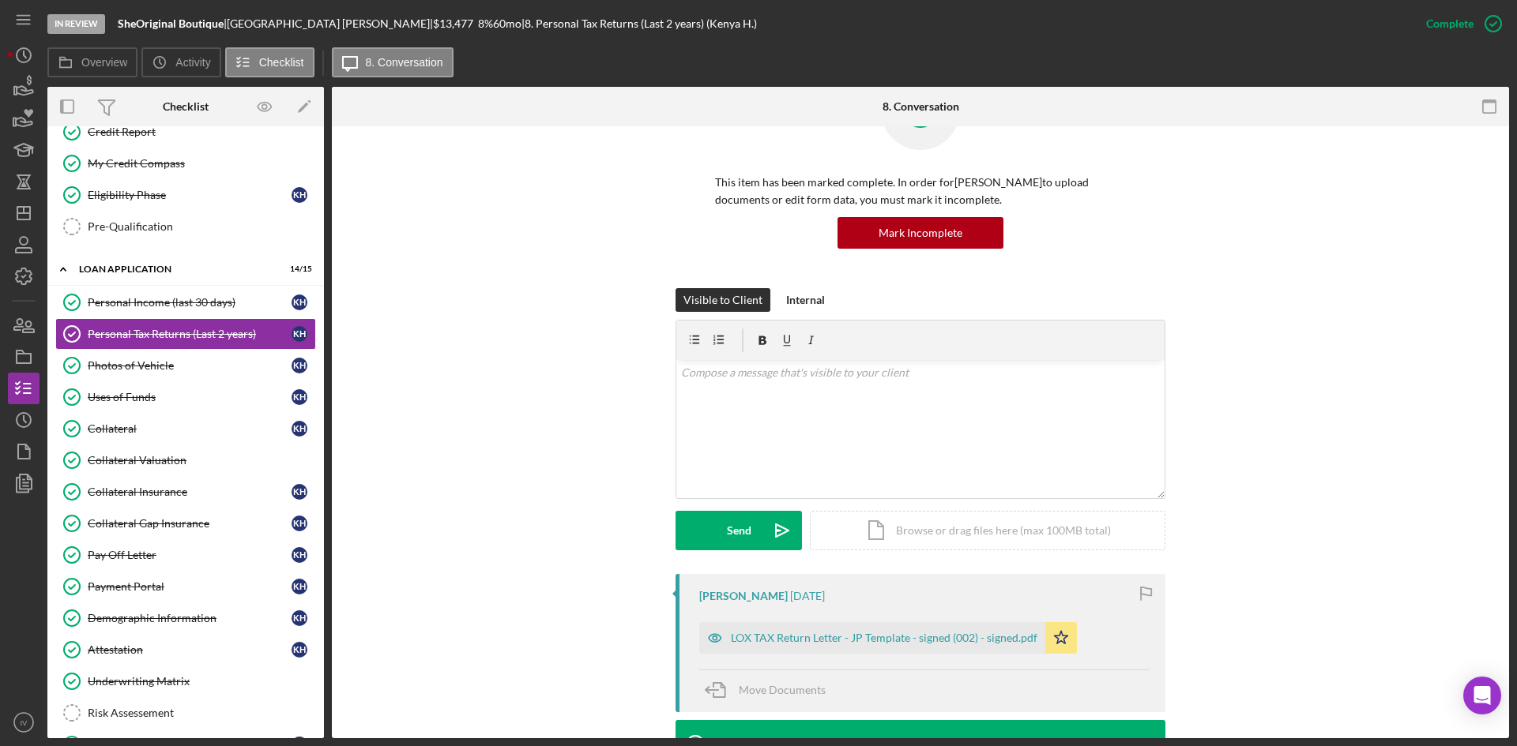
scroll to position [237, 0]
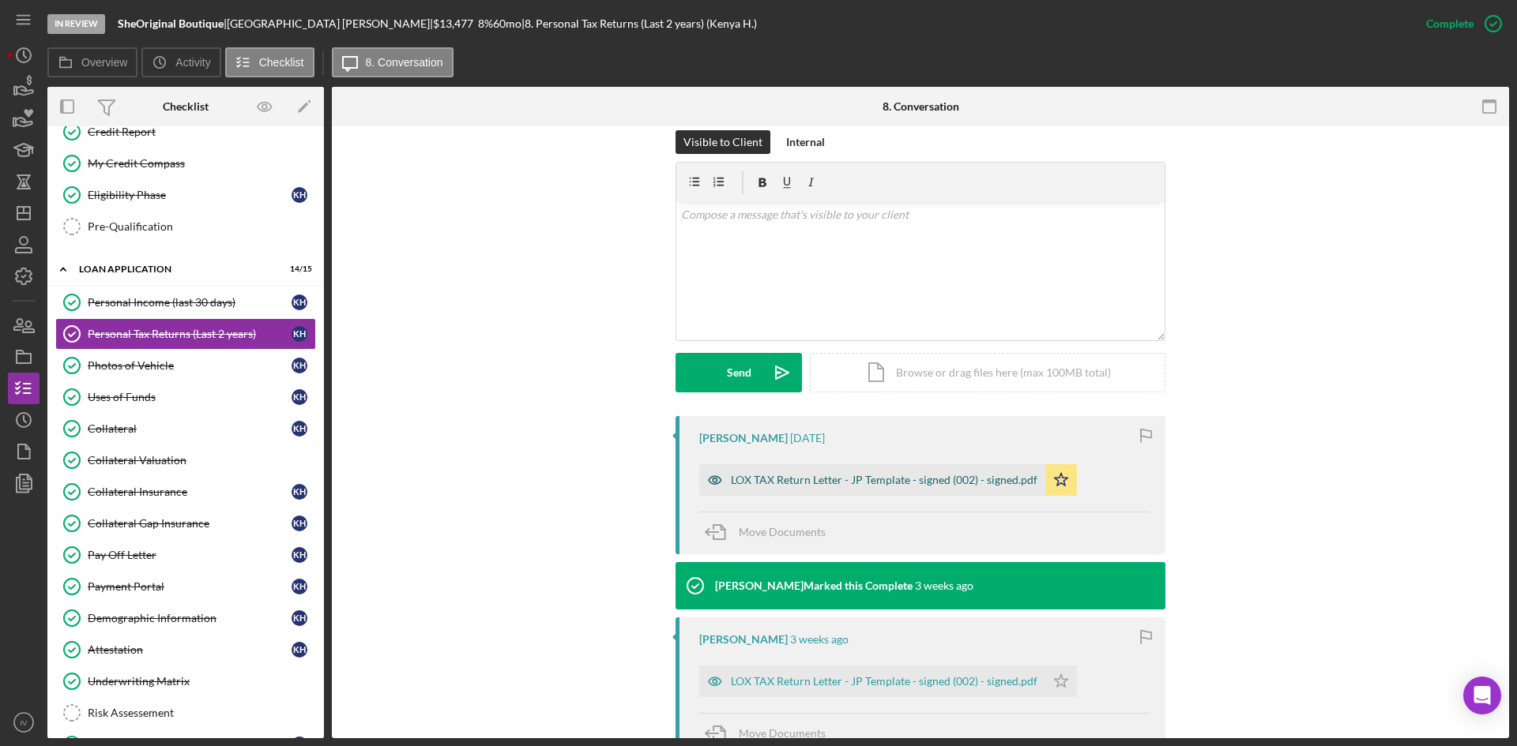
click at [796, 479] on div "LOX TAX Return Letter - JP Template - signed (002) - signed.pdf" at bounding box center [884, 480] width 306 height 13
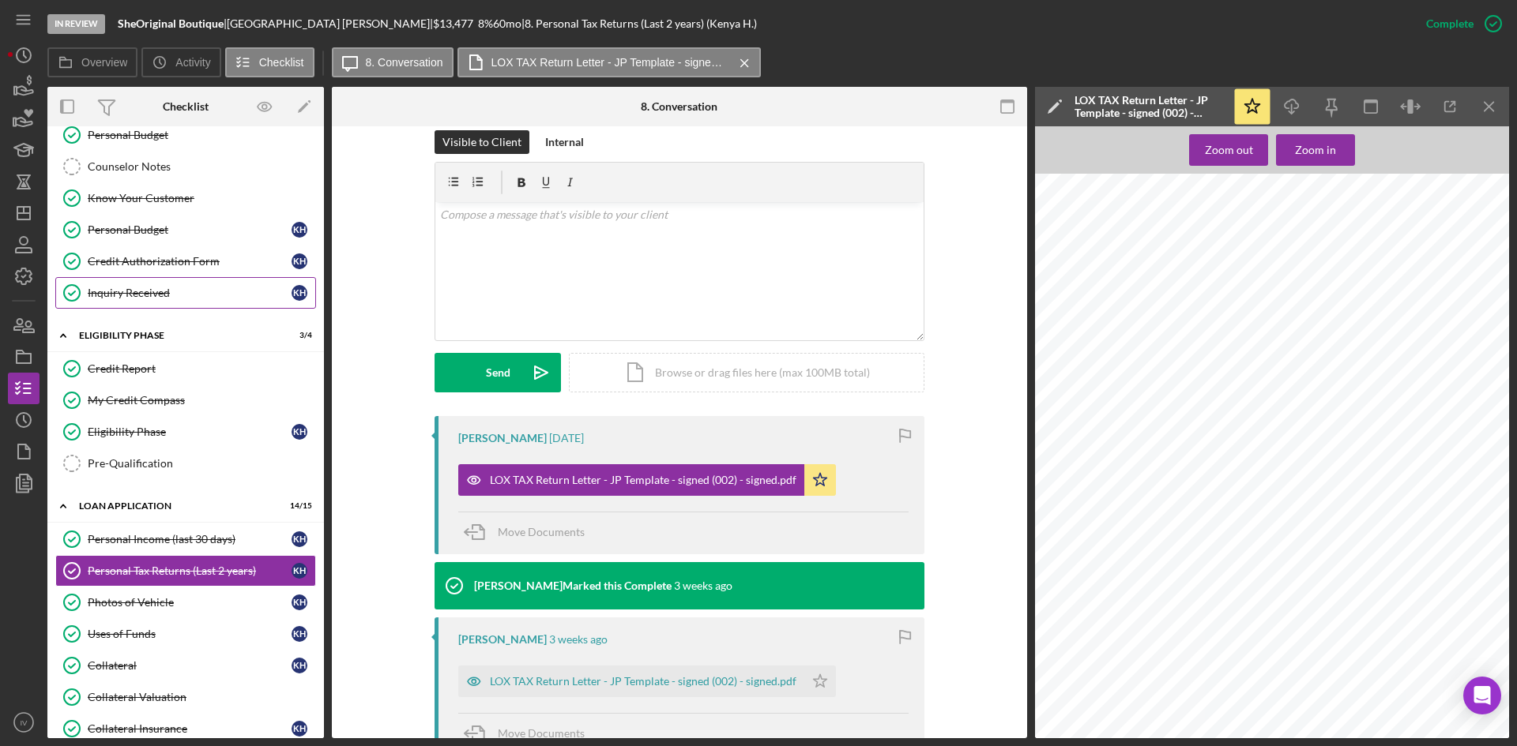
scroll to position [0, 0]
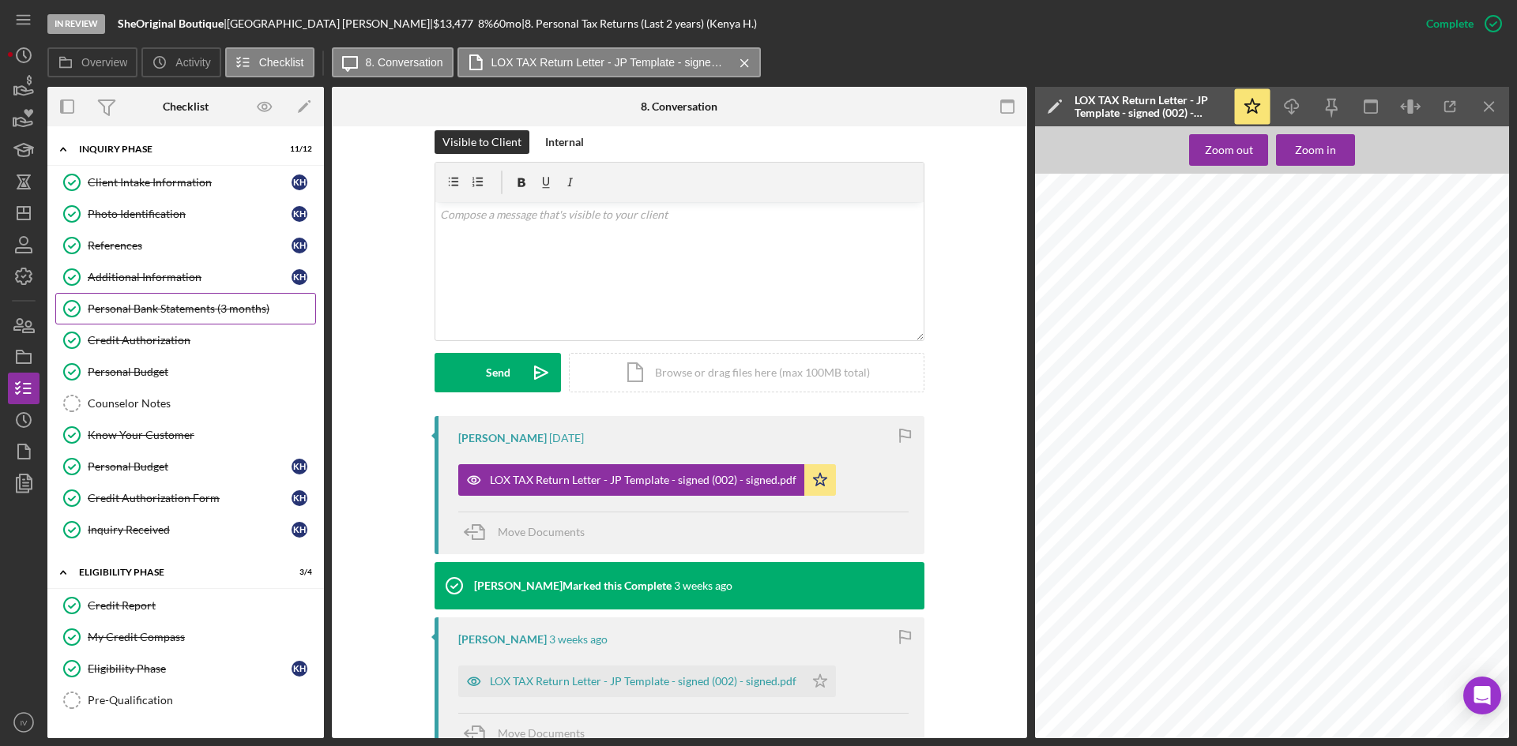
click at [217, 303] on div "Personal Bank Statements (3 months)" at bounding box center [201, 309] width 227 height 13
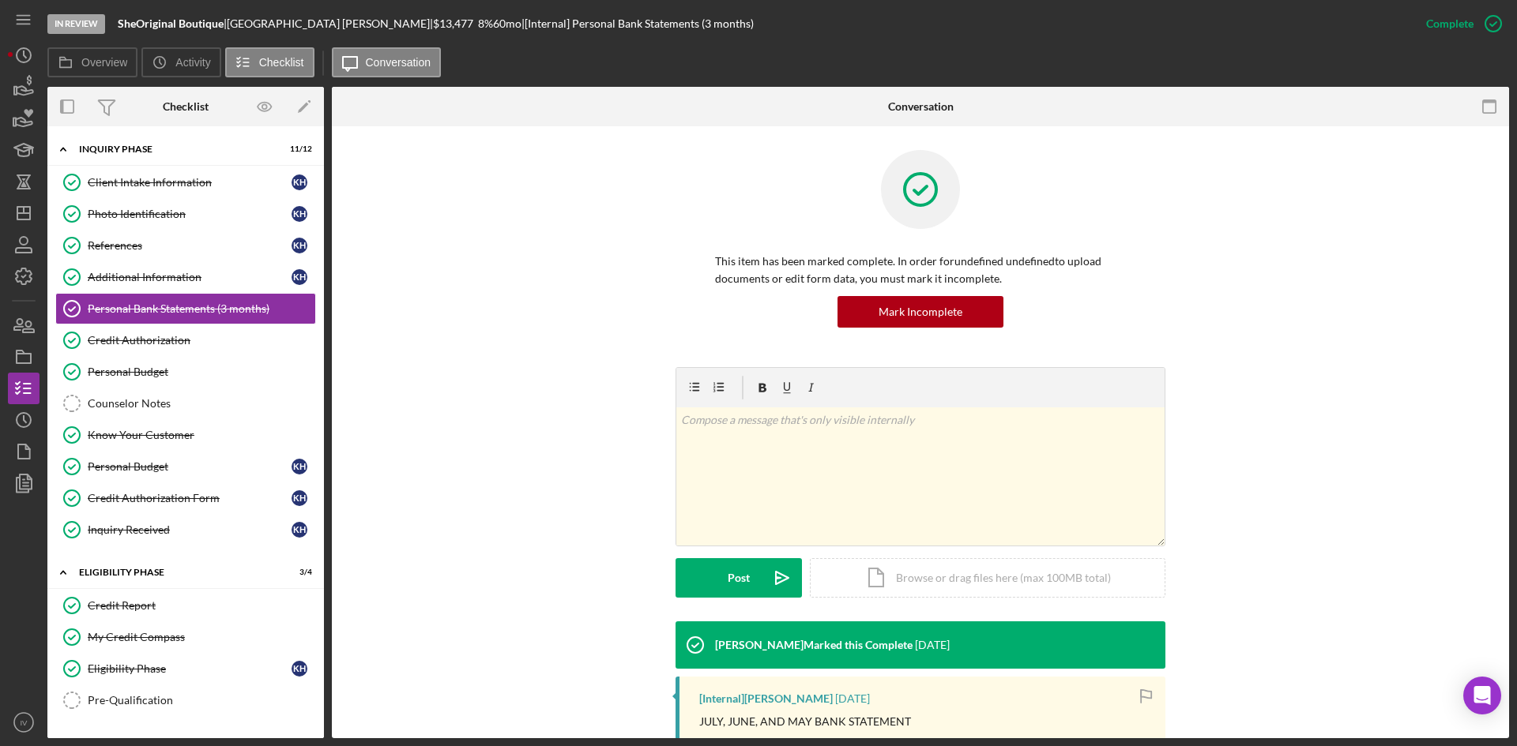
scroll to position [395, 0]
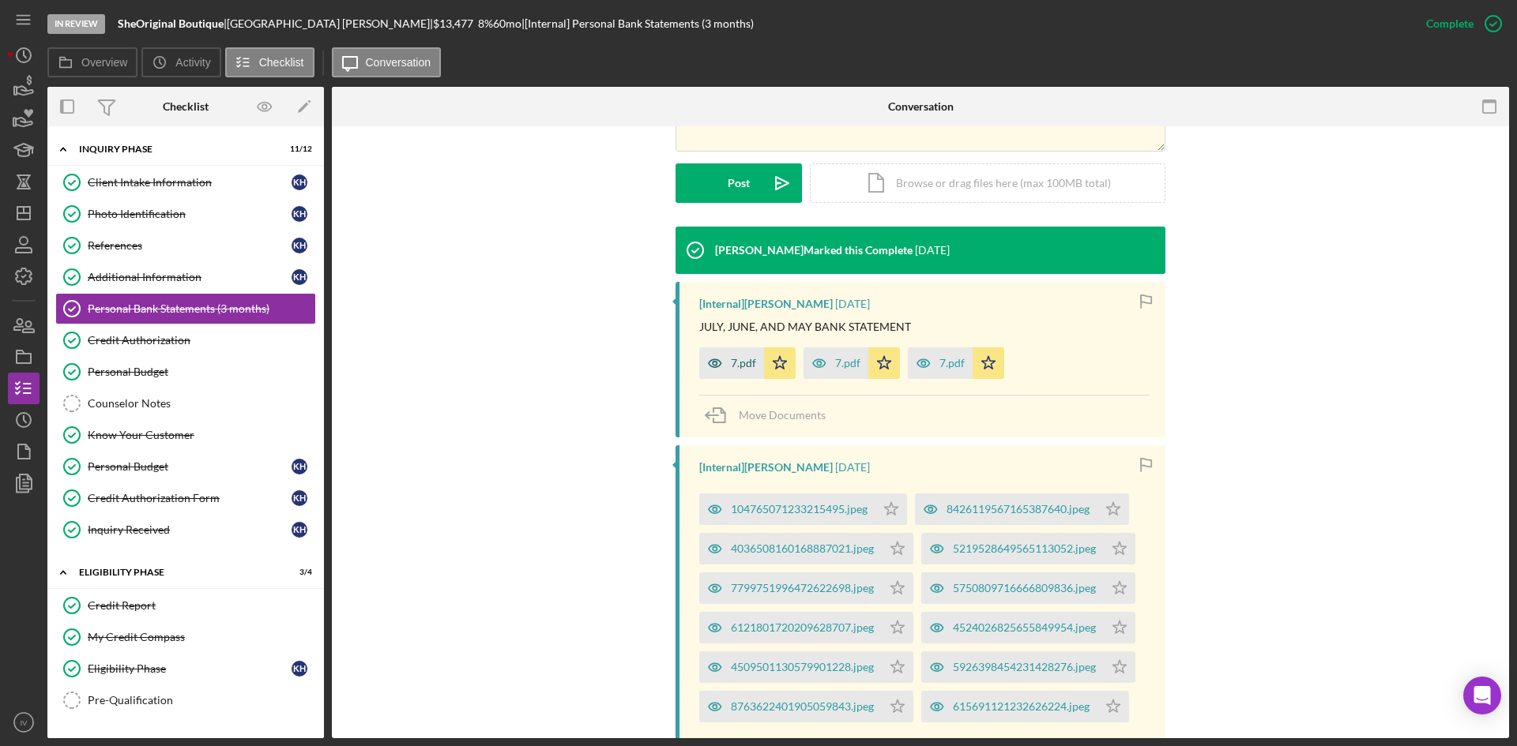
click at [744, 366] on div "7.pdf" at bounding box center [743, 363] width 25 height 13
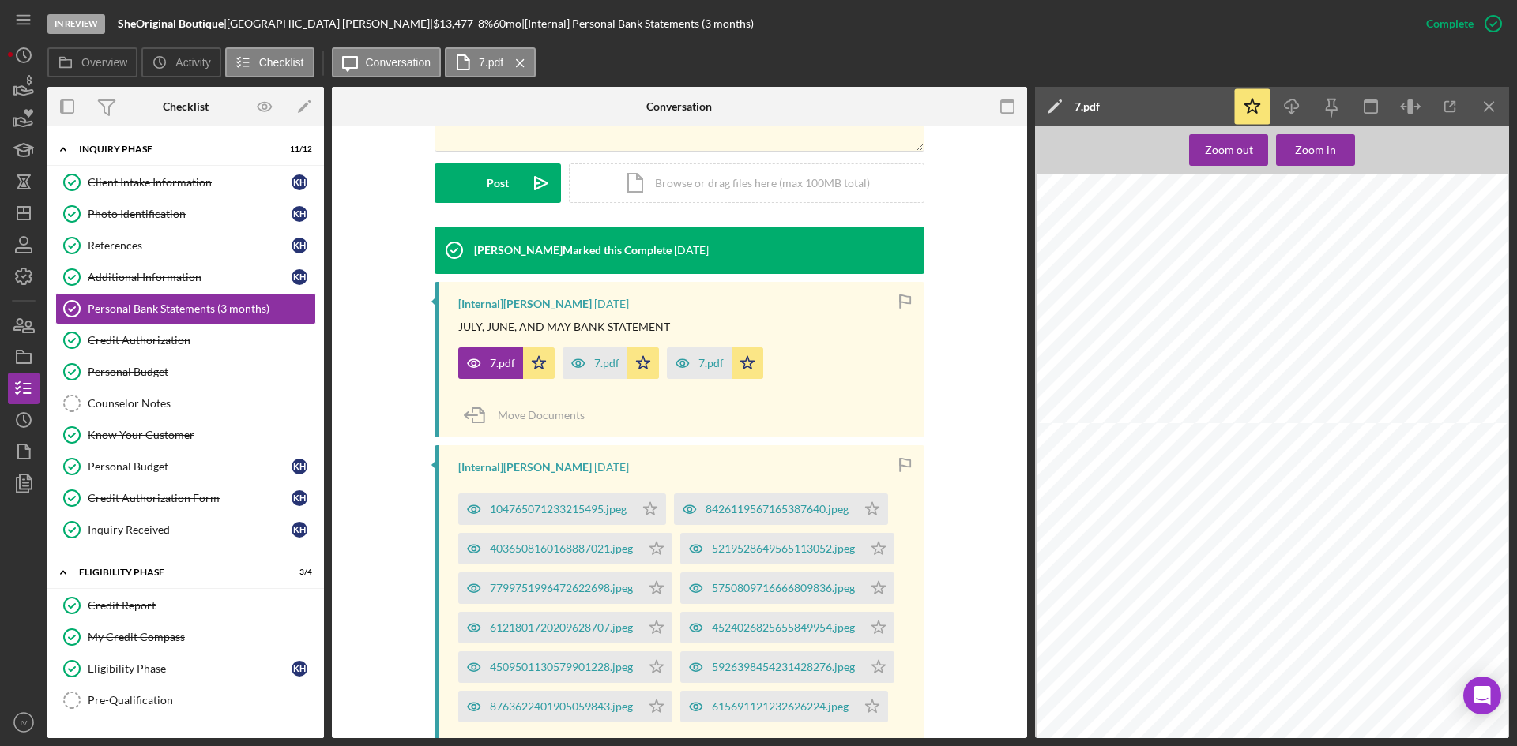
scroll to position [21, 0]
click at [603, 371] on div "7.pdf" at bounding box center [594, 364] width 65 height 32
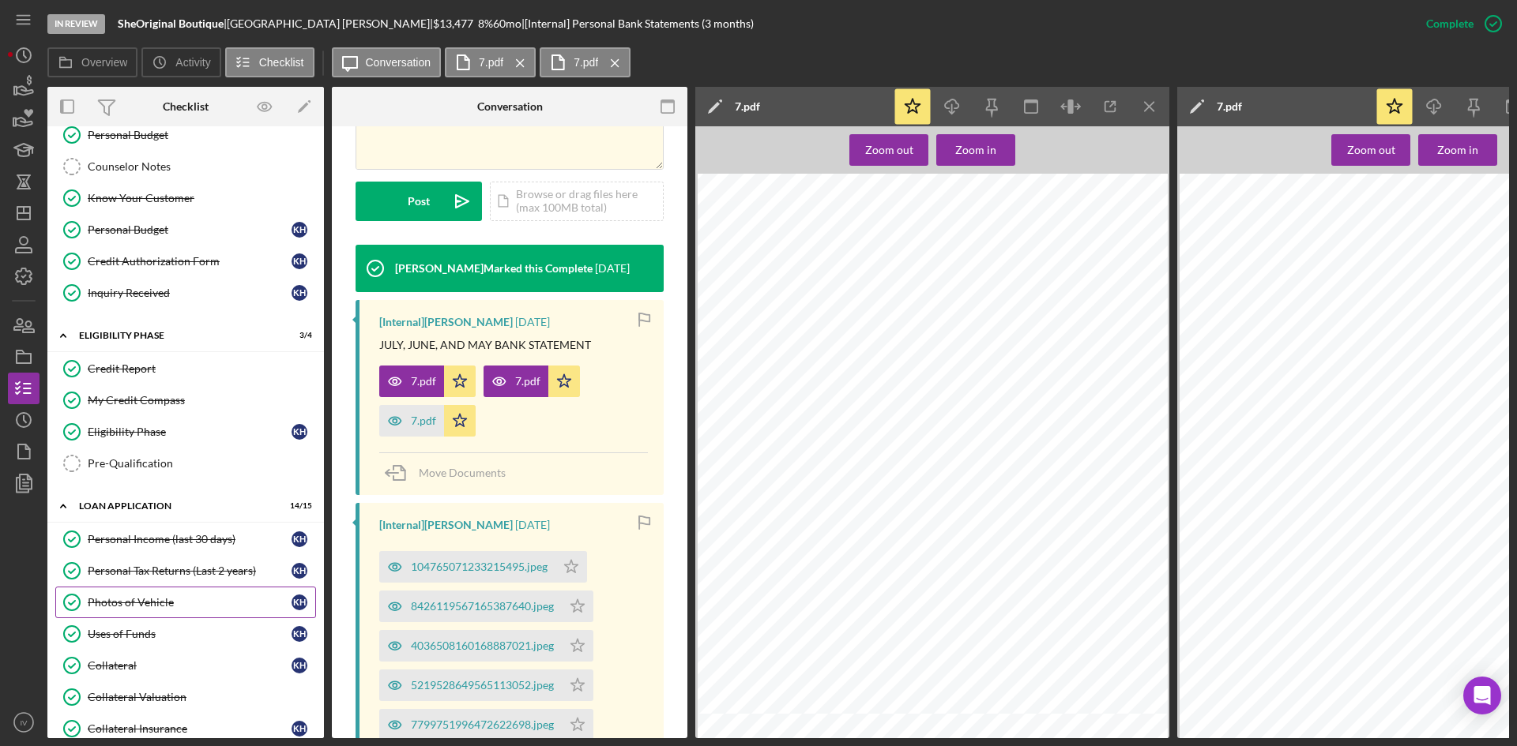
scroll to position [316, 0]
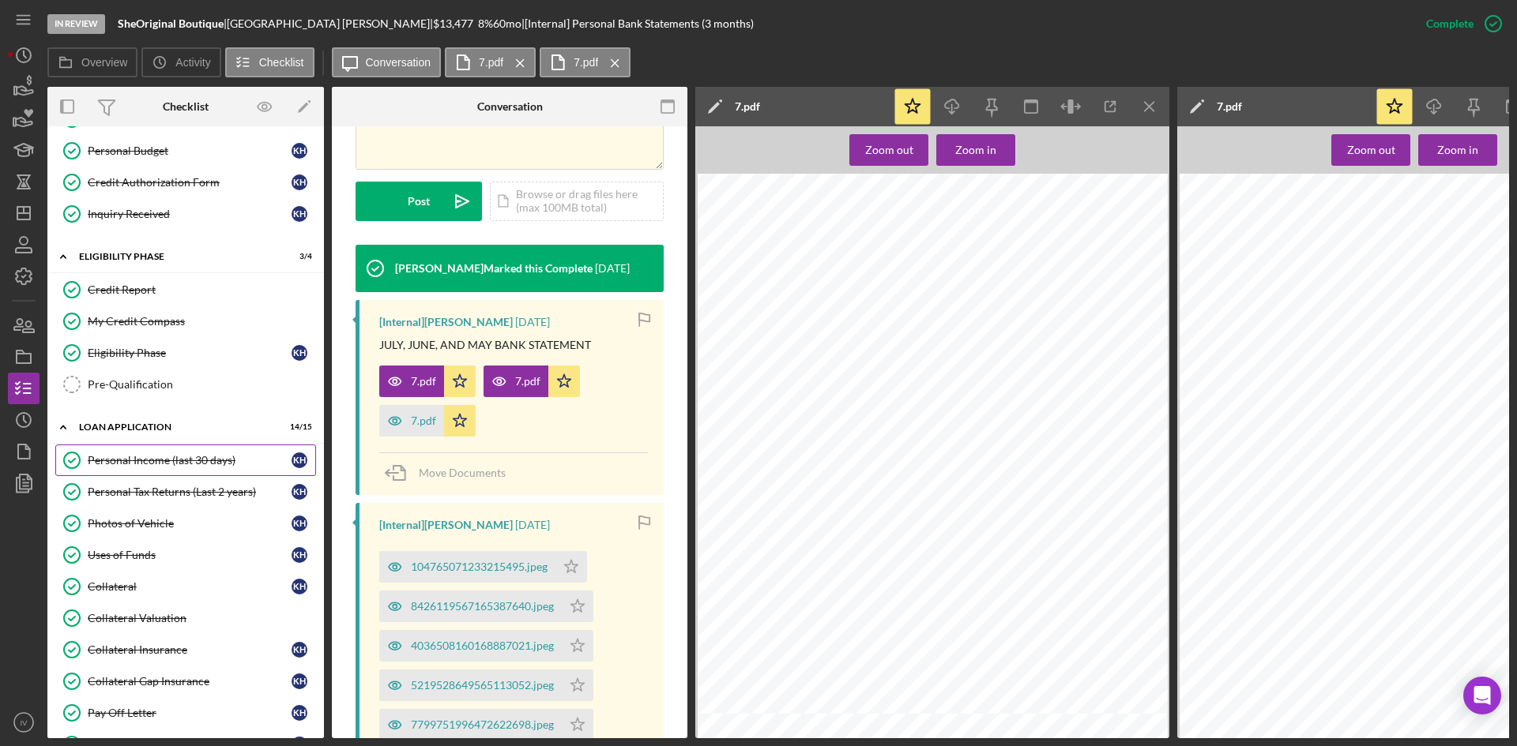
drag, startPoint x: 185, startPoint y: 470, endPoint x: 242, endPoint y: 451, distance: 59.9
click at [185, 470] on link "Personal Income (last 30 days) Personal Income (last 30 days) K H" at bounding box center [185, 461] width 261 height 32
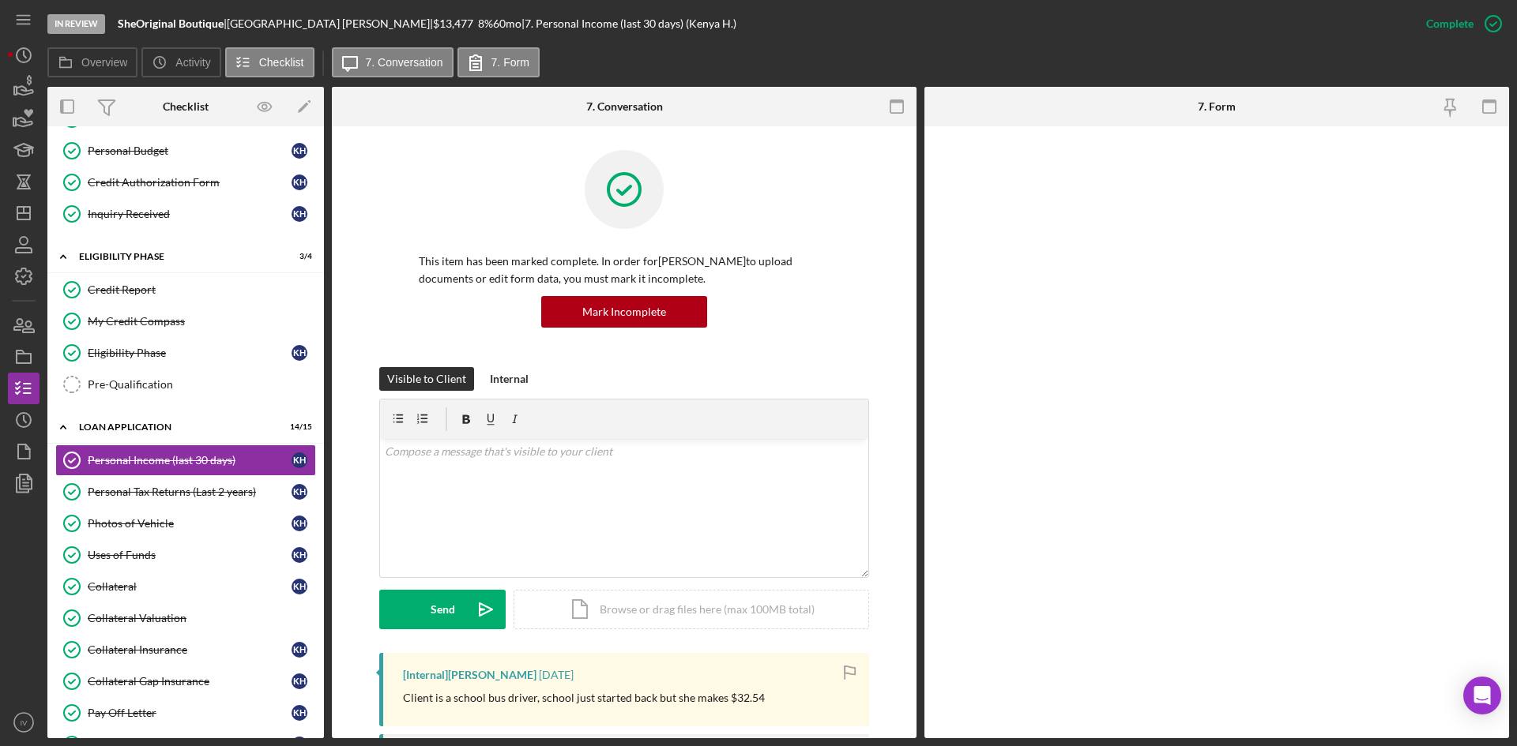
scroll to position [316, 0]
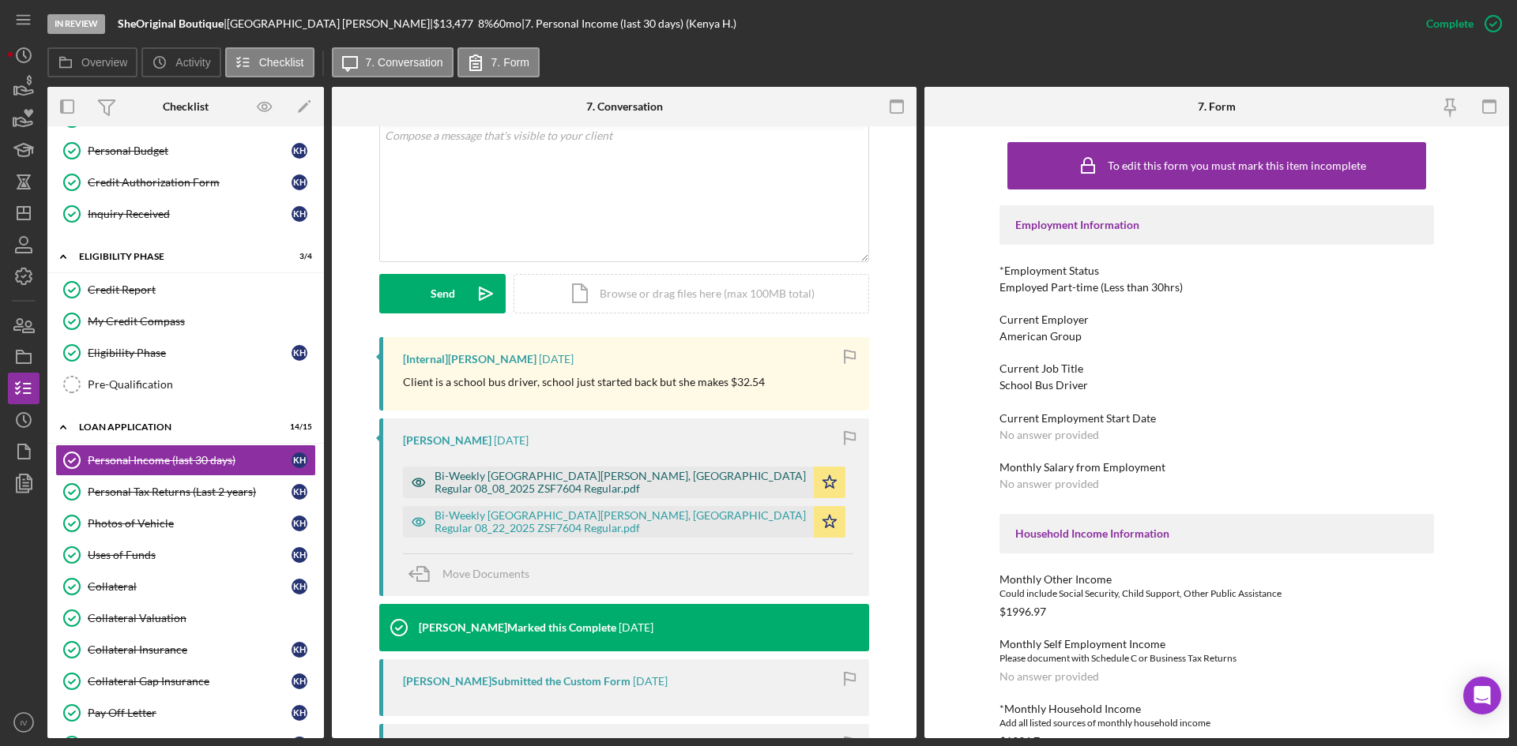
click at [570, 493] on div "Bi-Weekly [GEOGRAPHIC_DATA][PERSON_NAME], [GEOGRAPHIC_DATA] Regular 08_08_2025 …" at bounding box center [608, 483] width 411 height 32
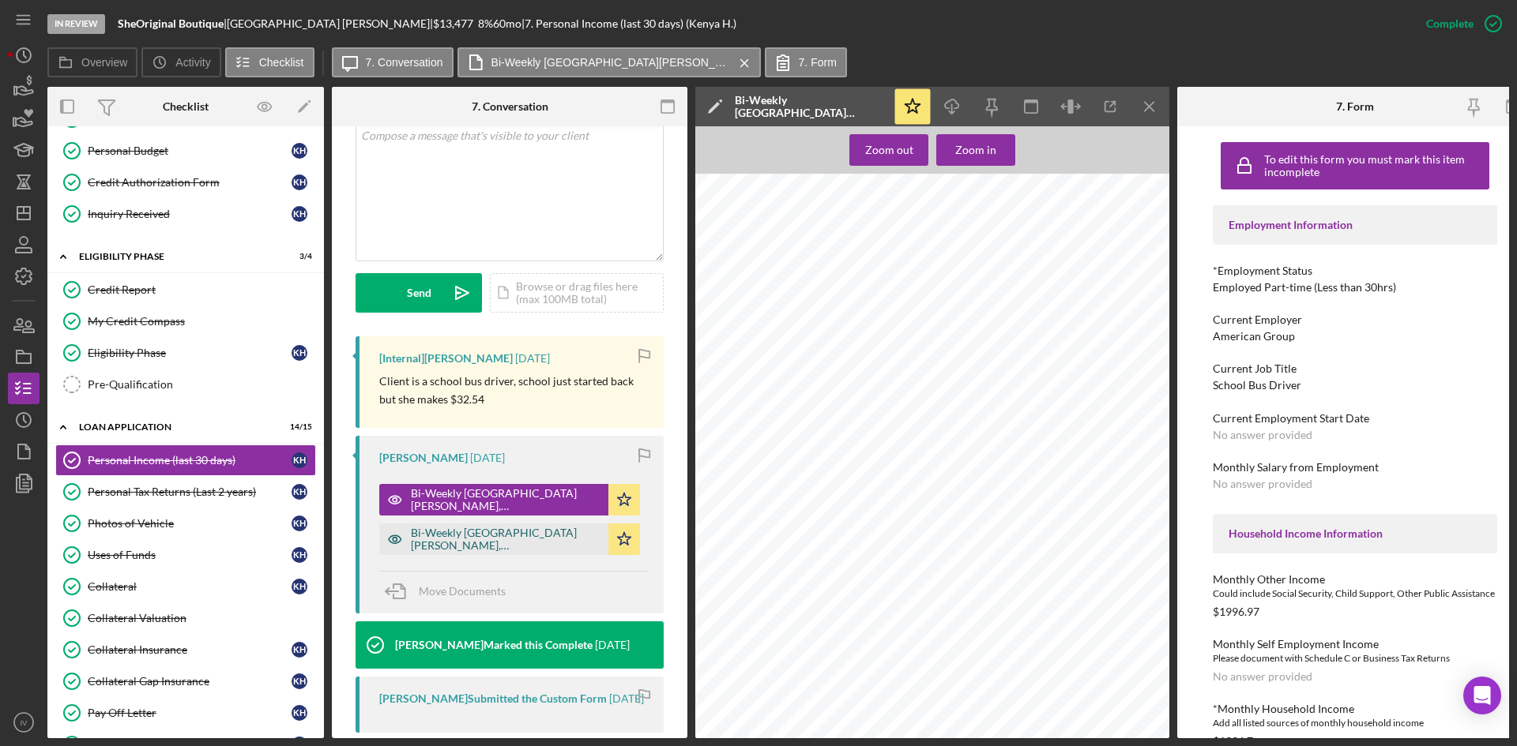
click at [494, 543] on div "Bi-Weekly [GEOGRAPHIC_DATA][PERSON_NAME], [GEOGRAPHIC_DATA] Regular 08_22_2025 …" at bounding box center [506, 539] width 190 height 25
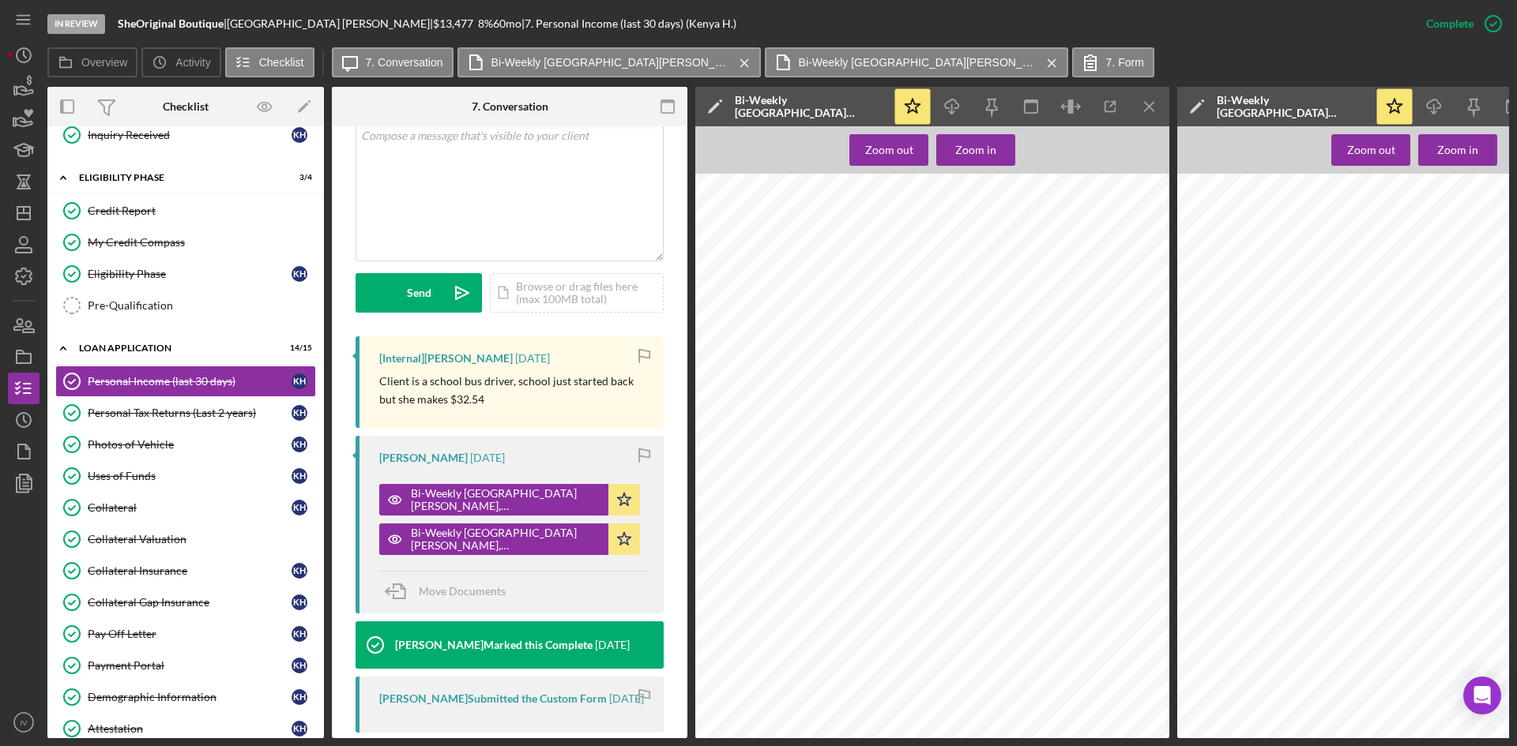
scroll to position [885, 0]
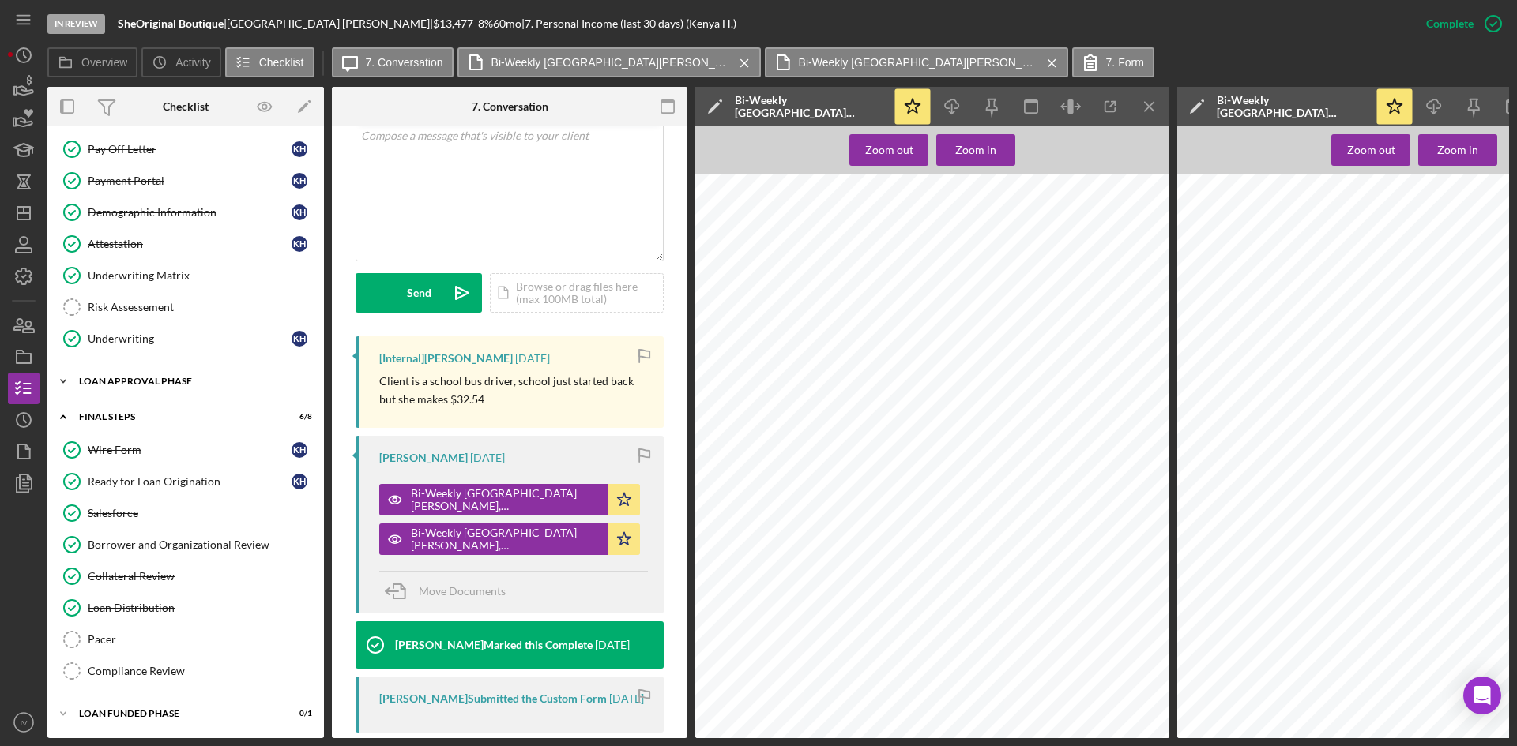
click at [143, 377] on div "Loan Approval Phase" at bounding box center [191, 381] width 225 height 9
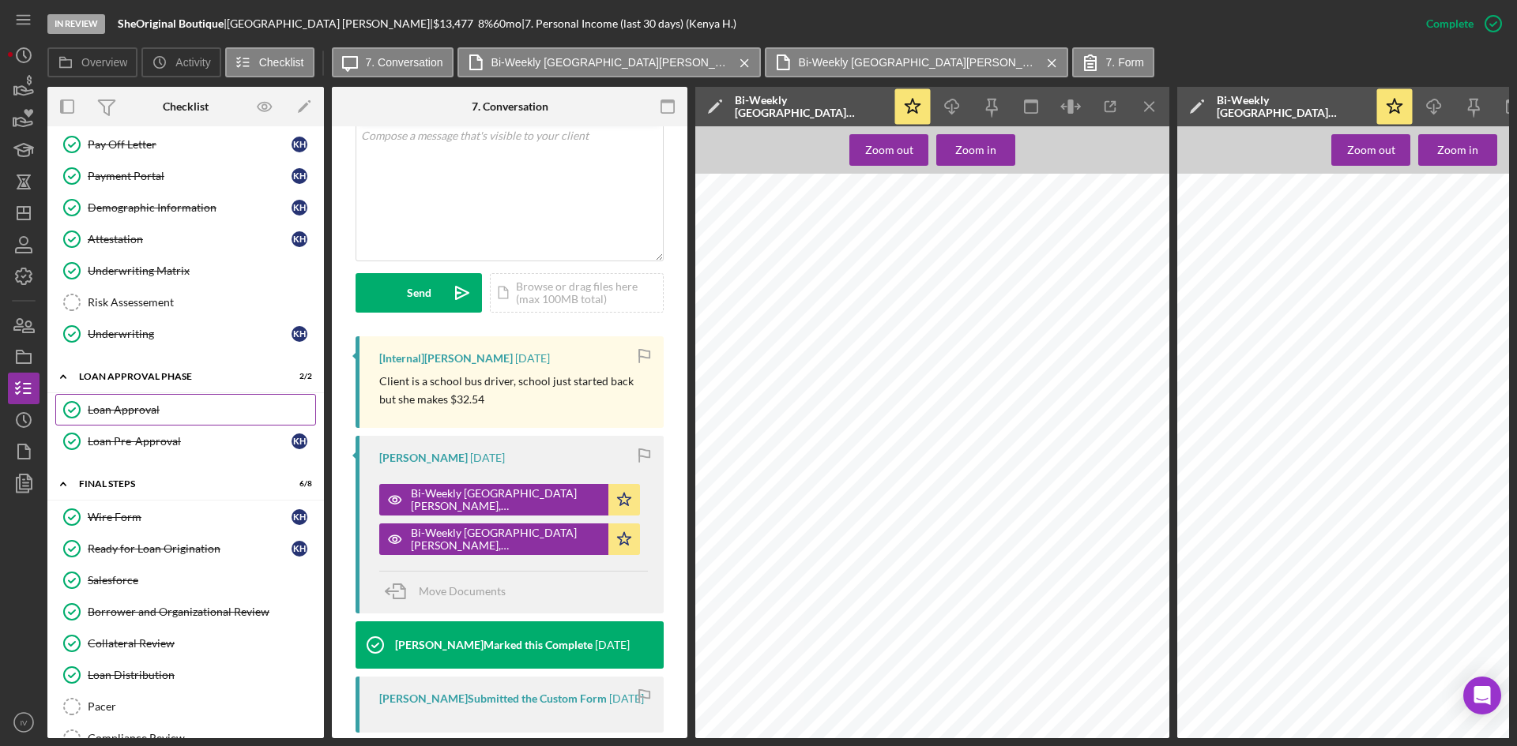
scroll to position [957, 0]
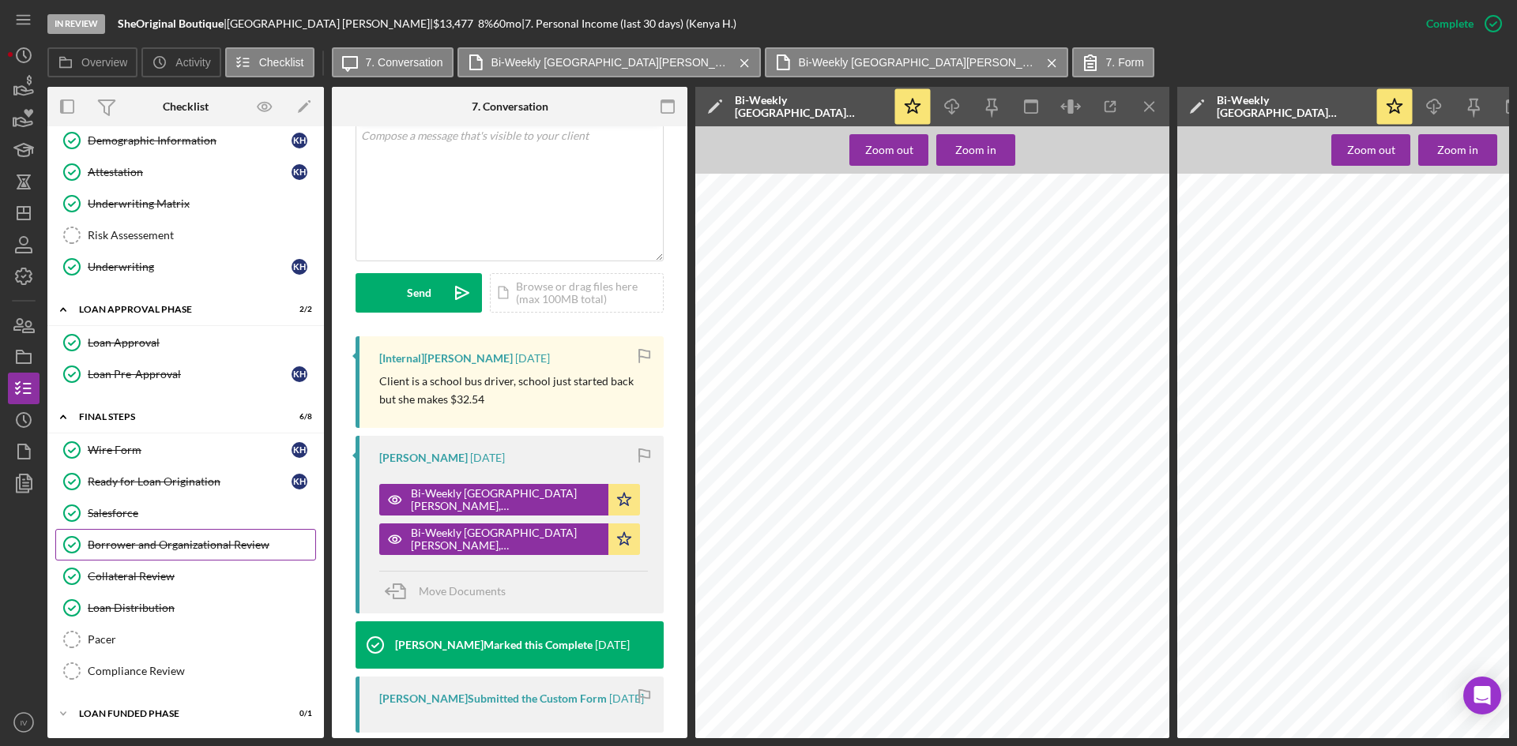
drag, startPoint x: 133, startPoint y: 530, endPoint x: 174, endPoint y: 529, distance: 41.1
click at [133, 530] on link "Borrower and Organizational Review Borrower and Organizational Review" at bounding box center [185, 545] width 261 height 32
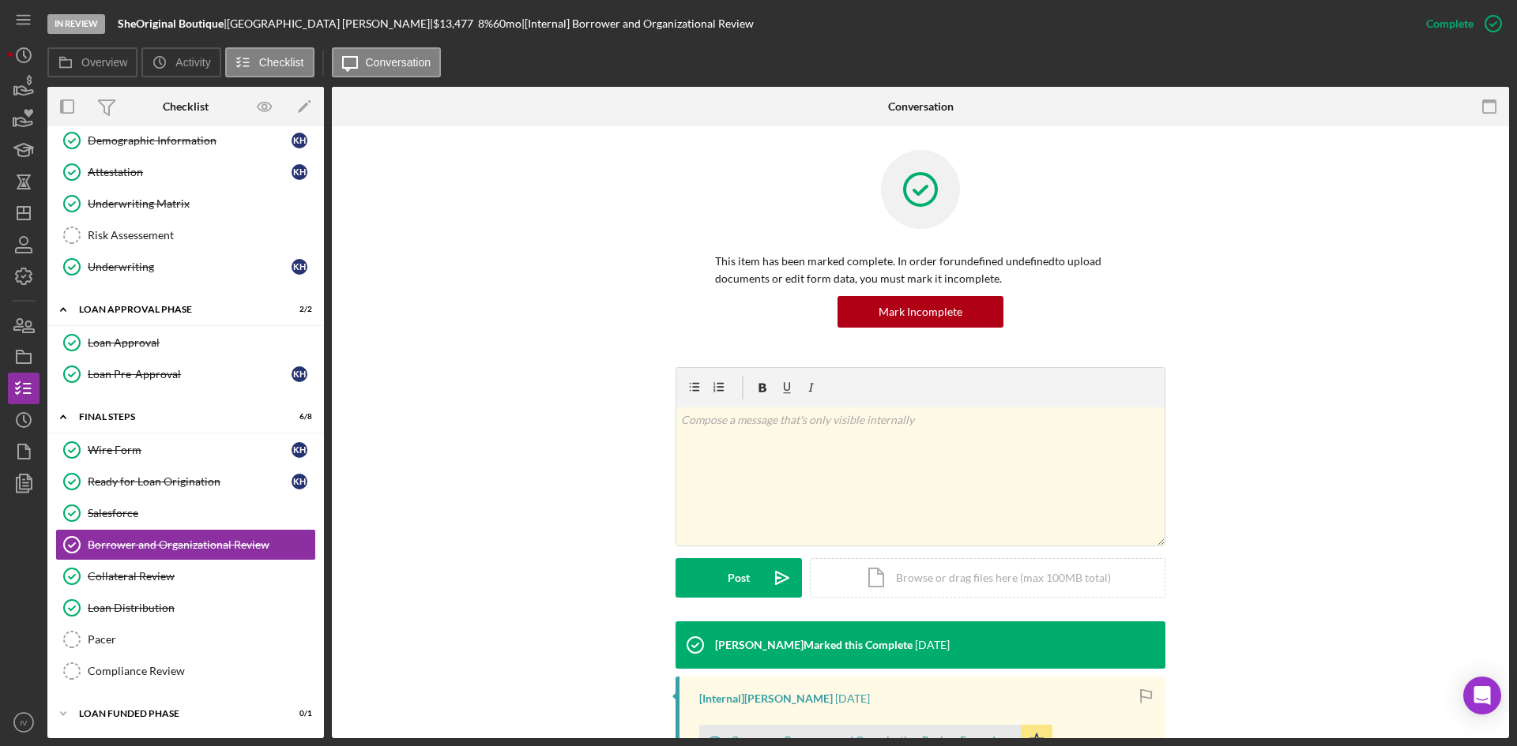
scroll to position [250, 0]
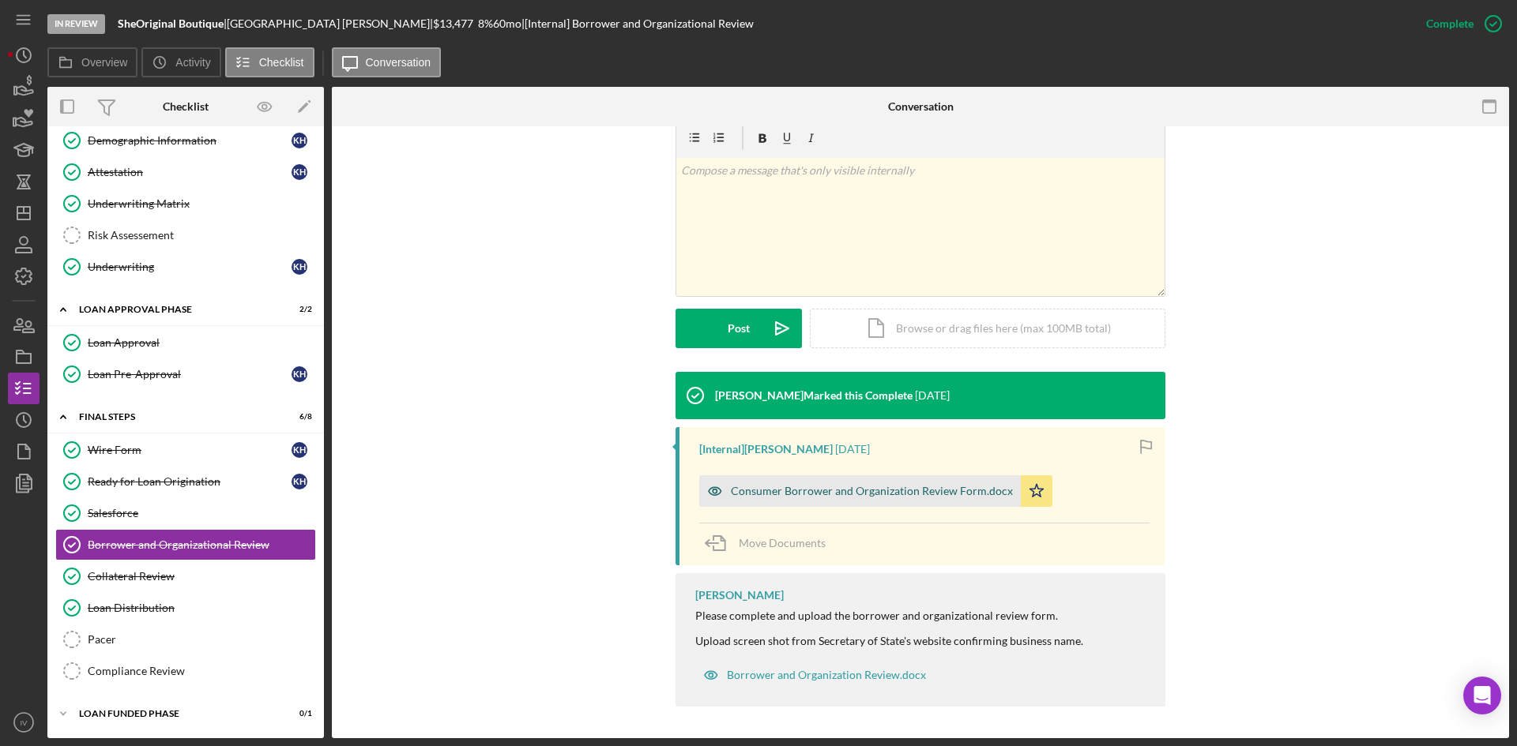
click at [891, 479] on div "Consumer Borrower and Organization Review Form.docx" at bounding box center [859, 492] width 321 height 32
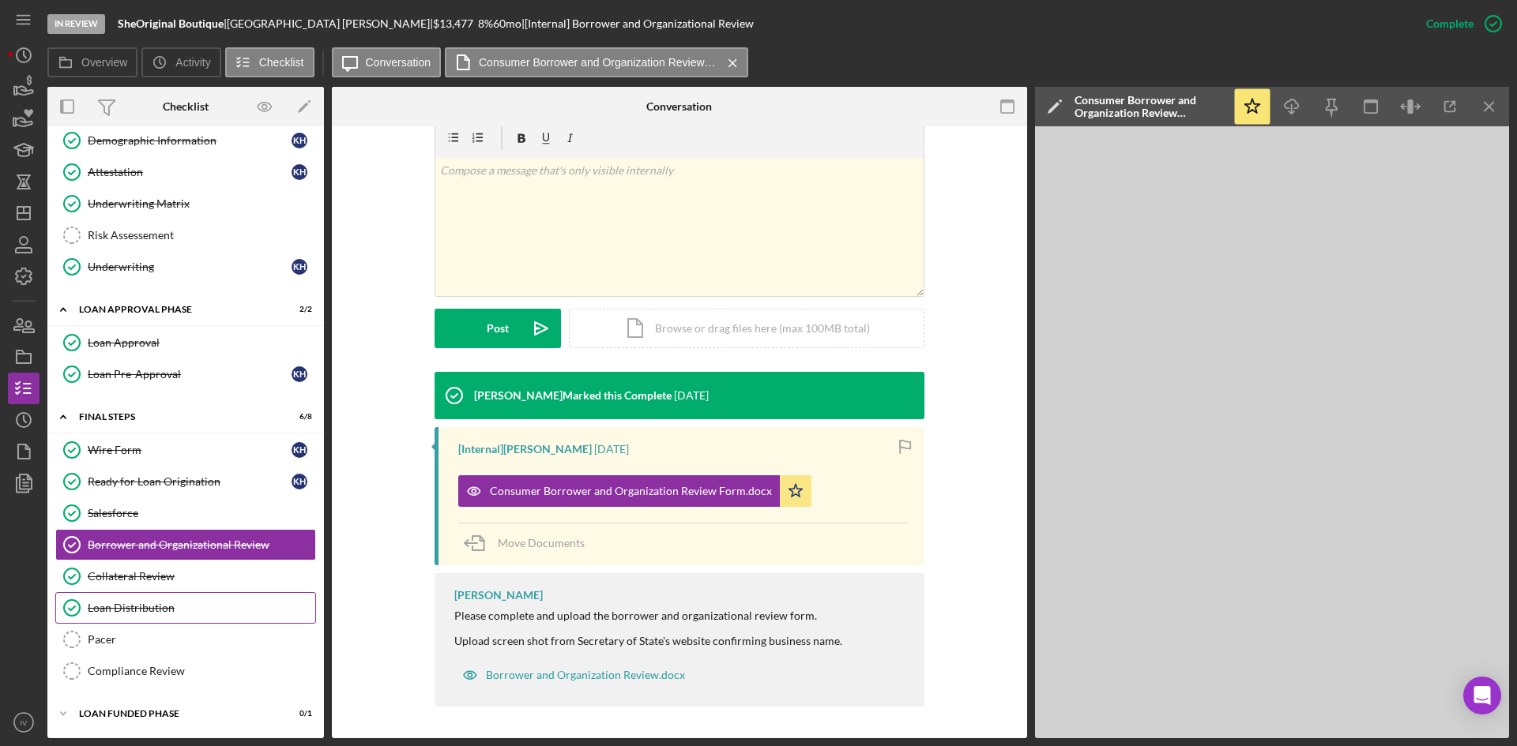
scroll to position [636, 0]
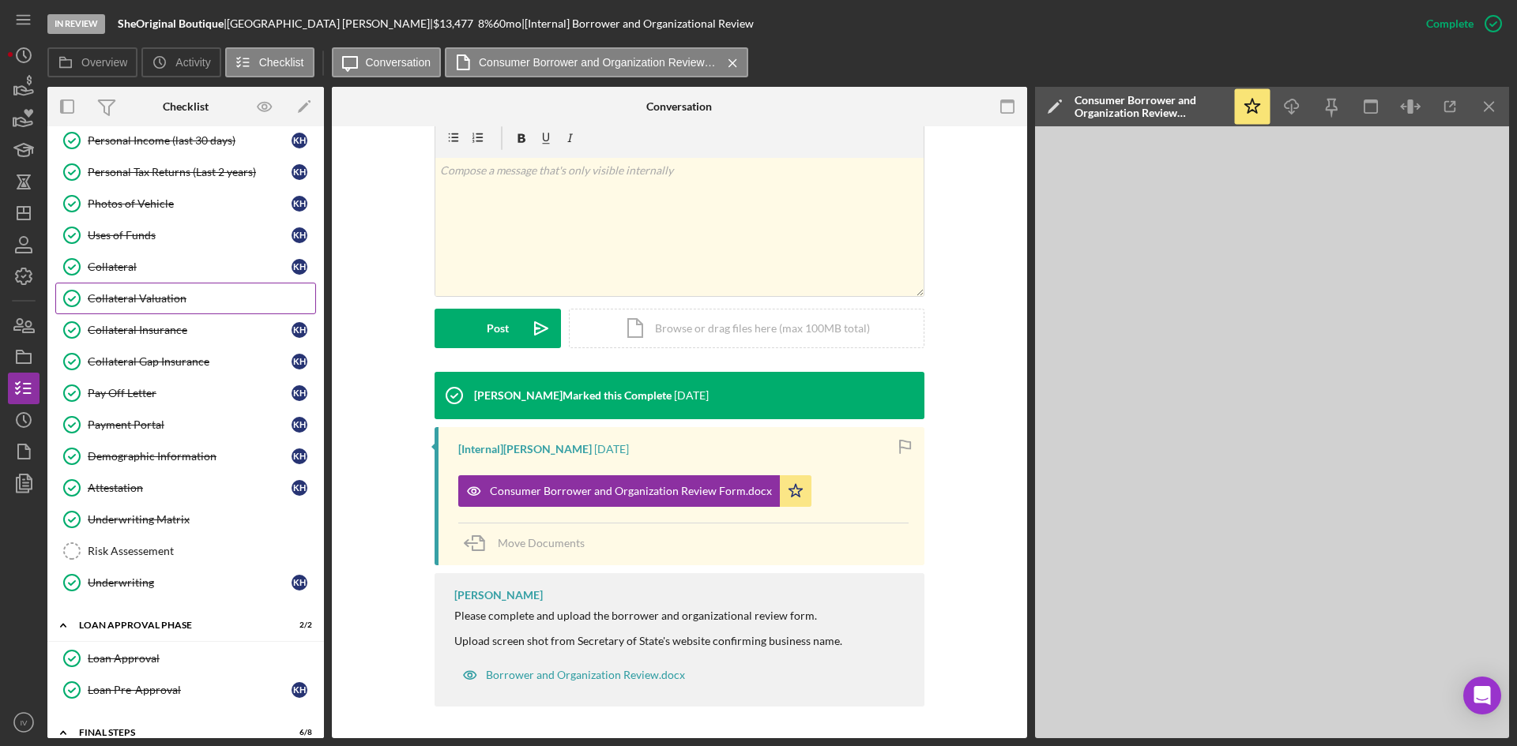
click at [167, 293] on div "Collateral Valuation" at bounding box center [201, 298] width 227 height 13
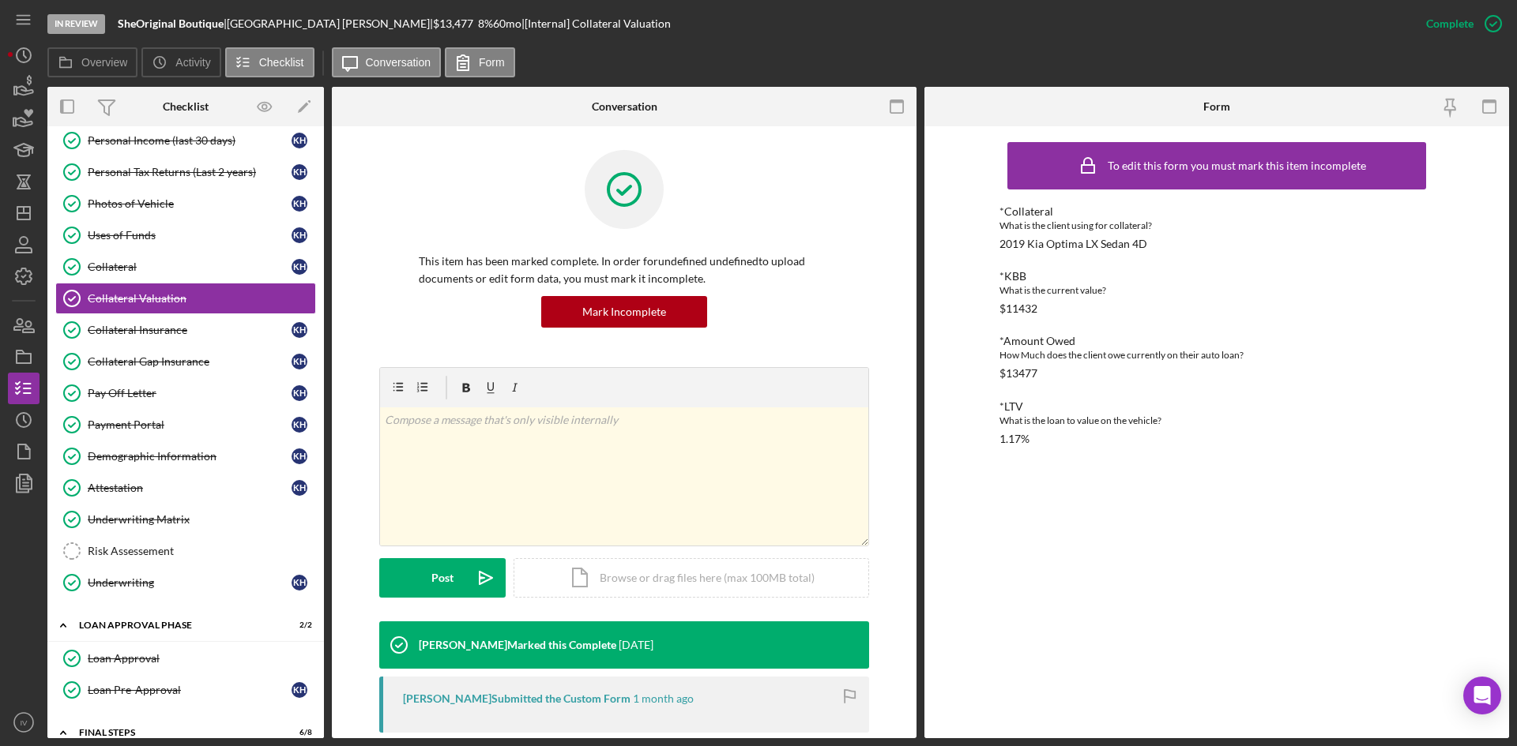
scroll to position [237, 0]
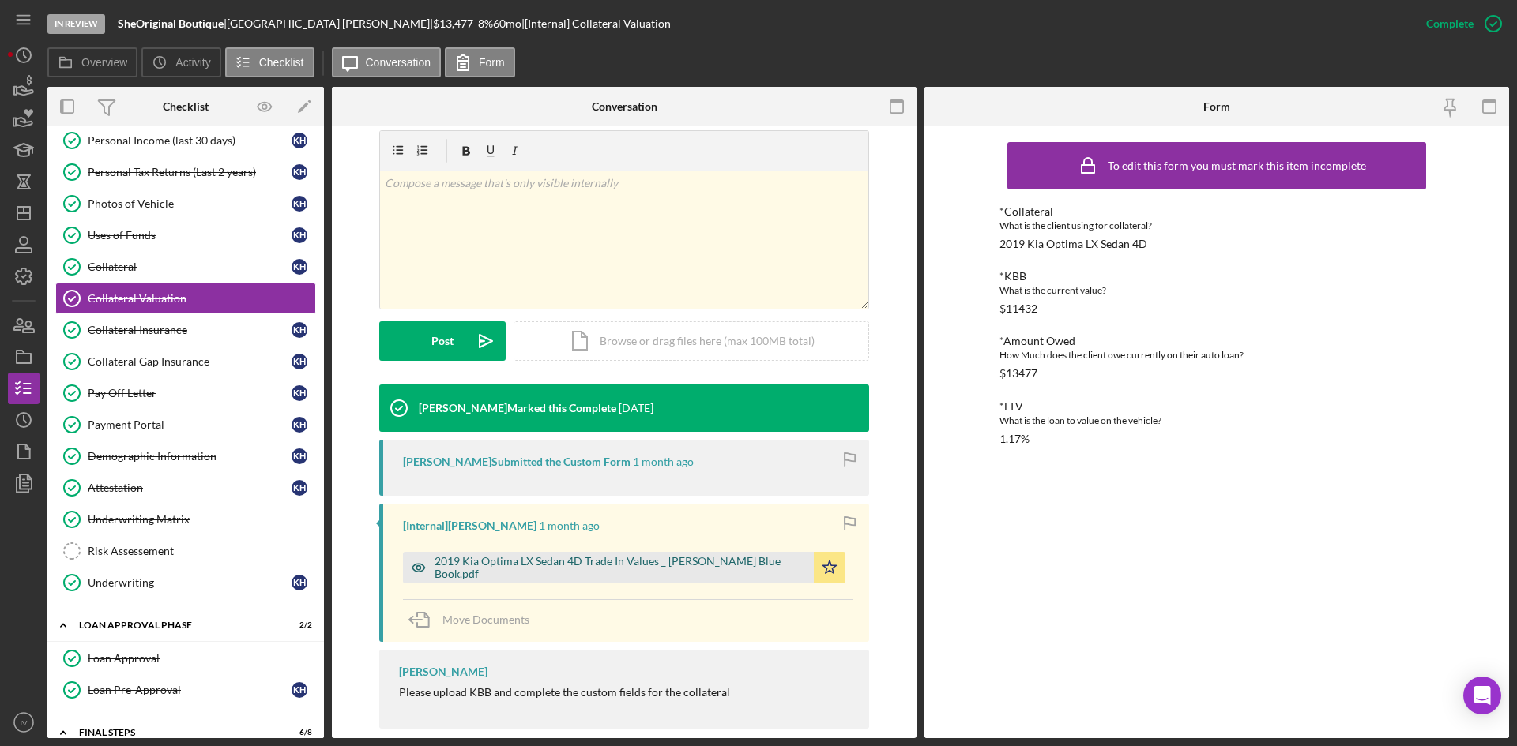
click at [611, 564] on div "2019 Kia Optima LX Sedan 4D Trade In Values _ [PERSON_NAME] Blue Book.pdf" at bounding box center [619, 567] width 371 height 25
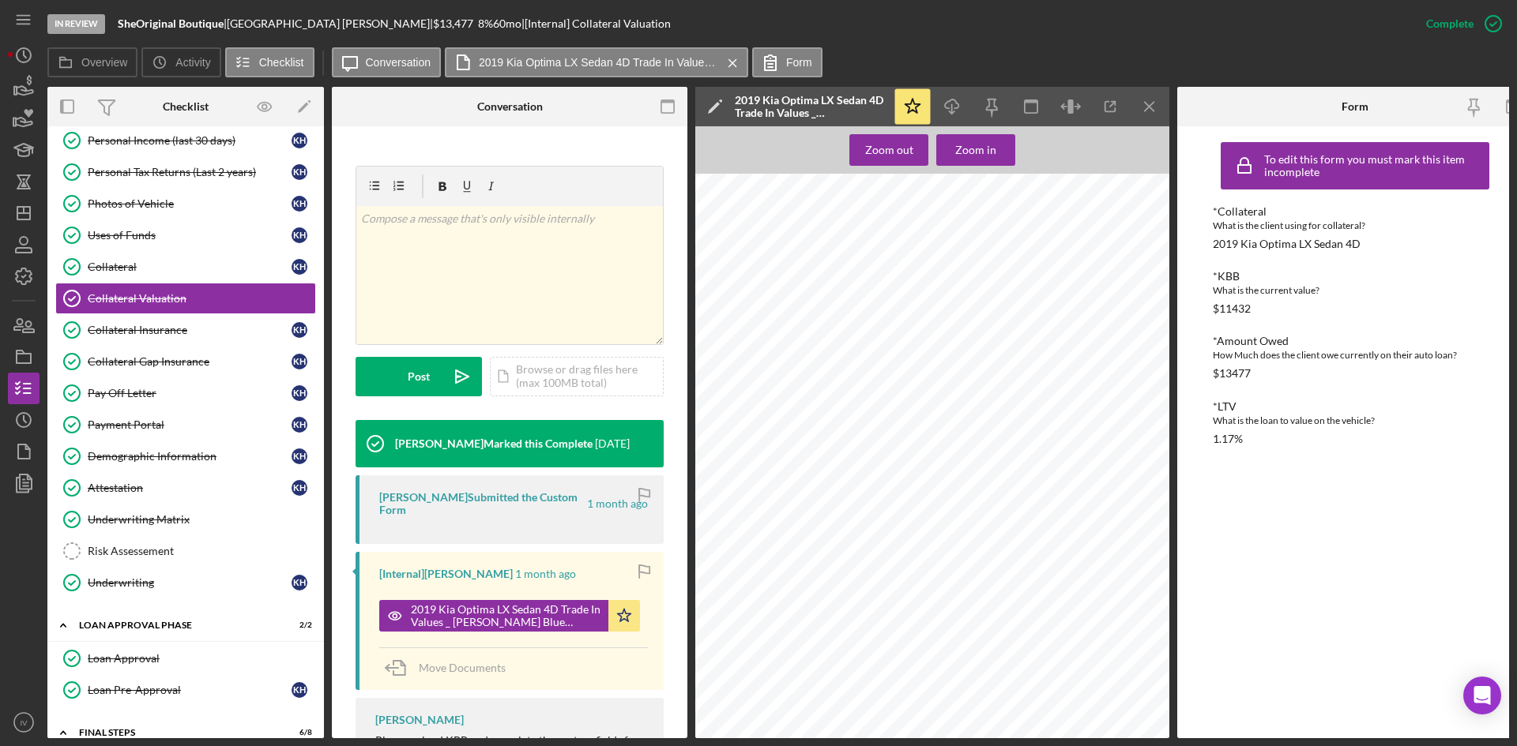
scroll to position [632, 0]
click at [112, 364] on div "Collateral Gap Insurance" at bounding box center [190, 361] width 204 height 13
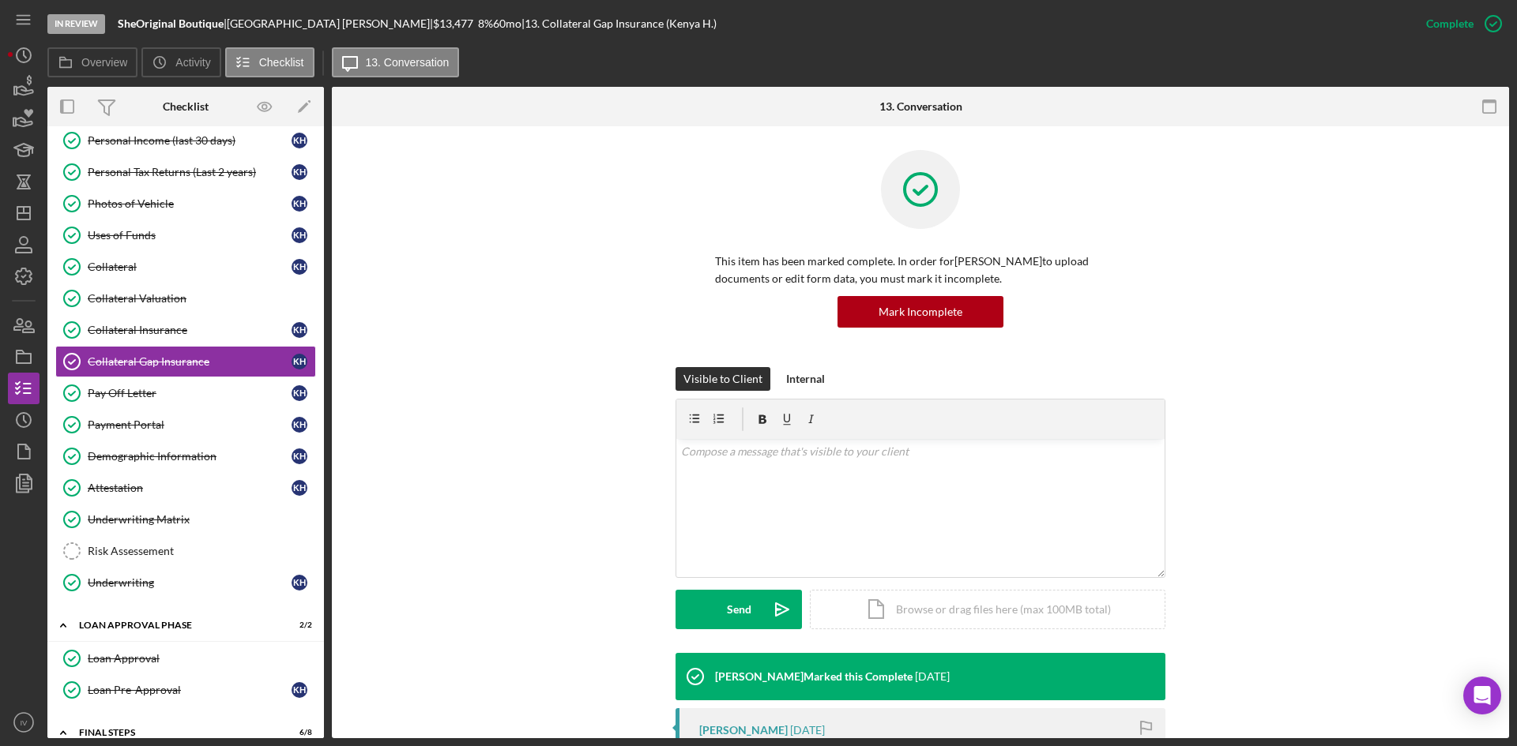
scroll to position [269, 0]
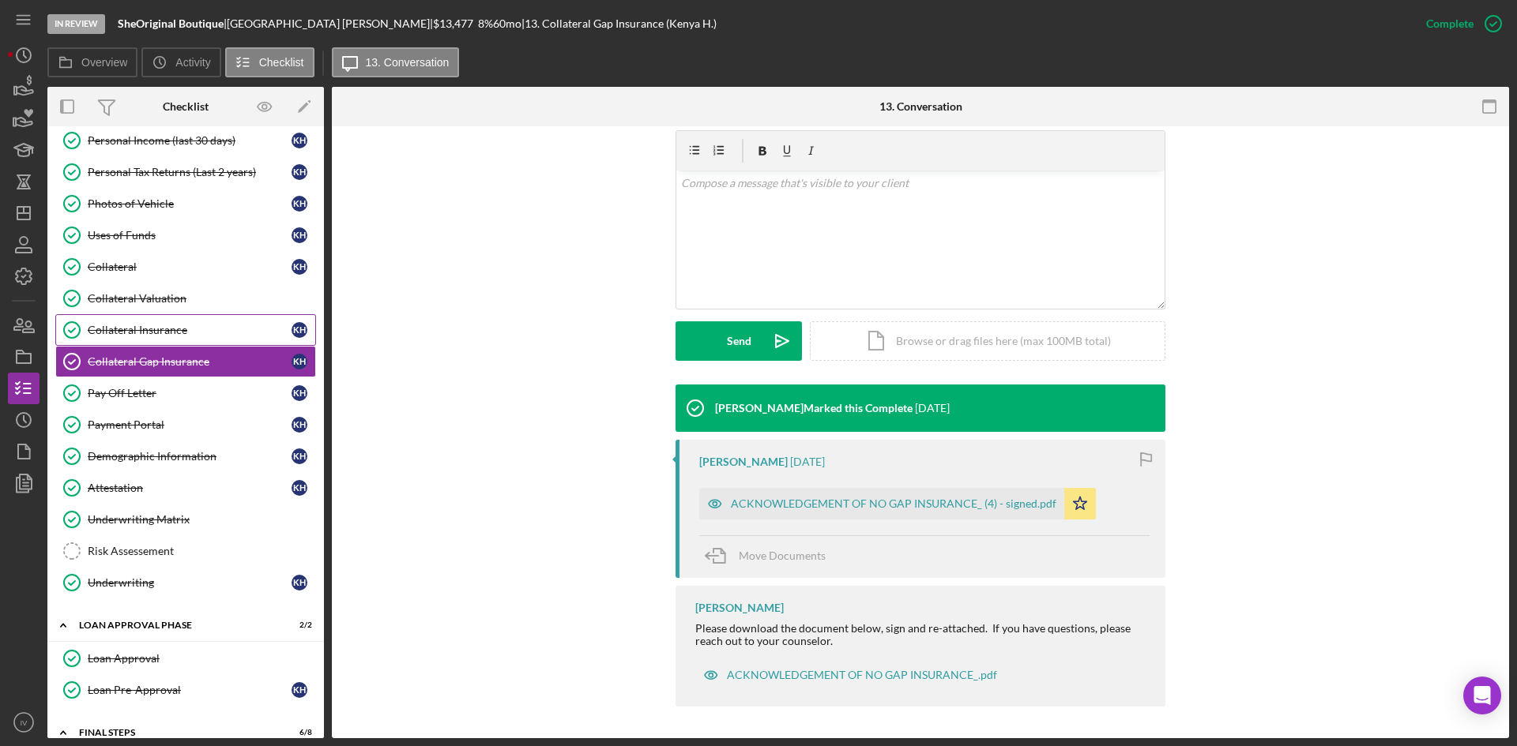
click at [184, 327] on div "Collateral Insurance" at bounding box center [190, 330] width 204 height 13
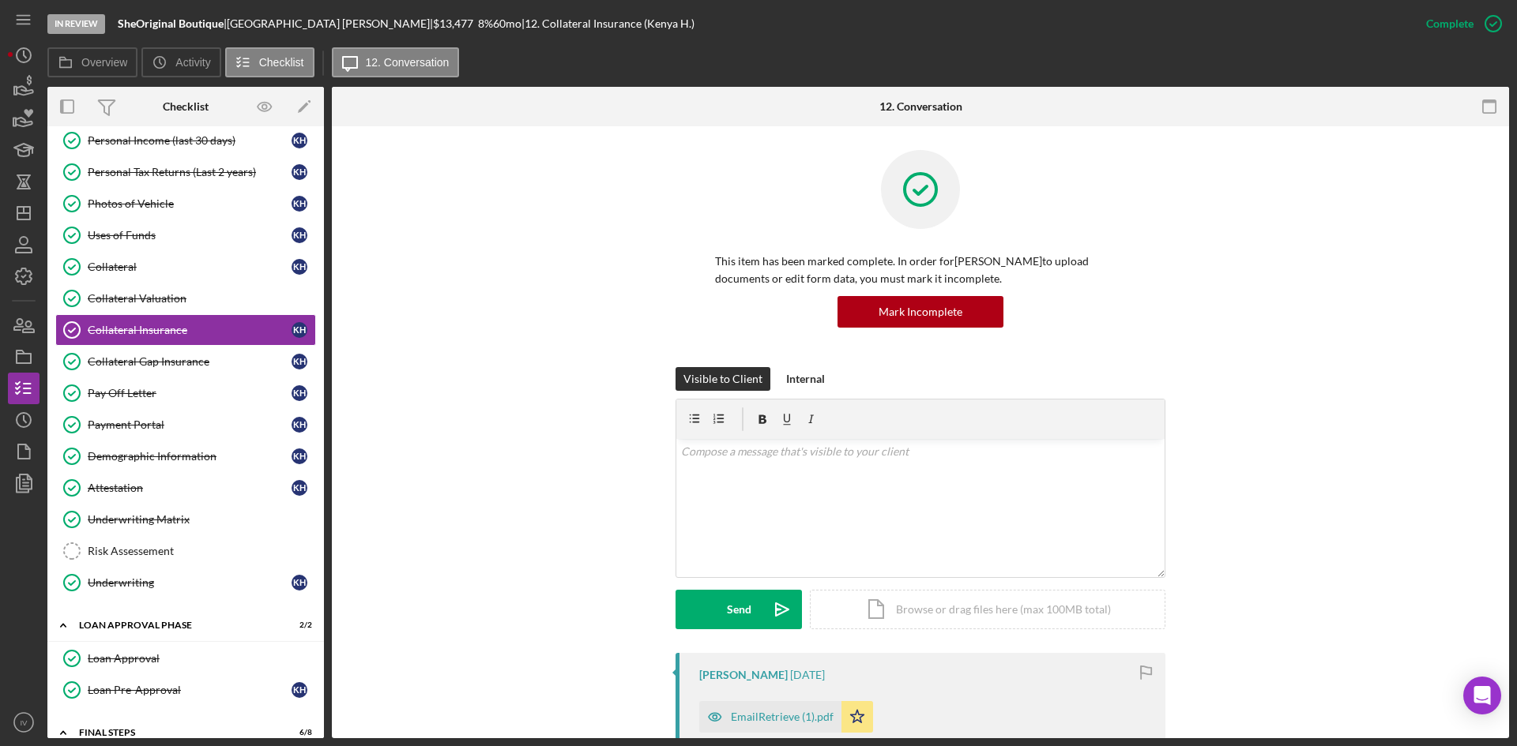
scroll to position [316, 0]
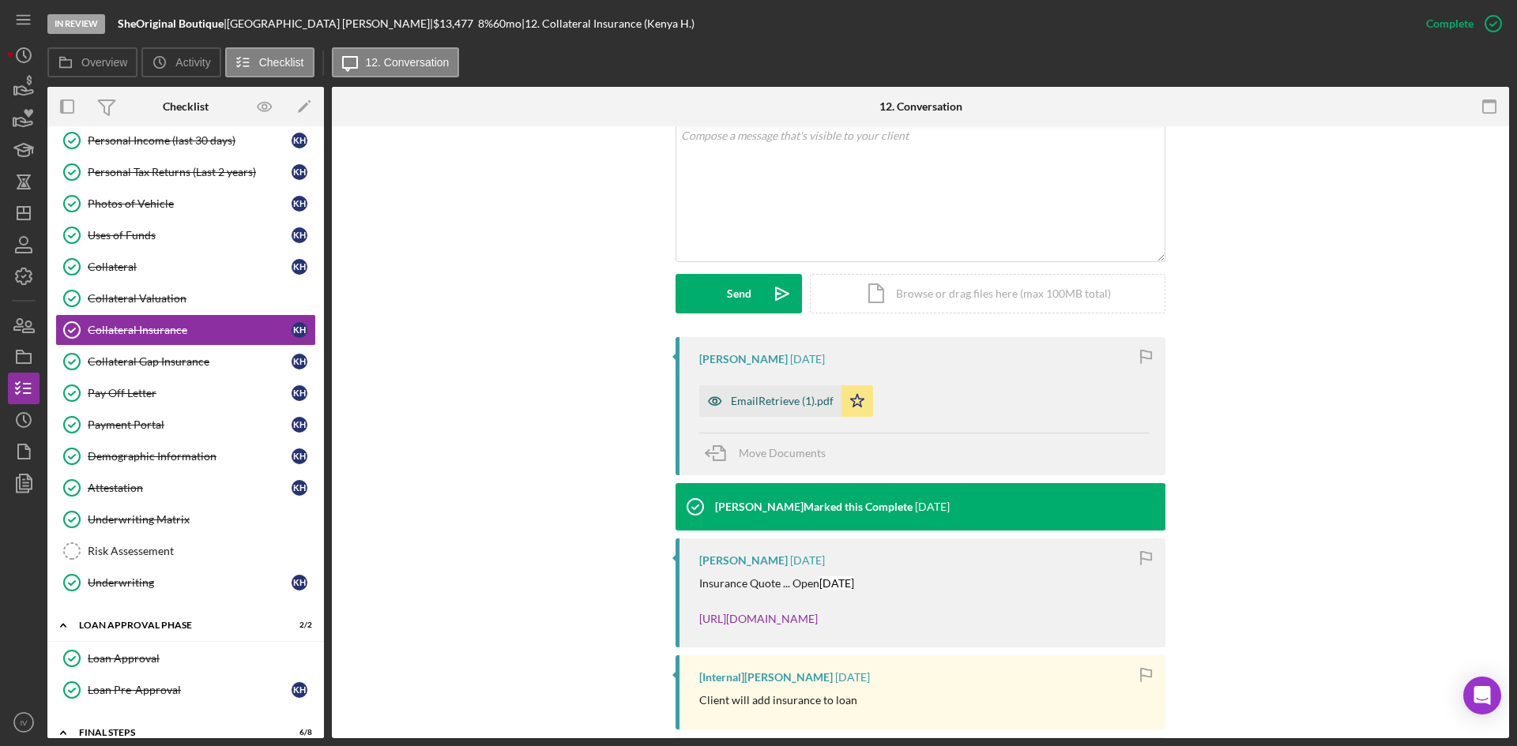
click at [789, 406] on div "EmailRetrieve (1).pdf" at bounding box center [782, 401] width 103 height 13
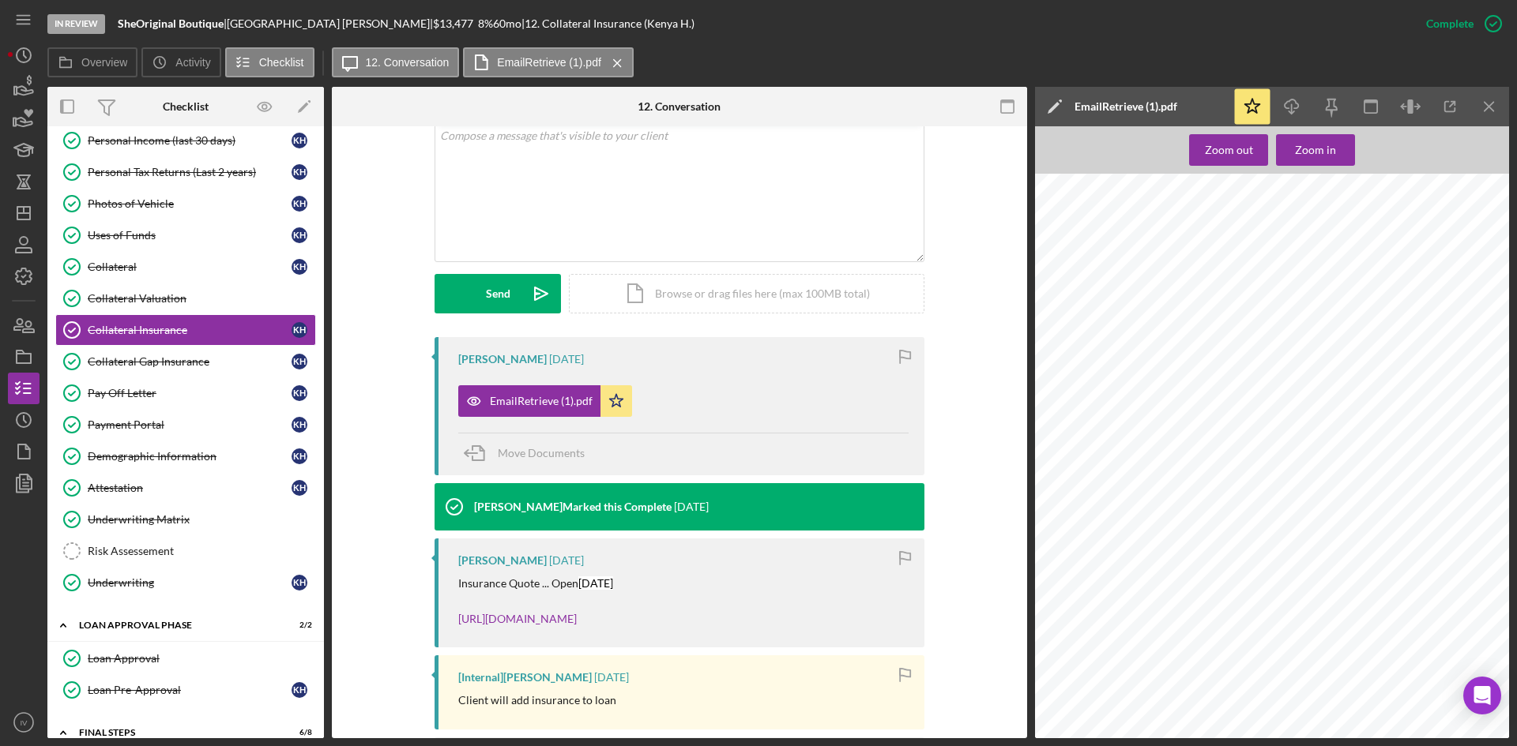
scroll to position [0, 0]
click at [170, 272] on div "Collateral" at bounding box center [190, 267] width 204 height 13
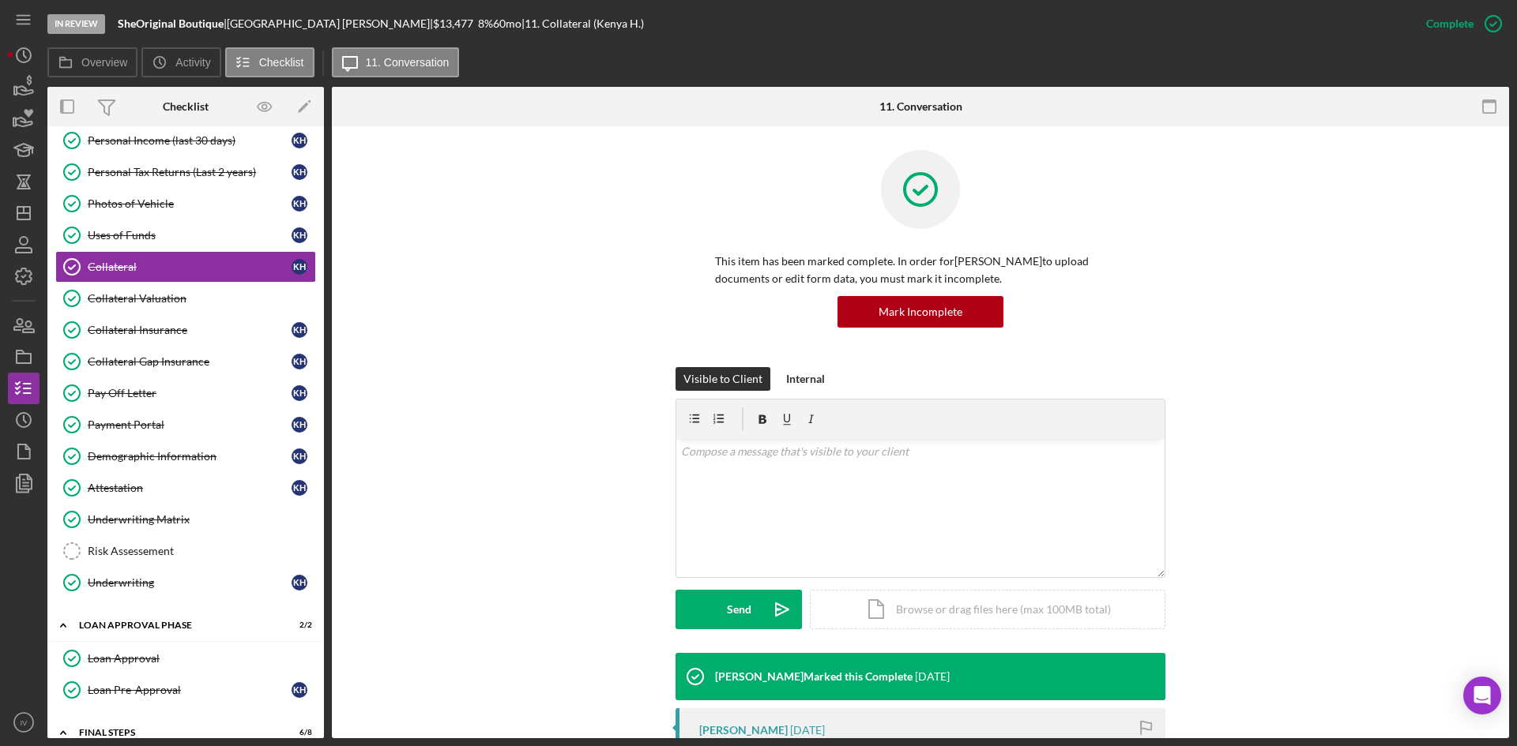
scroll to position [420, 0]
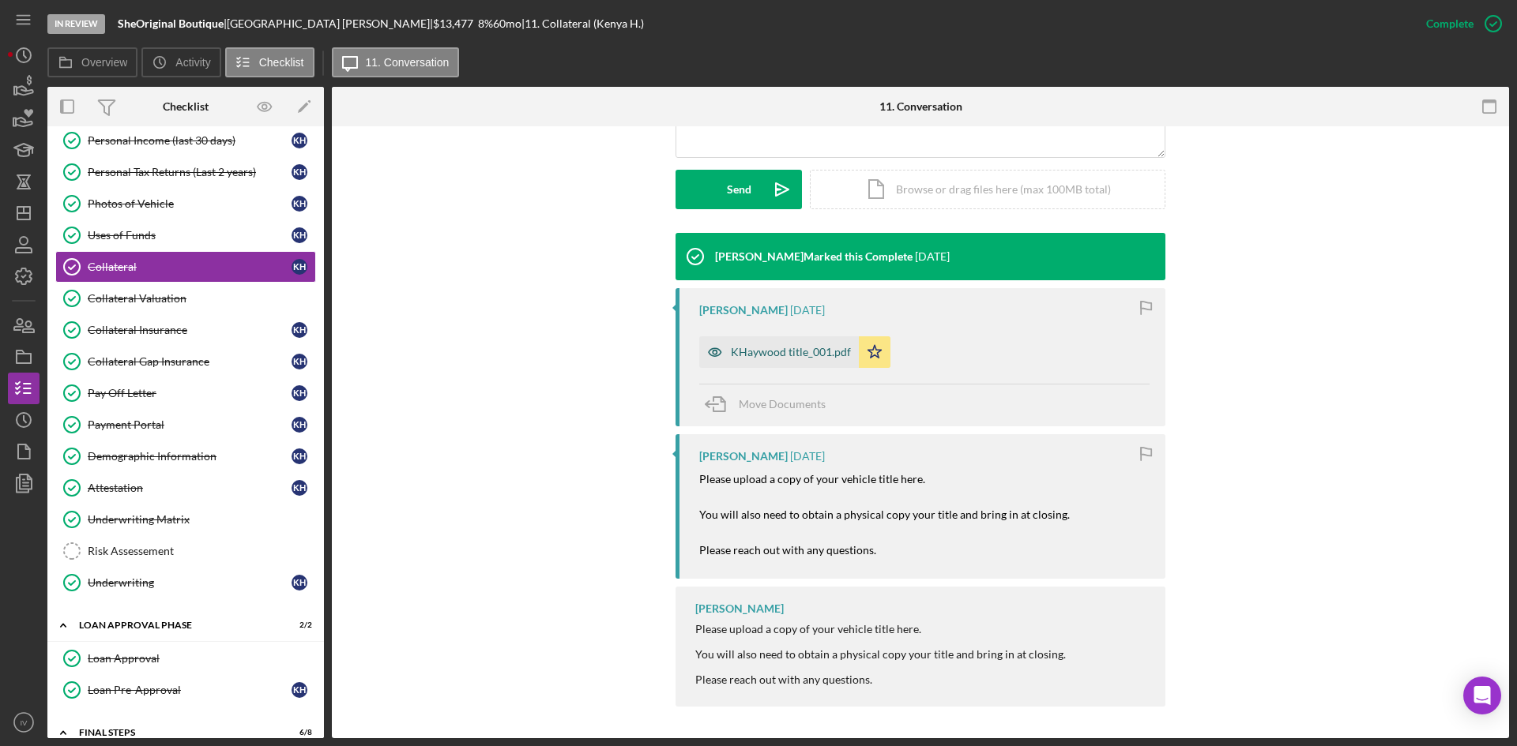
click at [770, 355] on div "KHaywood title_001.pdf" at bounding box center [791, 352] width 120 height 13
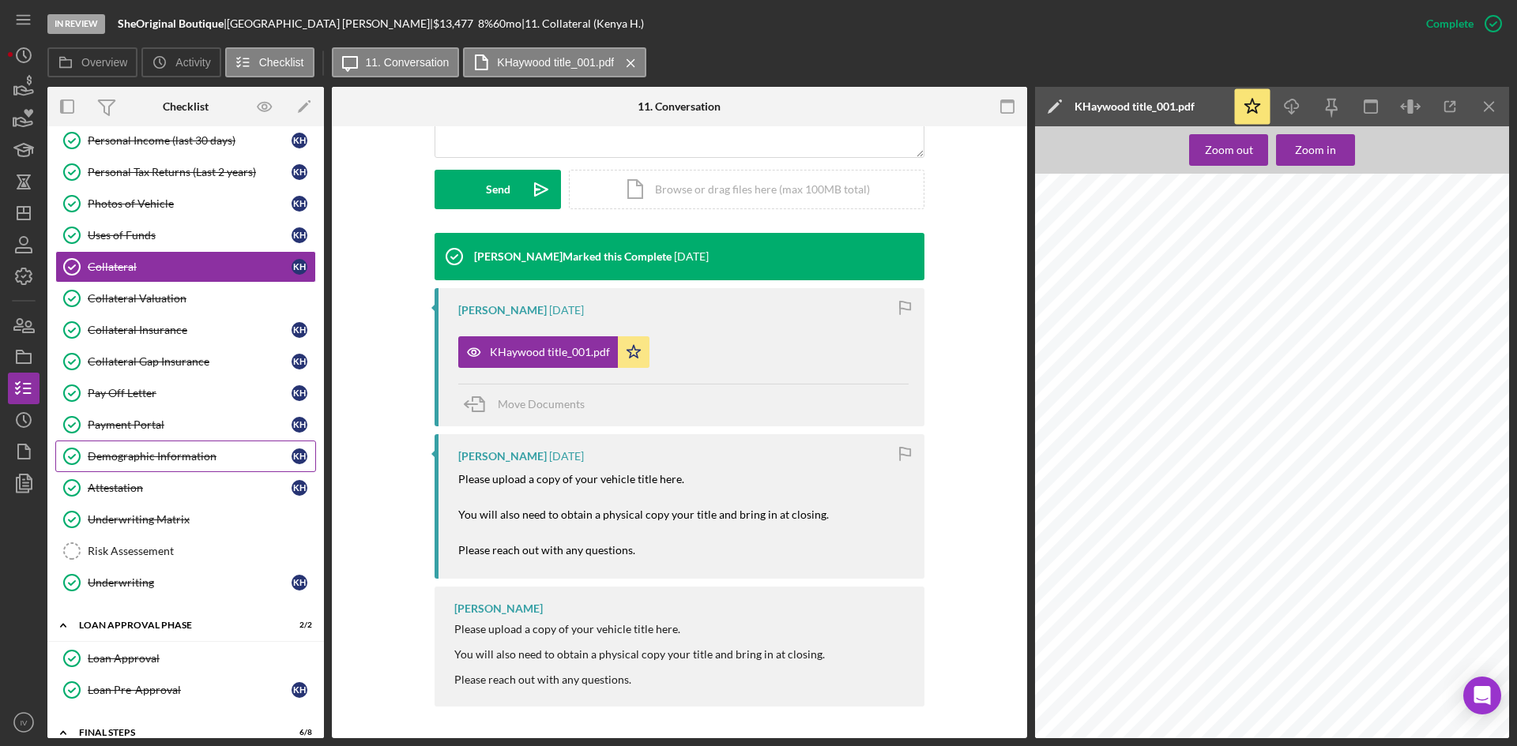
scroll to position [320, 0]
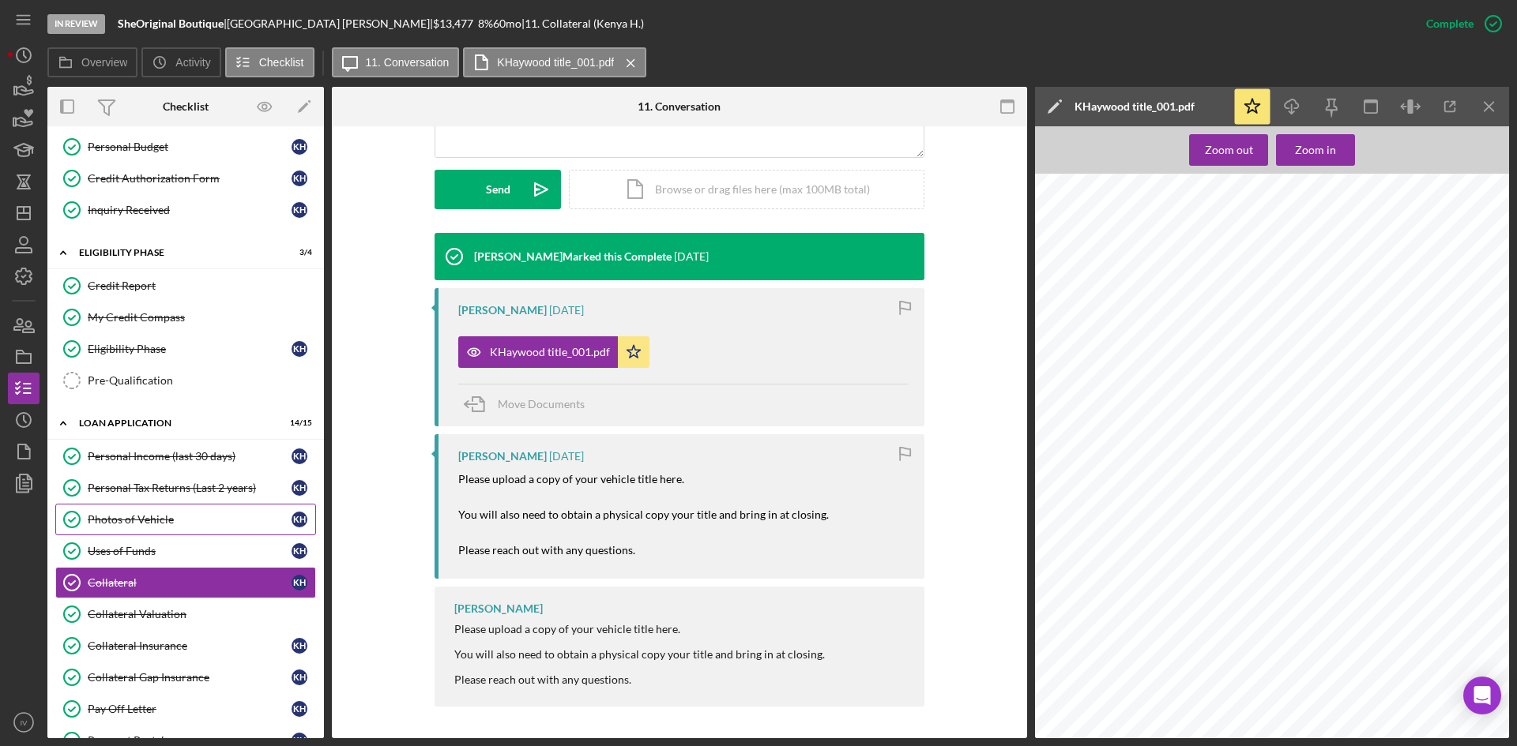
drag, startPoint x: 140, startPoint y: 526, endPoint x: 163, endPoint y: 519, distance: 24.0
click at [140, 526] on div "Photos of Vehicle" at bounding box center [190, 519] width 204 height 13
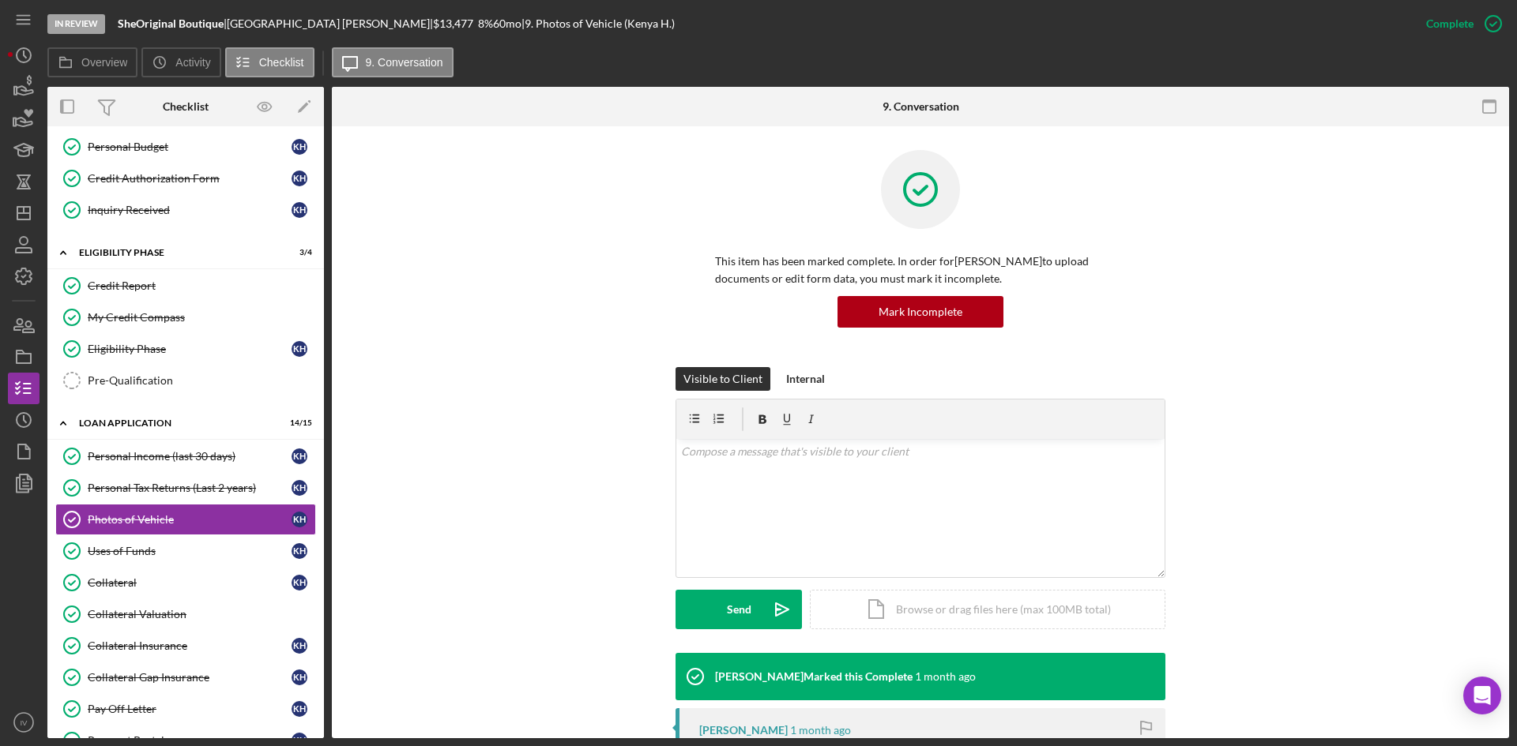
scroll to position [395, 0]
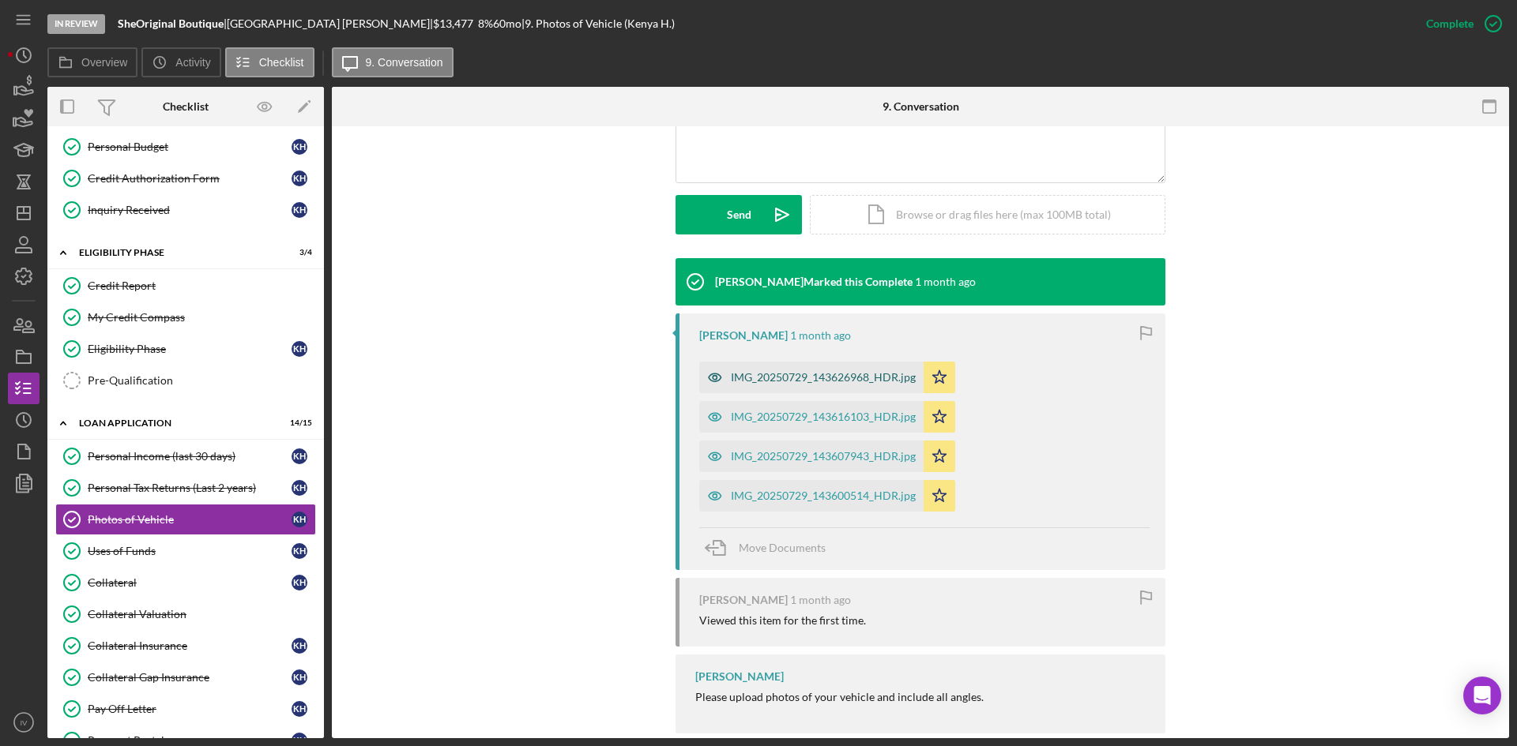
click at [845, 382] on div "IMG_20250729_143626968_HDR.jpg" at bounding box center [823, 377] width 185 height 13
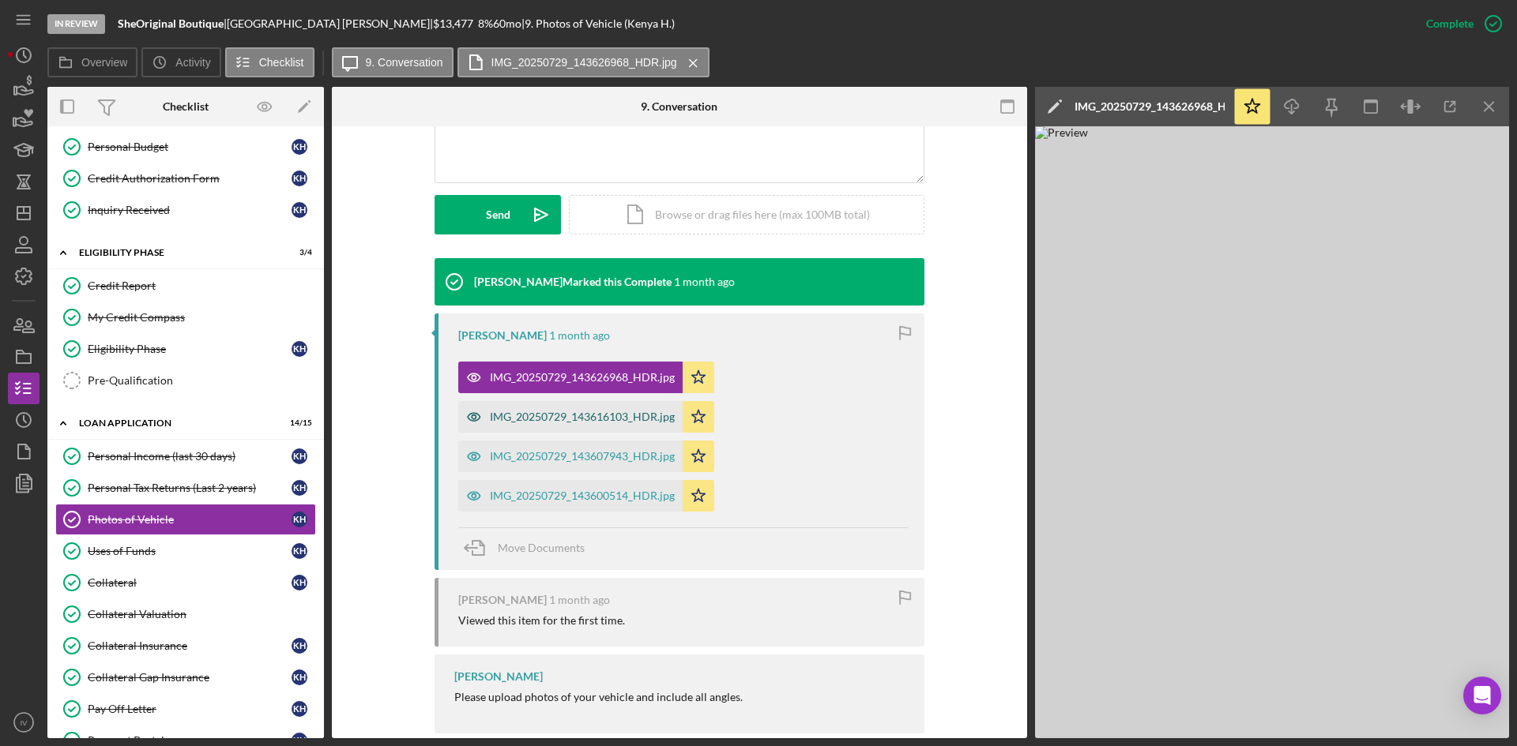
click at [637, 411] on div "IMG_20250729_143616103_HDR.jpg" at bounding box center [582, 417] width 185 height 13
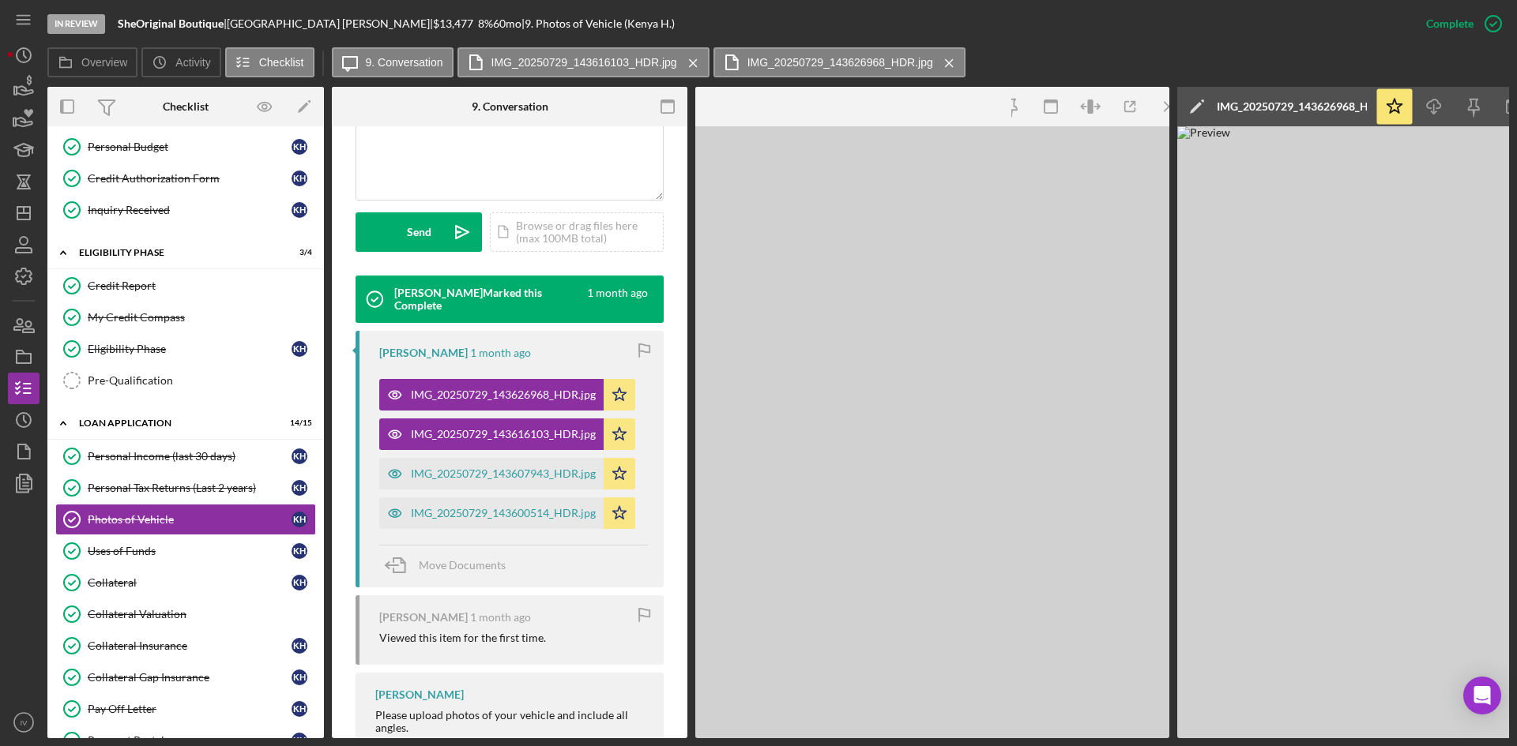
scroll to position [412, 0]
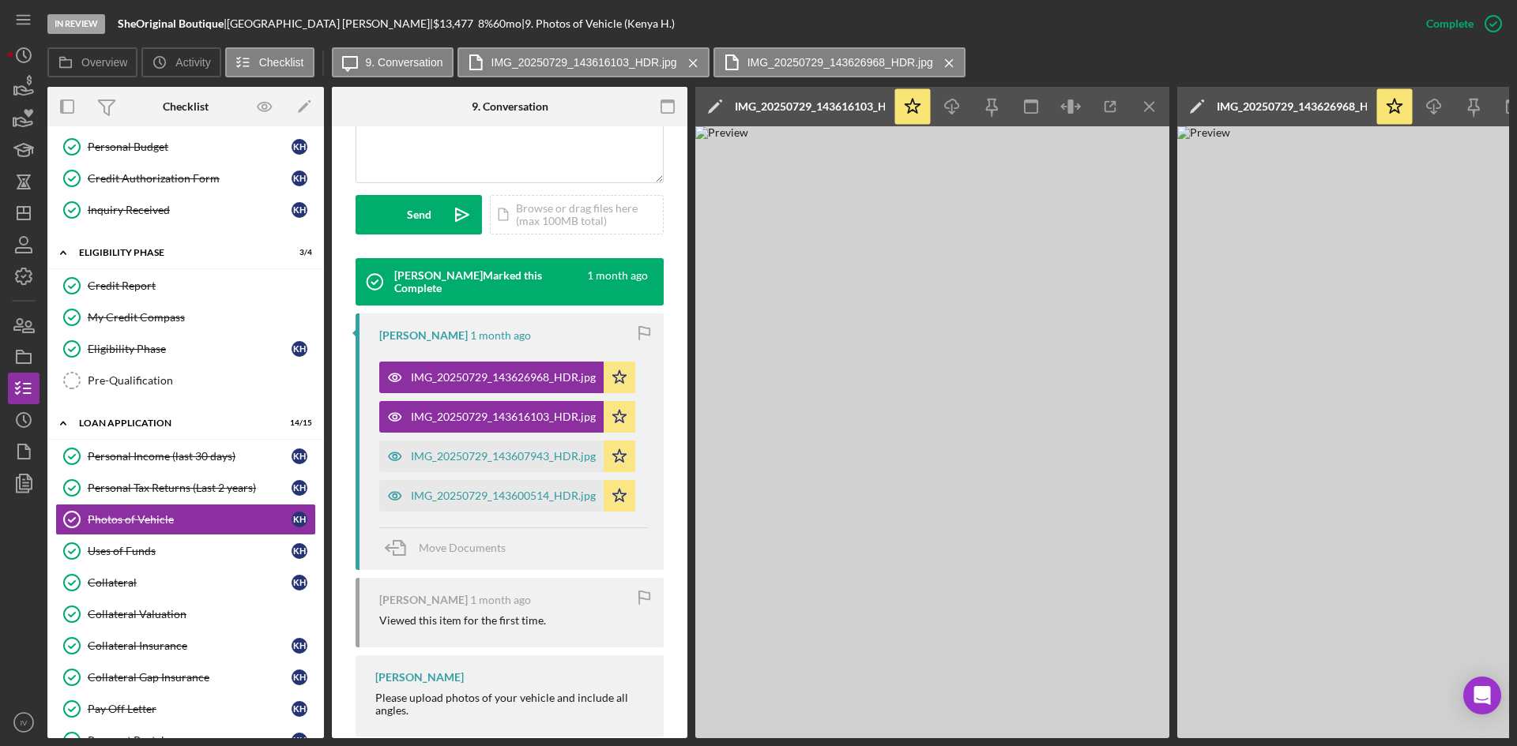
click at [626, 436] on div "IMG_20250729_143607943_HDR.jpg Icon/Star" at bounding box center [511, 452] width 264 height 39
click at [555, 446] on div "IMG_20250729_143607943_HDR.jpg" at bounding box center [491, 457] width 224 height 32
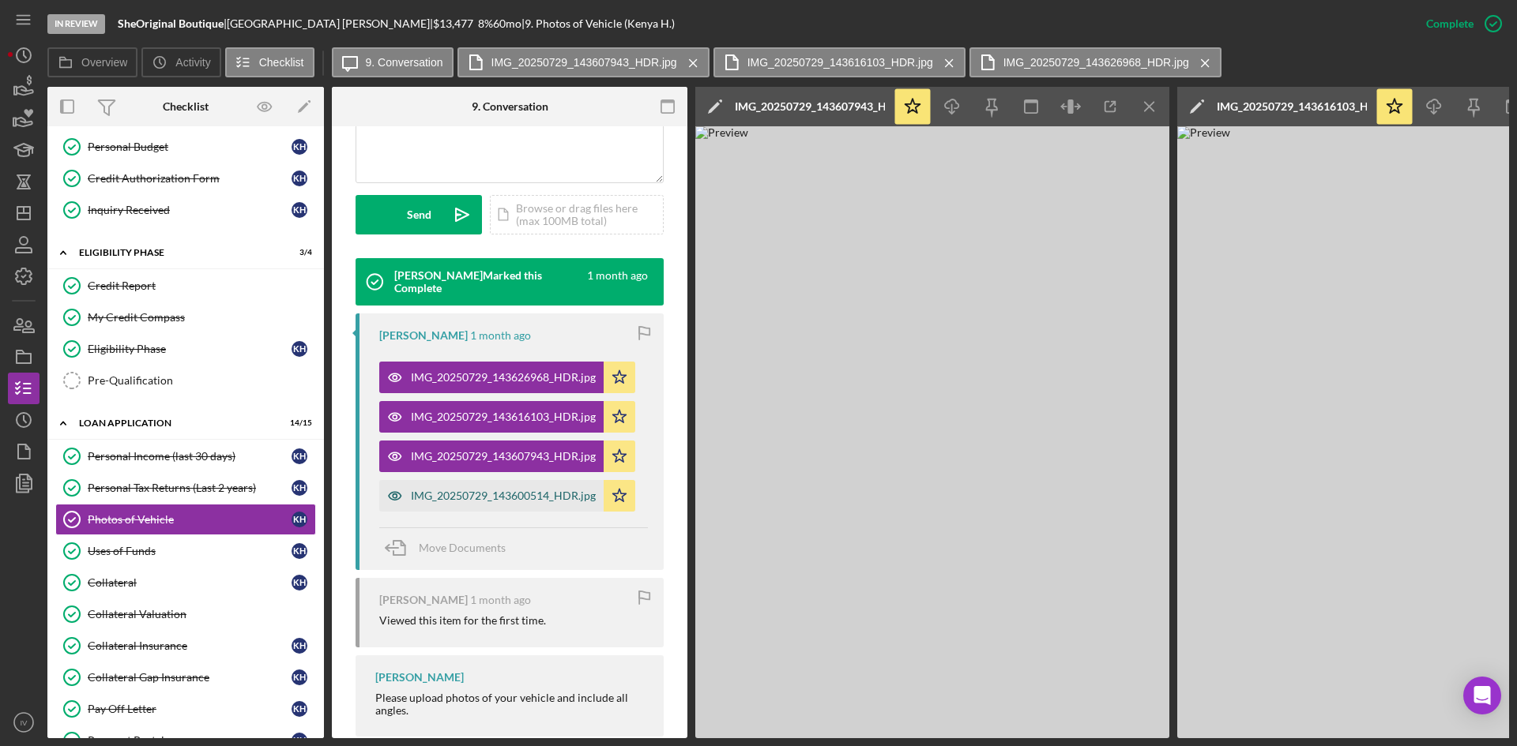
click at [530, 494] on div "IMG_20250729_143600514_HDR.jpg" at bounding box center [503, 496] width 185 height 13
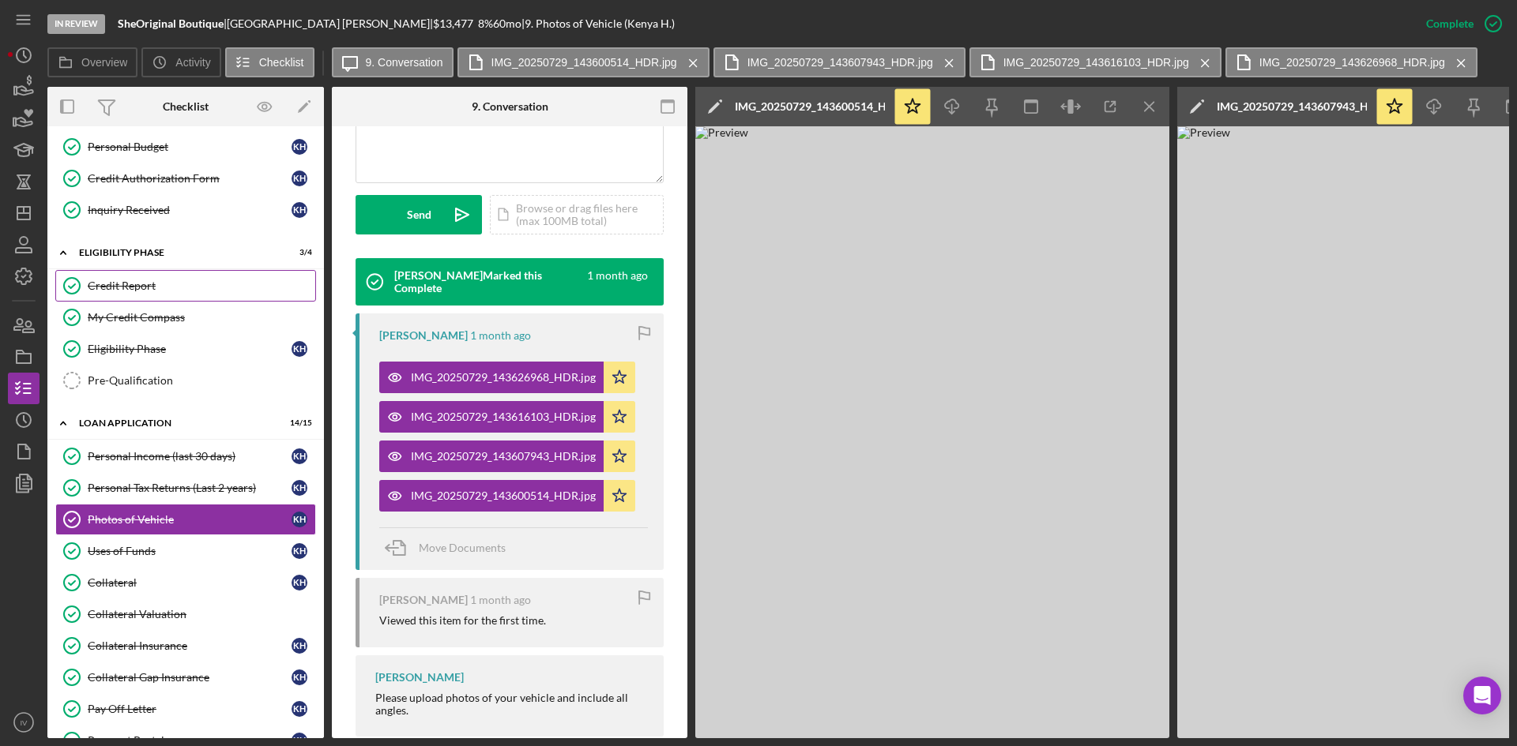
click at [145, 284] on div "Credit Report" at bounding box center [201, 286] width 227 height 13
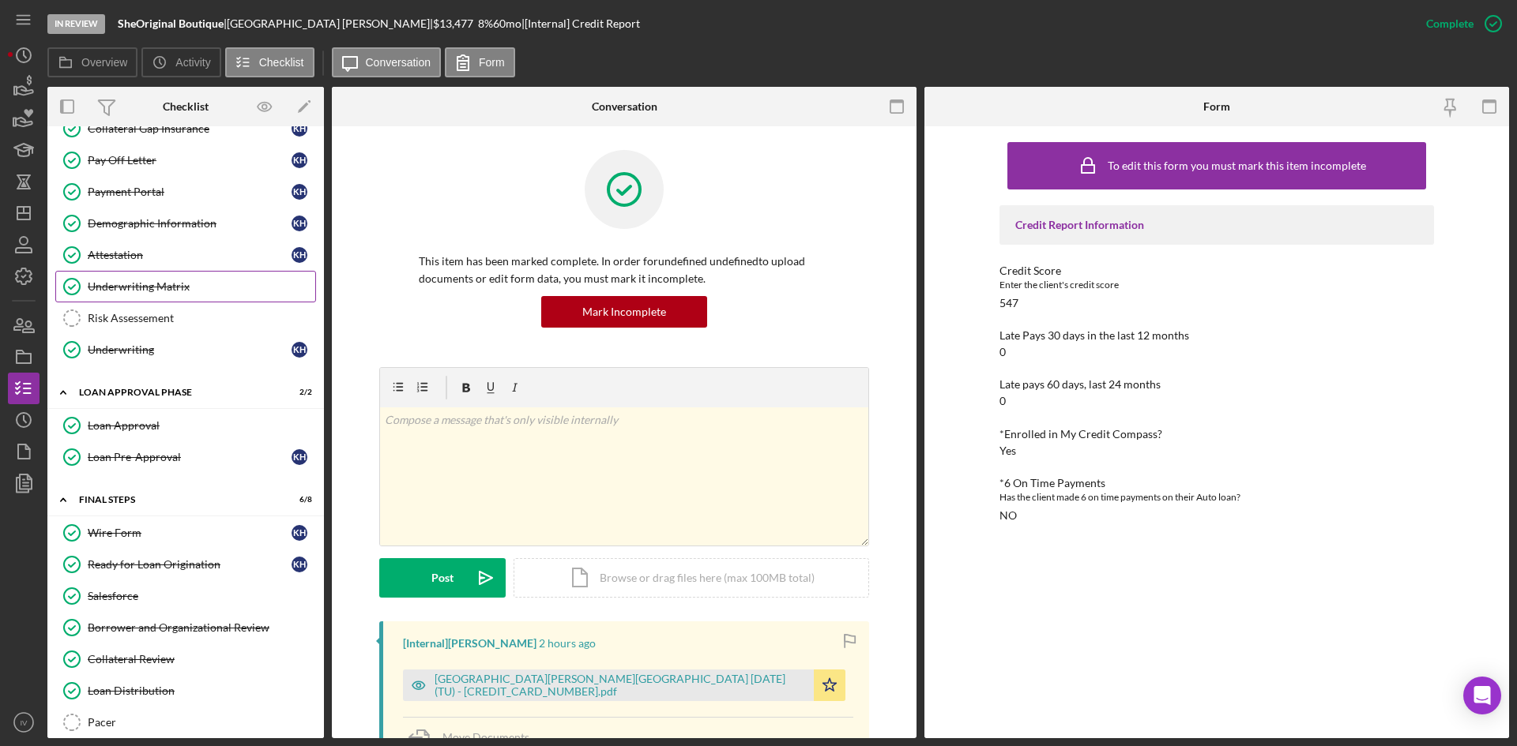
scroll to position [952, 0]
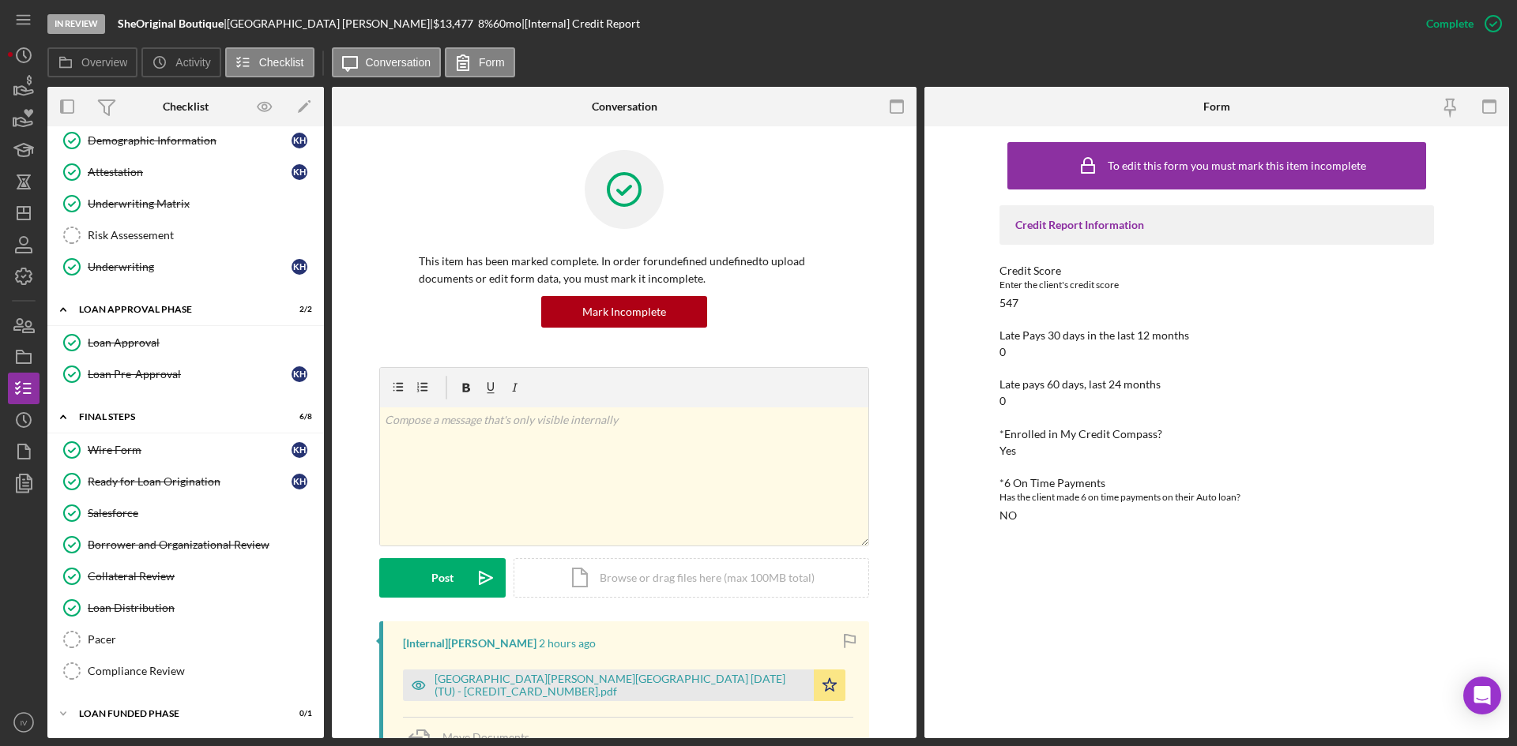
drag, startPoint x: 187, startPoint y: 579, endPoint x: 328, endPoint y: 561, distance: 141.8
click at [187, 579] on div "Collateral Review" at bounding box center [201, 576] width 227 height 13
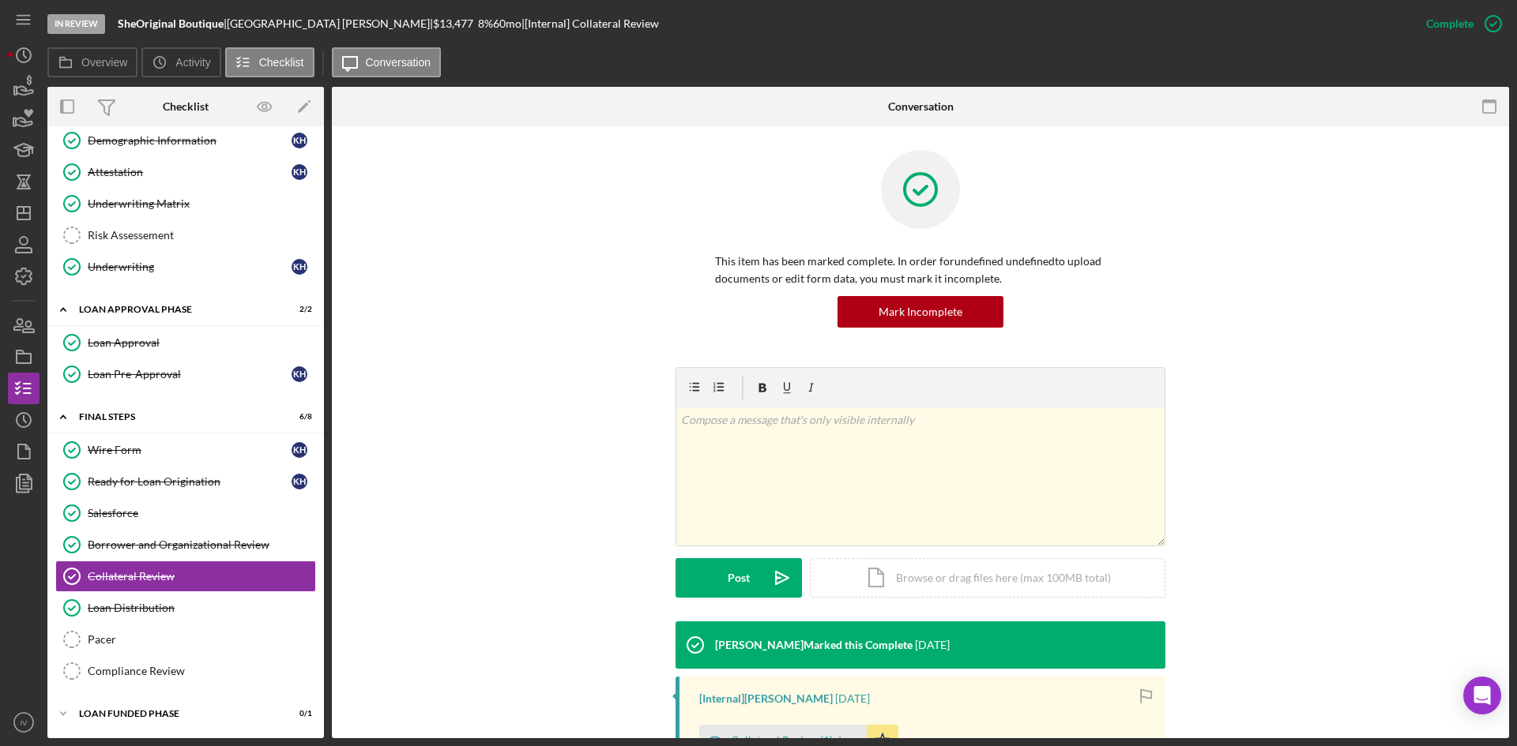
scroll to position [224, 0]
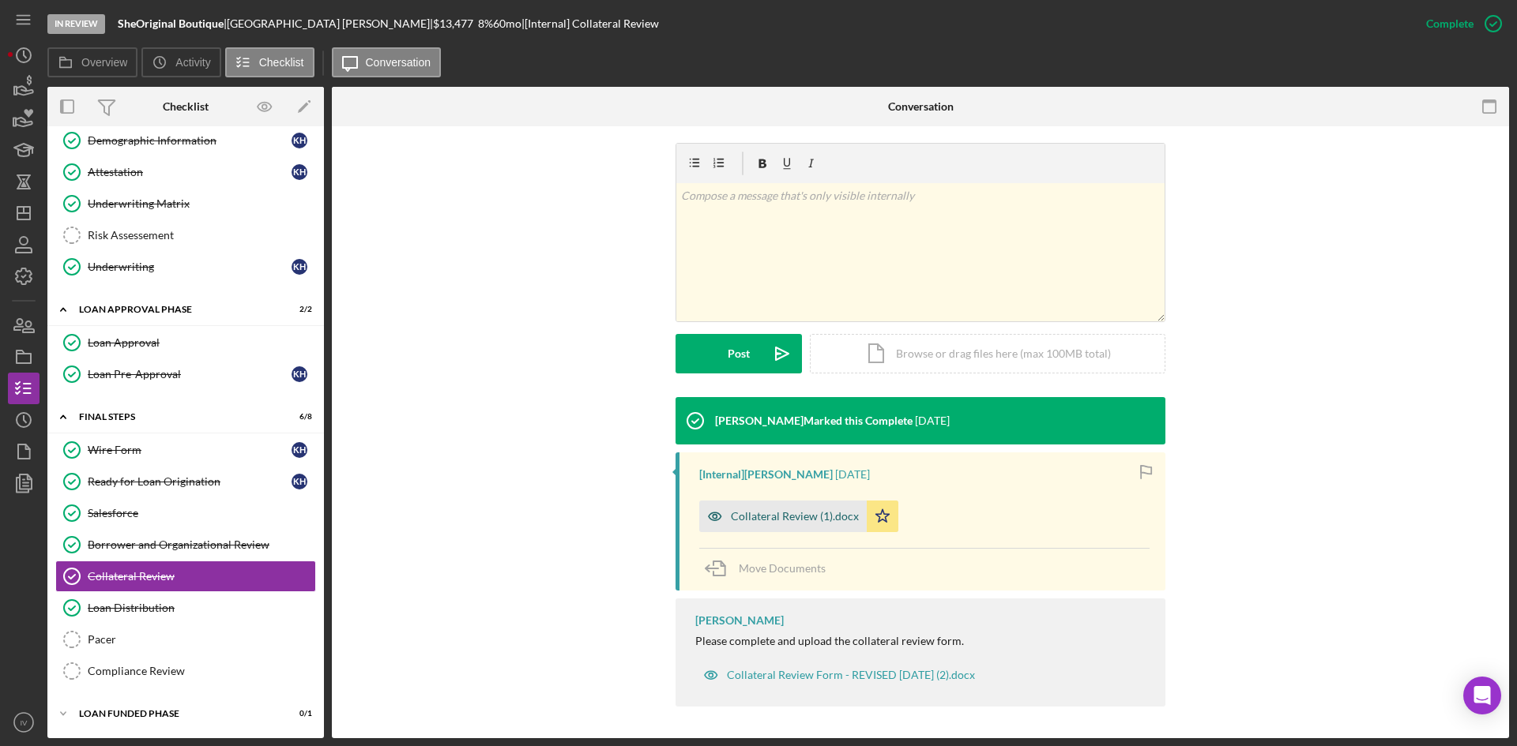
click at [772, 507] on div "Collateral Review (1).docx" at bounding box center [782, 517] width 167 height 32
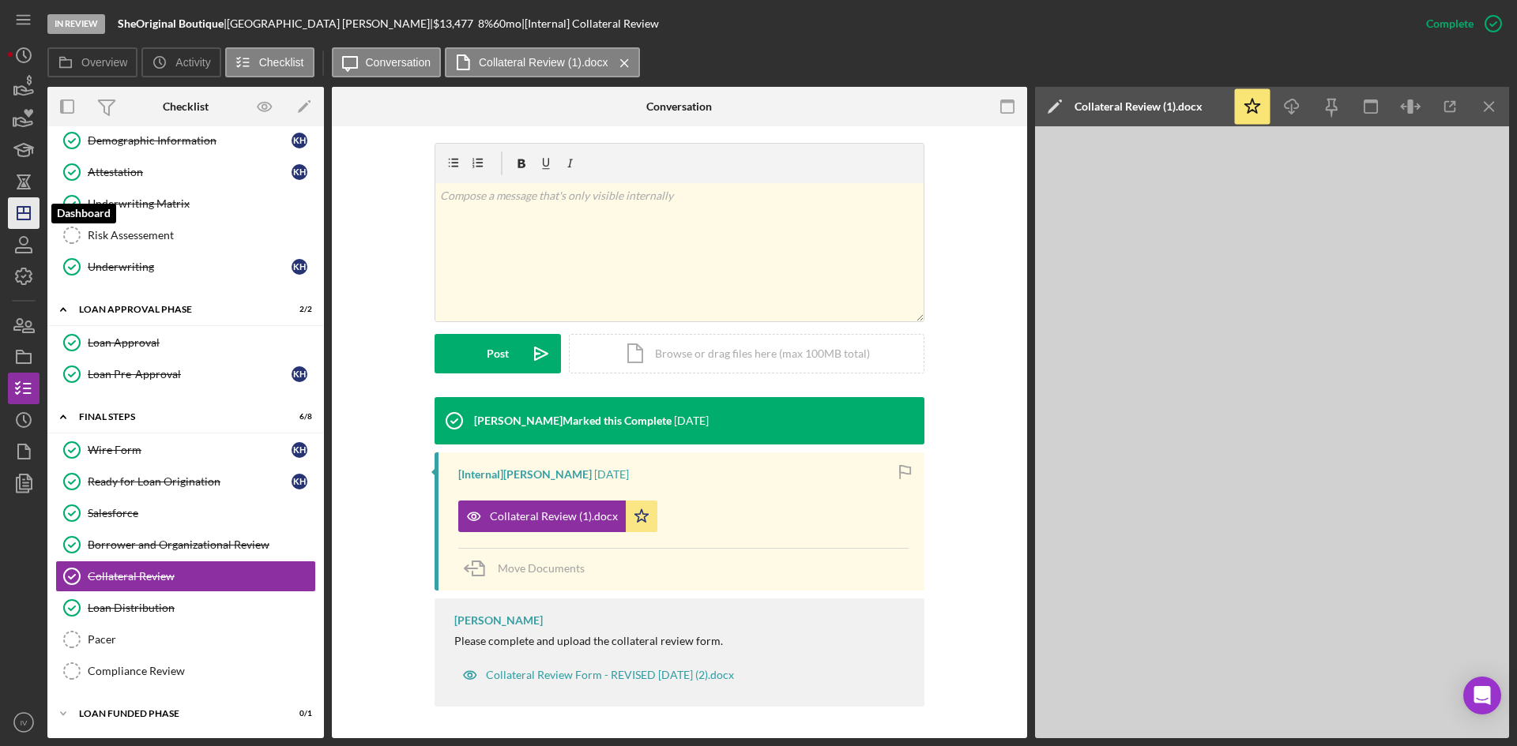
click at [36, 212] on icon "Icon/Dashboard" at bounding box center [23, 213] width 39 height 39
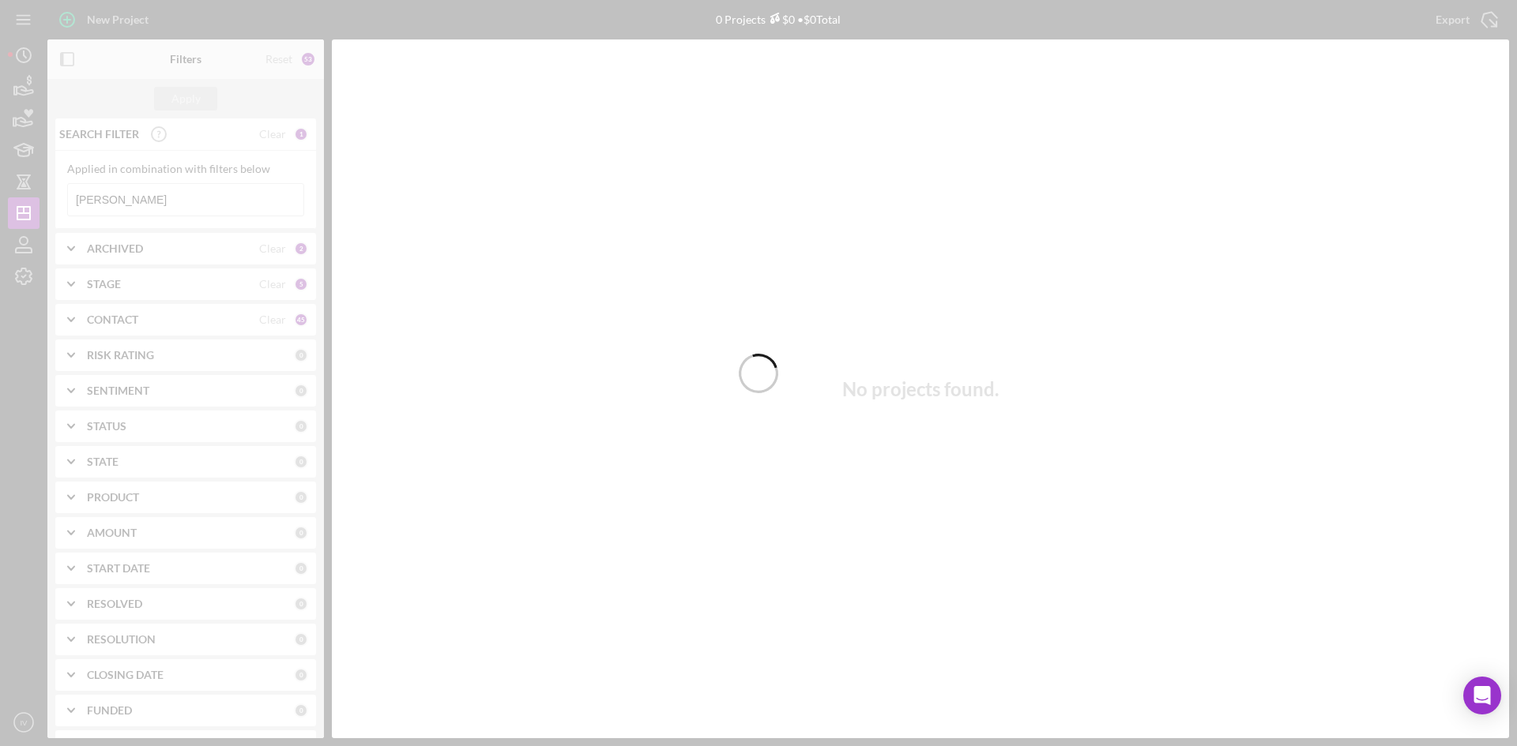
click at [167, 201] on div at bounding box center [758, 373] width 1517 height 746
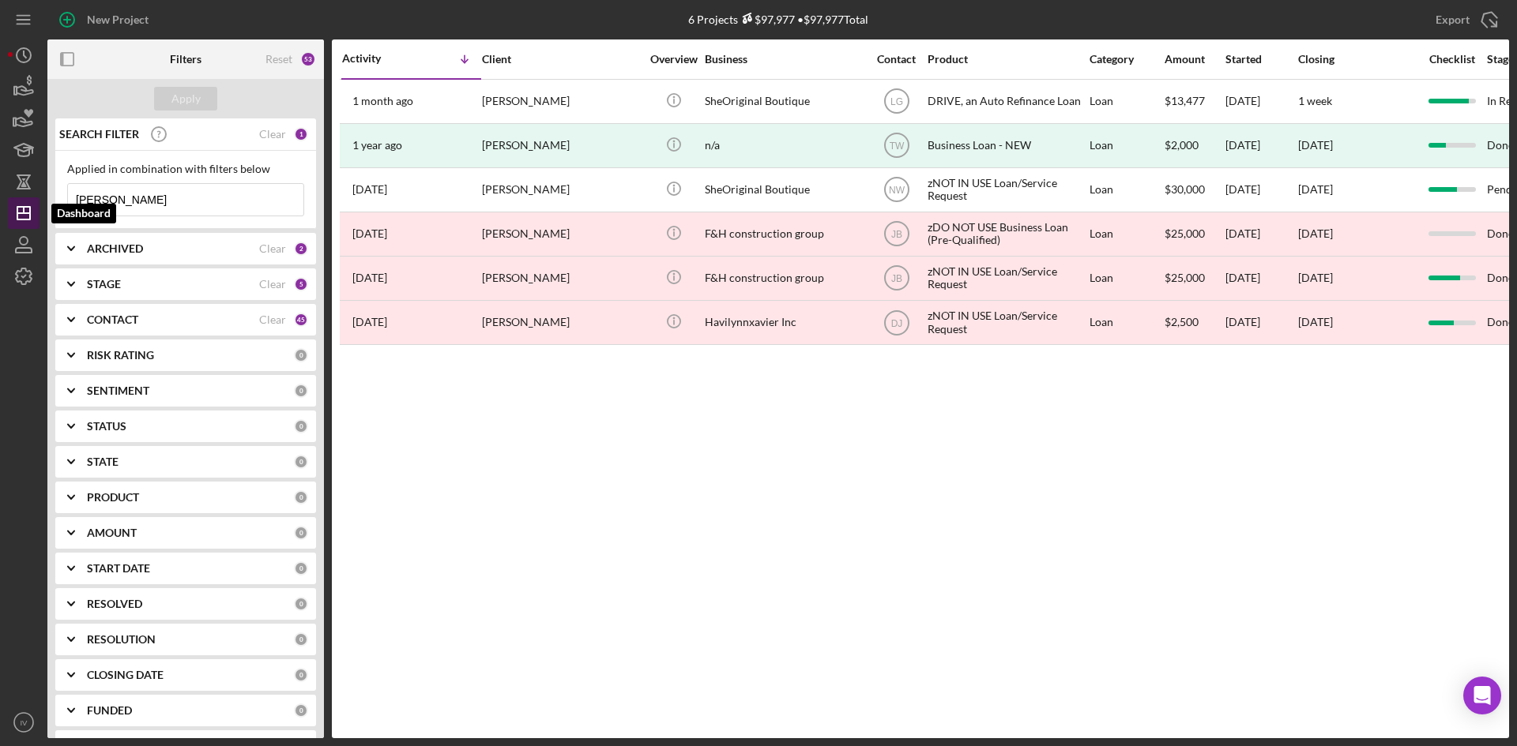
drag, startPoint x: 141, startPoint y: 192, endPoint x: 28, endPoint y: 204, distance: 114.4
click at [28, 204] on div "New Project 6 Projects $97,977 • $97,977 Total [PERSON_NAME] Export Icon/Export…" at bounding box center [758, 369] width 1501 height 739
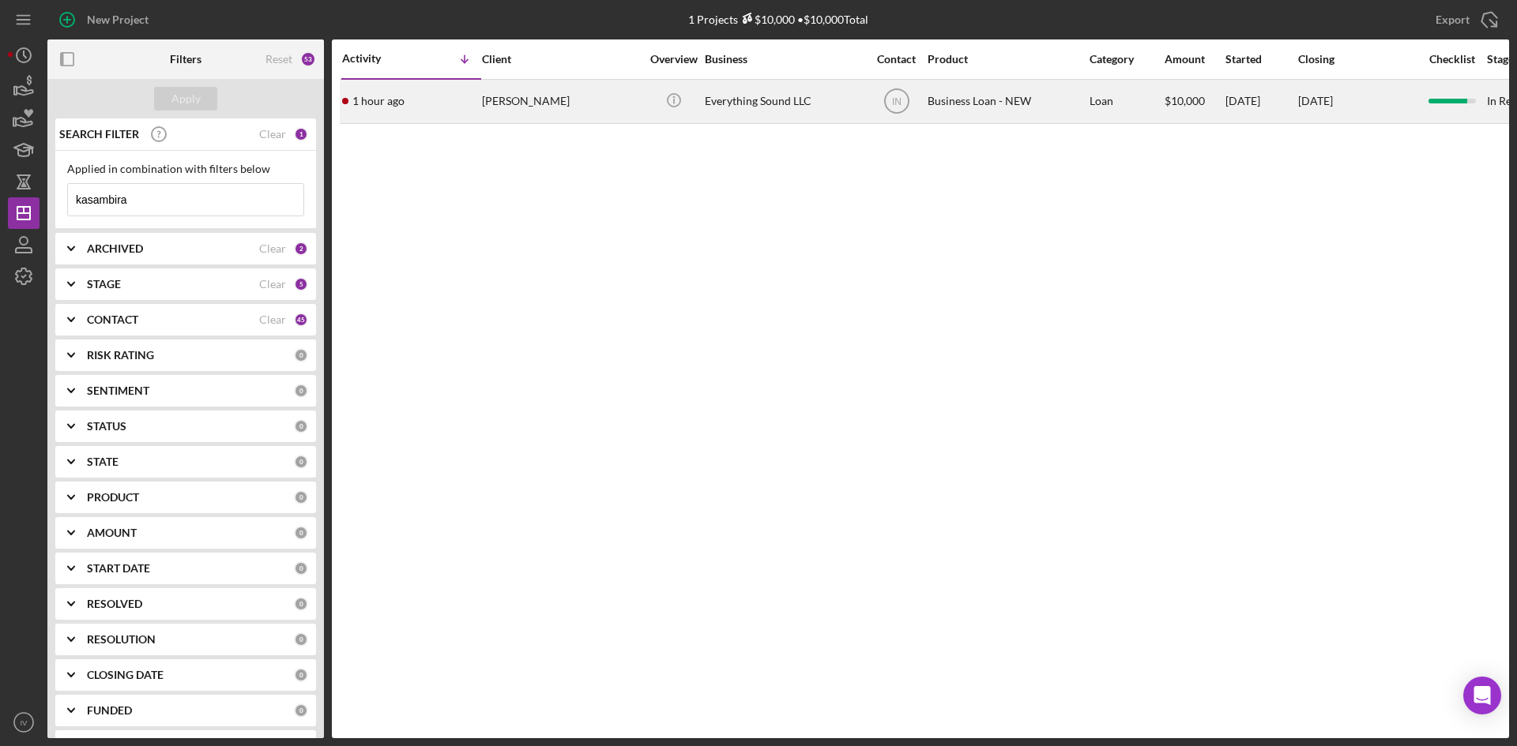
type input "kasambira"
click at [557, 113] on div "[PERSON_NAME]" at bounding box center [561, 102] width 158 height 42
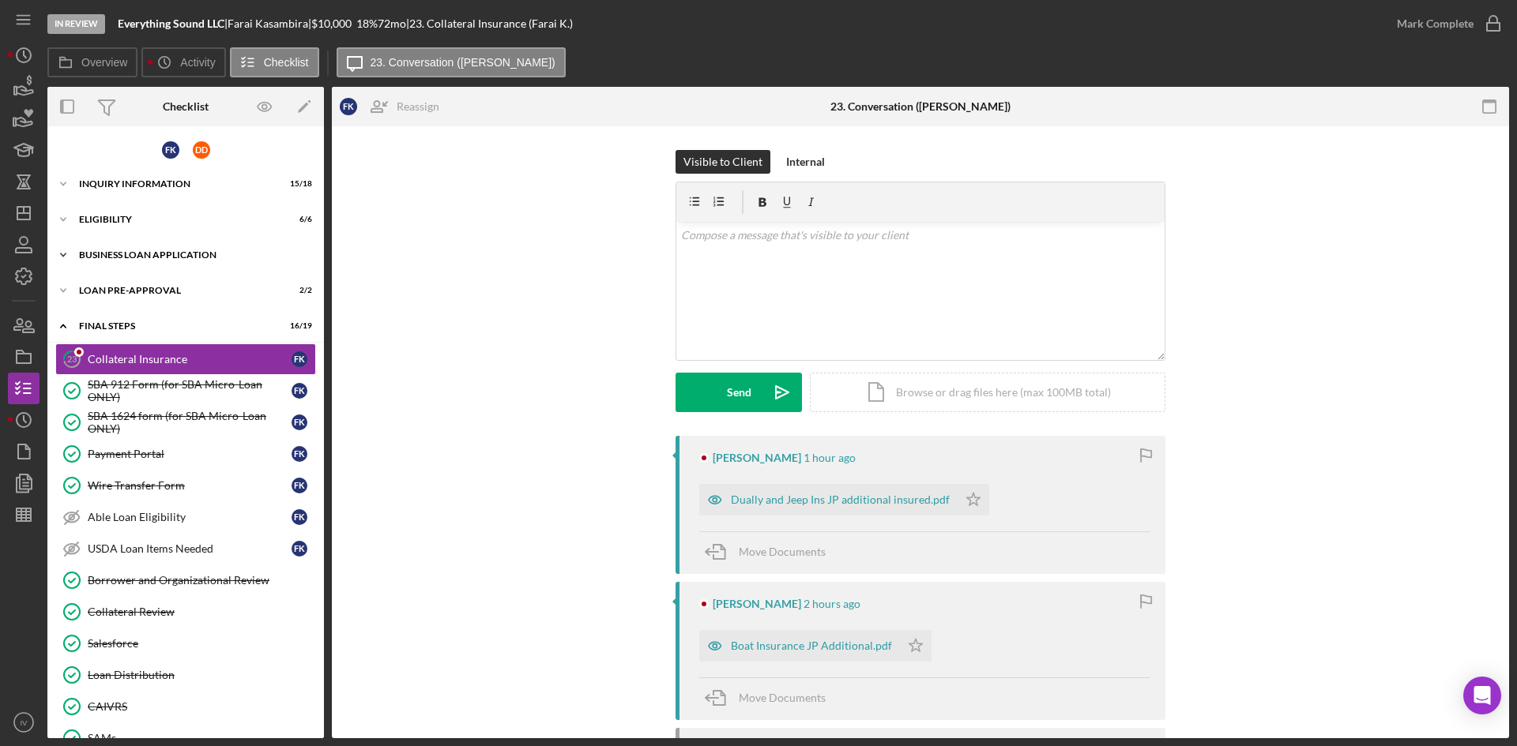
click at [115, 252] on div "BUSINESS LOAN APPLICATION" at bounding box center [191, 254] width 225 height 9
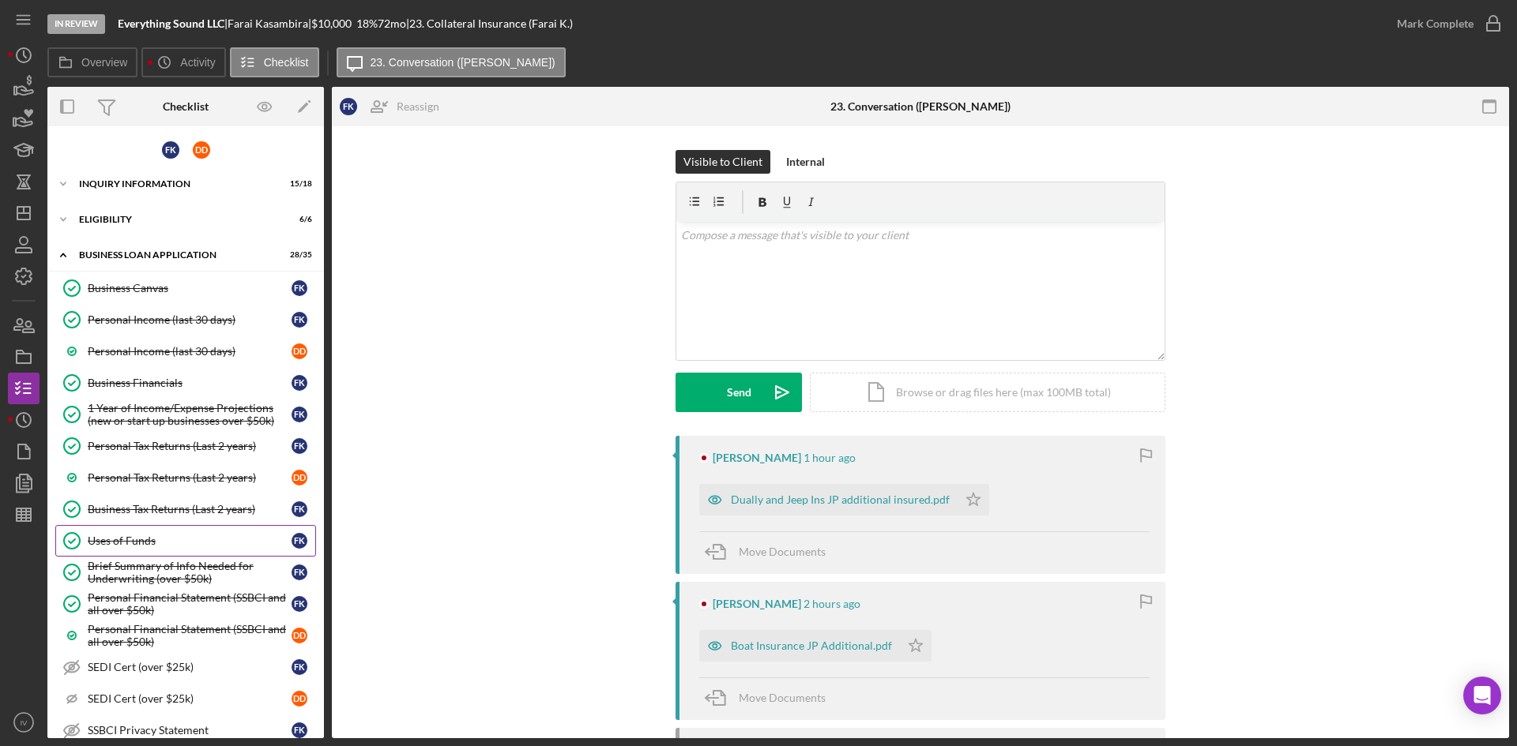
click at [136, 546] on div "Uses of Funds" at bounding box center [190, 541] width 204 height 13
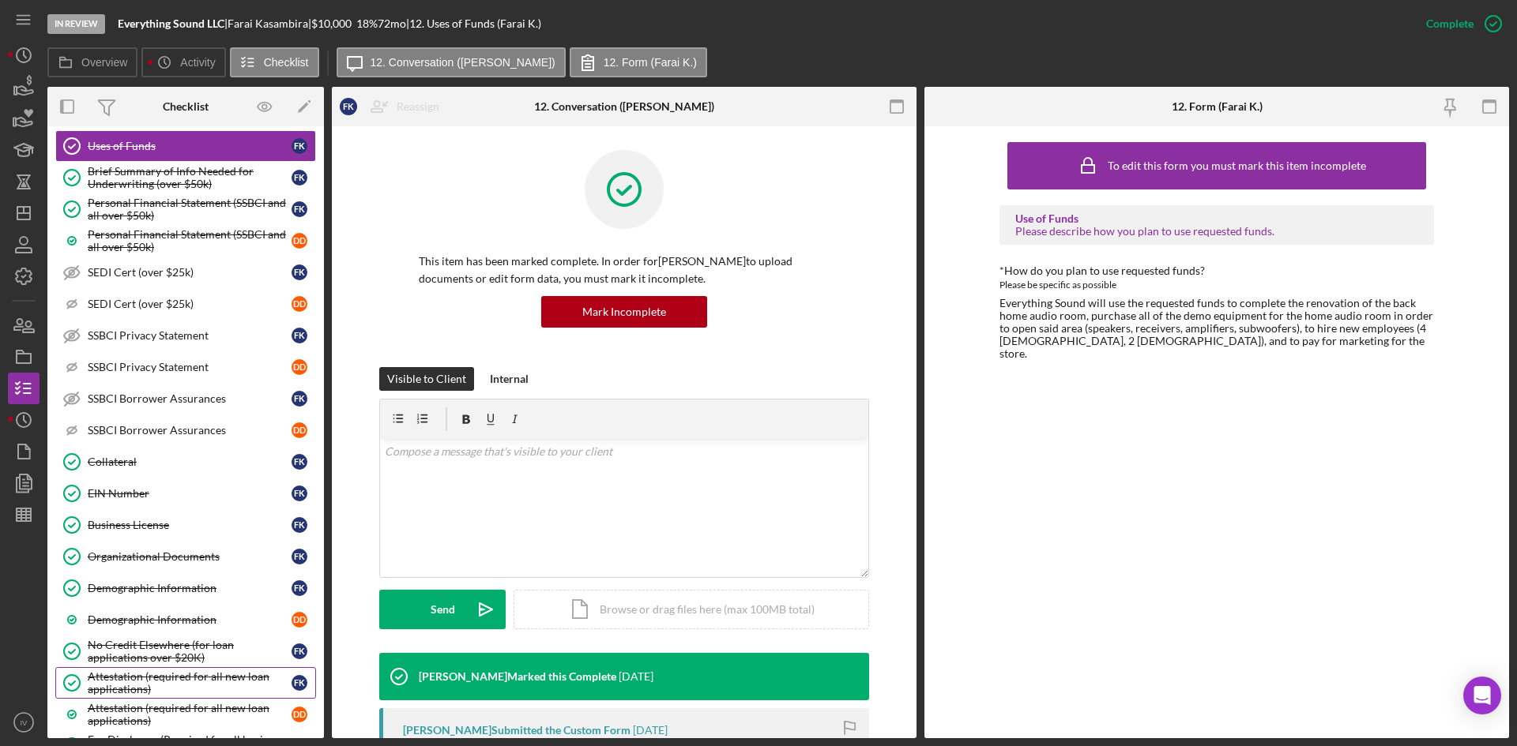
scroll to position [474, 0]
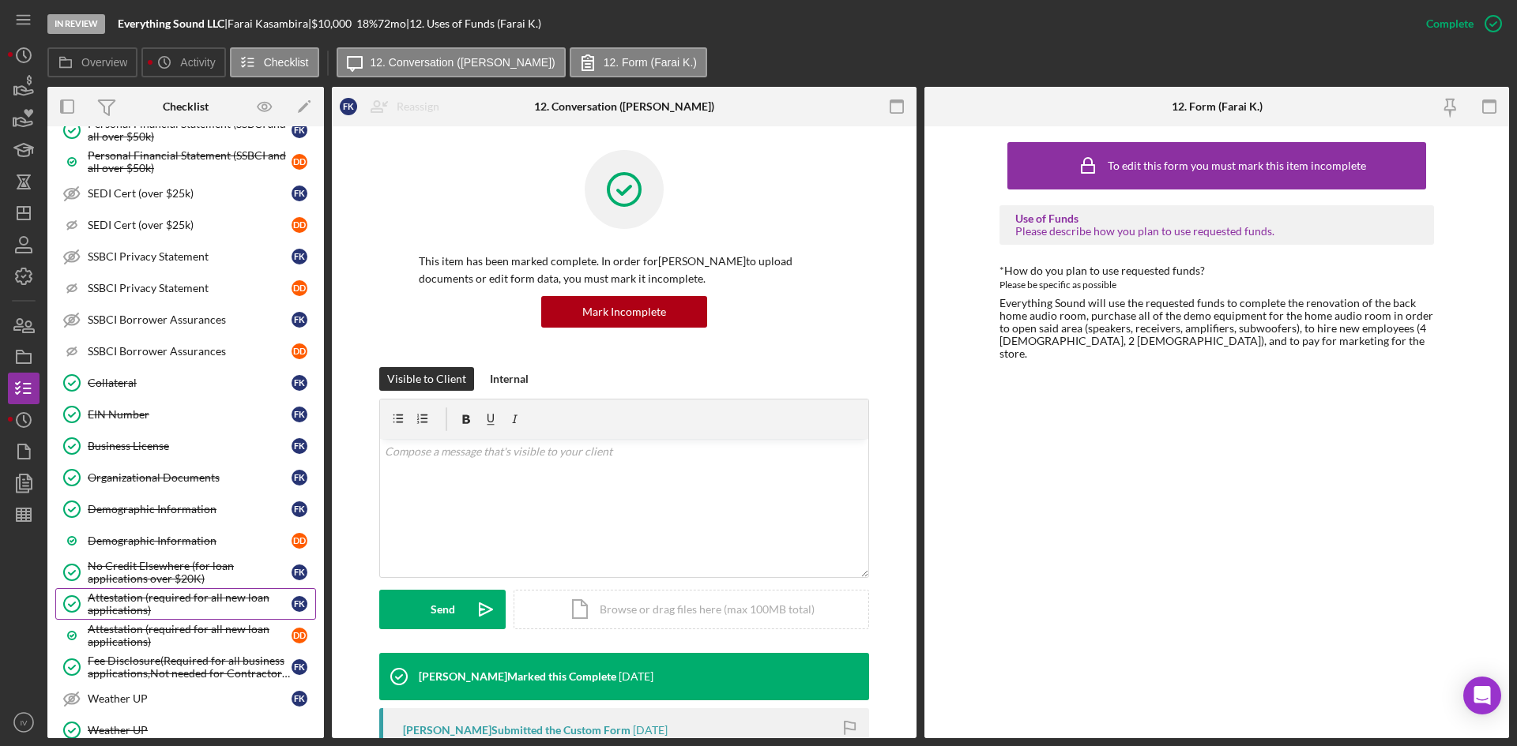
click at [151, 607] on div "Attestation (required for all new loan applications)" at bounding box center [190, 604] width 204 height 25
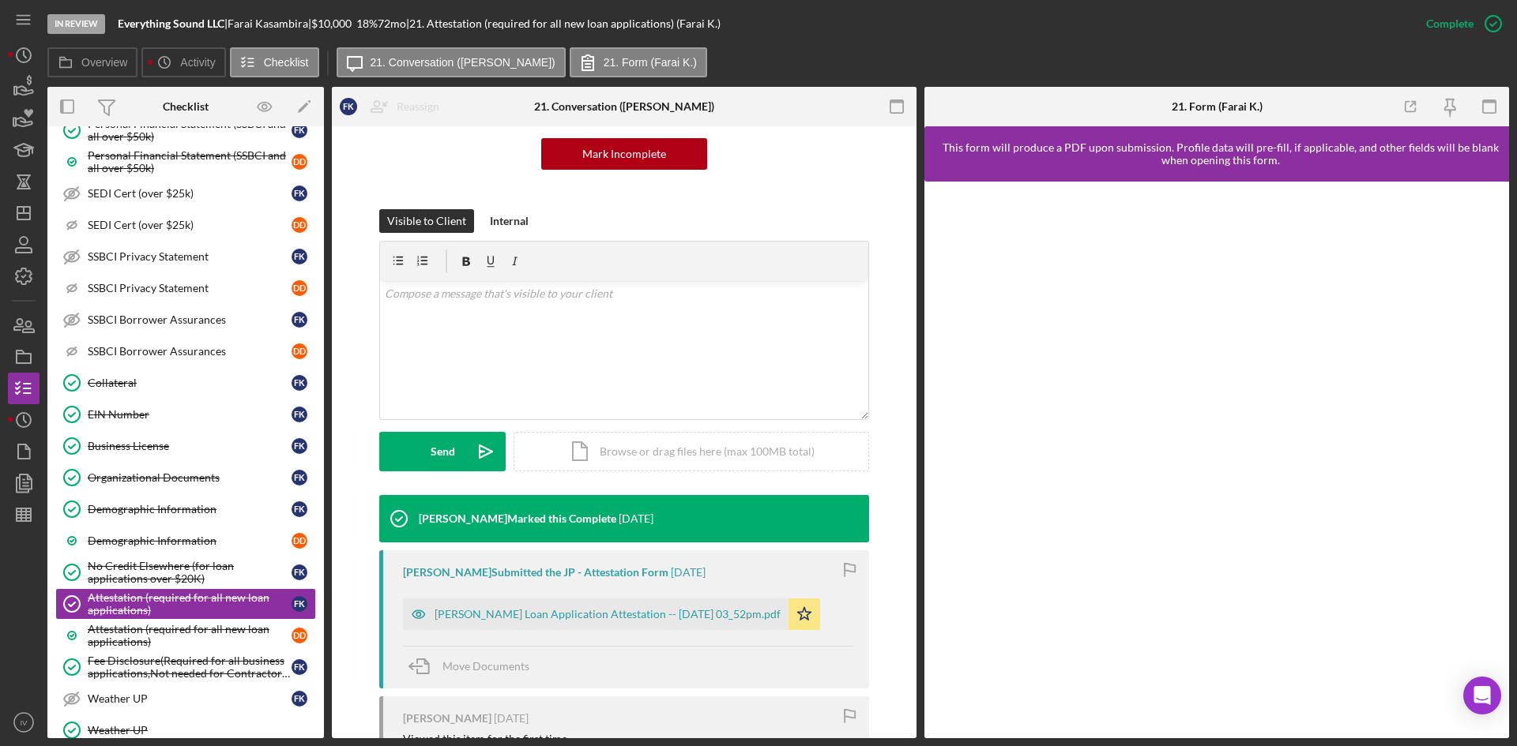
scroll to position [237, 0]
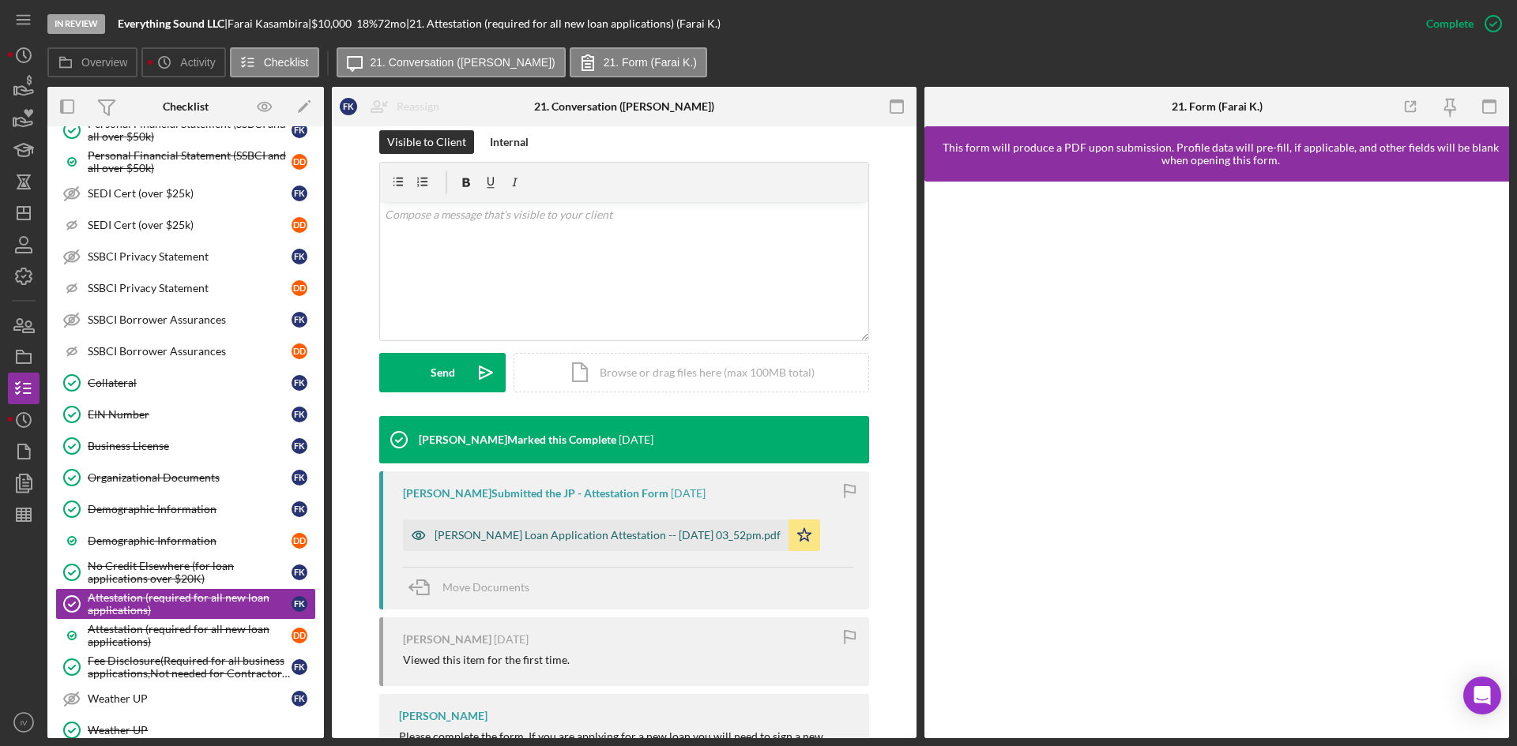
click at [607, 536] on div "[PERSON_NAME] Loan Application Attestation -- [DATE] 03_52pm.pdf" at bounding box center [607, 535] width 346 height 13
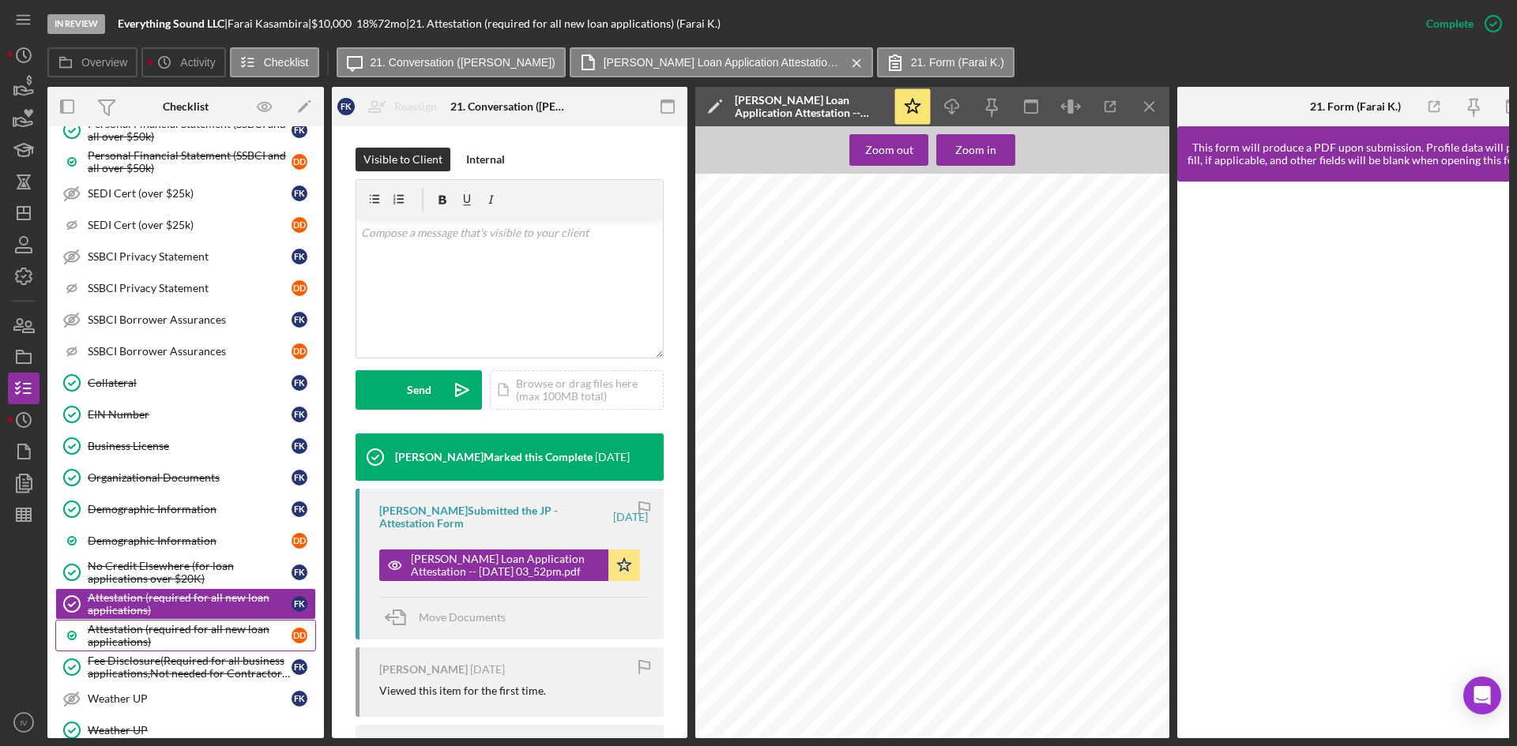
click at [150, 628] on div "Attestation (required for all new loan applications)" at bounding box center [190, 635] width 204 height 25
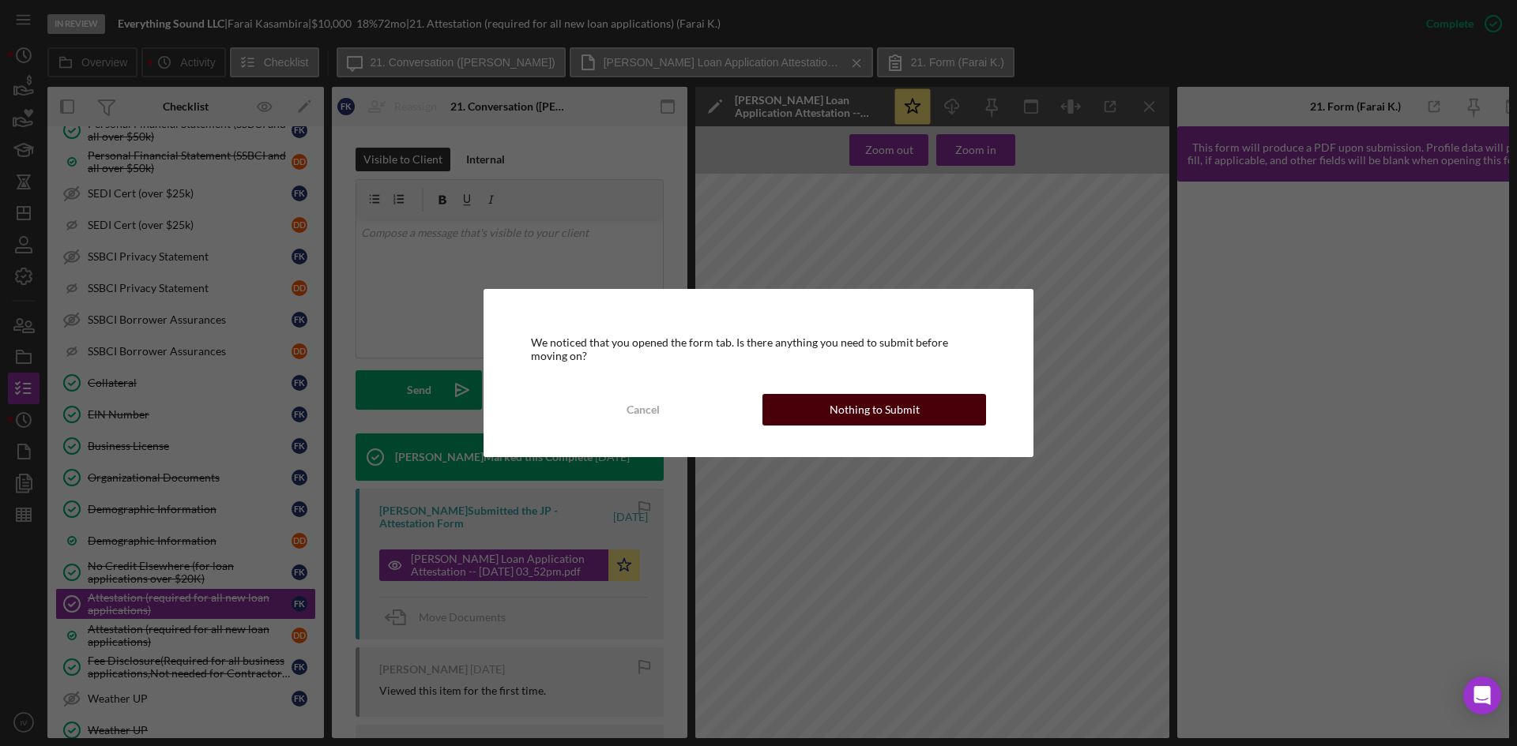
click at [878, 405] on div "Nothing to Submit" at bounding box center [874, 410] width 90 height 32
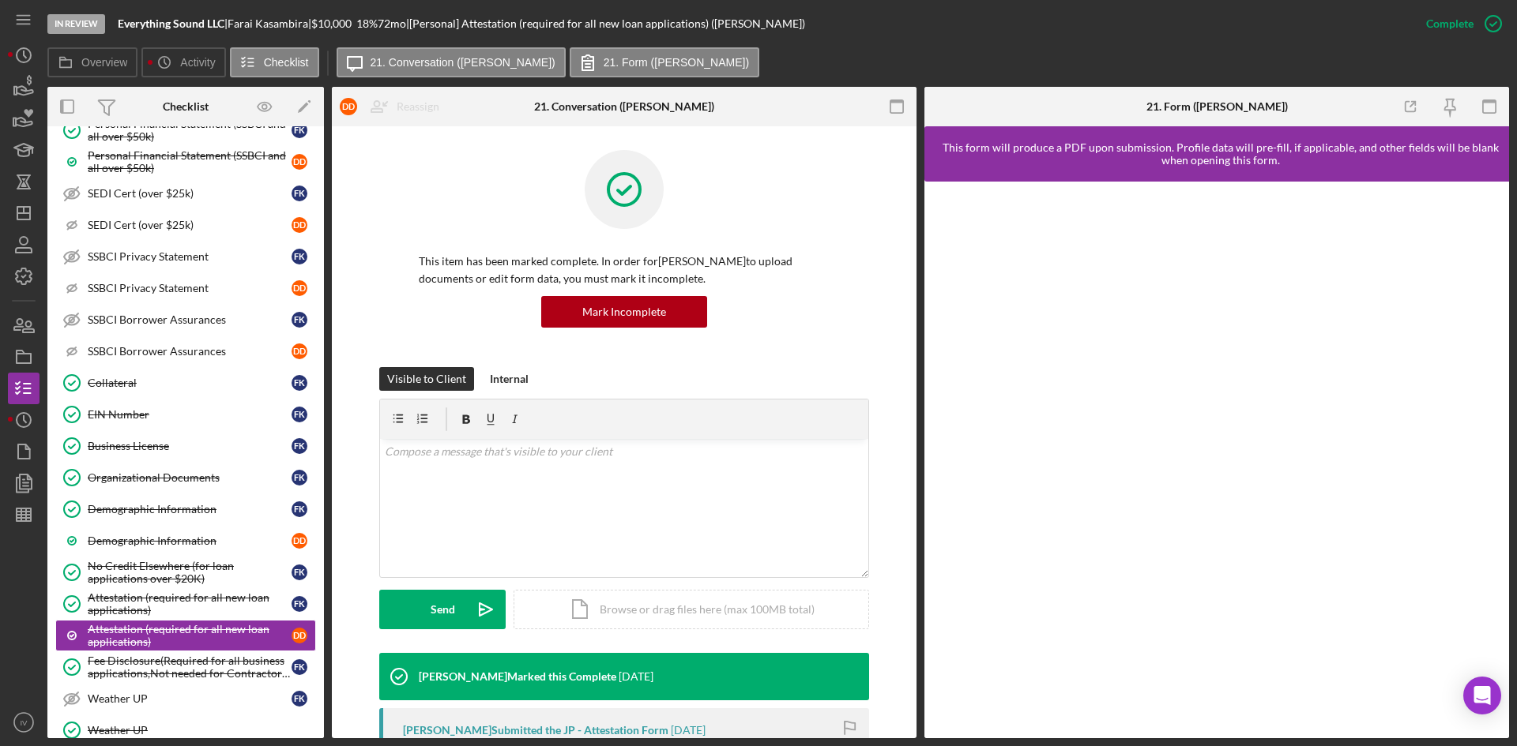
scroll to position [237, 0]
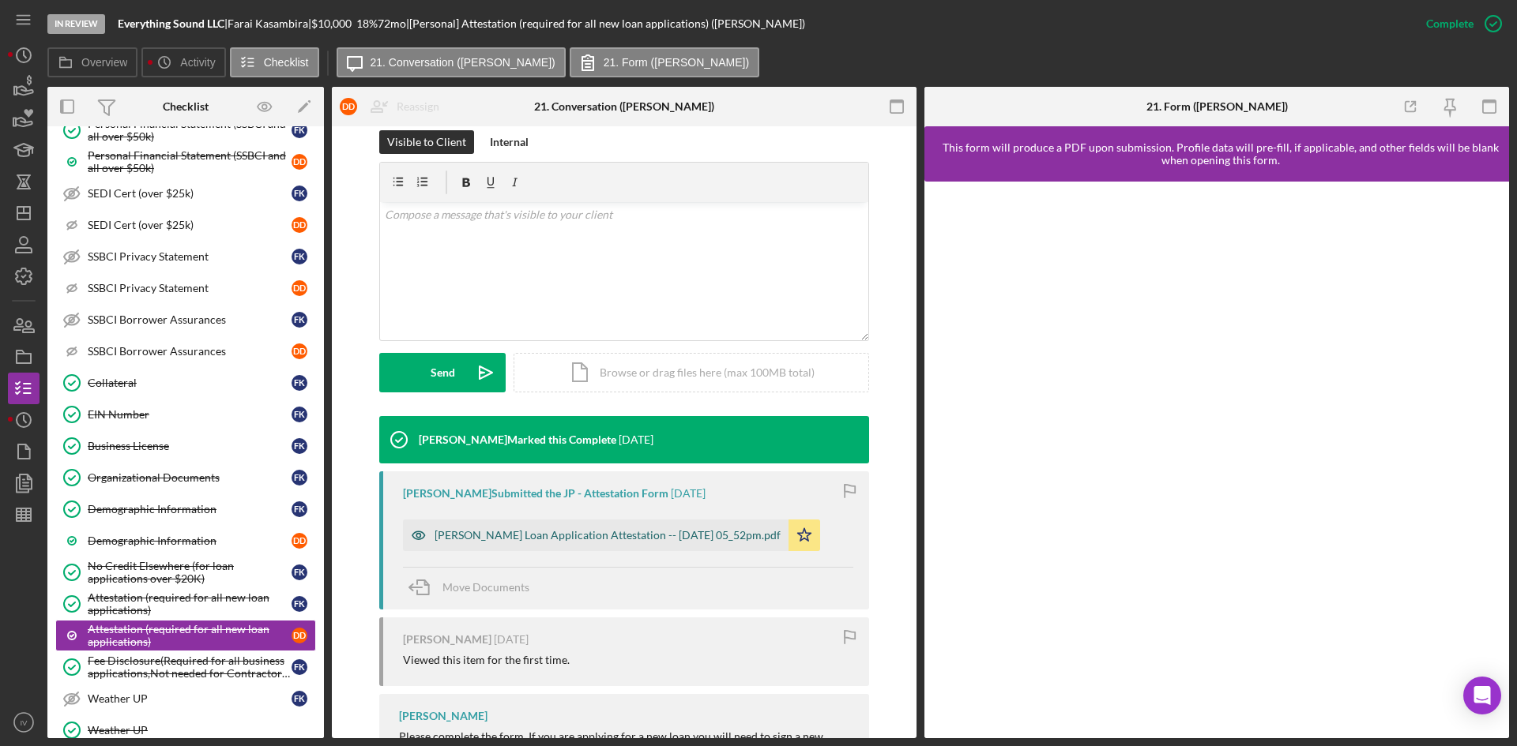
click at [553, 543] on div "[PERSON_NAME] Loan Application Attestation -- [DATE] 05_52pm.pdf" at bounding box center [595, 536] width 385 height 32
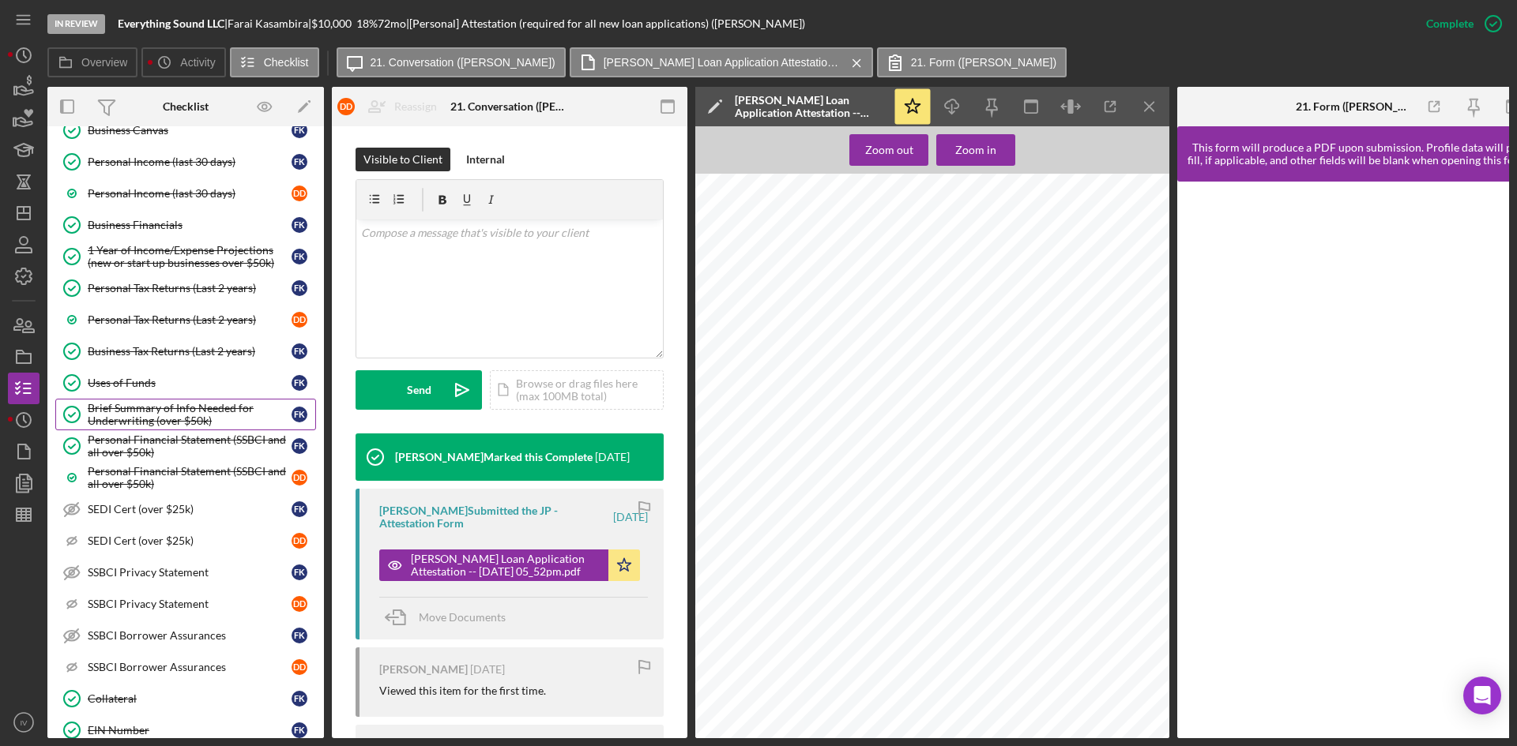
scroll to position [0, 0]
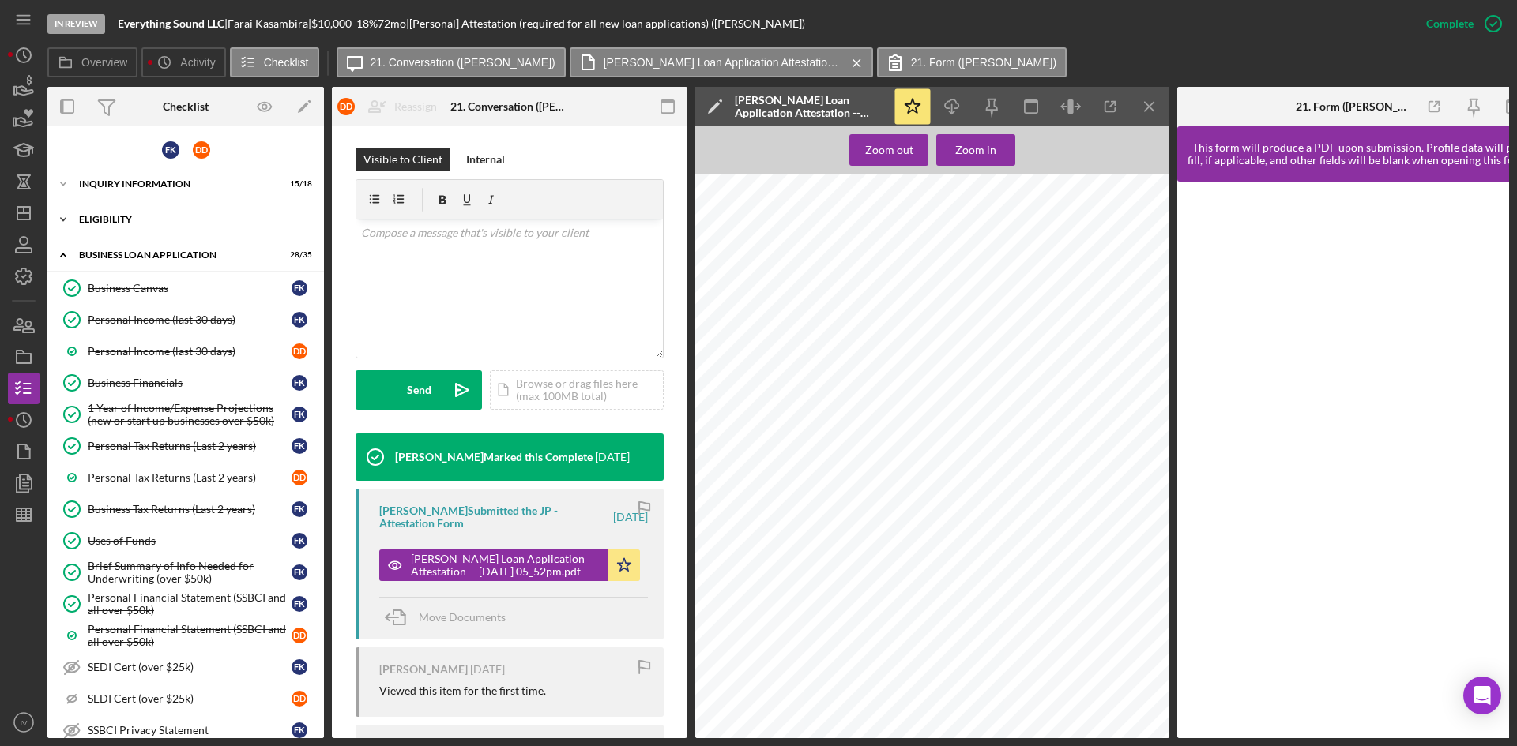
click at [133, 218] on div "ELIGIBILITY" at bounding box center [191, 219] width 225 height 9
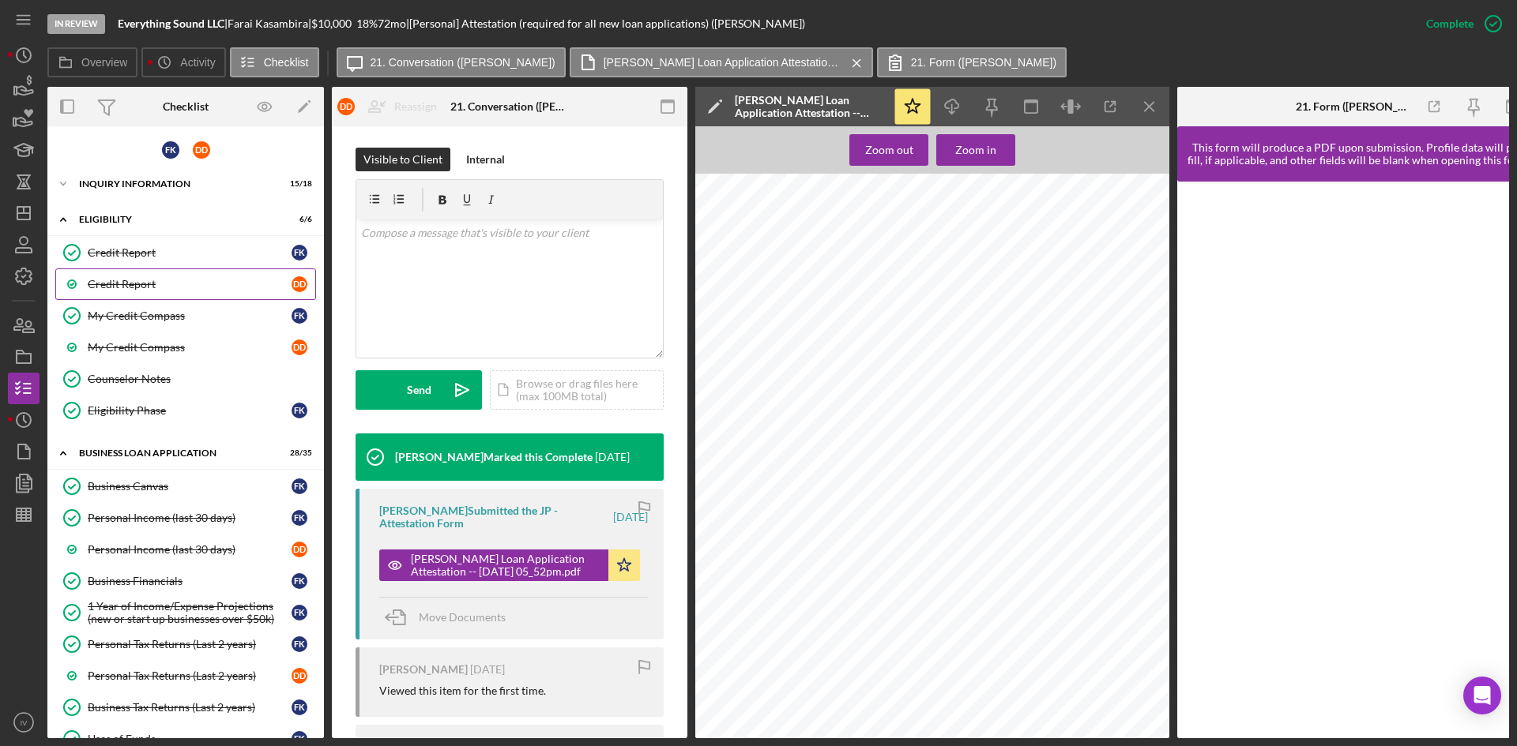
click at [142, 280] on div "Credit Report" at bounding box center [190, 284] width 204 height 13
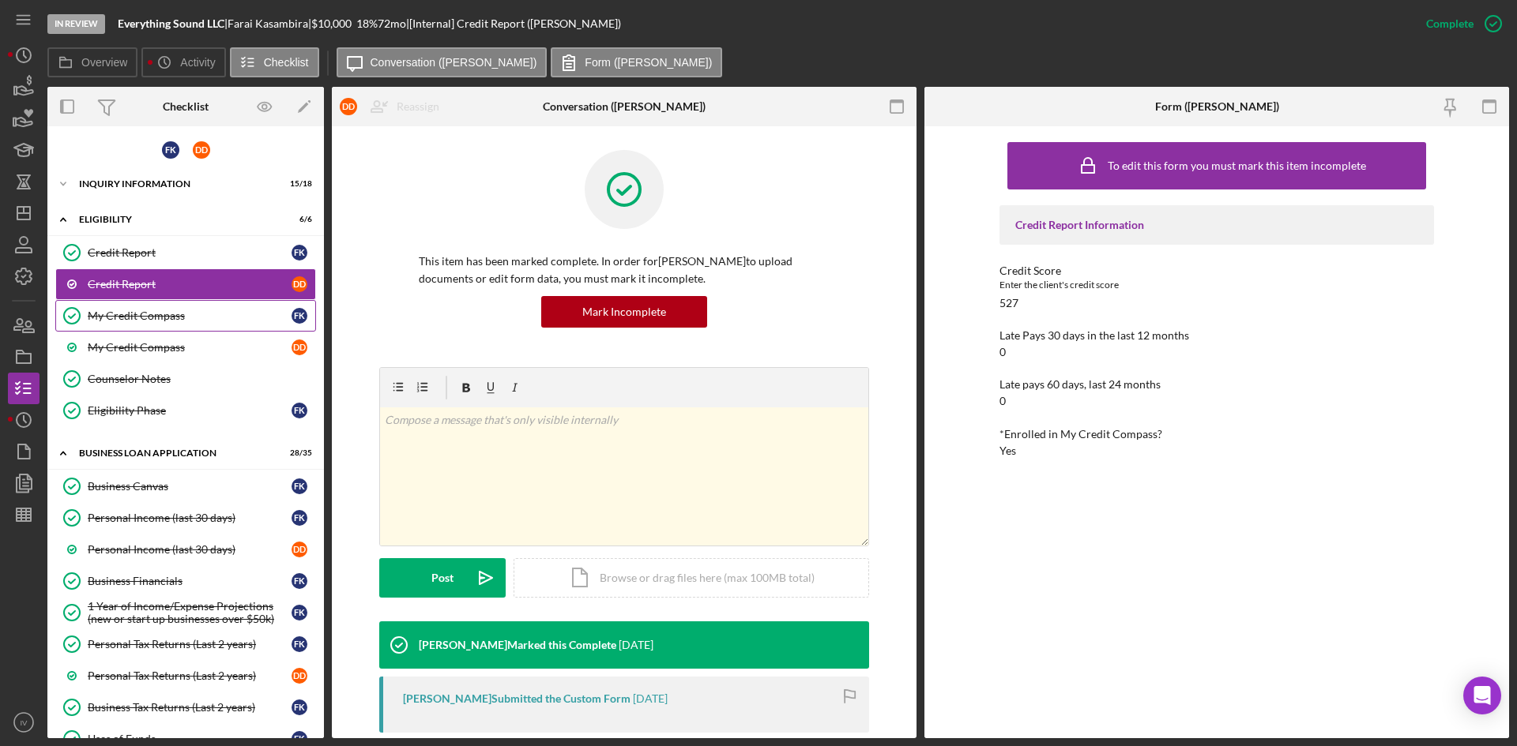
click at [144, 324] on link "My Credit Compass My Credit Compass F K" at bounding box center [185, 316] width 261 height 32
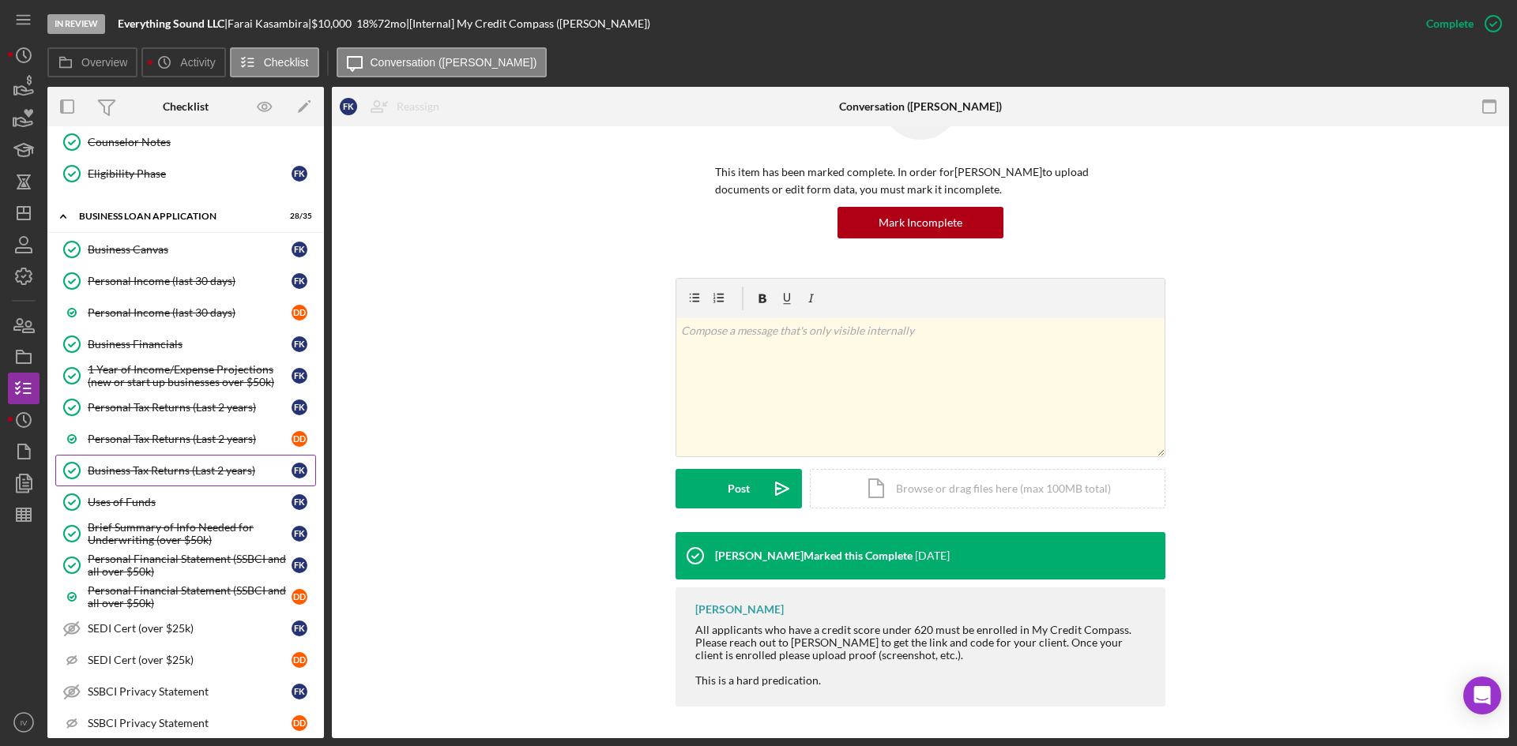
scroll to position [474, 0]
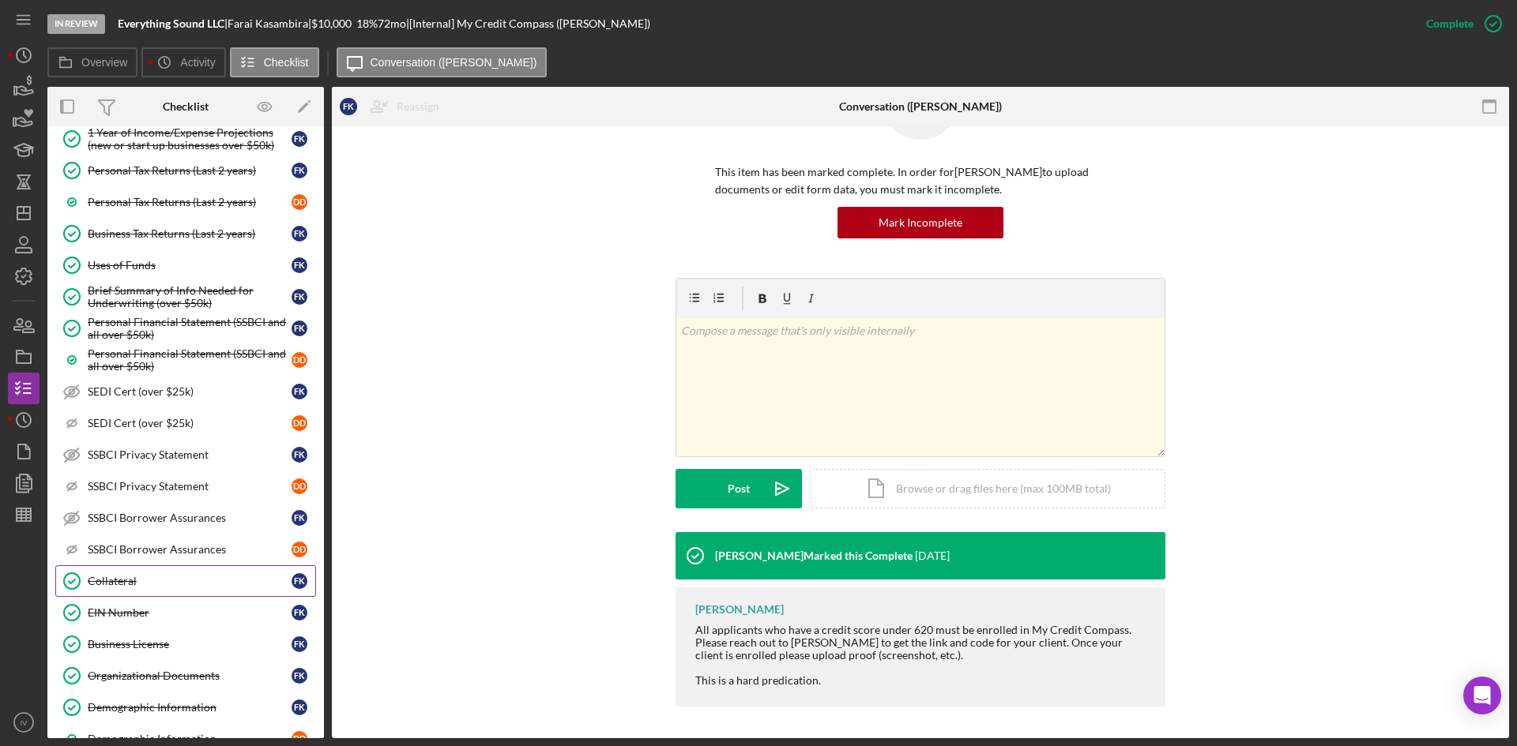
drag, startPoint x: 172, startPoint y: 617, endPoint x: 243, endPoint y: 580, distance: 80.2
click at [172, 617] on div "EIN Number" at bounding box center [190, 613] width 204 height 13
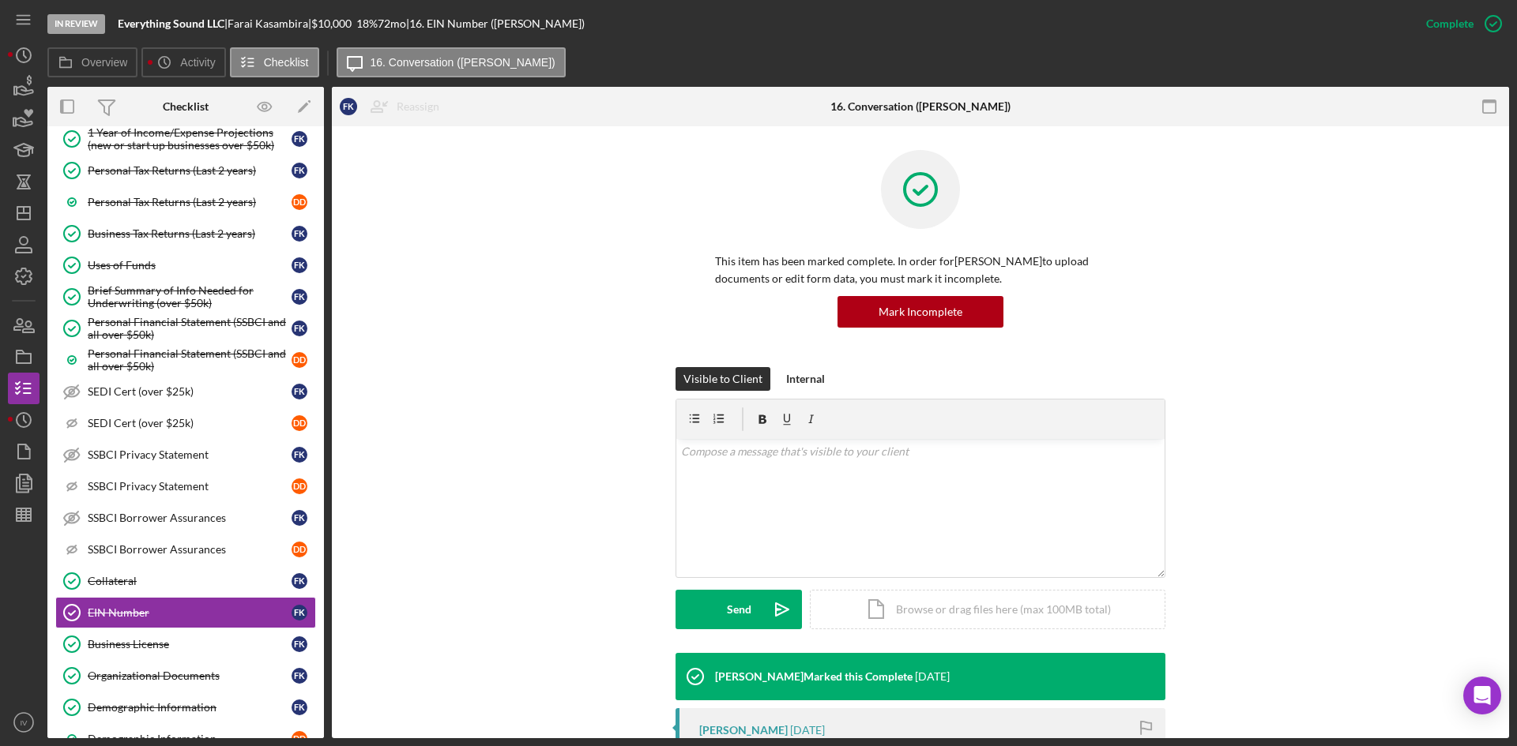
scroll to position [237, 0]
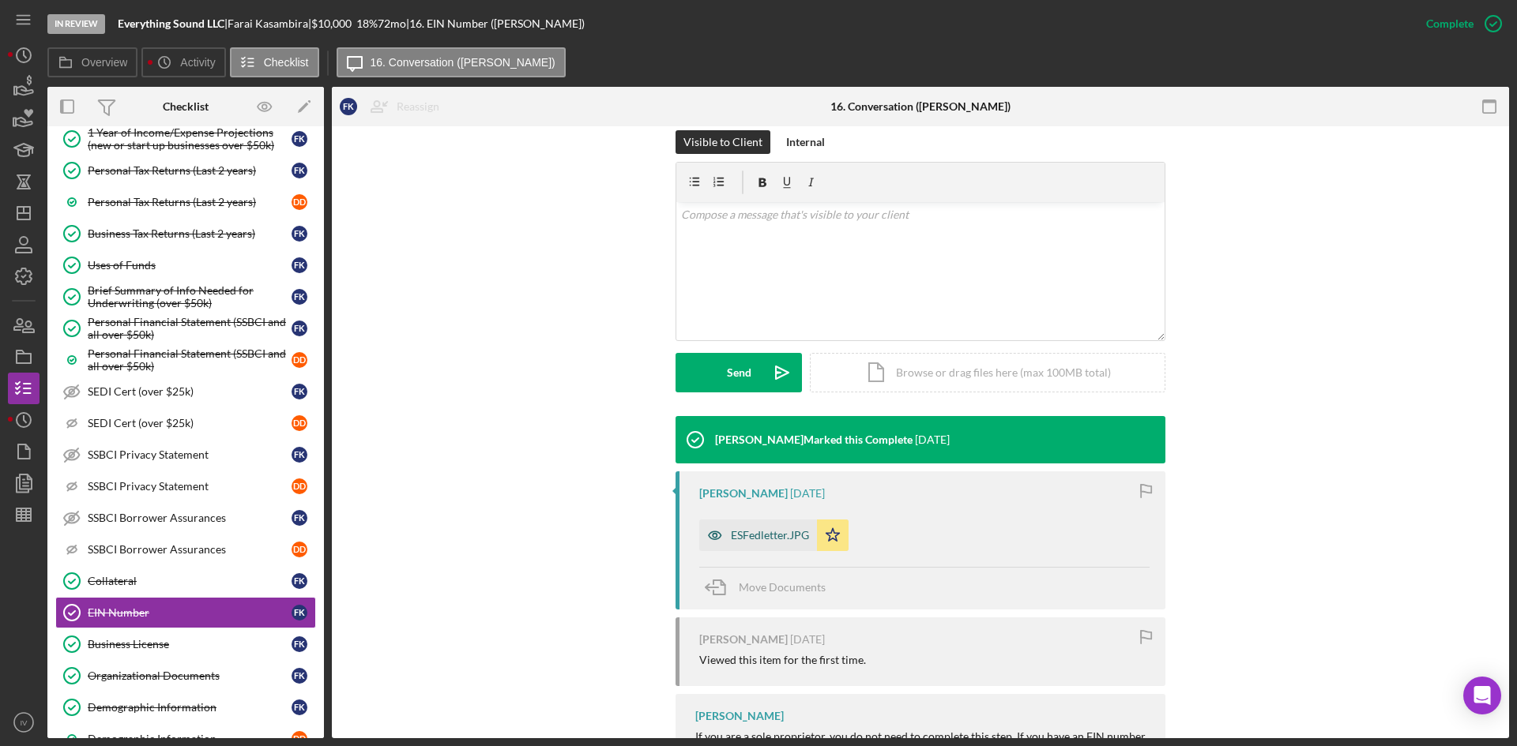
click at [756, 541] on div "ESFedletter.JPG" at bounding box center [770, 535] width 78 height 13
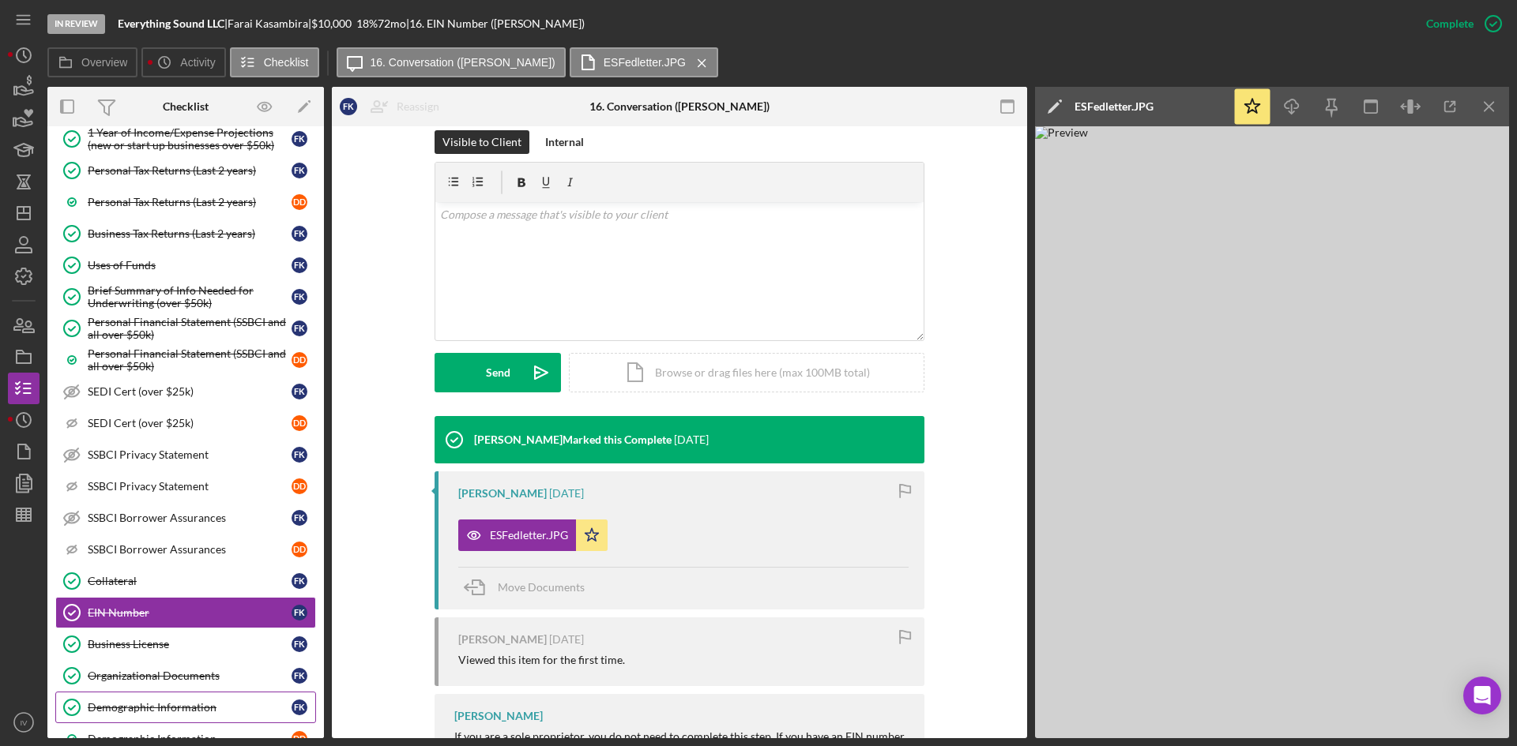
click at [160, 709] on div "Demographic Information" at bounding box center [190, 707] width 204 height 13
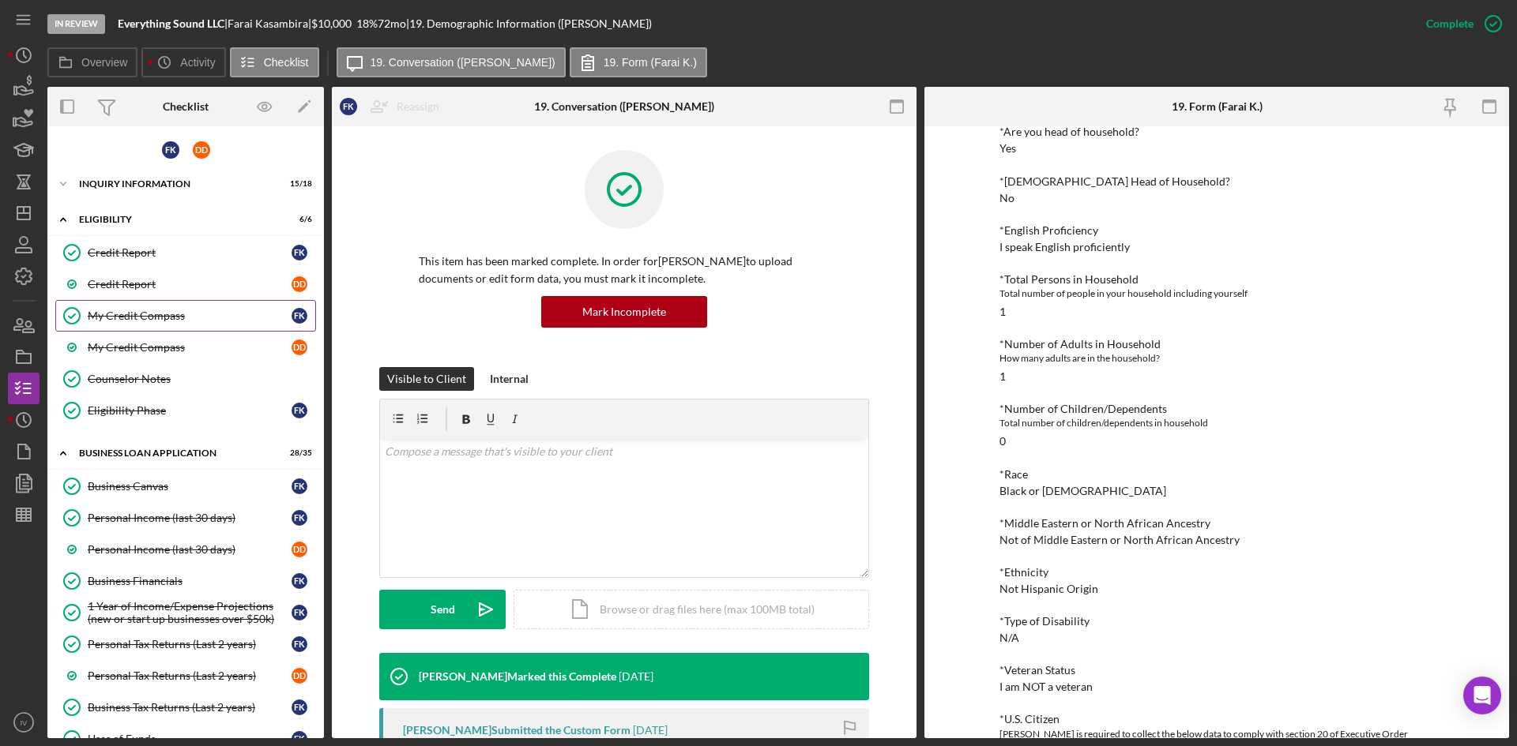
click at [137, 321] on div "My Credit Compass" at bounding box center [190, 316] width 204 height 13
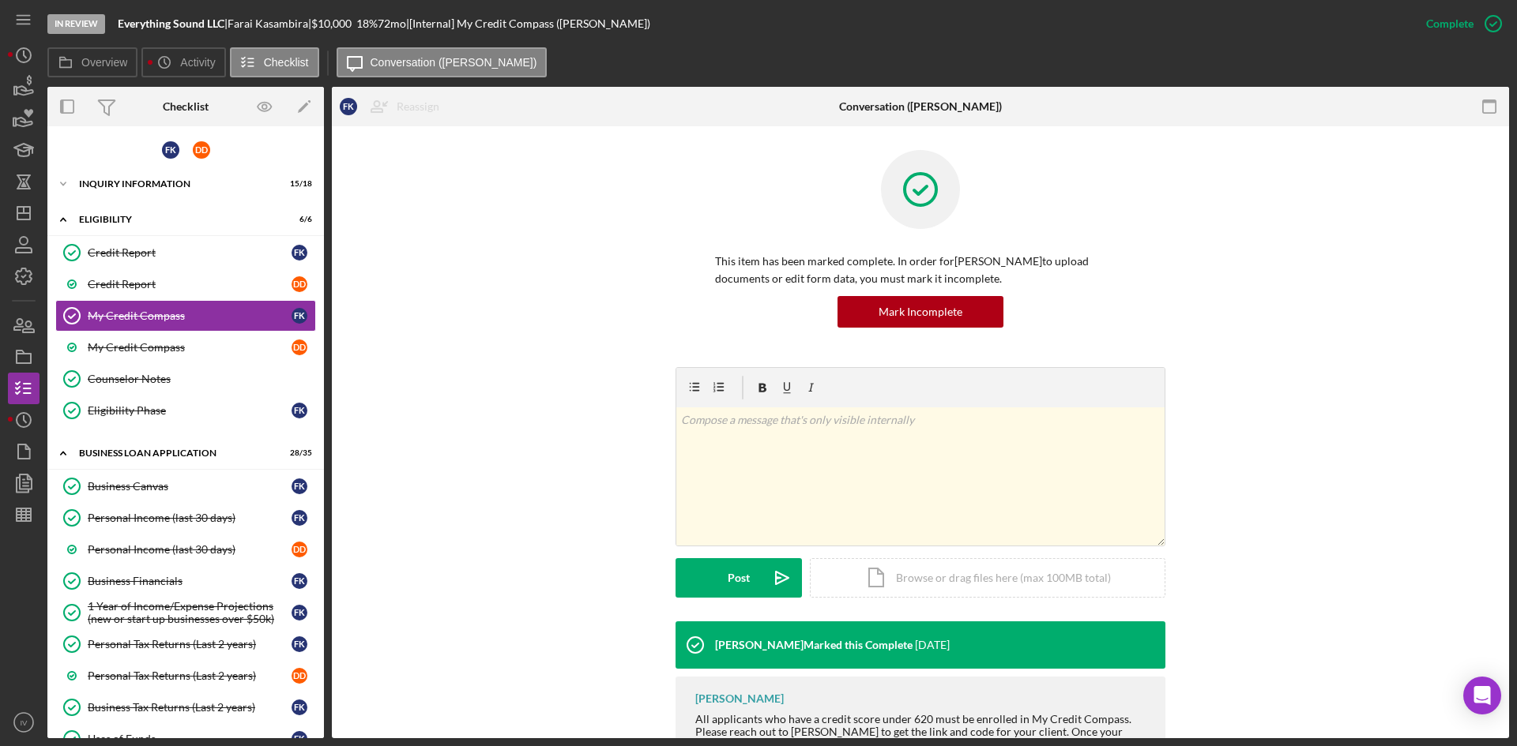
scroll to position [89, 0]
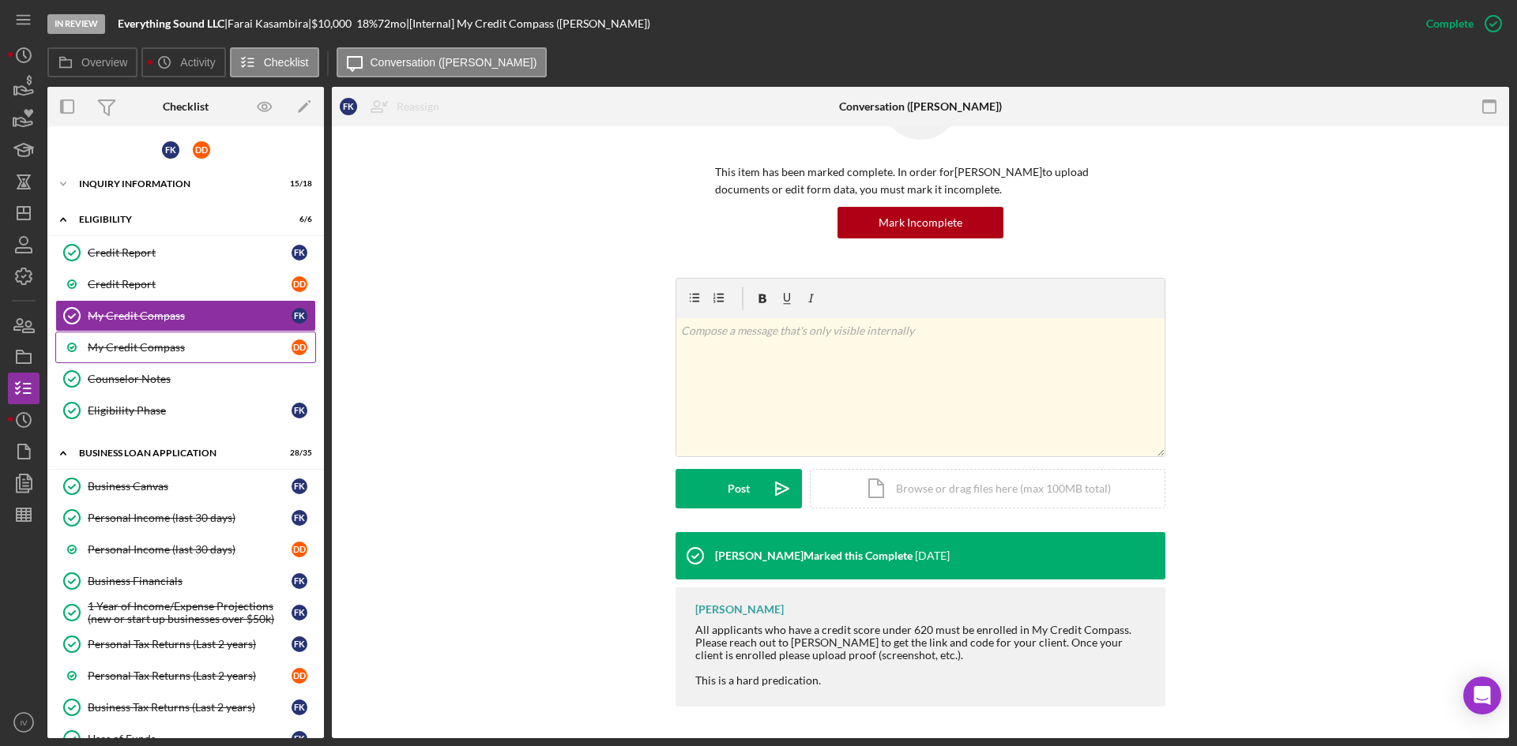
click at [173, 346] on div "My Credit Compass" at bounding box center [190, 347] width 204 height 13
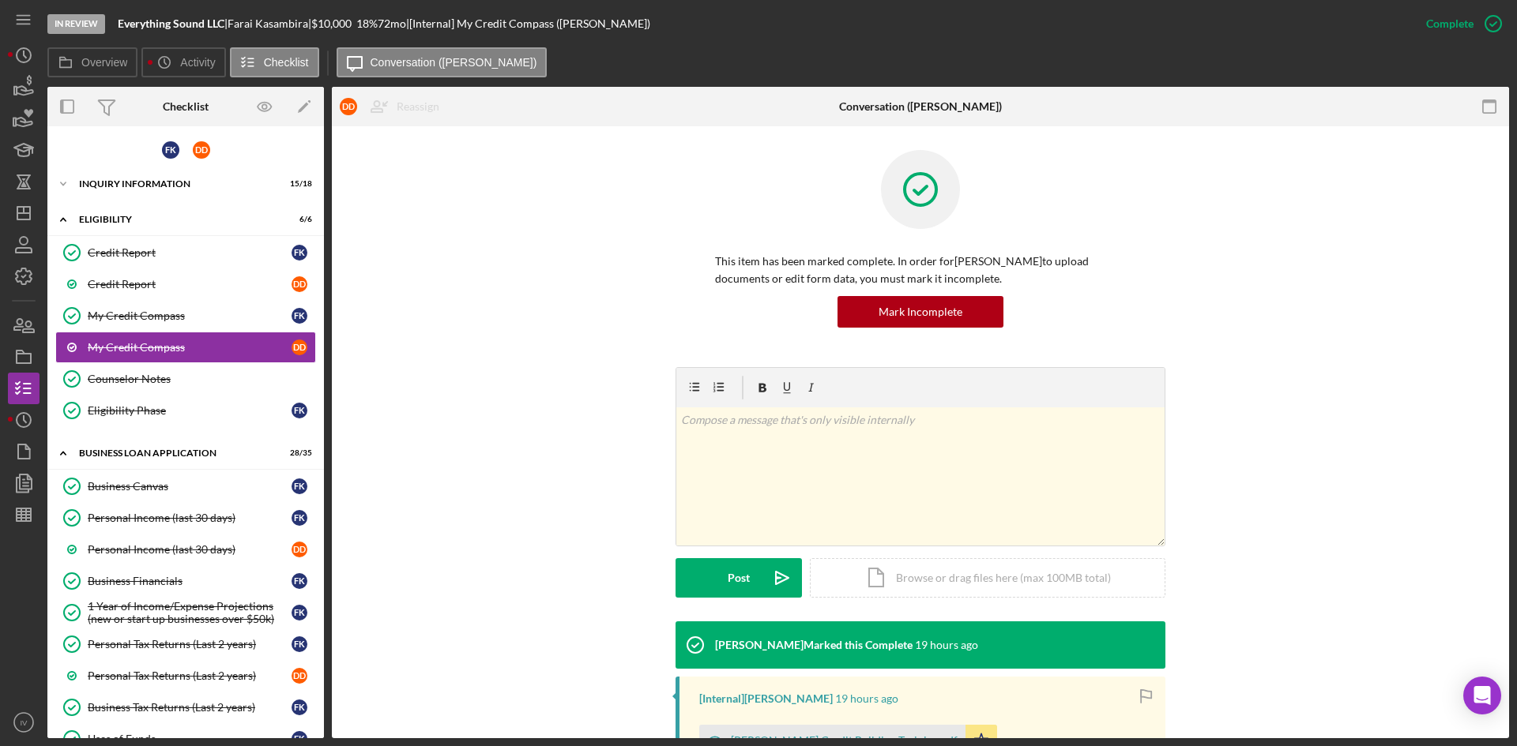
scroll to position [236, 0]
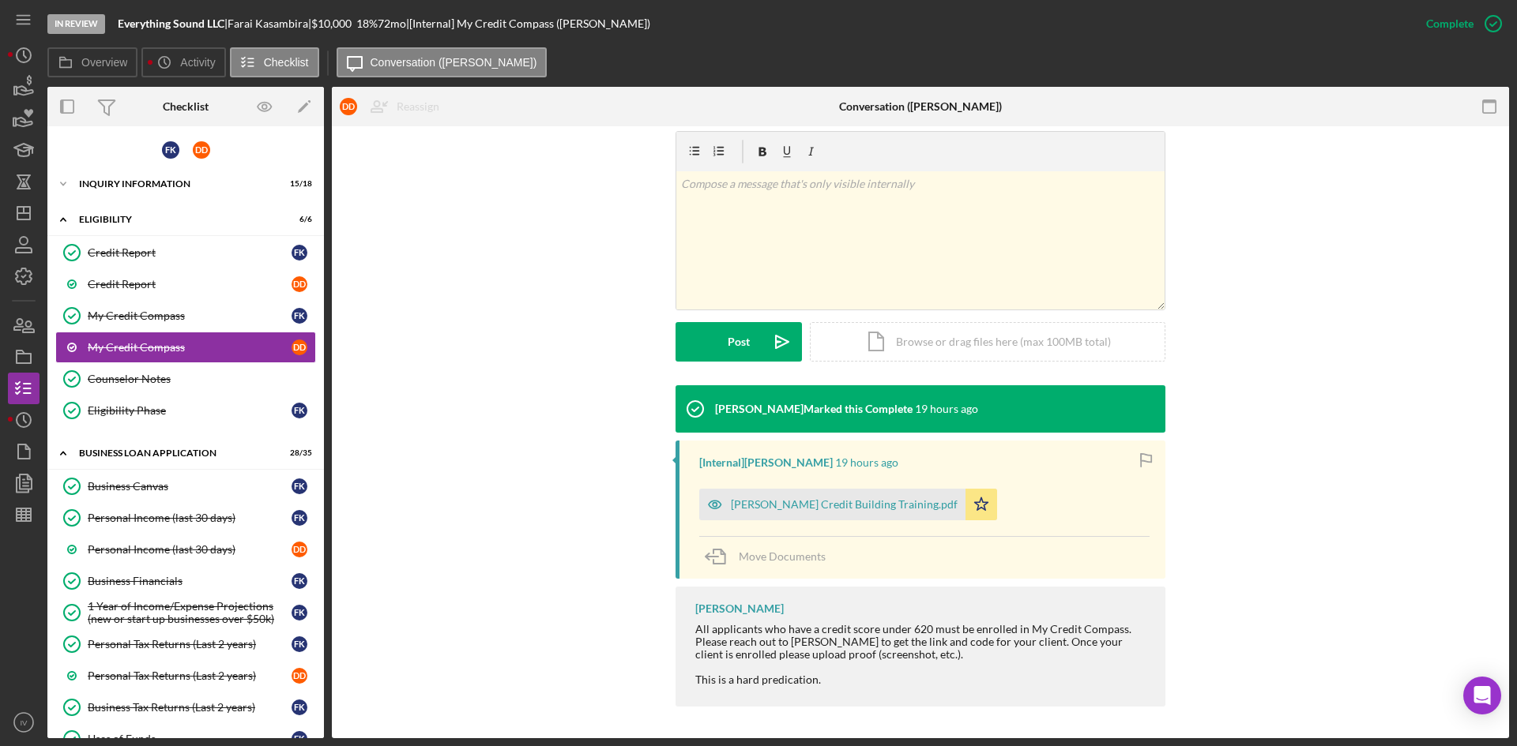
click at [808, 507] on div "[PERSON_NAME] Credit Building Training.pdf" at bounding box center [844, 504] width 227 height 13
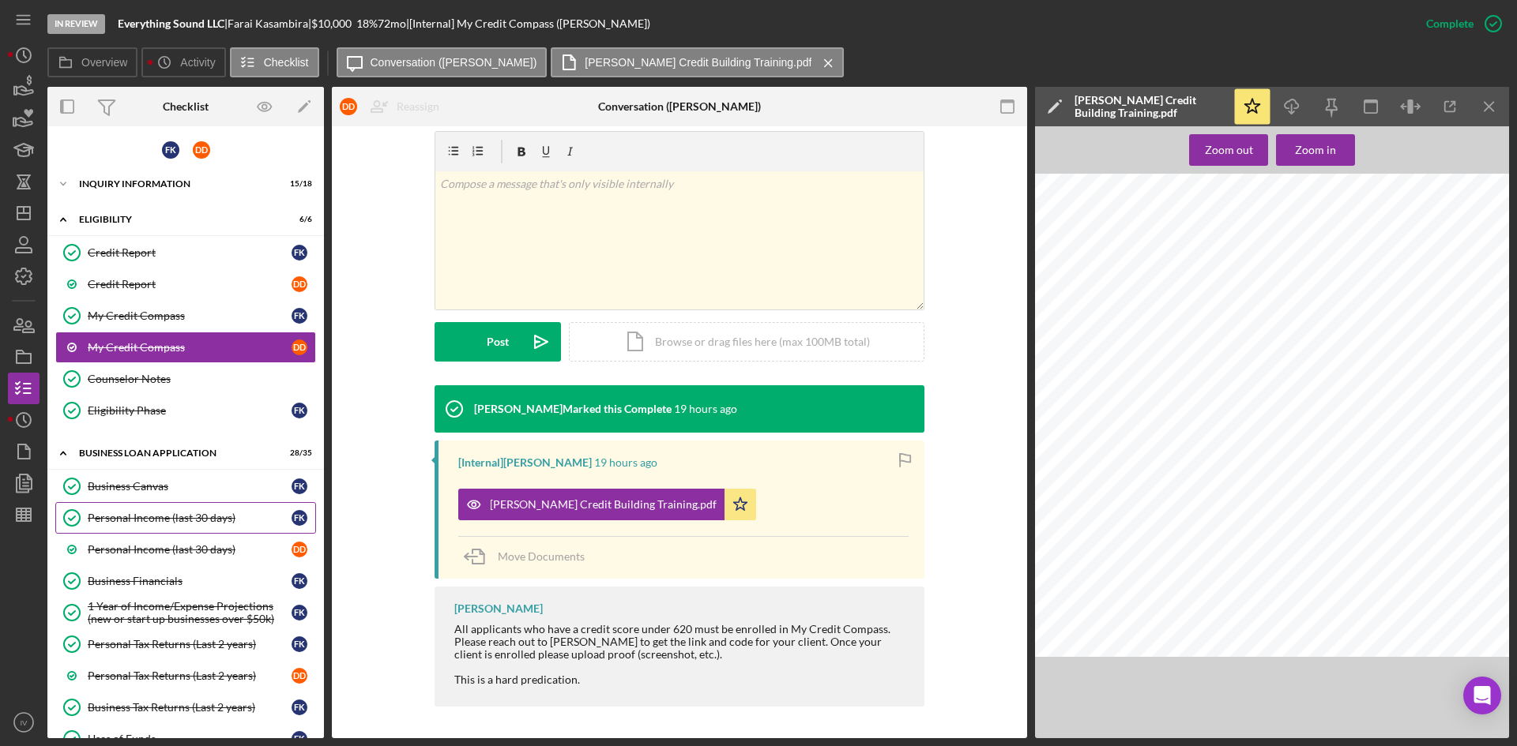
click at [152, 510] on link "Personal Income (last 30 days) Personal Income (last 30 days) F K" at bounding box center [185, 518] width 261 height 32
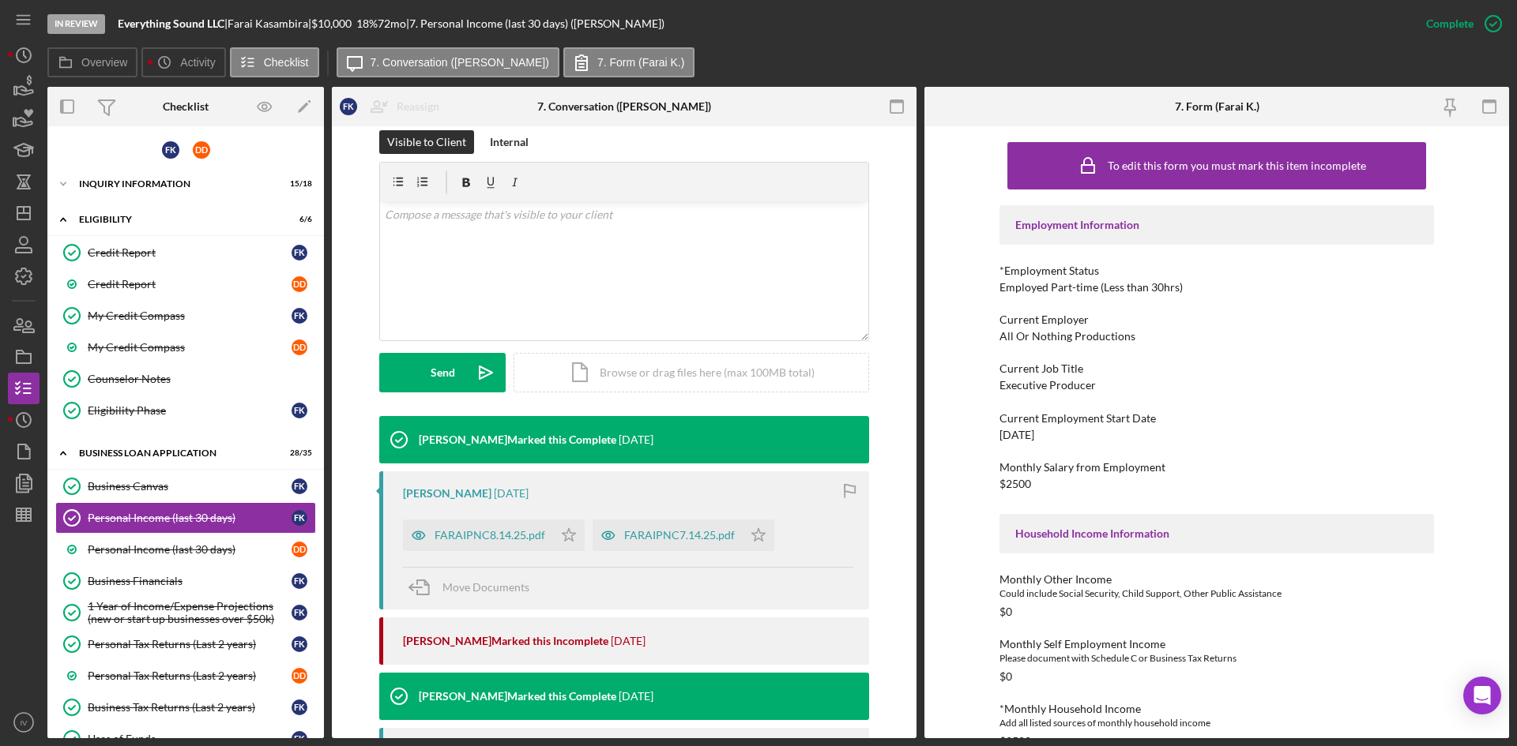
scroll to position [395, 0]
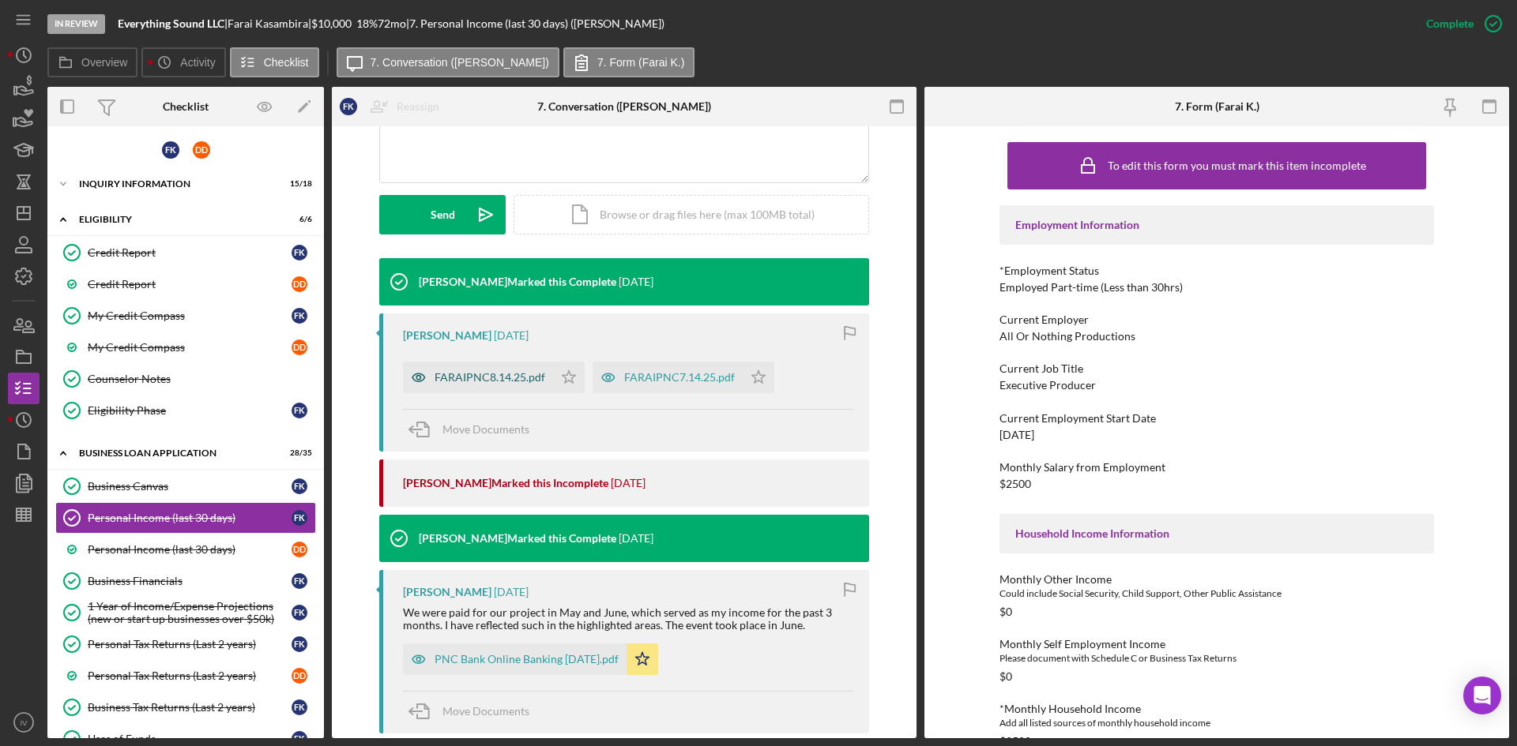
click at [466, 374] on div "FARAIPNC8.14.25.pdf" at bounding box center [489, 377] width 111 height 13
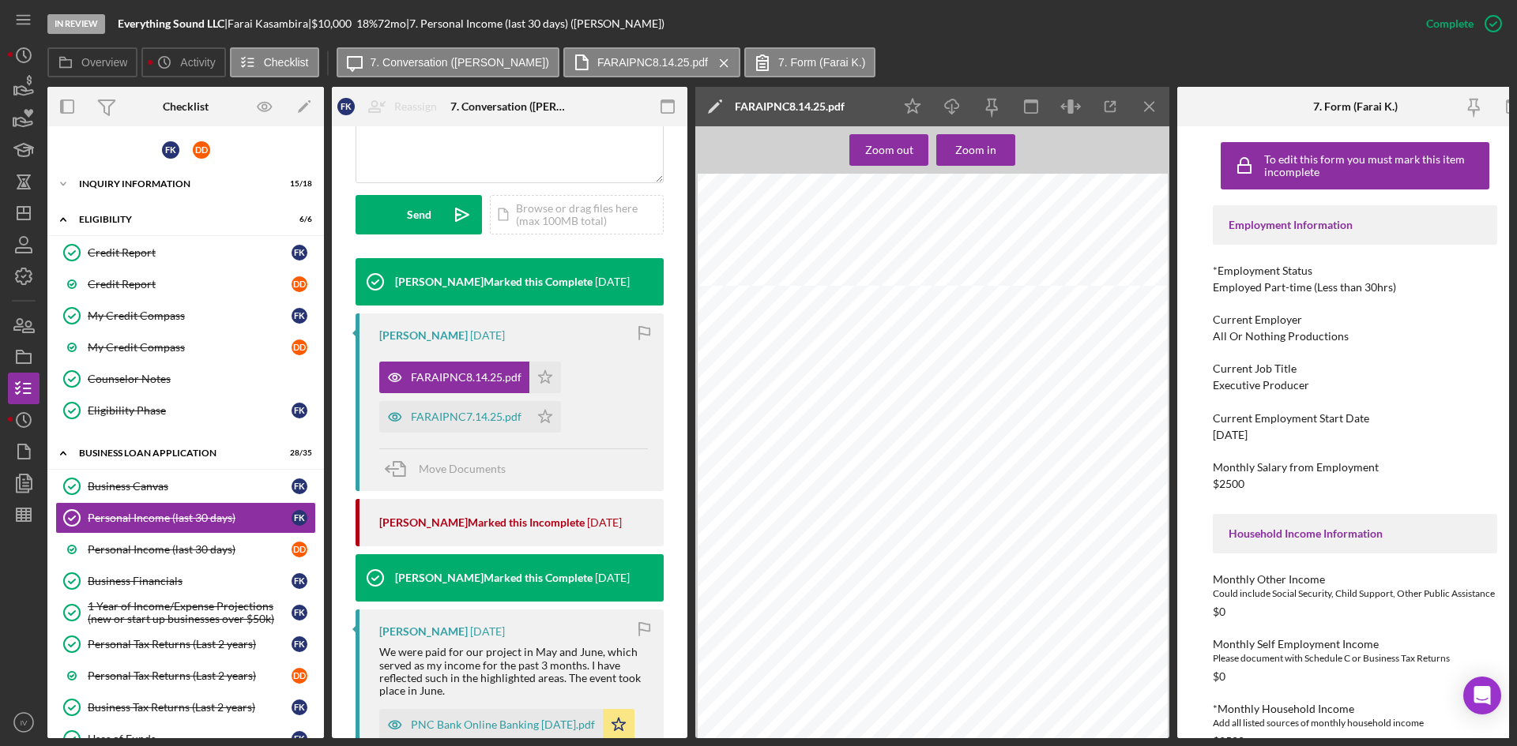
scroll to position [711, 0]
drag, startPoint x: 170, startPoint y: 561, endPoint x: 191, endPoint y: 566, distance: 22.0
click at [170, 561] on link "Personal Income (last 30 days) D D" at bounding box center [185, 550] width 261 height 32
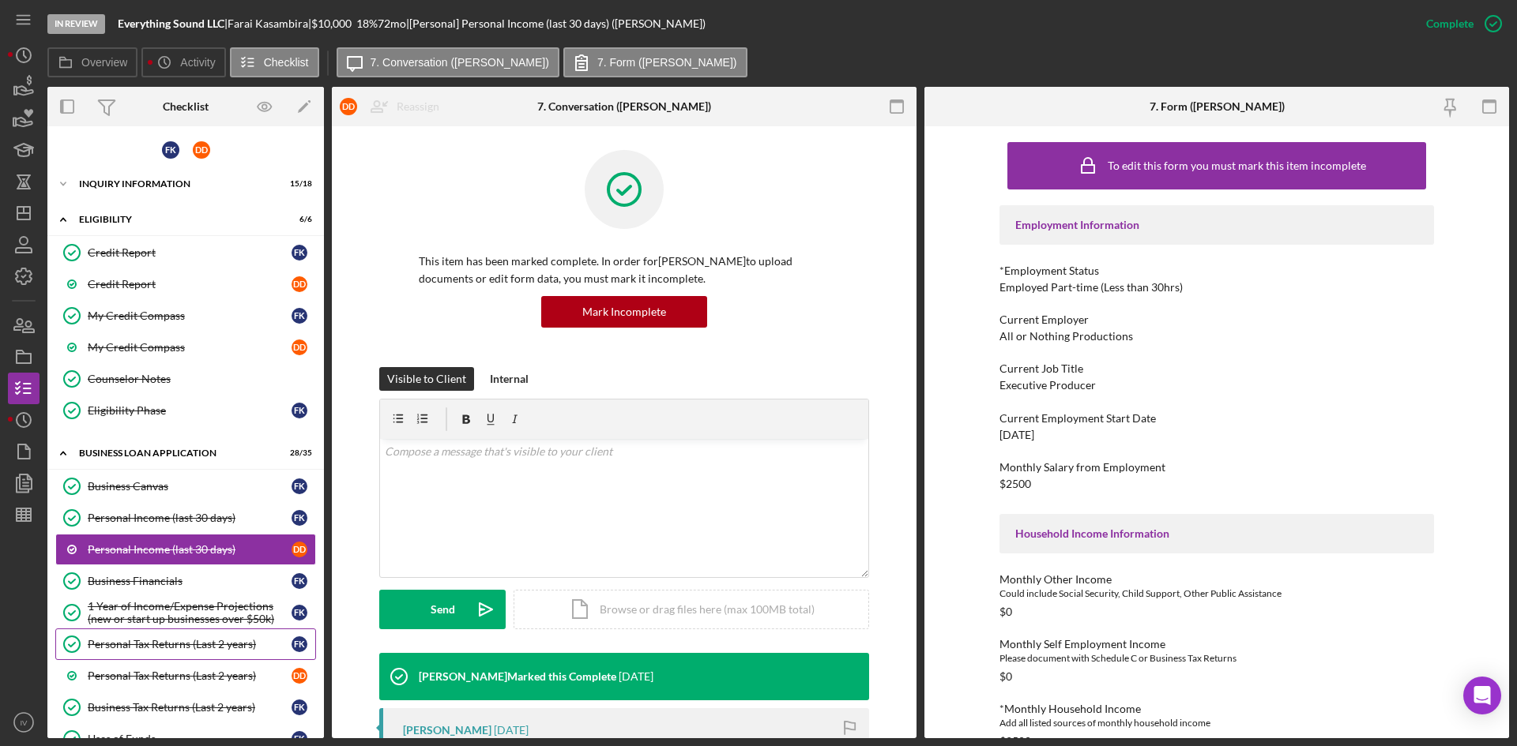
click at [185, 651] on div "Personal Tax Returns (Last 2 years)" at bounding box center [190, 644] width 204 height 13
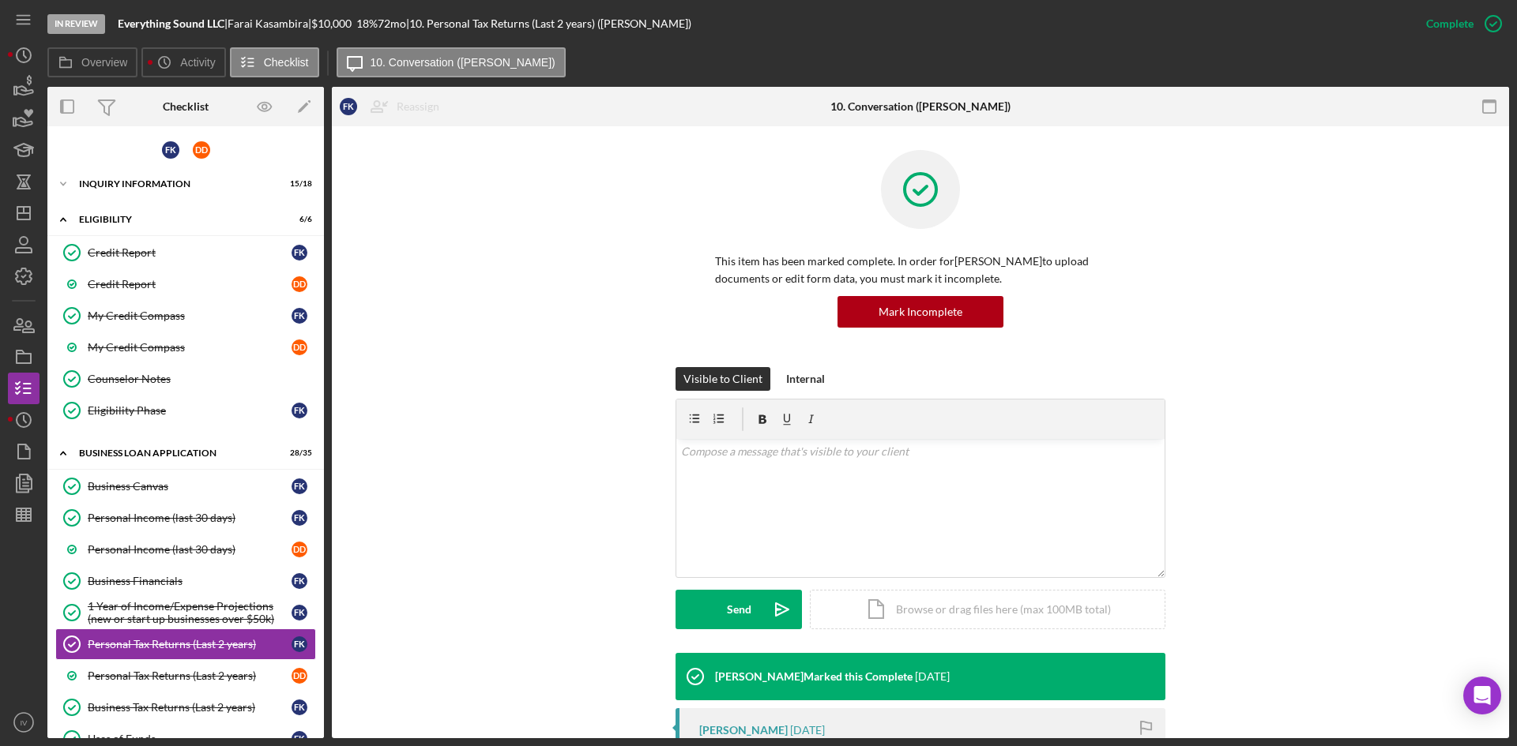
scroll to position [303, 0]
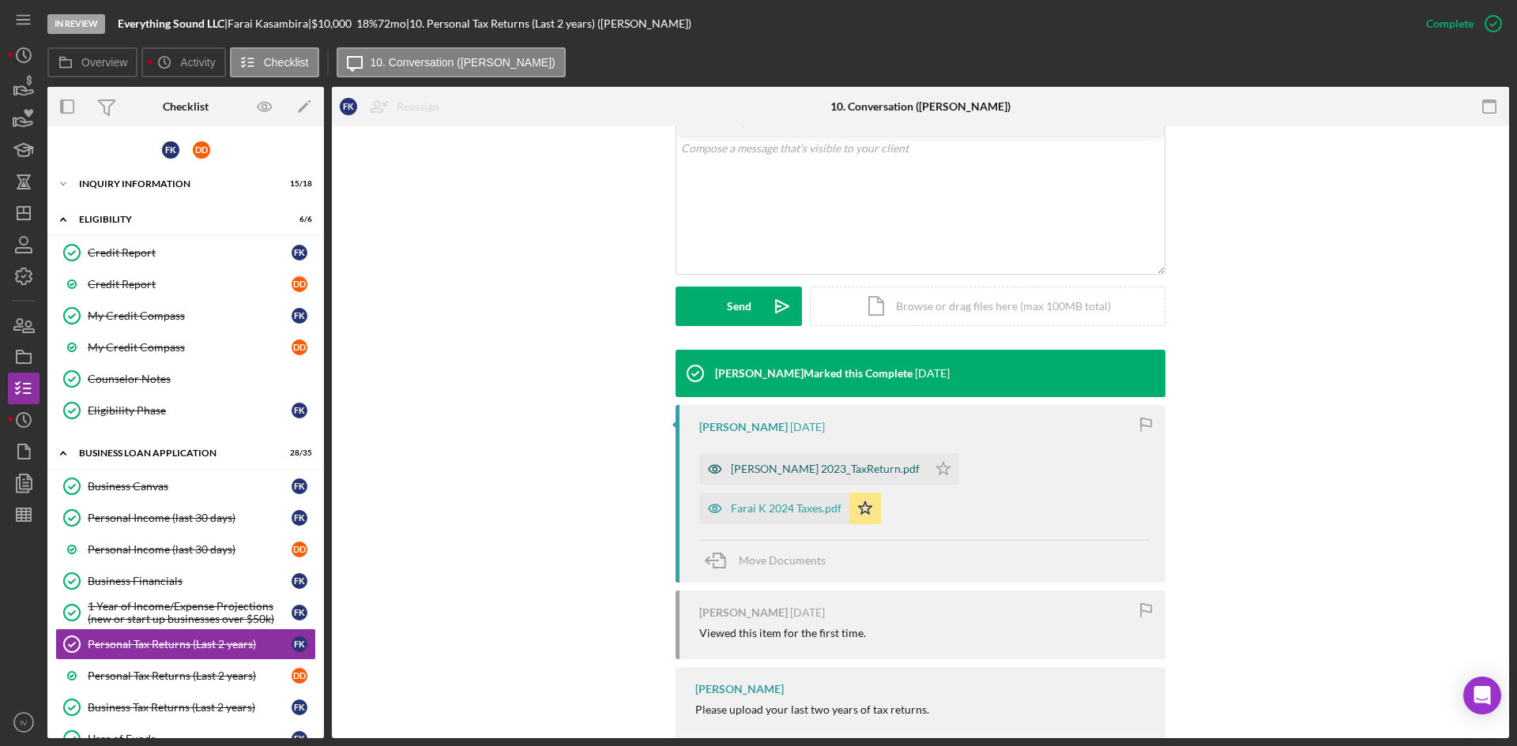
click at [782, 464] on div "[PERSON_NAME] 2023_TaxReturn.pdf" at bounding box center [825, 469] width 189 height 13
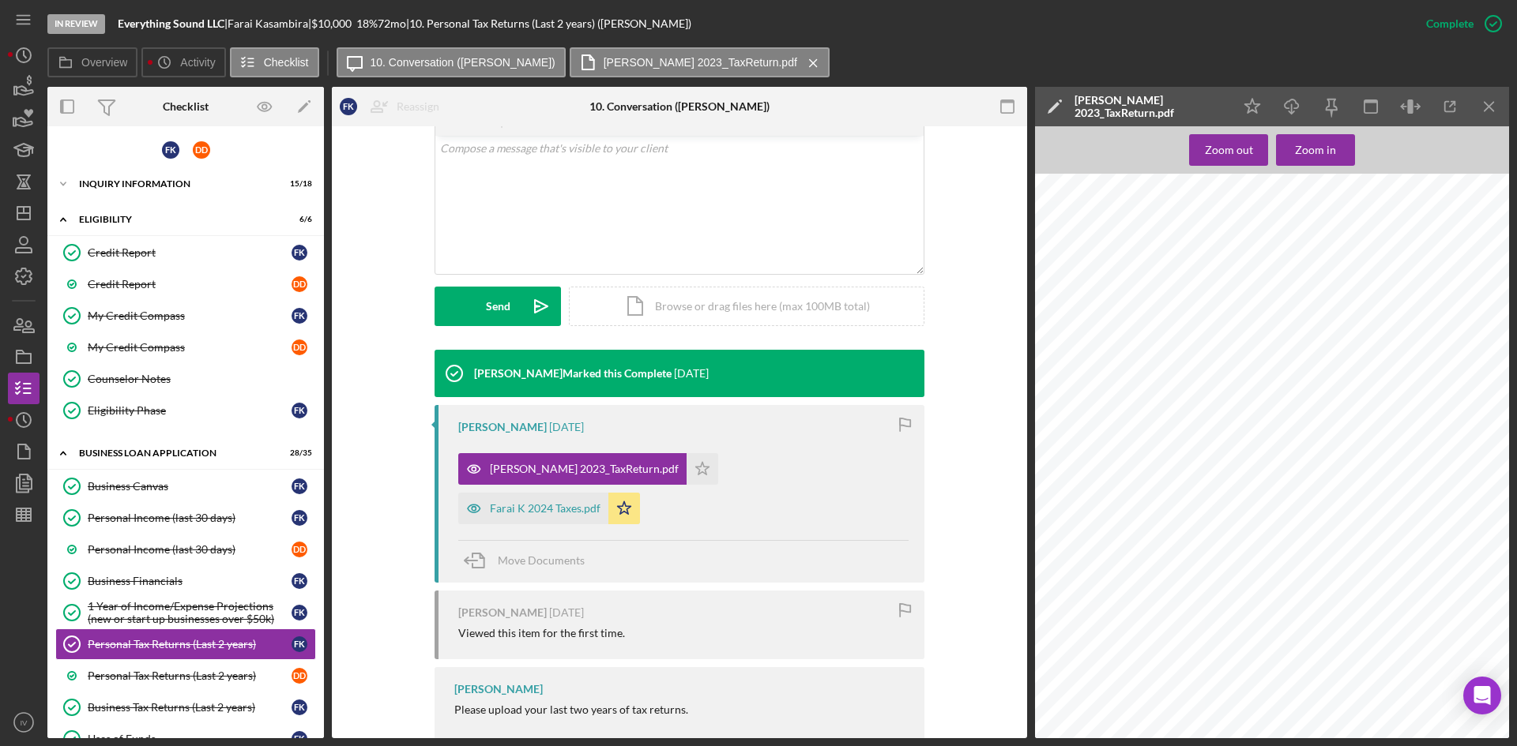
scroll to position [1659, 0]
click at [600, 502] on div "Farai K 2024 Taxes.pdf" at bounding box center [545, 508] width 111 height 13
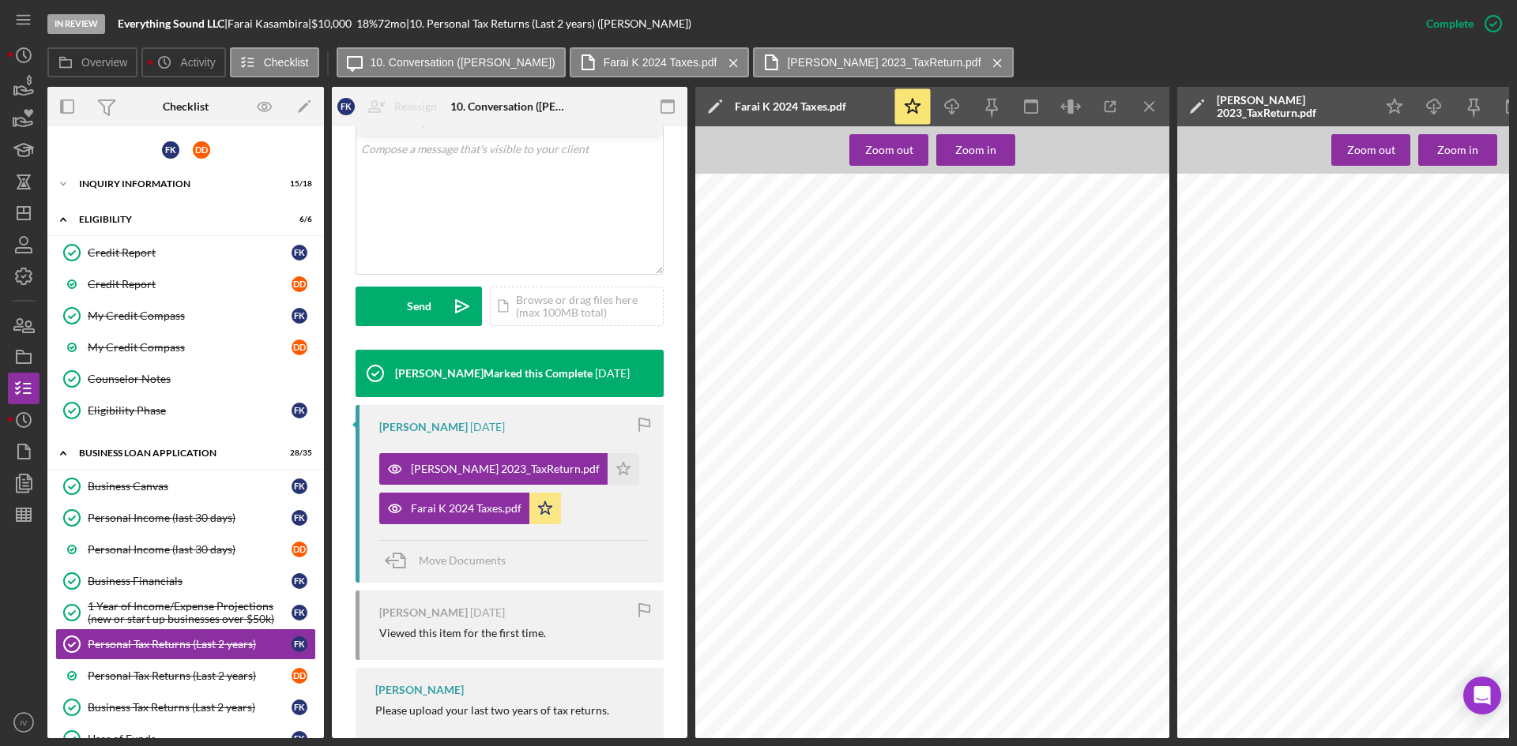
scroll to position [2765, 0]
click at [160, 671] on div "Personal Tax Returns (Last 2 years)" at bounding box center [190, 676] width 204 height 13
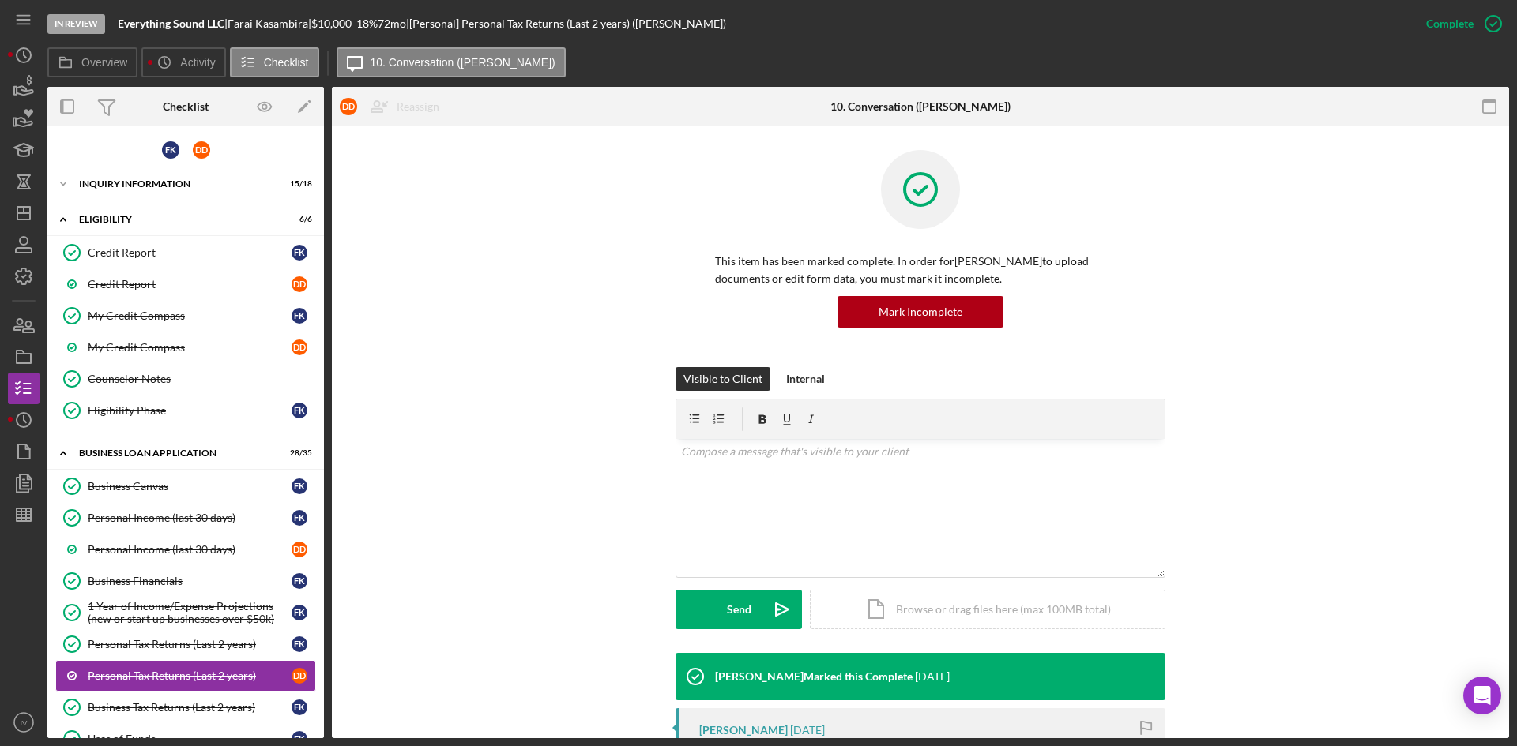
scroll to position [237, 0]
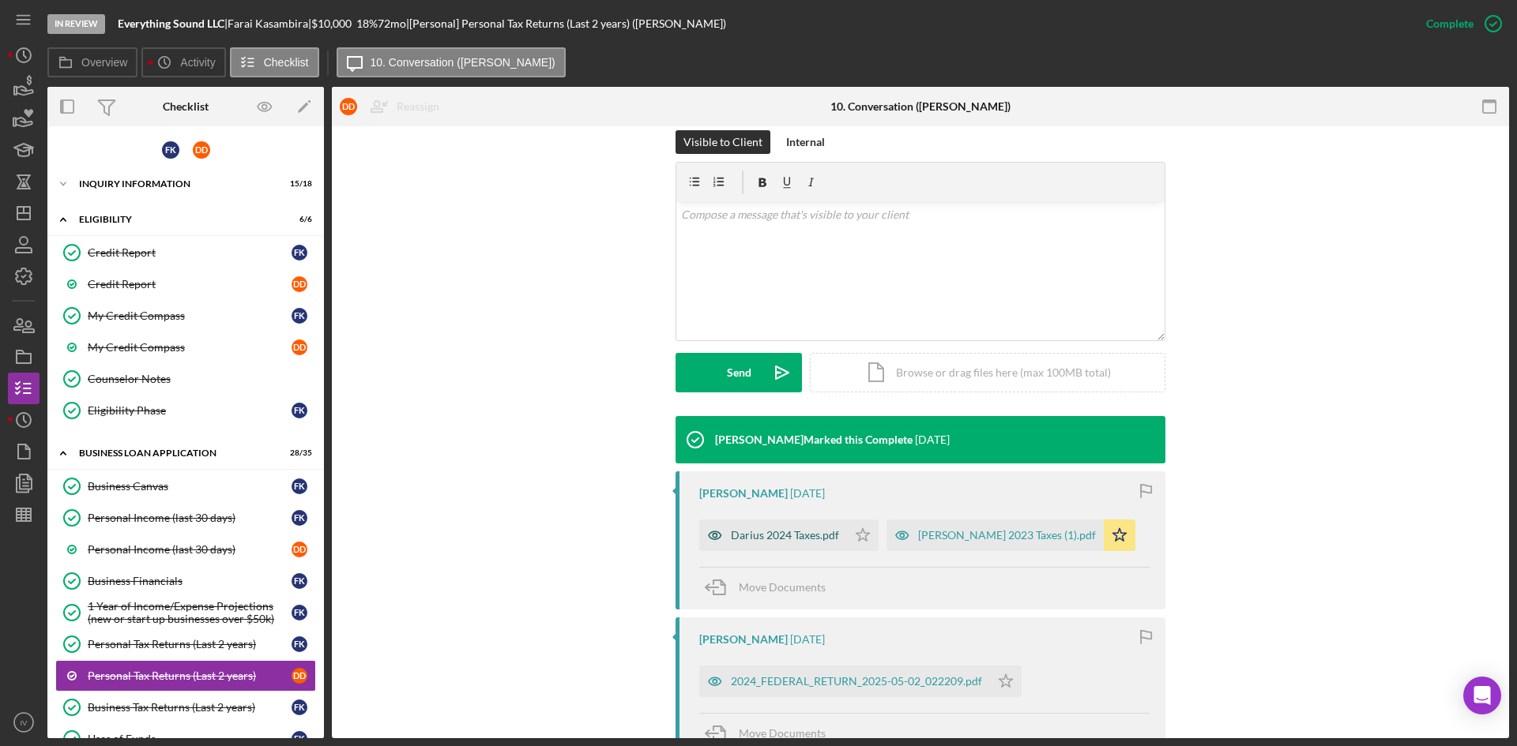
click at [771, 544] on div "Darius 2024 Taxes.pdf" at bounding box center [773, 536] width 148 height 32
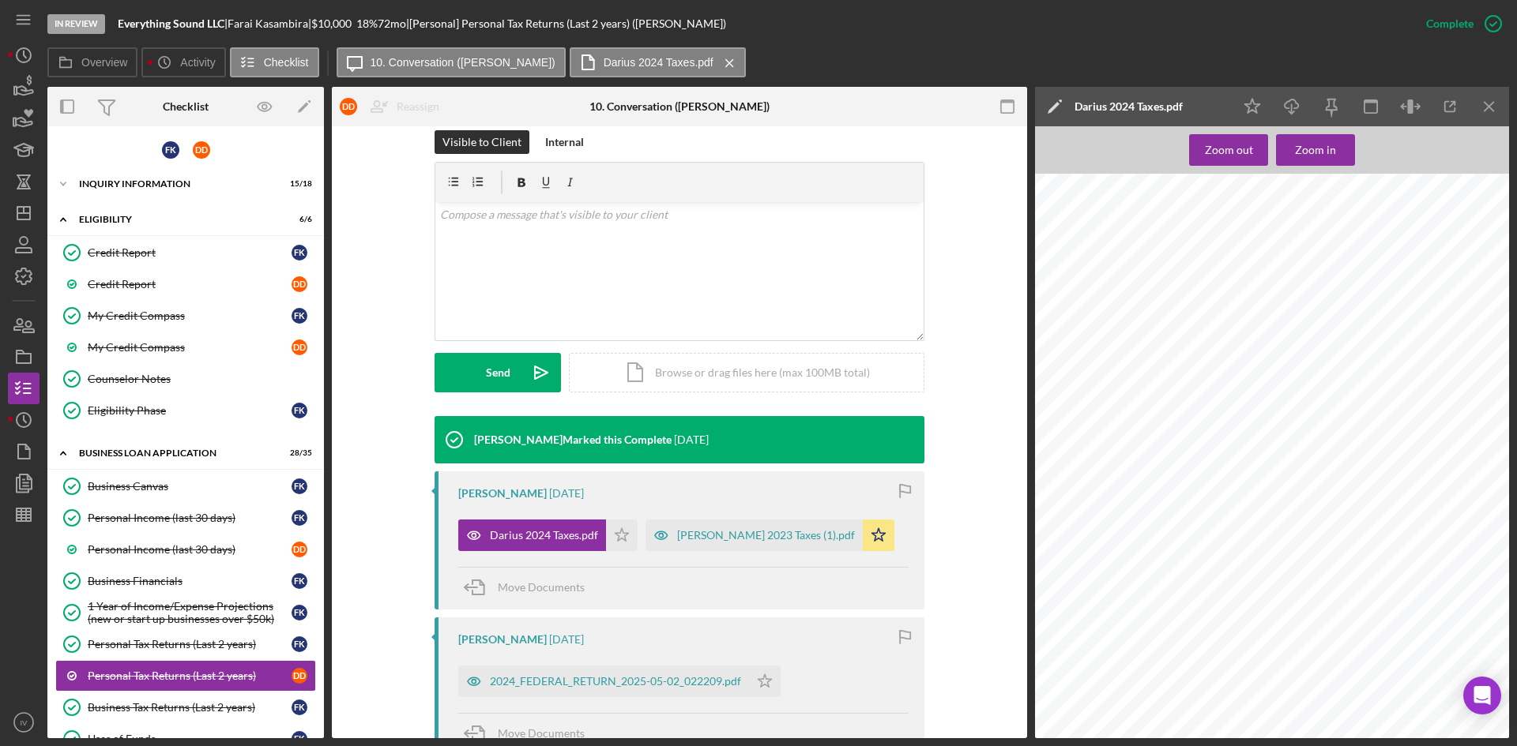
scroll to position [1817, 0]
click at [699, 551] on div "[PERSON_NAME] 2023 Taxes (1).pdf" at bounding box center [753, 536] width 217 height 32
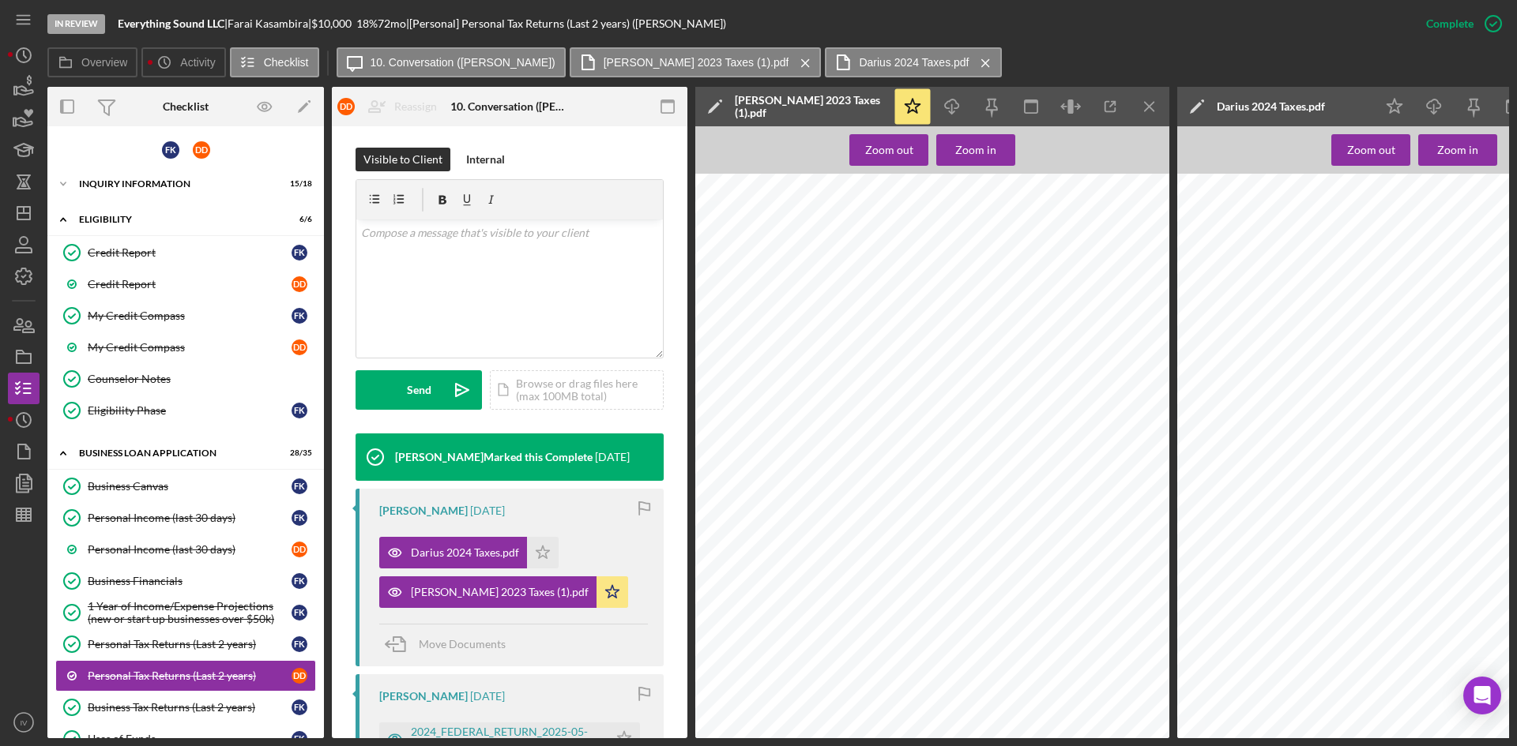
scroll to position [864, 0]
drag, startPoint x: 18, startPoint y: 482, endPoint x: 26, endPoint y: 479, distance: 8.2
click at [18, 482] on icon "button" at bounding box center [23, 483] width 39 height 39
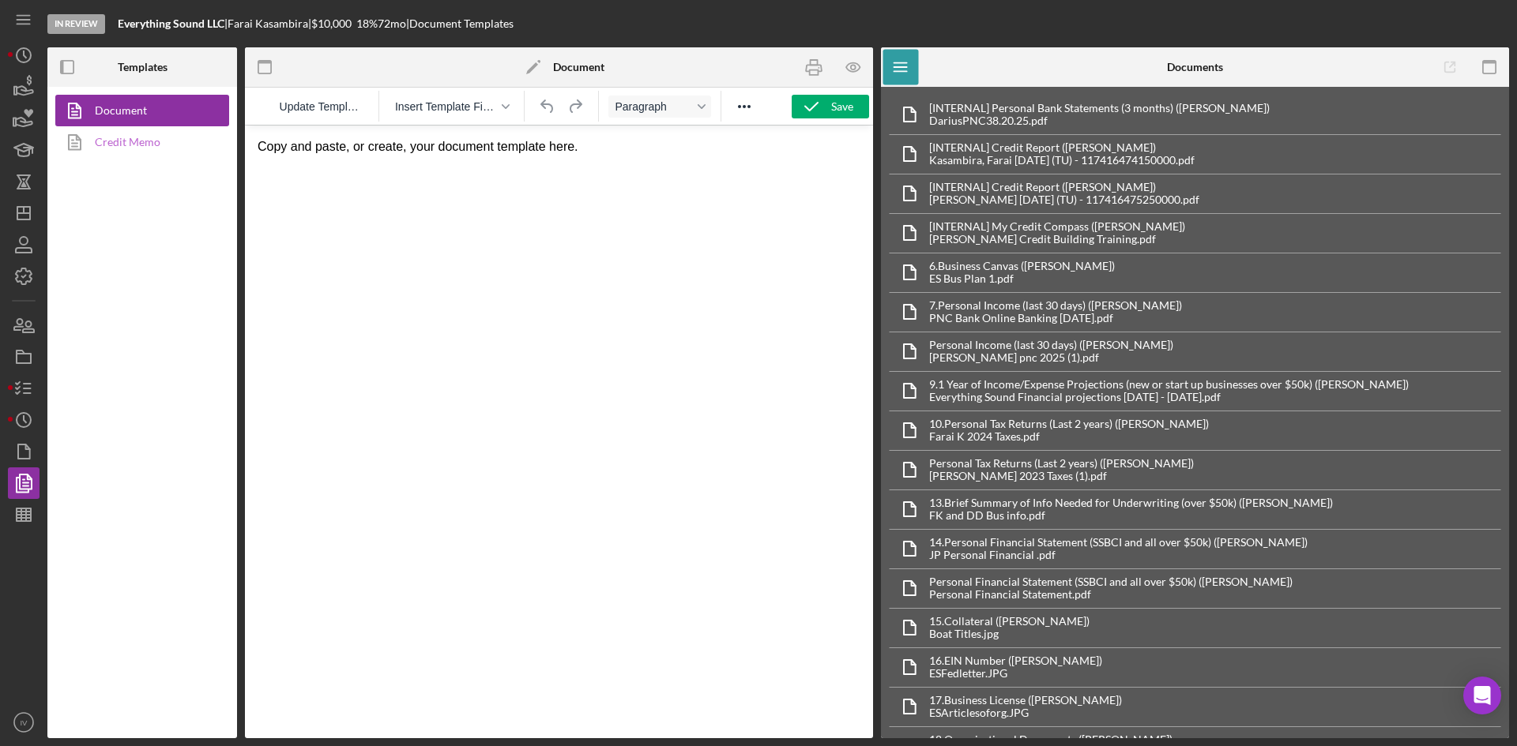
click at [152, 154] on link "Credit Memo" at bounding box center [138, 142] width 166 height 32
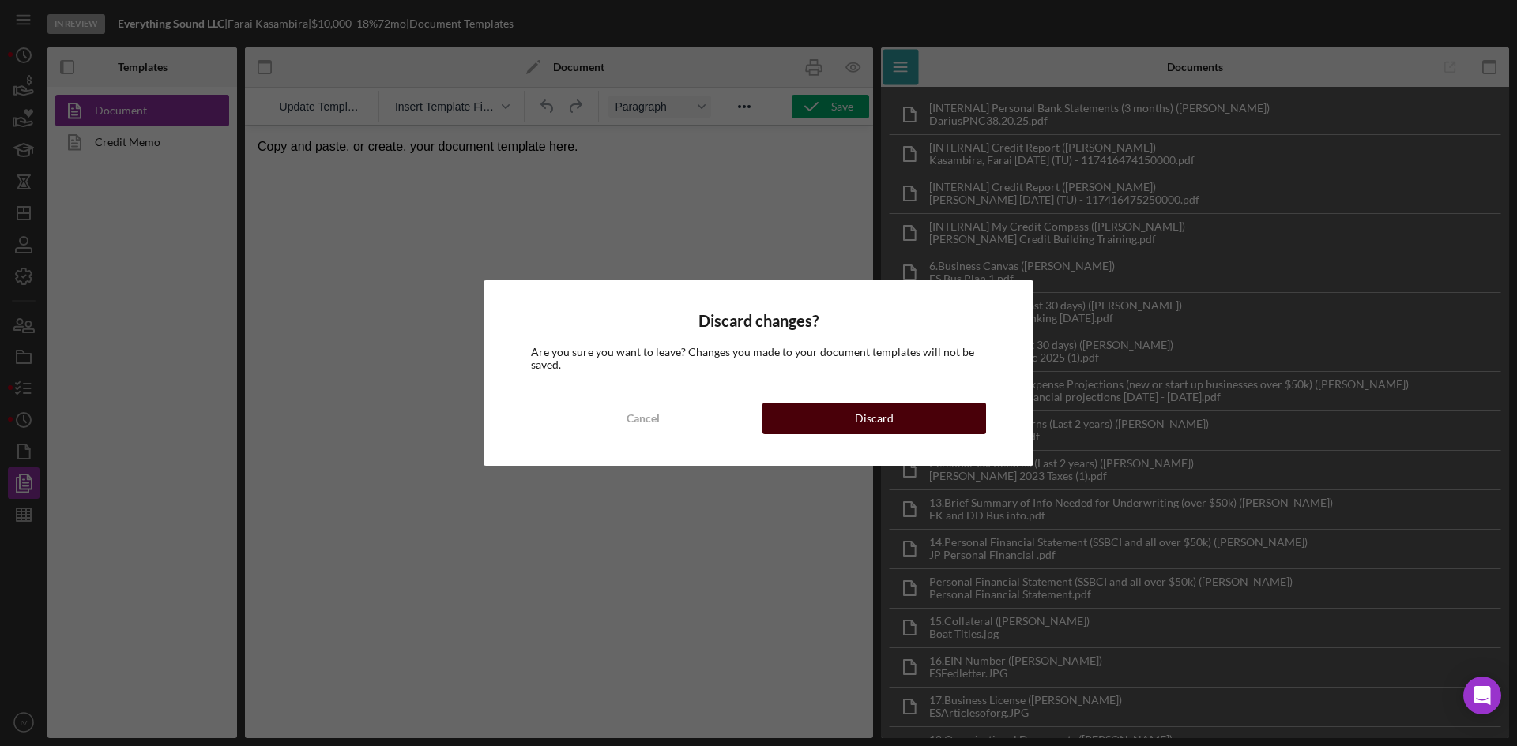
click at [773, 405] on button "Discard" at bounding box center [874, 419] width 224 height 32
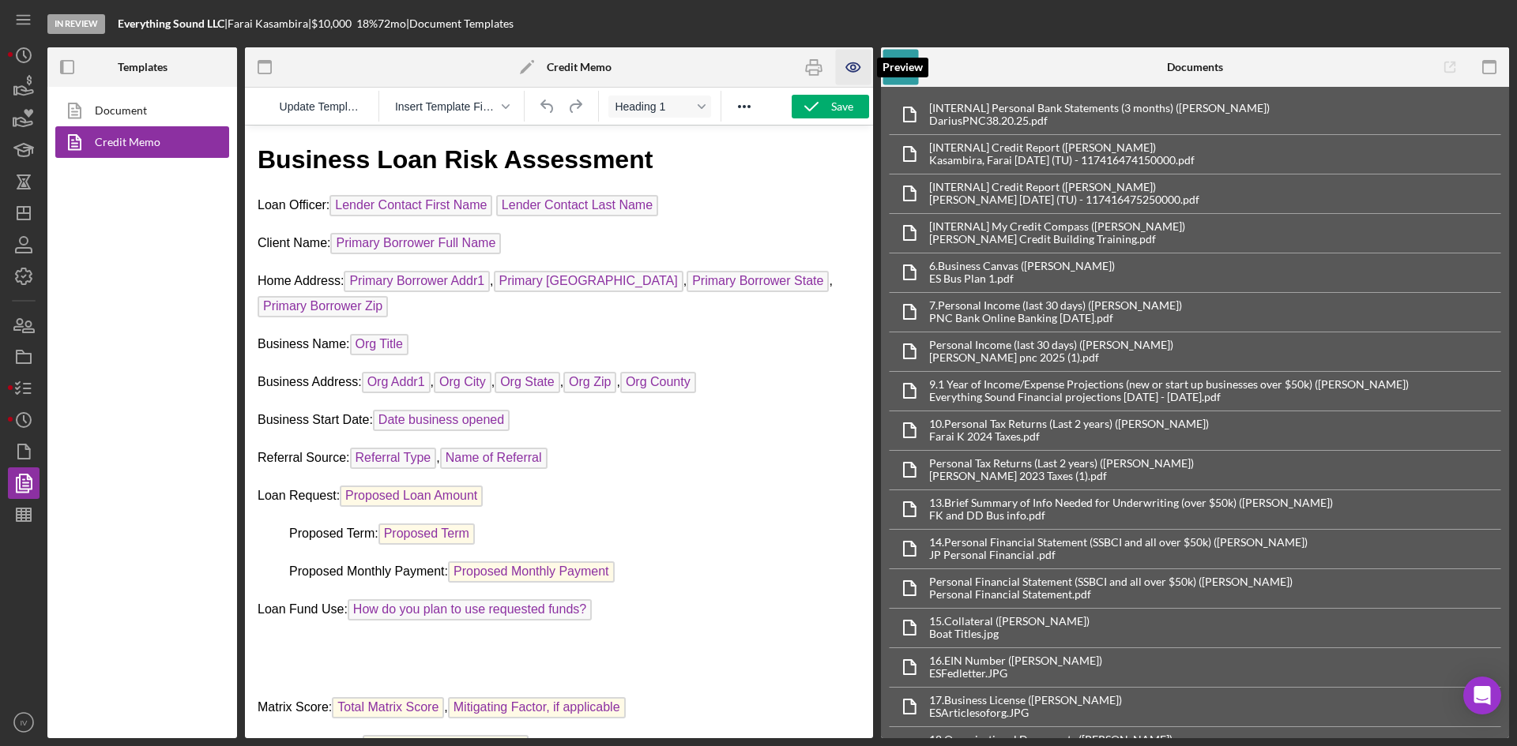
click at [845, 70] on icon "button" at bounding box center [854, 68] width 36 height 36
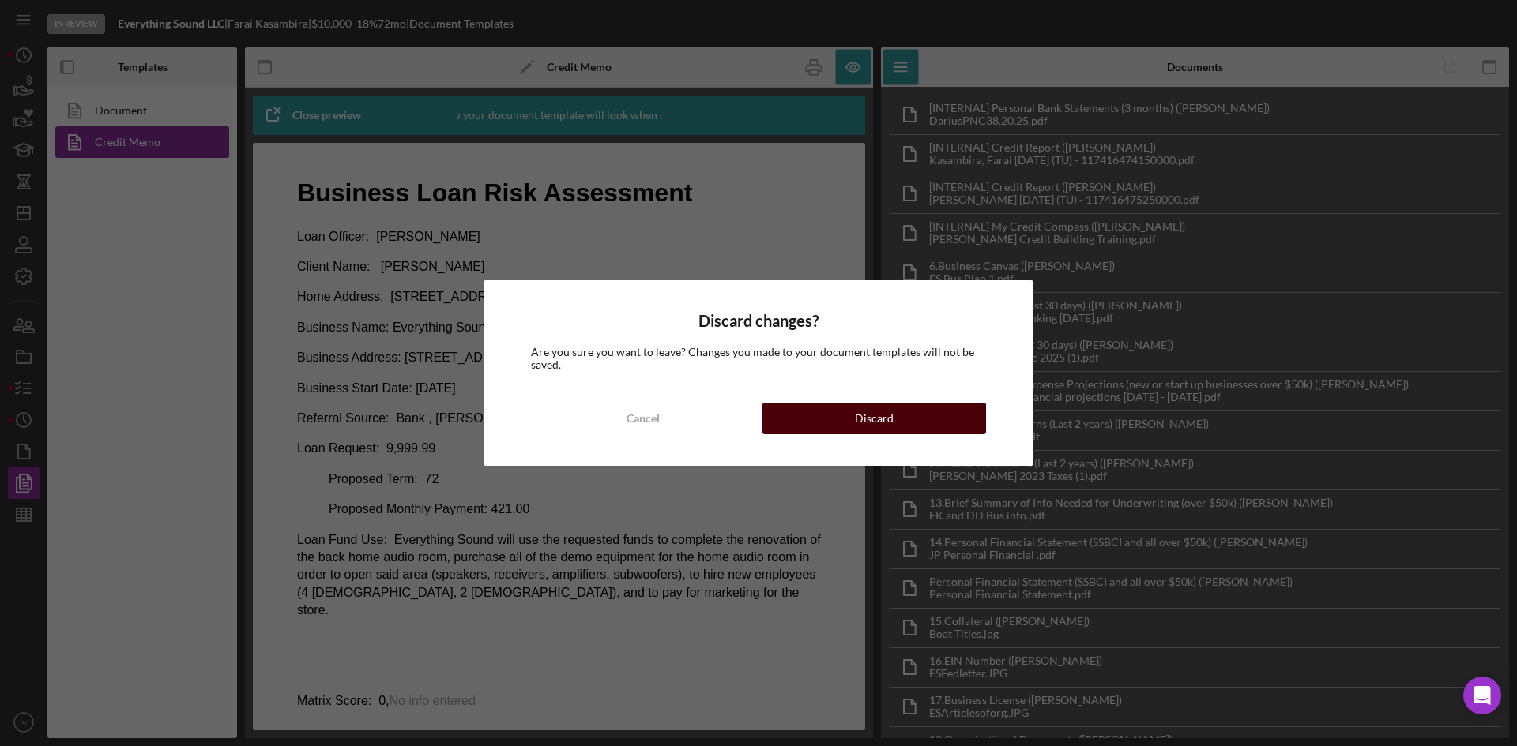
click at [814, 408] on button "Discard" at bounding box center [874, 419] width 224 height 32
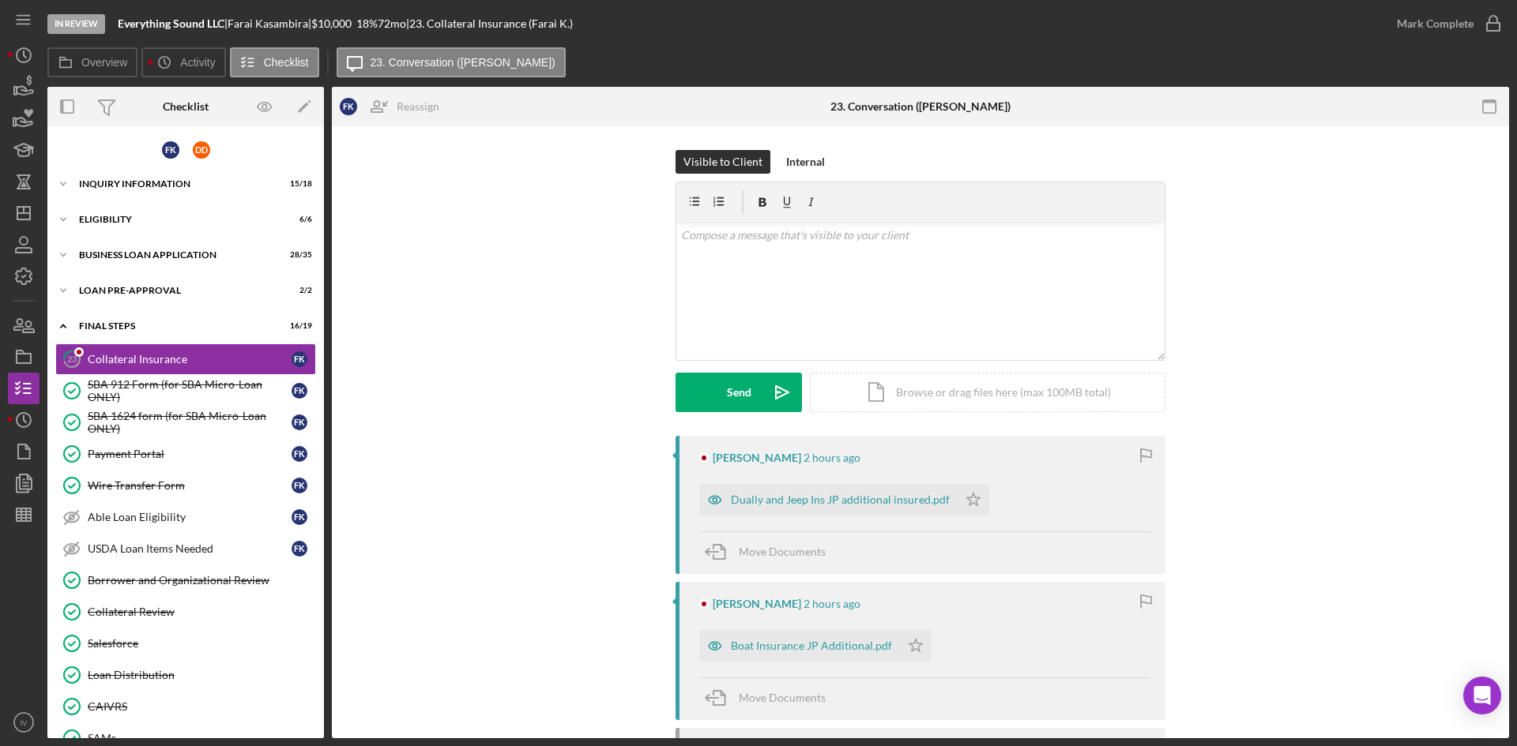
scroll to position [257, 0]
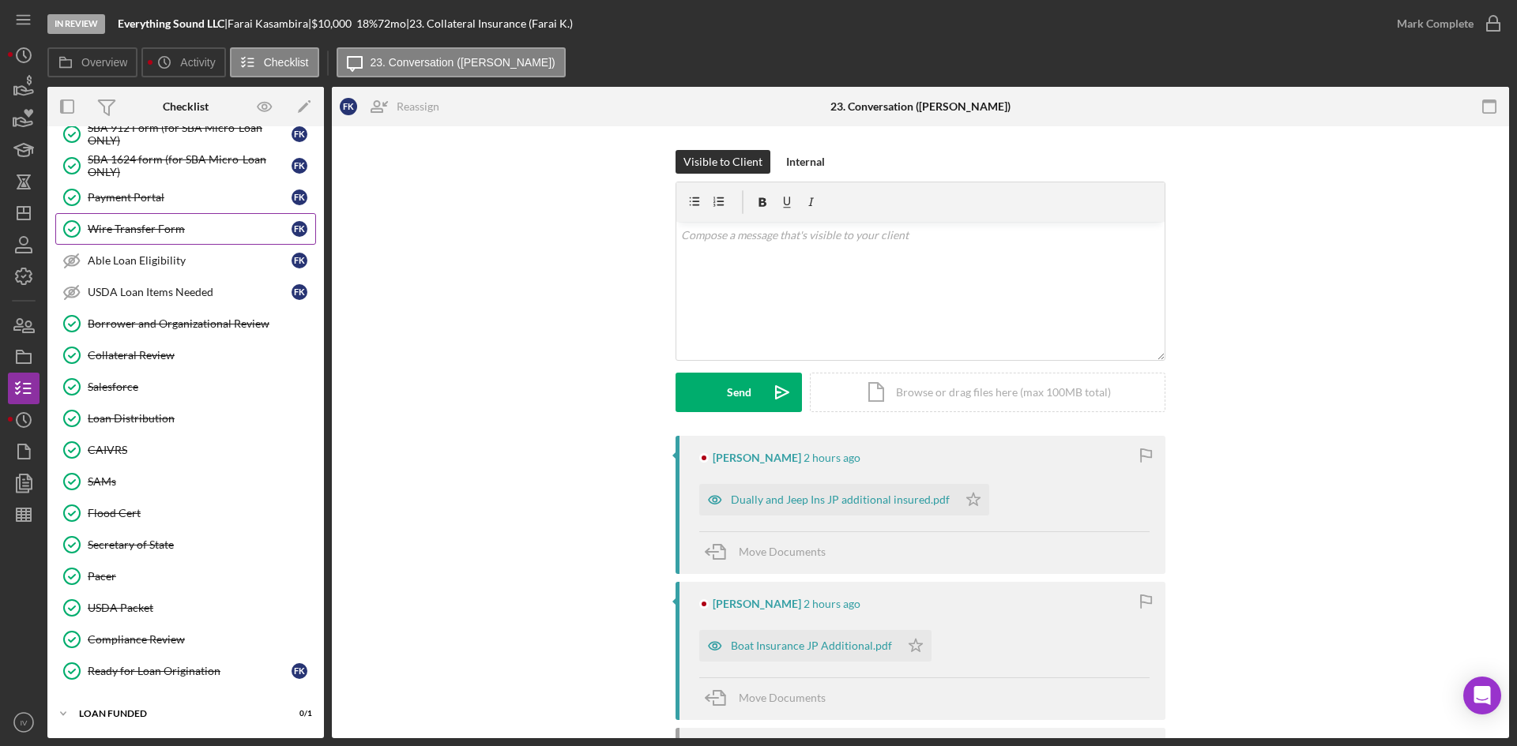
drag, startPoint x: 129, startPoint y: 232, endPoint x: 180, endPoint y: 241, distance: 52.1
click at [129, 232] on div "Wire Transfer Form" at bounding box center [190, 229] width 204 height 13
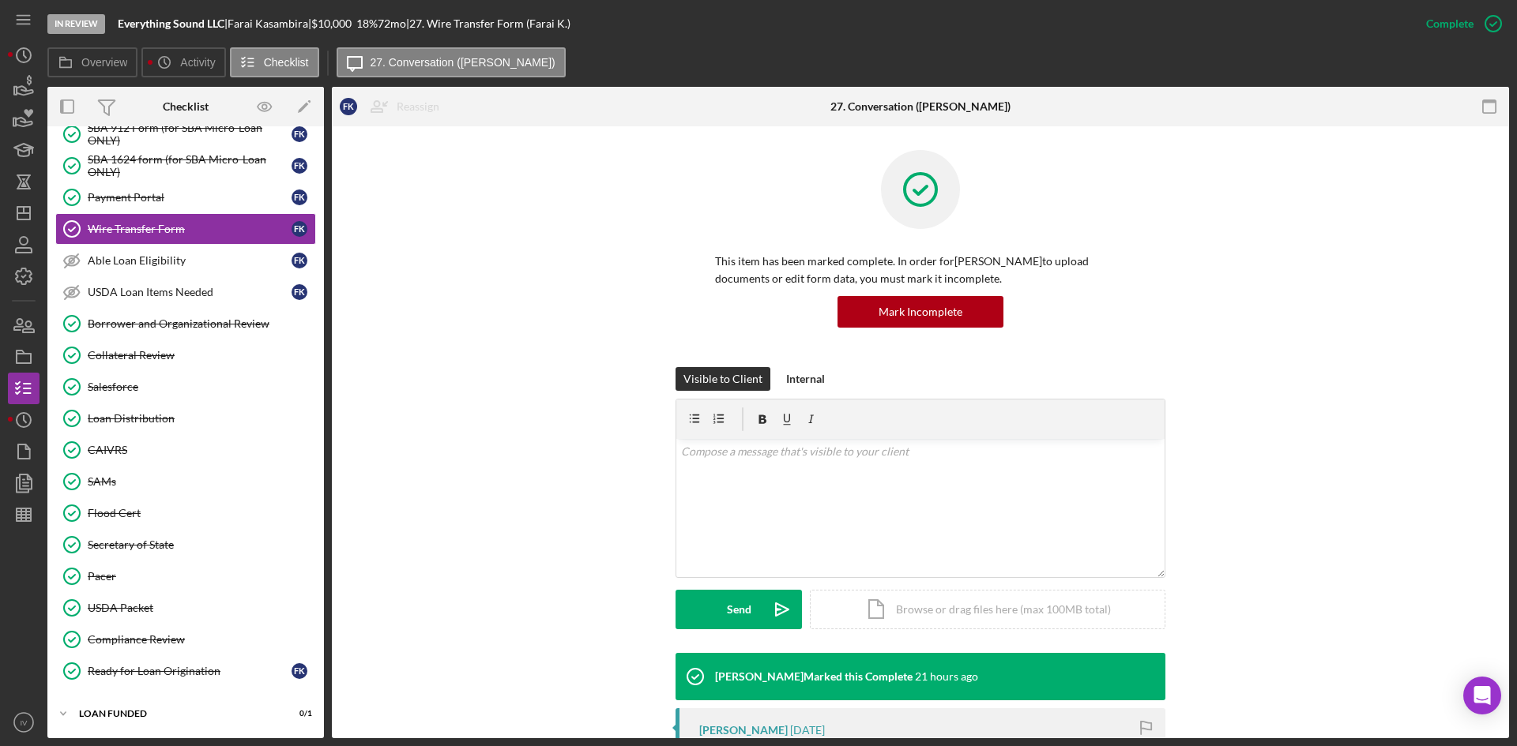
scroll to position [319, 0]
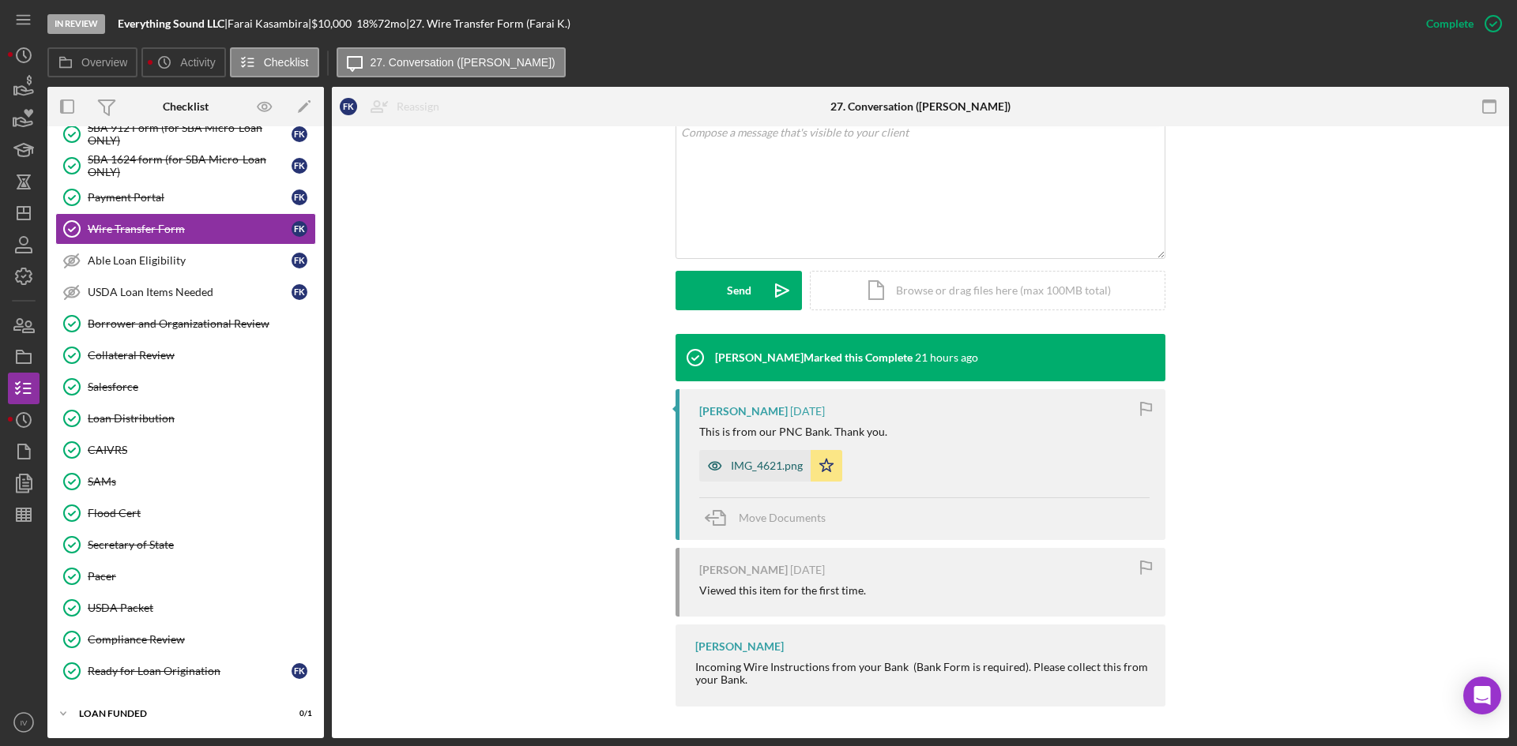
click at [735, 464] on div "IMG_4621.png" at bounding box center [767, 466] width 72 height 13
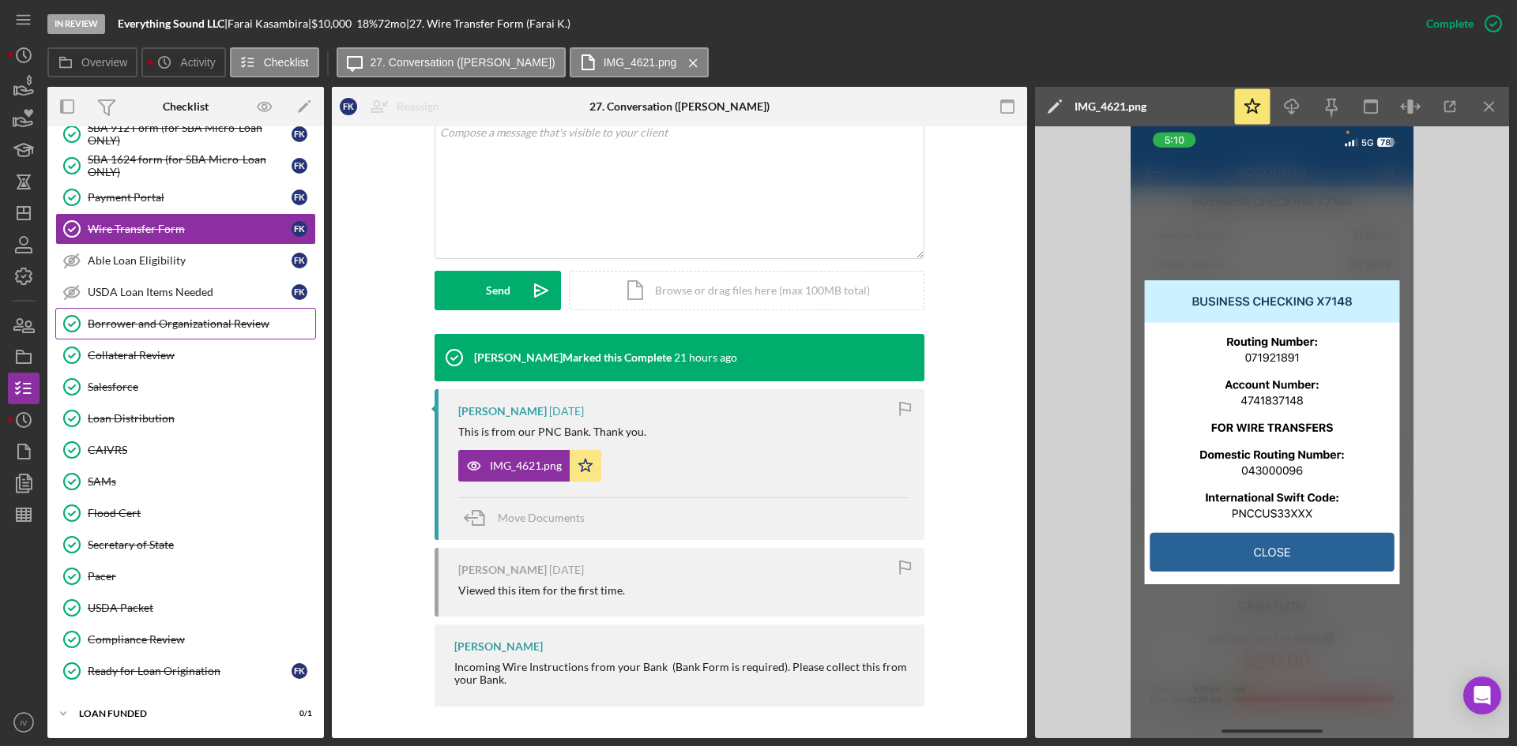
click at [203, 324] on div "Borrower and Organizational Review" at bounding box center [201, 324] width 227 height 13
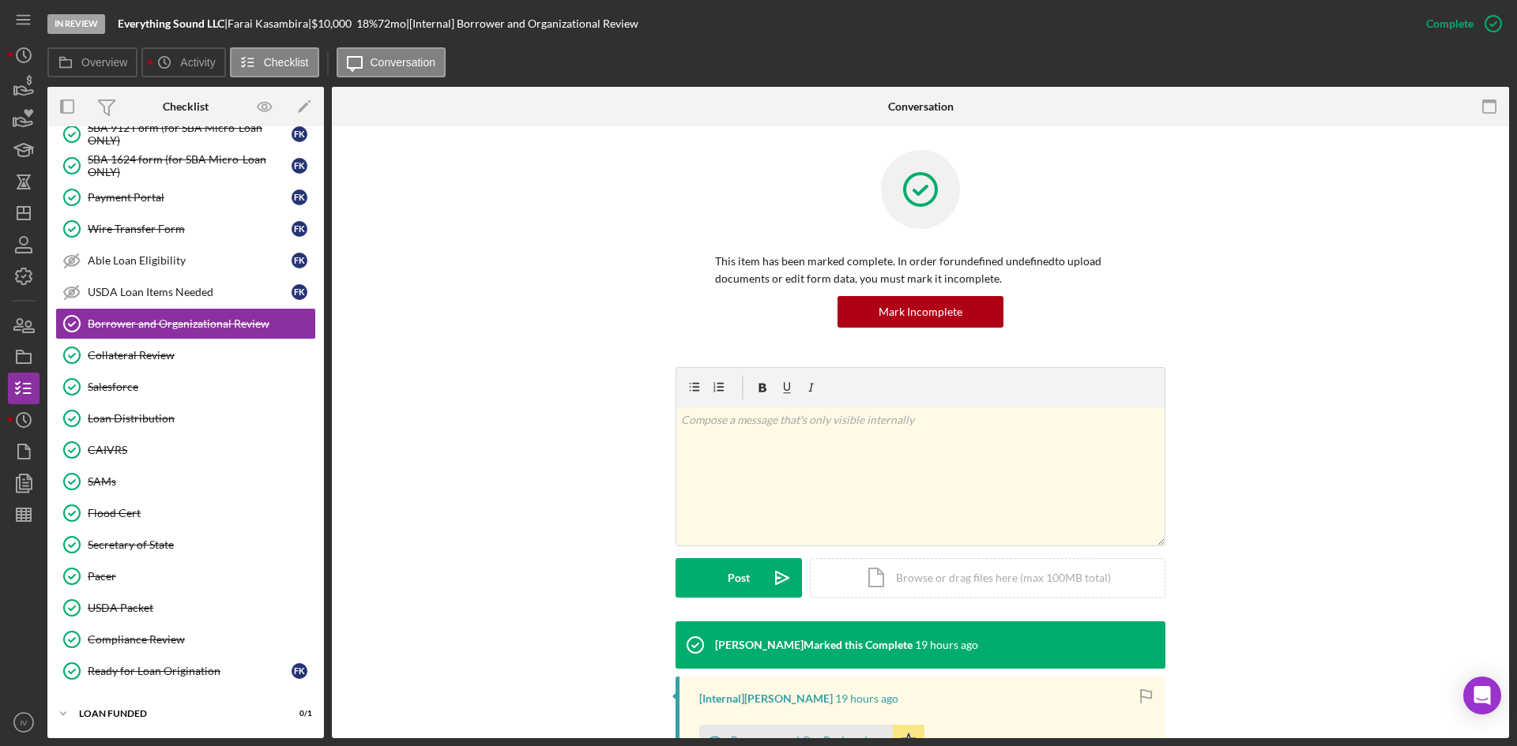
scroll to position [262, 0]
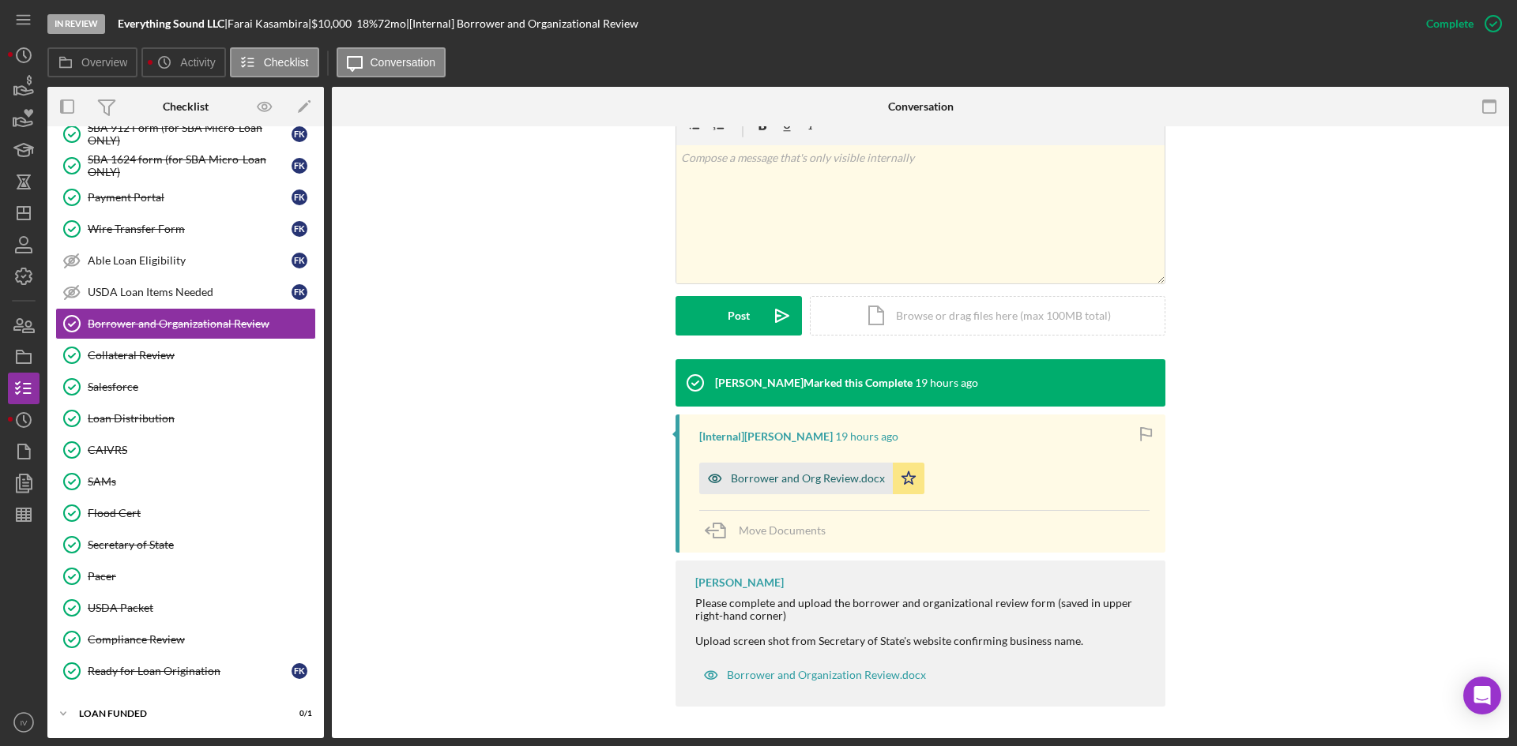
click at [798, 469] on div "Borrower and Org Review.docx" at bounding box center [796, 479] width 194 height 32
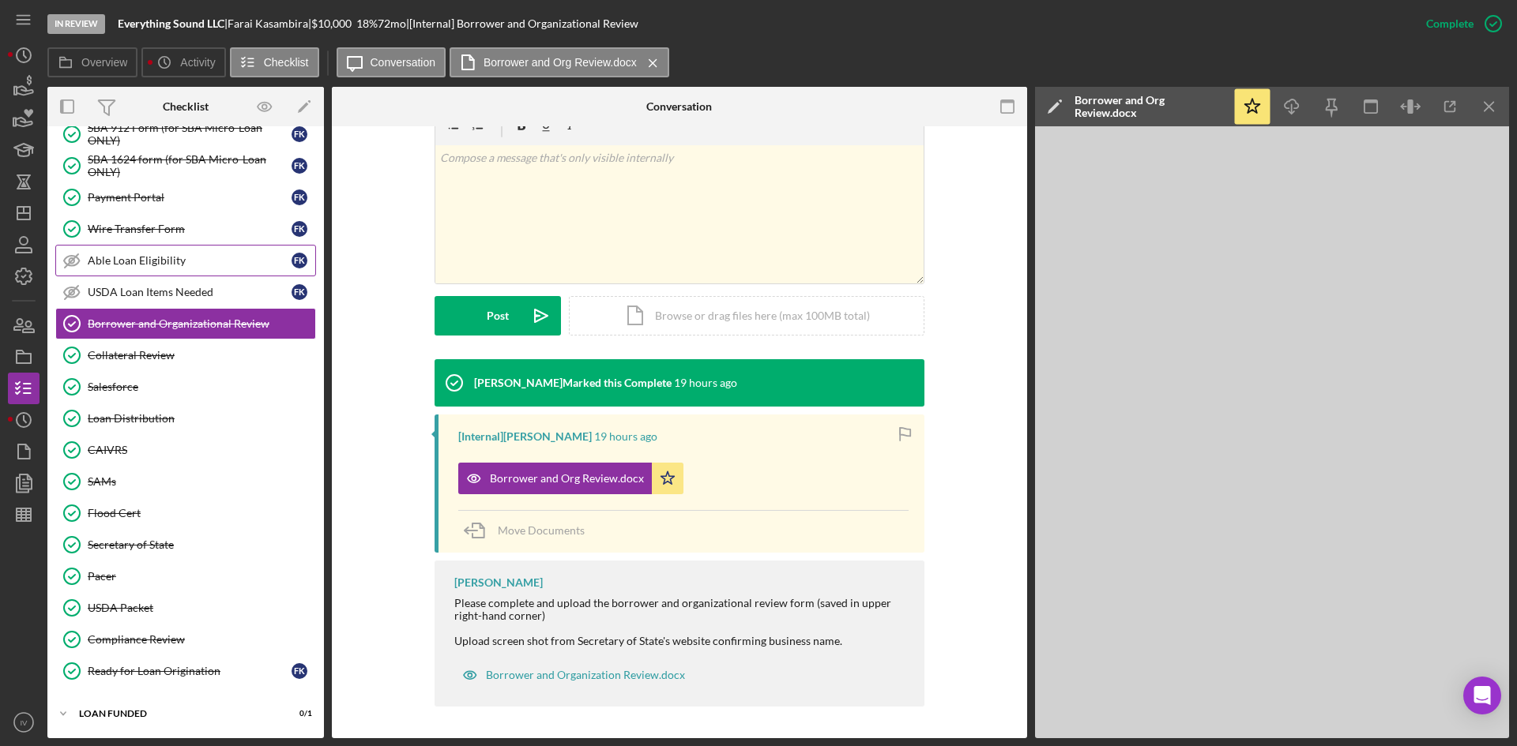
scroll to position [0, 0]
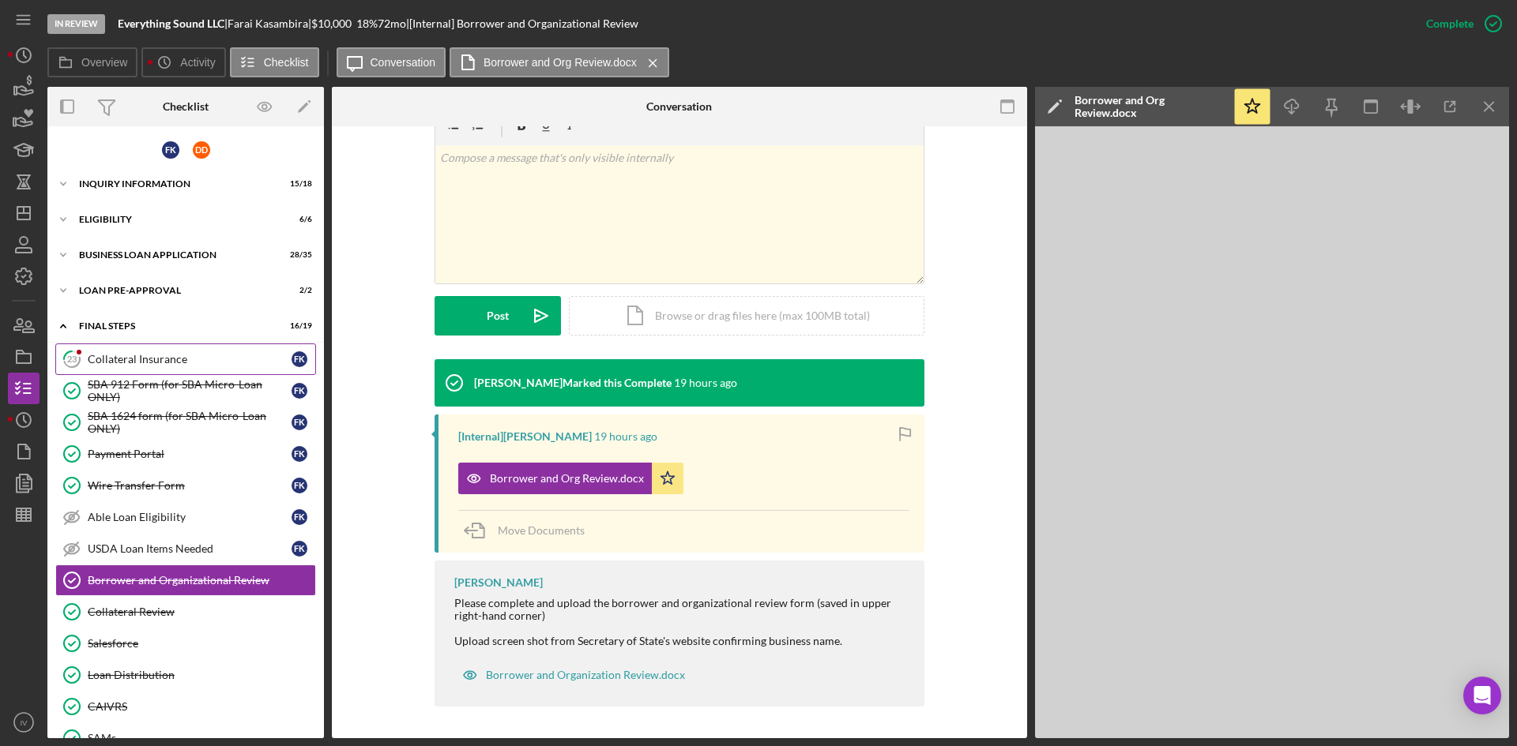
click at [162, 371] on link "23 Collateral Insurance F K" at bounding box center [185, 360] width 261 height 32
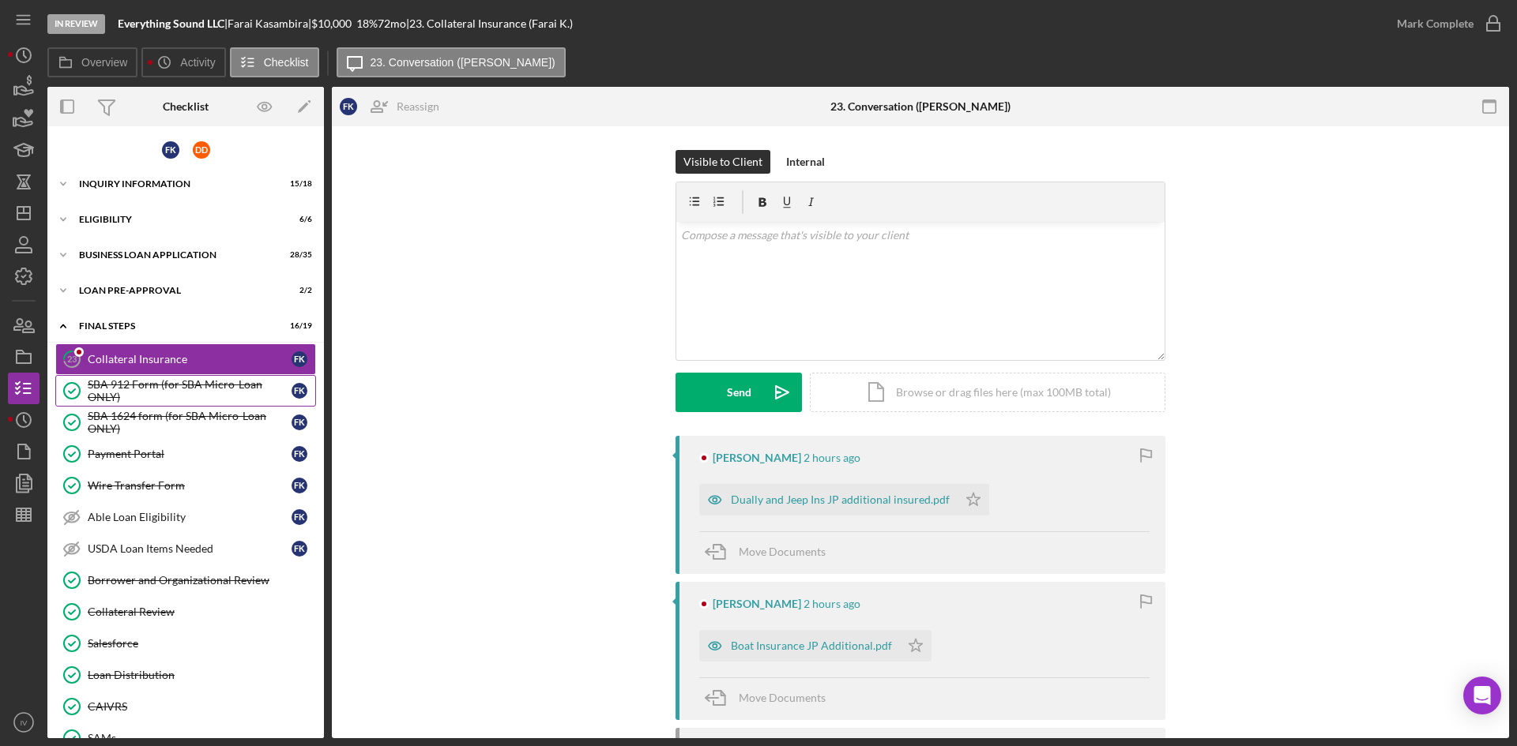
click at [164, 383] on div "SBA 912 Form (for SBA Micro-Loan ONLY)" at bounding box center [190, 390] width 204 height 25
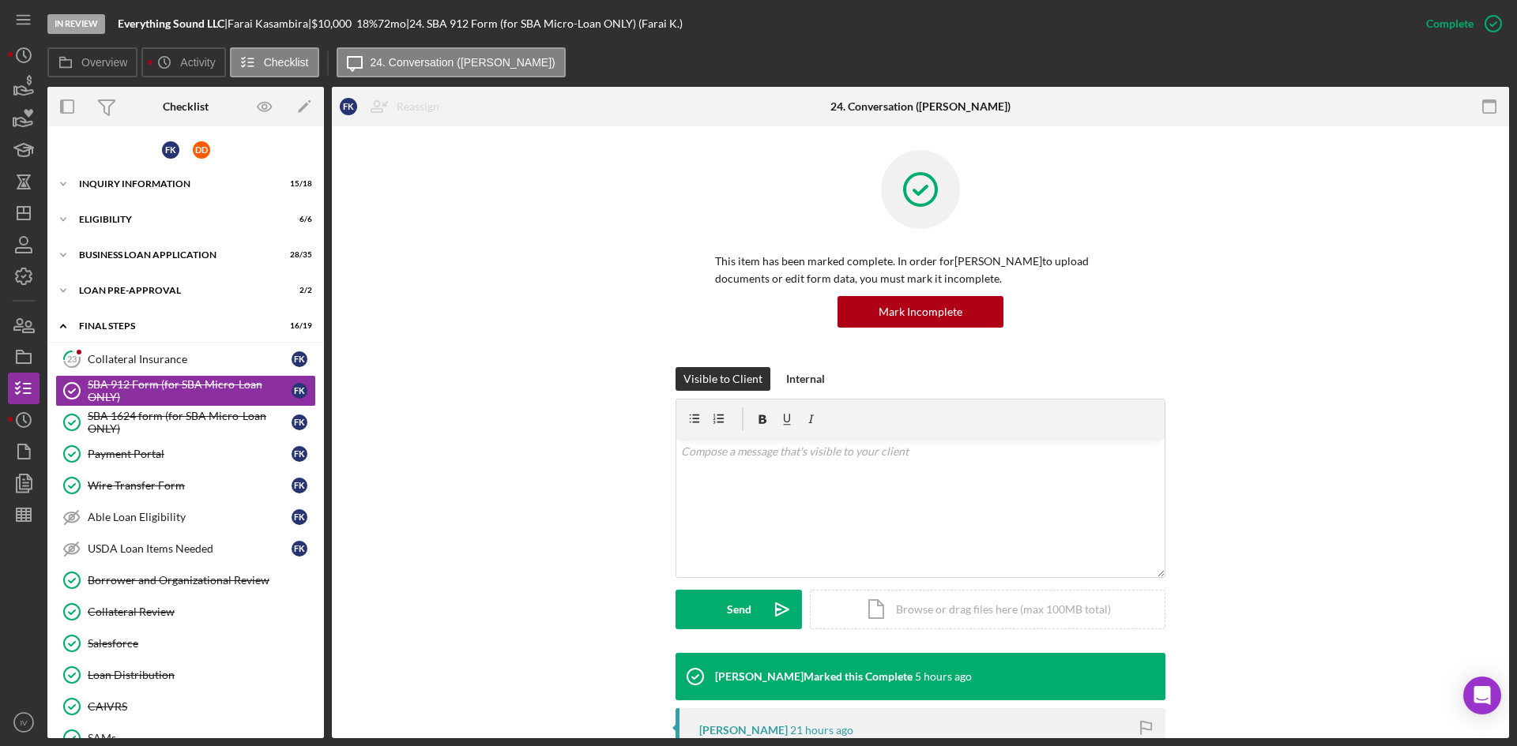
scroll to position [474, 0]
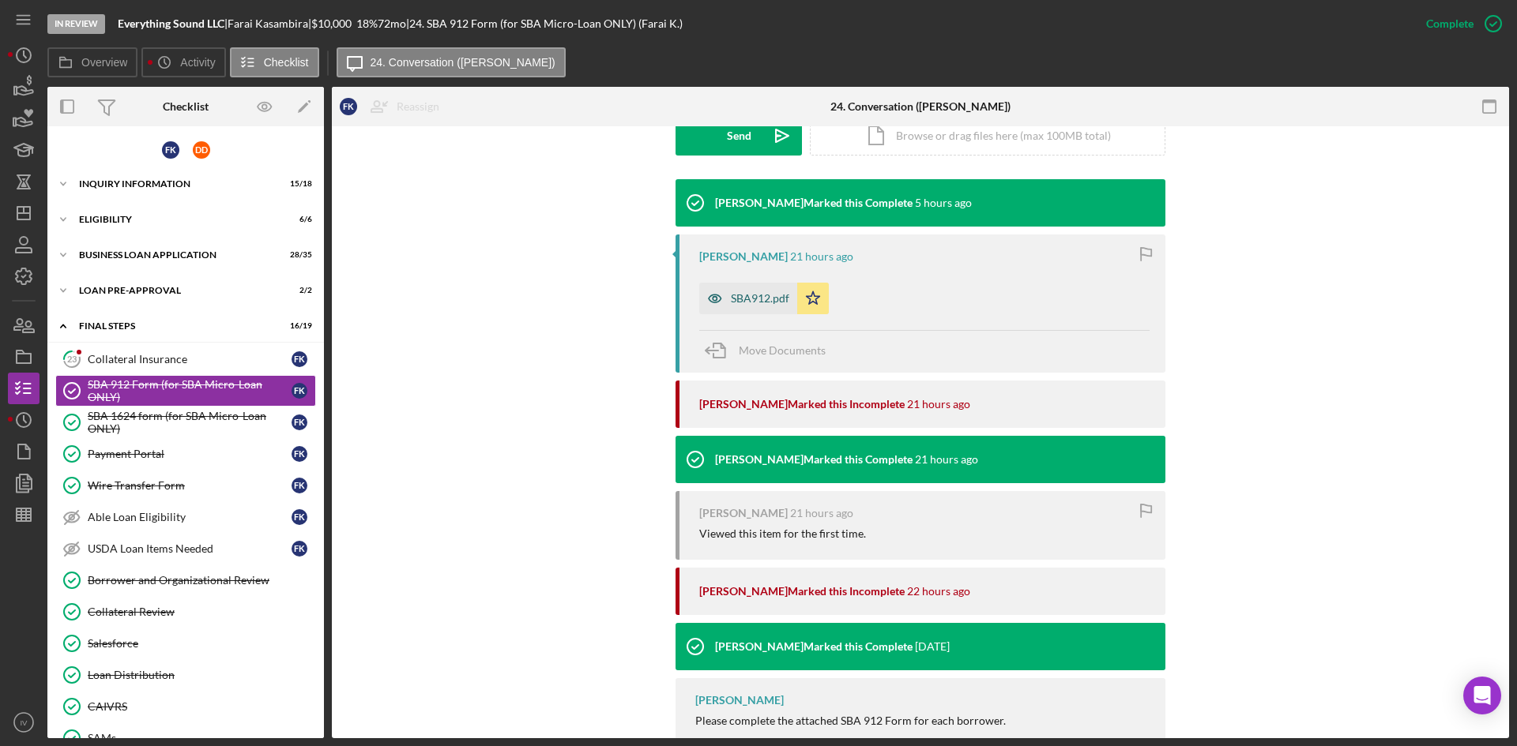
click at [769, 303] on div "SBA912.pdf" at bounding box center [760, 298] width 58 height 13
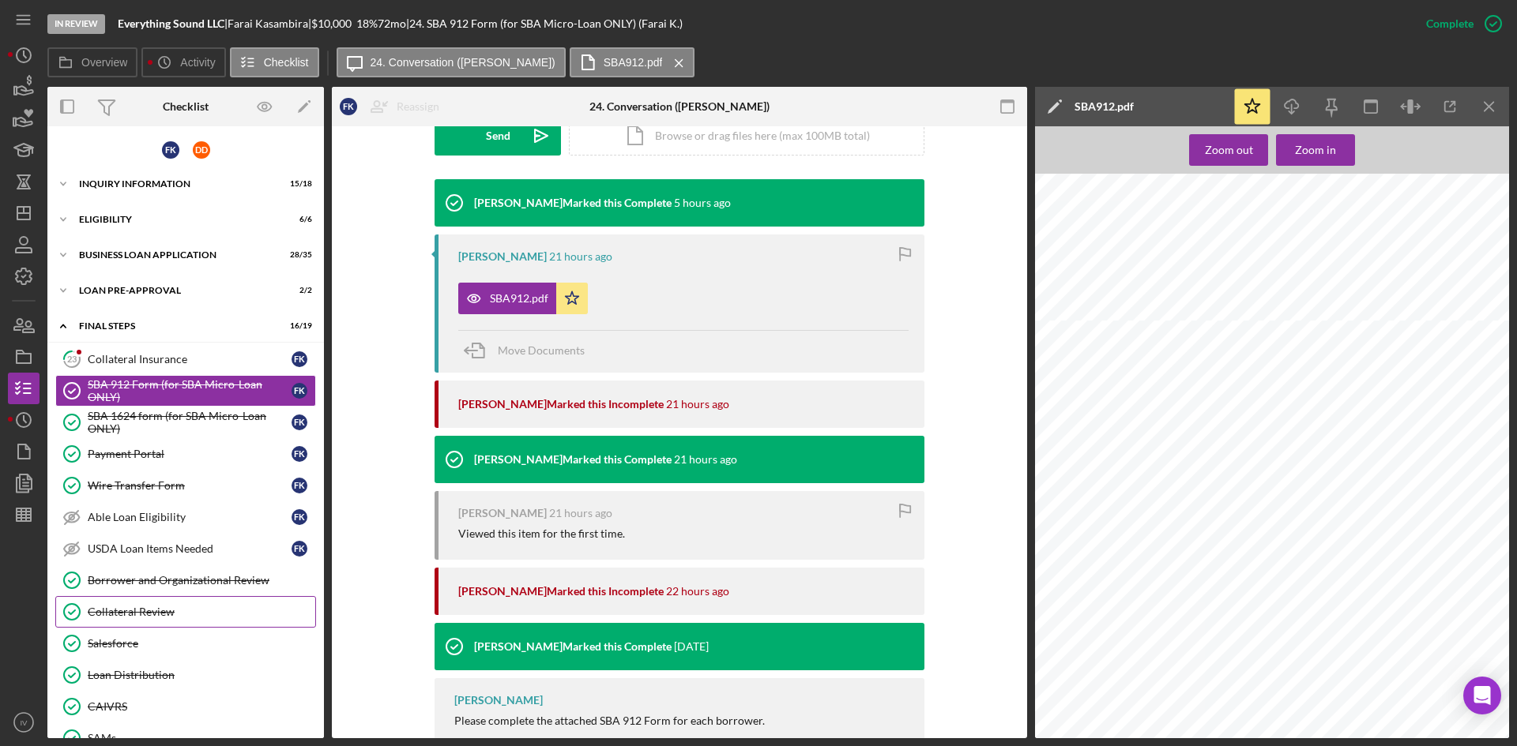
click at [151, 606] on div "Collateral Review" at bounding box center [201, 612] width 227 height 13
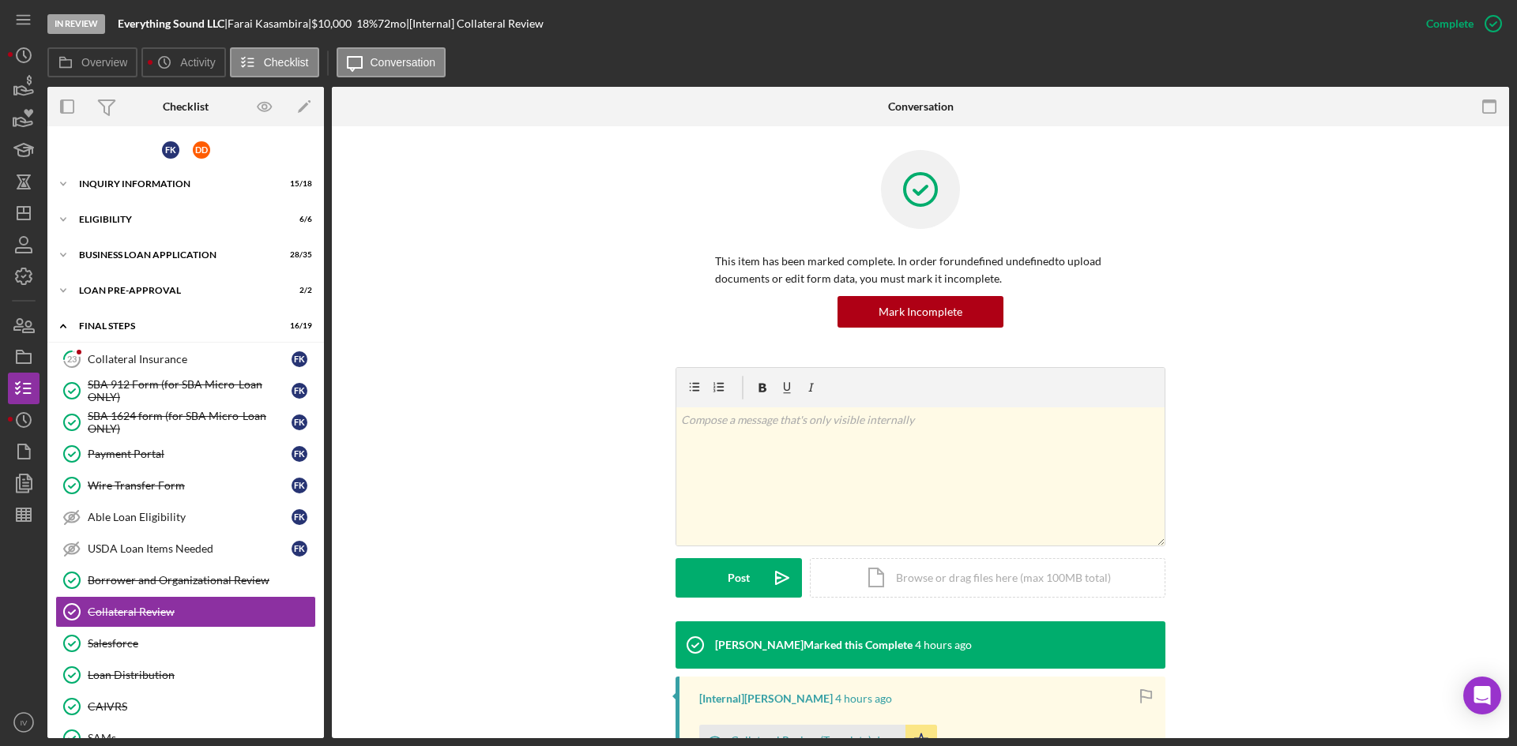
scroll to position [224, 0]
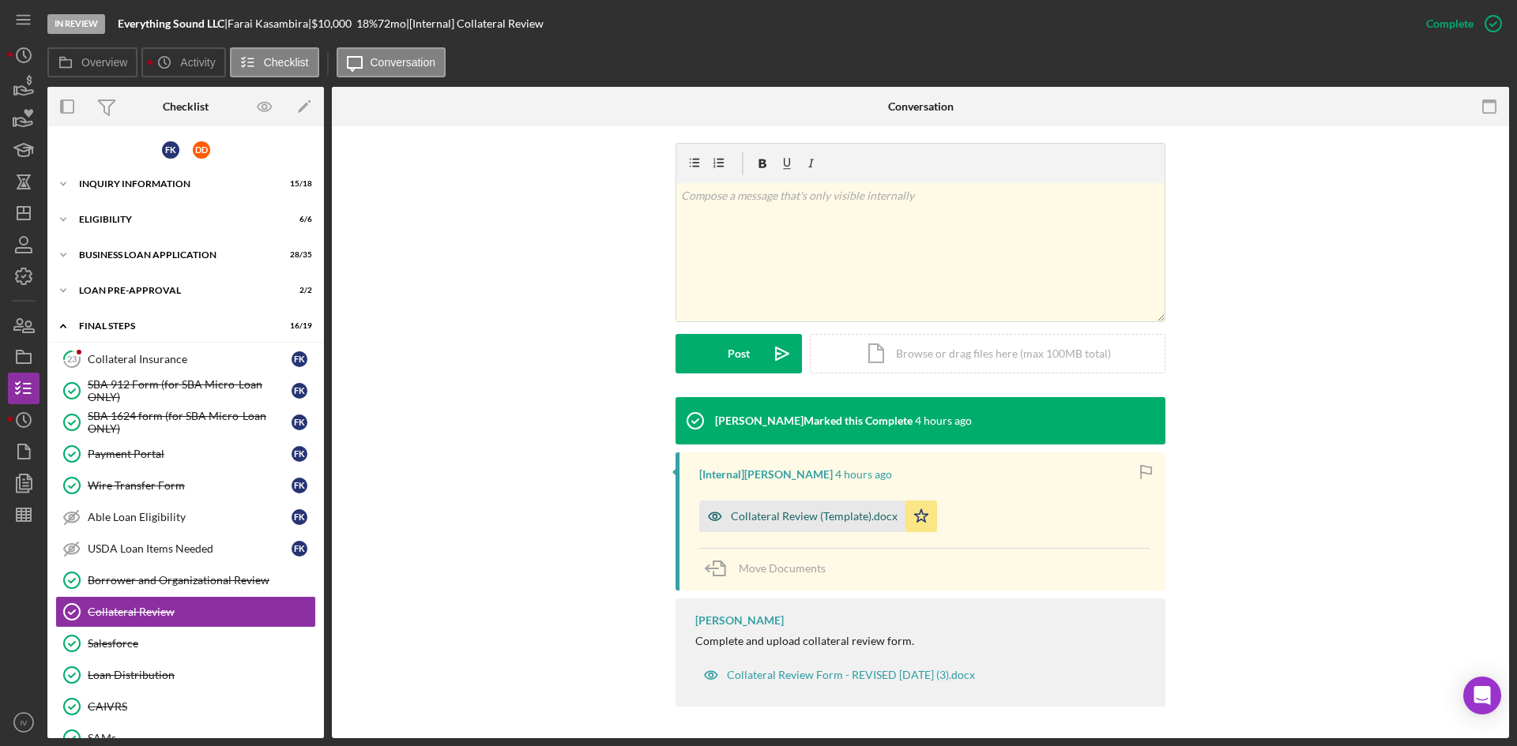
click at [834, 510] on div "Collateral Review (Template).docx" at bounding box center [814, 516] width 167 height 13
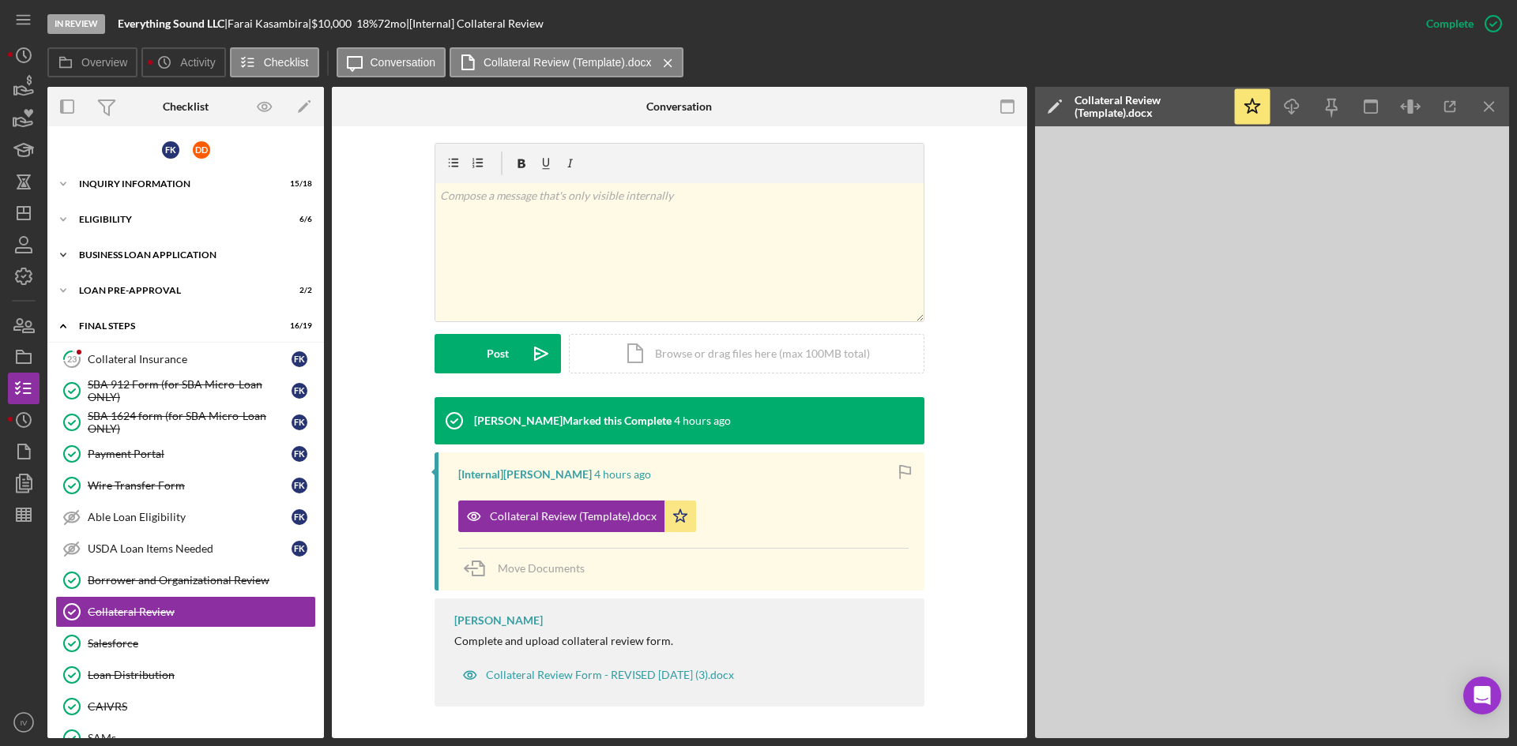
click at [102, 244] on div "Icon/Expander BUSINESS LOAN APPLICATION 28 / 35" at bounding box center [185, 255] width 276 height 32
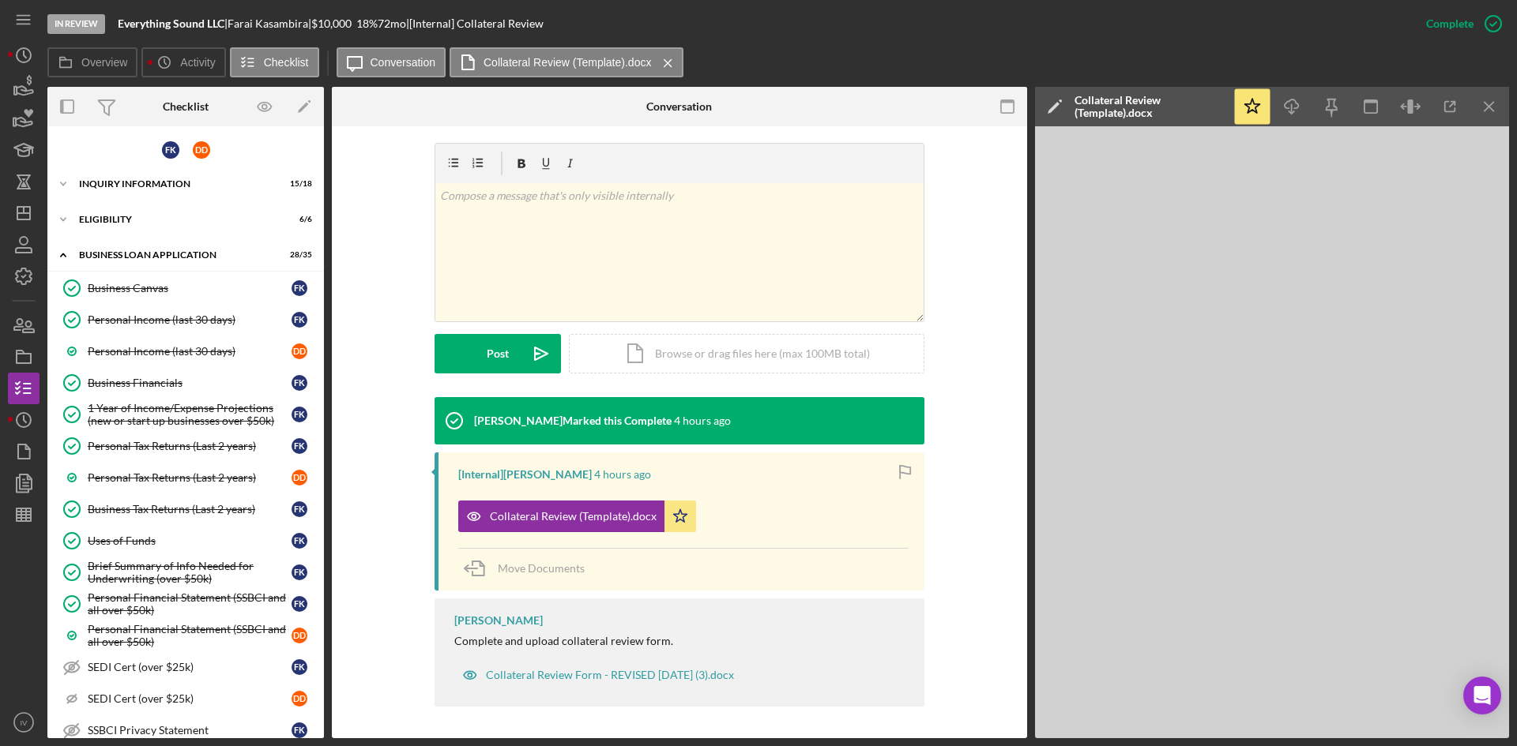
scroll to position [316, 0]
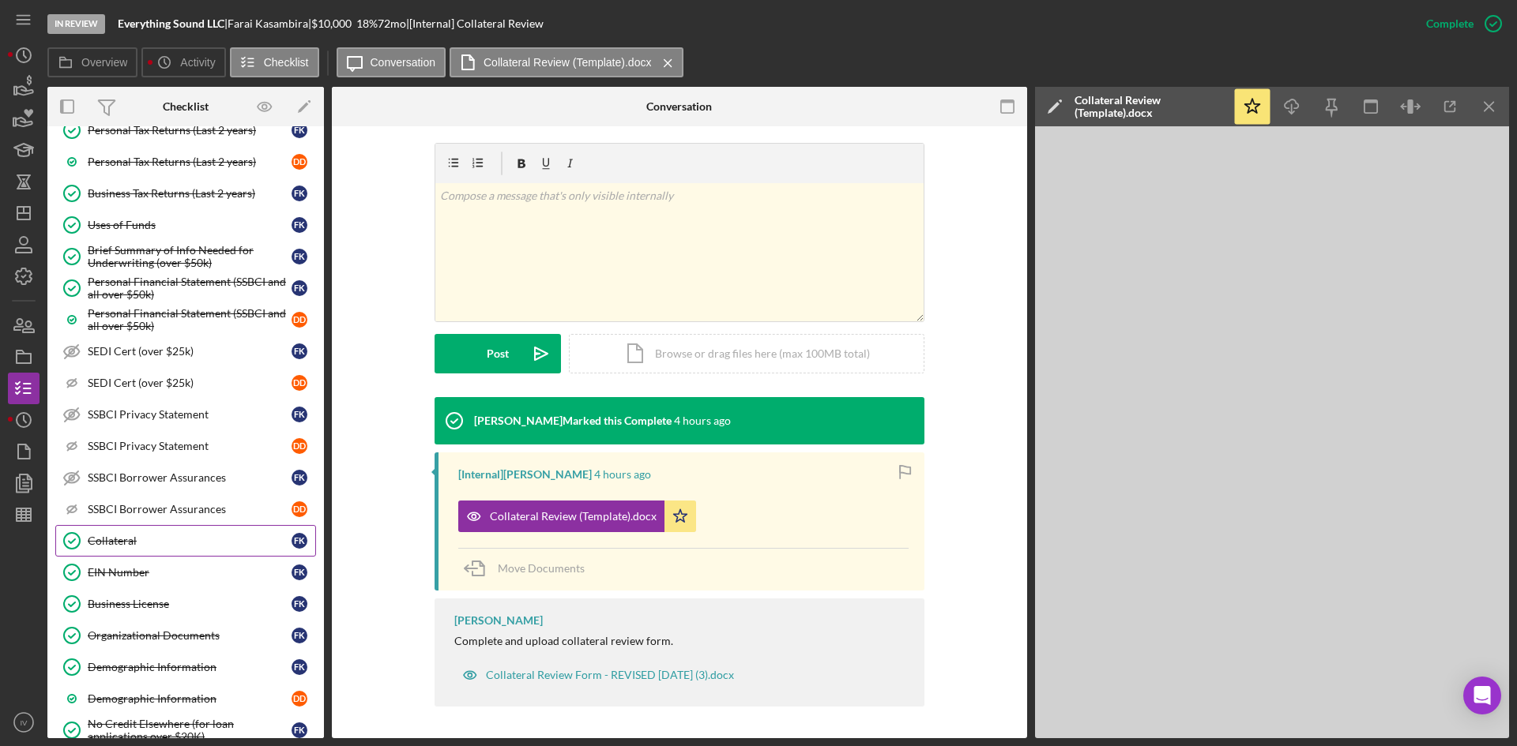
click at [148, 544] on div "Collateral" at bounding box center [190, 541] width 204 height 13
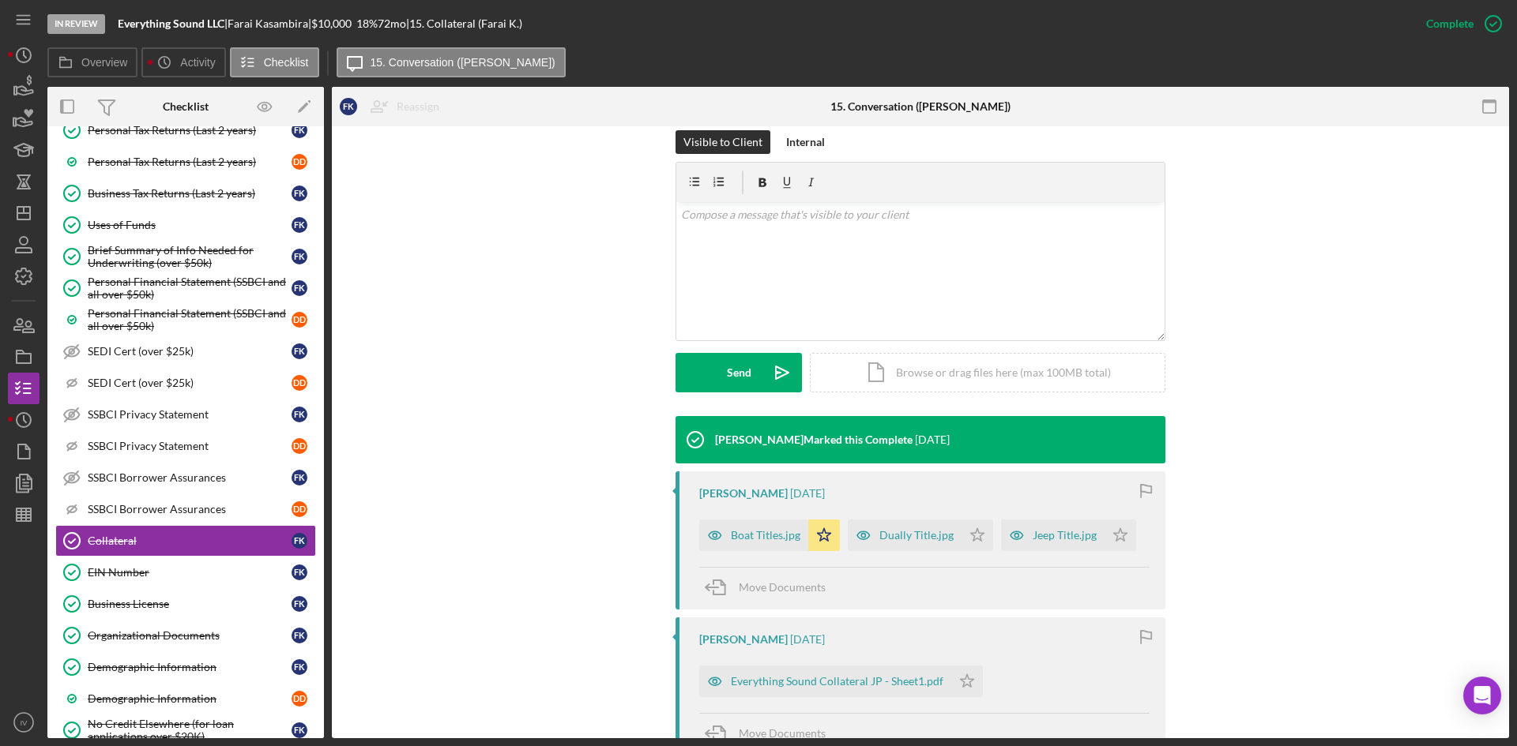
scroll to position [395, 0]
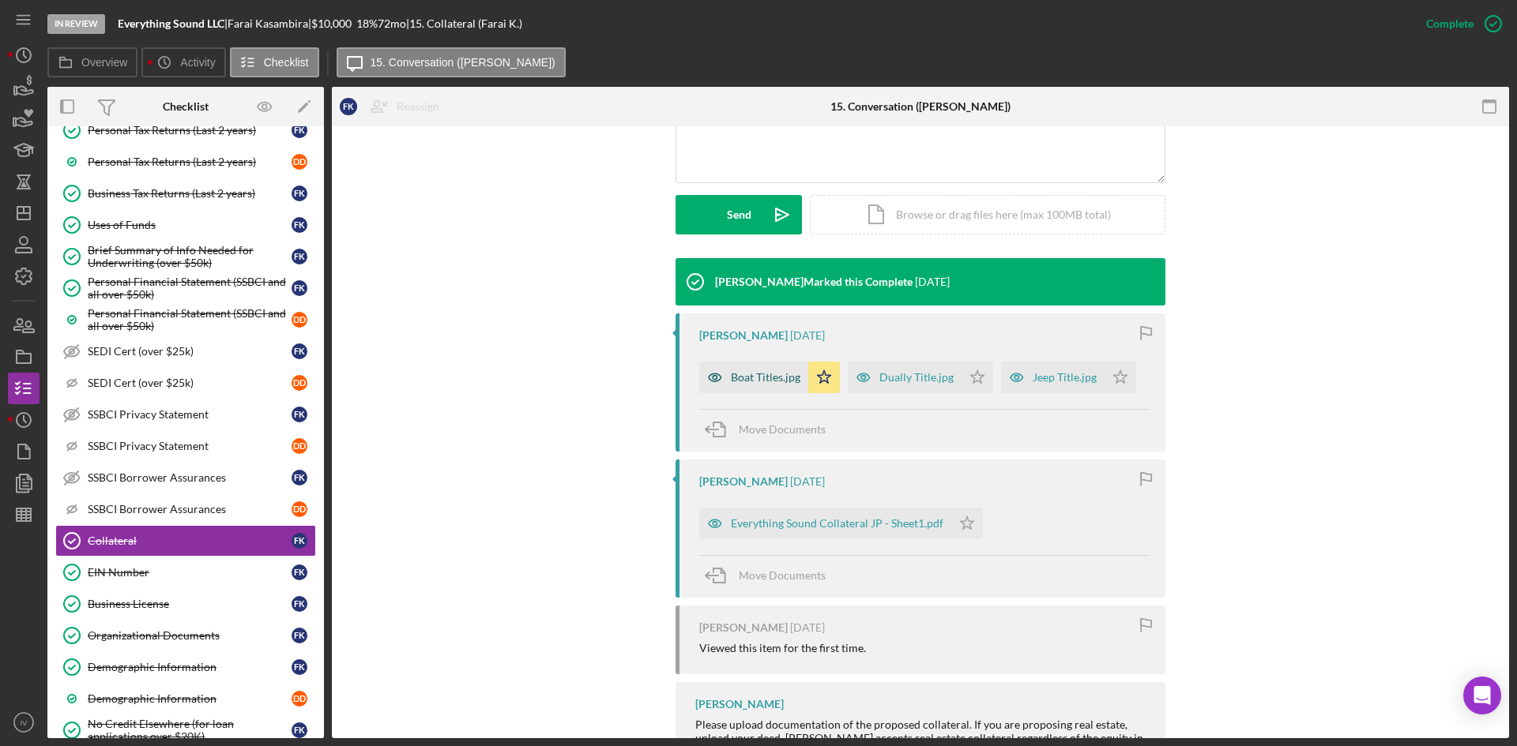
click at [754, 364] on div "Boat Titles.jpg" at bounding box center [753, 378] width 109 height 32
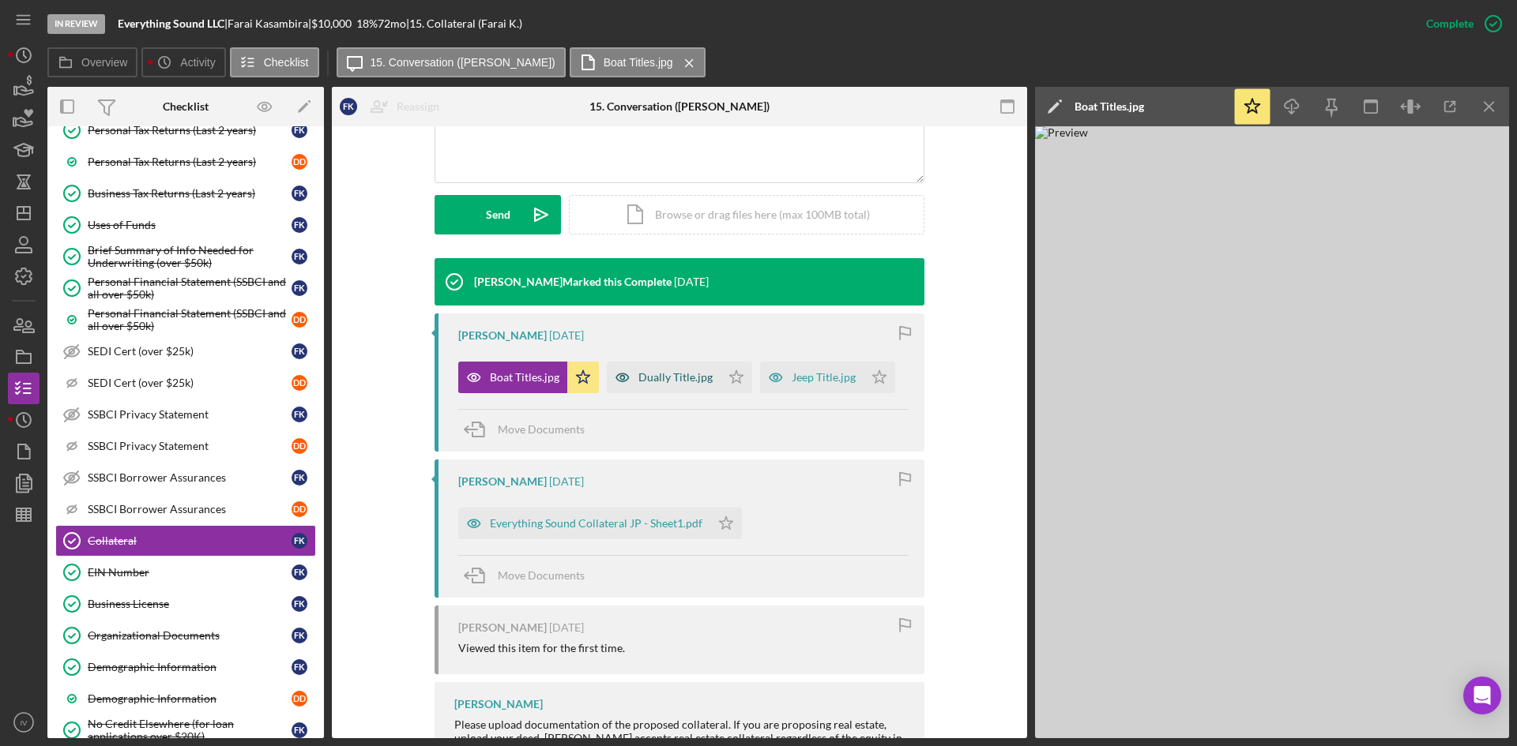
click at [657, 378] on div "Dually Title.jpg" at bounding box center [675, 377] width 74 height 13
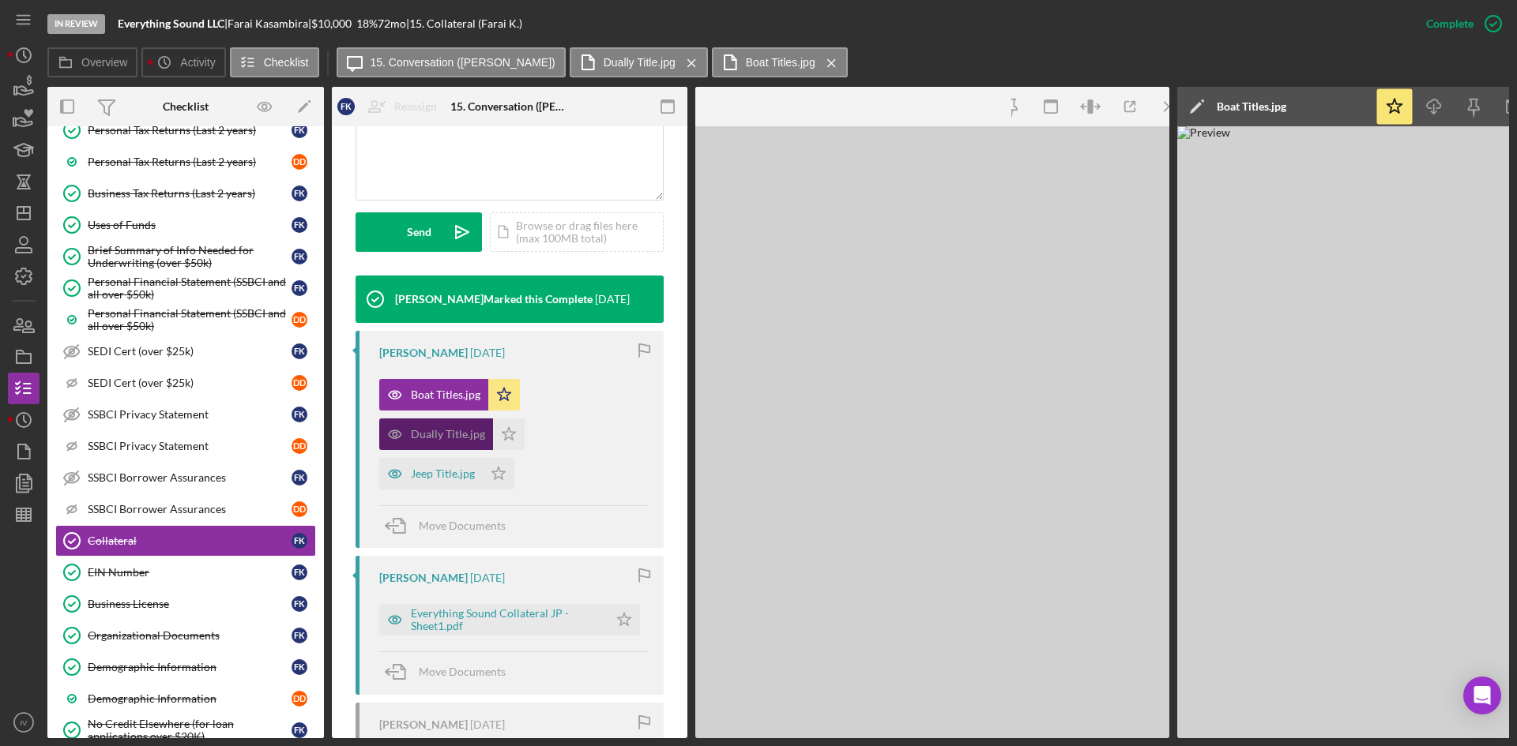
scroll to position [412, 0]
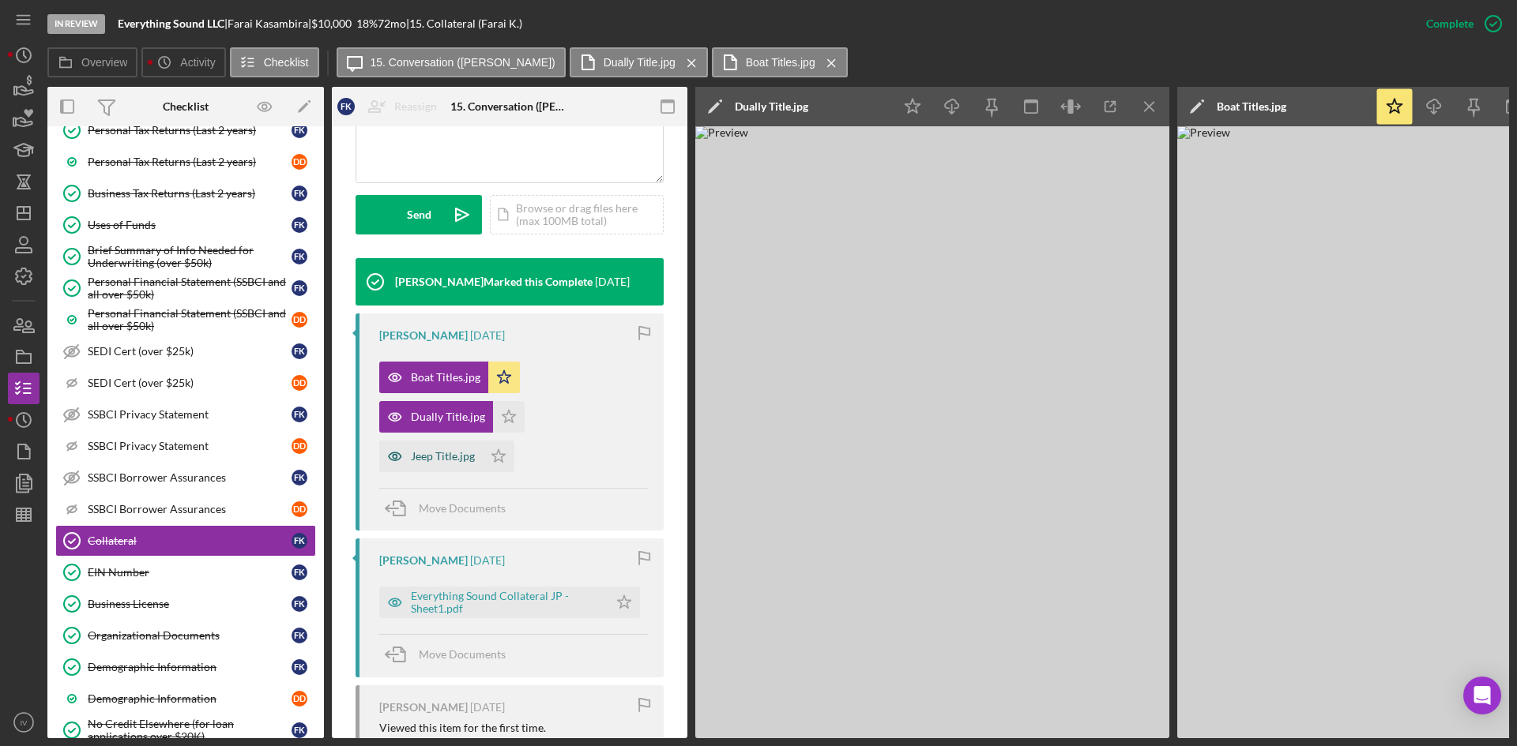
click at [461, 472] on div "Jeep Title.jpg" at bounding box center [430, 457] width 103 height 32
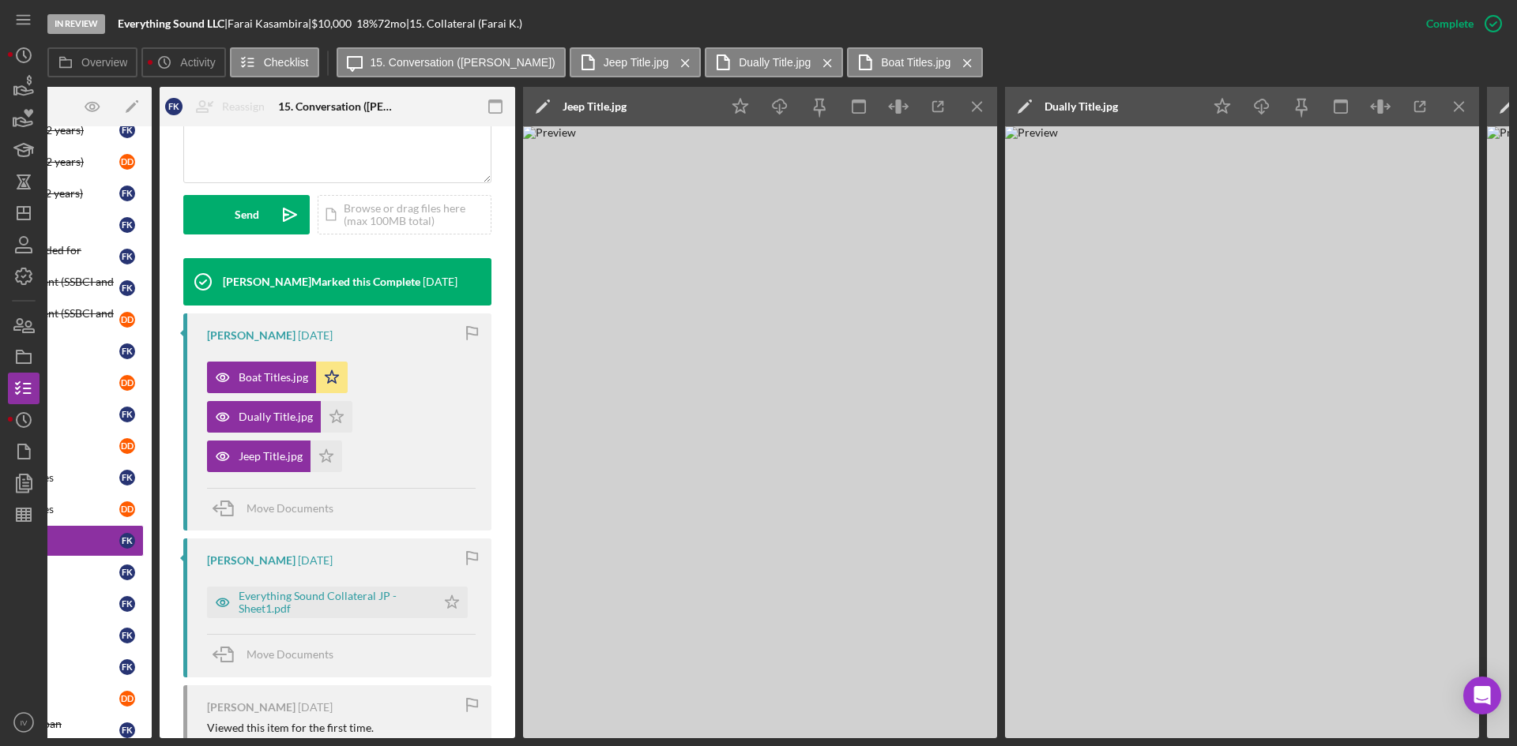
scroll to position [0, 0]
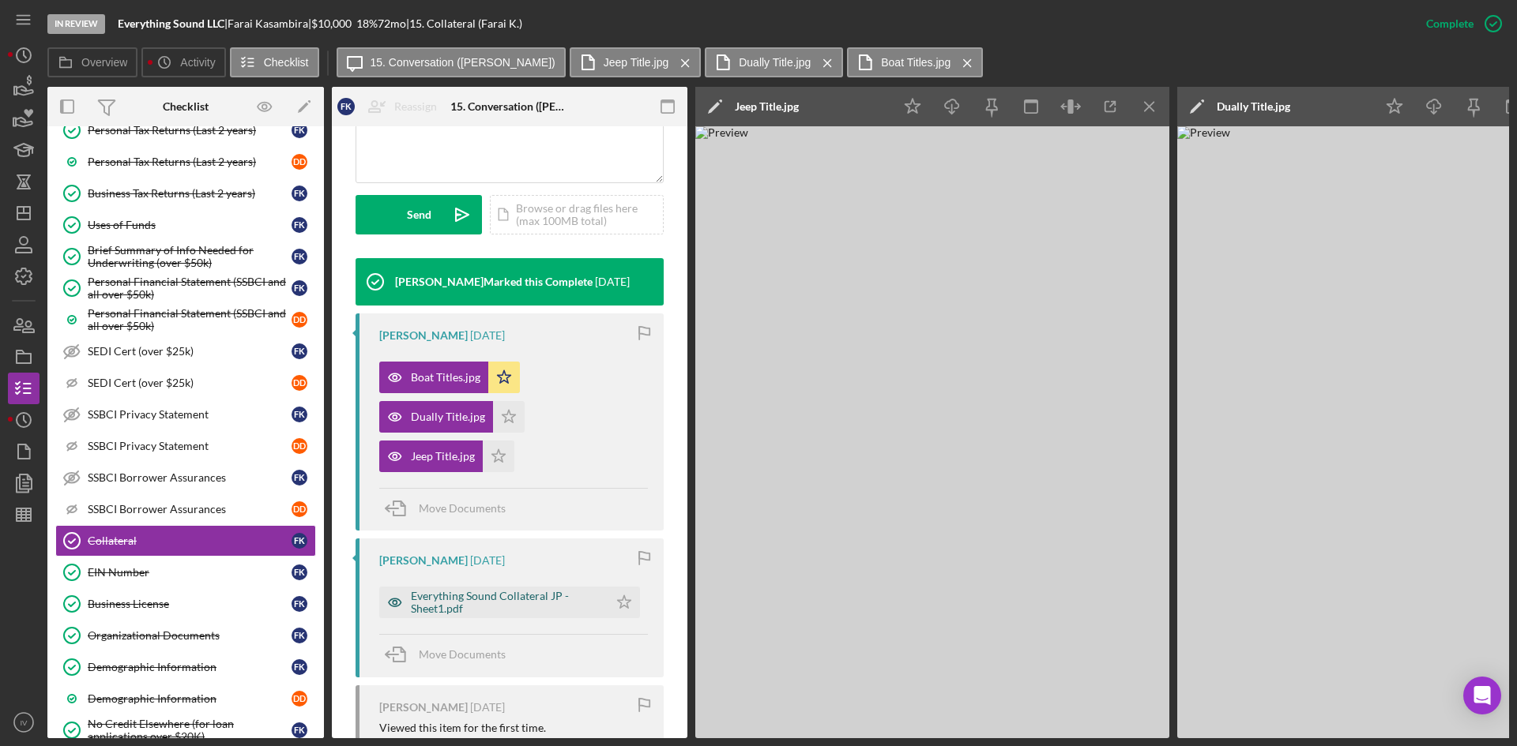
click at [509, 600] on div "Everything Sound Collateral JP - Sheet1.pdf" at bounding box center [506, 602] width 190 height 25
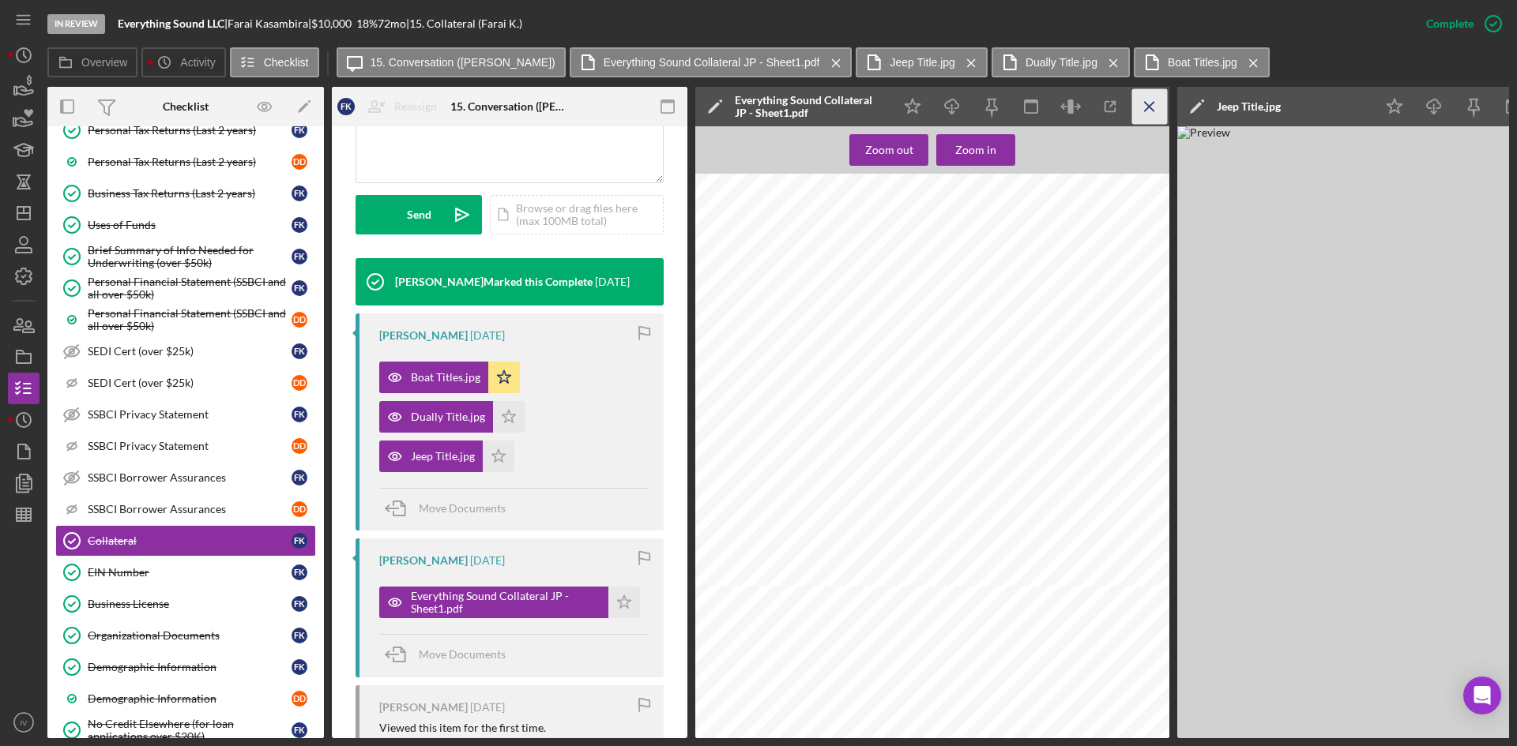
click at [1148, 110] on icon "Icon/Menu Close" at bounding box center [1150, 107] width 36 height 36
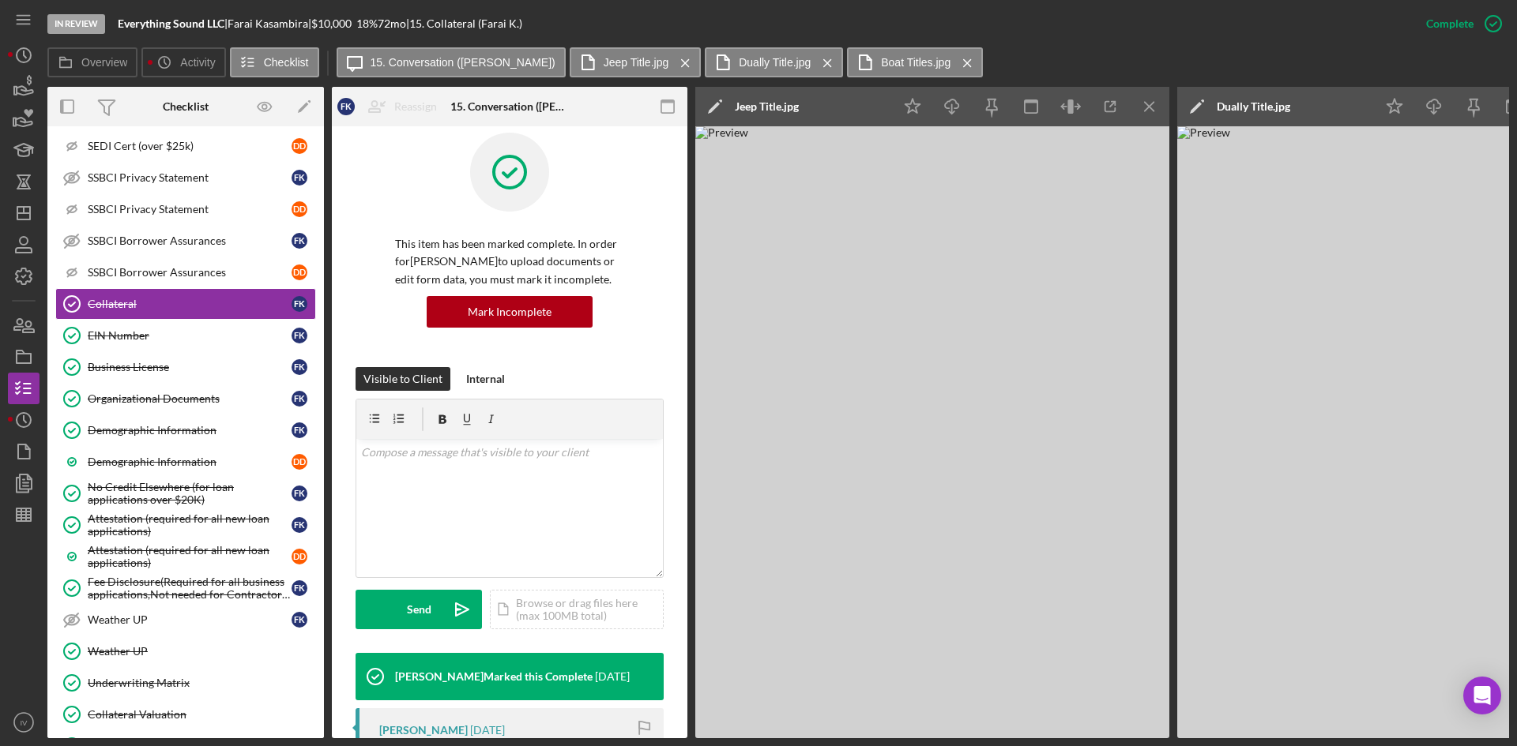
scroll to position [869, 0]
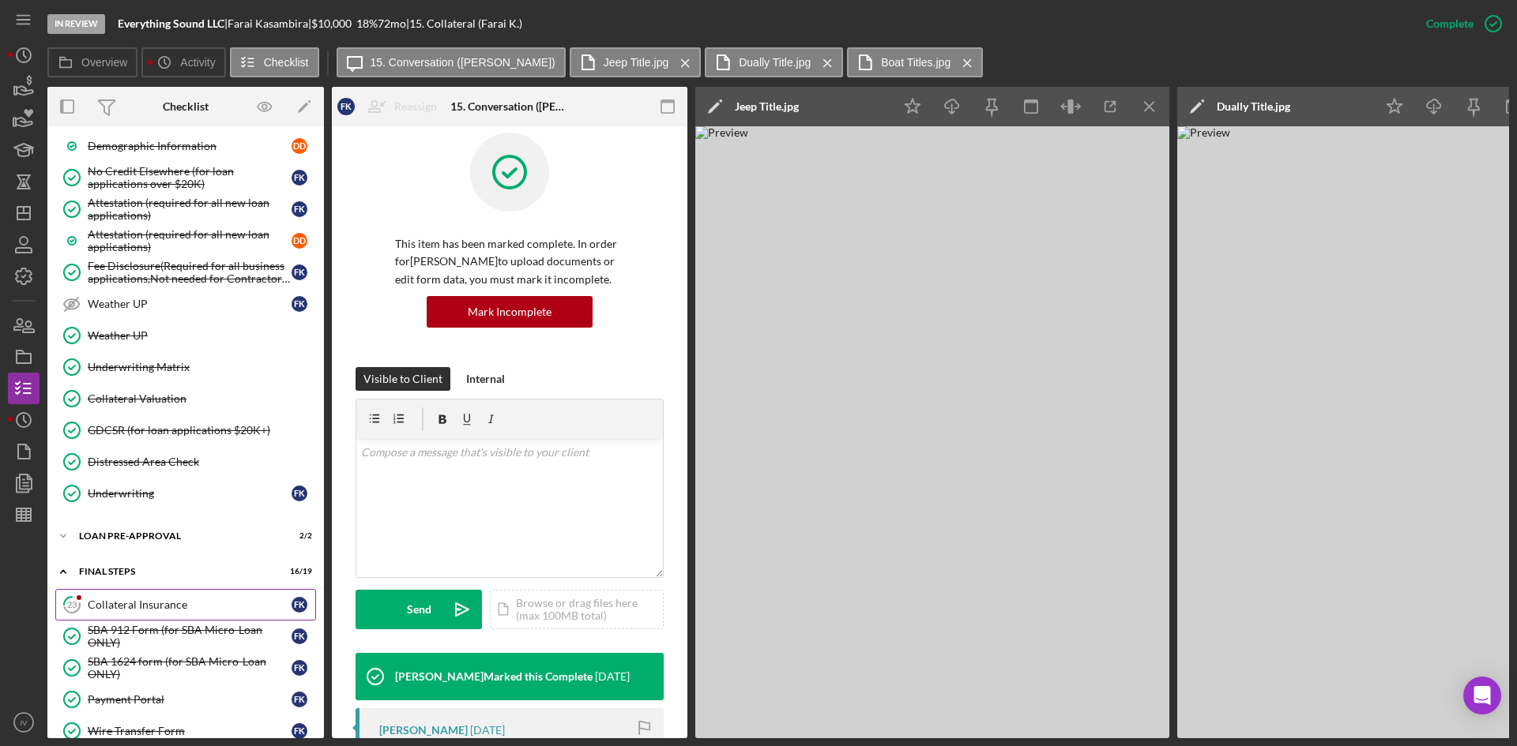
click at [180, 601] on div "Collateral Insurance" at bounding box center [190, 605] width 204 height 13
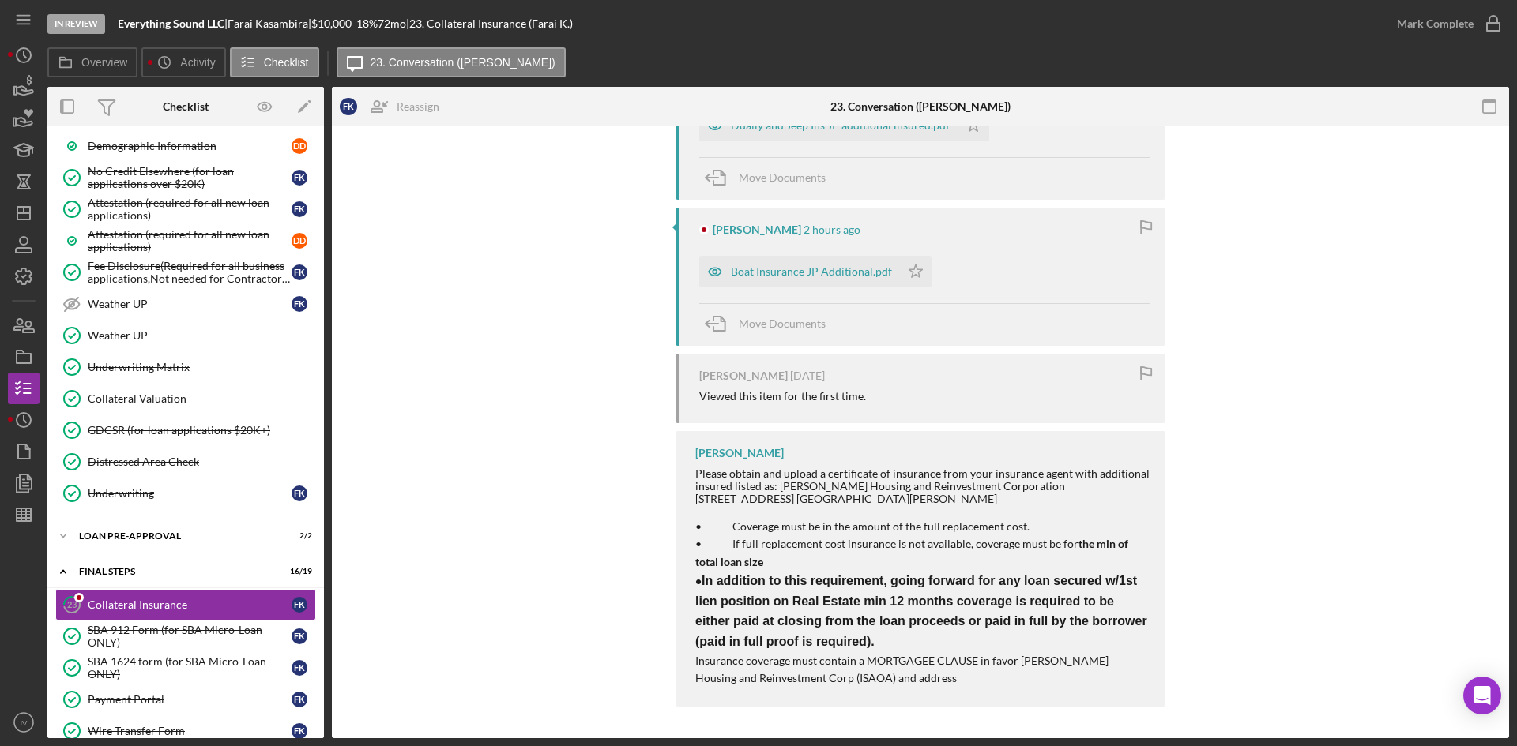
scroll to position [216, 0]
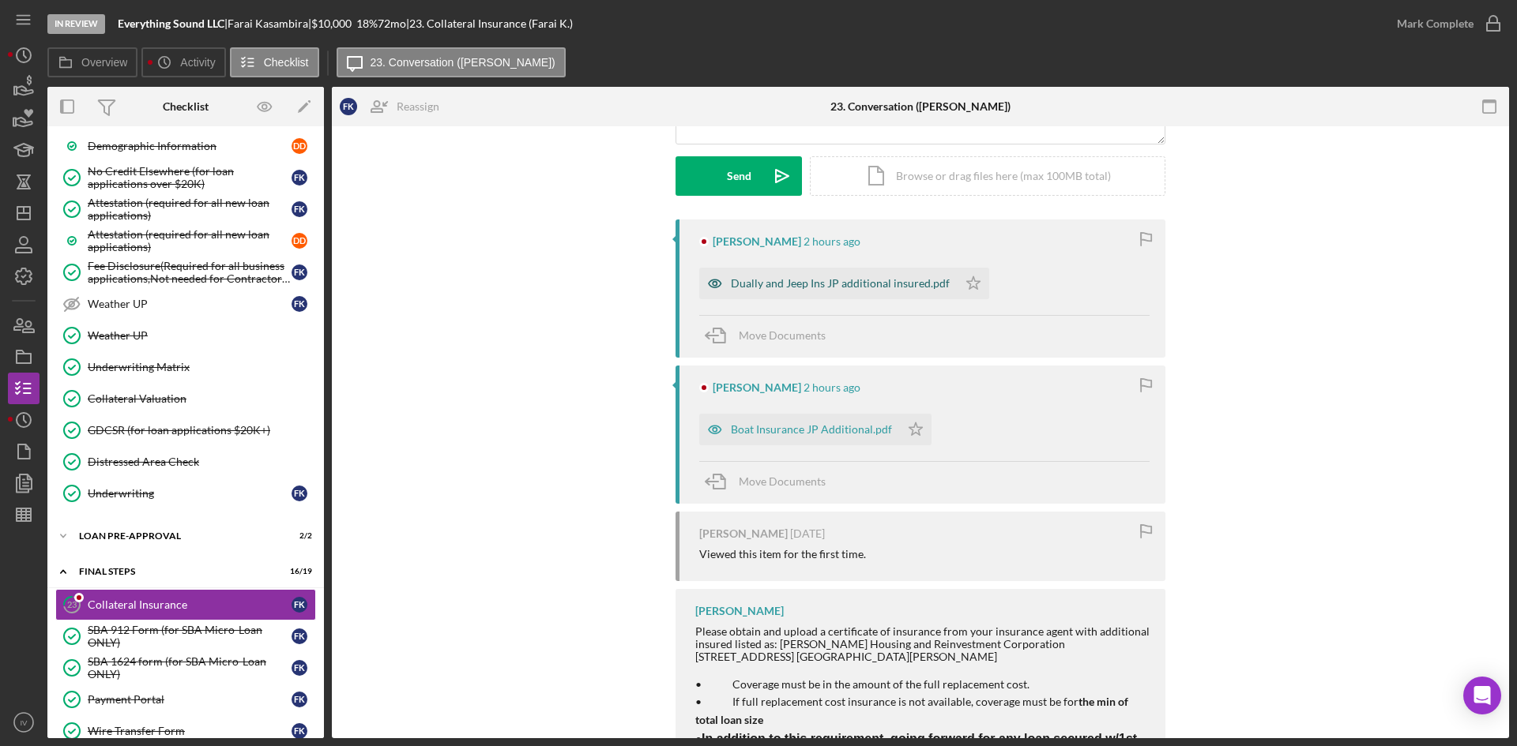
click at [811, 276] on div "Dually and Jeep Ins JP additional insured.pdf" at bounding box center [828, 284] width 258 height 32
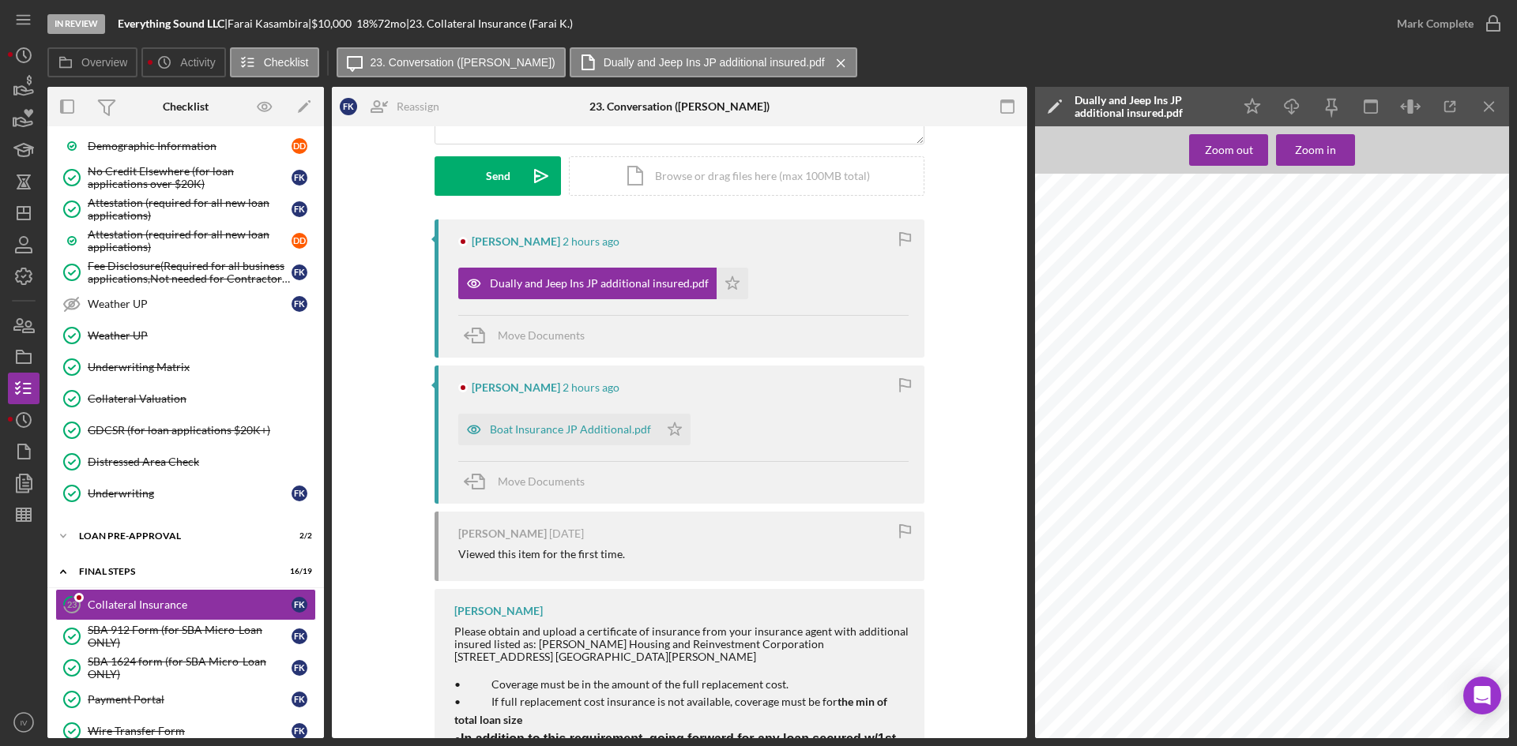
scroll to position [883, 0]
click at [576, 435] on div "Boat Insurance JP Additional.pdf" at bounding box center [570, 429] width 161 height 13
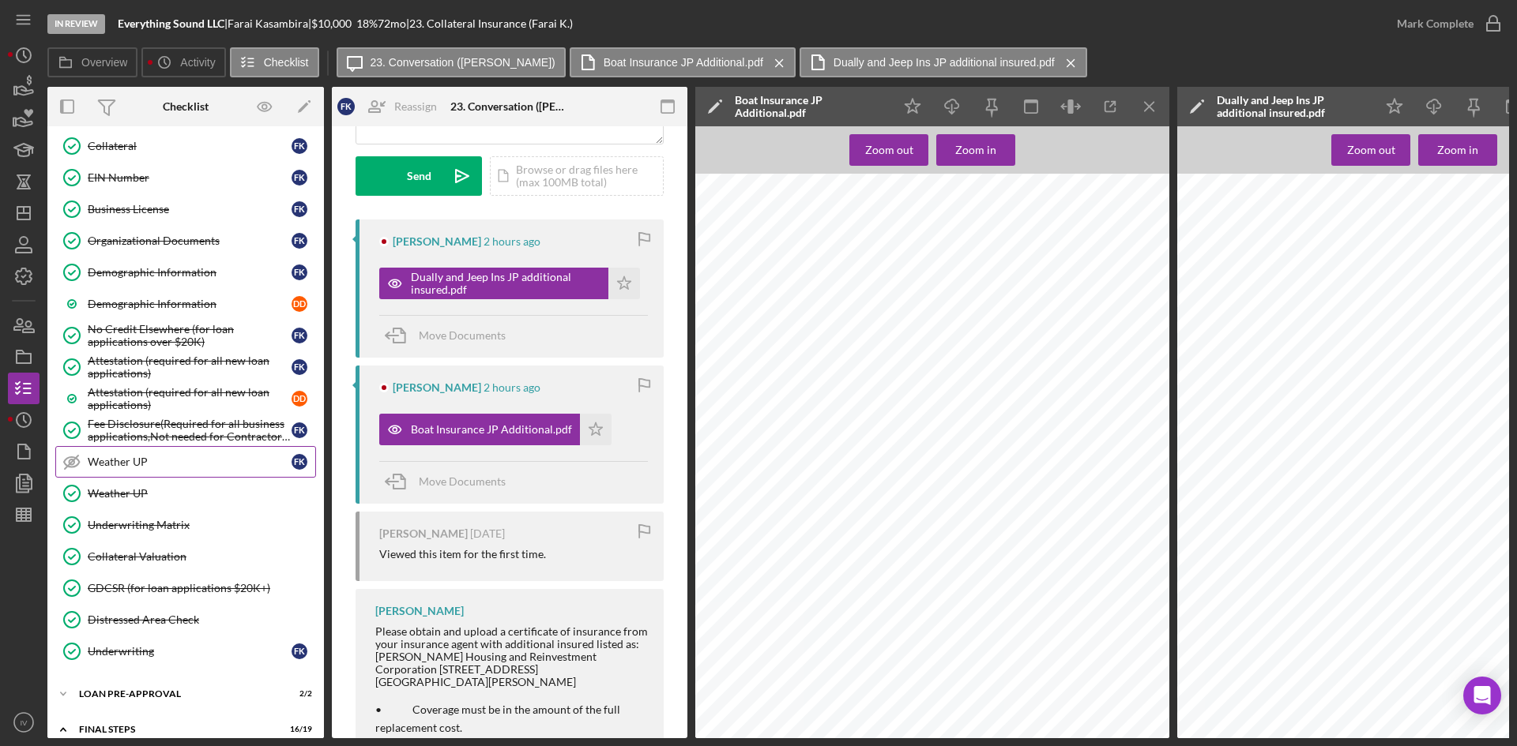
scroll to position [553, 0]
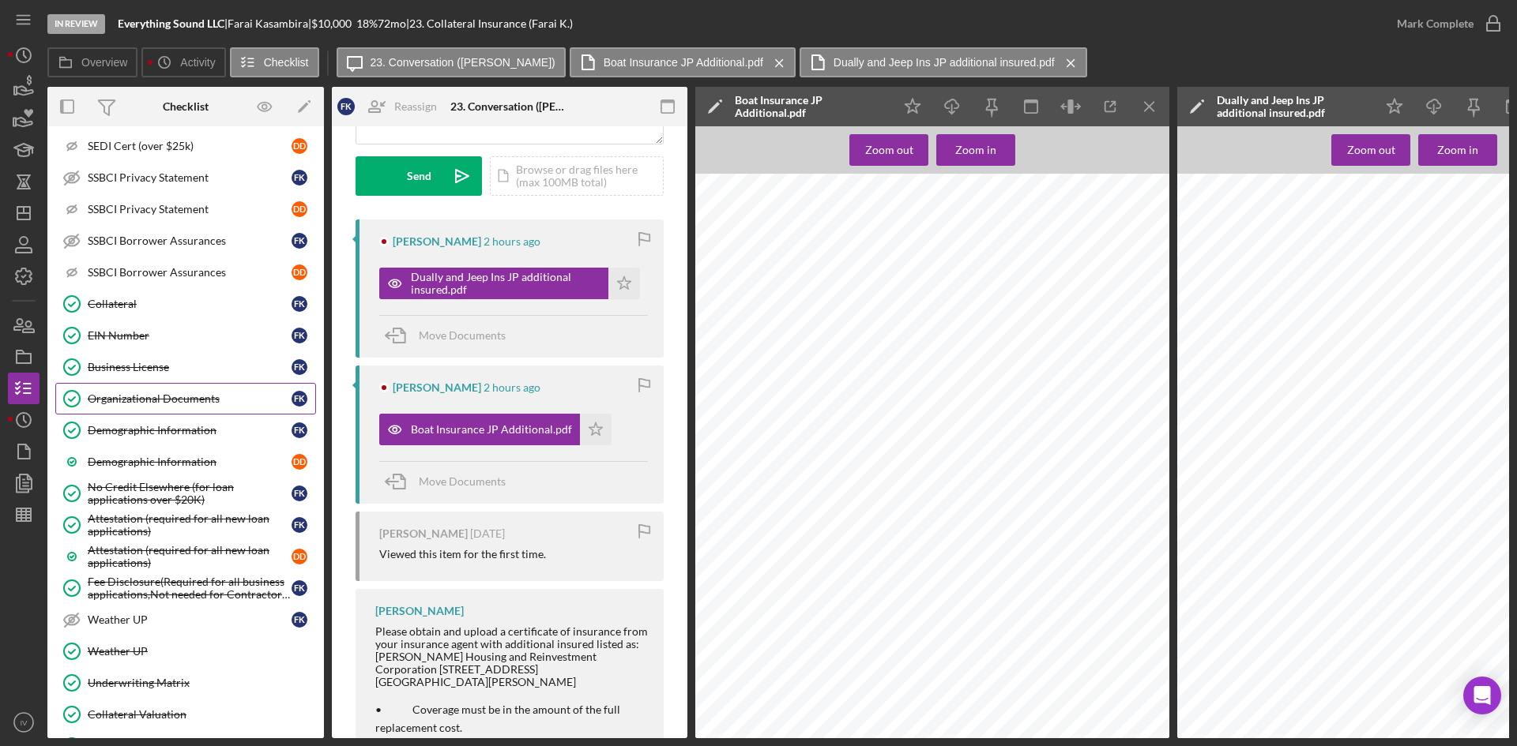
click at [173, 404] on div "Organizational Documents" at bounding box center [190, 399] width 204 height 13
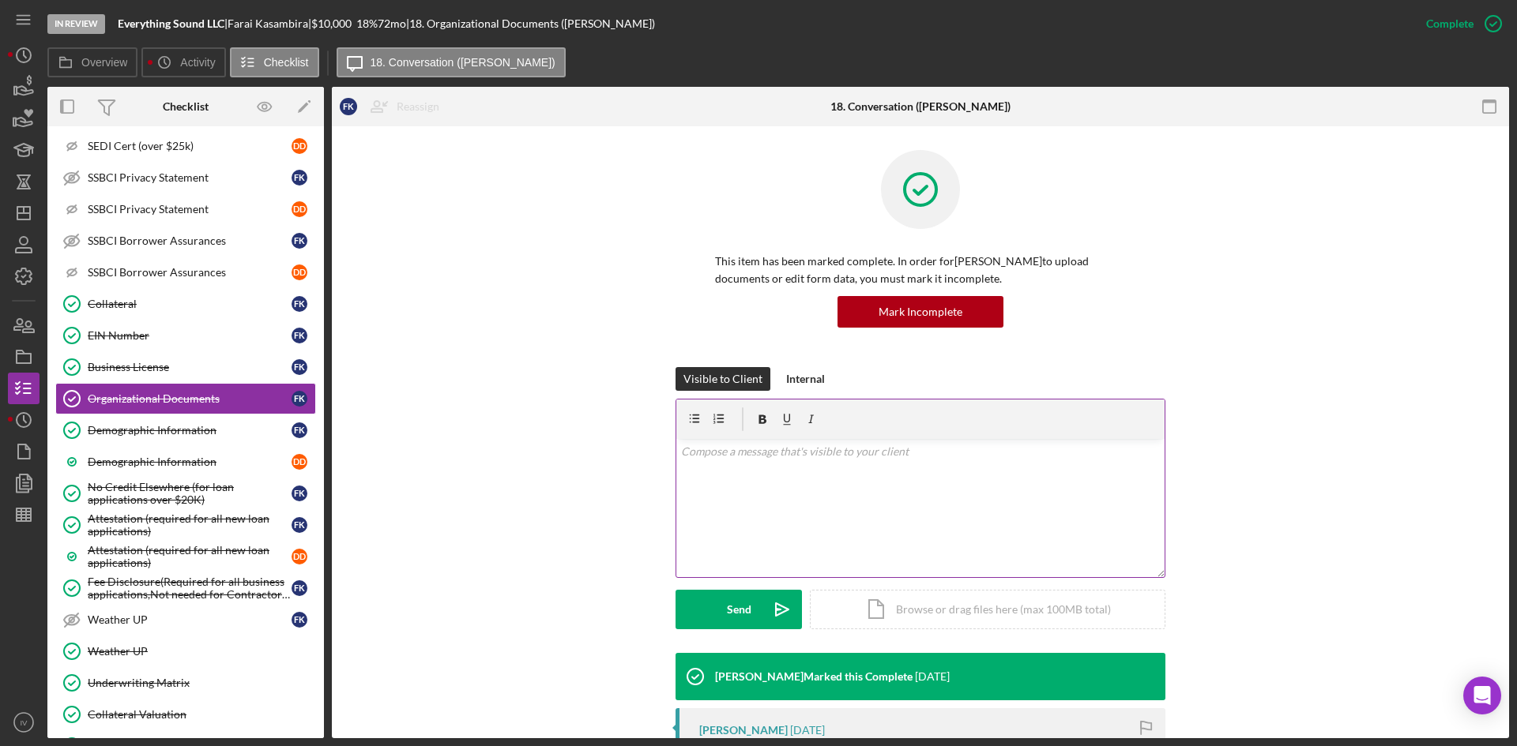
scroll to position [79, 0]
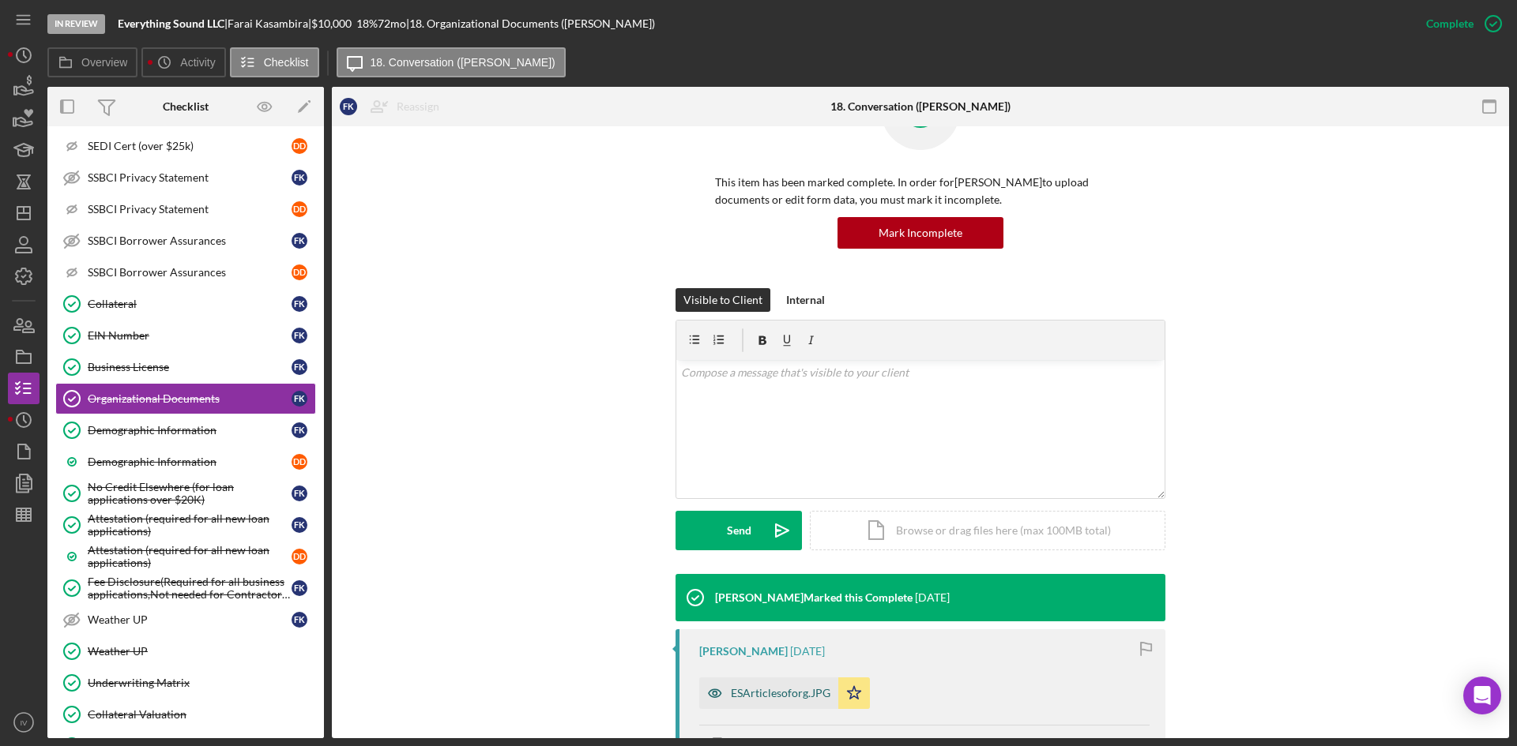
click at [780, 684] on div "ESArticlesoforg.JPG" at bounding box center [768, 694] width 139 height 32
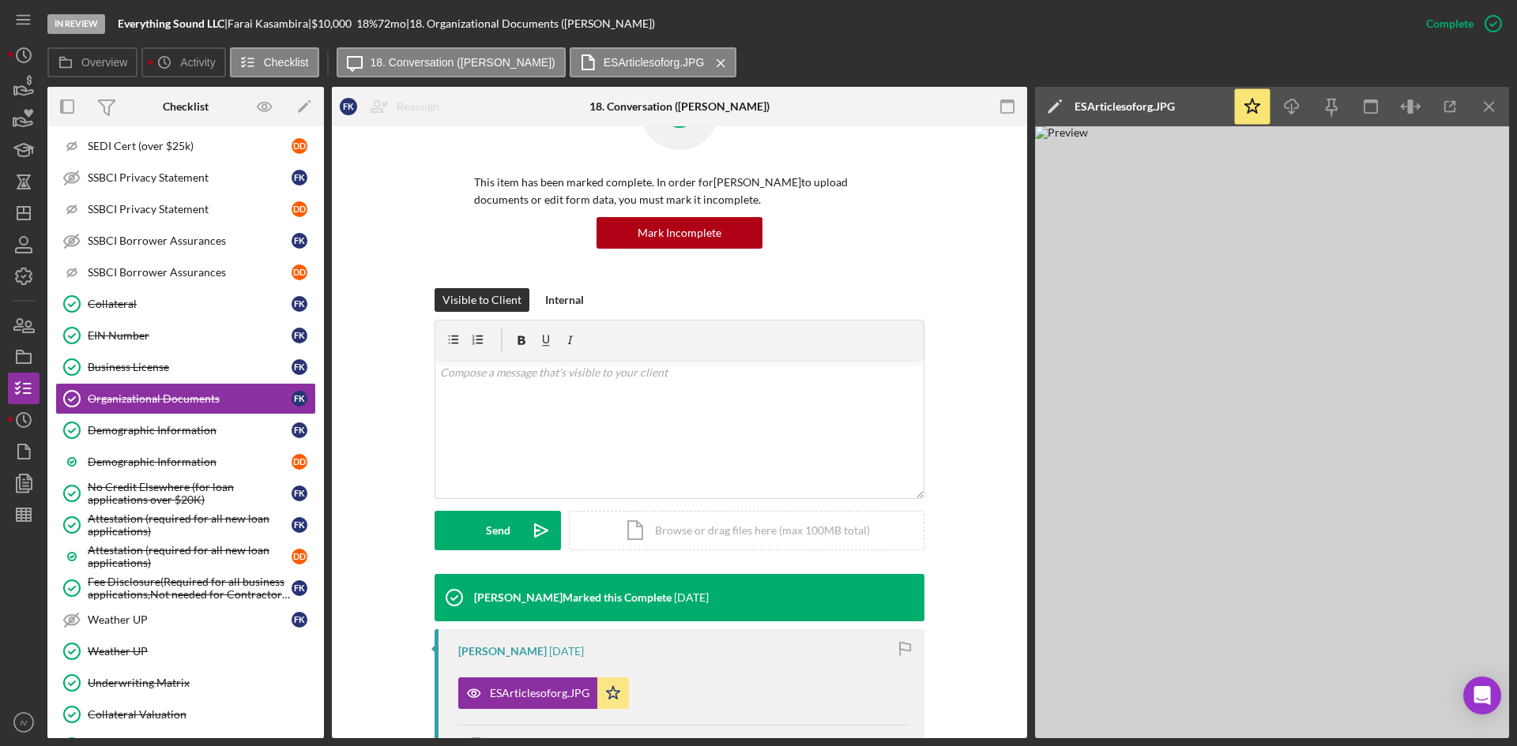
scroll to position [474, 0]
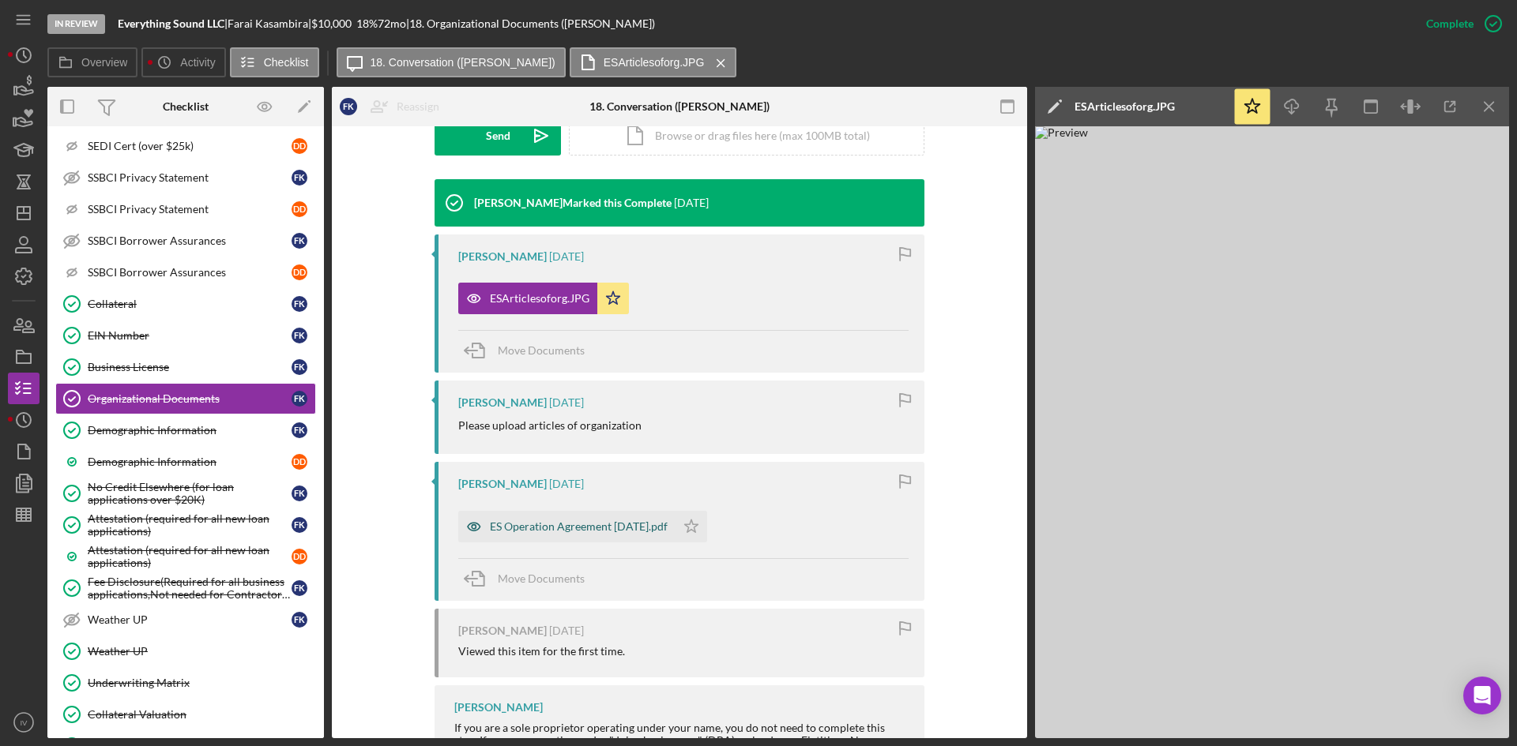
click at [554, 519] on div "ES Operation Agreement 11.22.24.pdf" at bounding box center [566, 527] width 217 height 32
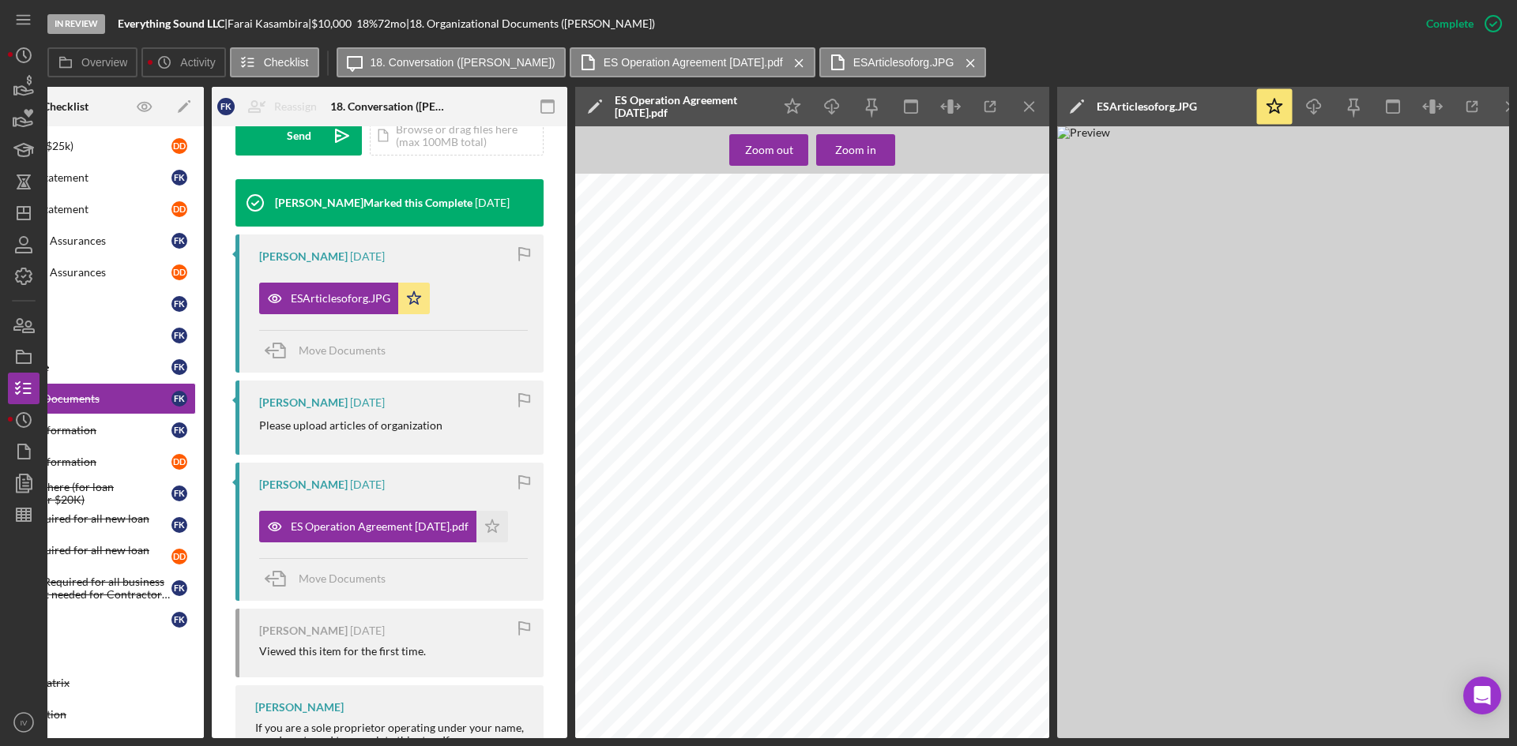
scroll to position [0, 0]
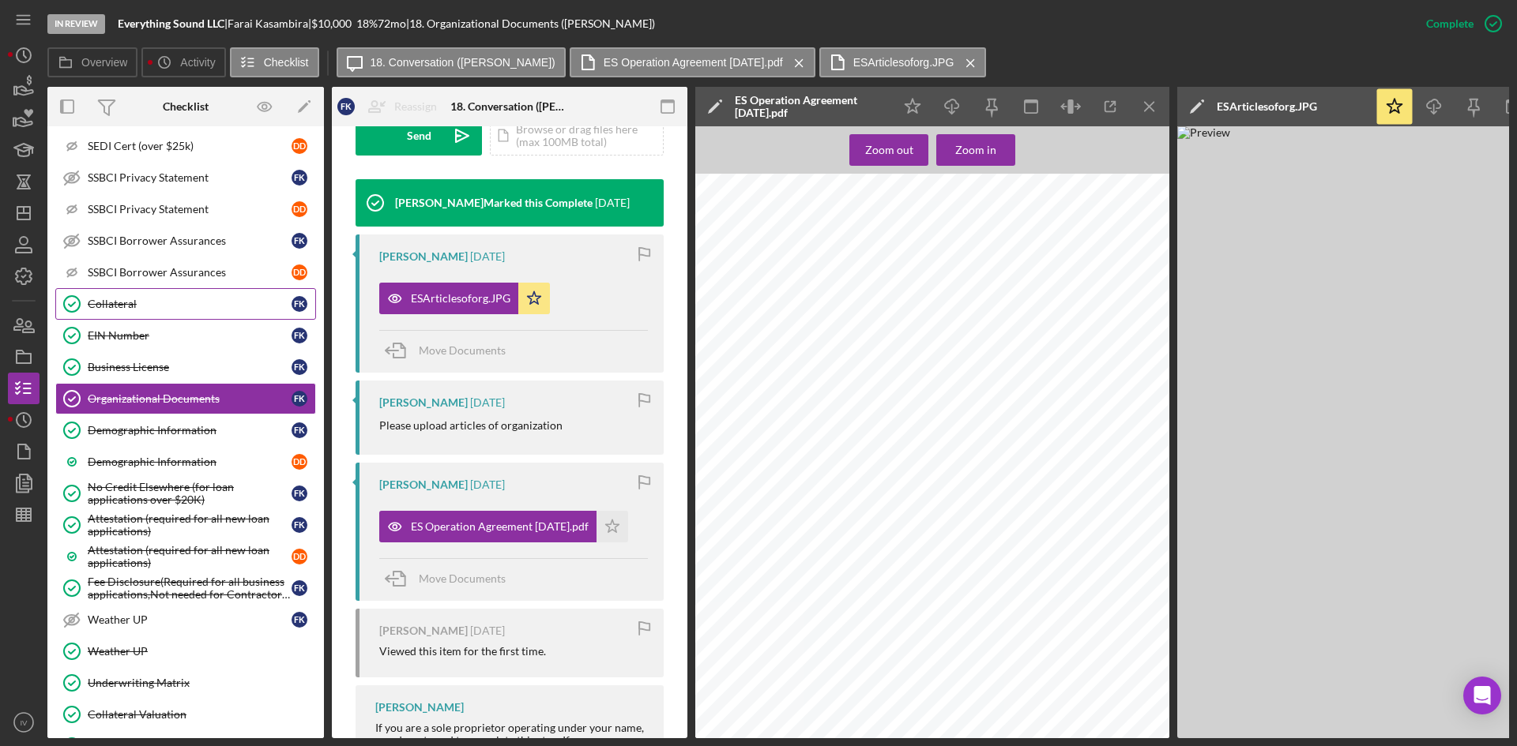
click at [133, 318] on link "Collateral Collateral F K" at bounding box center [185, 304] width 261 height 32
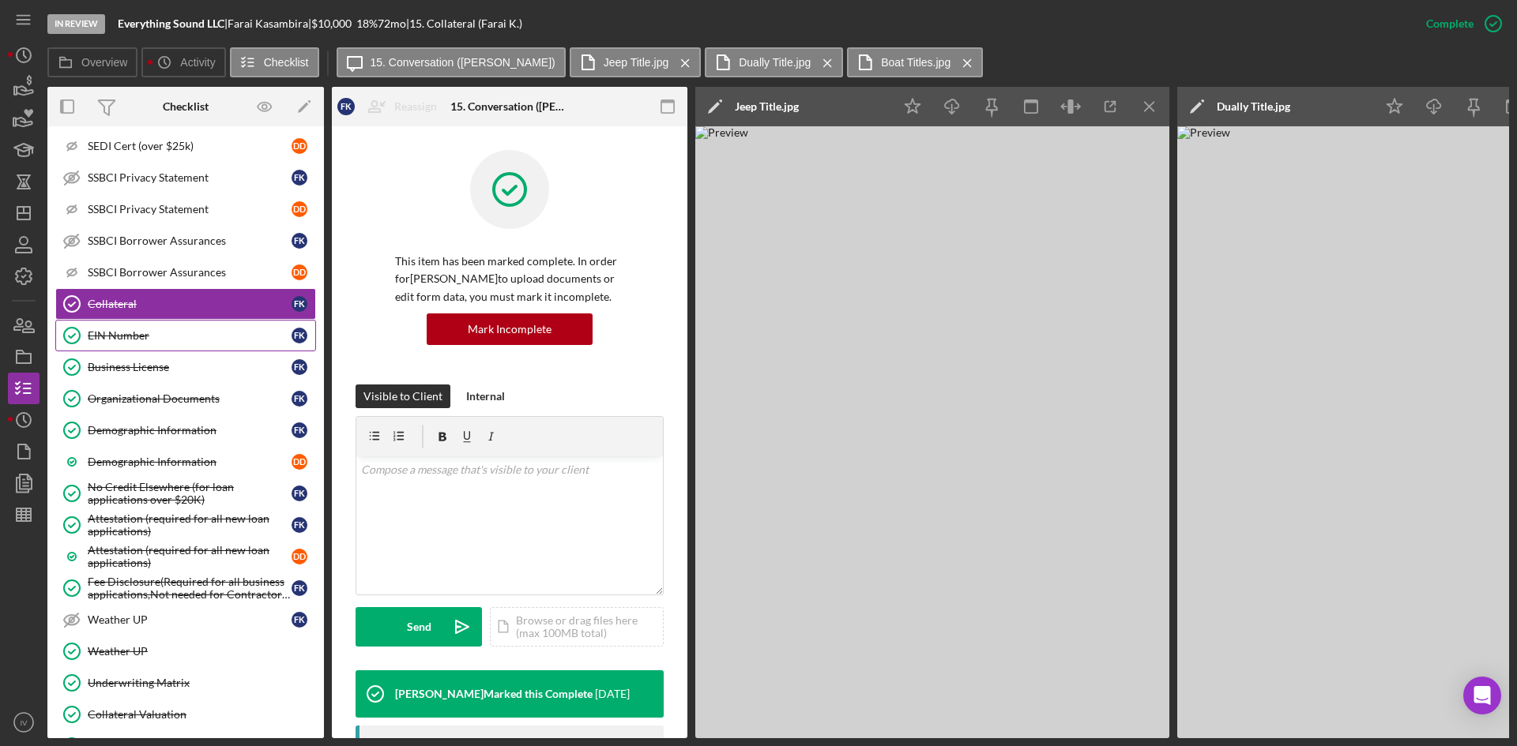
click at [133, 340] on div "EIN Number" at bounding box center [190, 335] width 204 height 13
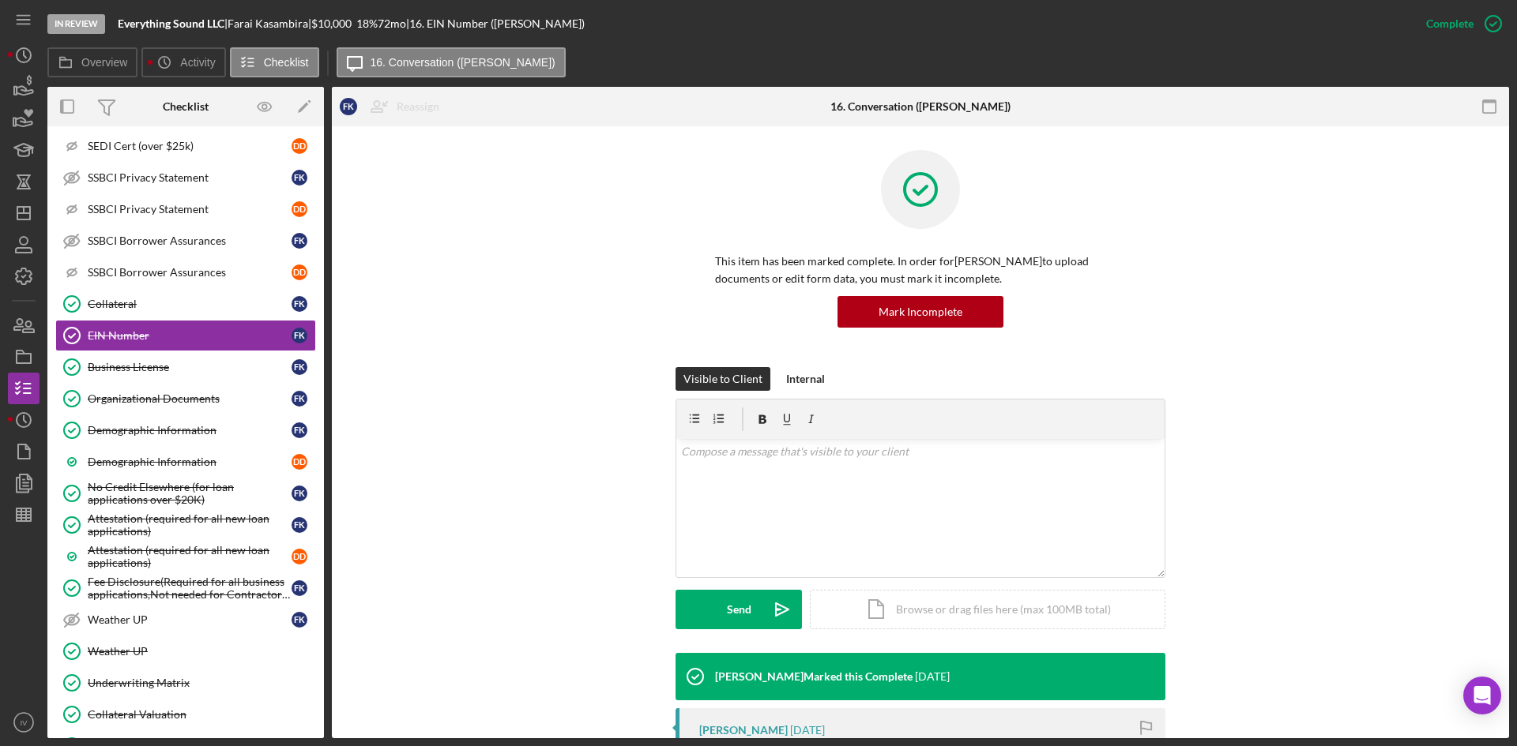
scroll to position [306, 0]
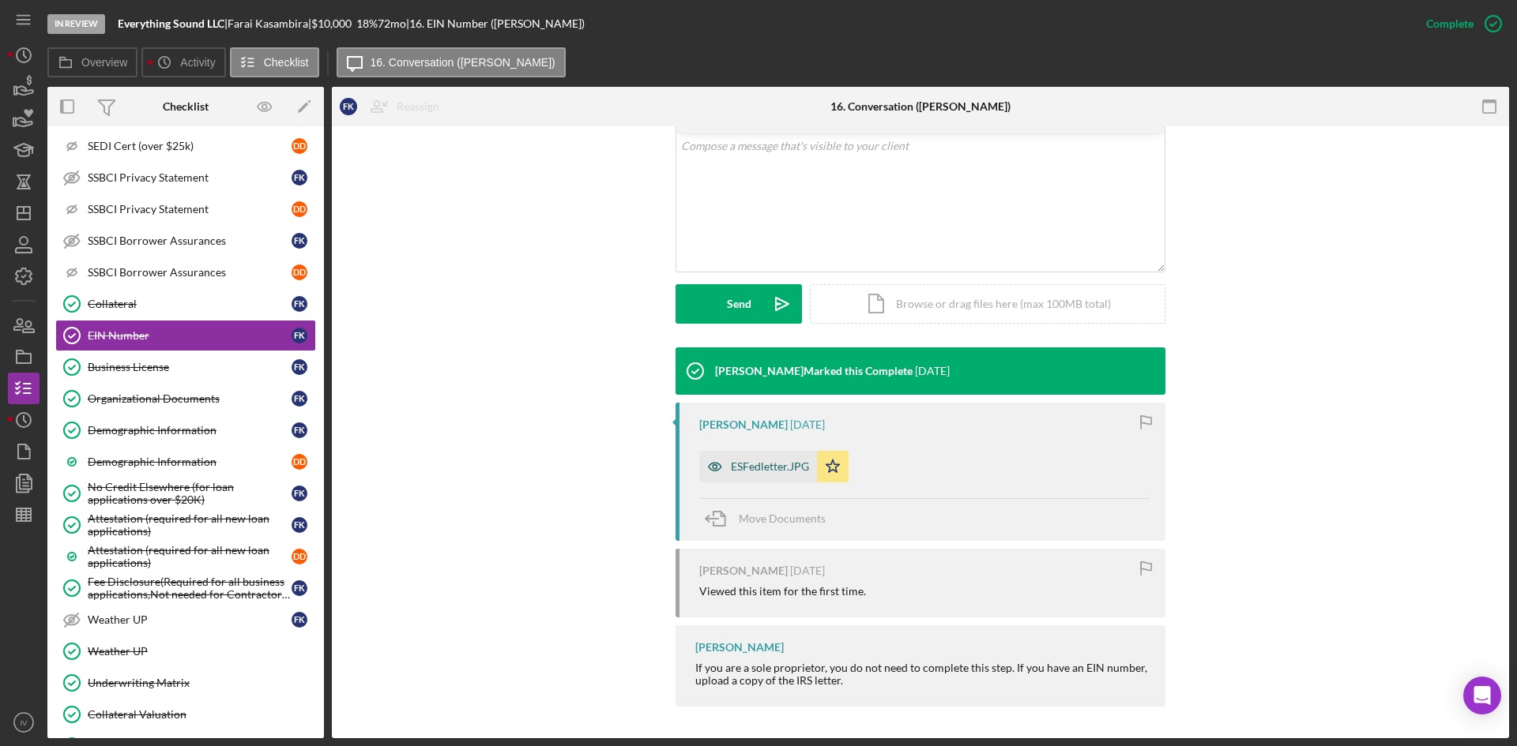
click at [765, 464] on div "ESFedletter.JPG" at bounding box center [770, 467] width 78 height 13
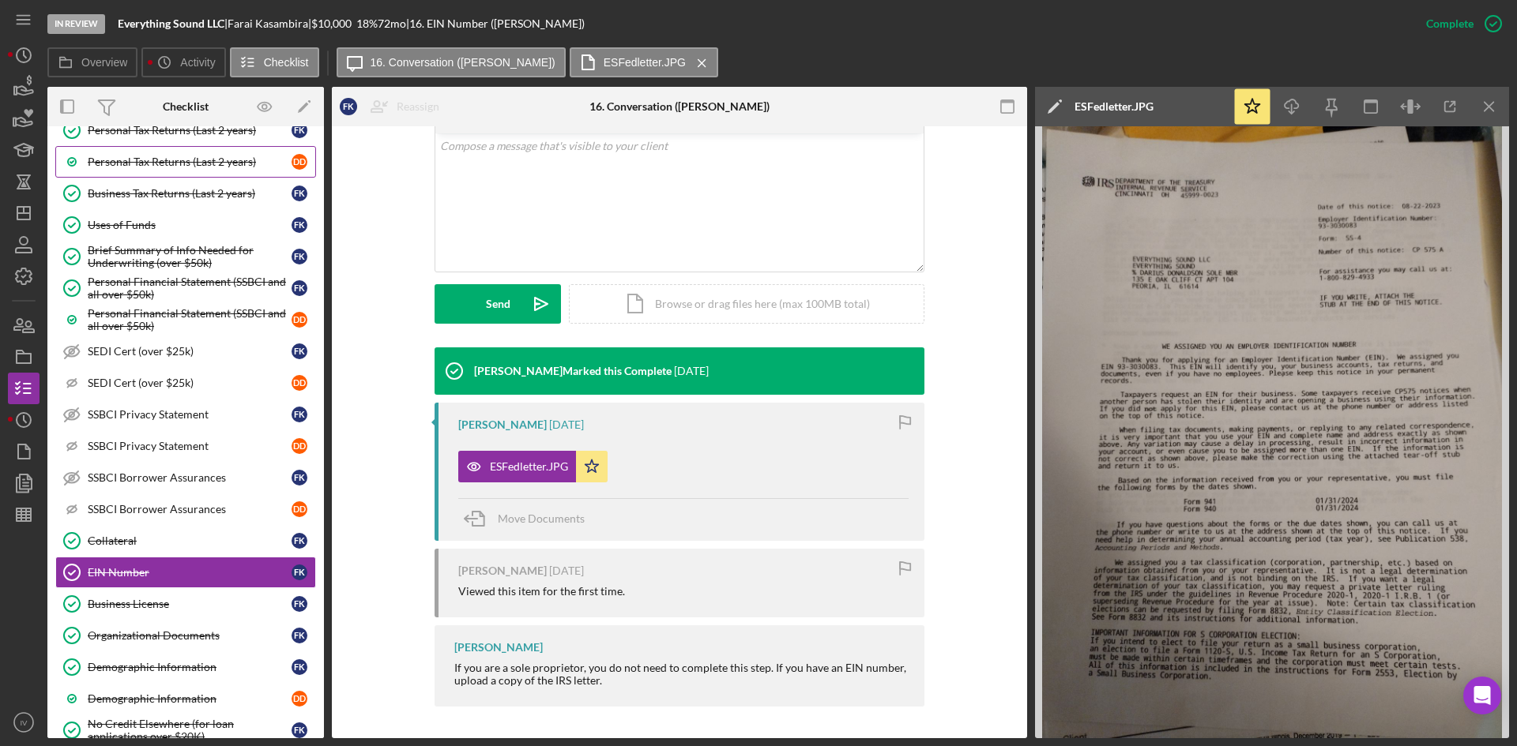
scroll to position [79, 0]
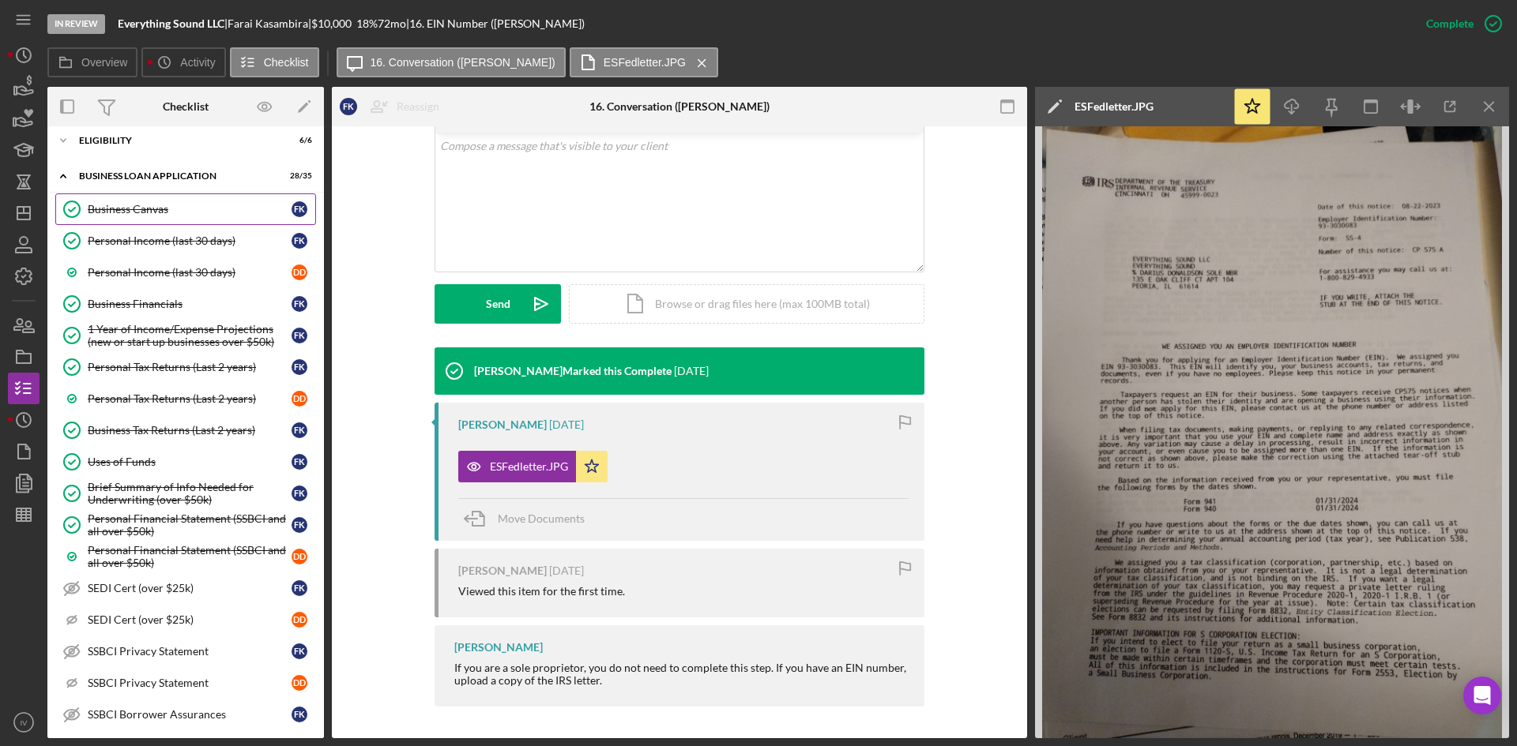
click at [197, 206] on div "Business Canvas" at bounding box center [190, 209] width 204 height 13
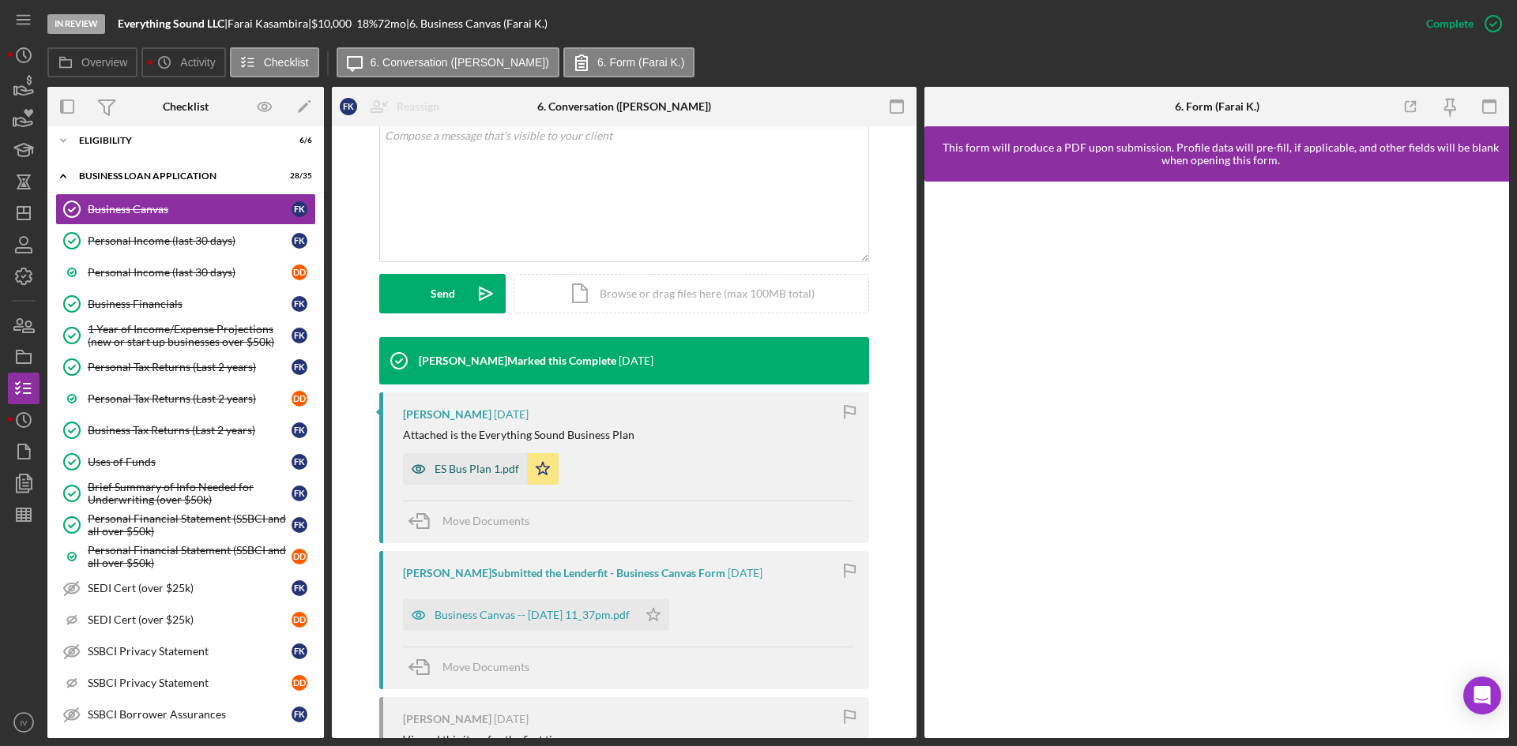
click at [491, 474] on div "ES Bus Plan 1.pdf" at bounding box center [476, 469] width 85 height 13
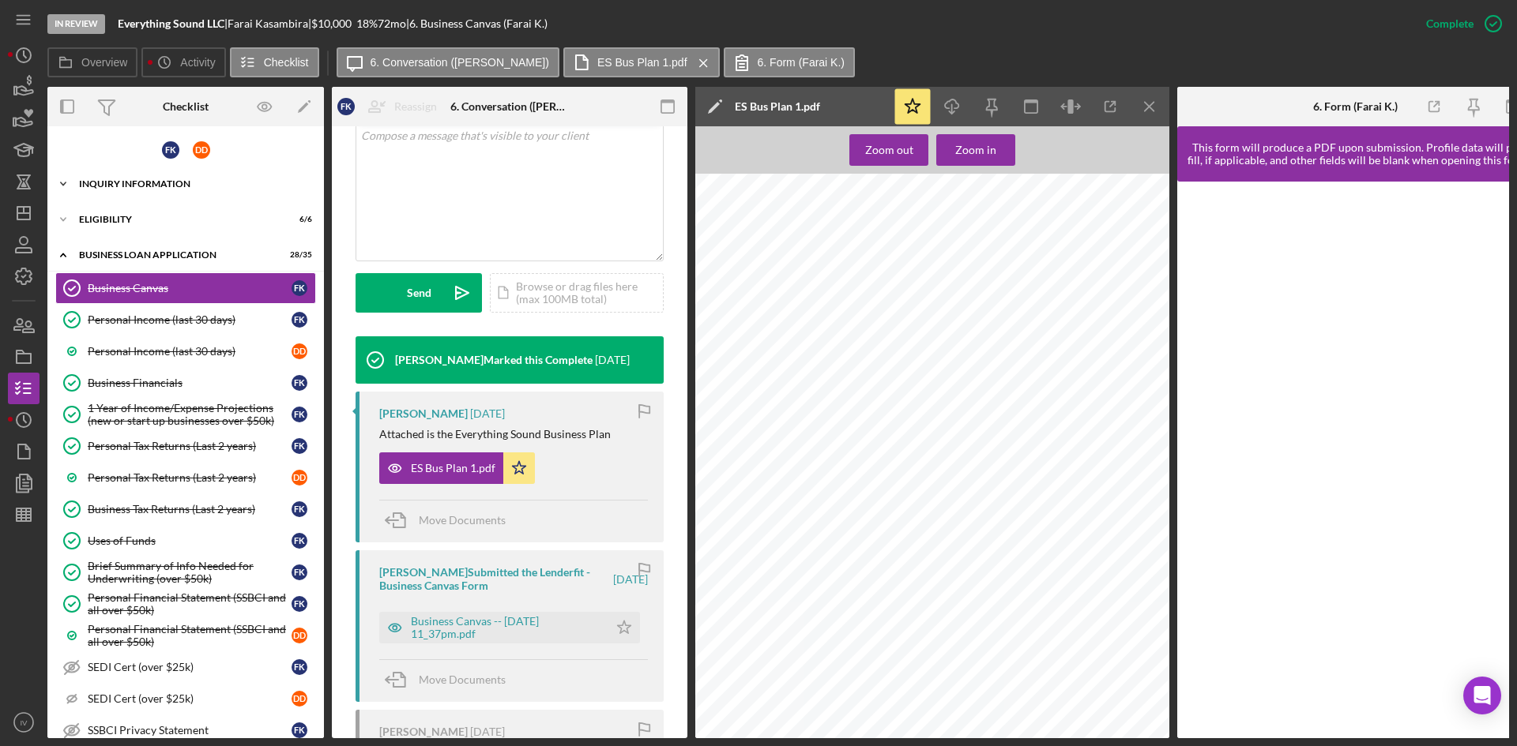
click at [136, 190] on div "Icon/Expander INQUIRY INFORMATION 15 / 18" at bounding box center [185, 184] width 276 height 32
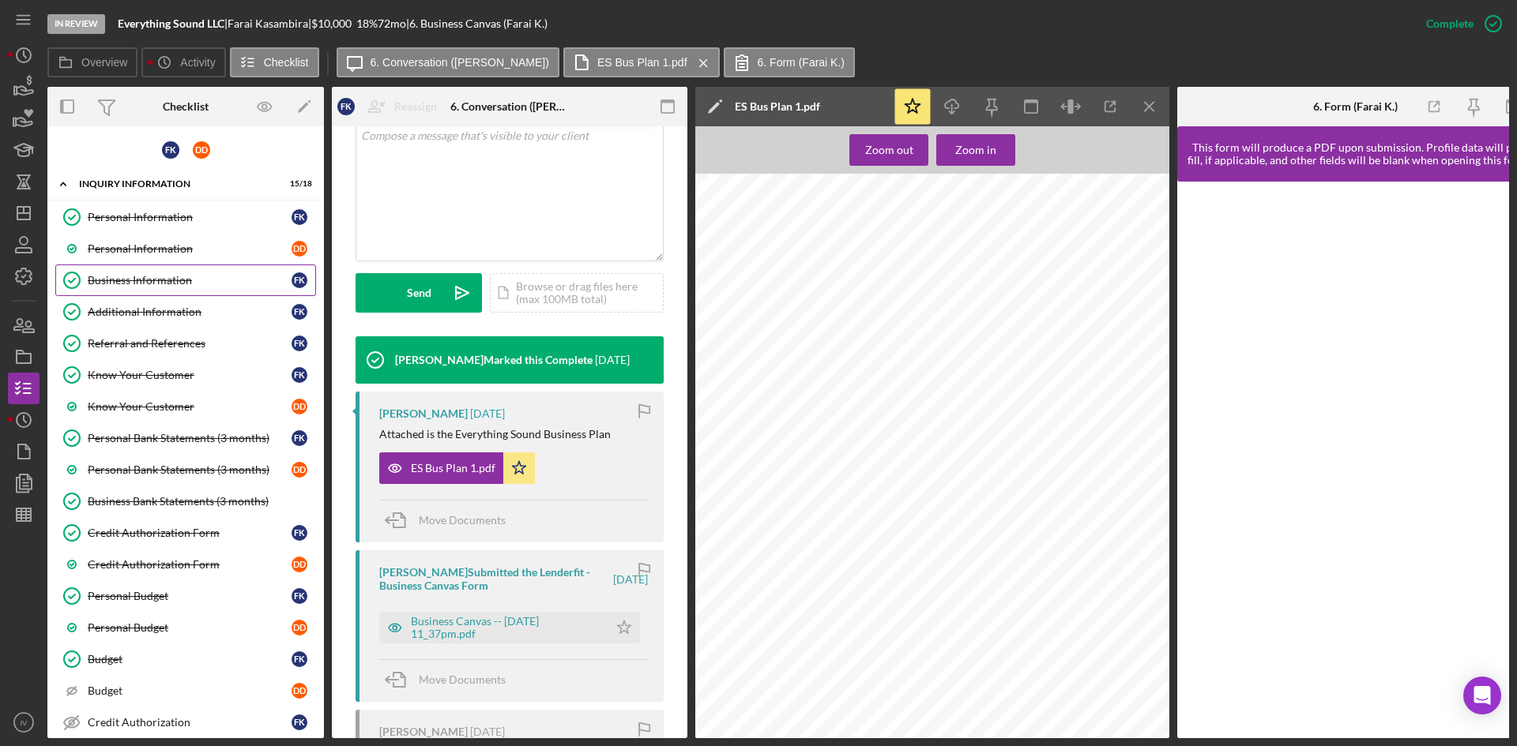
click at [141, 273] on link "Business Information Business Information F K" at bounding box center [185, 281] width 261 height 32
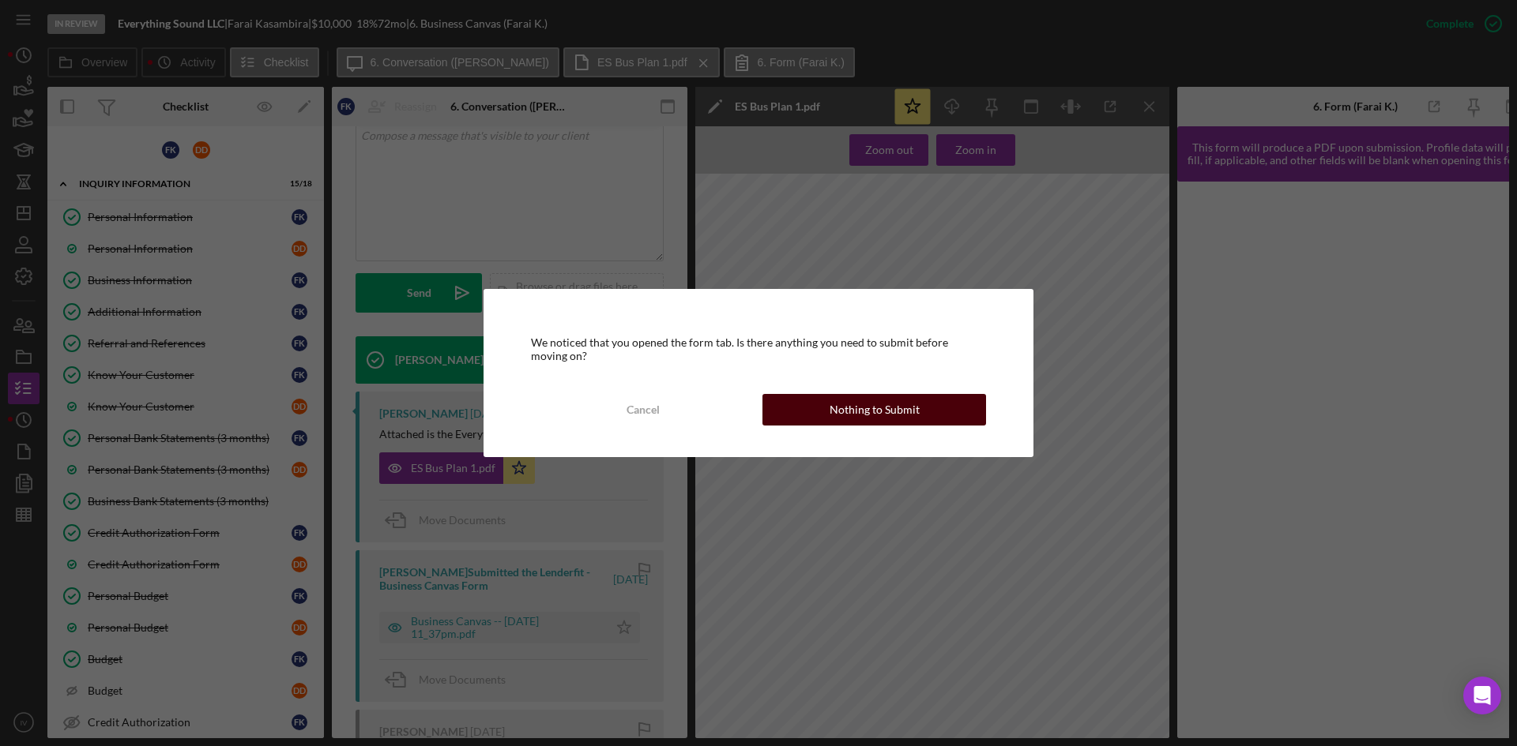
click at [921, 406] on button "Nothing to Submit" at bounding box center [874, 410] width 224 height 32
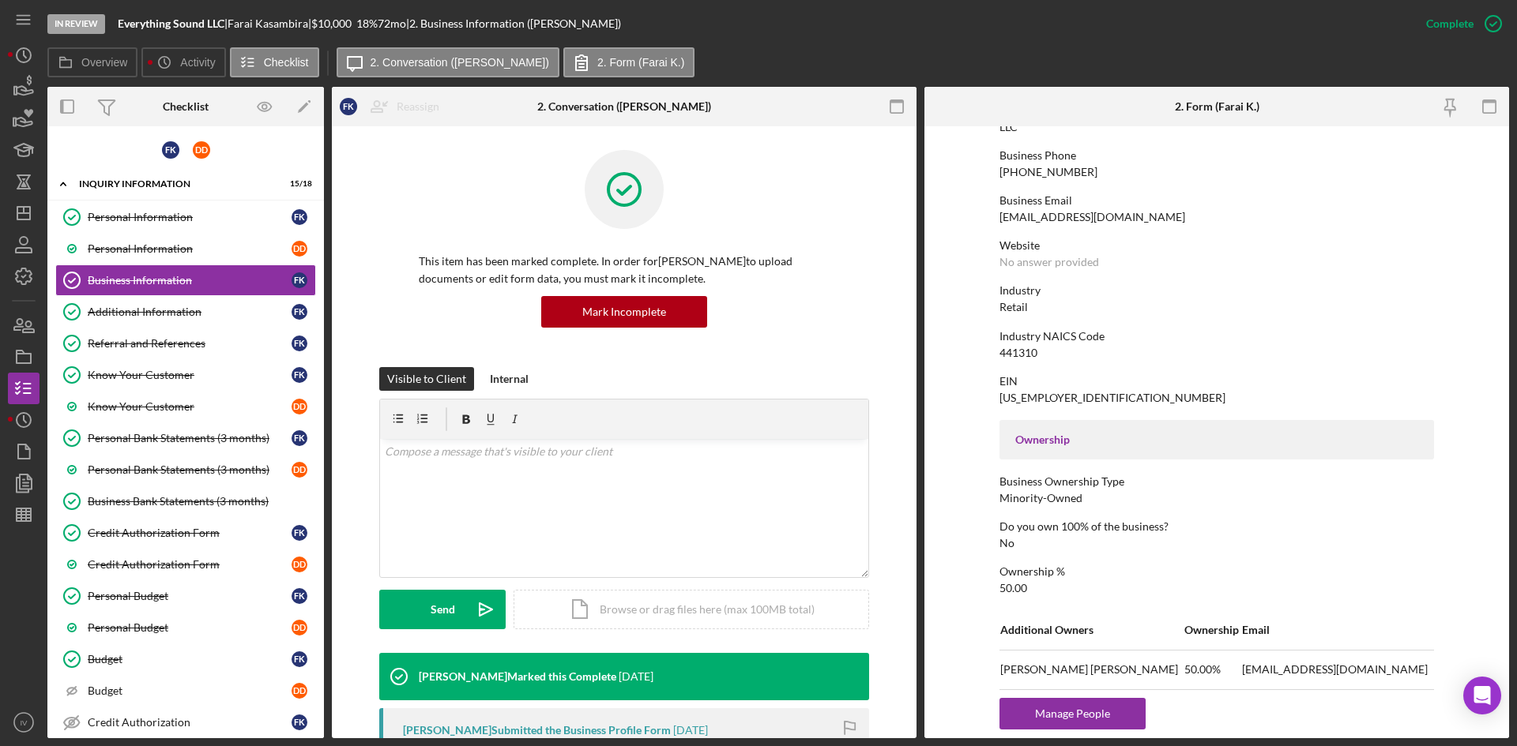
scroll to position [474, 0]
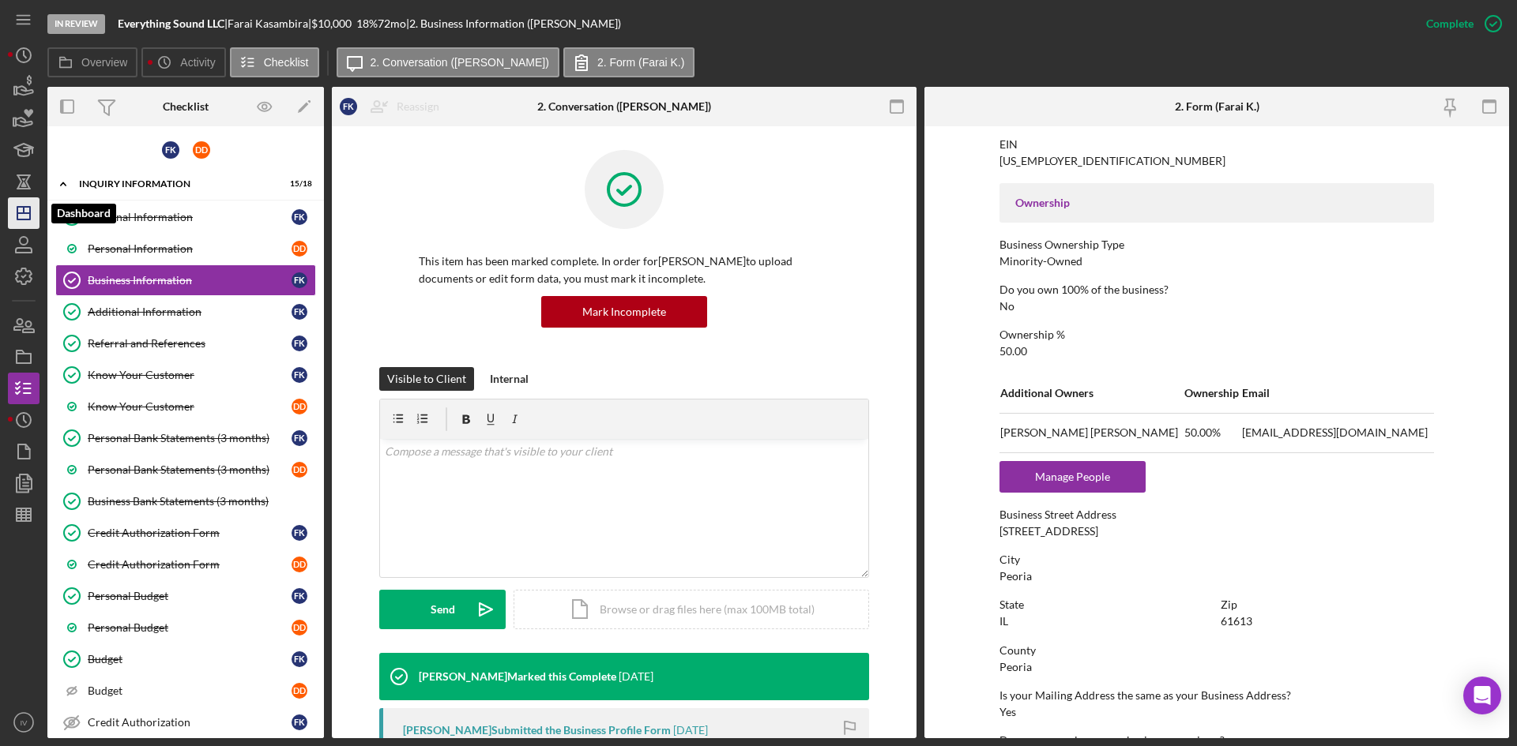
click at [33, 224] on icon "Icon/Dashboard" at bounding box center [23, 213] width 39 height 39
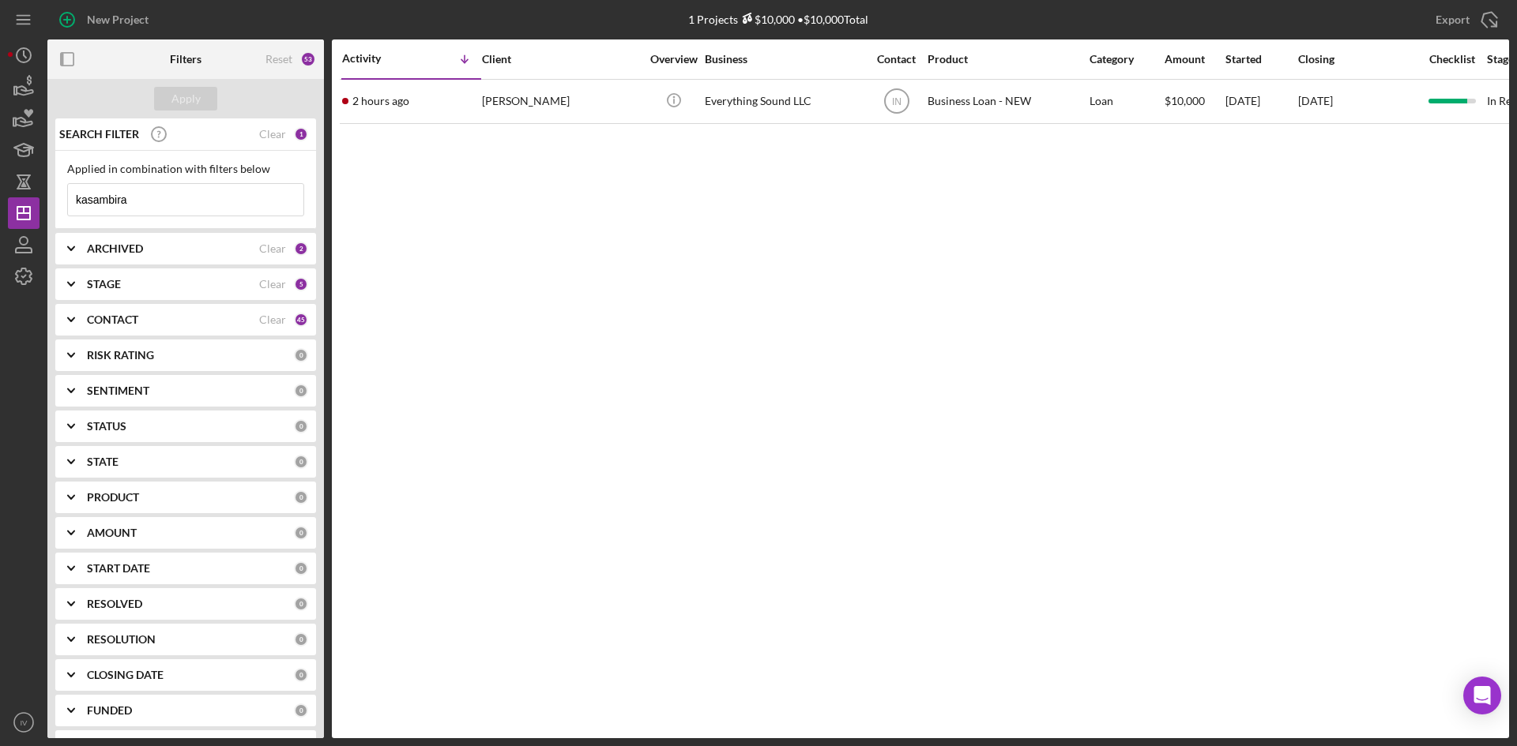
drag, startPoint x: 147, startPoint y: 198, endPoint x: -19, endPoint y: 199, distance: 165.9
click at [0, 199] on html "New Project 1 Projects $10,000 • $10,000 Total kasambira Export Icon/Export Fil…" at bounding box center [758, 373] width 1517 height 746
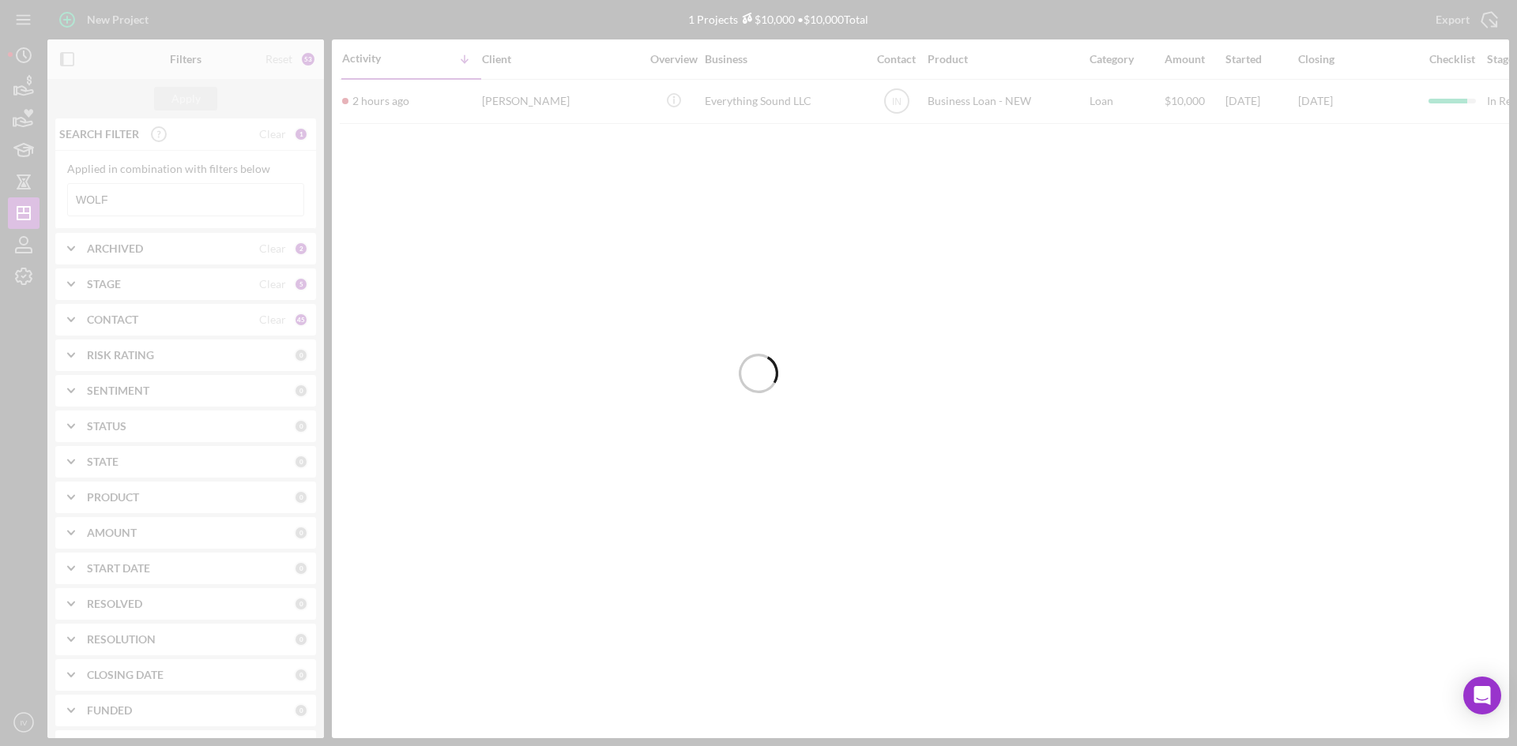
type input "wolf"
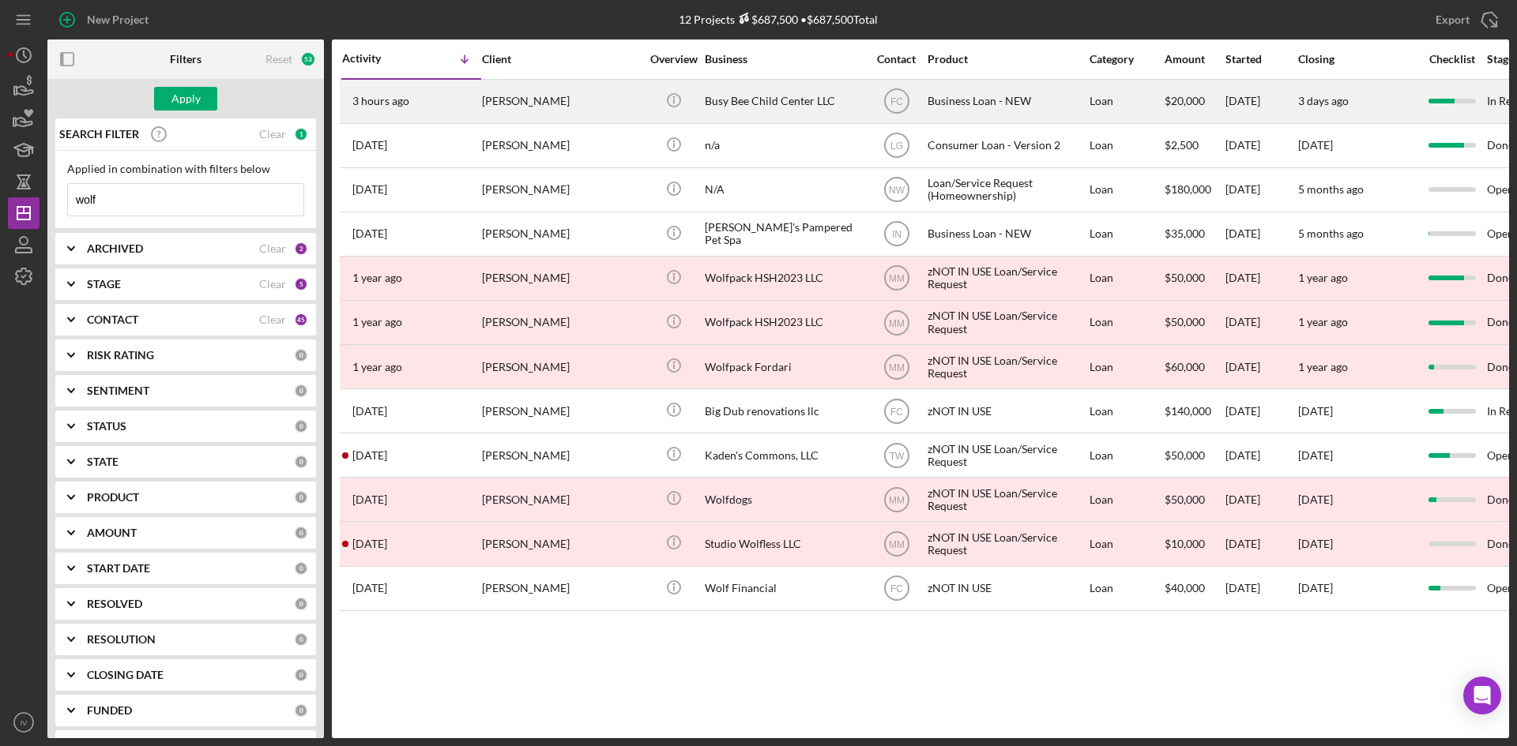
click at [429, 117] on div "3 hours ago Cheyenne Wolf" at bounding box center [411, 102] width 138 height 42
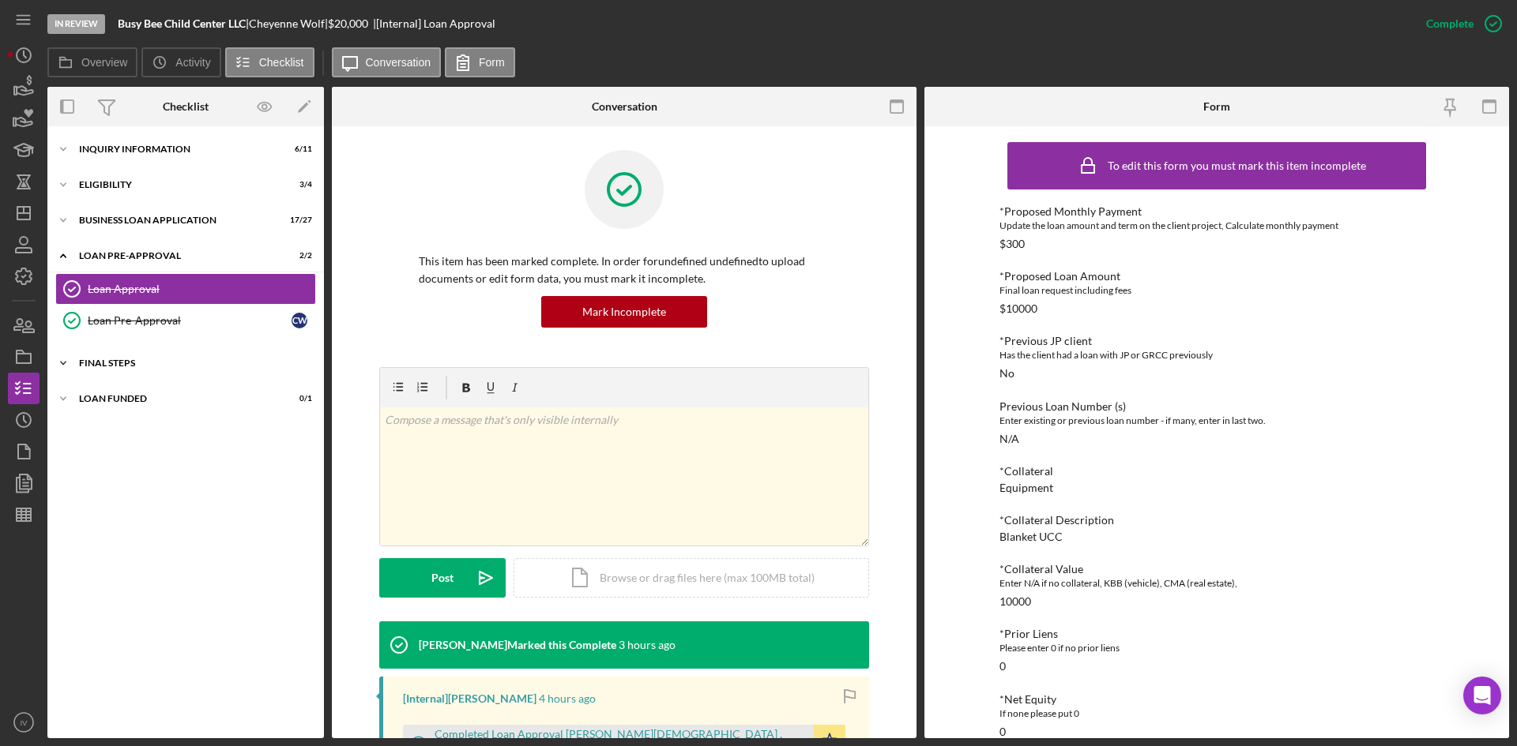
click at [92, 351] on div "Icon/Expander FINAL STEPS 8 / 19" at bounding box center [185, 364] width 276 height 32
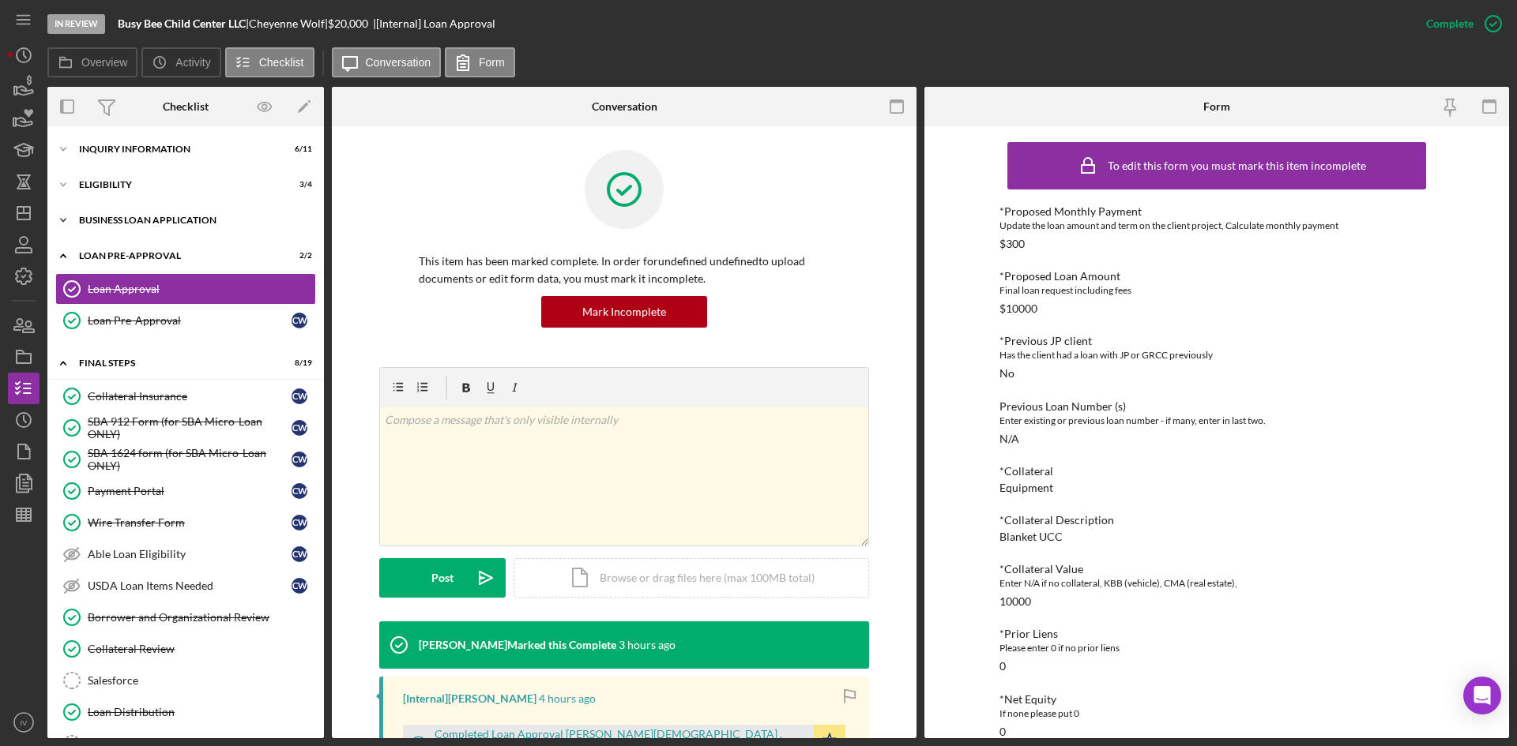
click at [100, 213] on div "Icon/Expander BUSINESS LOAN APPLICATION 17 / 27" at bounding box center [185, 221] width 276 height 32
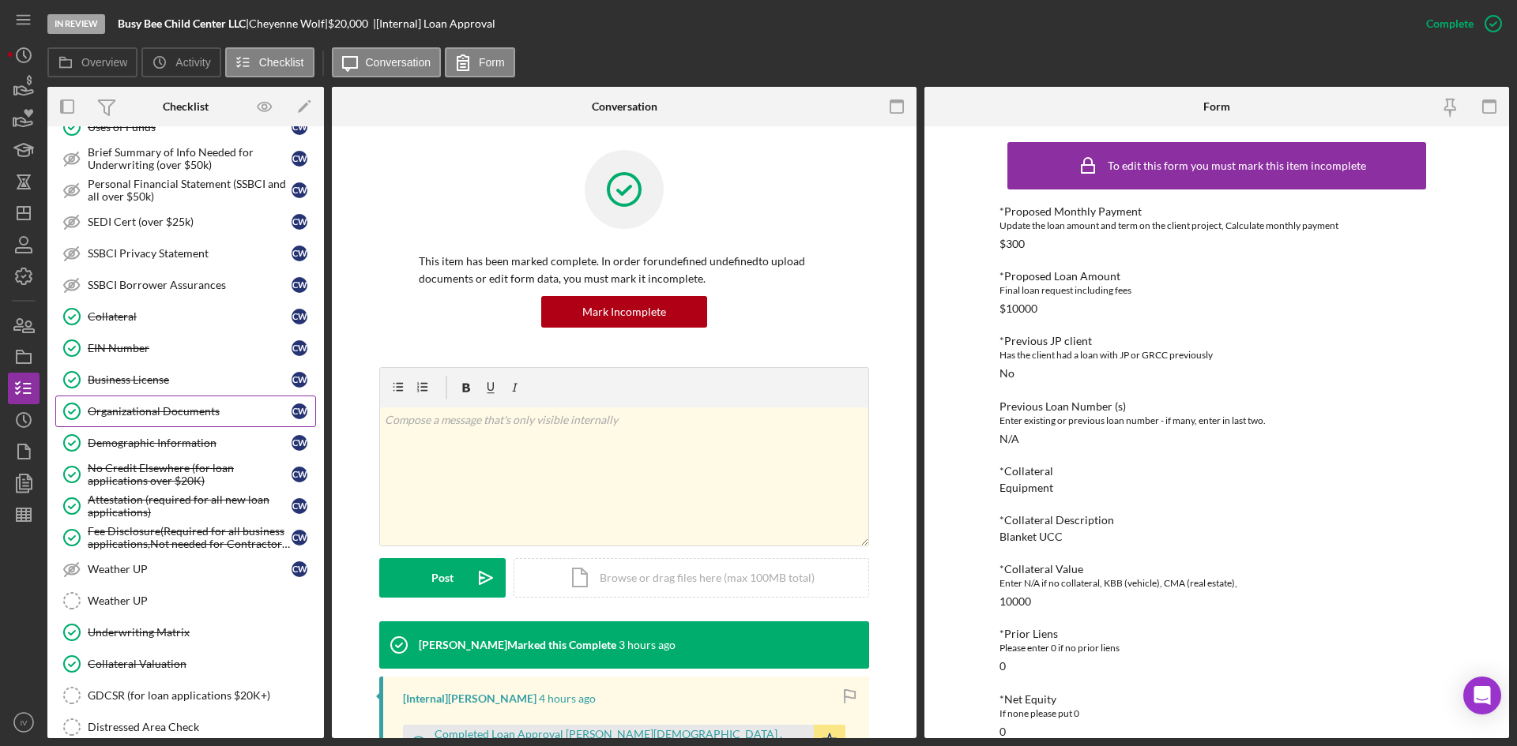
scroll to position [395, 0]
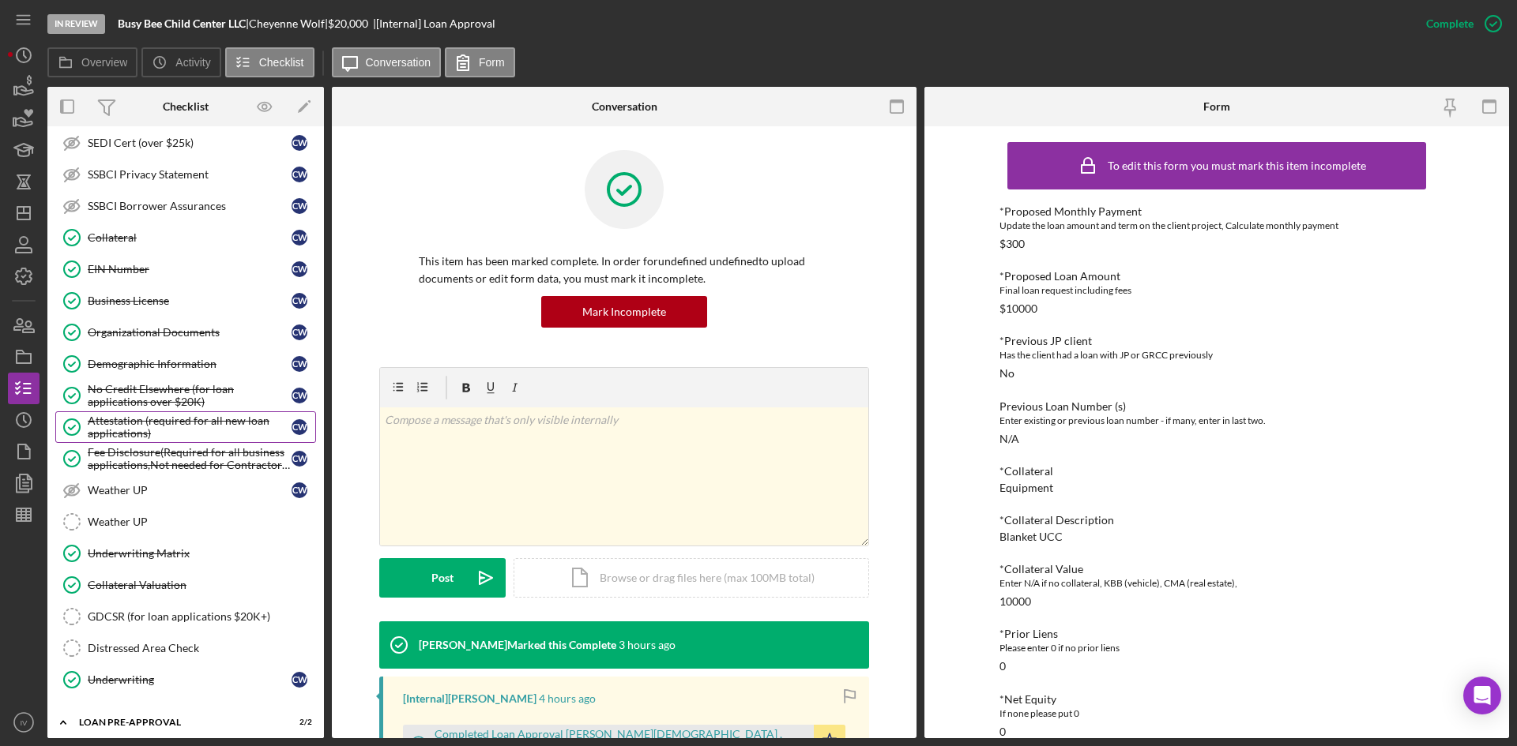
click at [190, 442] on link "Attestation (required for all new loan applications) Attestation (required for …" at bounding box center [185, 428] width 261 height 32
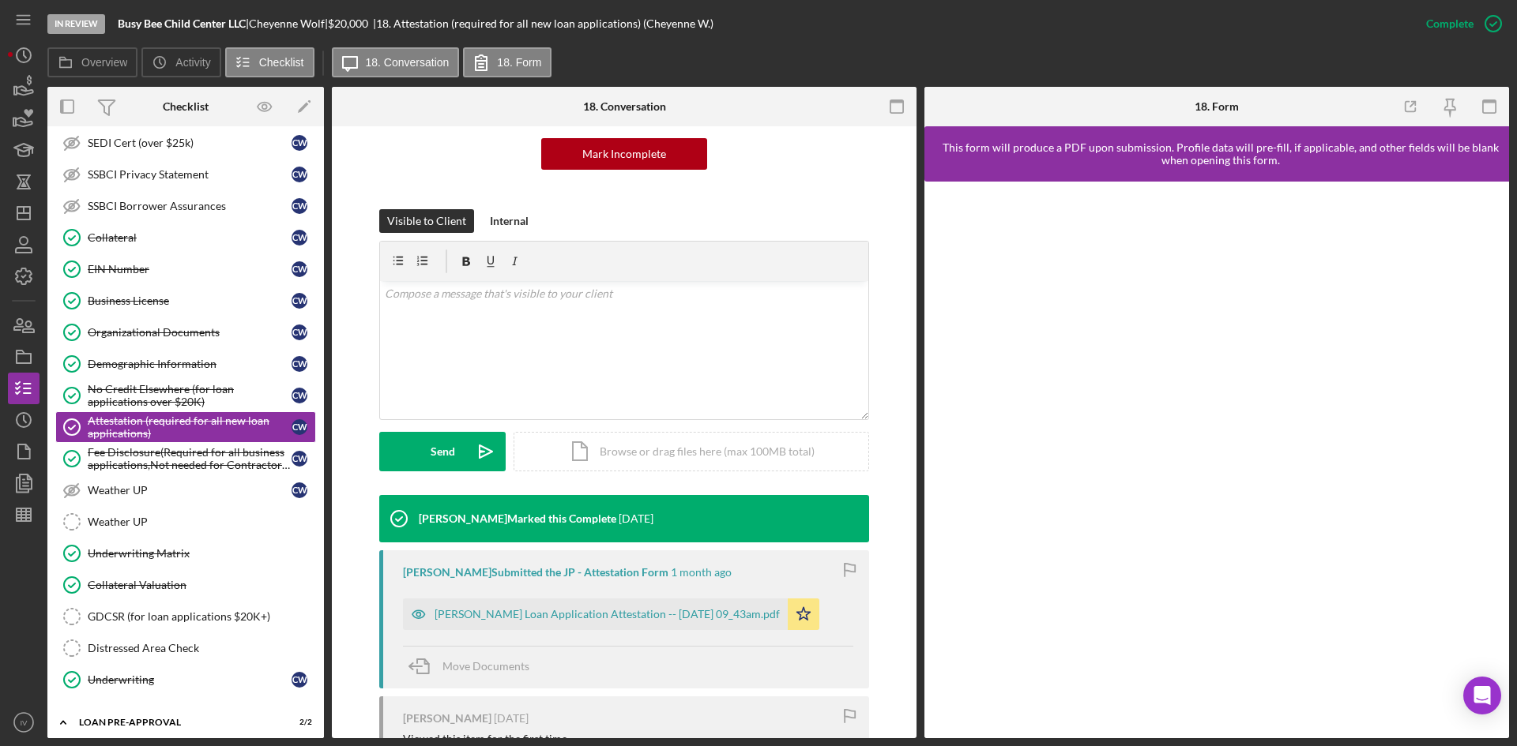
scroll to position [388, 0]
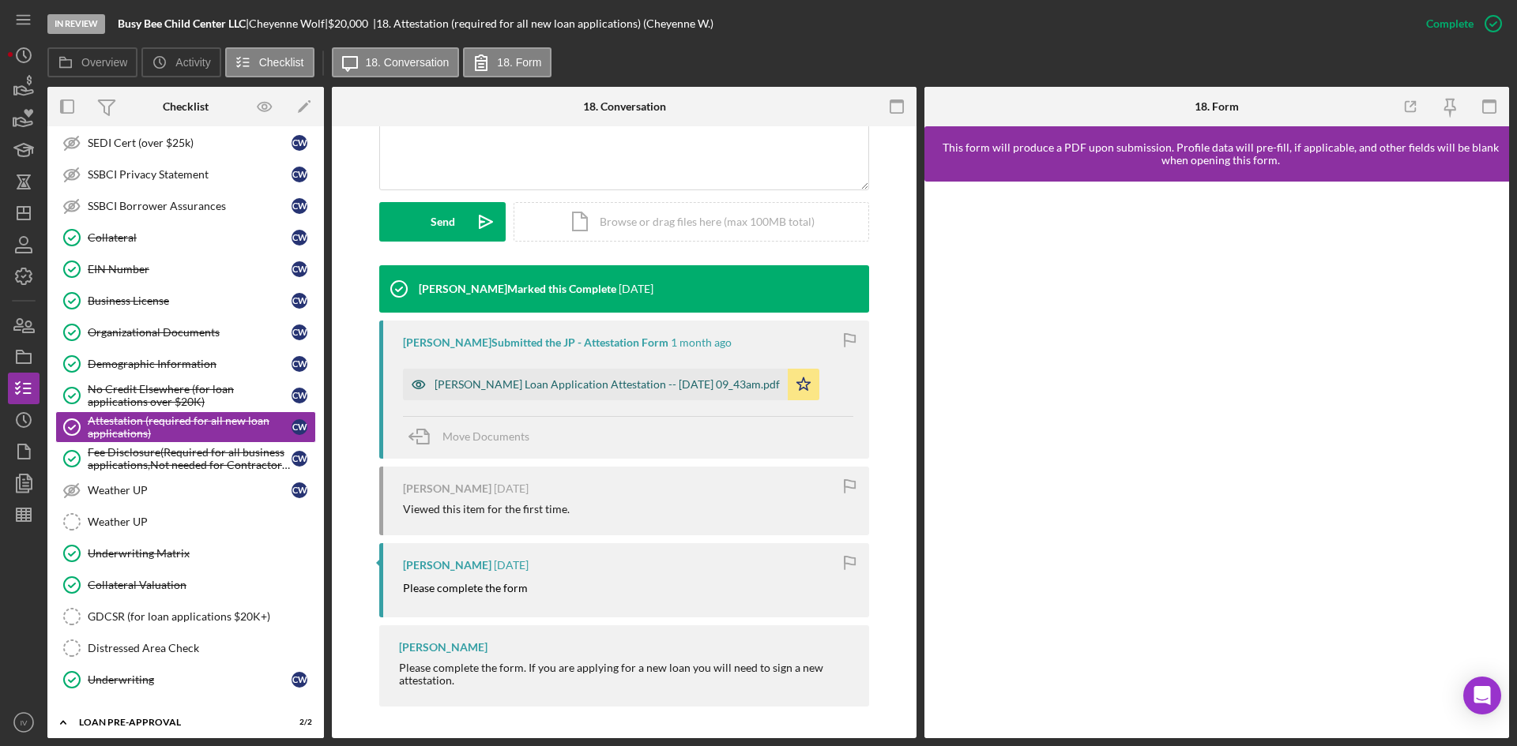
click at [561, 395] on div "Justine Petersen Loan Application Attestation -- 2025-08-04 09_43am.pdf" at bounding box center [595, 385] width 385 height 32
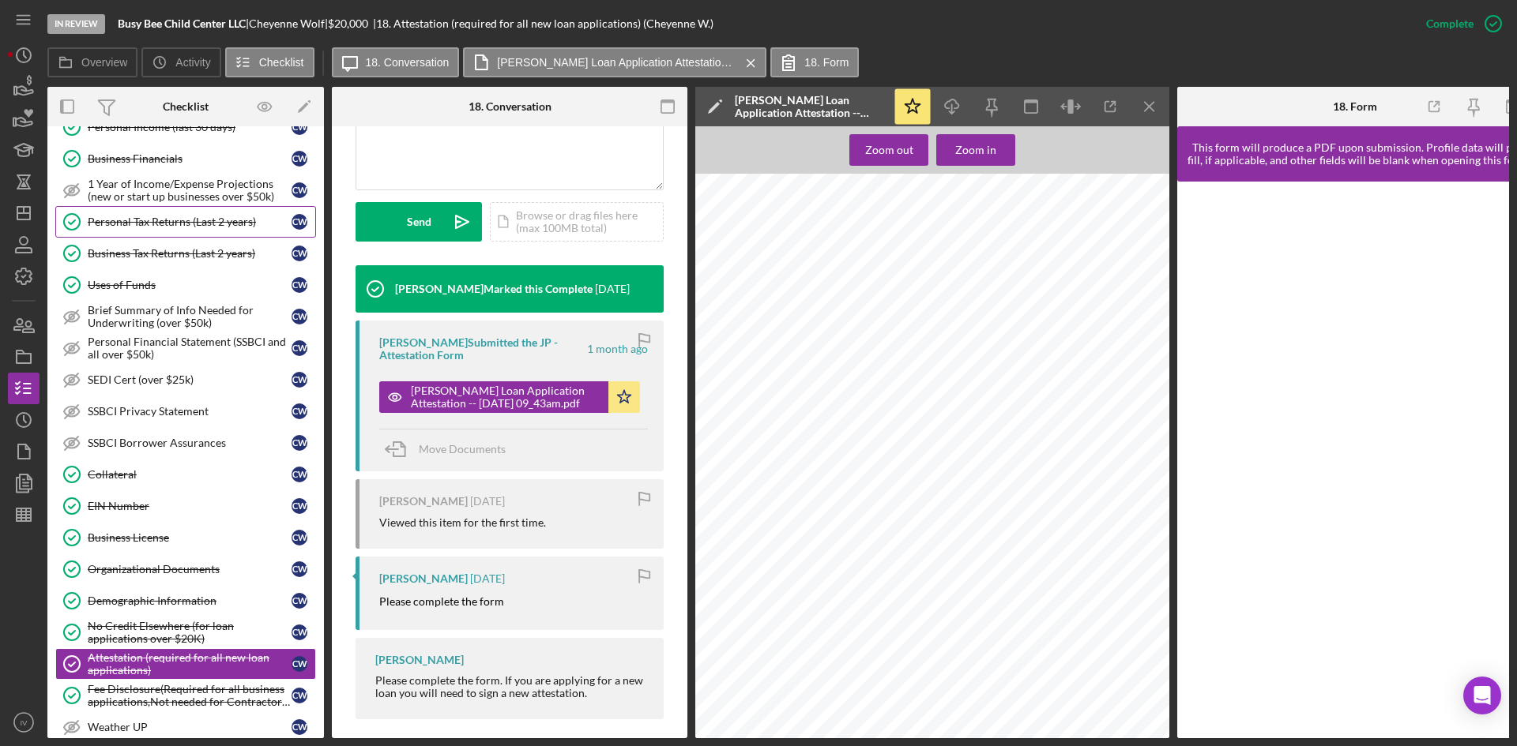
scroll to position [0, 0]
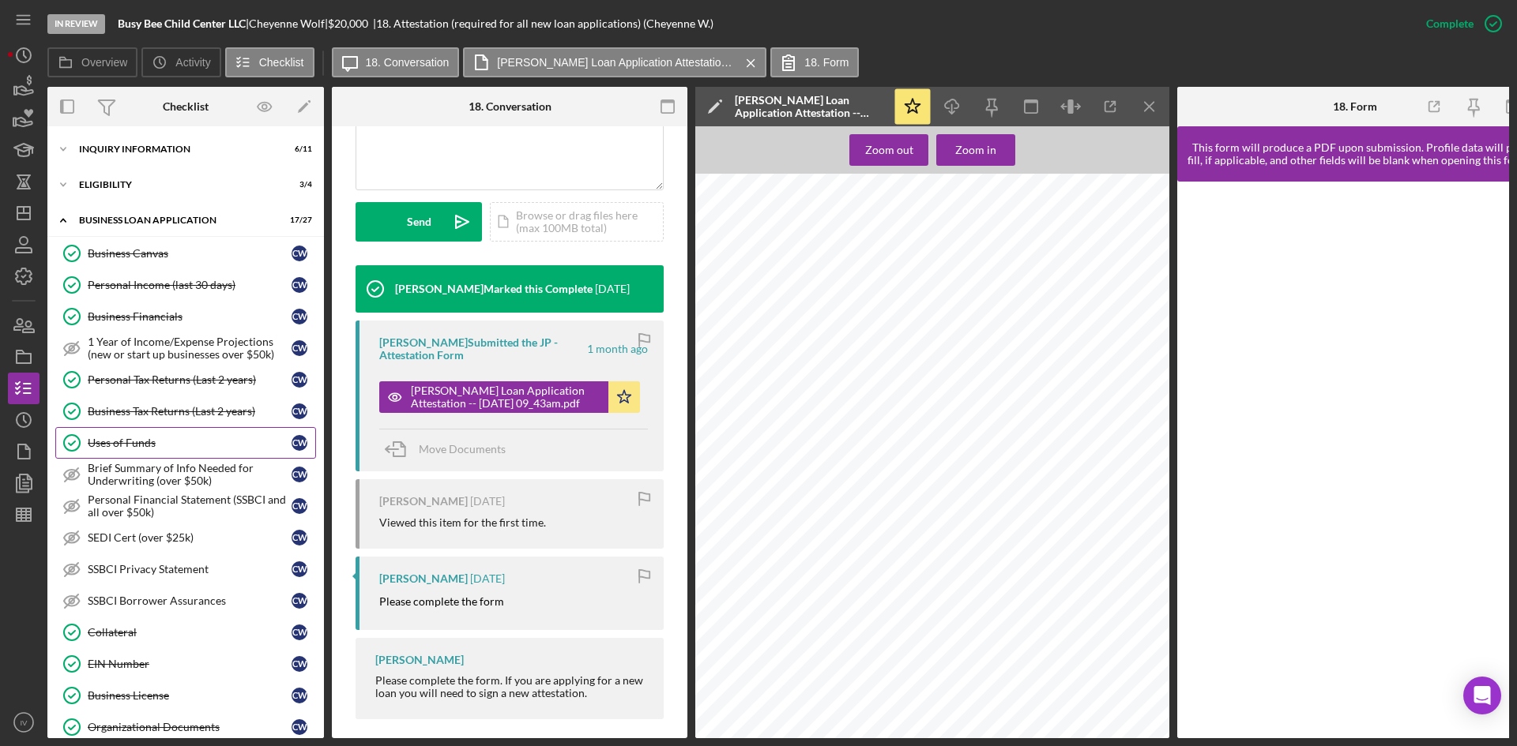
click at [159, 435] on link "Uses of Funds Uses of Funds C W" at bounding box center [185, 443] width 261 height 32
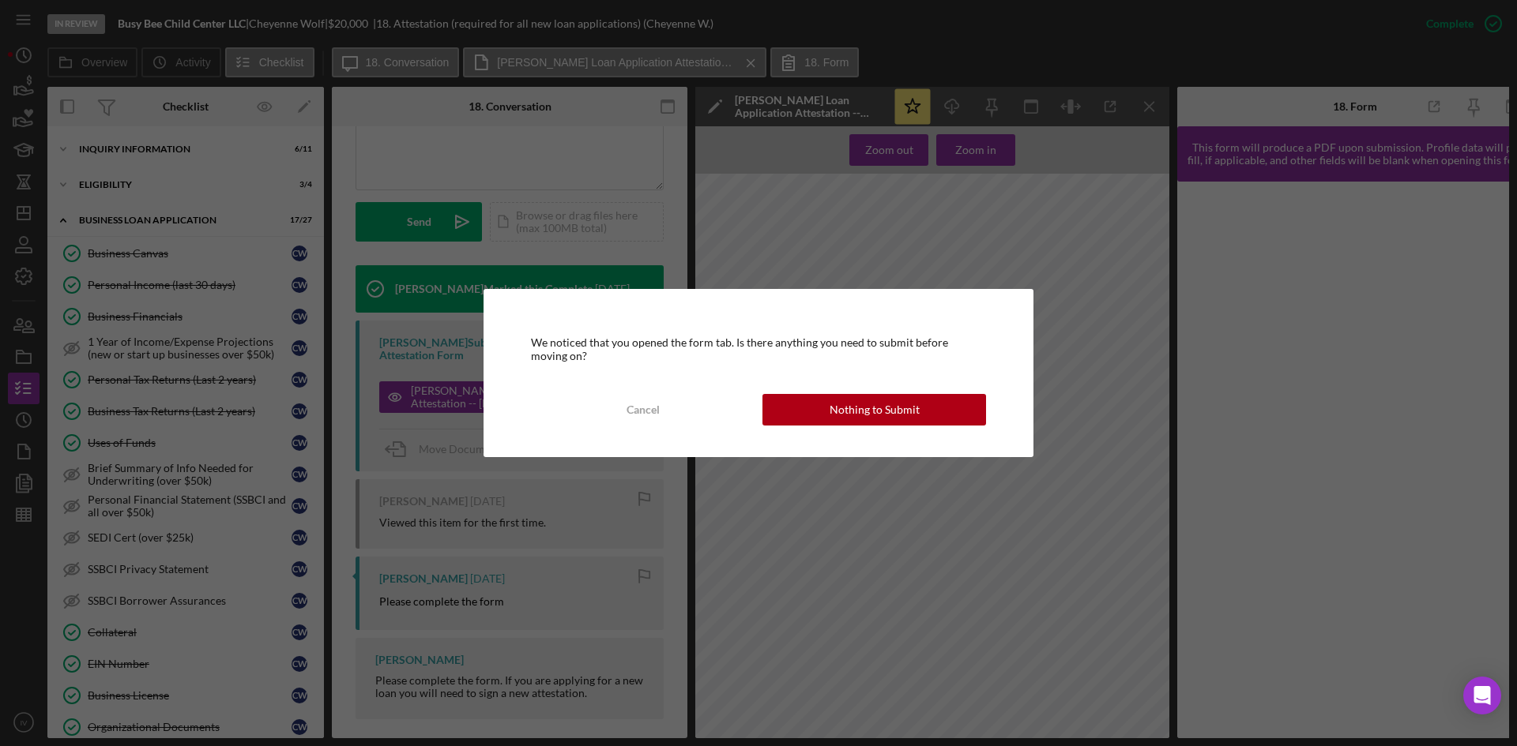
click at [816, 427] on div "We noticed that you opened the form tab. Is there anything you need to submit b…" at bounding box center [758, 372] width 550 height 167
click at [817, 412] on button "Nothing to Submit" at bounding box center [874, 410] width 224 height 32
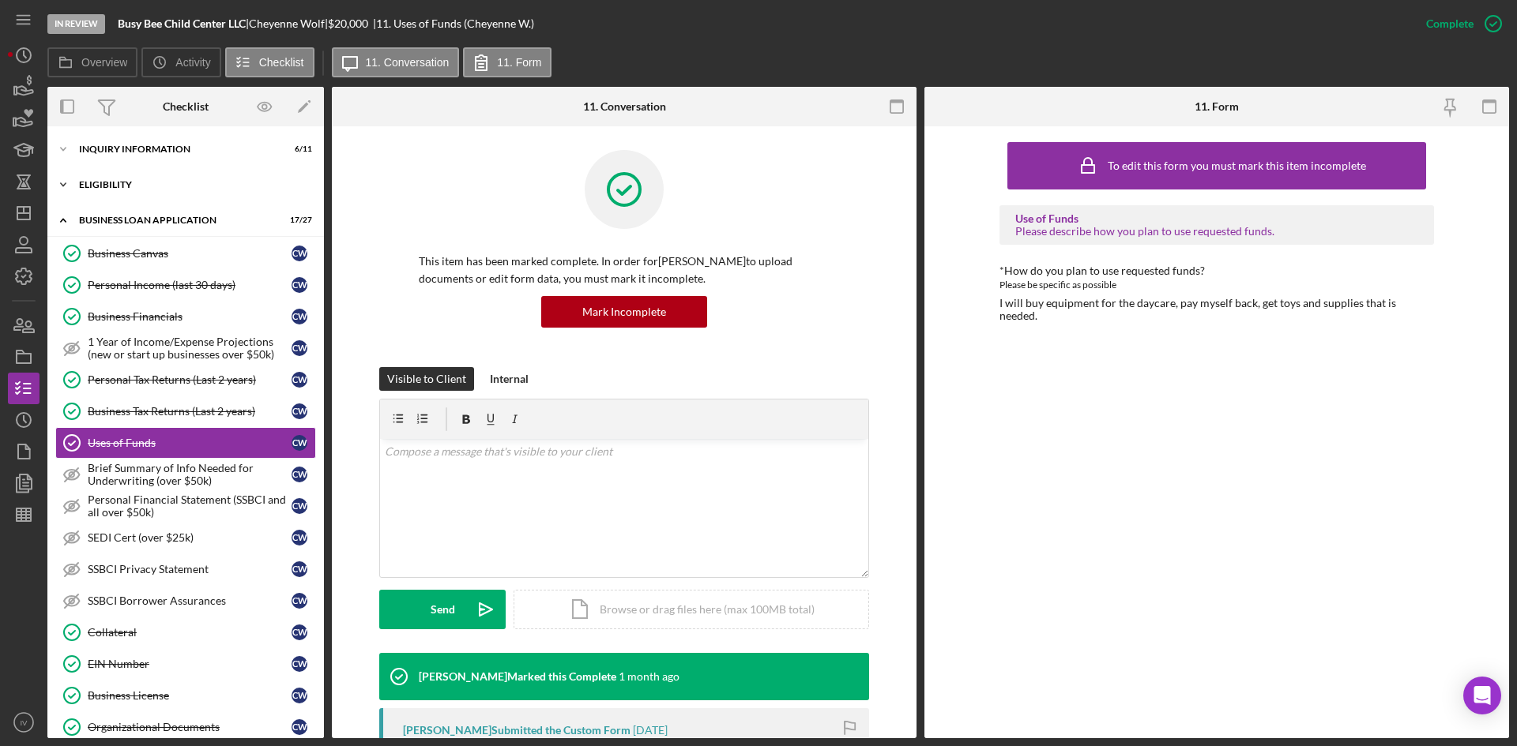
drag, startPoint x: 144, startPoint y: 186, endPoint x: 144, endPoint y: 196, distance: 10.3
click at [144, 186] on div "ELIGIBILITY" at bounding box center [191, 184] width 225 height 9
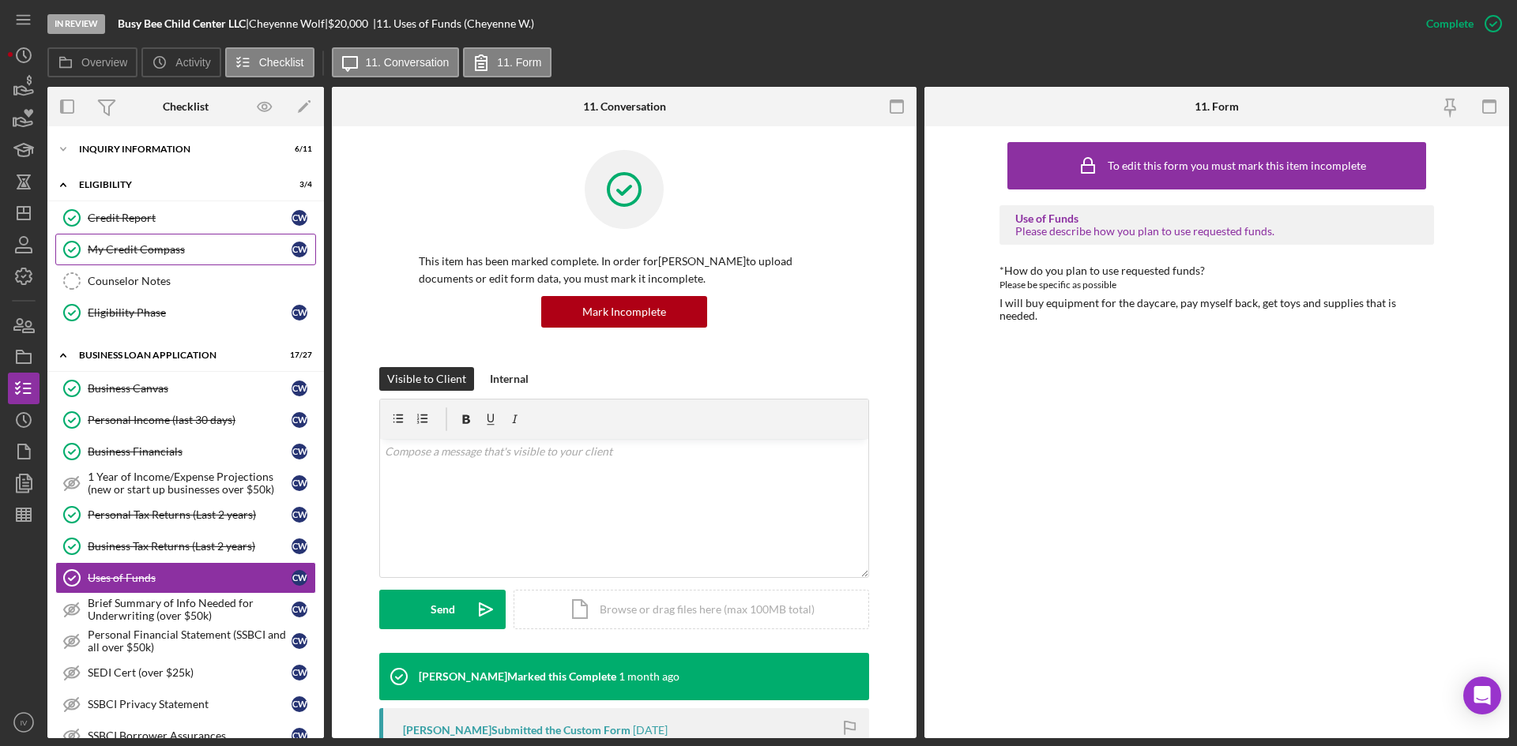
click at [144, 244] on div "My Credit Compass" at bounding box center [190, 249] width 204 height 13
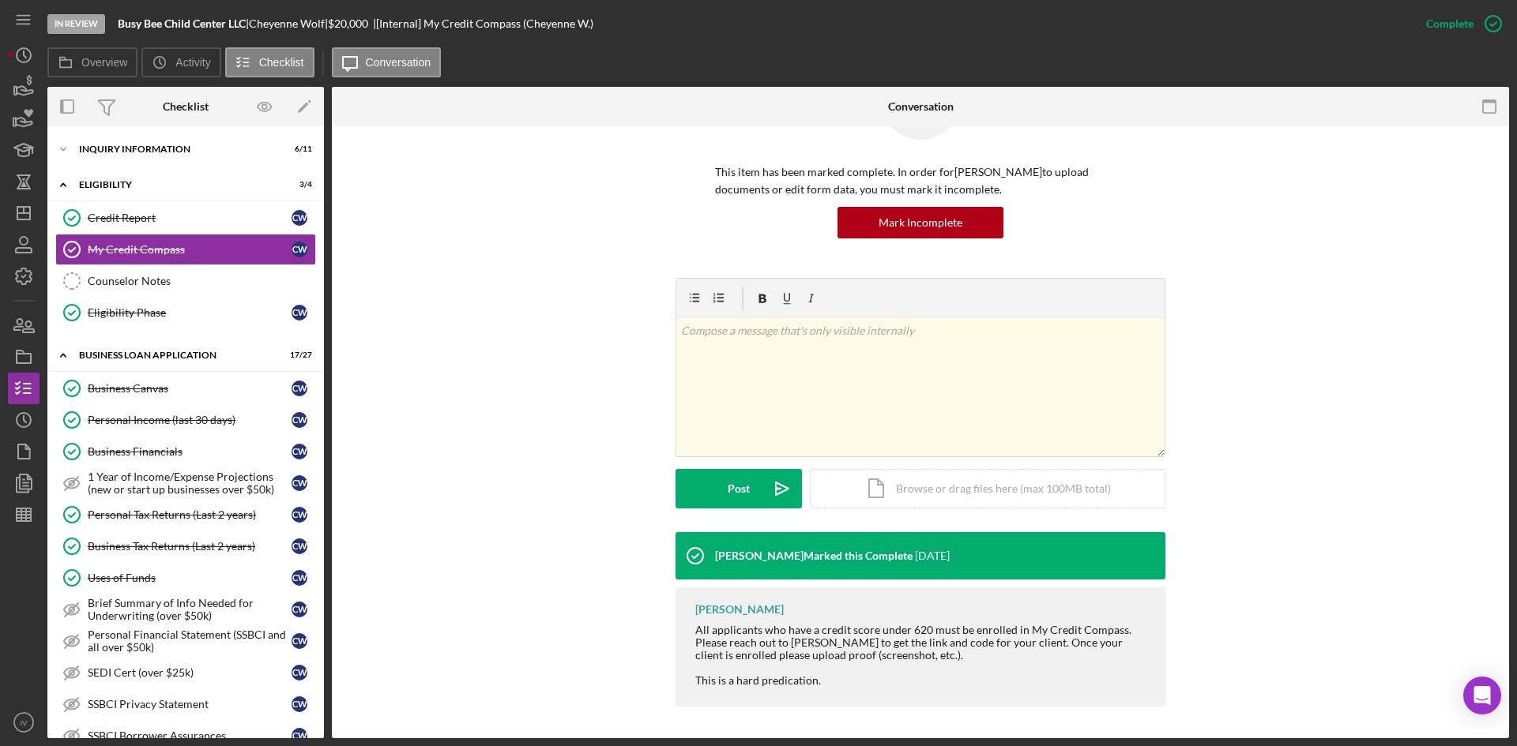
scroll to position [237, 0]
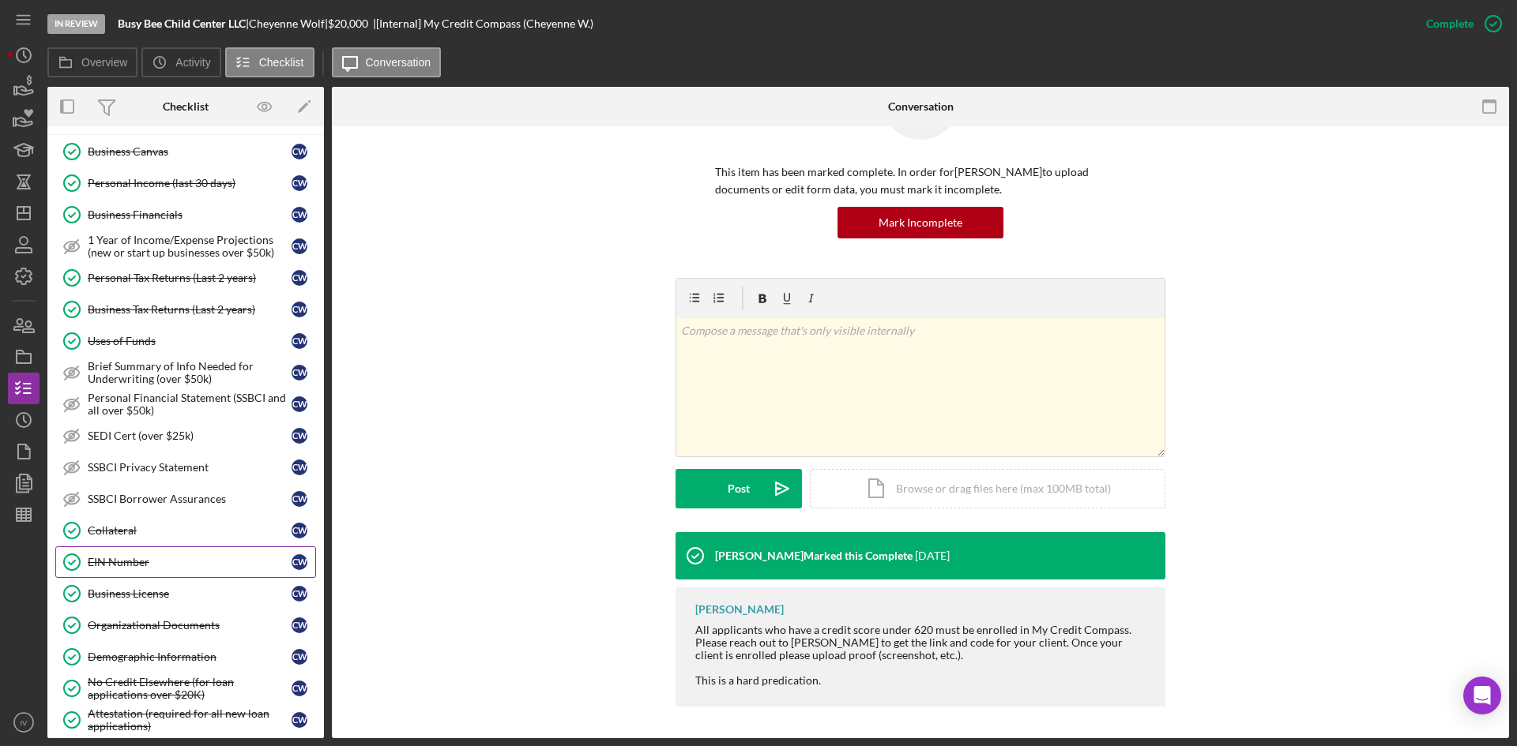
click at [136, 553] on link "EIN Number EIN Number C W" at bounding box center [185, 563] width 261 height 32
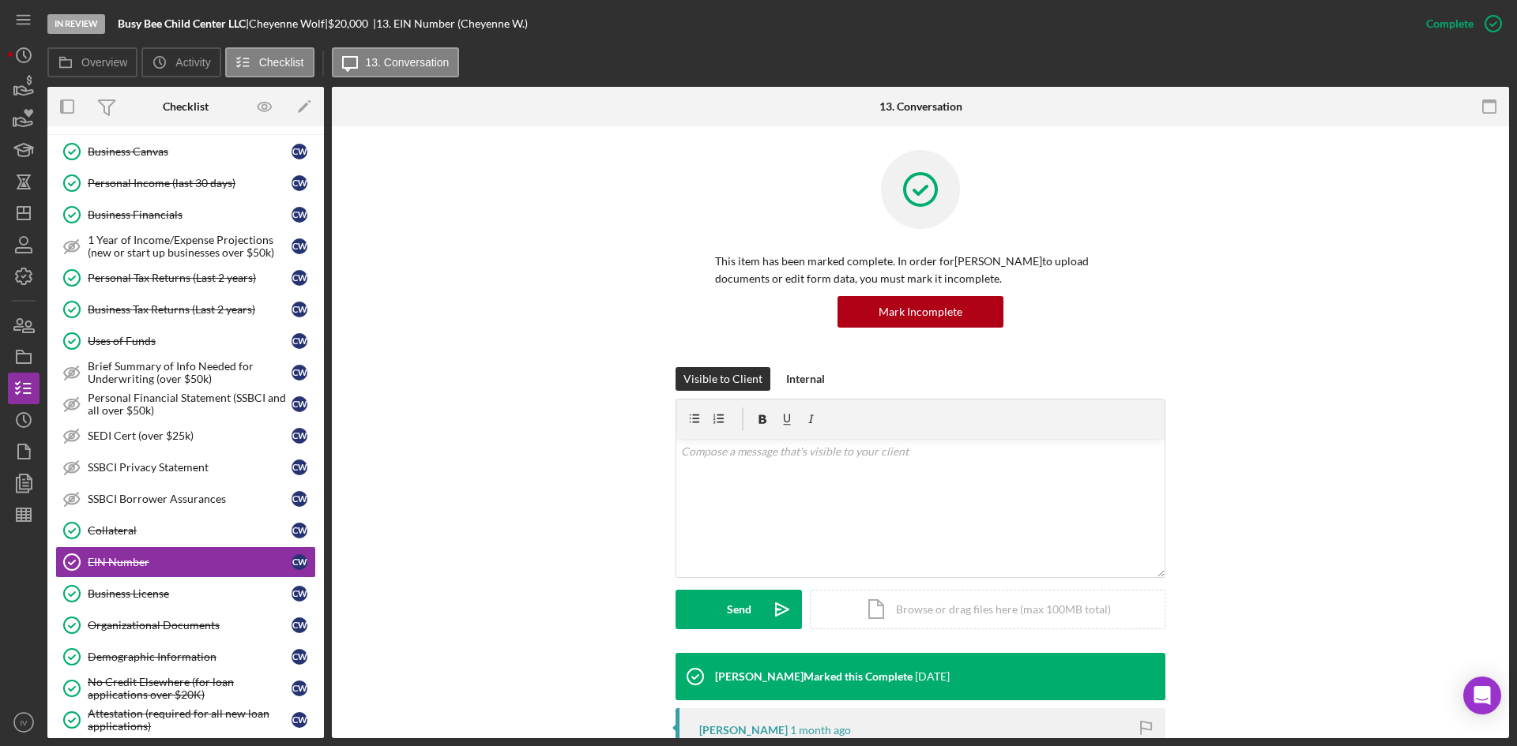
scroll to position [237, 0]
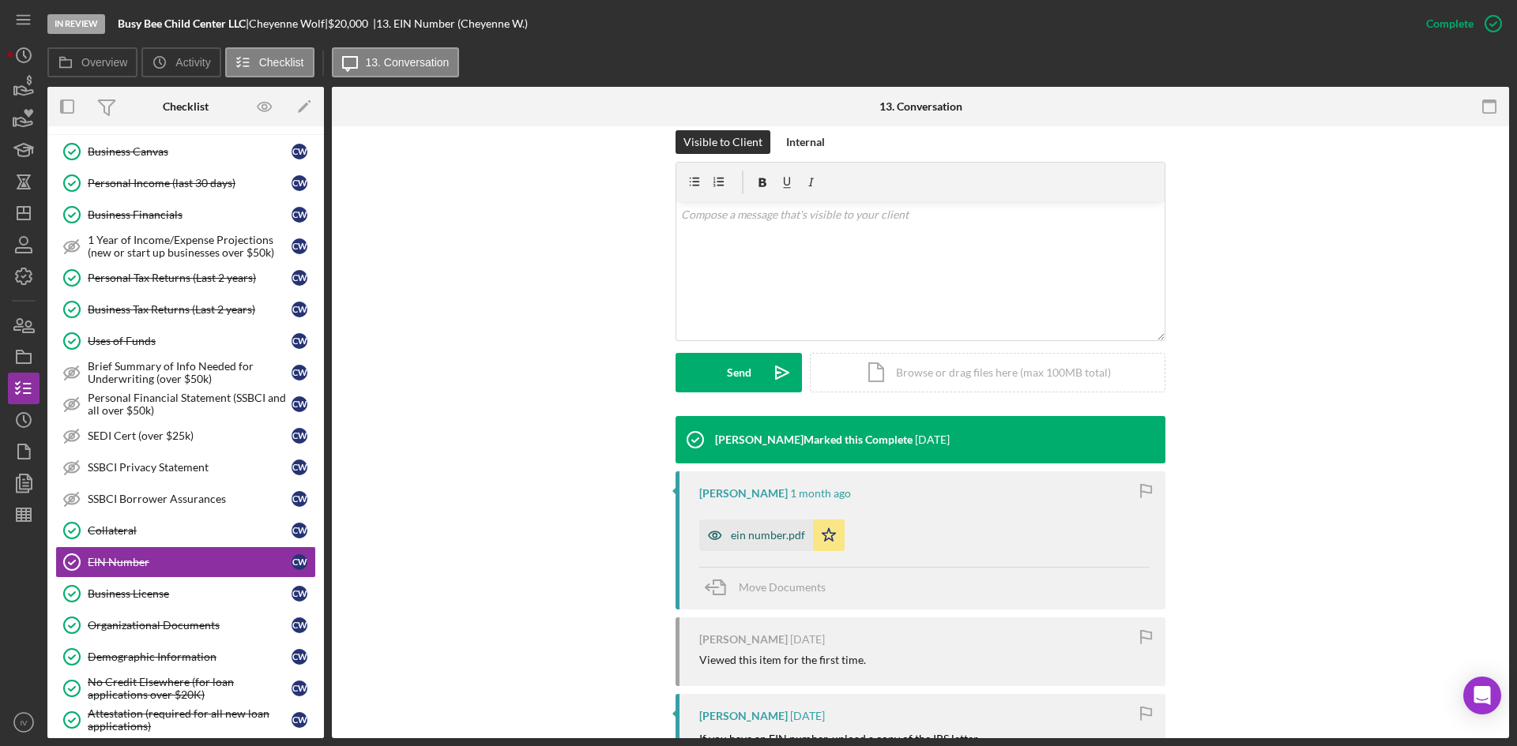
click at [756, 525] on div "ein number.pdf" at bounding box center [756, 536] width 114 height 32
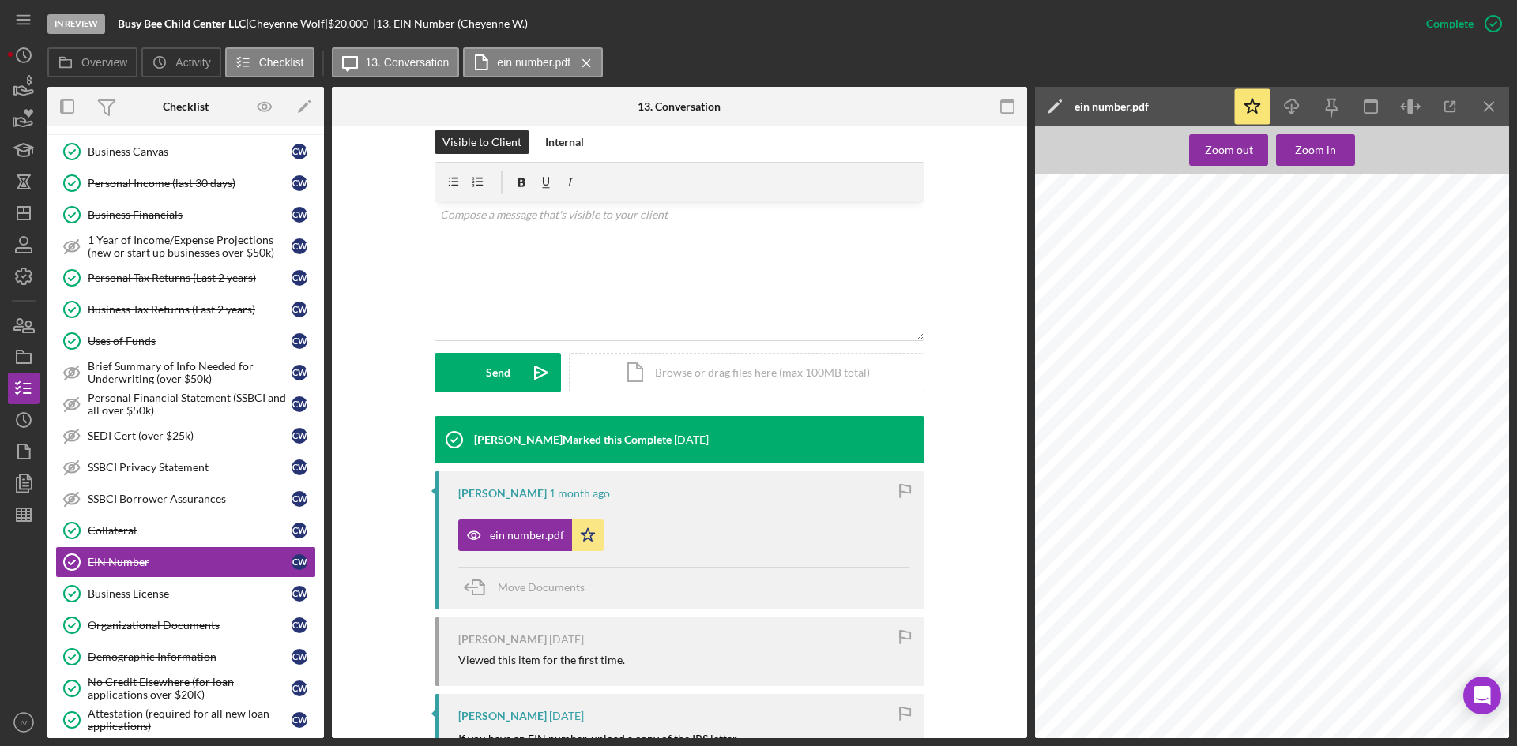
scroll to position [632, 0]
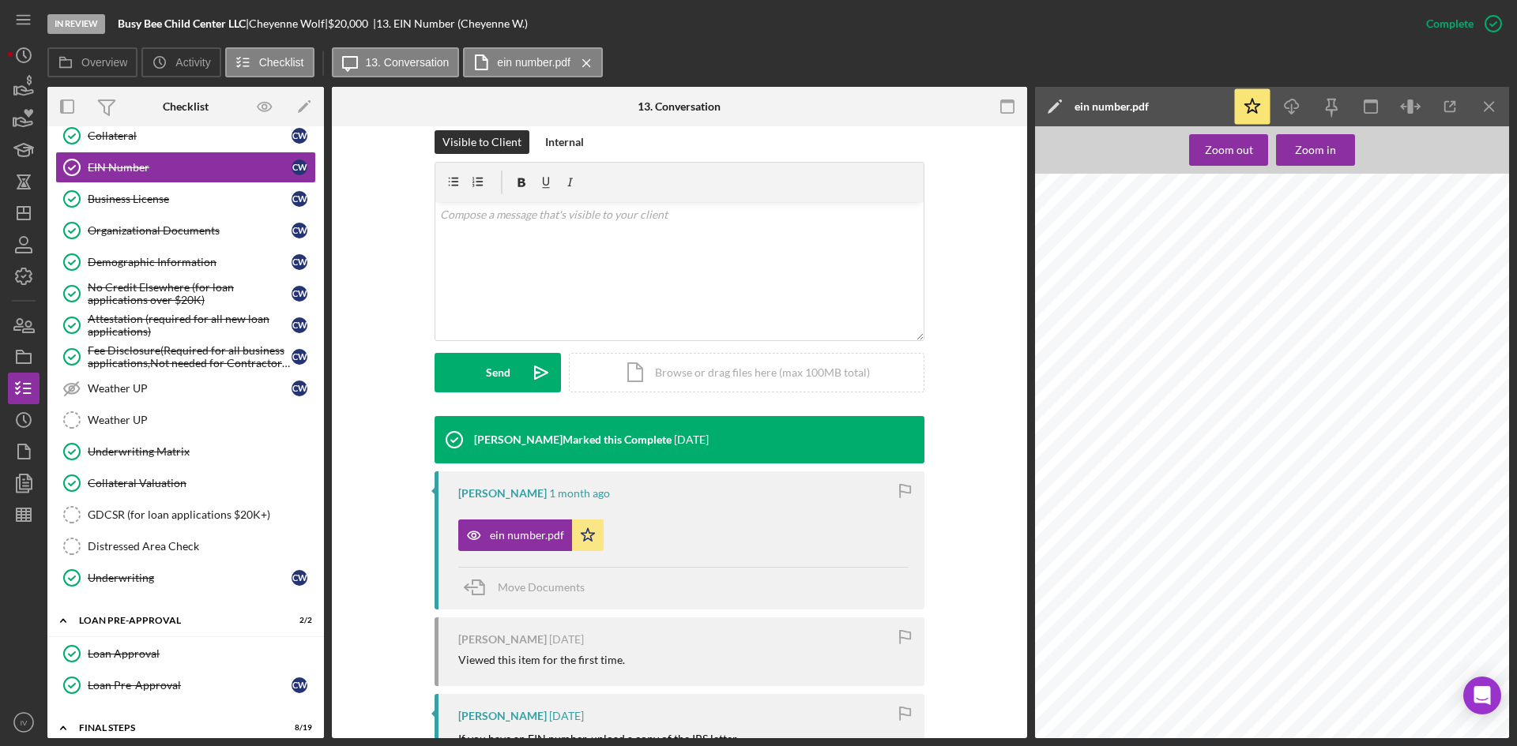
drag, startPoint x: 179, startPoint y: 258, endPoint x: 482, endPoint y: 304, distance: 306.8
click at [179, 258] on div "Demographic Information" at bounding box center [190, 262] width 204 height 13
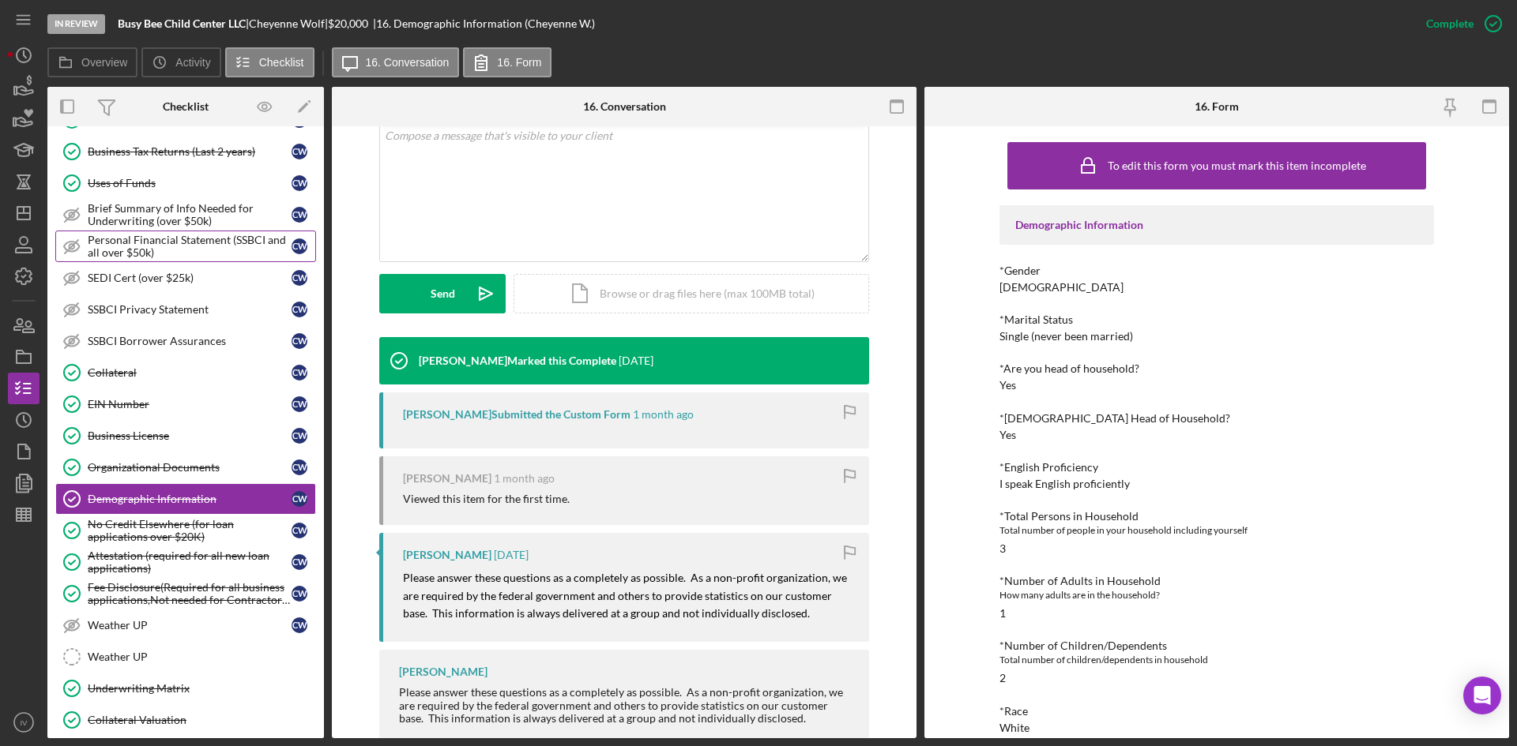
scroll to position [158, 0]
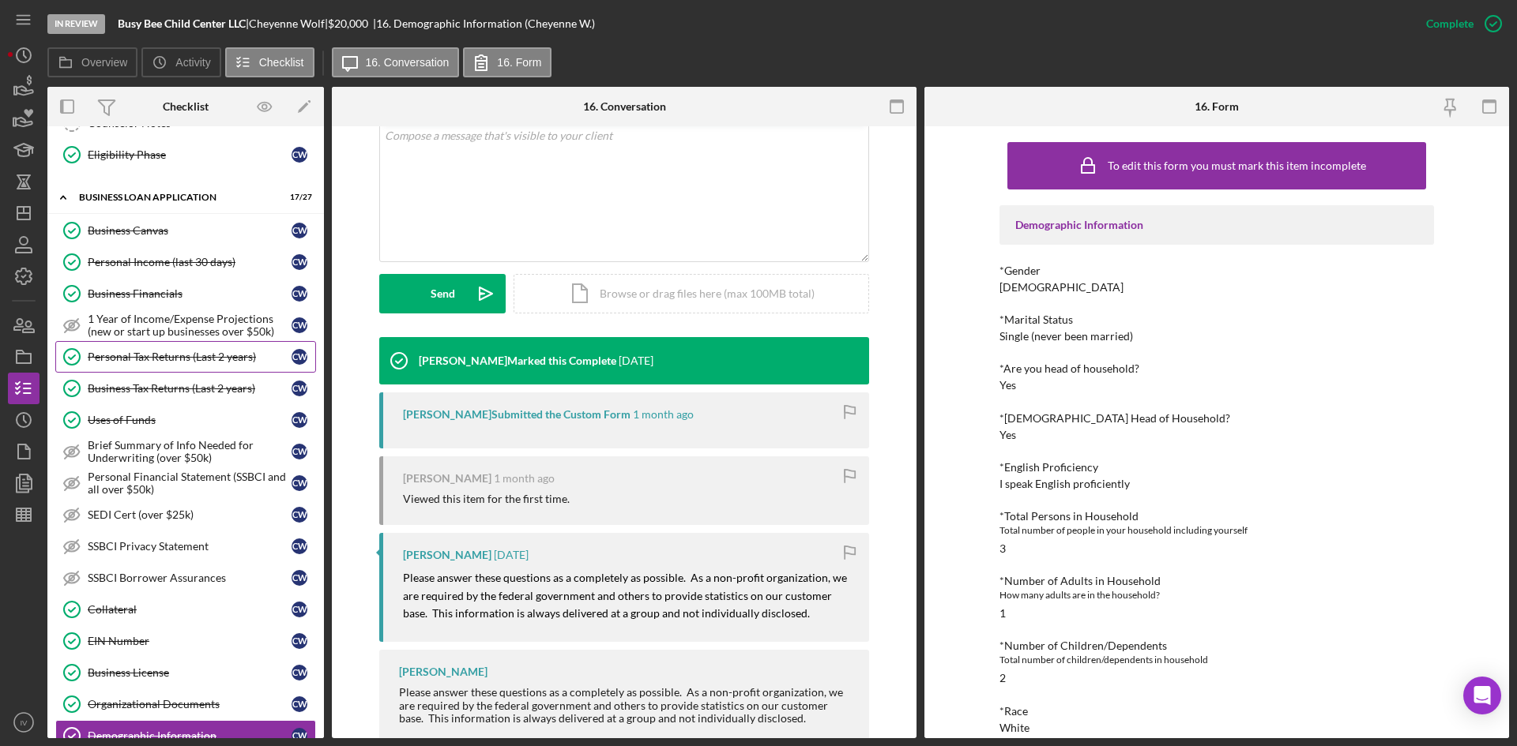
drag, startPoint x: 211, startPoint y: 371, endPoint x: 222, endPoint y: 370, distance: 11.2
click at [211, 371] on link "Personal Tax Returns (Last 2 years) Personal Tax Returns (Last 2 years) C W" at bounding box center [185, 357] width 261 height 32
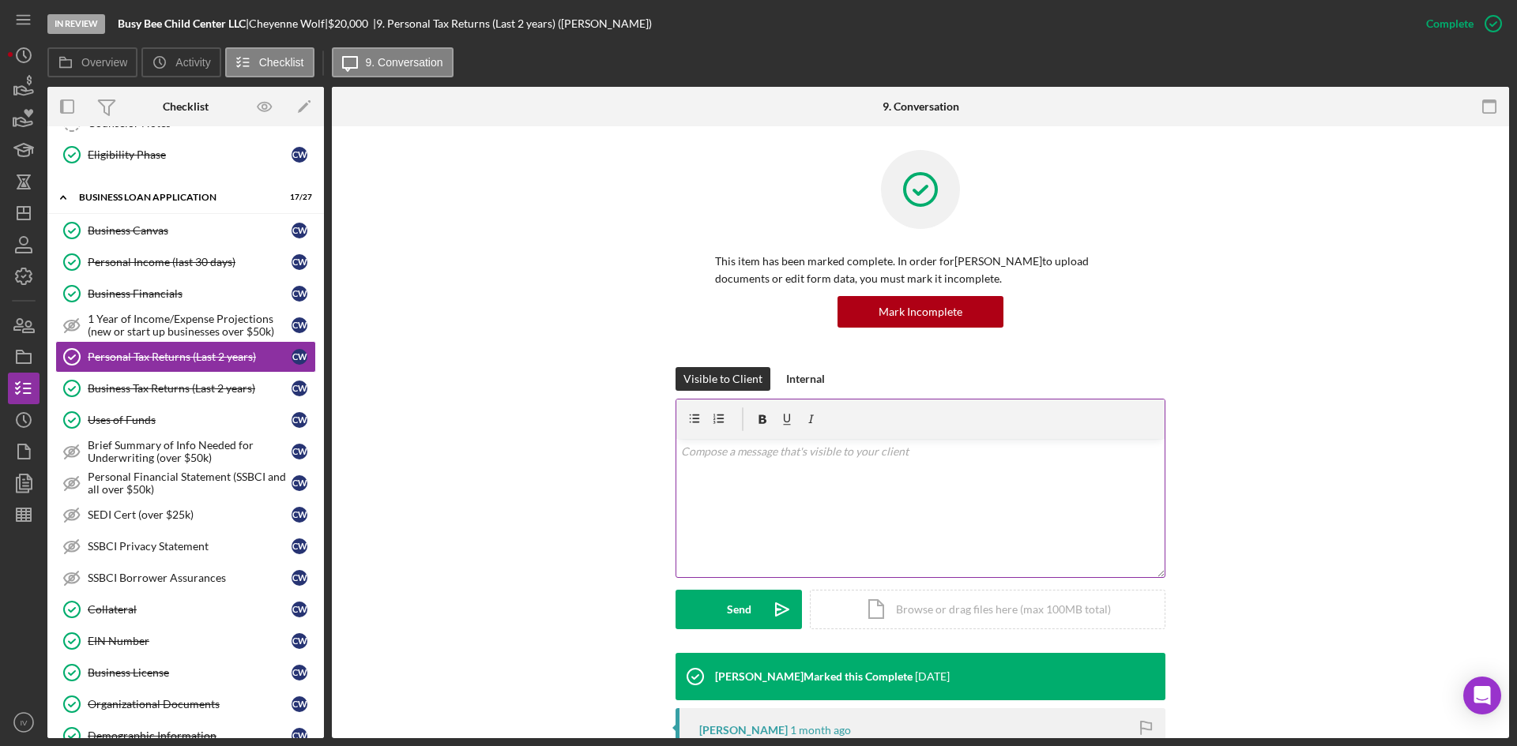
scroll to position [79, 0]
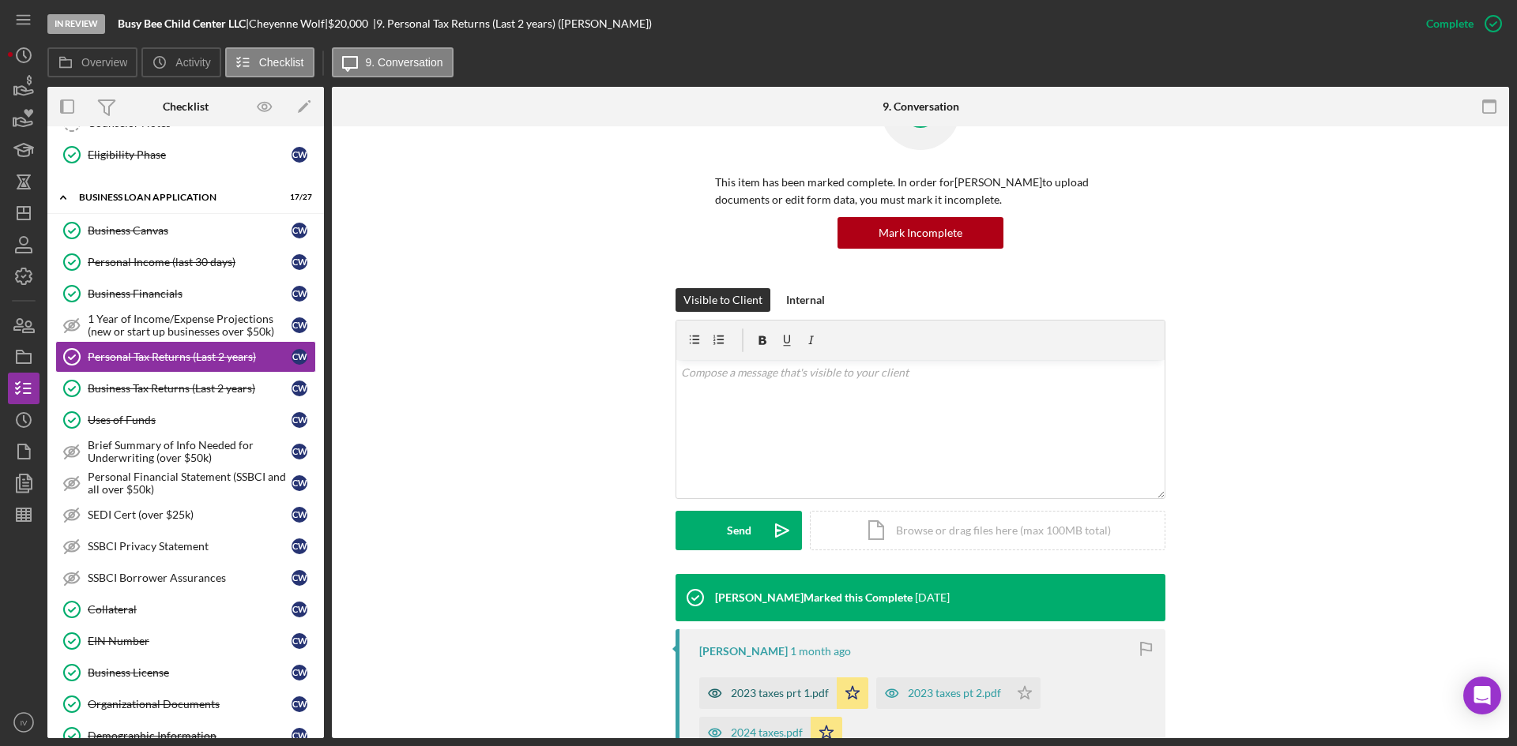
click at [765, 698] on div "2023 taxes prt 1.pdf" at bounding box center [780, 693] width 98 height 13
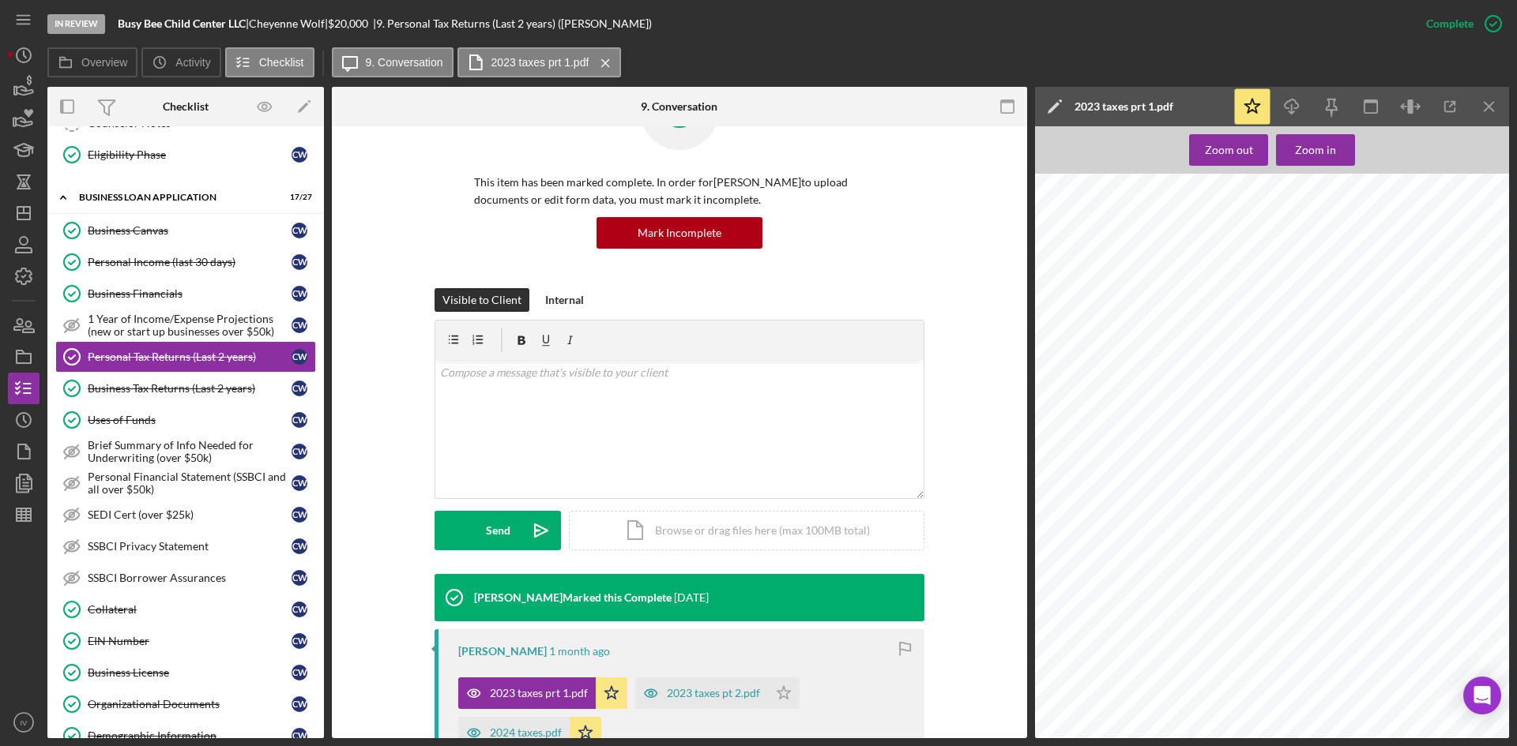
scroll to position [2607, 0]
click at [521, 727] on div "2024 taxes.pdf" at bounding box center [526, 733] width 72 height 13
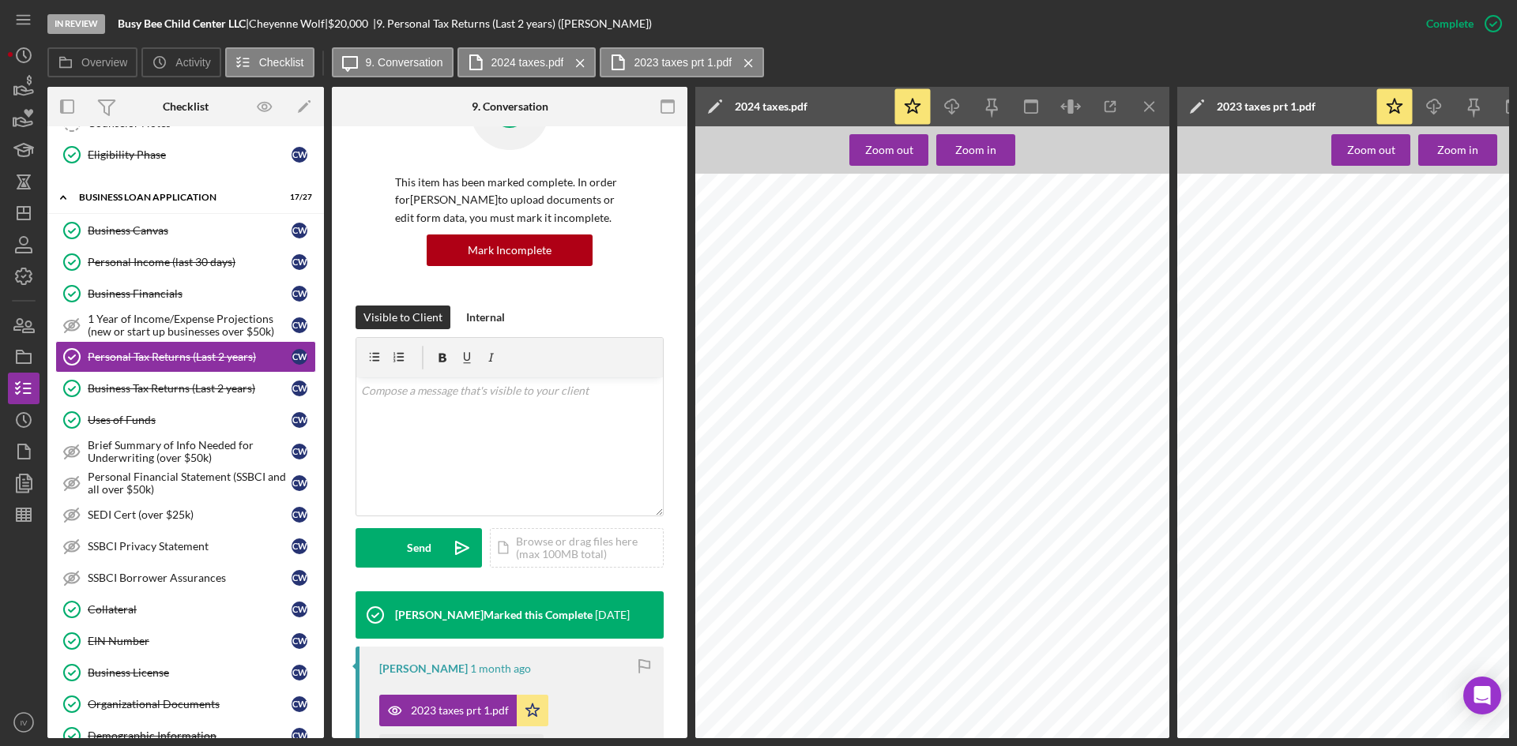
scroll to position [2212, 0]
click at [32, 472] on icon "button" at bounding box center [23, 483] width 39 height 39
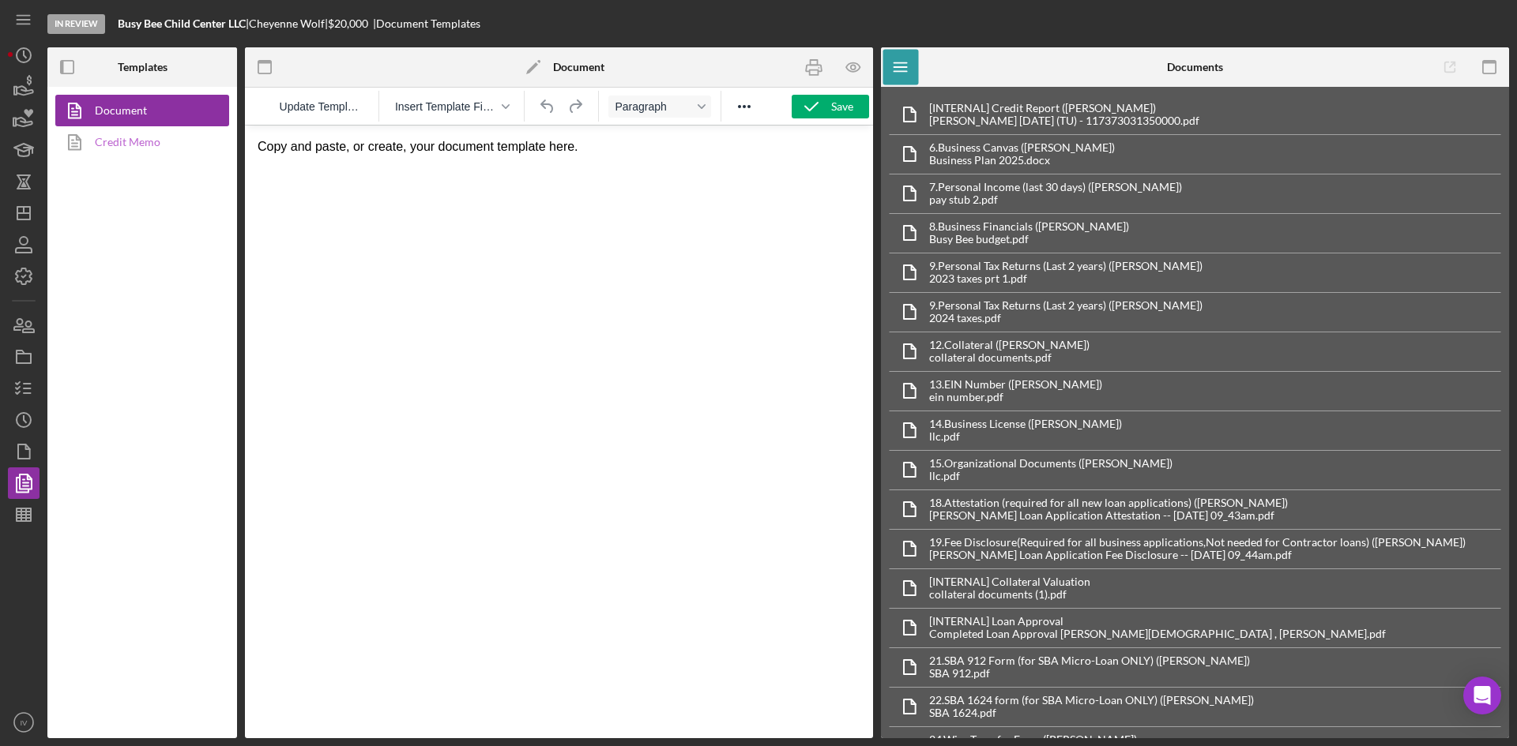
click at [166, 132] on link "Credit Memo" at bounding box center [138, 142] width 166 height 32
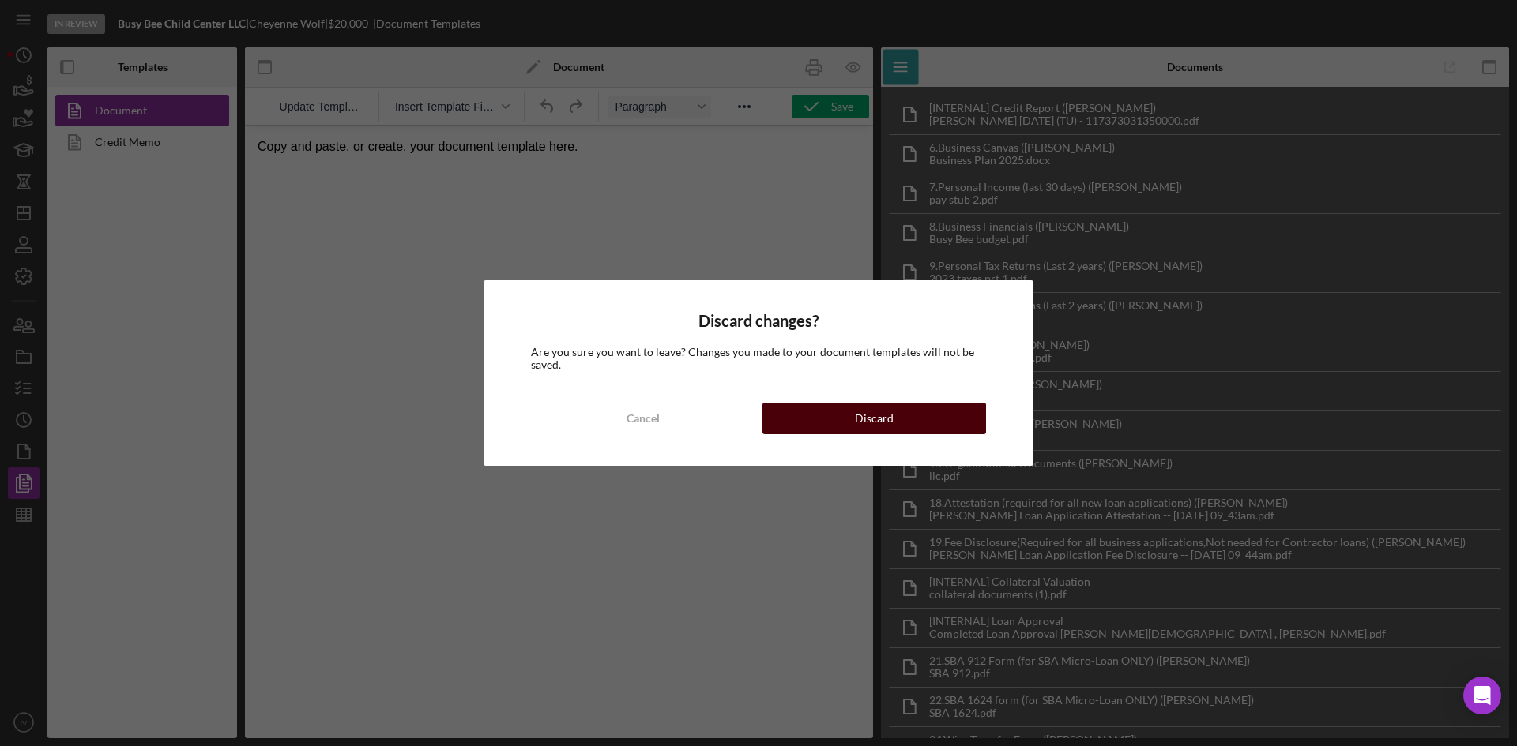
click at [815, 417] on button "Discard" at bounding box center [874, 419] width 224 height 32
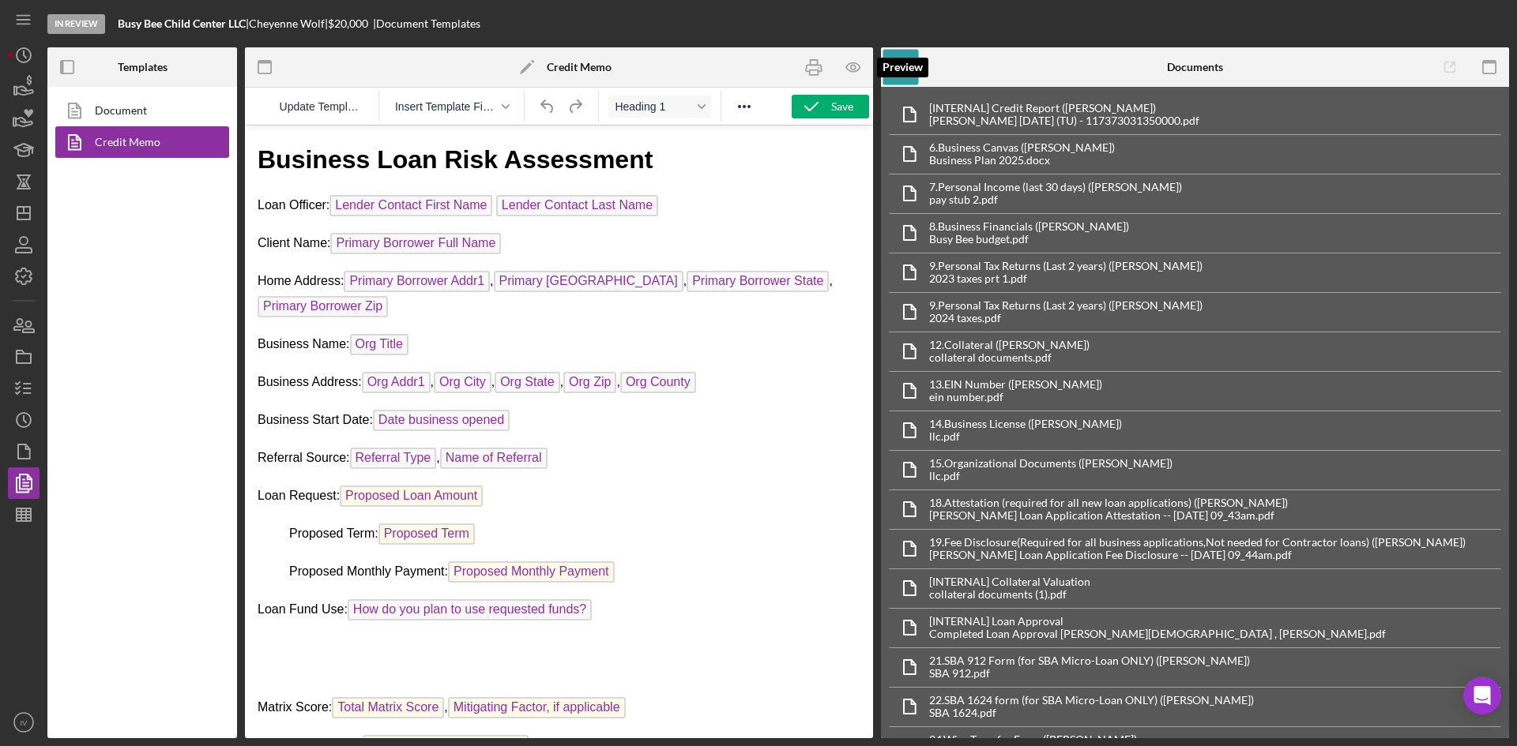
click at [845, 55] on icon "button" at bounding box center [854, 68] width 36 height 36
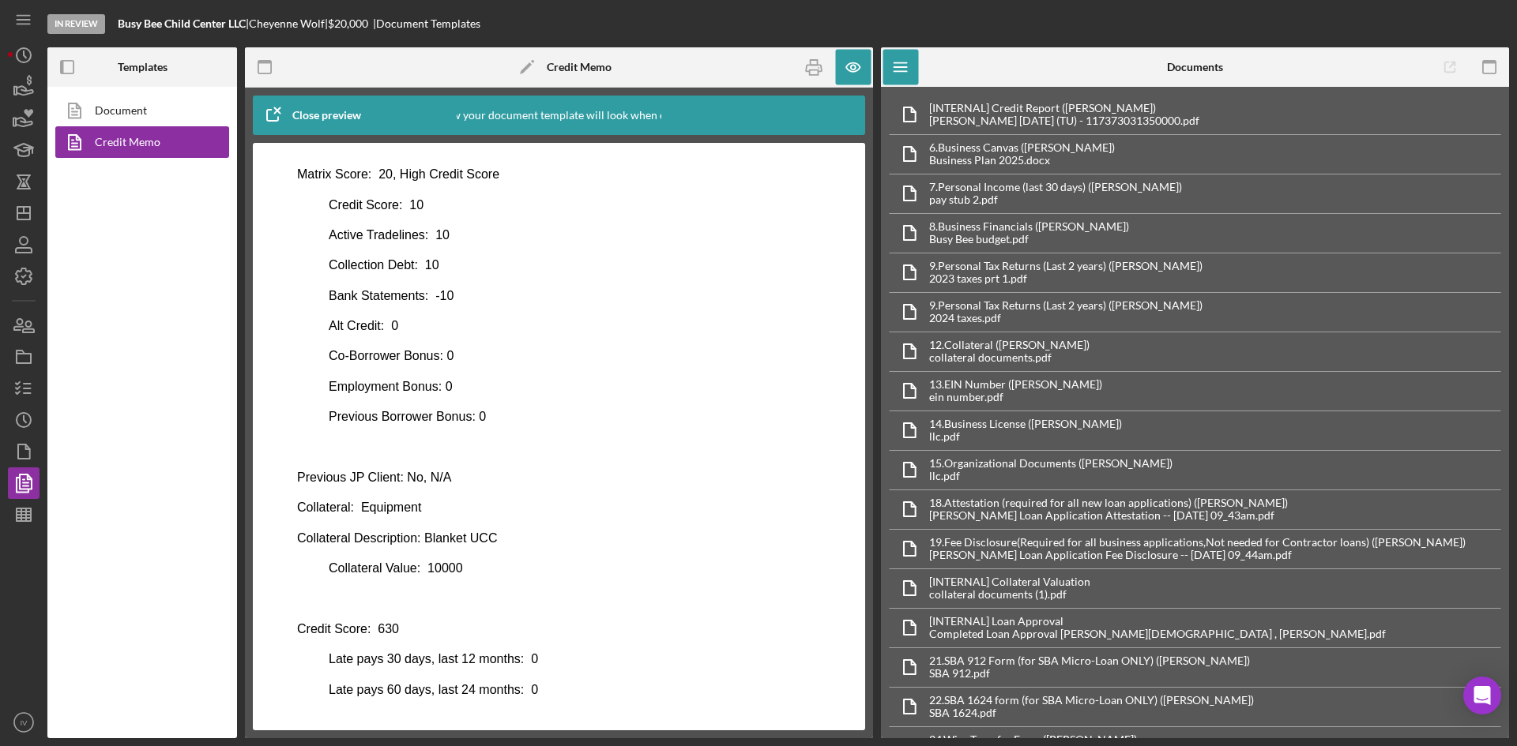
scroll to position [158, 0]
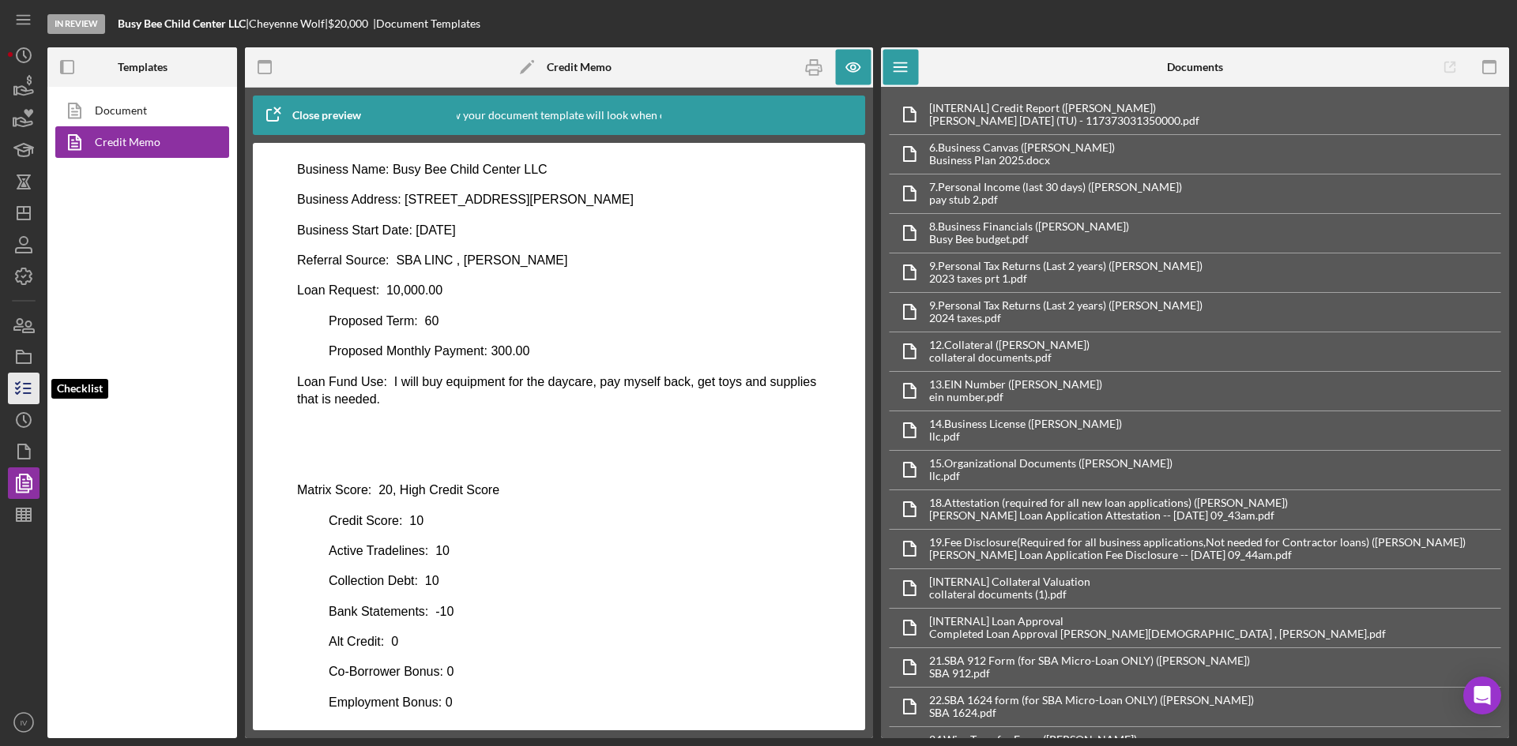
click at [24, 398] on icon "button" at bounding box center [23, 388] width 39 height 39
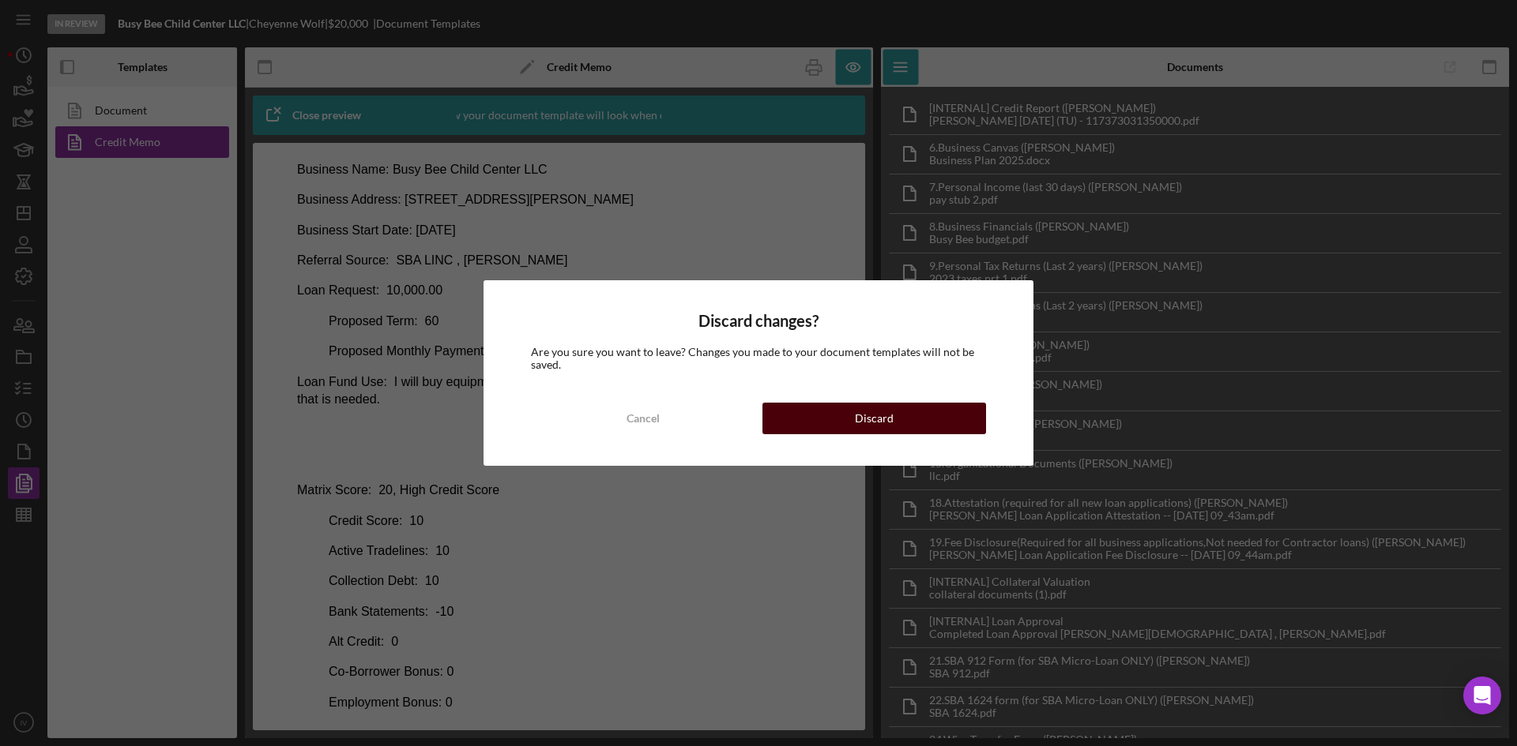
click at [795, 419] on button "Discard" at bounding box center [874, 419] width 224 height 32
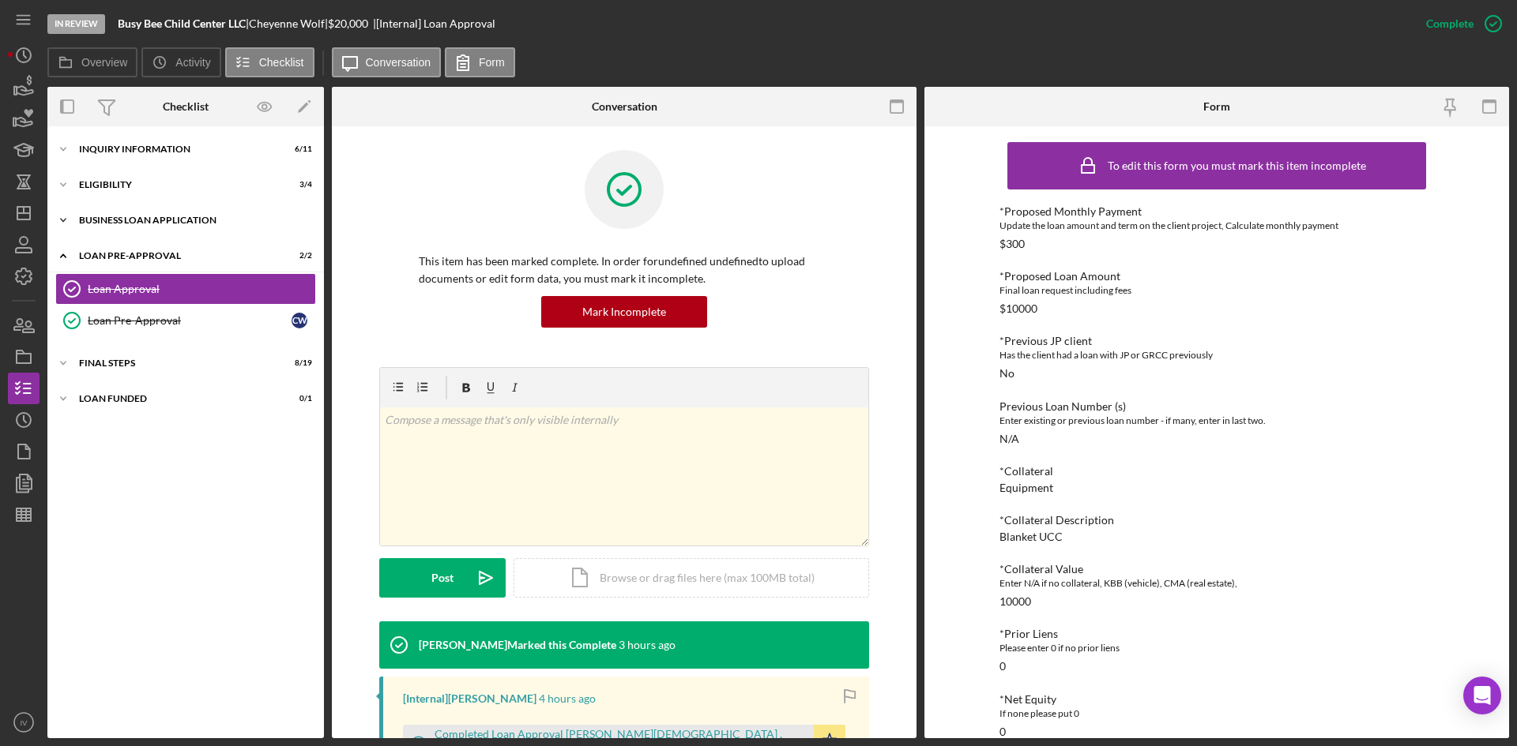
click at [94, 223] on div "BUSINESS LOAN APPLICATION" at bounding box center [191, 220] width 225 height 9
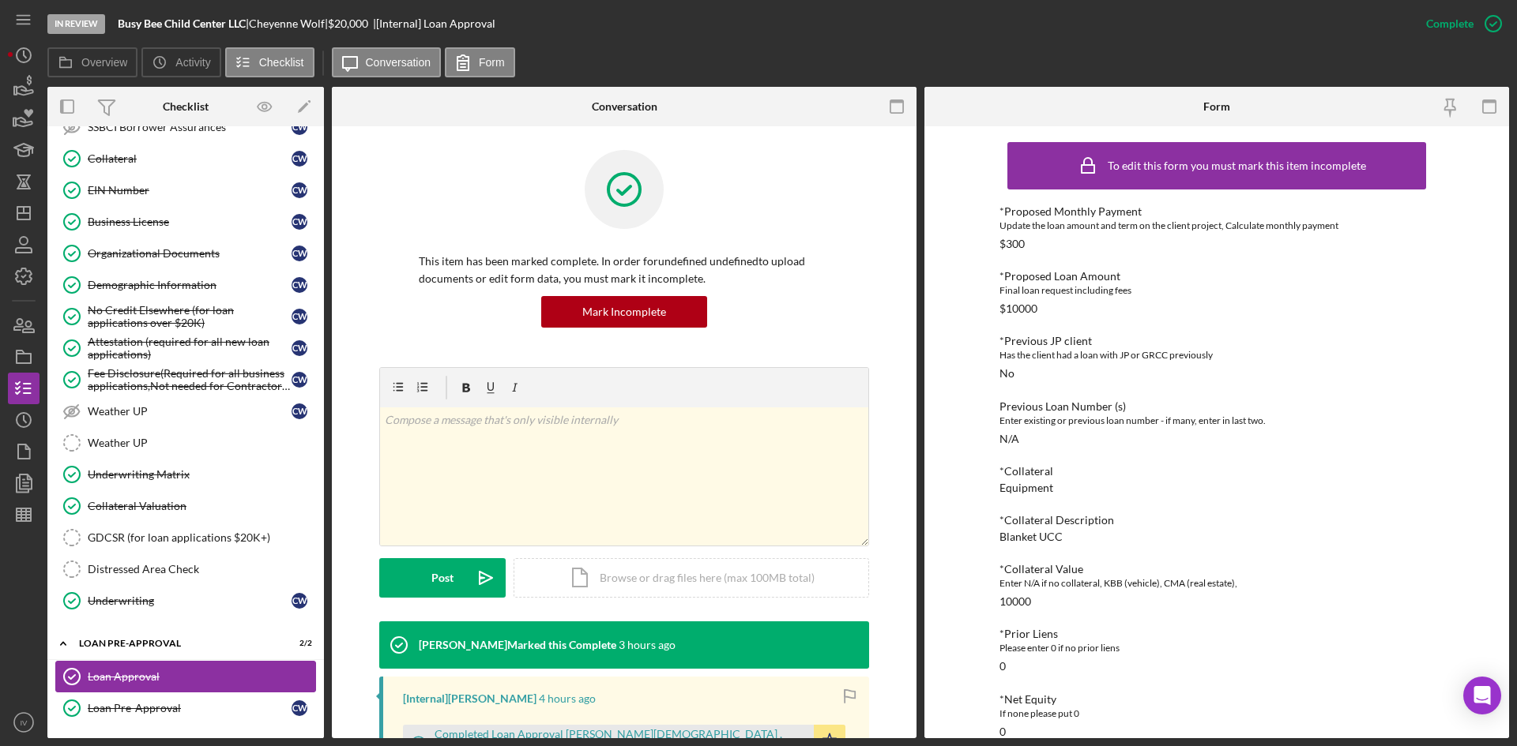
scroll to position [547, 0]
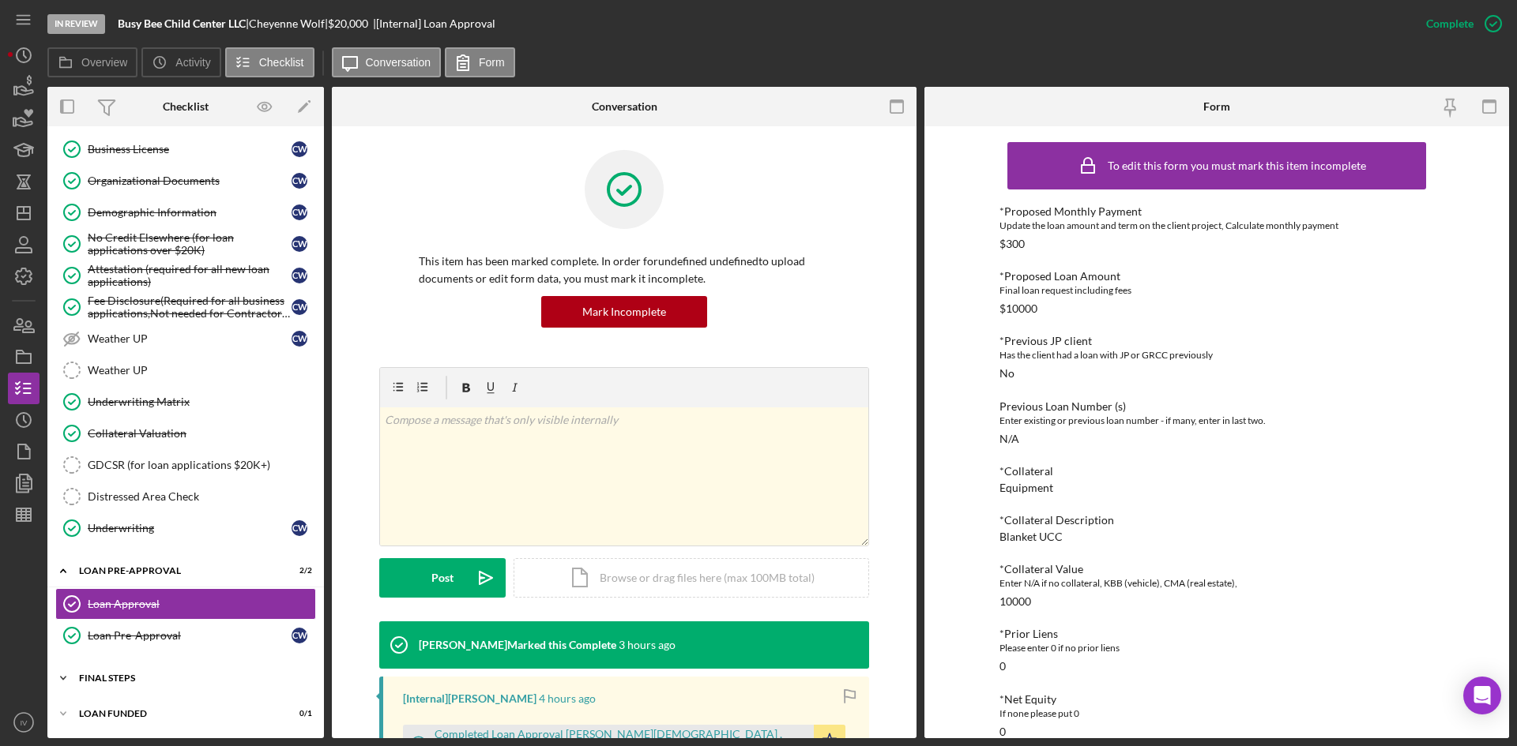
click at [118, 667] on div "Icon/Expander FINAL STEPS 8 / 19" at bounding box center [185, 679] width 276 height 32
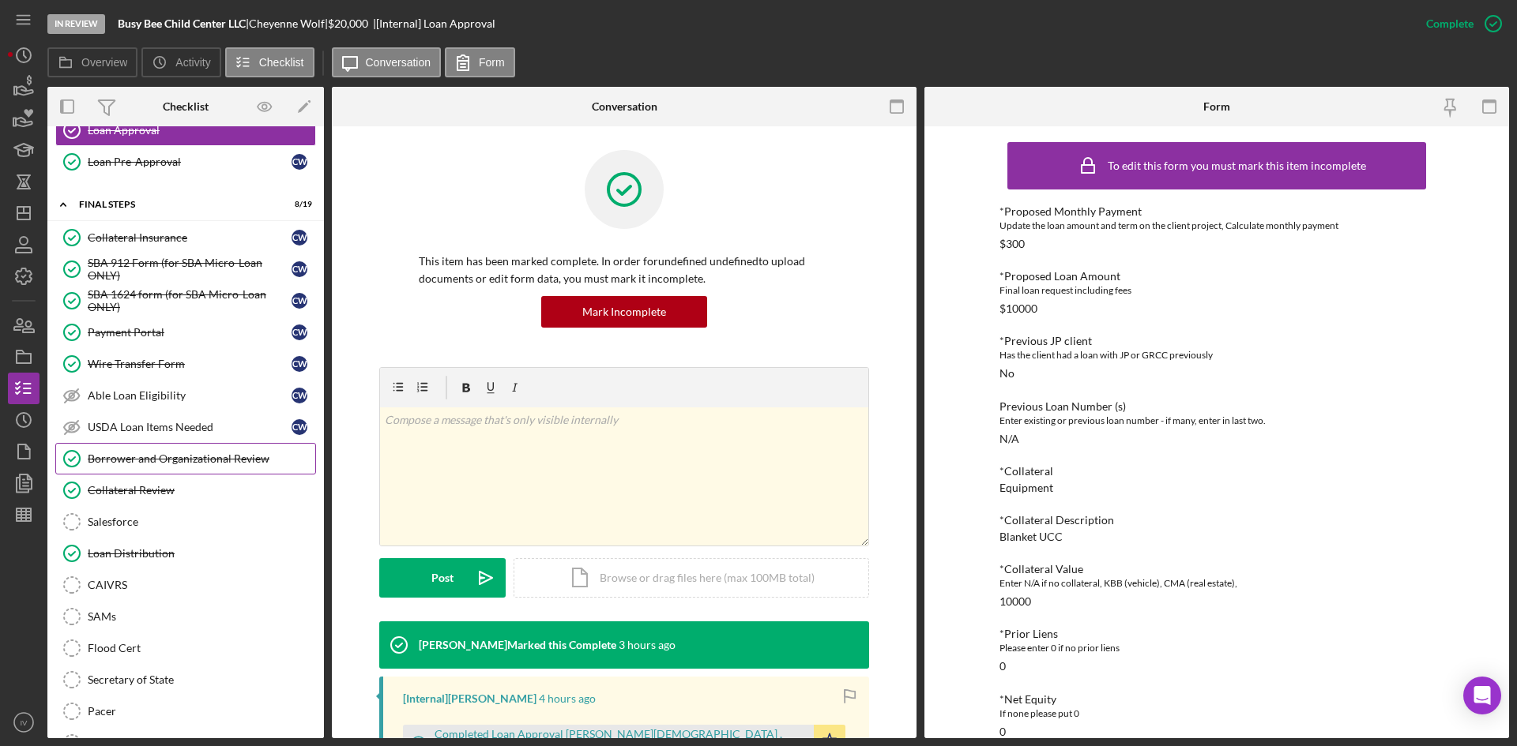
click at [186, 465] on div "Borrower and Organizational Review" at bounding box center [201, 459] width 227 height 13
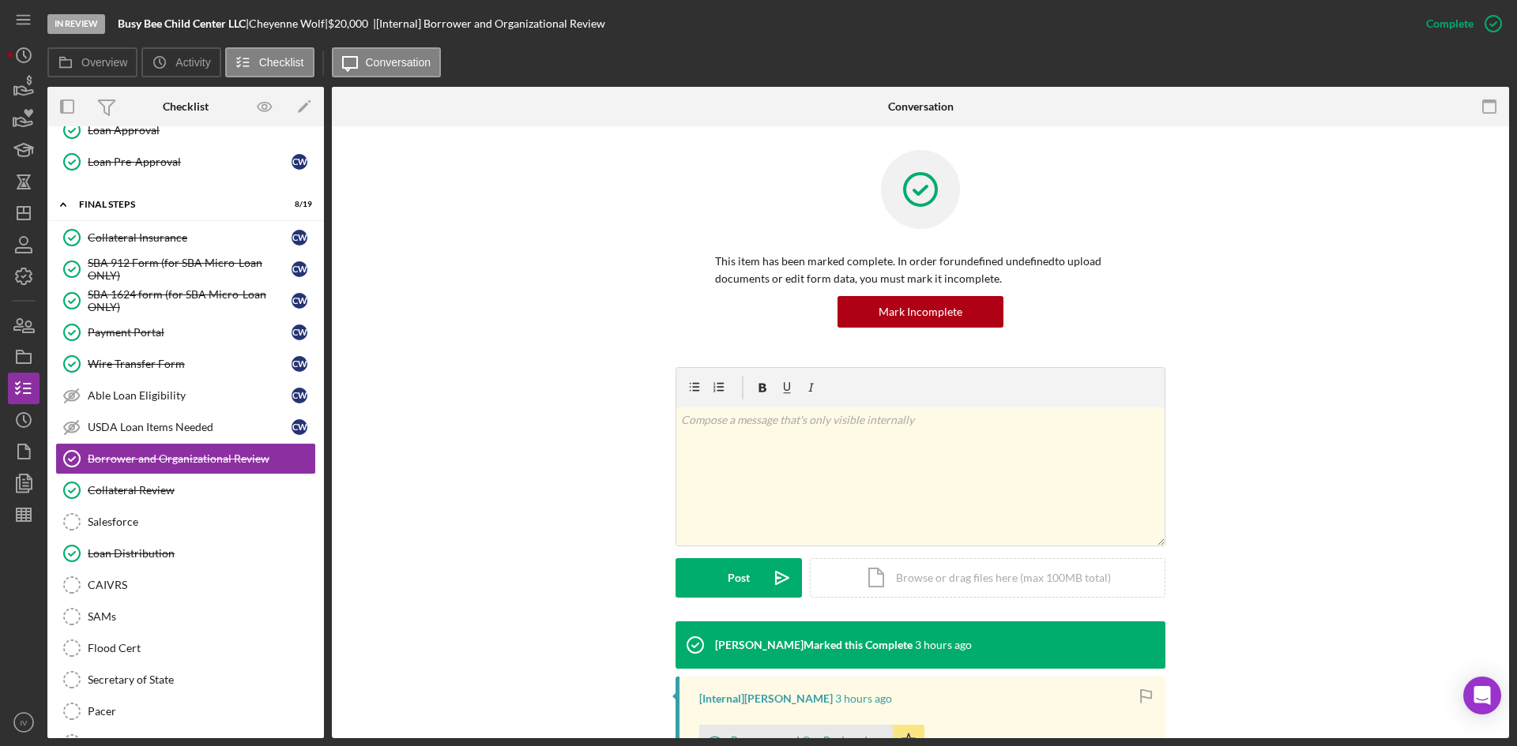
scroll to position [262, 0]
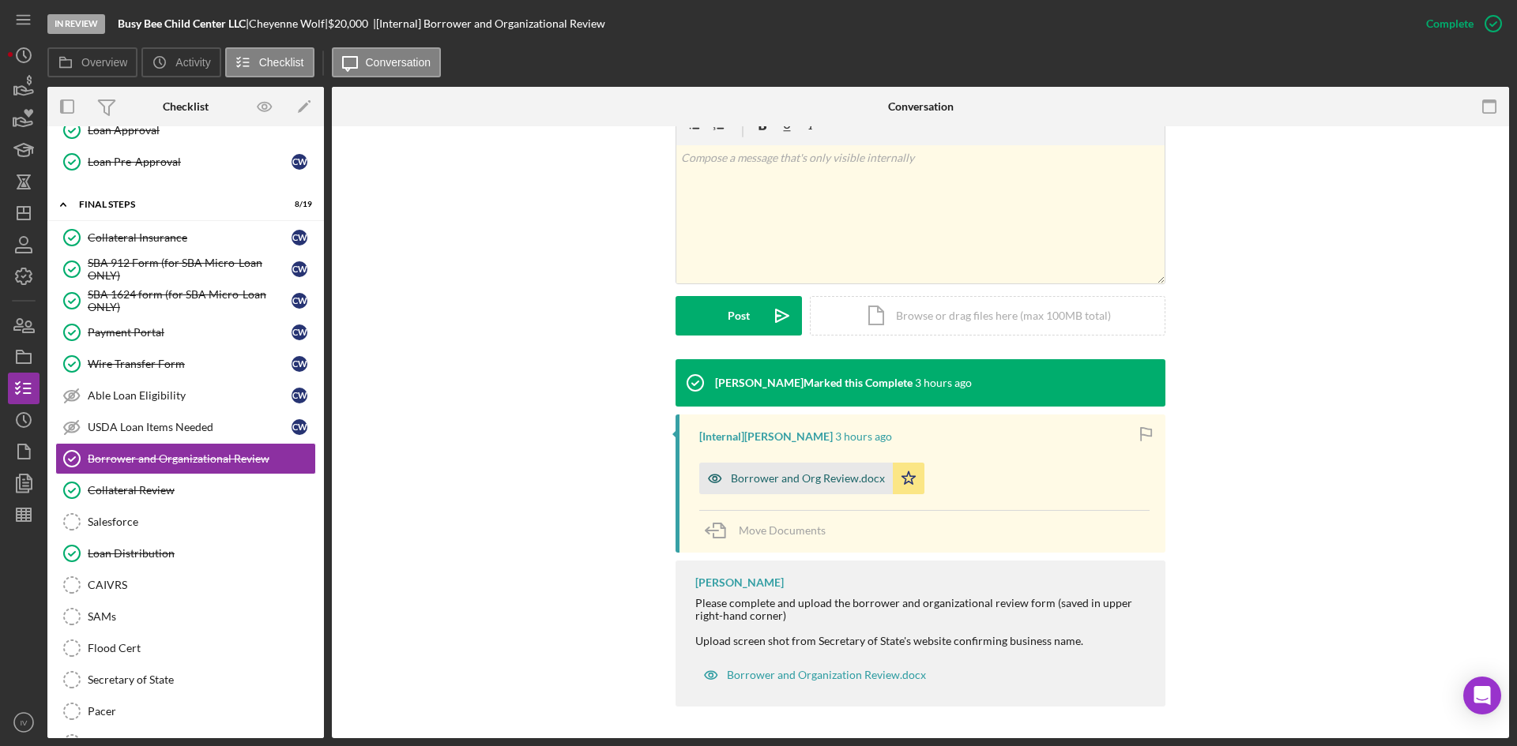
click at [760, 477] on div "Borrower and Org Review.docx" at bounding box center [808, 478] width 154 height 13
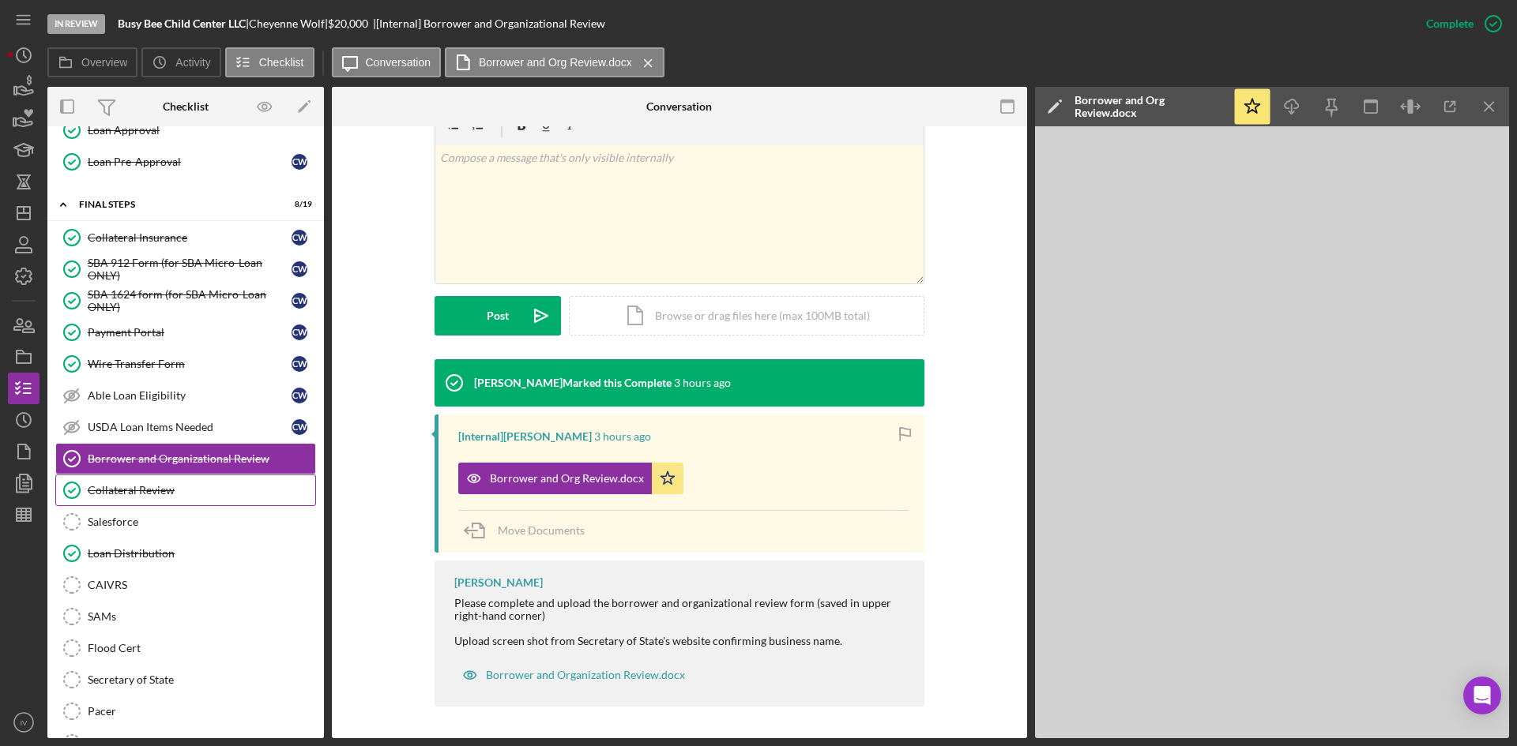
drag, startPoint x: 152, startPoint y: 479, endPoint x: 171, endPoint y: 479, distance: 19.0
click at [152, 479] on link "Collateral Review Collateral Review" at bounding box center [185, 491] width 261 height 32
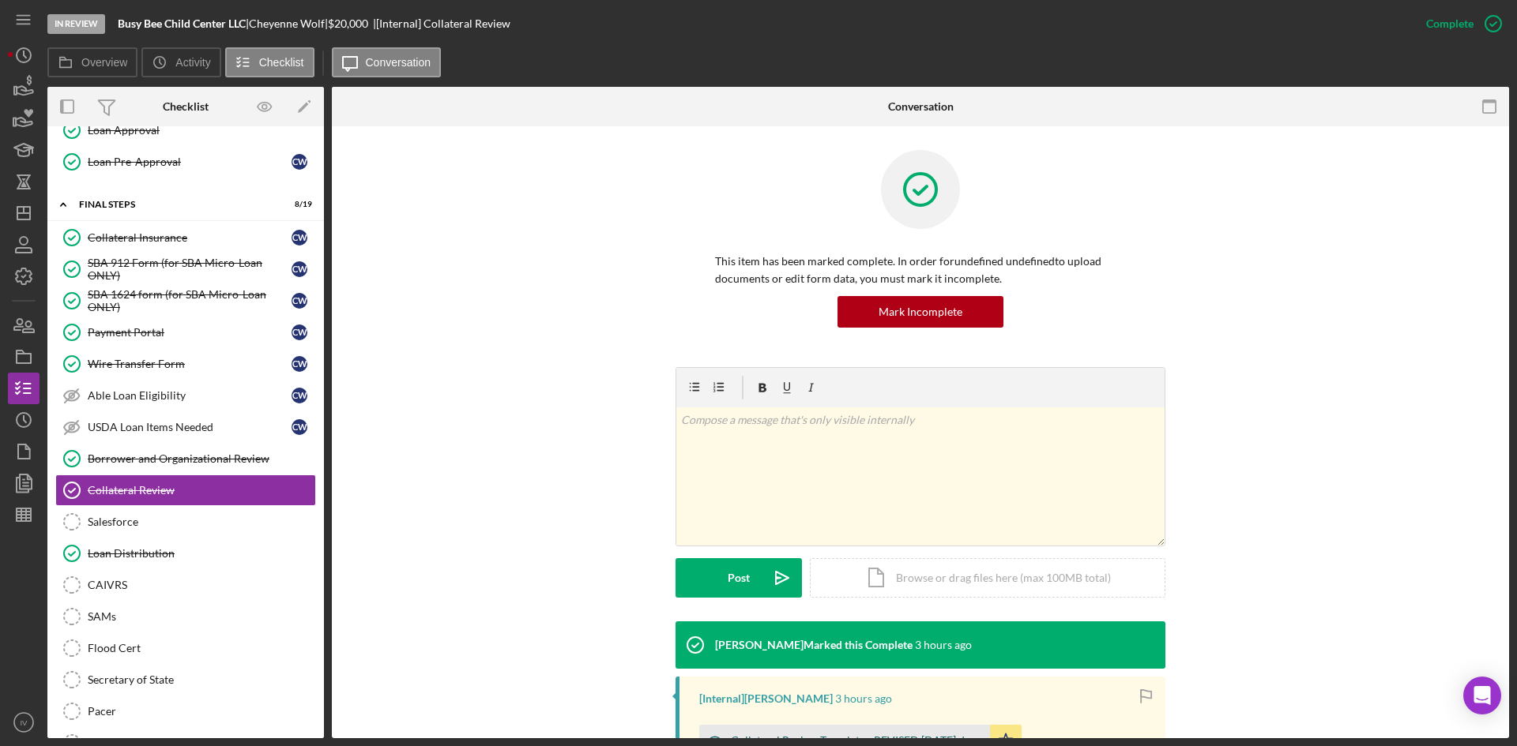
scroll to position [224, 0]
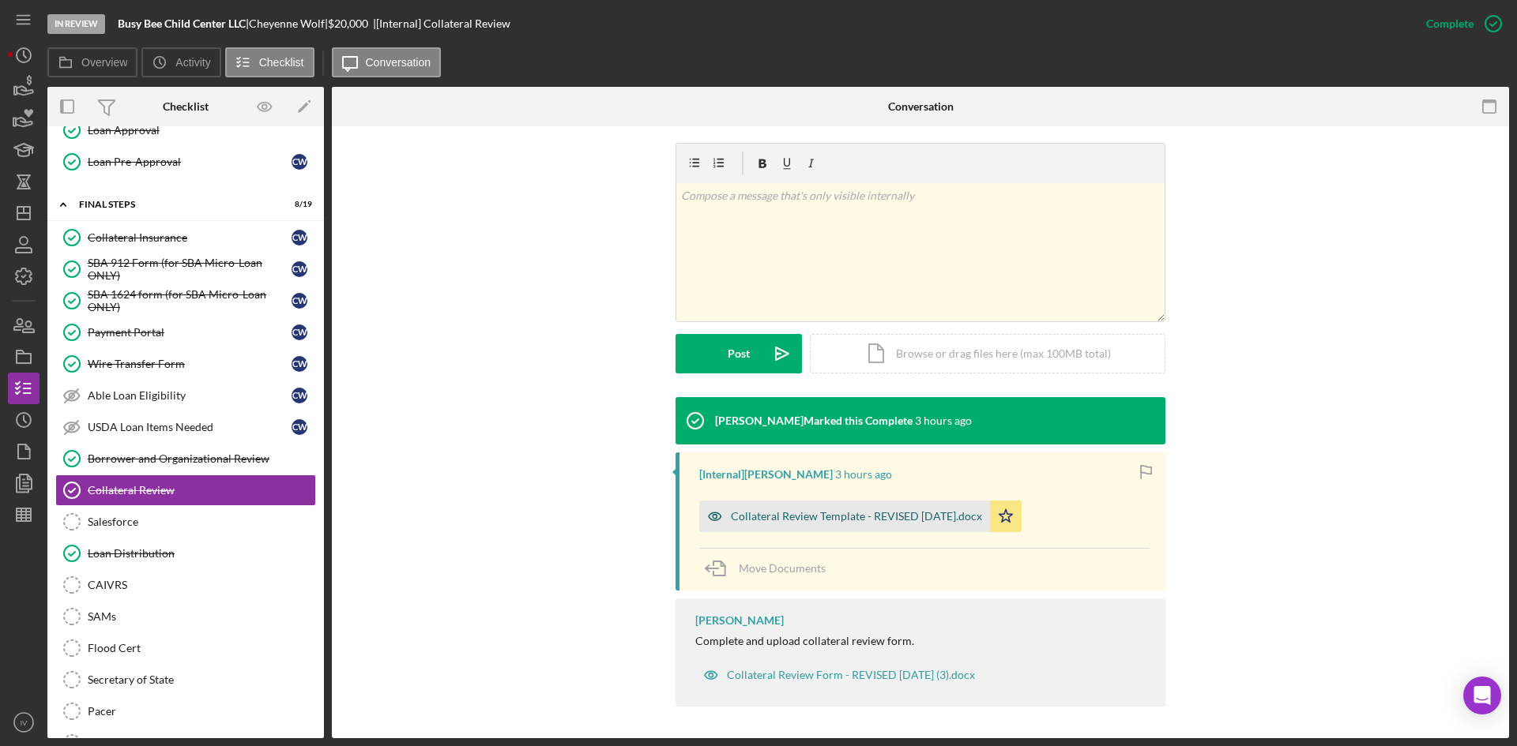
click at [897, 513] on div "Collateral Review Template - REVISED 02-08-24.docx" at bounding box center [856, 516] width 251 height 13
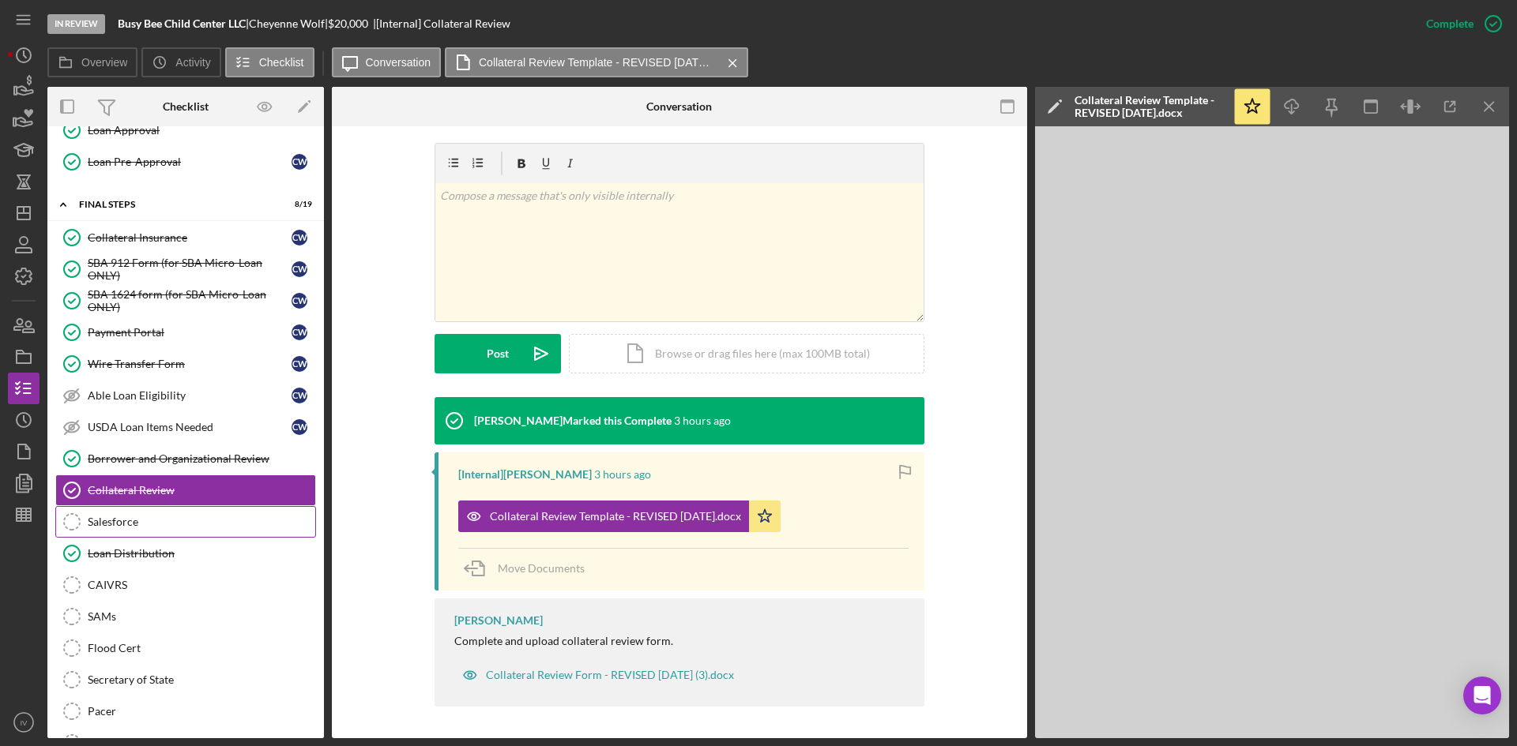
scroll to position [784, 0]
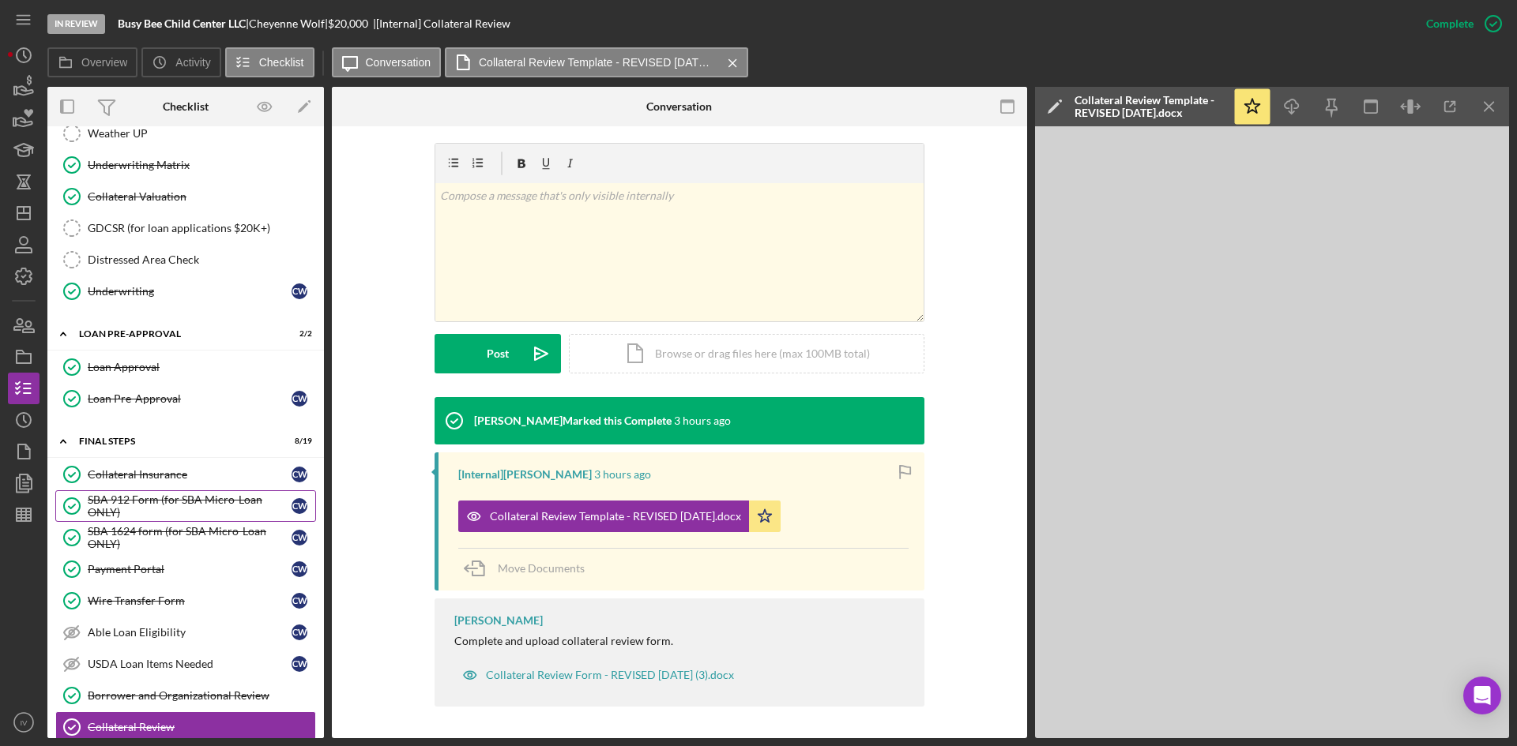
drag, startPoint x: 210, startPoint y: 506, endPoint x: 261, endPoint y: 479, distance: 57.2
click at [210, 506] on div "SBA 912 Form (for SBA Micro-Loan ONLY)" at bounding box center [190, 506] width 204 height 25
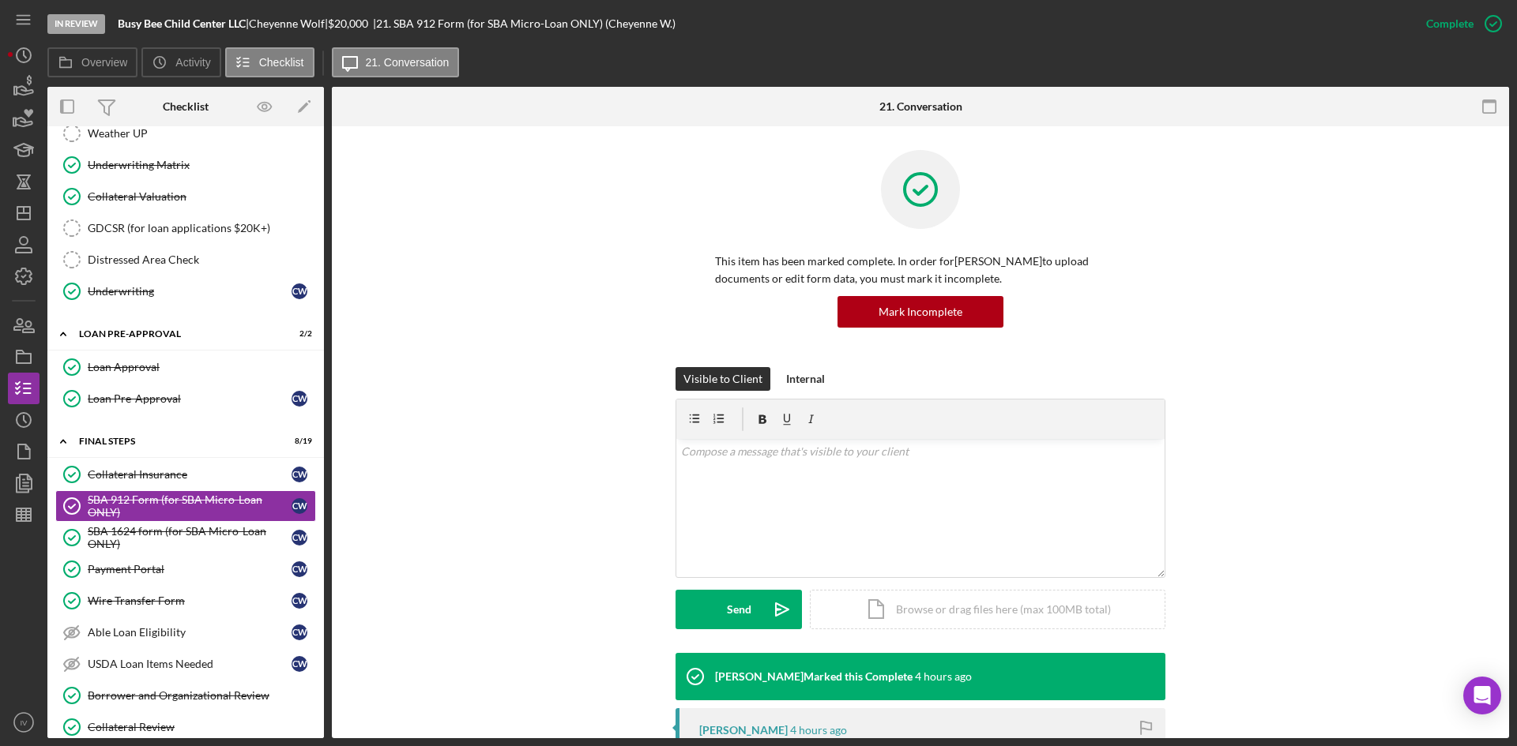
scroll to position [415, 0]
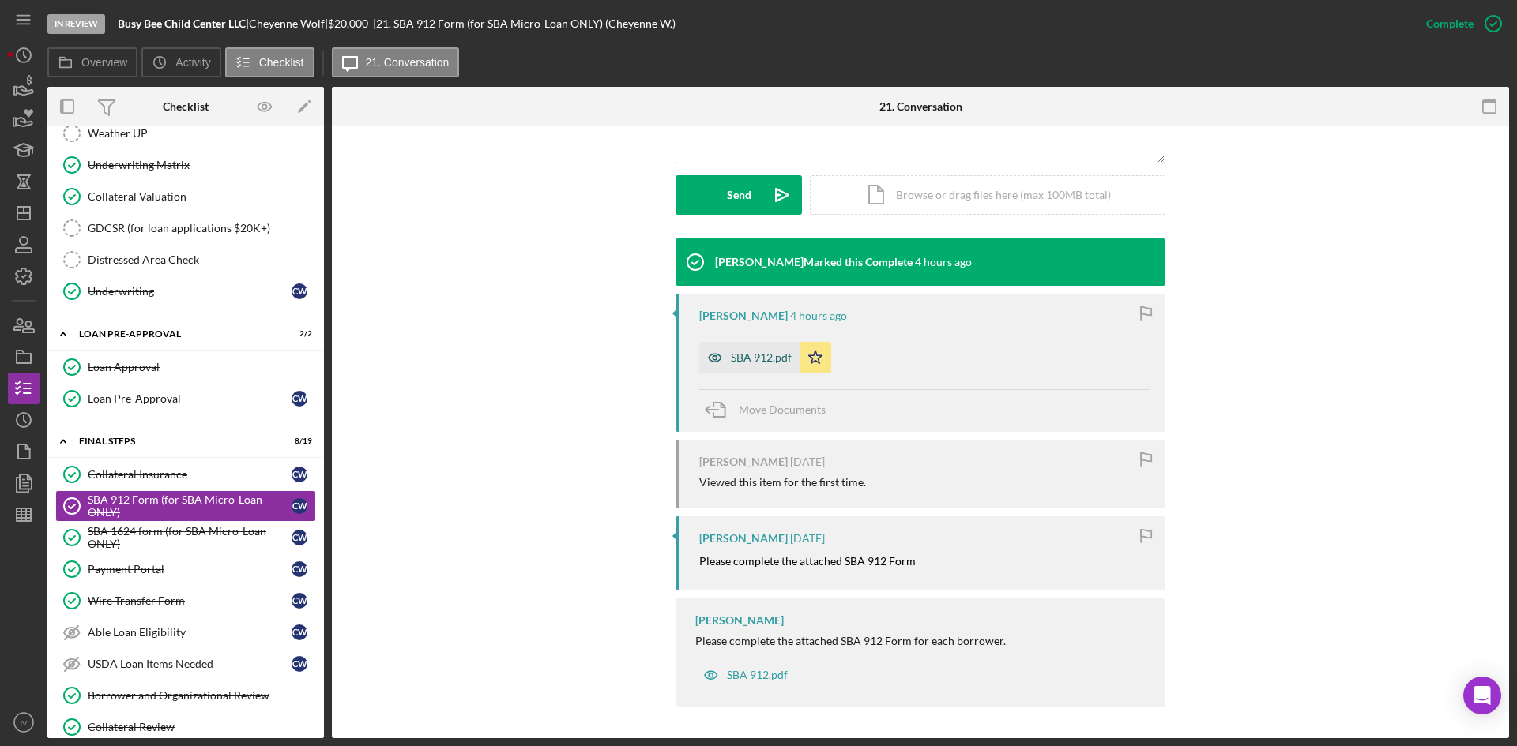
click at [754, 349] on div "SBA 912.pdf" at bounding box center [749, 358] width 100 height 32
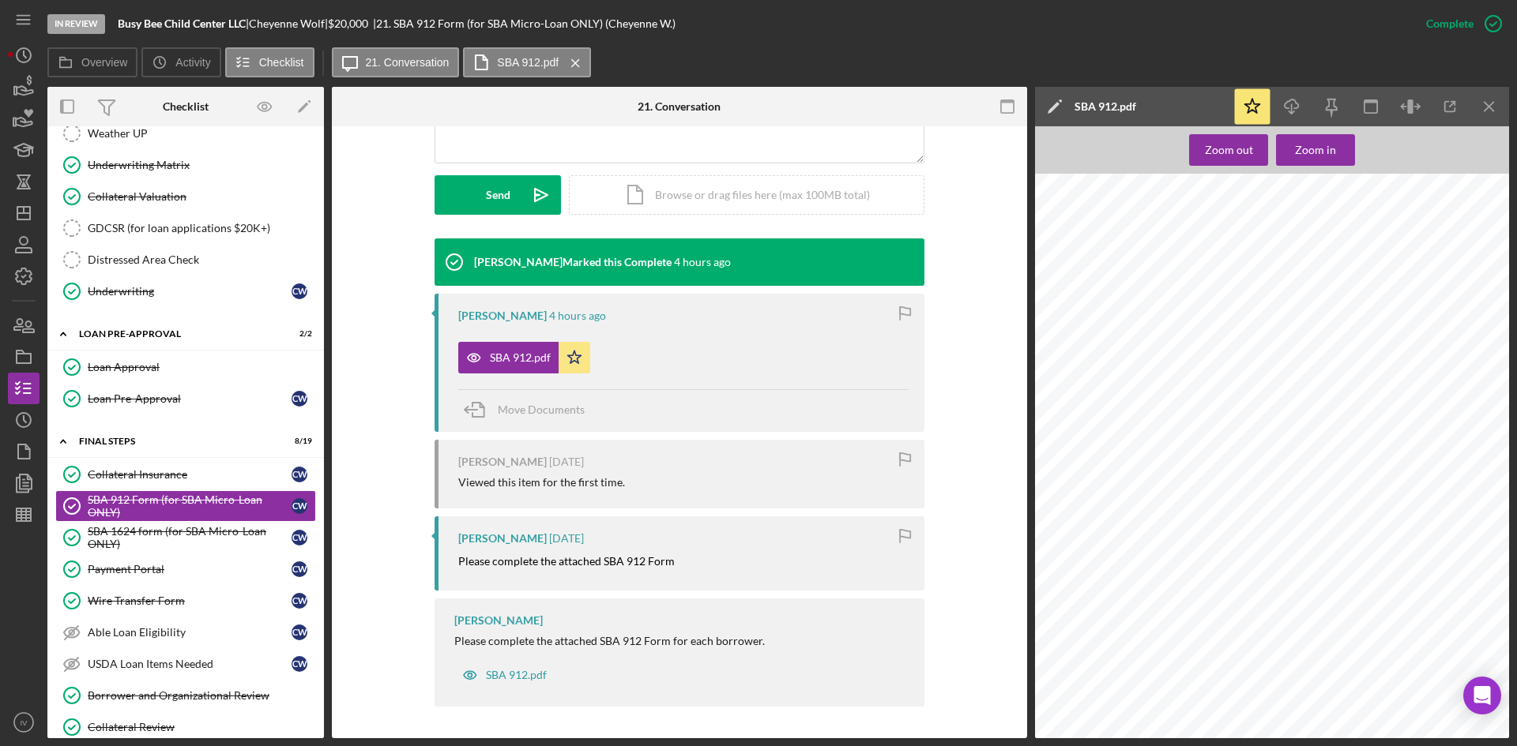
scroll to position [316, 0]
click at [1319, 148] on div "Zoom in" at bounding box center [1315, 150] width 41 height 32
click at [1214, 157] on div "Zoom out" at bounding box center [1229, 150] width 48 height 32
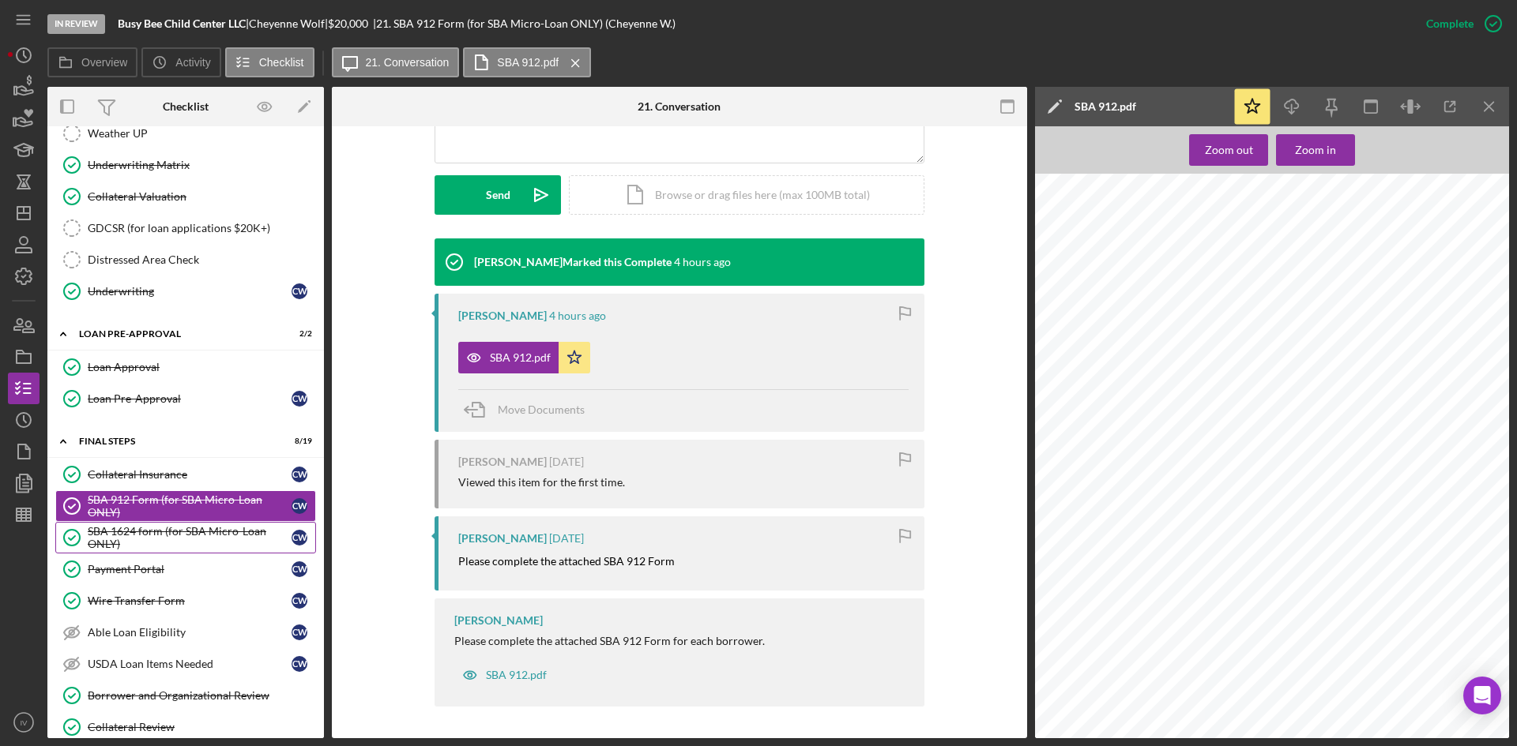
drag, startPoint x: 144, startPoint y: 543, endPoint x: 161, endPoint y: 538, distance: 18.0
click at [144, 543] on div "SBA 1624 form (for SBA Micro-Loan ONLY)" at bounding box center [190, 537] width 204 height 25
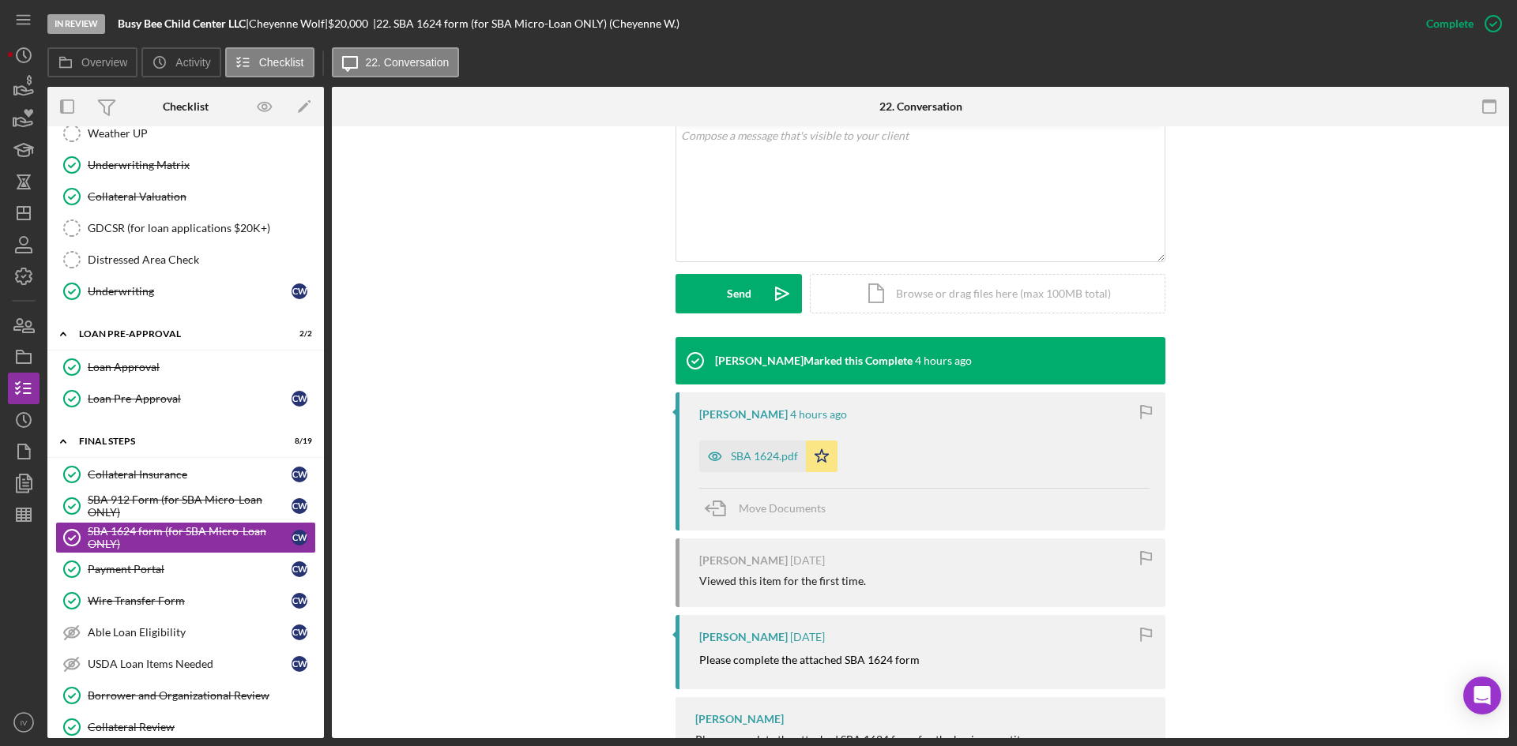
scroll to position [395, 0]
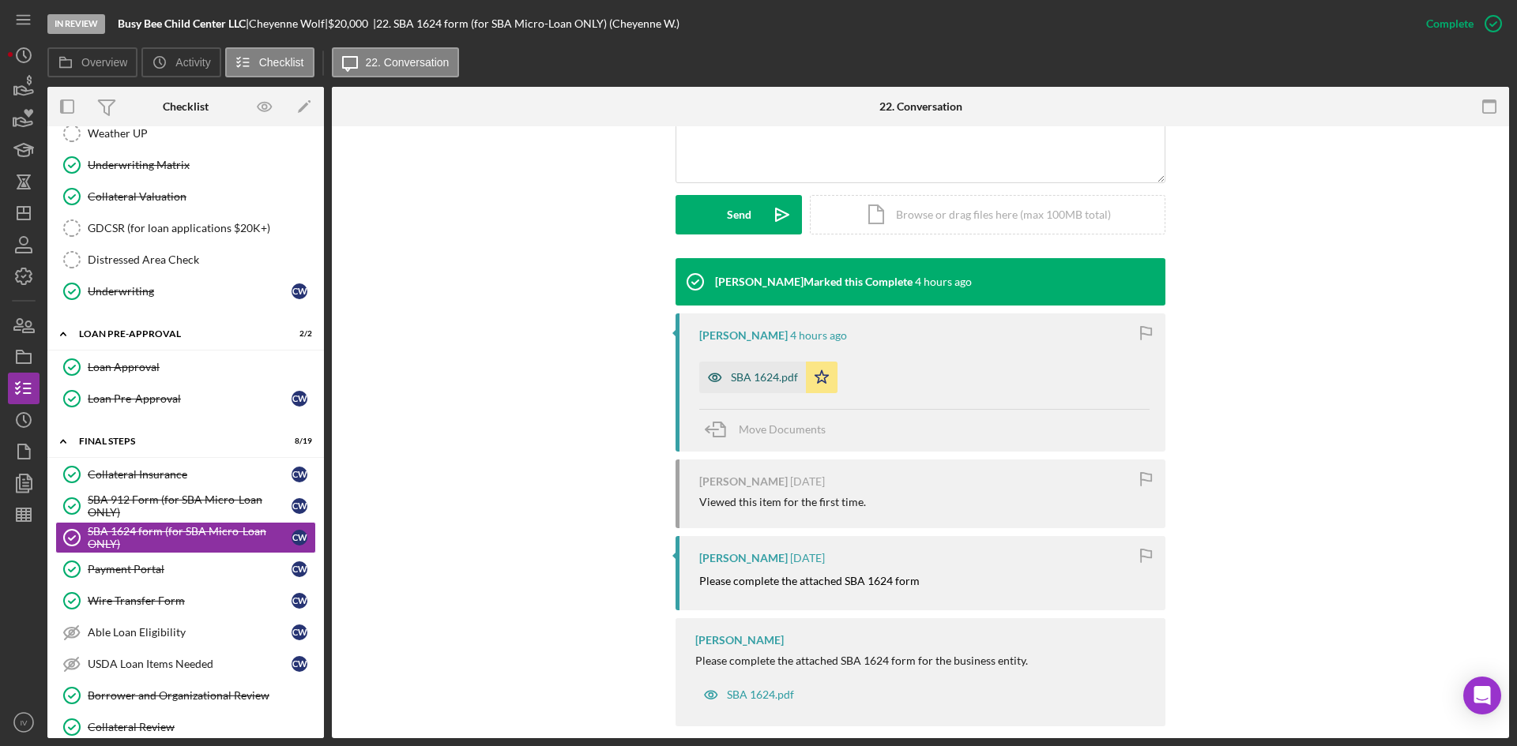
click at [770, 372] on div "SBA 1624.pdf" at bounding box center [764, 377] width 67 height 13
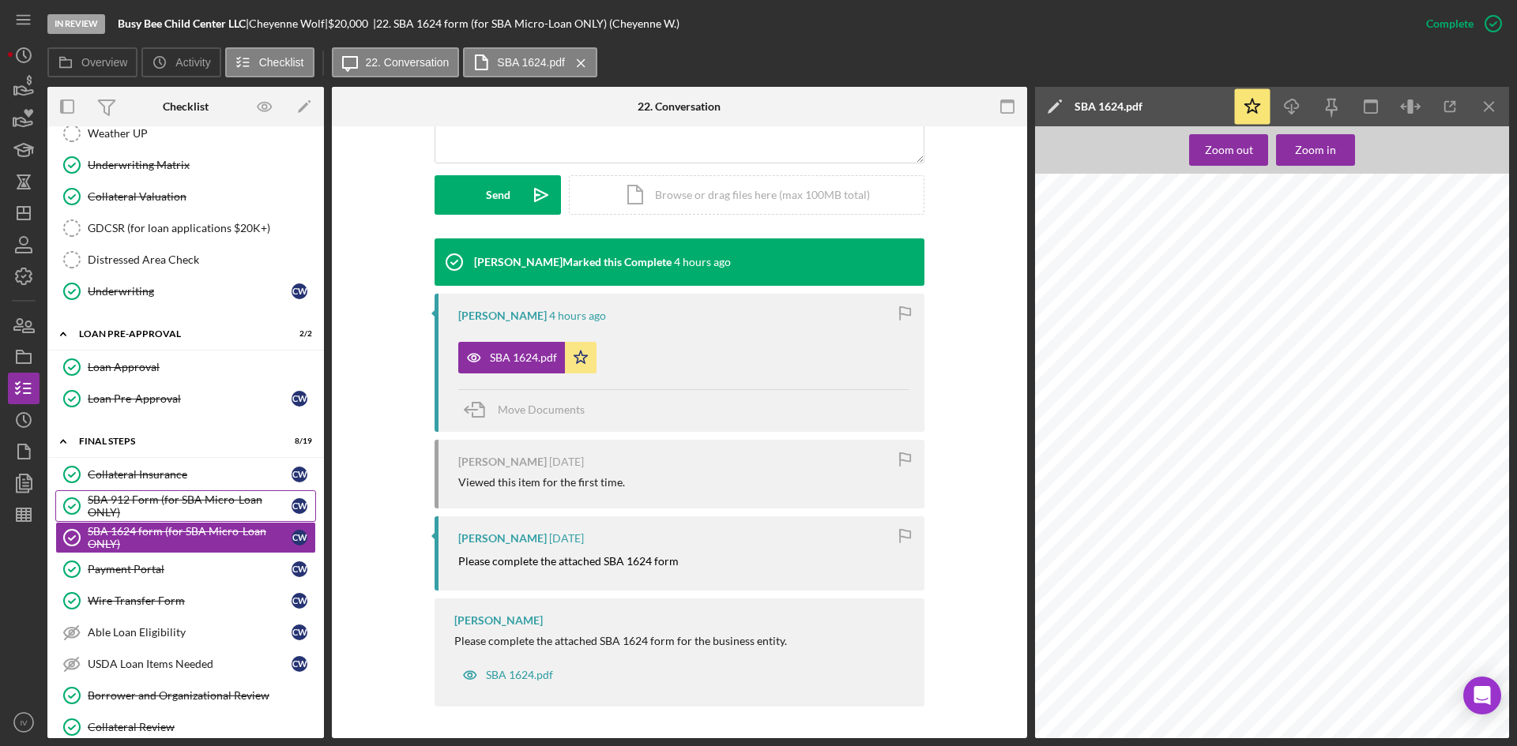
scroll to position [468, 0]
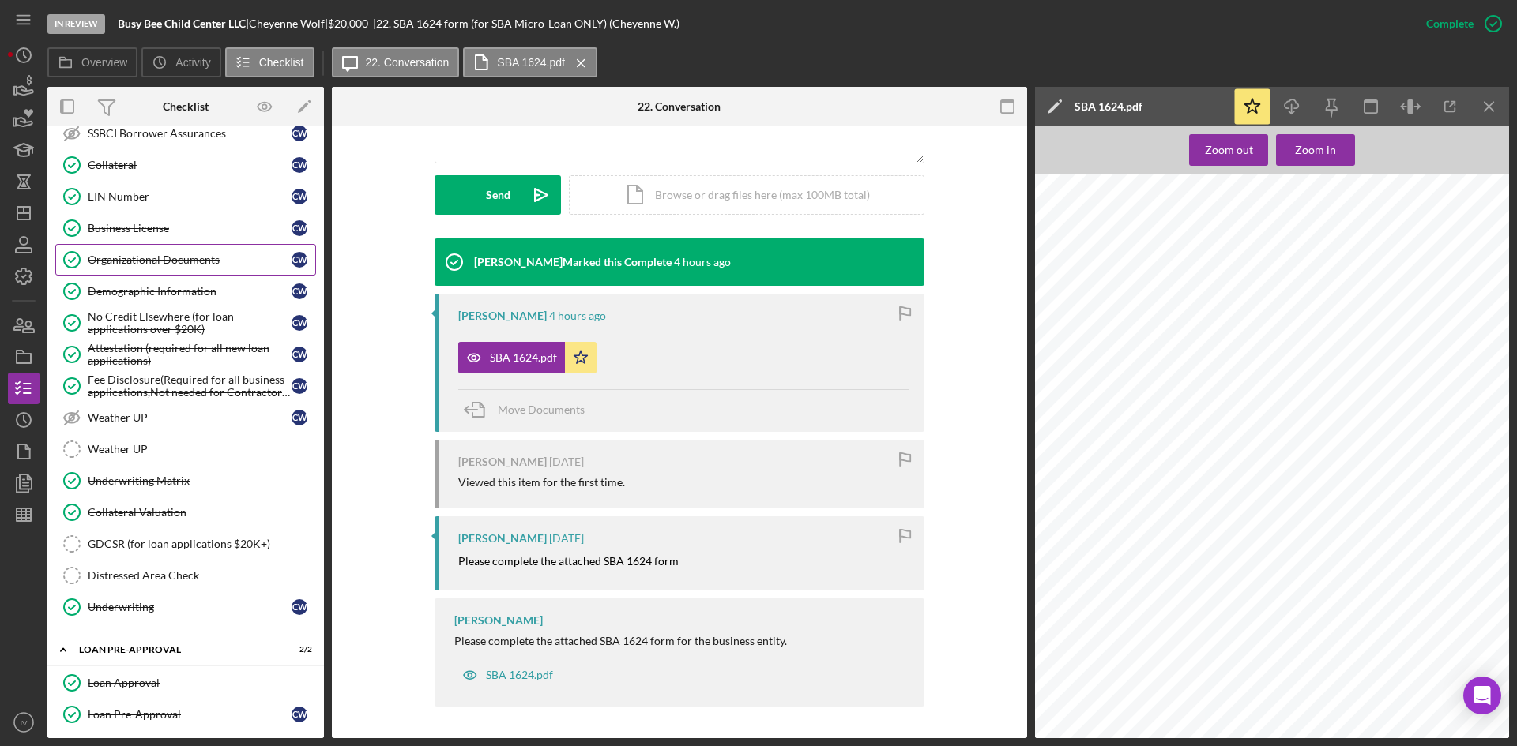
drag, startPoint x: 224, startPoint y: 260, endPoint x: 246, endPoint y: 260, distance: 22.9
click at [224, 260] on div "Organizational Documents" at bounding box center [190, 260] width 204 height 13
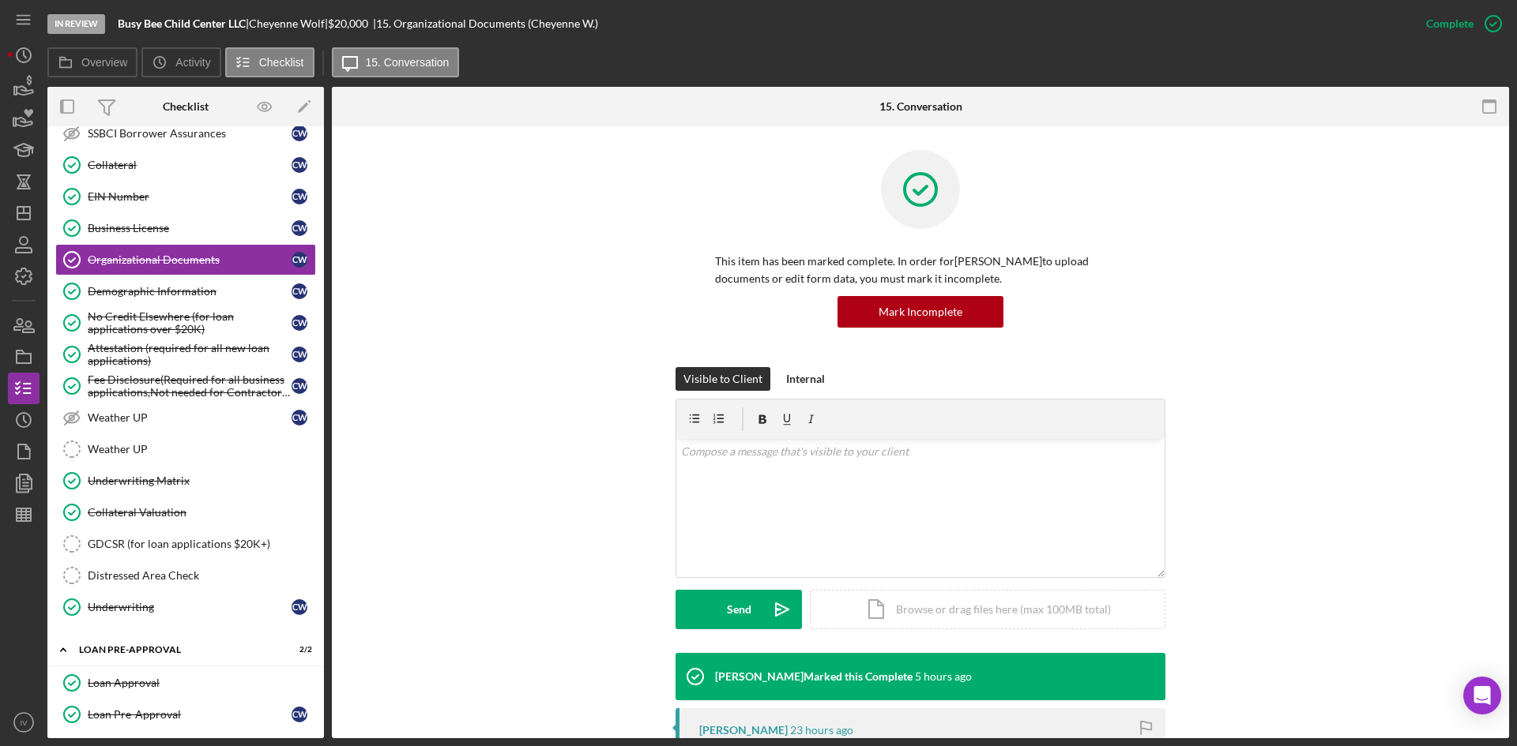
scroll to position [395, 0]
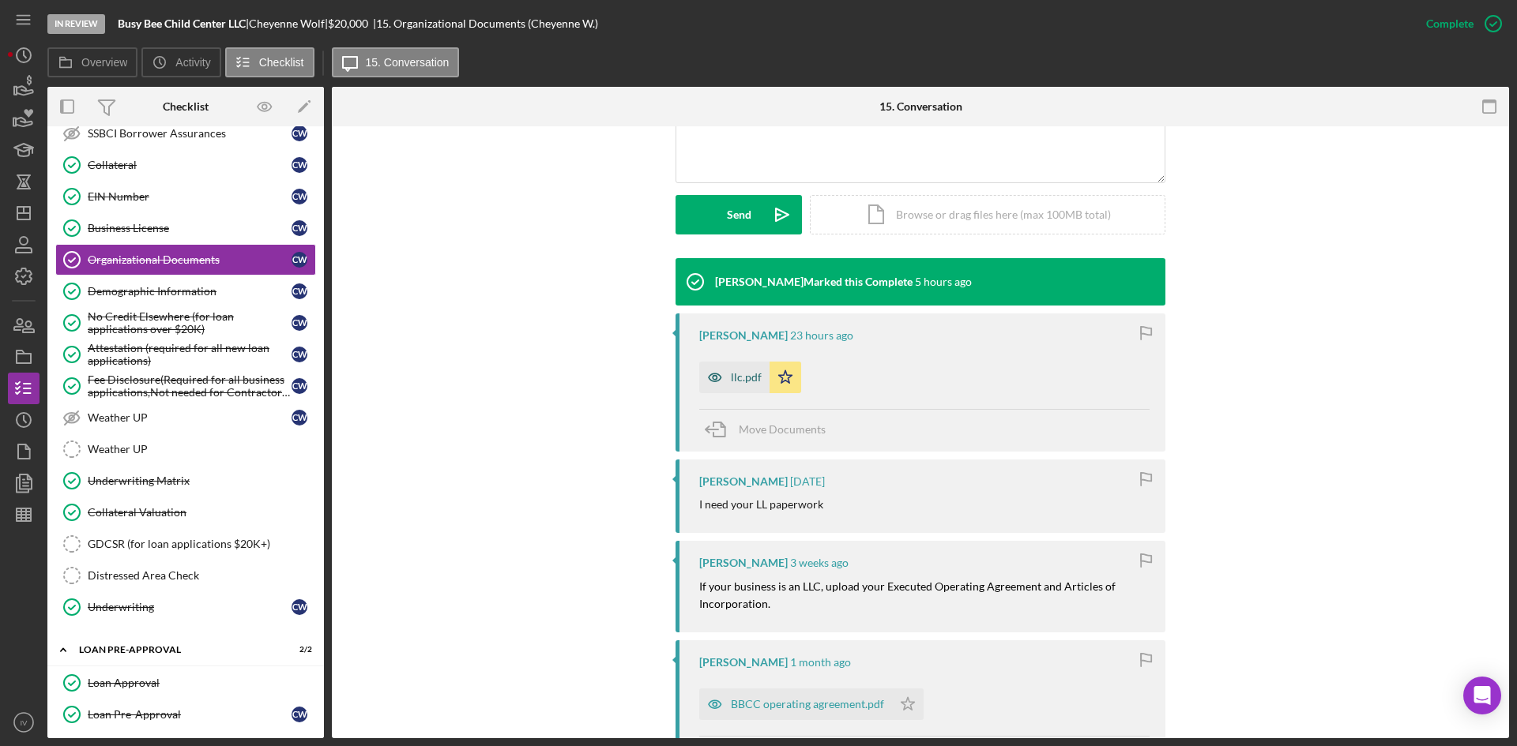
click at [757, 377] on div "llc.pdf" at bounding box center [746, 377] width 31 height 13
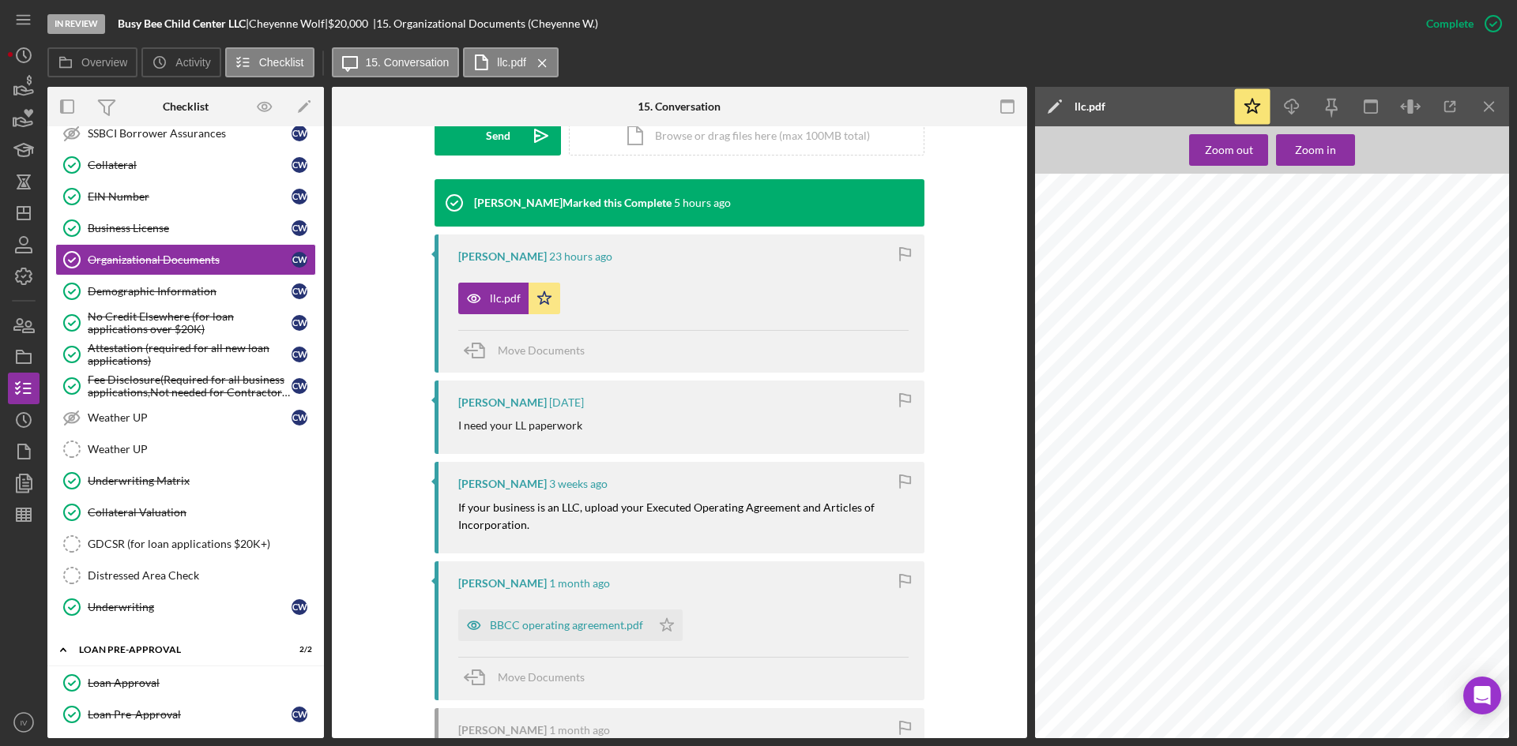
scroll to position [784, 0]
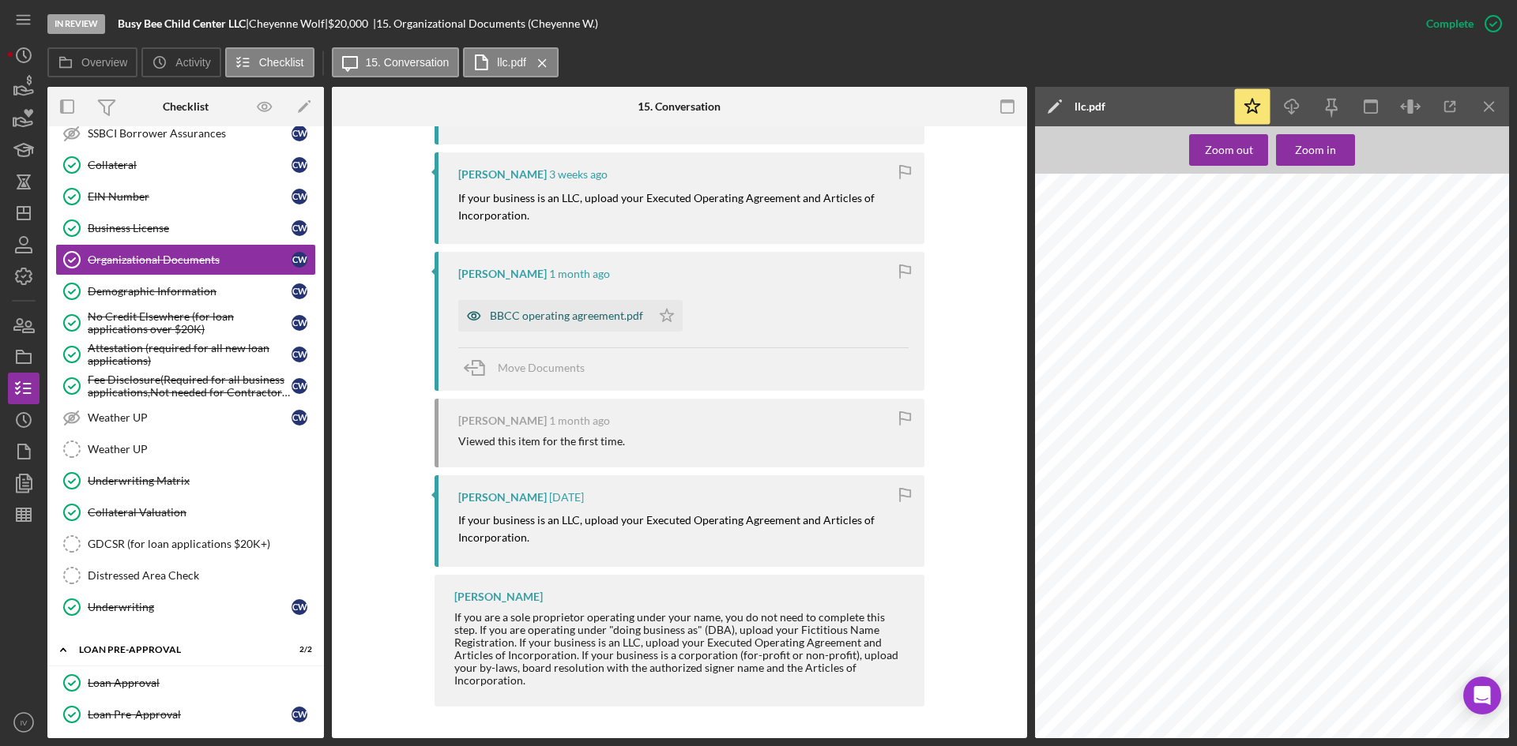
click at [547, 330] on div "BBCC operating agreement.pdf" at bounding box center [554, 316] width 193 height 32
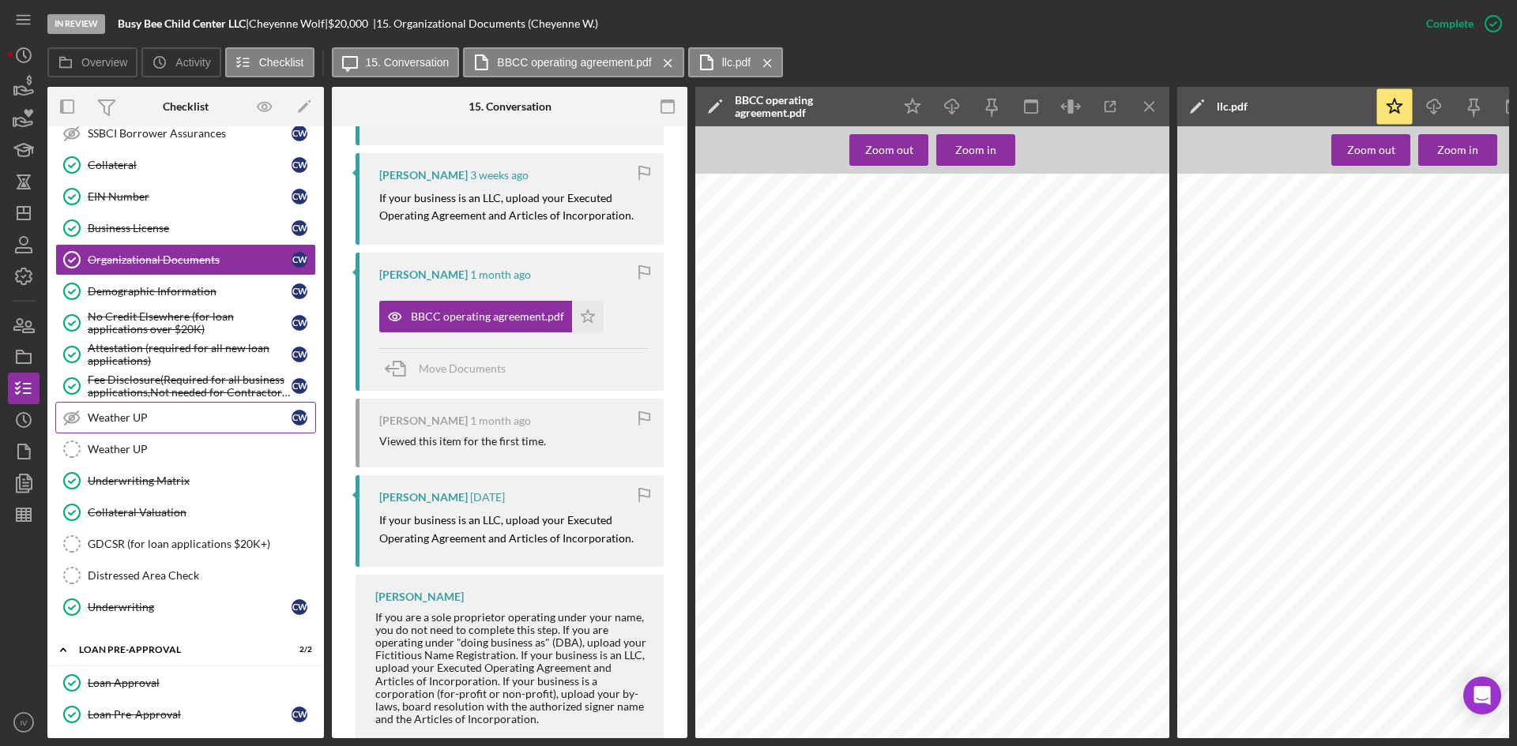
scroll to position [73, 0]
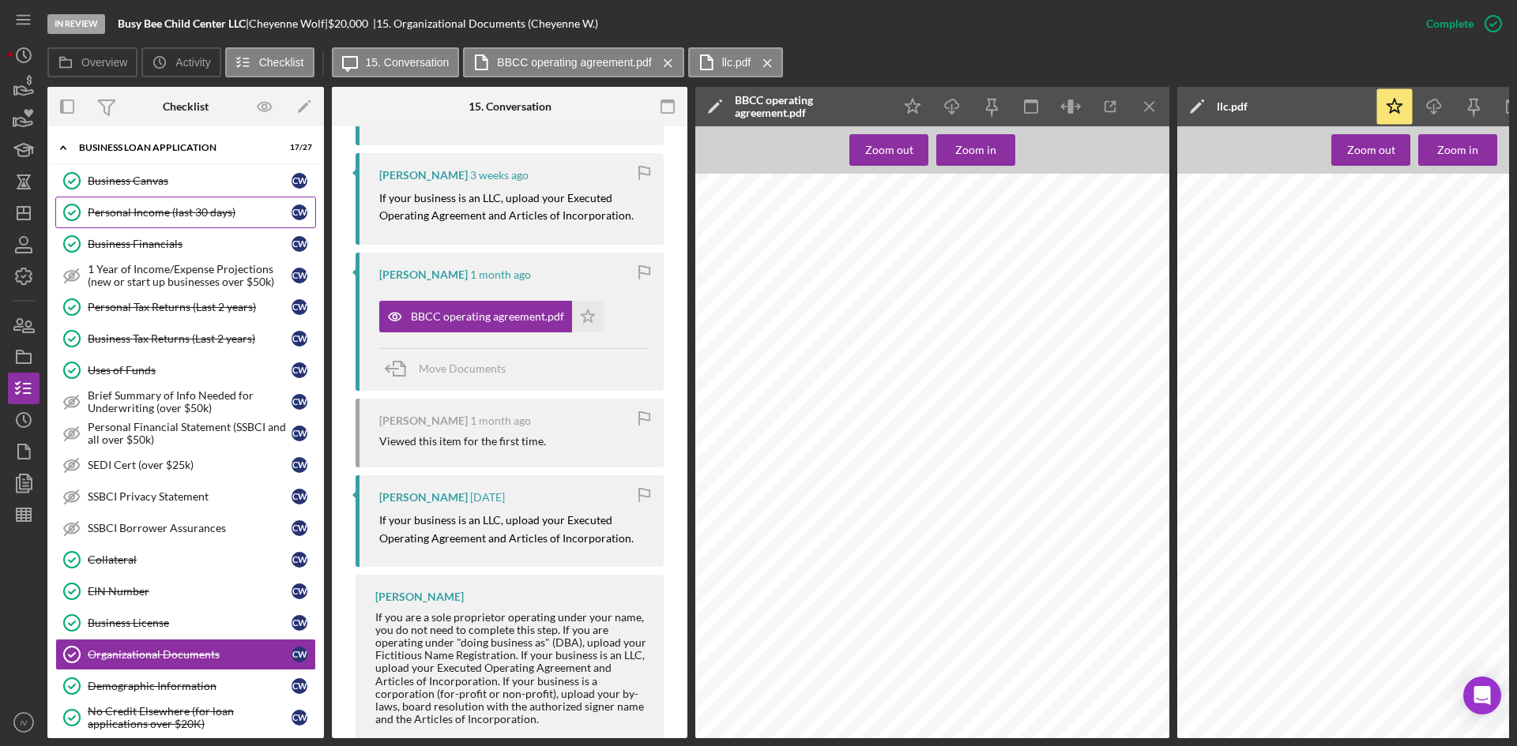
drag, startPoint x: 156, startPoint y: 186, endPoint x: 193, endPoint y: 207, distance: 42.1
click at [156, 186] on div "Business Canvas" at bounding box center [190, 181] width 204 height 13
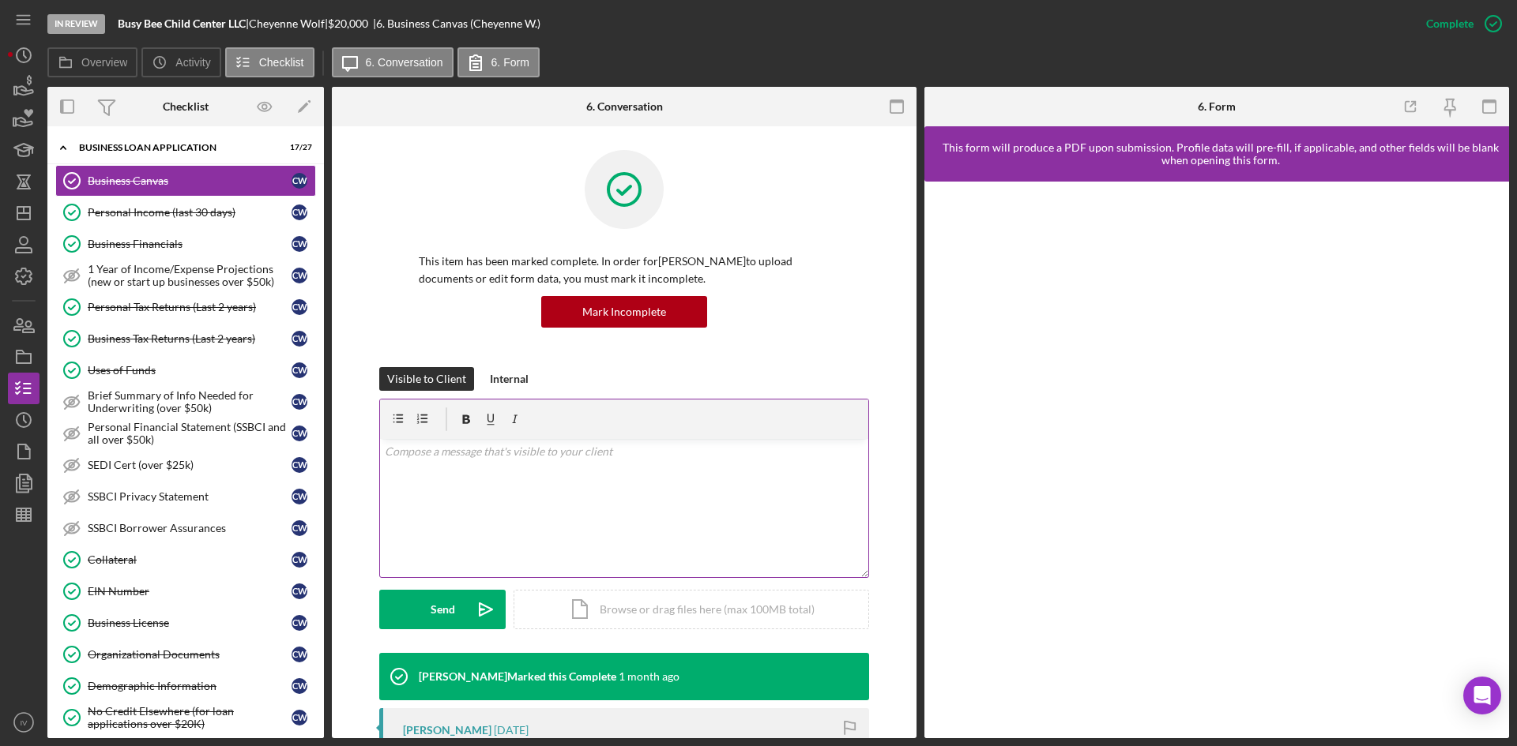
scroll to position [79, 0]
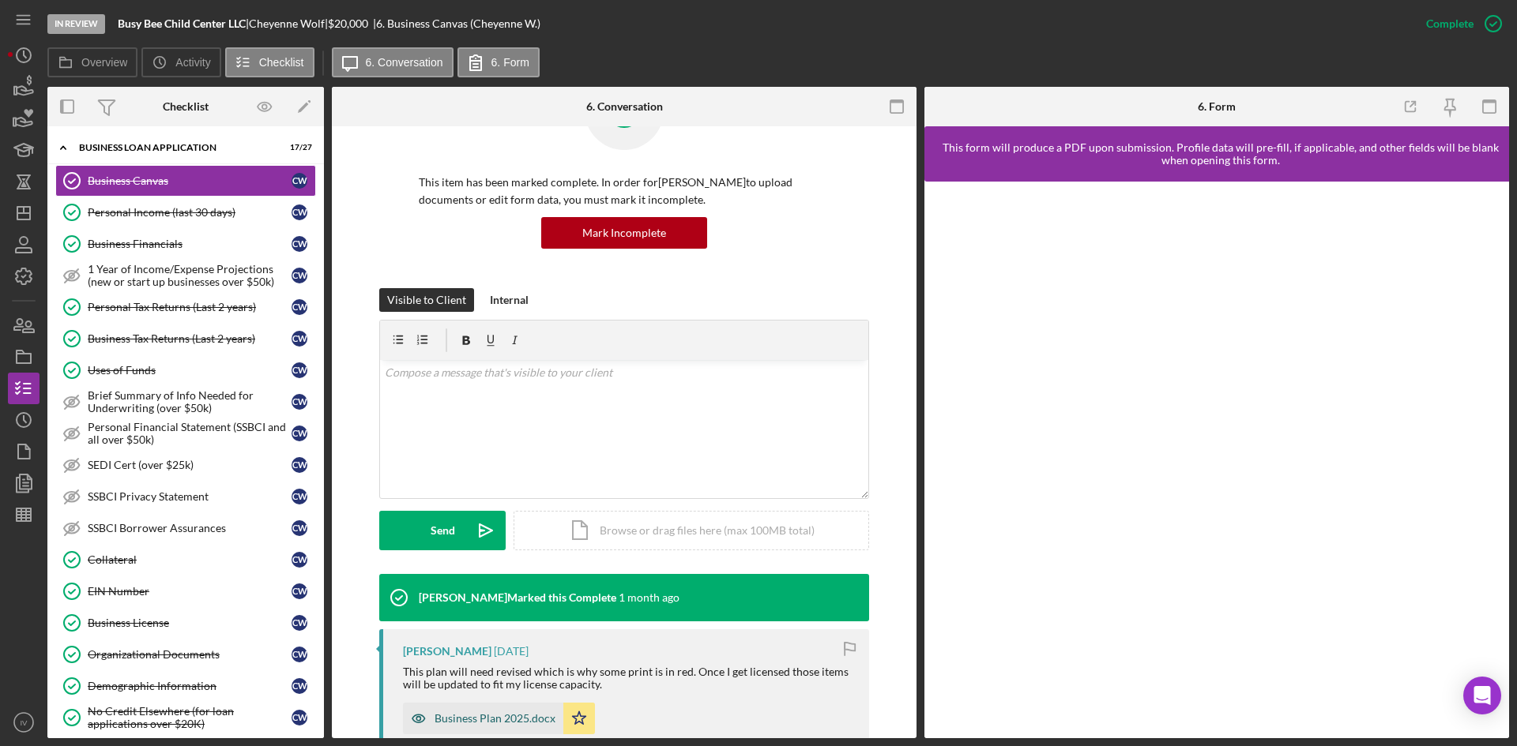
click at [492, 707] on div "Business Plan 2025.docx" at bounding box center [483, 719] width 160 height 32
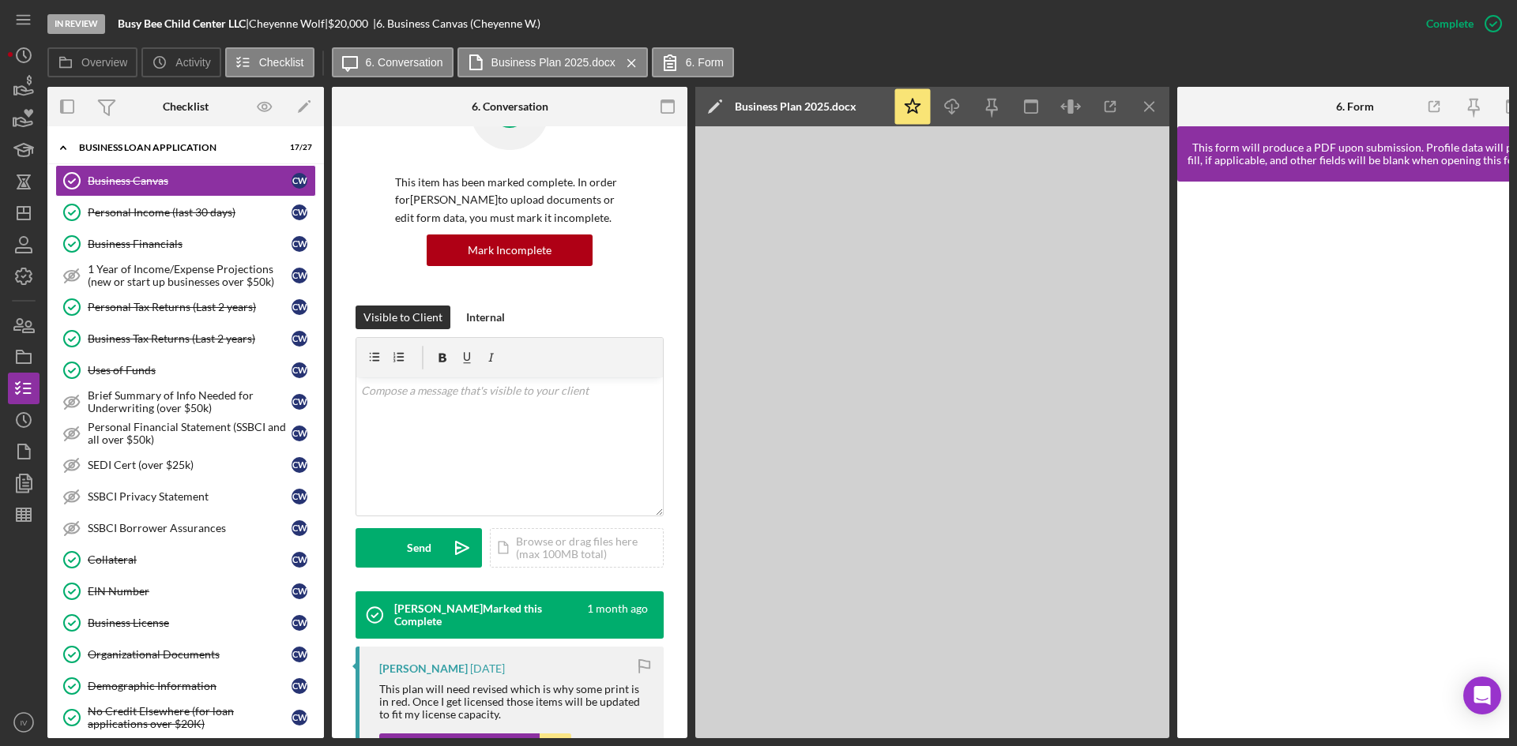
click at [203, 582] on link "EIN Number EIN Number C W" at bounding box center [185, 592] width 261 height 32
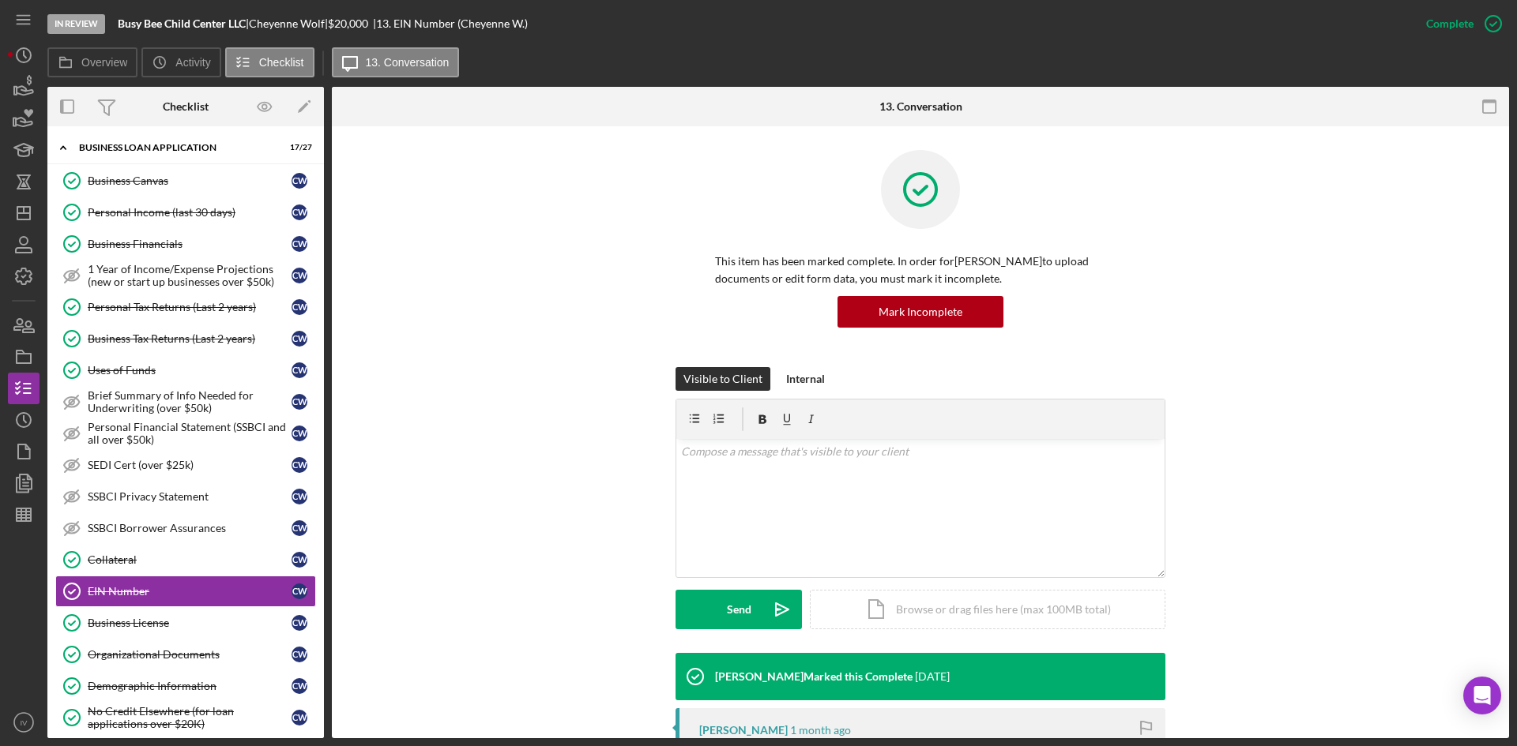
scroll to position [316, 0]
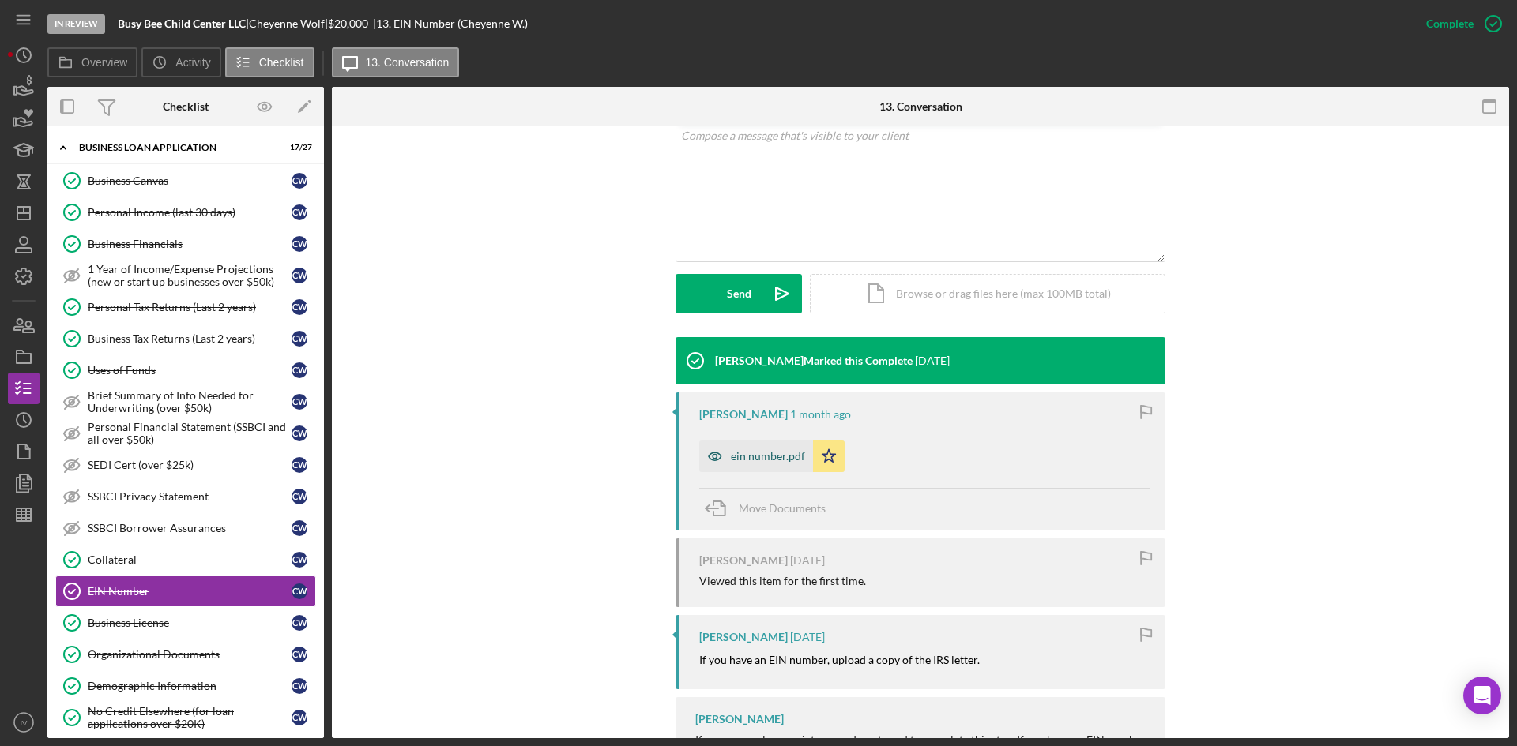
click at [762, 453] on div "ein number.pdf" at bounding box center [768, 456] width 74 height 13
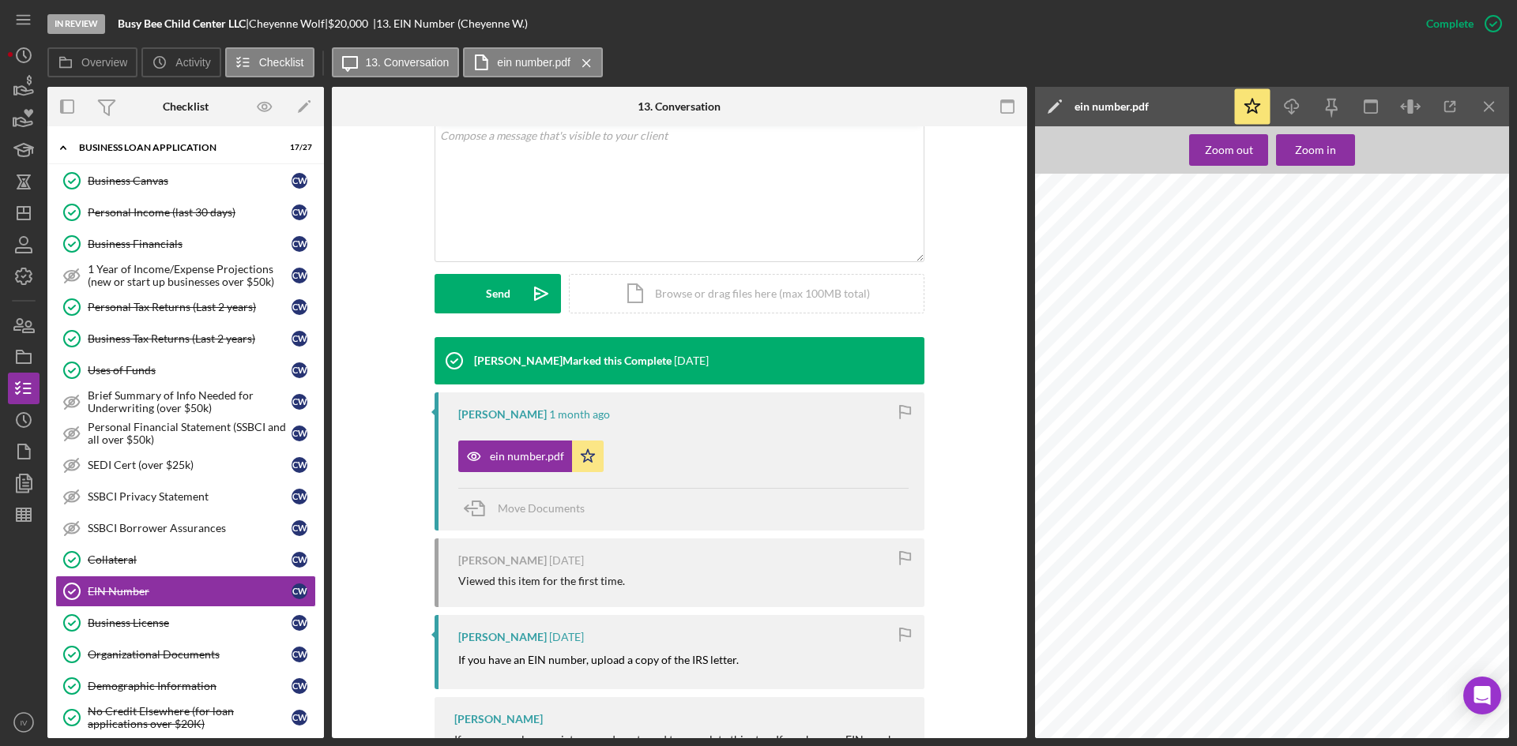
scroll to position [0, 0]
